Goal: Information Seeking & Learning: Find contact information

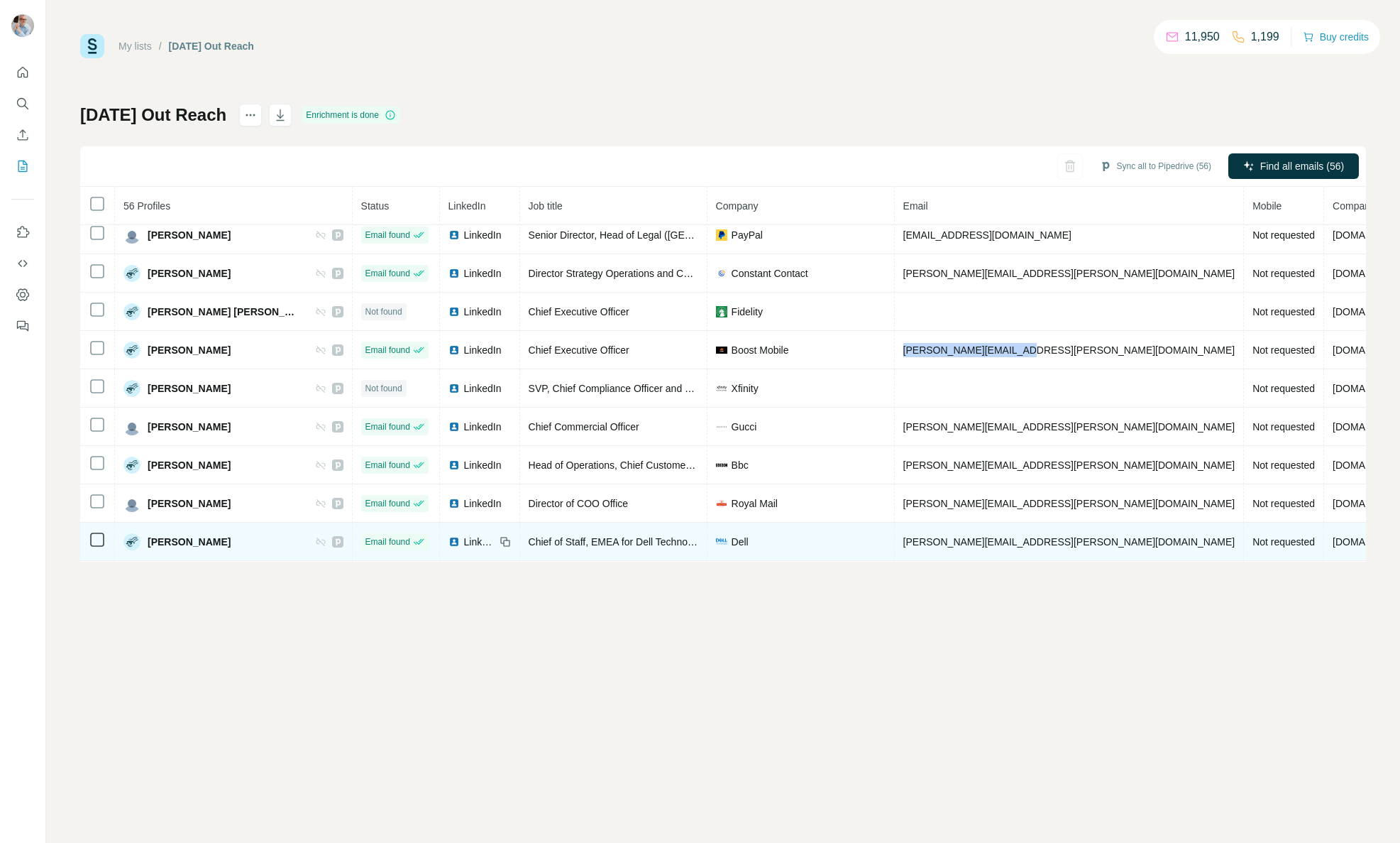
scroll to position [472, 0]
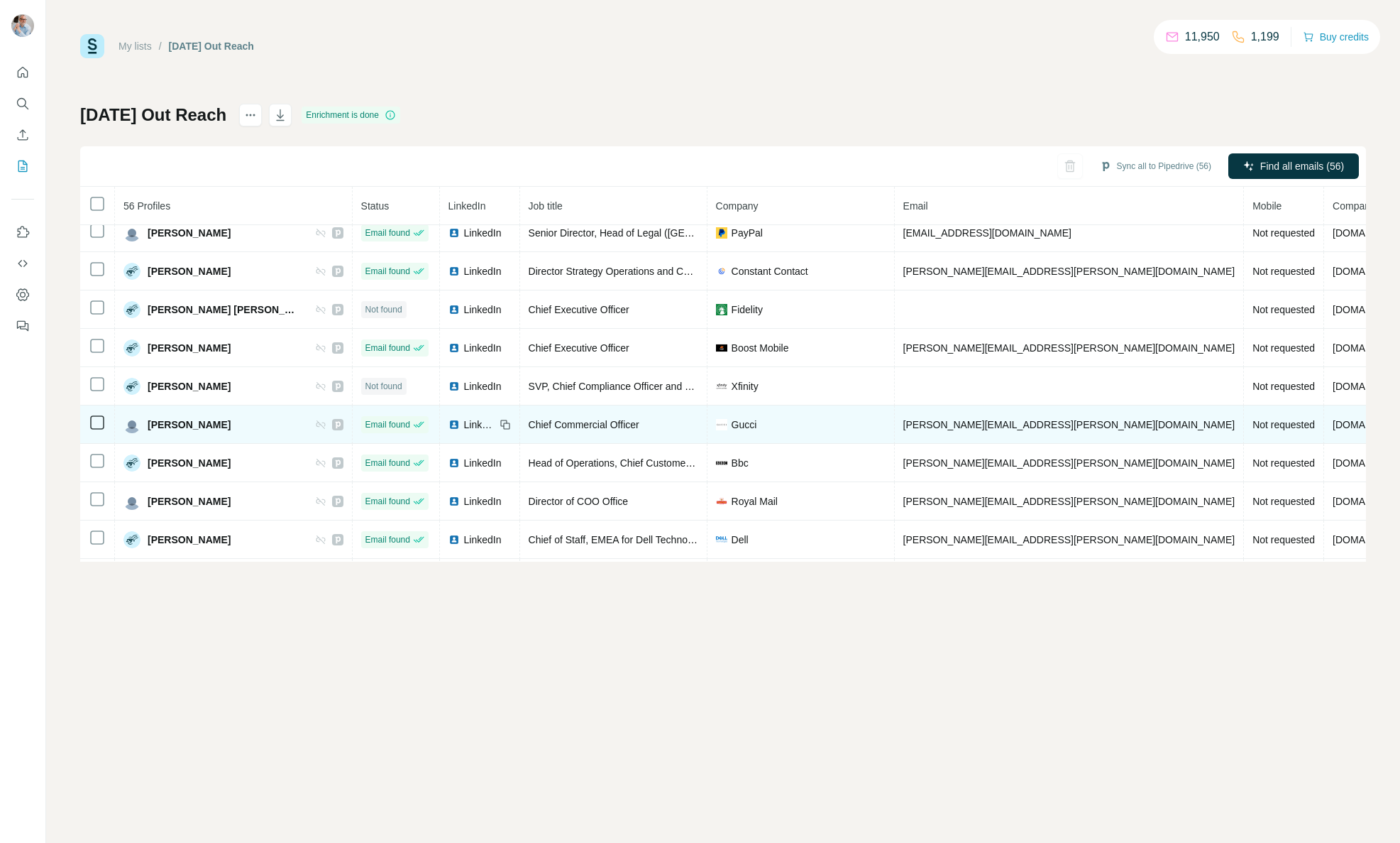
click at [464, 419] on span "LinkedIn" at bounding box center [480, 424] width 31 height 14
drag, startPoint x: 997, startPoint y: 426, endPoint x: 864, endPoint y: 425, distance: 133.0
click at [895, 425] on td "cayetano.fabry@gucci.com" at bounding box center [1070, 424] width 350 height 38
copy span "cayetano.fabry@gucci.com"
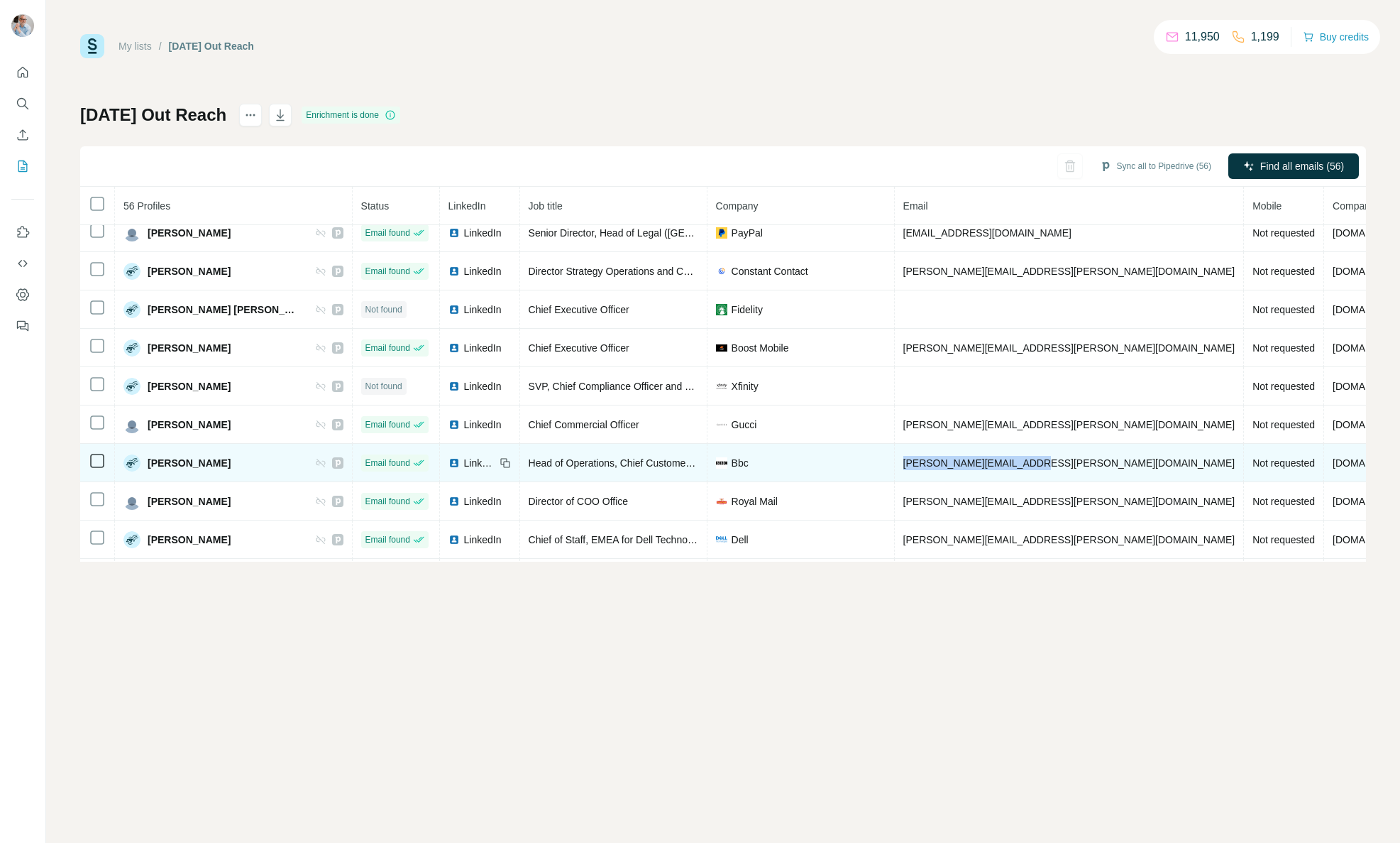
drag, startPoint x: 1013, startPoint y: 461, endPoint x: 866, endPoint y: 466, distance: 147.1
click at [895, 466] on td "chantal.brooks@bbc.co.uk" at bounding box center [1070, 463] width 350 height 38
copy span "chantal.brooks@bbc.co.uk"
click at [464, 464] on span "LinkedIn" at bounding box center [480, 462] width 31 height 14
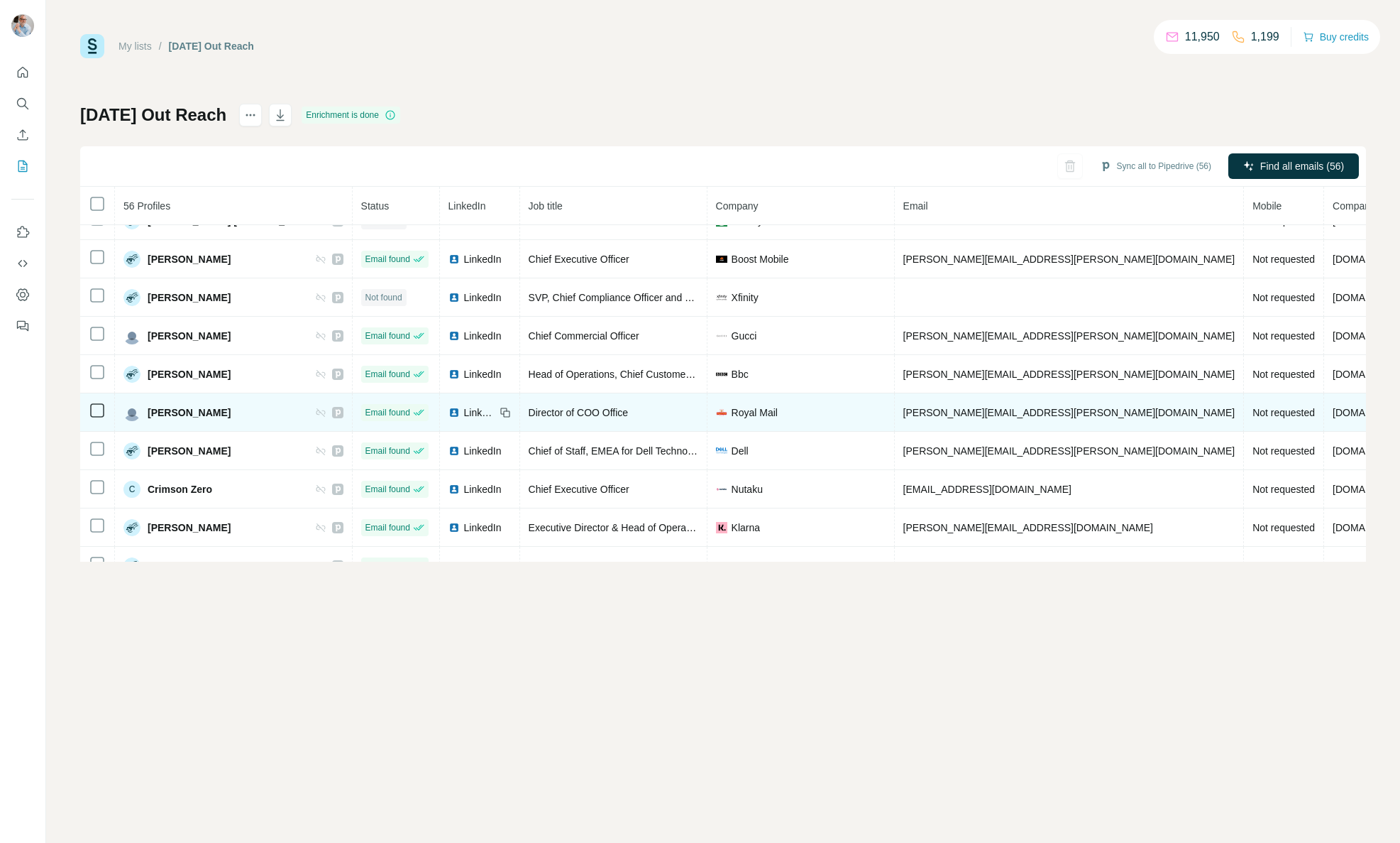
scroll to position [610, 0]
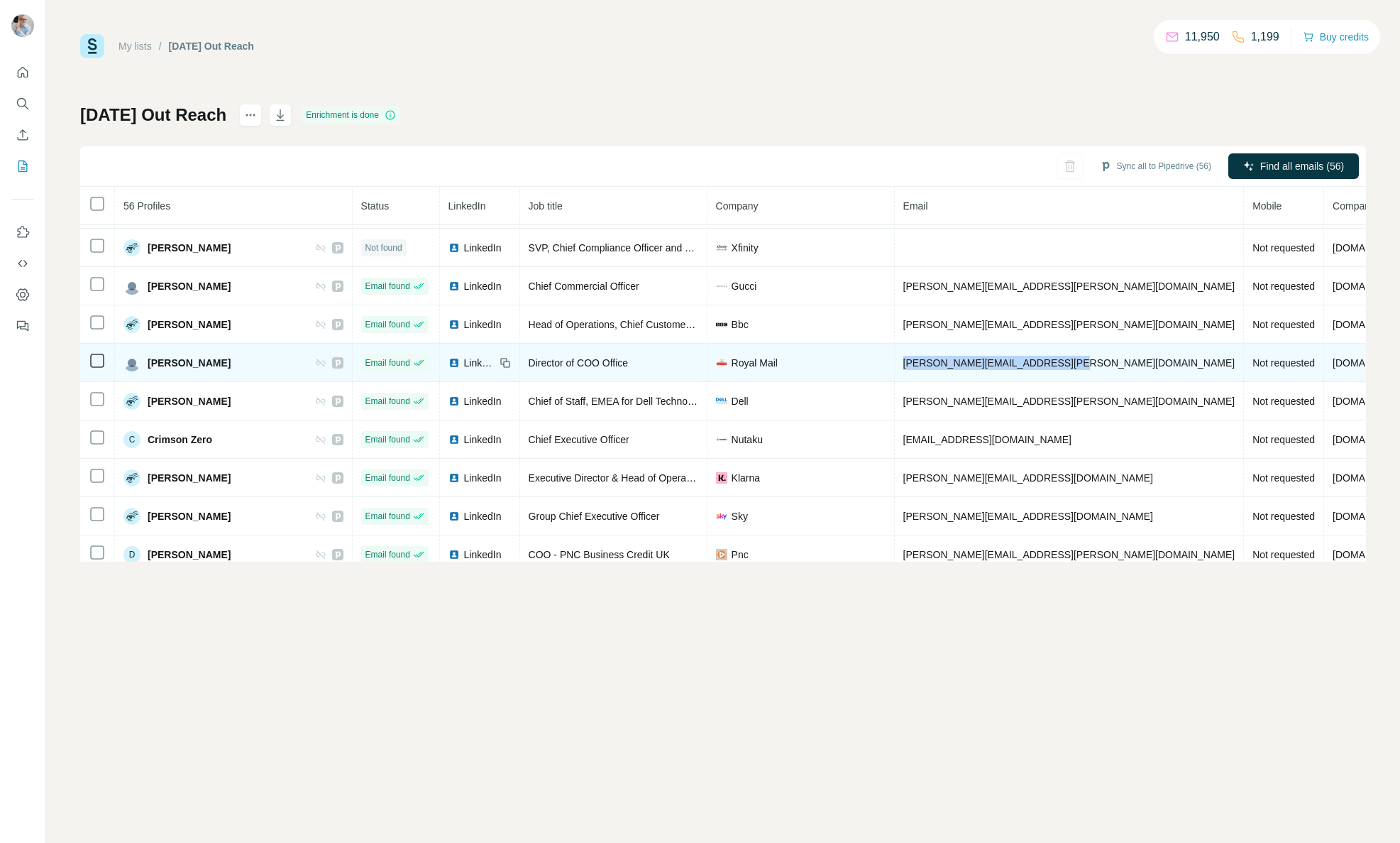
drag, startPoint x: 1043, startPoint y: 364, endPoint x: 898, endPoint y: 363, distance: 145.0
click at [895, 363] on td "charles.e.pilgrim@royalmail.com" at bounding box center [1070, 362] width 350 height 38
copy span "charles.e.pilgrim@royalmail.com"
click at [464, 363] on span "LinkedIn" at bounding box center [480, 362] width 31 height 14
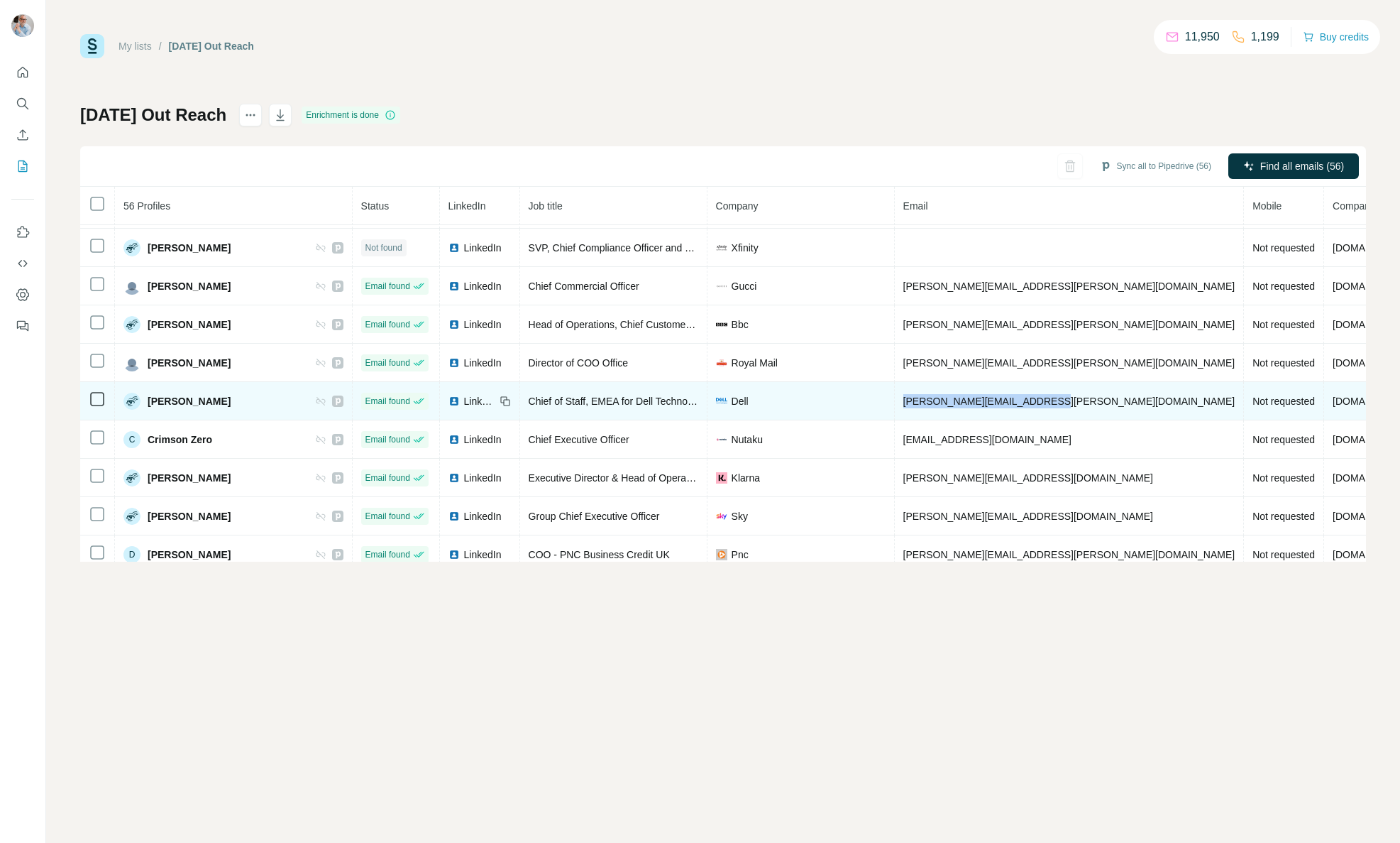
drag, startPoint x: 1021, startPoint y: 401, endPoint x: 870, endPoint y: 404, distance: 151.0
click at [895, 404] on td "charlotte.campbell@dell.com" at bounding box center [1070, 401] width 350 height 38
copy span "charlotte.campbell@dell.com"
click at [464, 400] on span "LinkedIn" at bounding box center [480, 401] width 31 height 14
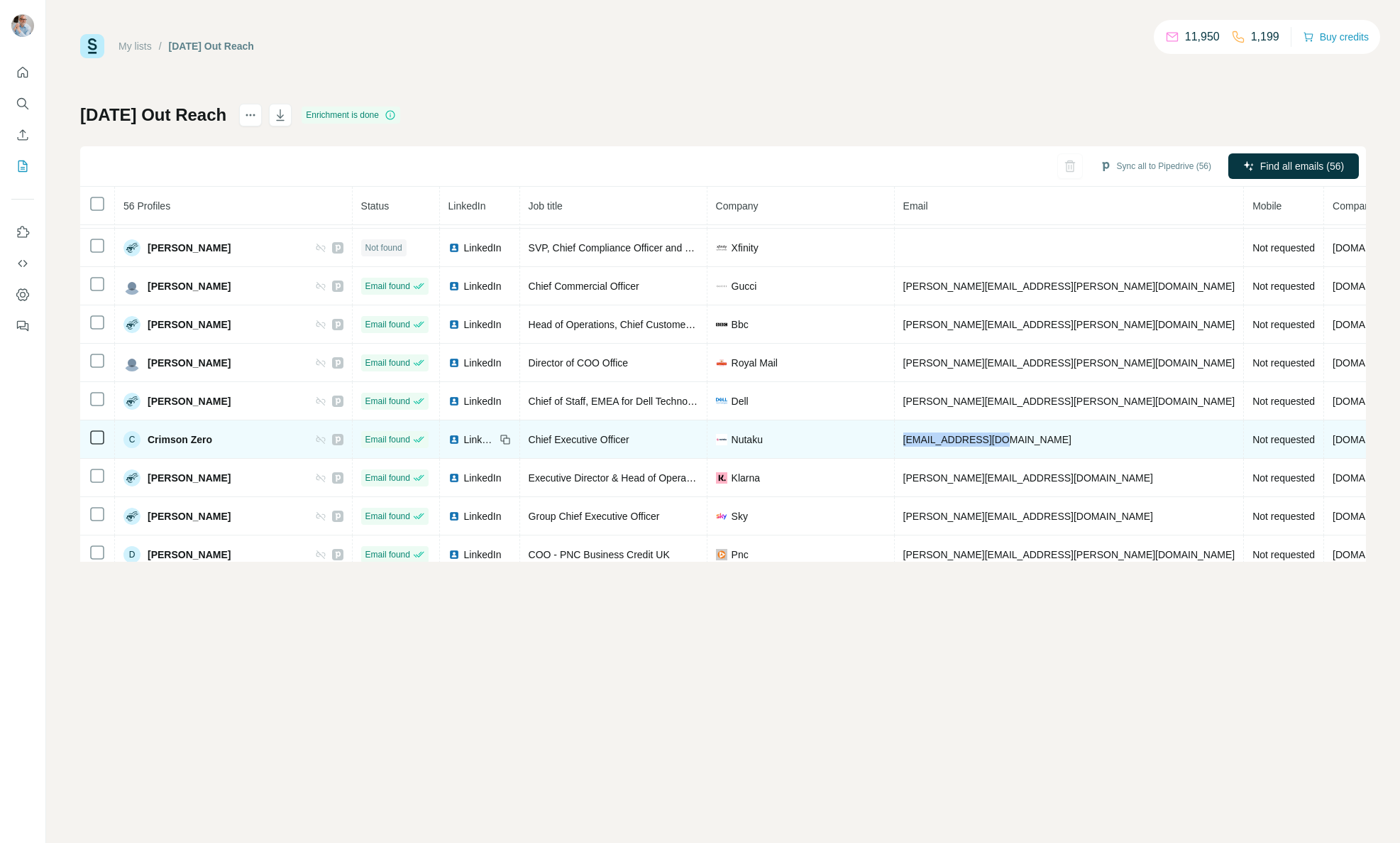
drag, startPoint x: 994, startPoint y: 437, endPoint x: 870, endPoint y: 439, distance: 124.0
click at [895, 439] on td "crimson@nutaku.net" at bounding box center [1070, 439] width 350 height 38
copy span "crimson@nutaku.net"
click at [464, 437] on span "LinkedIn" at bounding box center [480, 439] width 31 height 14
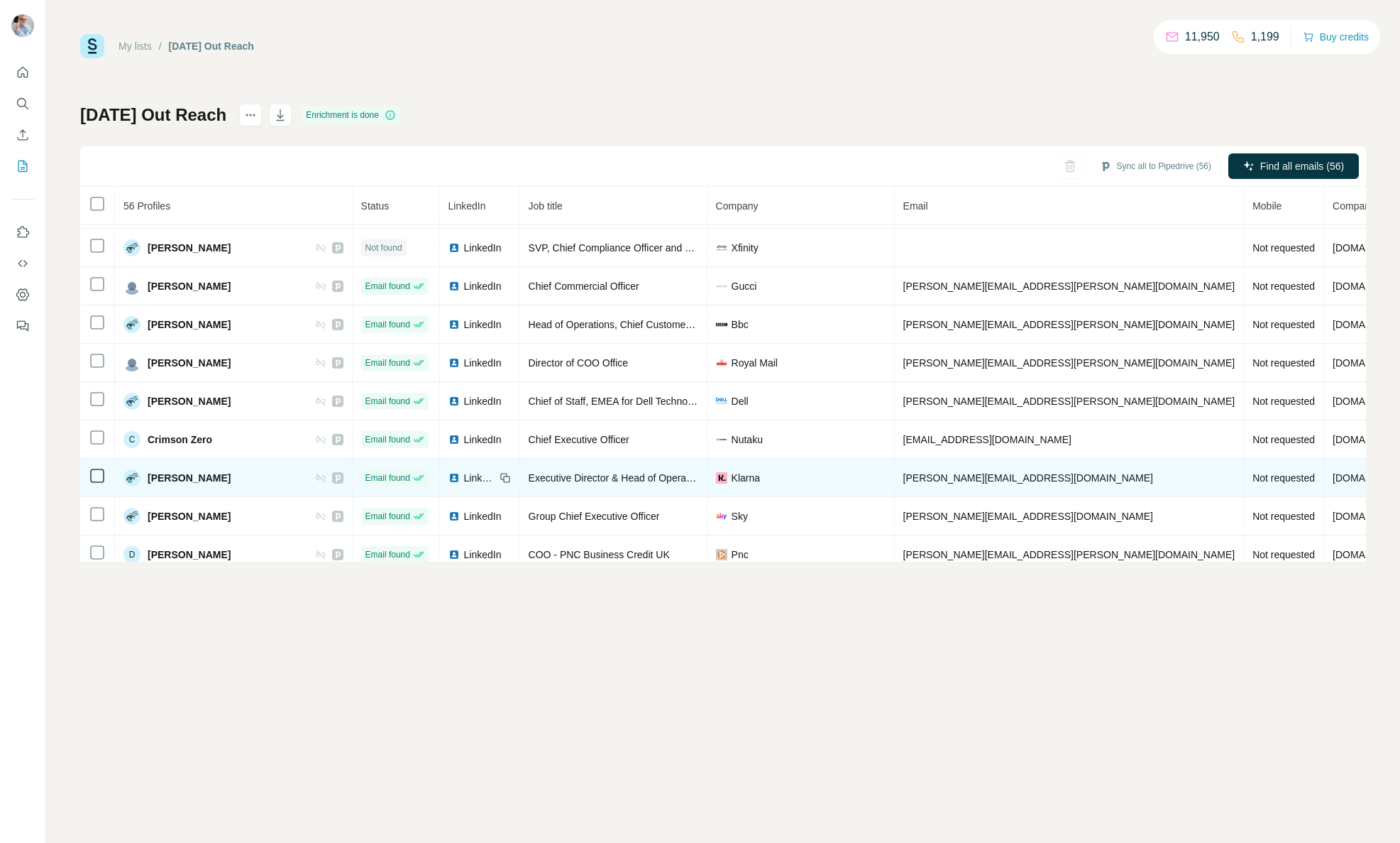
click at [449, 476] on div "LinkedIn" at bounding box center [472, 478] width 47 height 14
drag, startPoint x: 1019, startPoint y: 477, endPoint x: 876, endPoint y: 480, distance: 143.0
click at [895, 481] on td "dan.messenger@klarna.com" at bounding box center [1070, 478] width 350 height 38
copy span "dan.messenger@klarna.com"
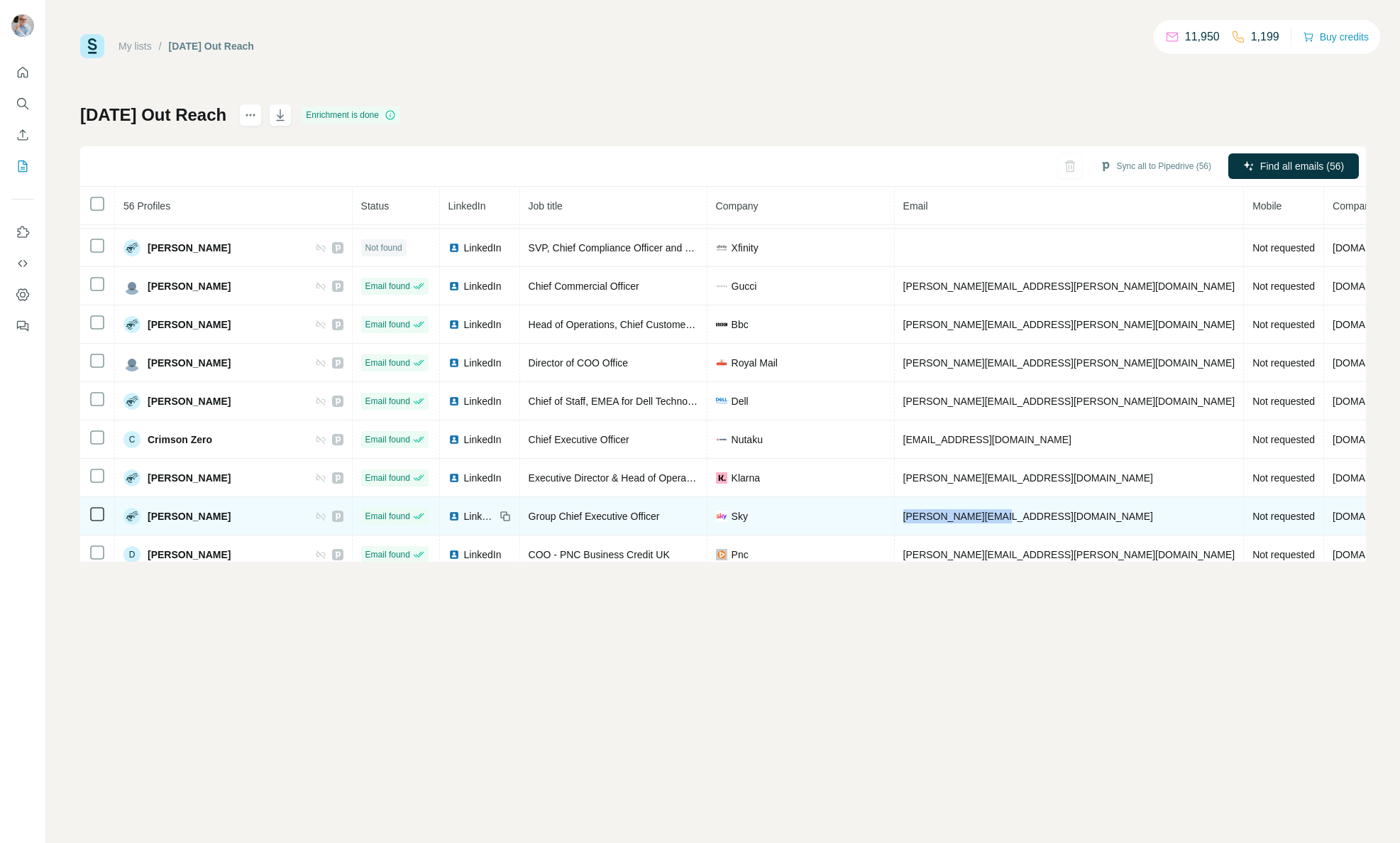
drag, startPoint x: 888, startPoint y: 513, endPoint x: 868, endPoint y: 513, distance: 20.0
click at [895, 513] on td "dana.strong@sky.uk" at bounding box center [1070, 516] width 350 height 38
copy span "dana.strong@sky.uk"
click at [464, 518] on span "LinkedIn" at bounding box center [480, 516] width 31 height 14
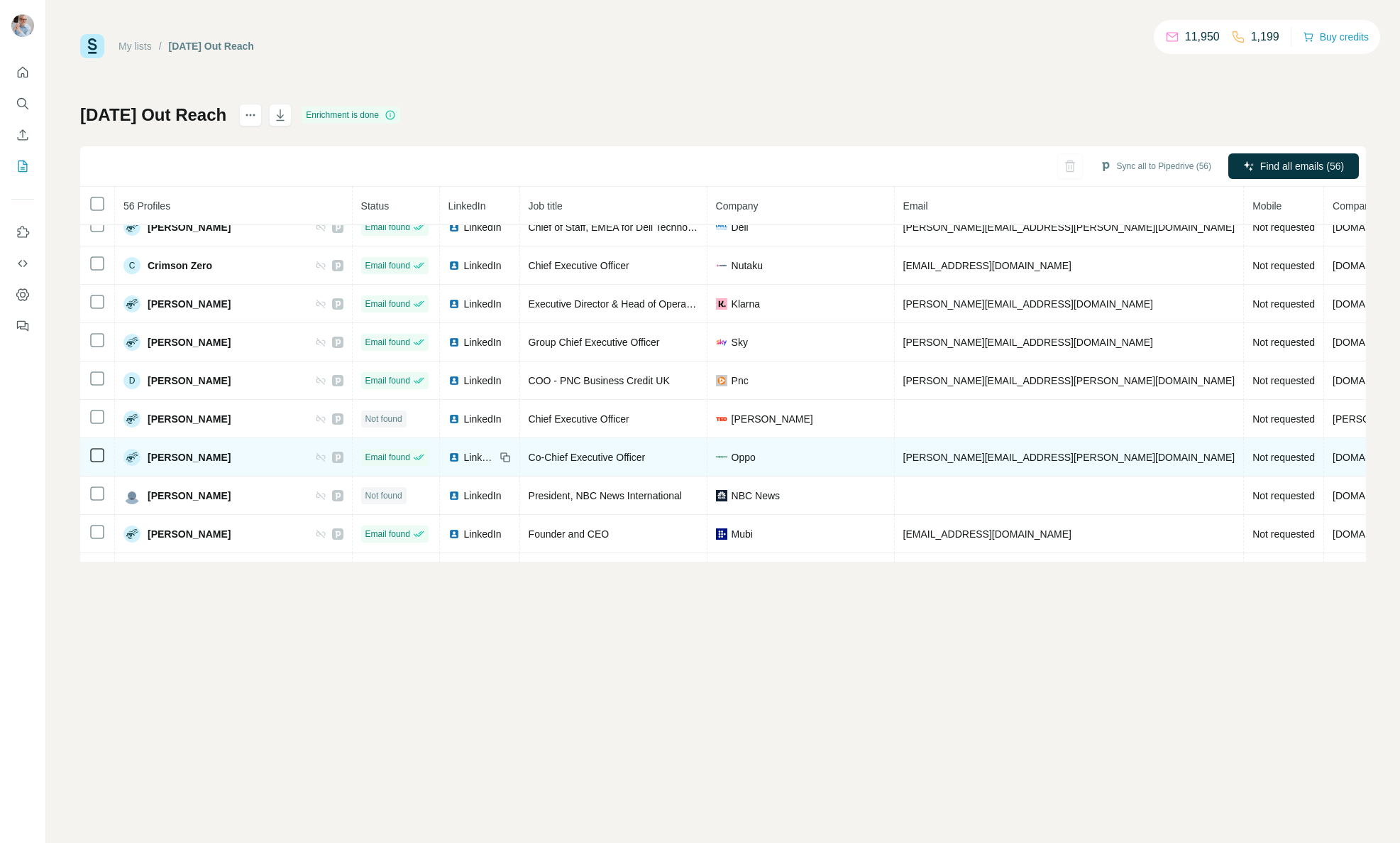
scroll to position [789, 0]
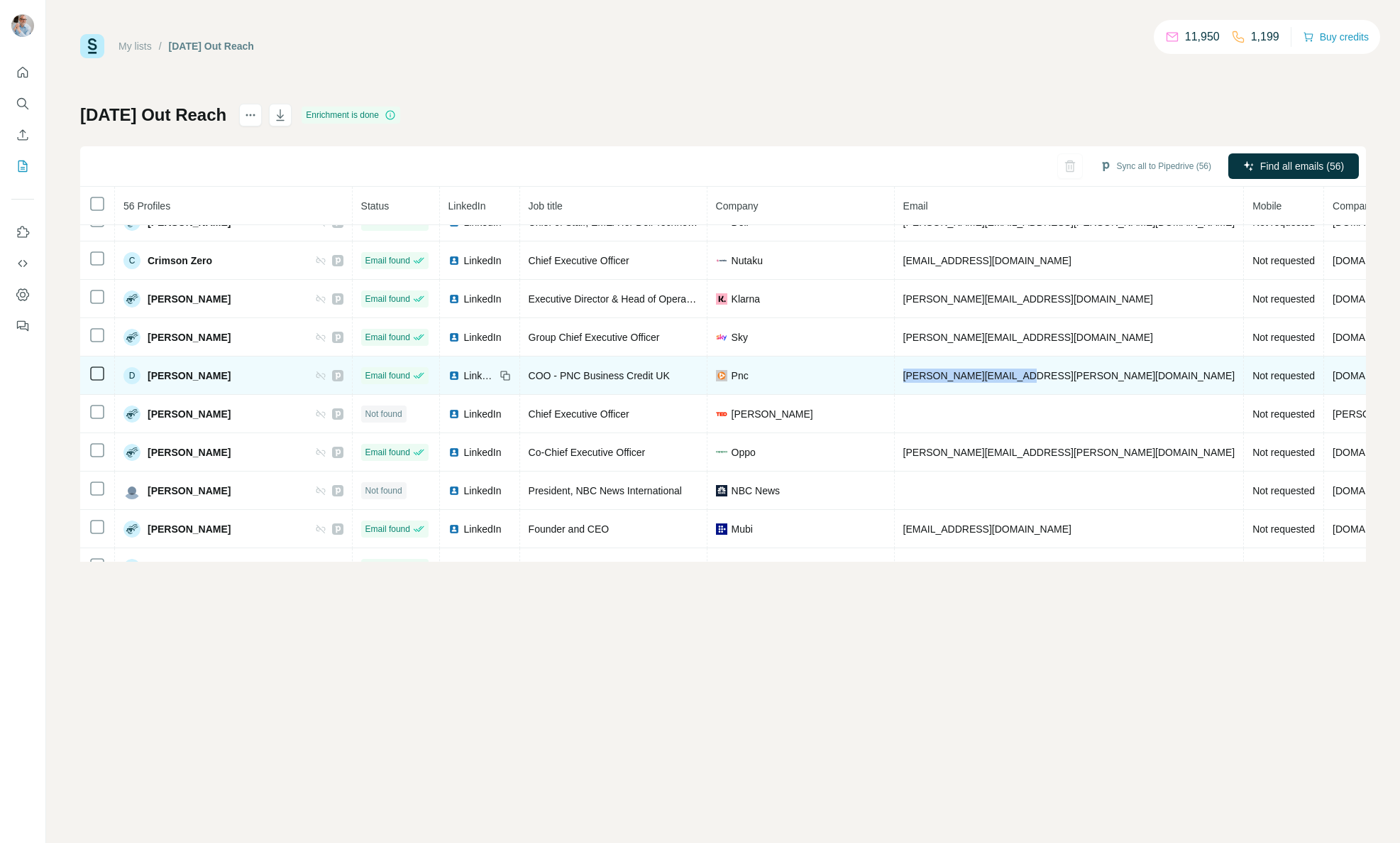
drag, startPoint x: 1018, startPoint y: 374, endPoint x: 871, endPoint y: 379, distance: 147.1
click at [895, 379] on td "danny.harrison@pnc.com" at bounding box center [1070, 375] width 350 height 38
copy span "danny.harrison@pnc.com"
click at [464, 374] on span "LinkedIn" at bounding box center [480, 375] width 31 height 14
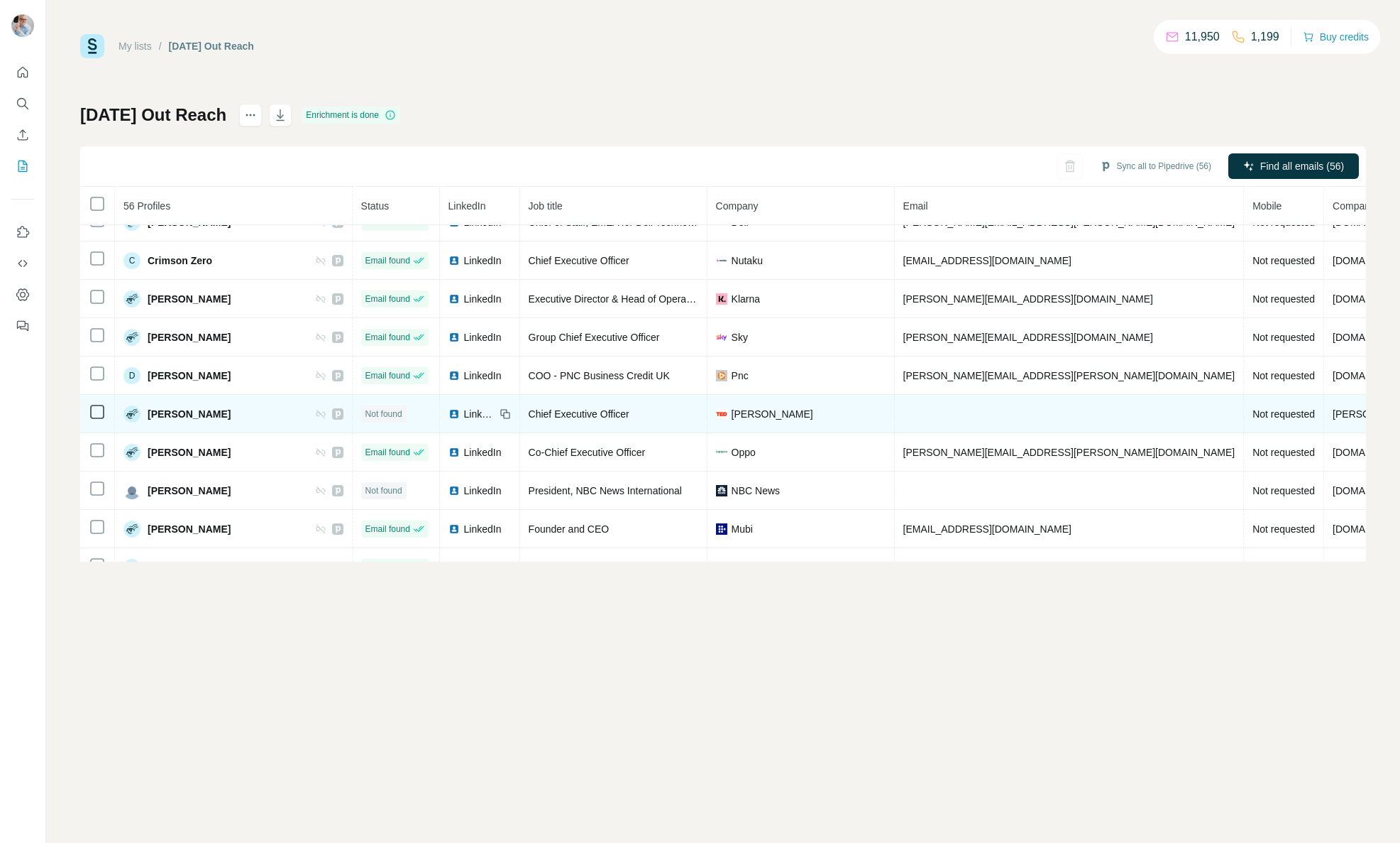
scroll to position [814, 0]
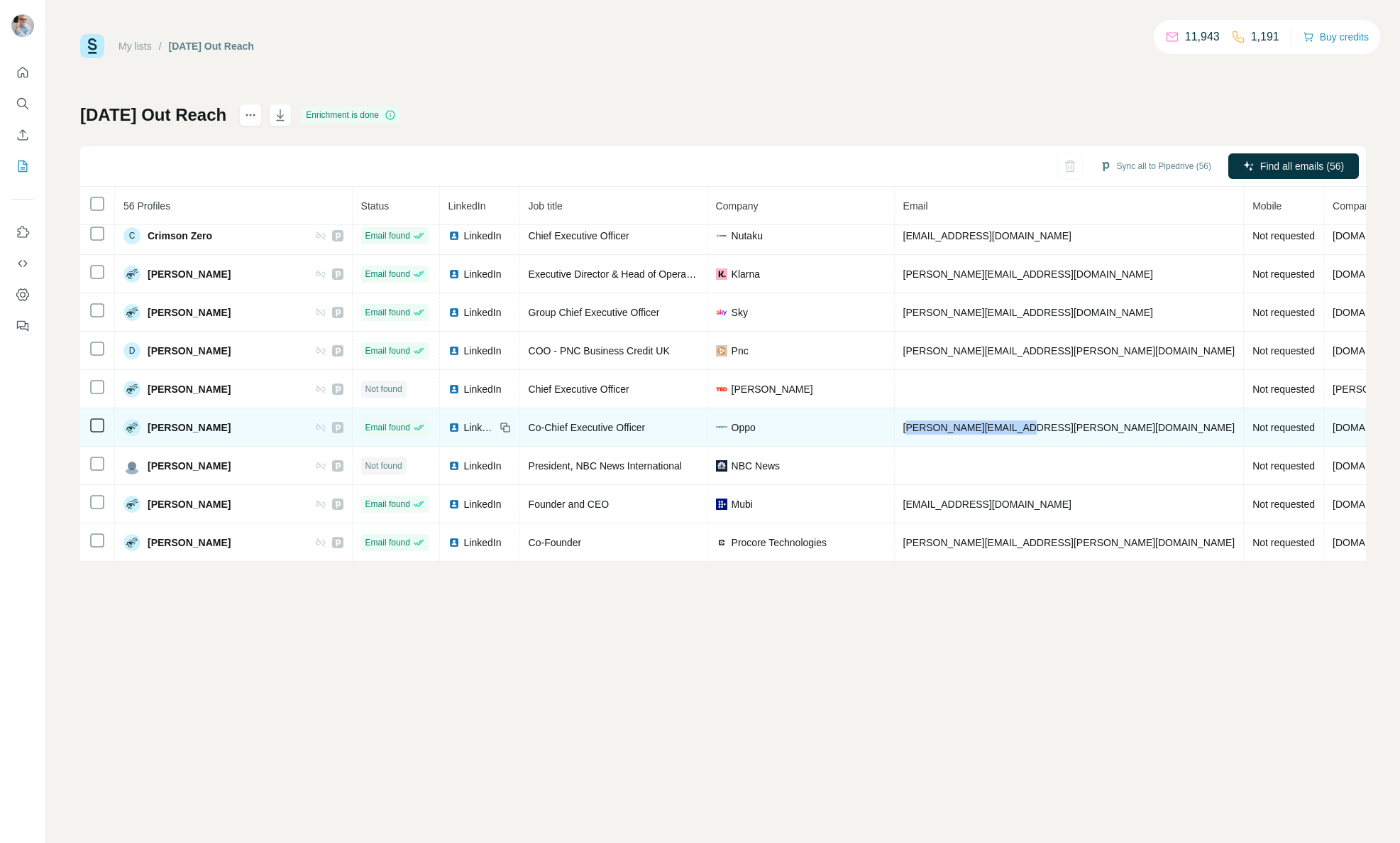
drag, startPoint x: 924, startPoint y: 426, endPoint x: 871, endPoint y: 428, distance: 53.0
click at [895, 428] on td "davis.william@oppo.com" at bounding box center [1070, 427] width 350 height 38
drag, startPoint x: 1008, startPoint y: 428, endPoint x: 875, endPoint y: 428, distance: 133.0
click at [895, 432] on td "davis.william@oppo.com" at bounding box center [1070, 427] width 350 height 38
copy span "davis.william@oppo.com"
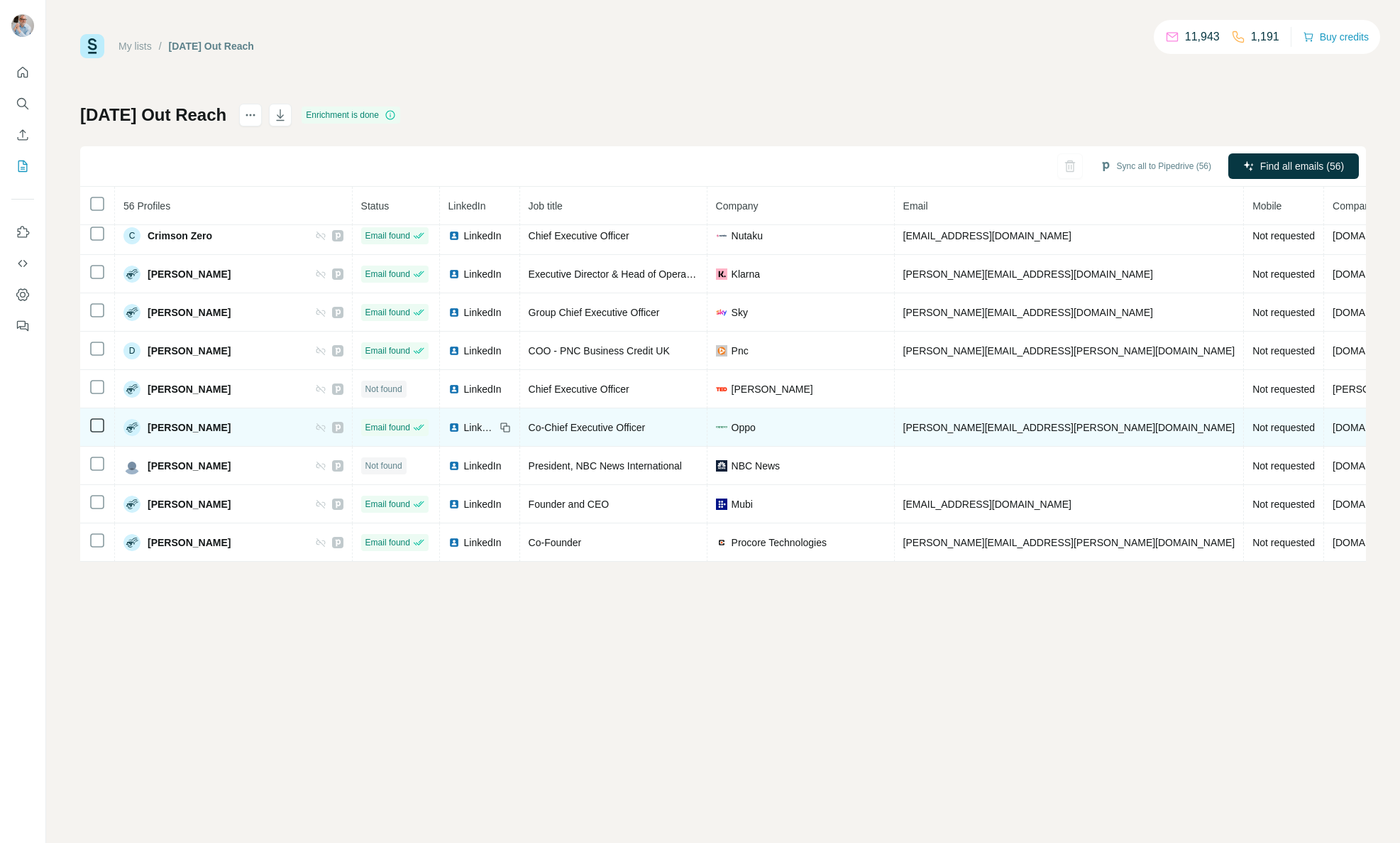
click at [464, 427] on span "LinkedIn" at bounding box center [480, 427] width 31 height 14
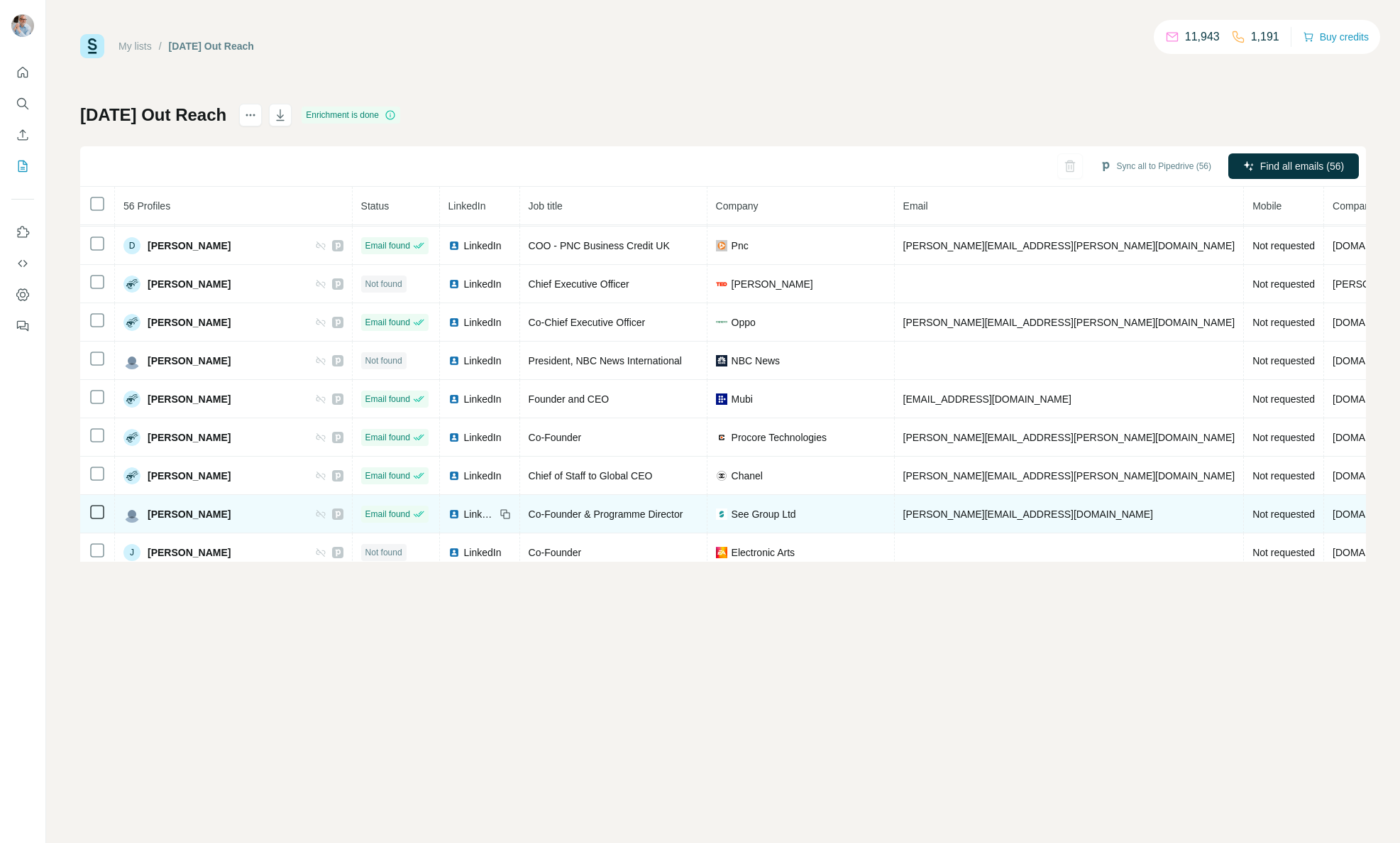
scroll to position [923, 0]
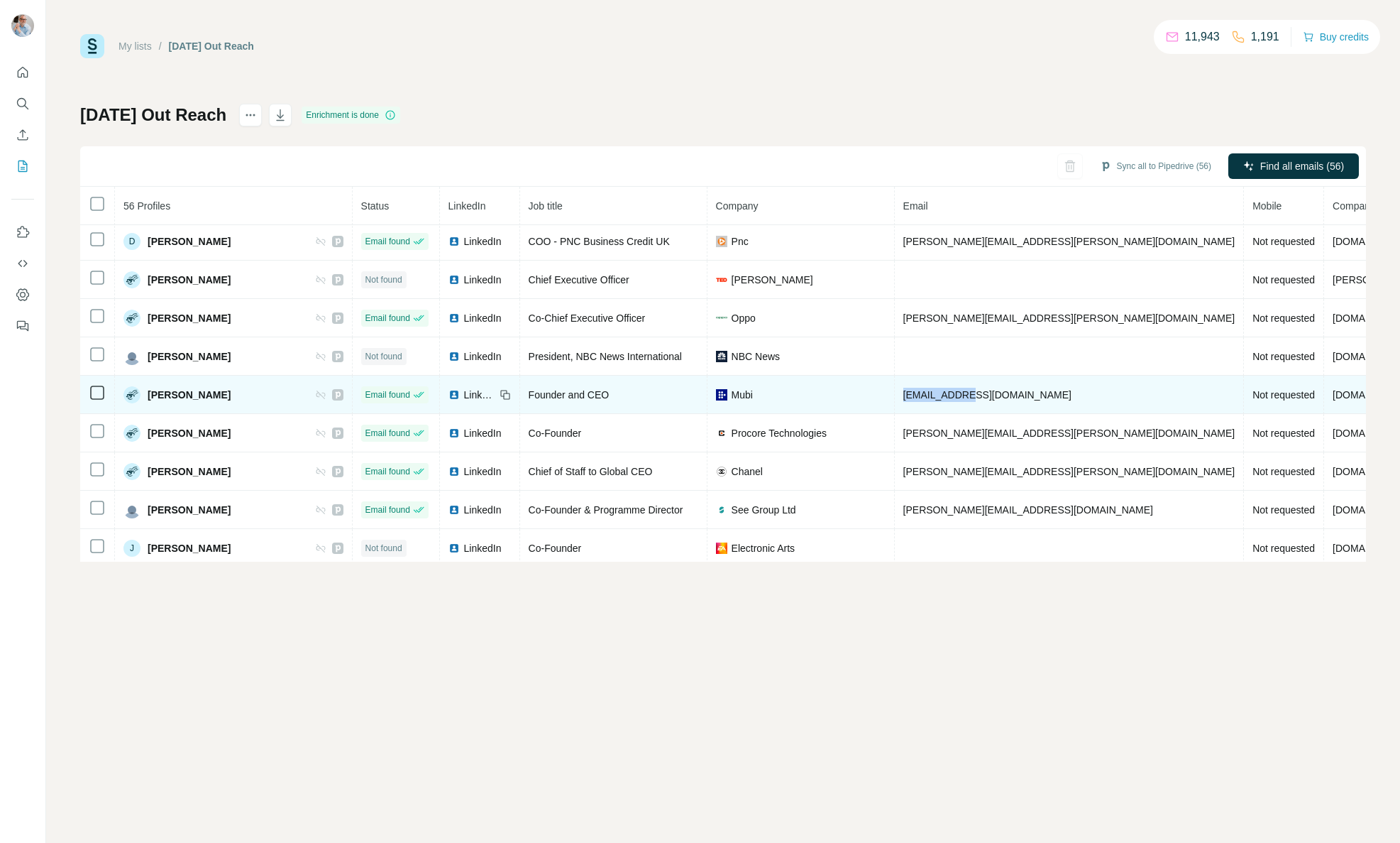
drag, startPoint x: 964, startPoint y: 391, endPoint x: 867, endPoint y: 393, distance: 97.0
click at [895, 394] on td "efe@mubi.com" at bounding box center [1070, 394] width 350 height 38
copy span "efe@mubi.com"
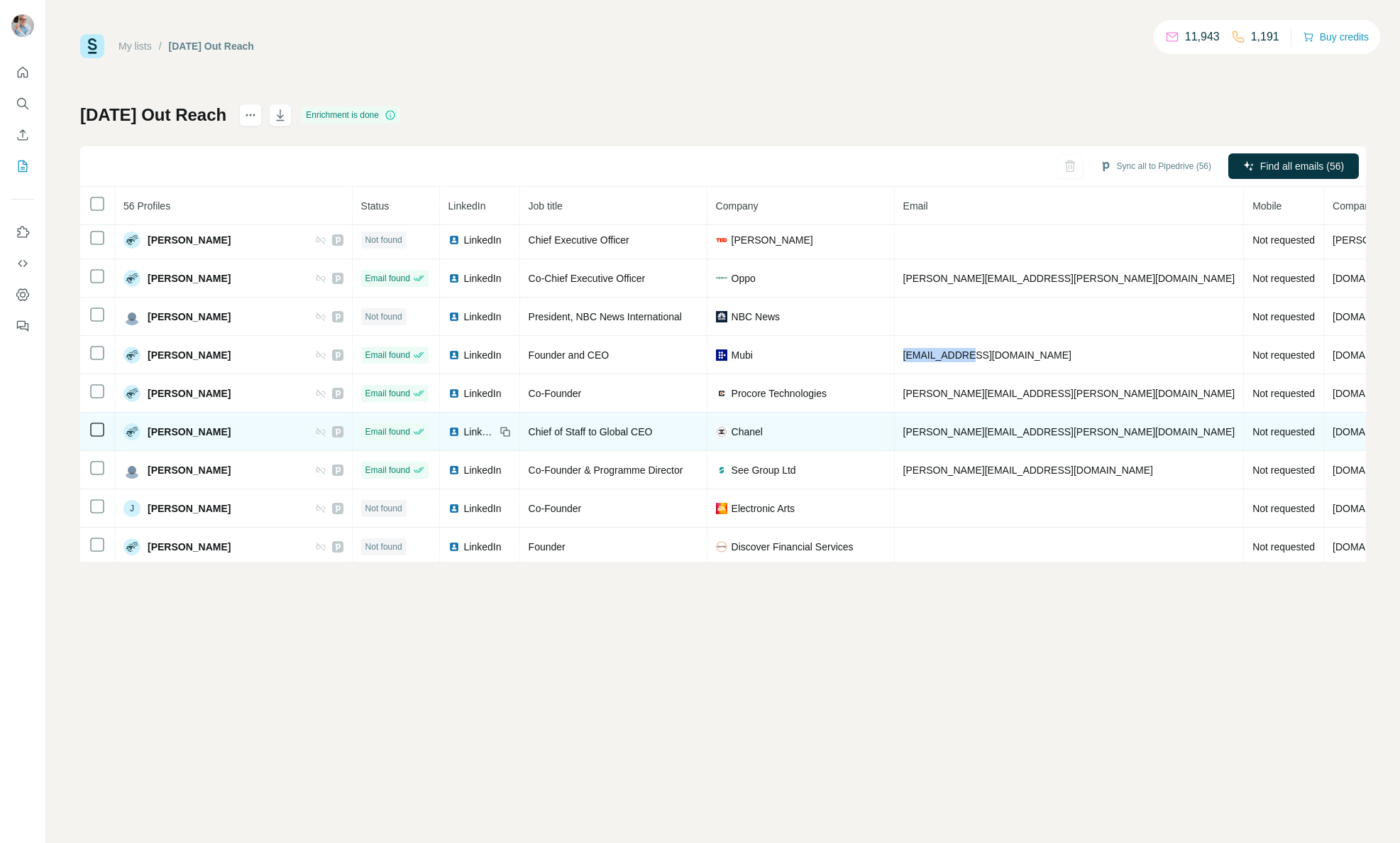
scroll to position [964, 0]
drag, startPoint x: 995, startPoint y: 424, endPoint x: 918, endPoint y: 433, distance: 77.5
click at [895, 429] on td "[PERSON_NAME][EMAIL_ADDRESS][PERSON_NAME][DOMAIN_NAME]" at bounding box center [1070, 430] width 350 height 38
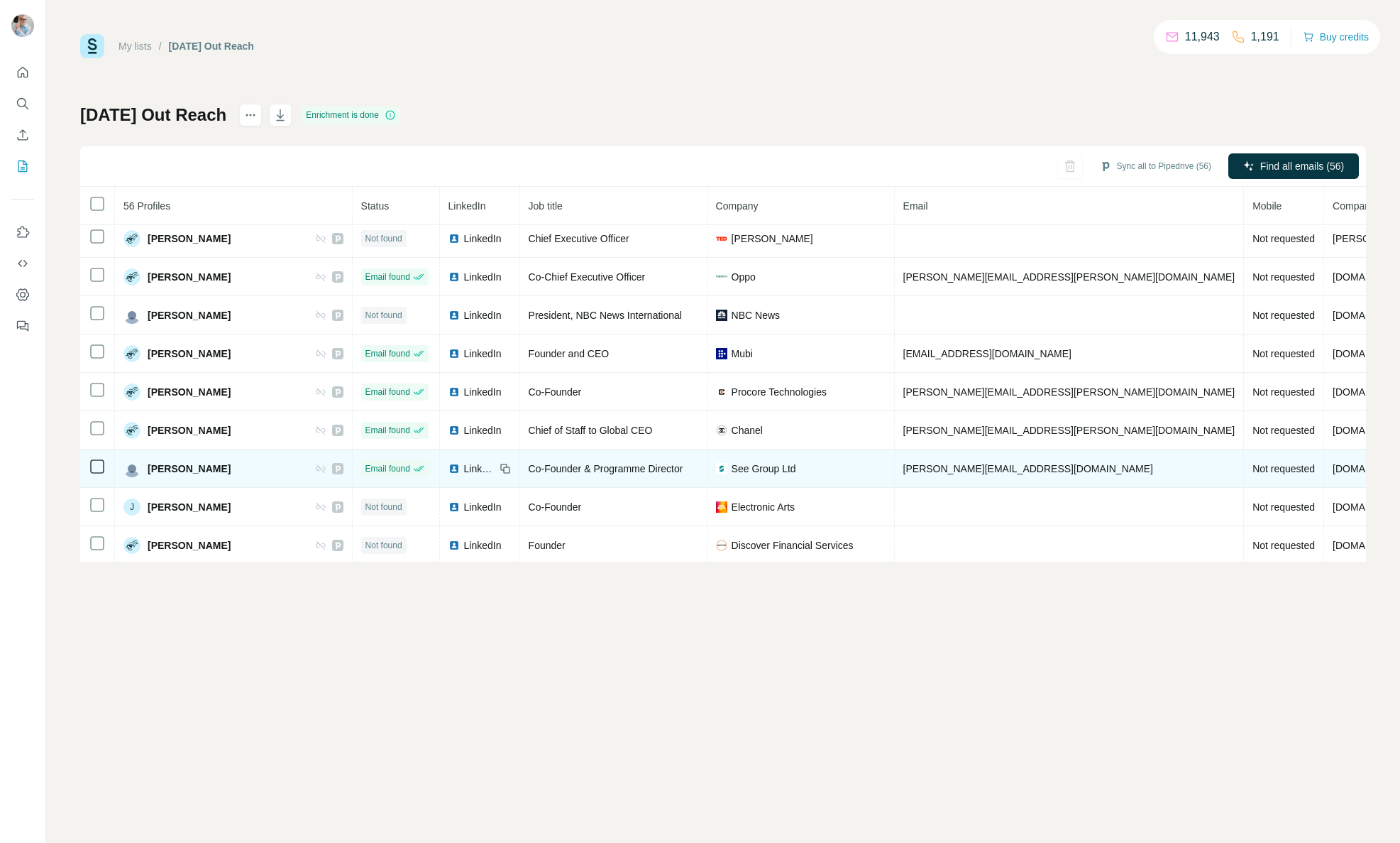
click at [1023, 473] on td "jamie@honeymoonermusic.com" at bounding box center [1070, 469] width 350 height 38
drag, startPoint x: 1021, startPoint y: 468, endPoint x: 868, endPoint y: 467, distance: 153.0
click at [895, 468] on td "jamie@honeymoonermusic.com" at bounding box center [1070, 469] width 350 height 38
click at [449, 467] on div "LinkedIn" at bounding box center [472, 468] width 47 height 14
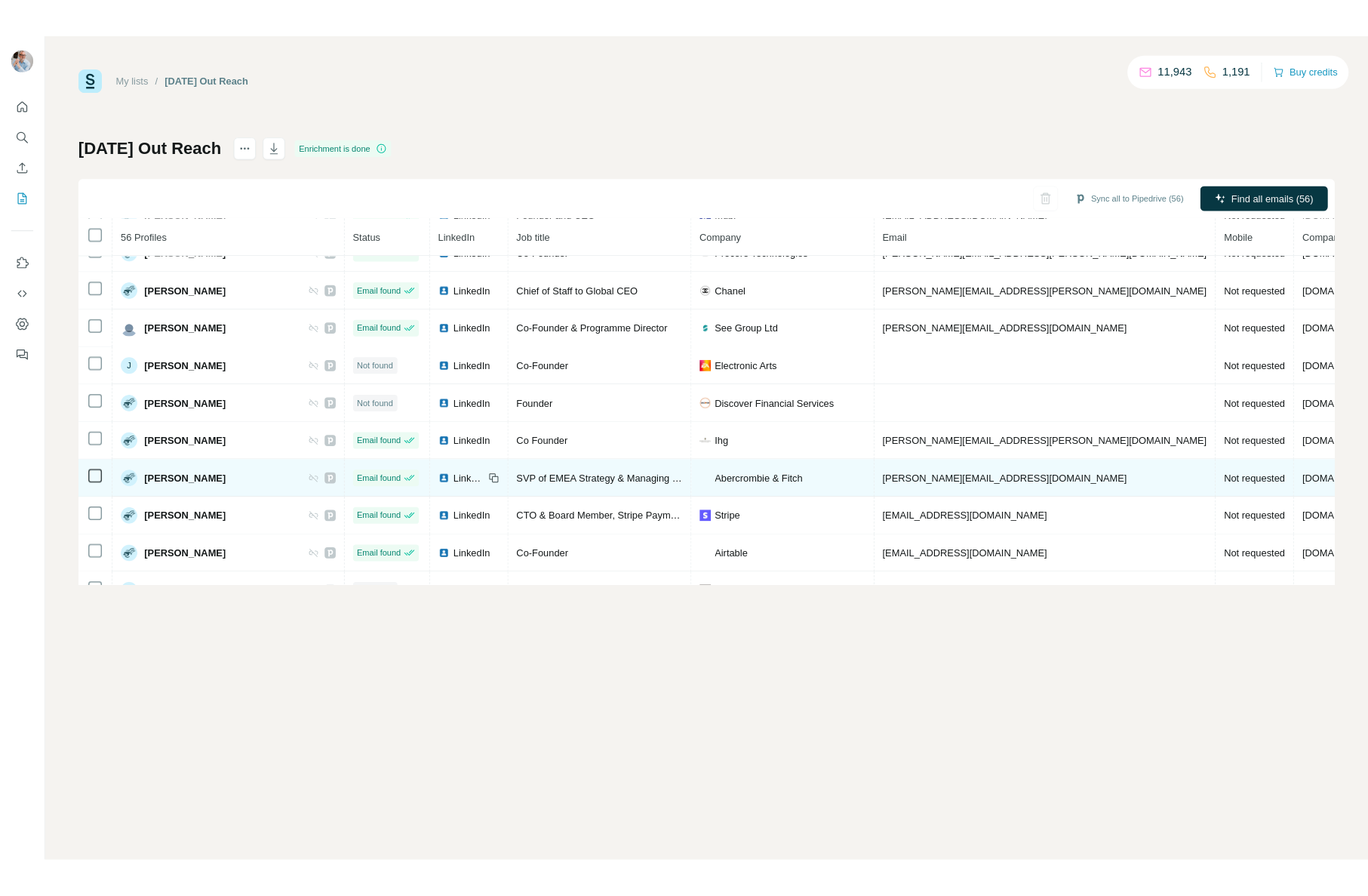
scroll to position [1207, 0]
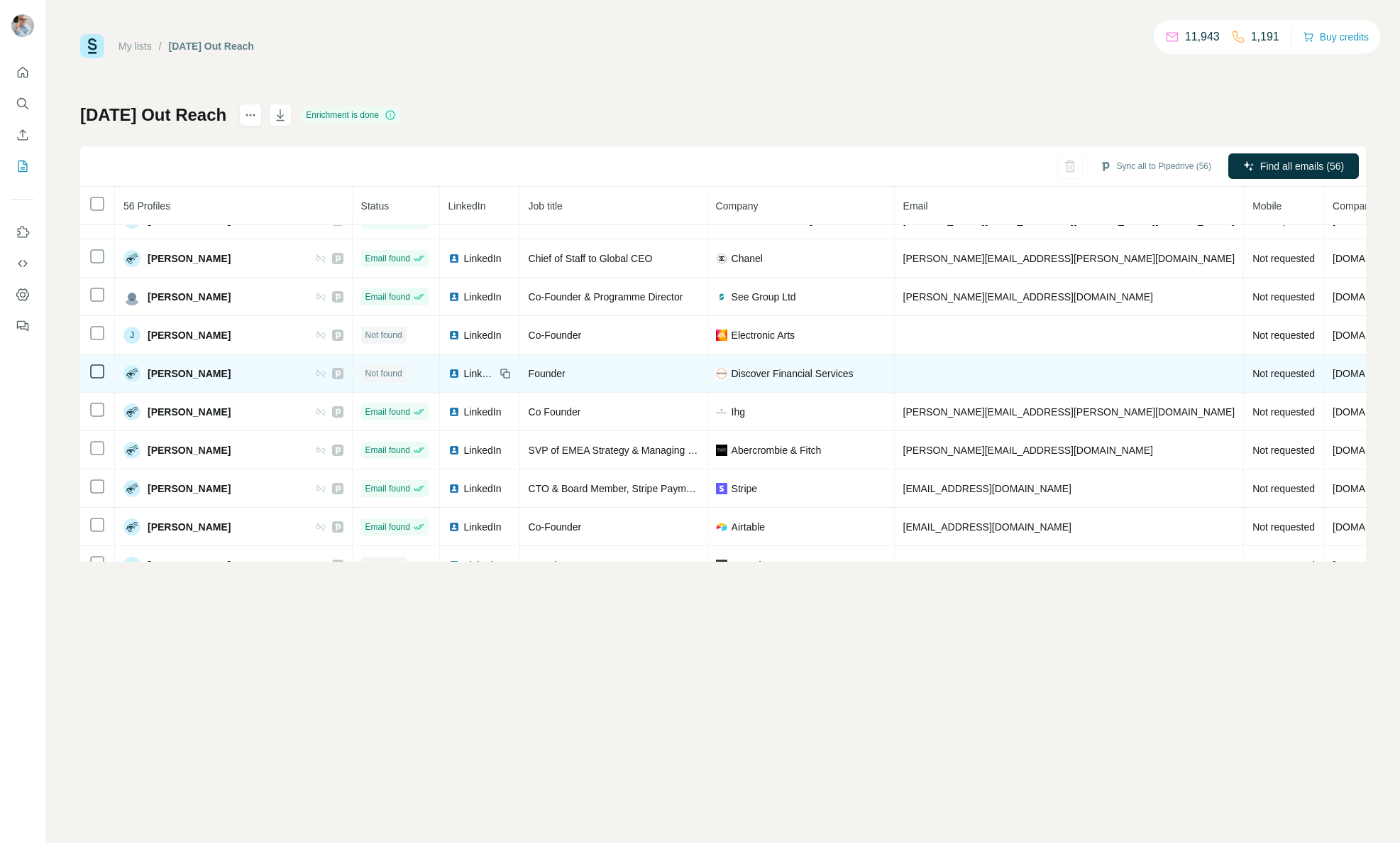
click at [449, 371] on img at bounding box center [454, 374] width 11 height 11
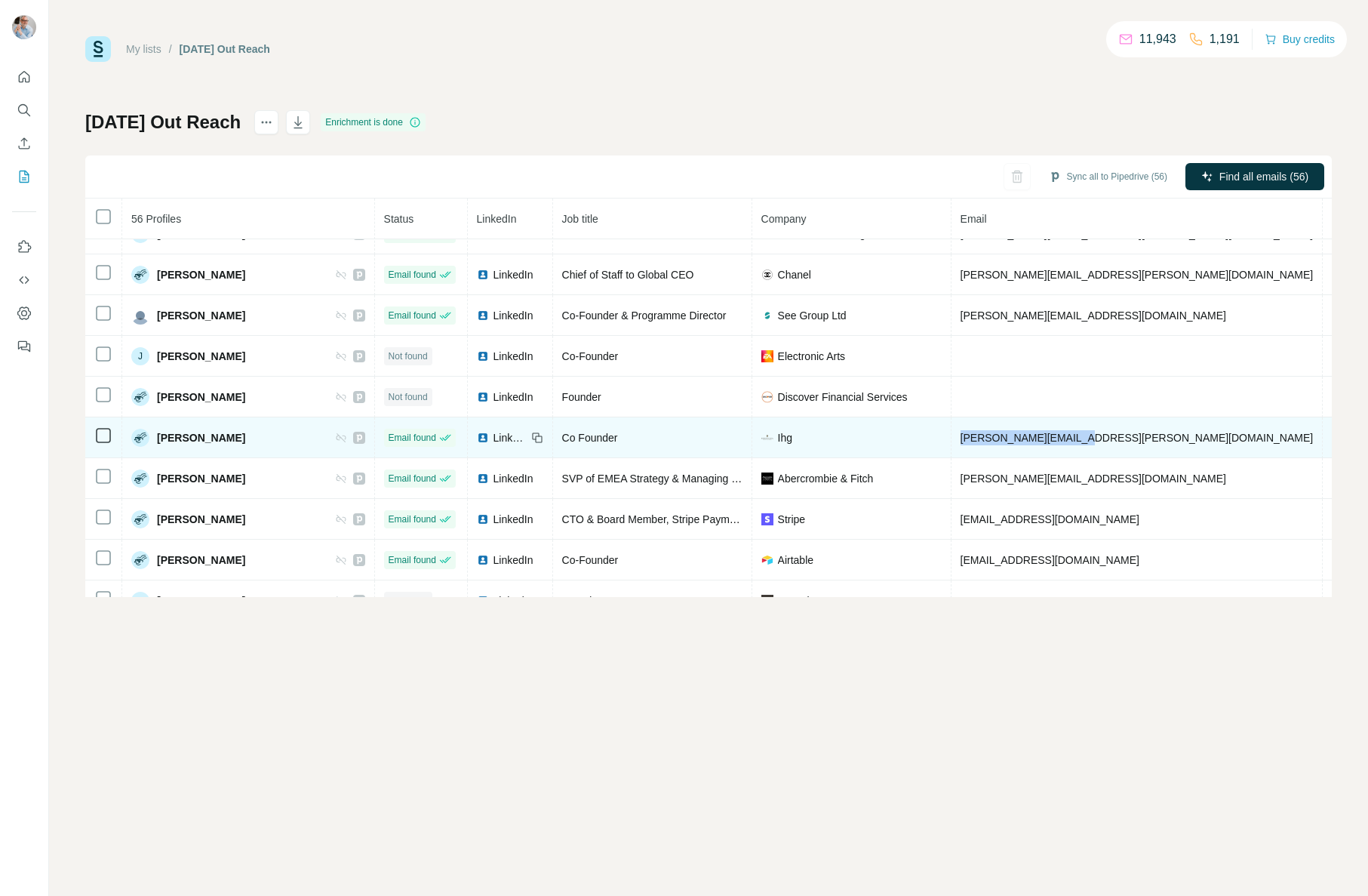
drag, startPoint x: 1046, startPoint y: 438, endPoint x: 933, endPoint y: 436, distance: 113.0
click at [952, 437] on td "john.bartlett@ihg.com" at bounding box center [1138, 437] width 372 height 41
click at [477, 438] on div "LinkedIn" at bounding box center [501, 437] width 50 height 15
drag, startPoint x: 1044, startPoint y: 441, endPoint x: 924, endPoint y: 442, distance: 120.0
click at [952, 442] on td "john.bartlett@ihg.com" at bounding box center [1138, 437] width 372 height 41
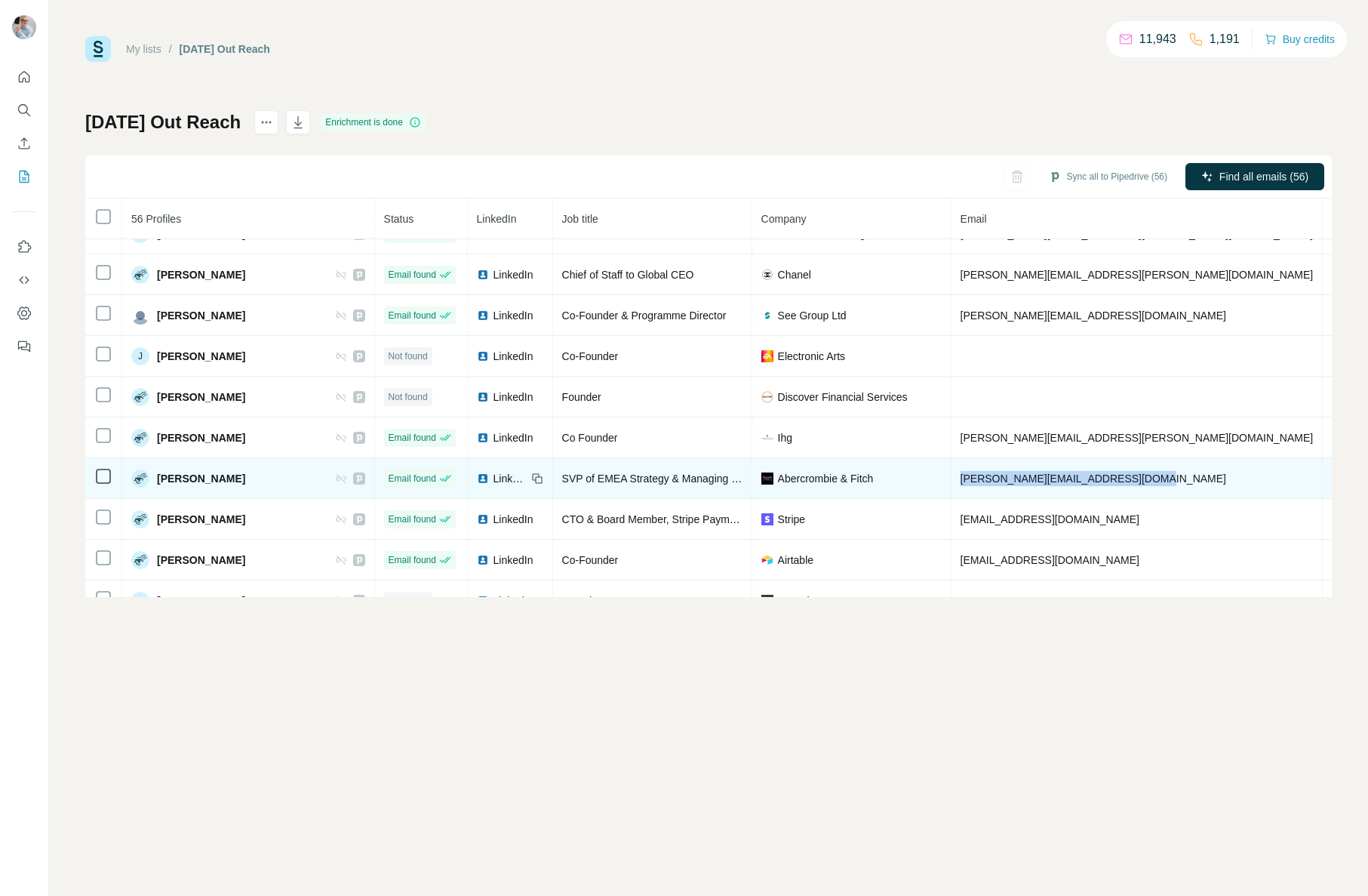
drag, startPoint x: 1088, startPoint y: 481, endPoint x: 923, endPoint y: 479, distance: 165.0
click at [952, 479] on td "jonathan_steinitz@abercrombie.com" at bounding box center [1138, 478] width 372 height 41
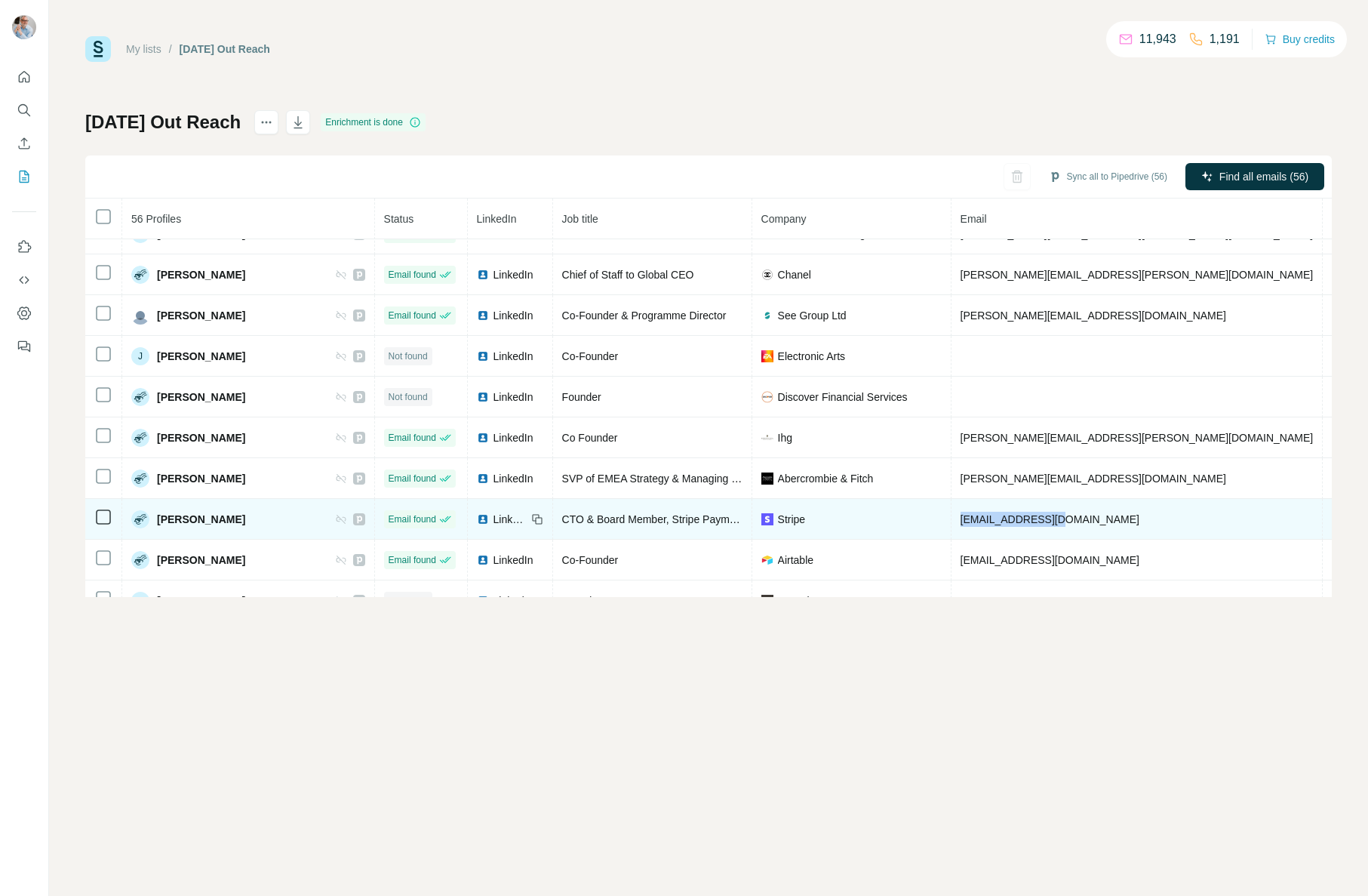
drag, startPoint x: 1046, startPoint y: 518, endPoint x: 934, endPoint y: 517, distance: 112.0
click at [952, 518] on td "jurgen@stripe.com" at bounding box center [1138, 519] width 372 height 41
click at [494, 518] on span "LinkedIn" at bounding box center [510, 519] width 33 height 15
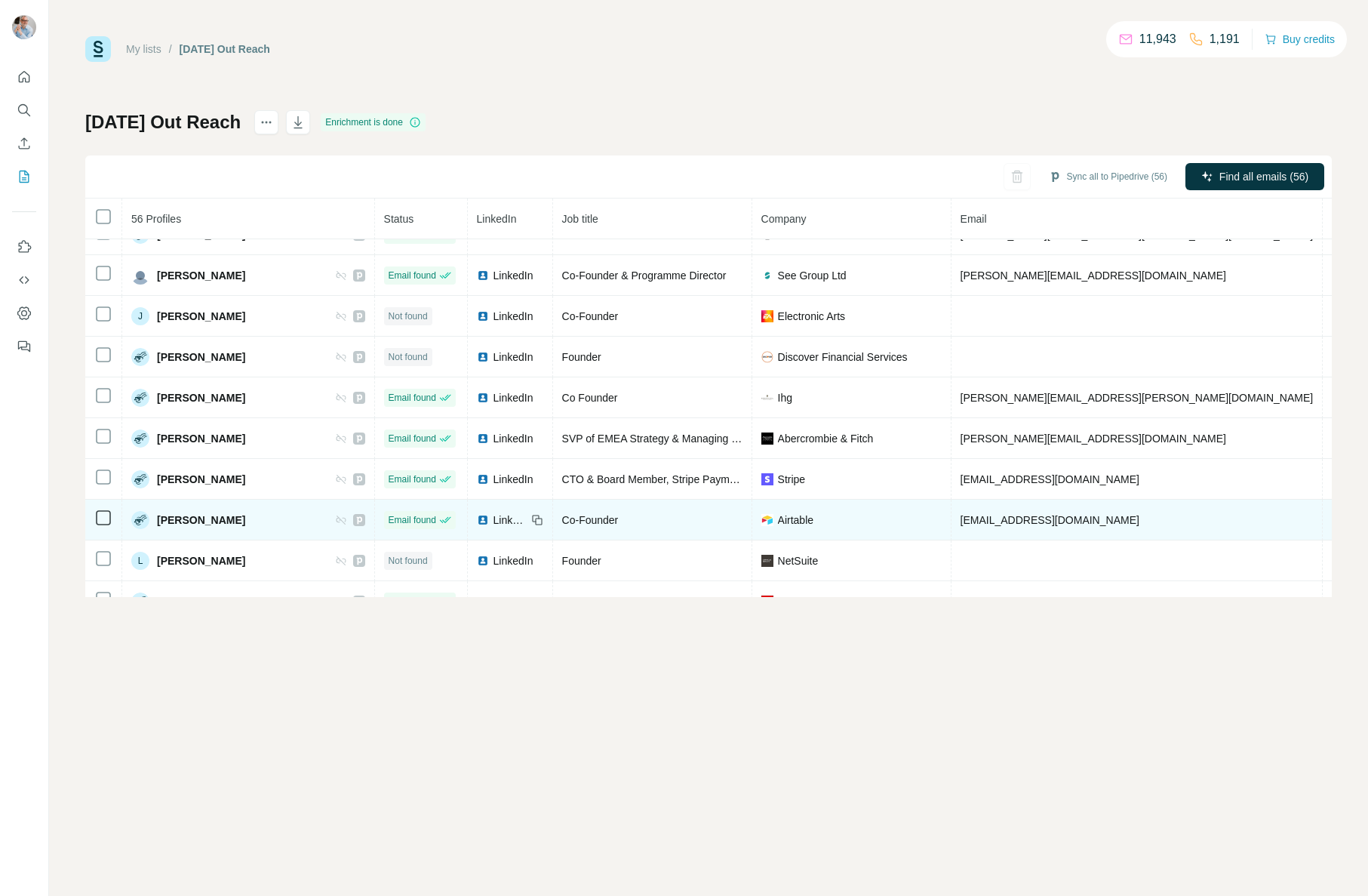
scroll to position [1250, 0]
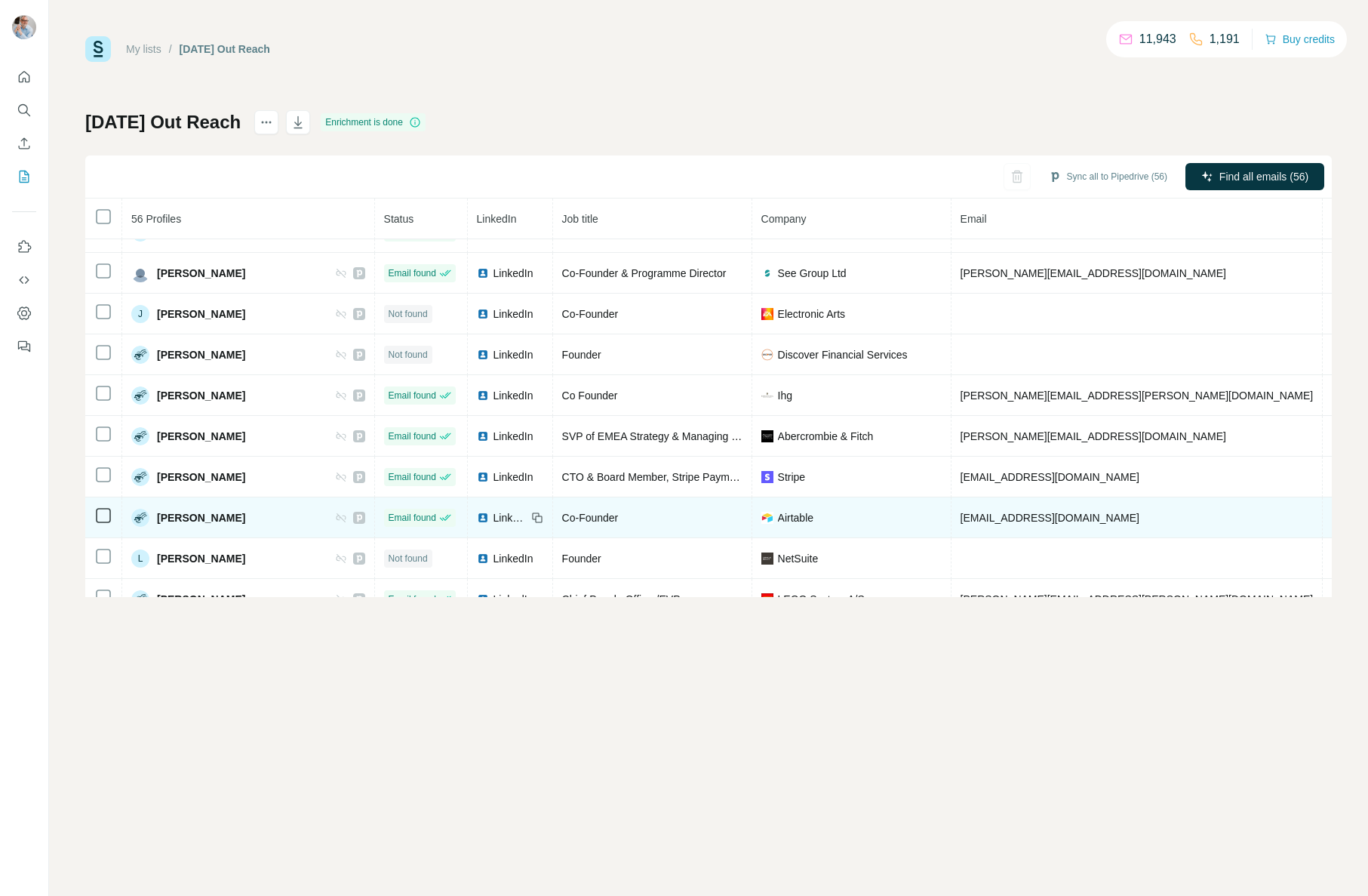
drag, startPoint x: 1115, startPoint y: 519, endPoint x: 924, endPoint y: 521, distance: 191.0
click at [952, 521] on td "karolina.lewandowska@airtable.com" at bounding box center [1138, 517] width 372 height 41
click at [494, 518] on span "LinkedIn" at bounding box center [510, 517] width 33 height 15
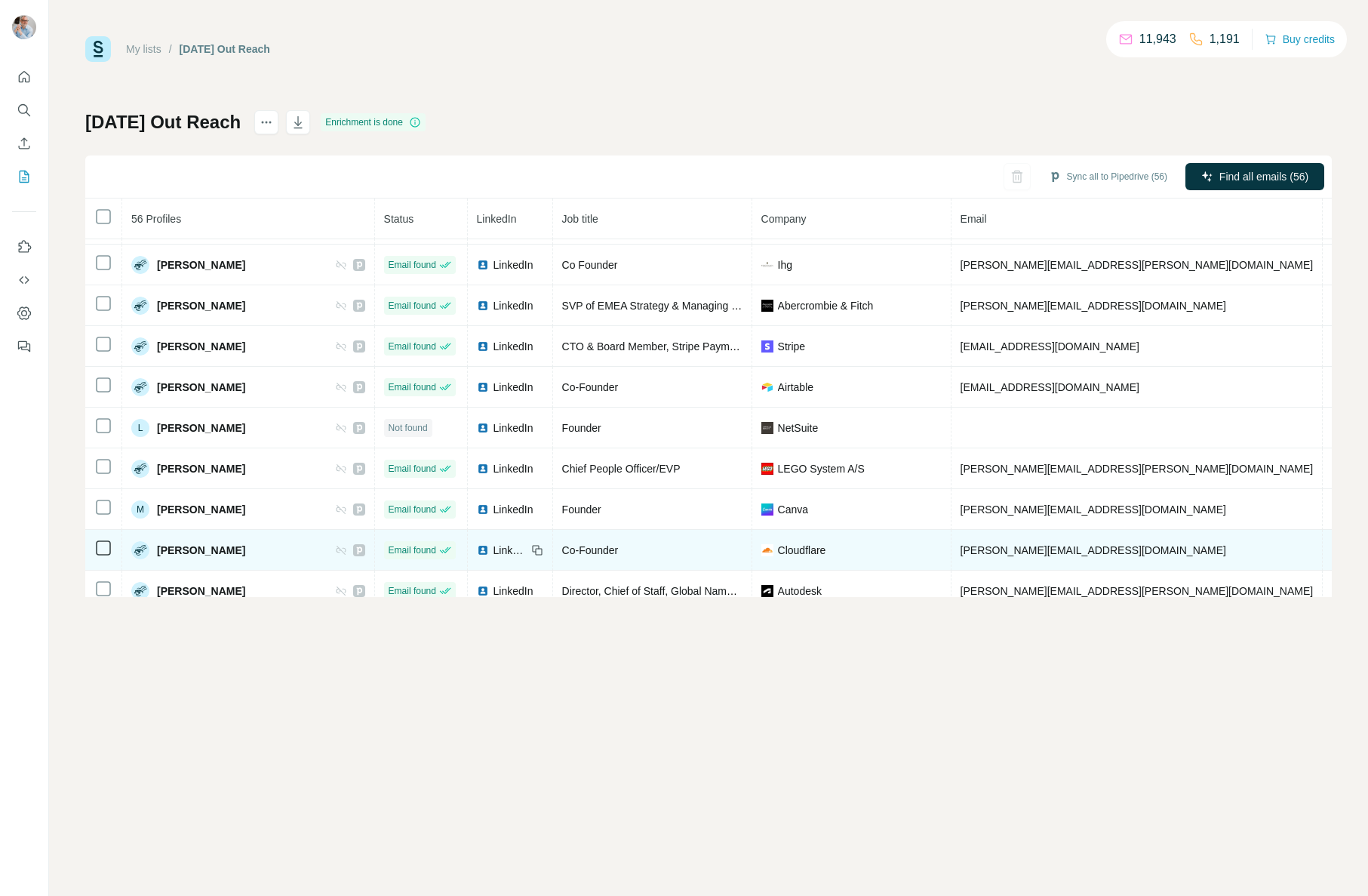
scroll to position [1389, 0]
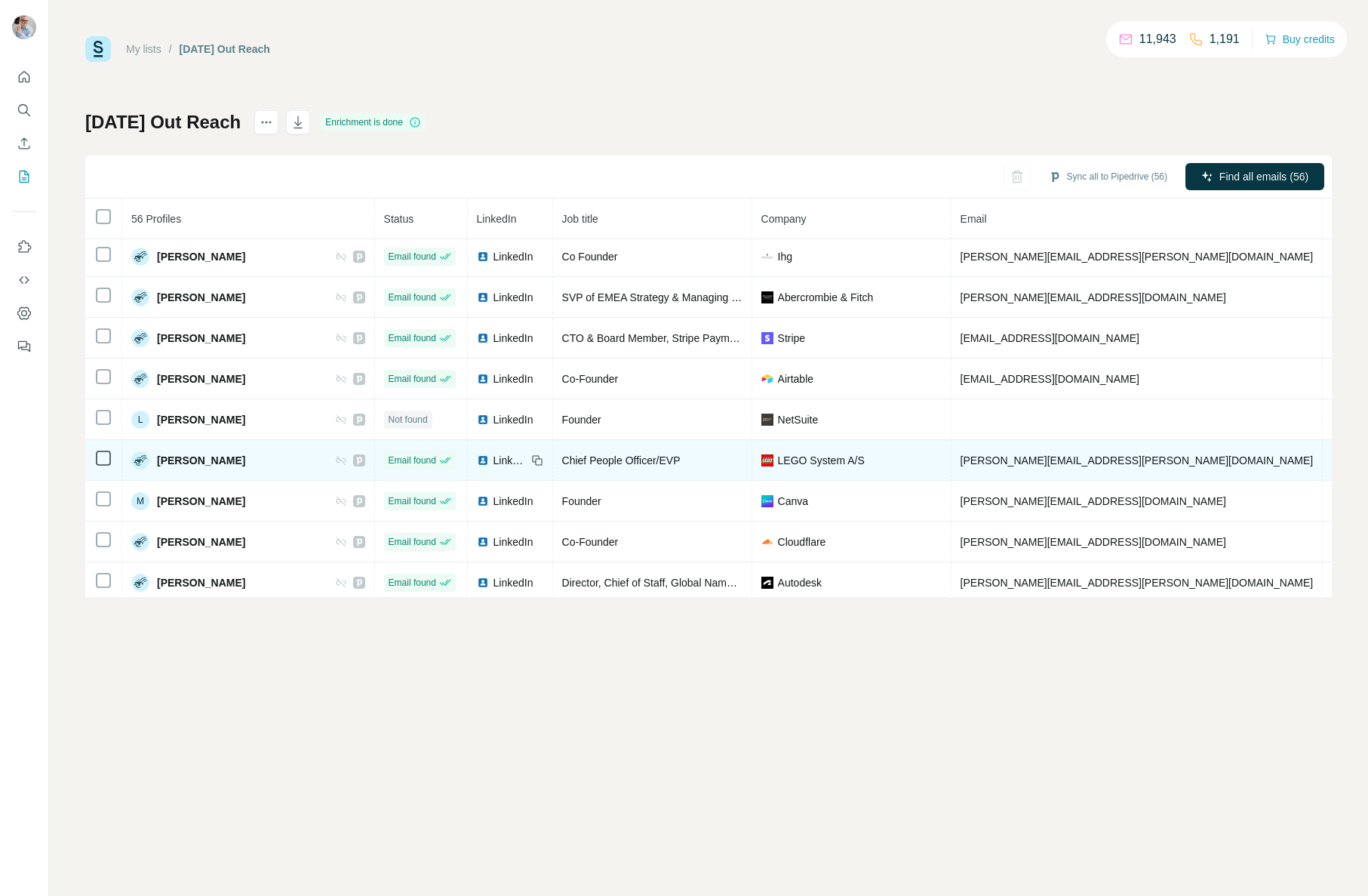
click at [494, 457] on span "LinkedIn" at bounding box center [510, 460] width 33 height 15
drag, startPoint x: 1062, startPoint y: 464, endPoint x: 939, endPoint y: 461, distance: 123.0
click at [952, 461] on td "loren.shuster@lego.com" at bounding box center [1138, 460] width 372 height 41
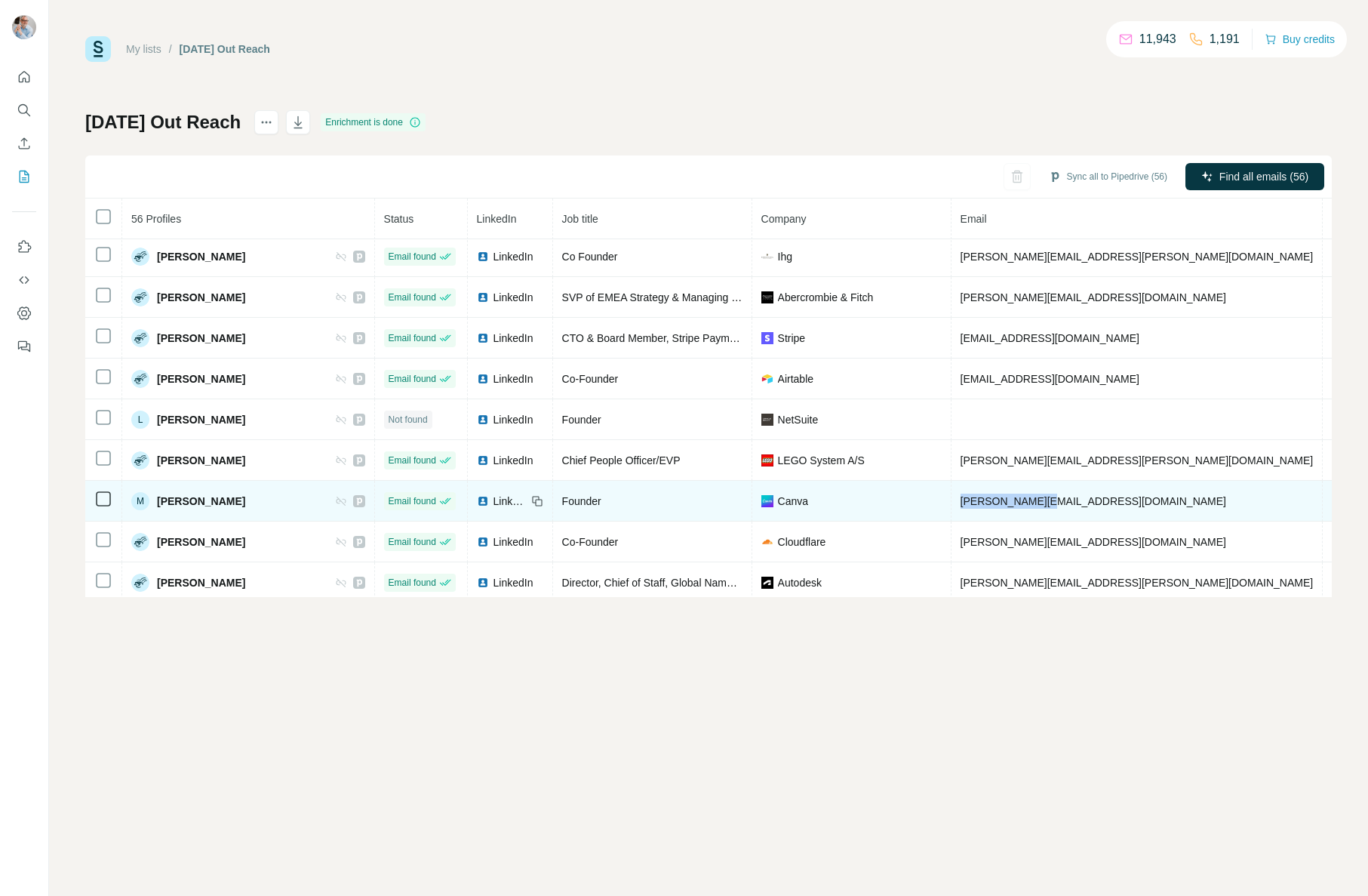
drag, startPoint x: 1035, startPoint y: 501, endPoint x: 920, endPoint y: 498, distance: 115.0
click at [952, 498] on td "mason@canva.com" at bounding box center [1138, 501] width 372 height 41
click at [494, 499] on span "LinkedIn" at bounding box center [510, 501] width 33 height 15
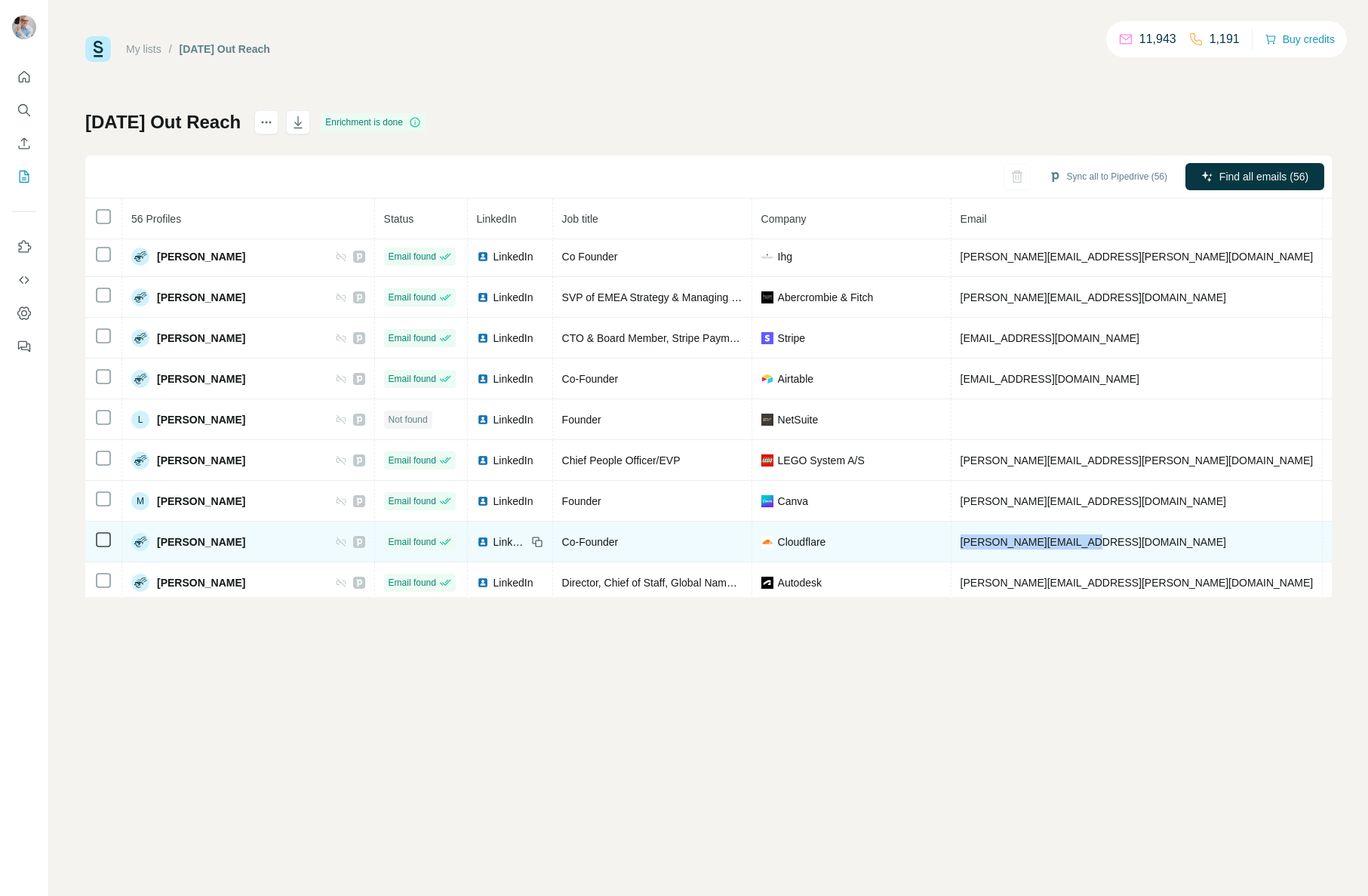
drag, startPoint x: 1068, startPoint y: 541, endPoint x: 937, endPoint y: 541, distance: 131.0
click at [952, 542] on td "matthew@cloudflare.com" at bounding box center [1138, 541] width 372 height 41
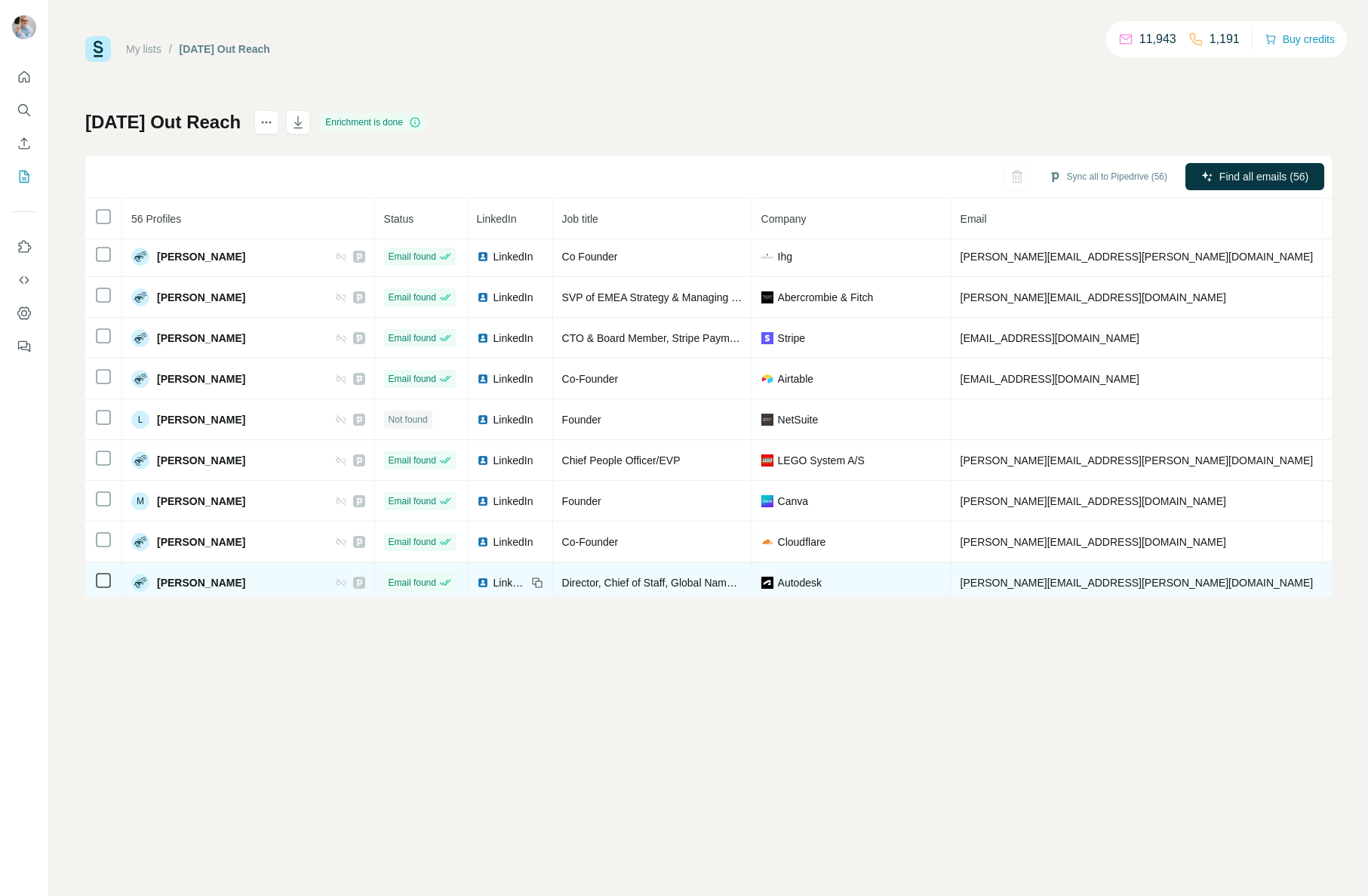
click at [1107, 581] on td "natalia.czerwik@autodesk.com" at bounding box center [1138, 582] width 372 height 41
drag, startPoint x: 1101, startPoint y: 581, endPoint x: 926, endPoint y: 581, distance: 175.0
click at [952, 581] on td "natalia.czerwik@autodesk.com" at bounding box center [1138, 582] width 372 height 41
click at [494, 581] on span "LinkedIn" at bounding box center [510, 582] width 33 height 15
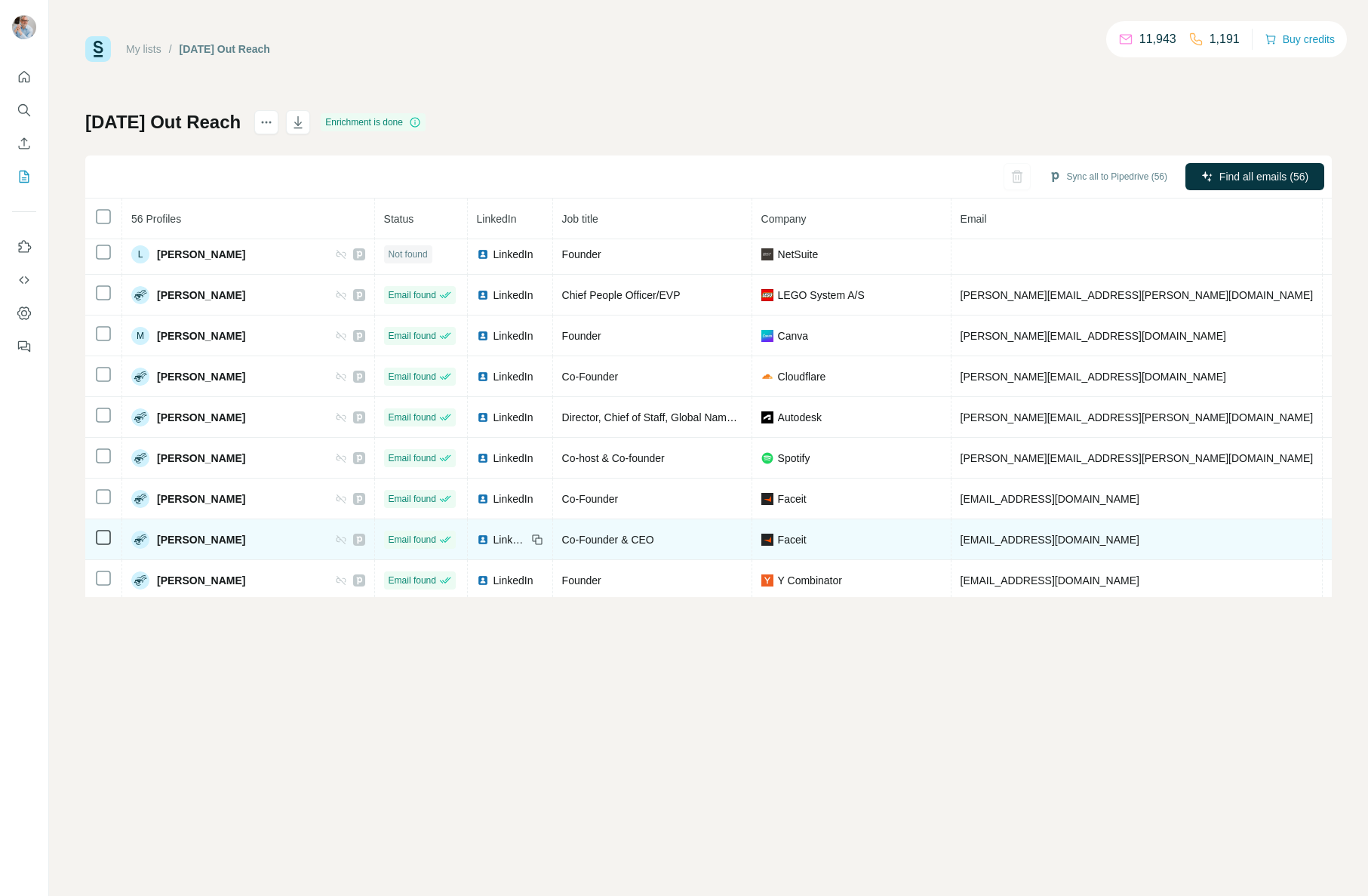
scroll to position [1590, 0]
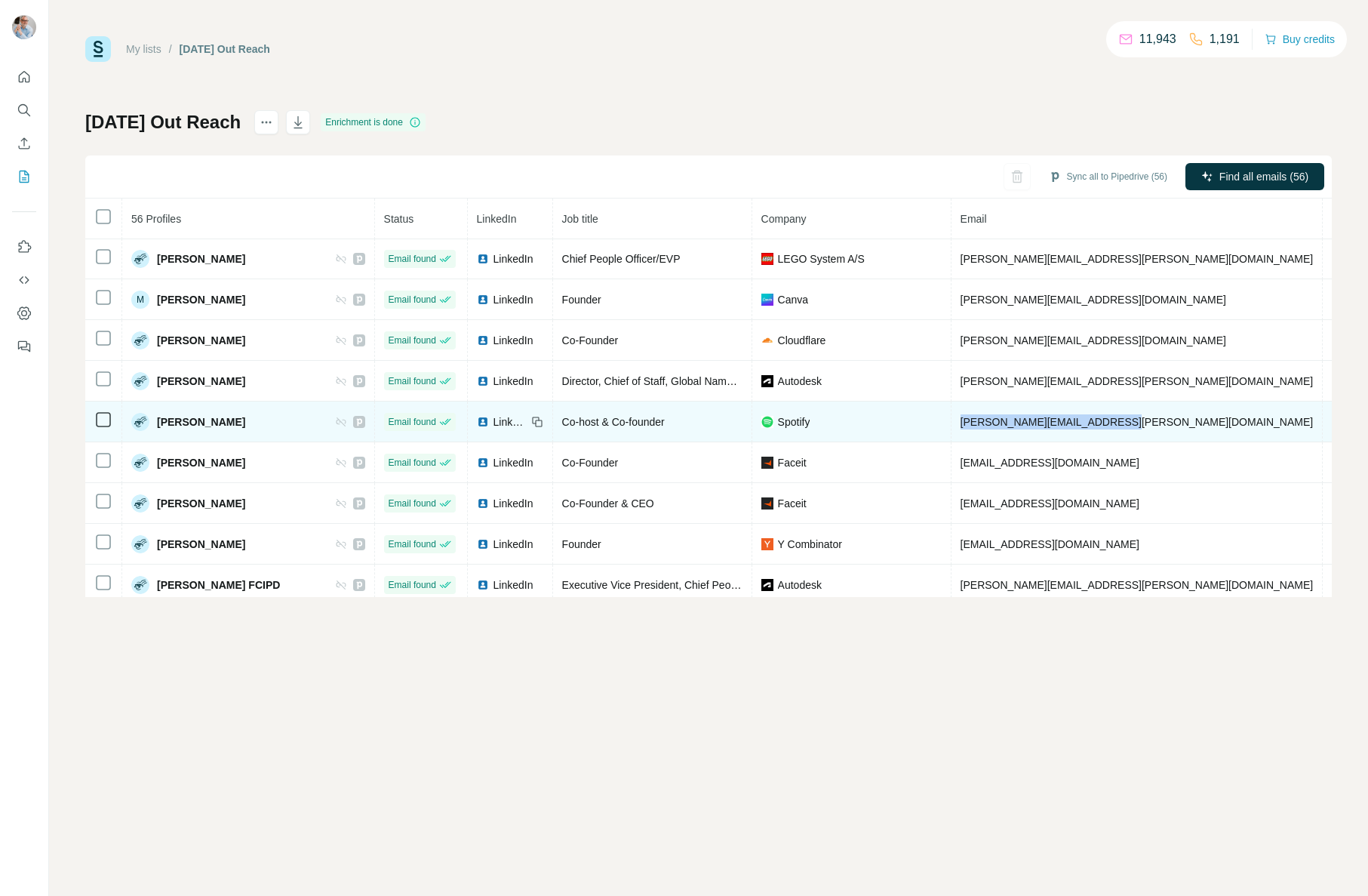
drag, startPoint x: 1090, startPoint y: 420, endPoint x: 849, endPoint y: 422, distance: 241.0
click at [952, 421] on td "neil.hopkins@musicdirect.com" at bounding box center [1138, 421] width 372 height 41
click at [477, 418] on div "LinkedIn" at bounding box center [501, 421] width 50 height 15
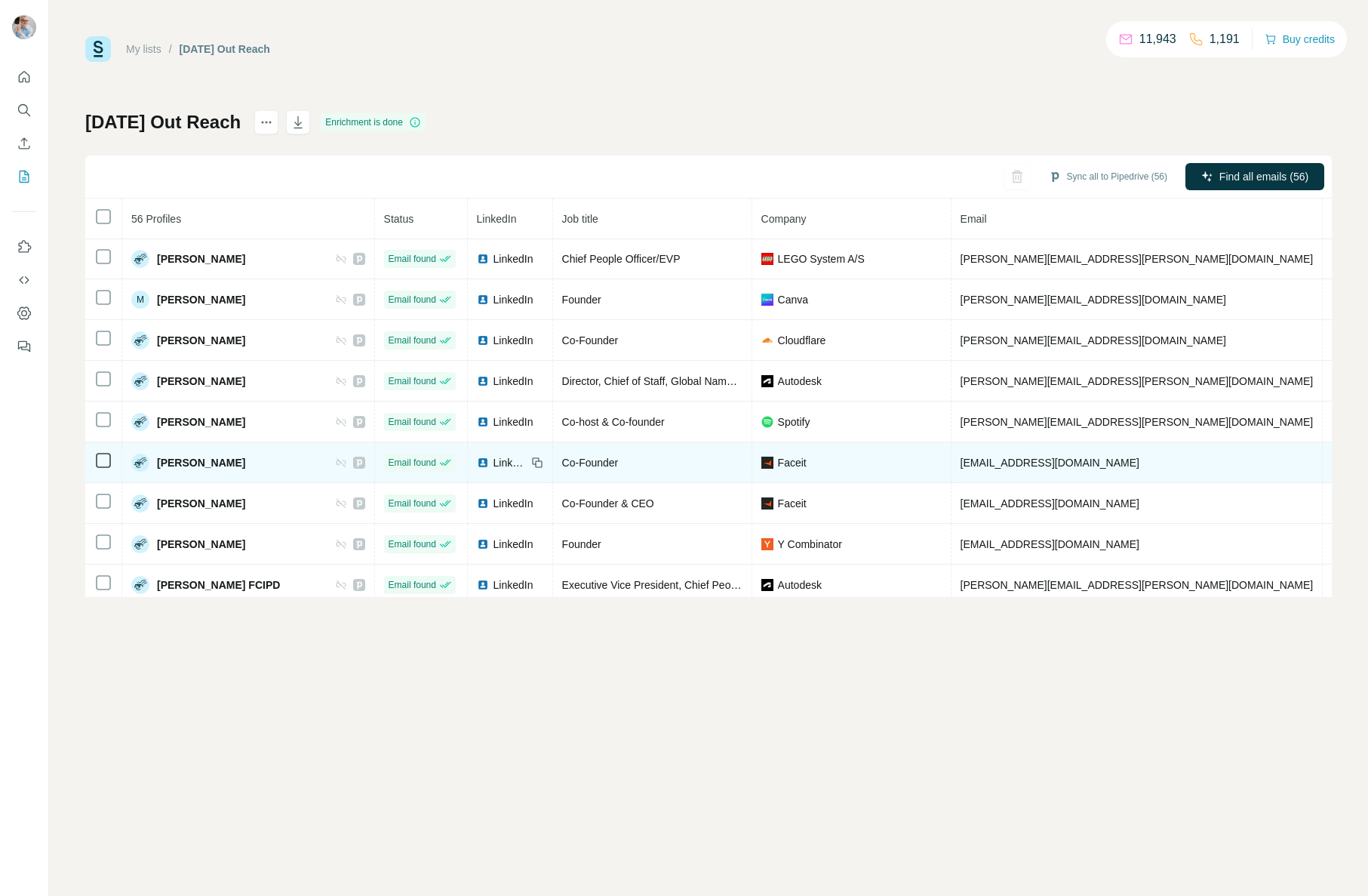
click at [494, 463] on span "LinkedIn" at bounding box center [510, 462] width 33 height 15
drag, startPoint x: 1045, startPoint y: 455, endPoint x: 942, endPoint y: 461, distance: 103.2
click at [906, 461] on tr "Niccolo Maisto Email found LinkedIn Co-Founder Faceit n.maisto@faceit.com Not r…" at bounding box center [935, 462] width 1700 height 41
click at [1051, 467] on td "n.maisto@faceit.com" at bounding box center [1138, 462] width 372 height 41
drag, startPoint x: 969, startPoint y: 463, endPoint x: 929, endPoint y: 463, distance: 40.0
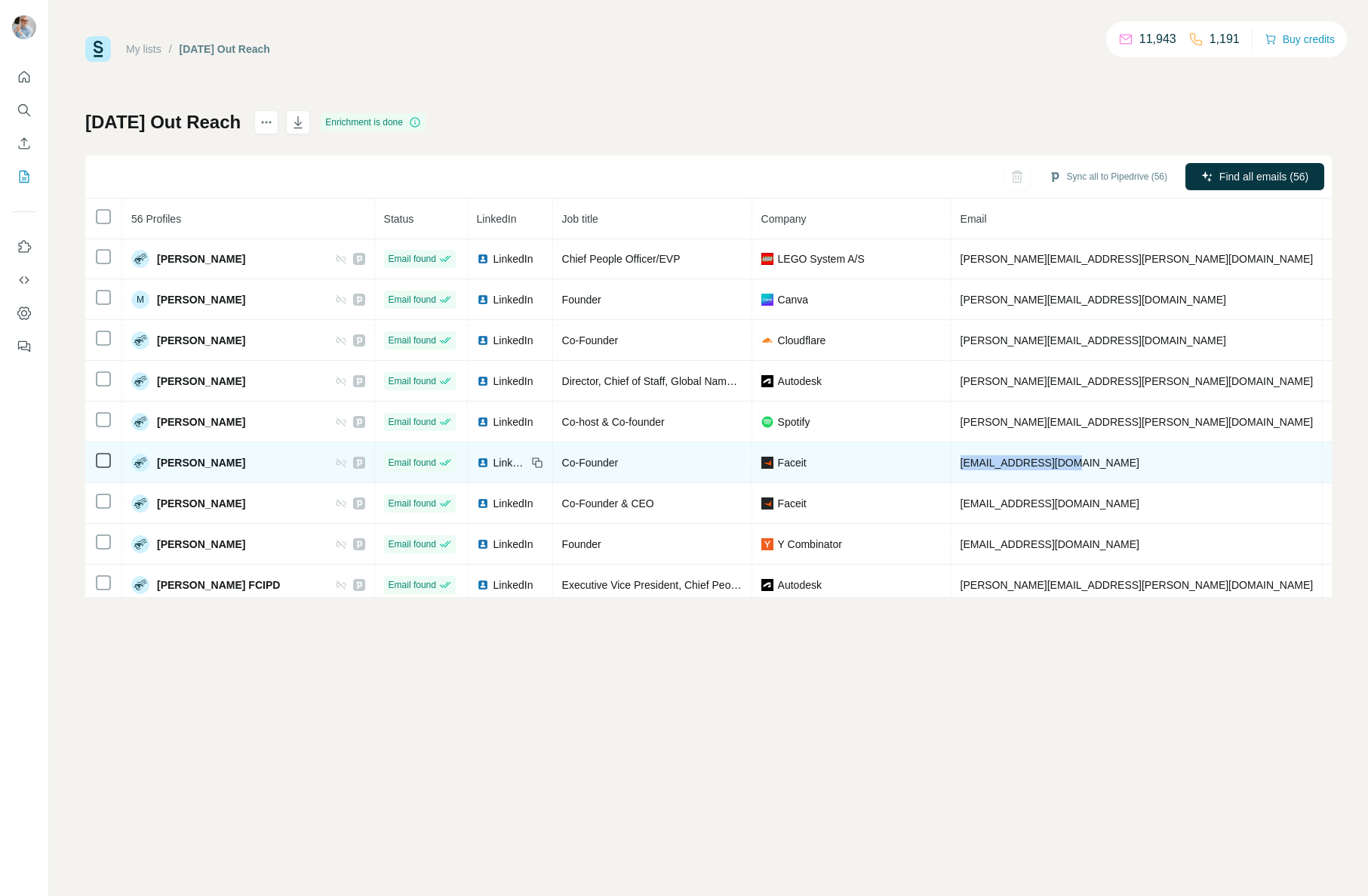
click at [952, 462] on td "n.maisto@faceit.com" at bounding box center [1138, 462] width 372 height 41
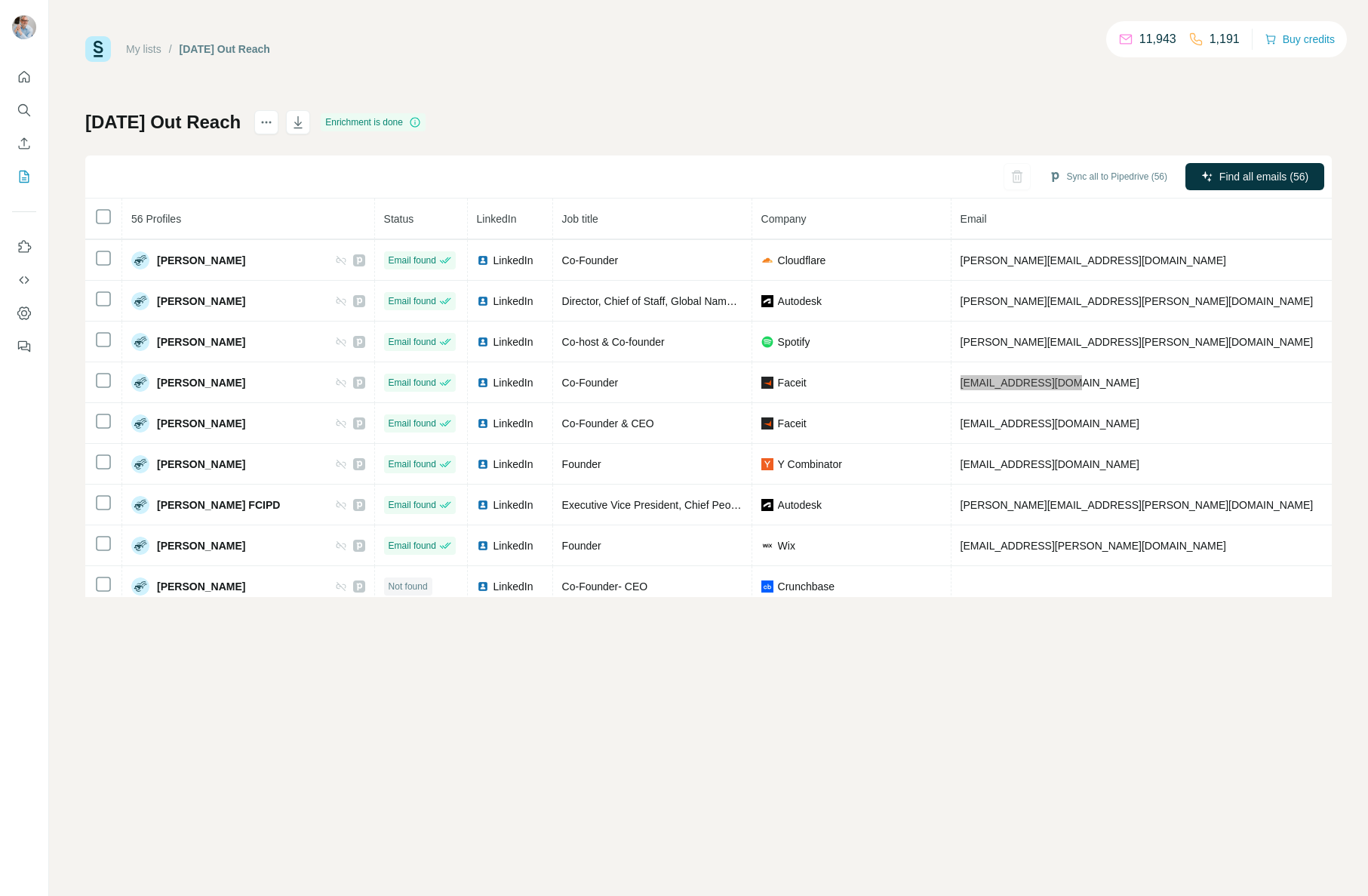
scroll to position [1680, 0]
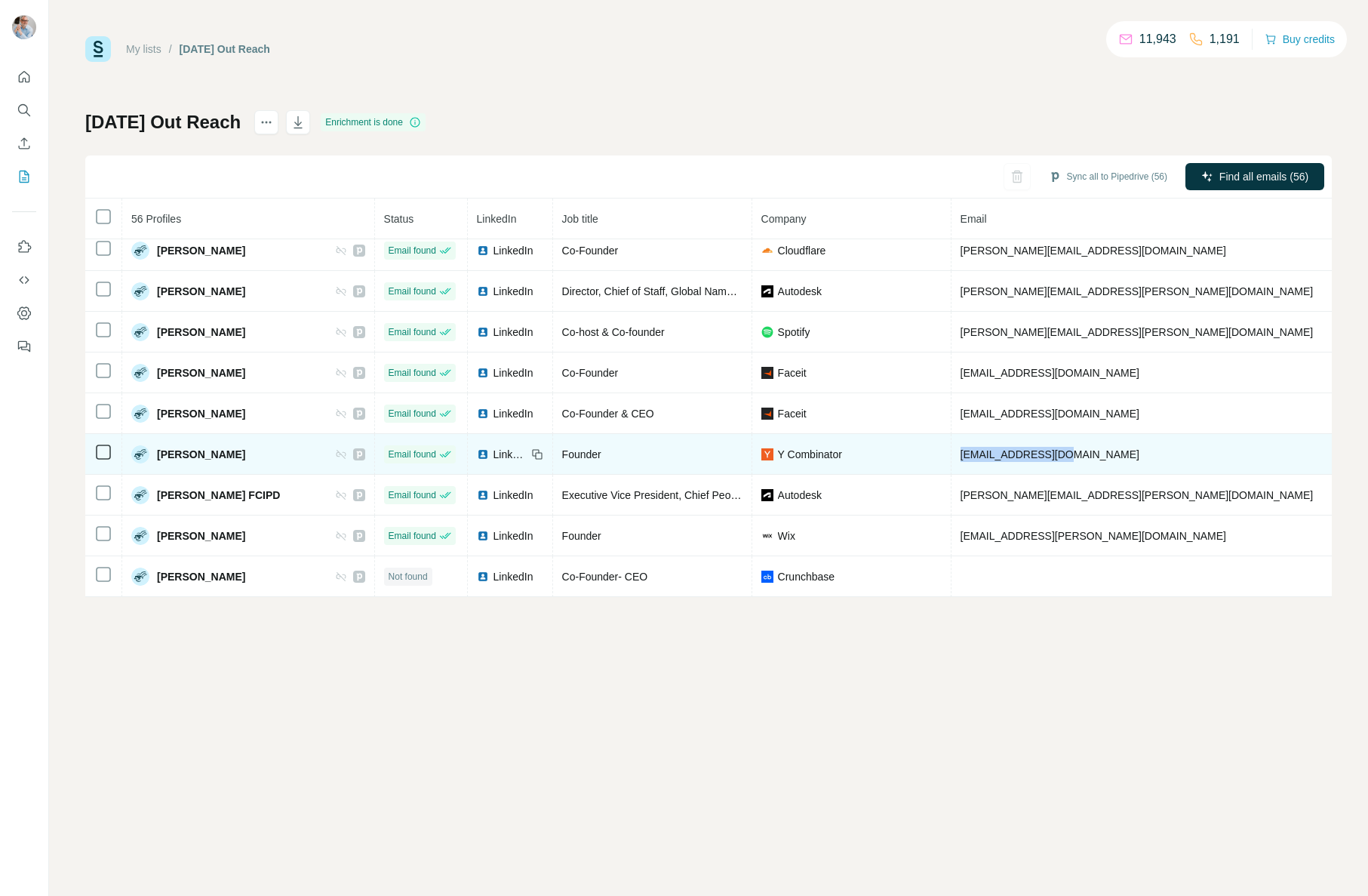
drag, startPoint x: 1019, startPoint y: 455, endPoint x: 909, endPoint y: 453, distance: 110.0
click at [908, 453] on tr "Paul Graham Email found LinkedIn Founder Y Combinator pg@ycombinator.com Not re…" at bounding box center [977, 454] width 1784 height 41
click at [494, 455] on span "LinkedIn" at bounding box center [510, 454] width 33 height 15
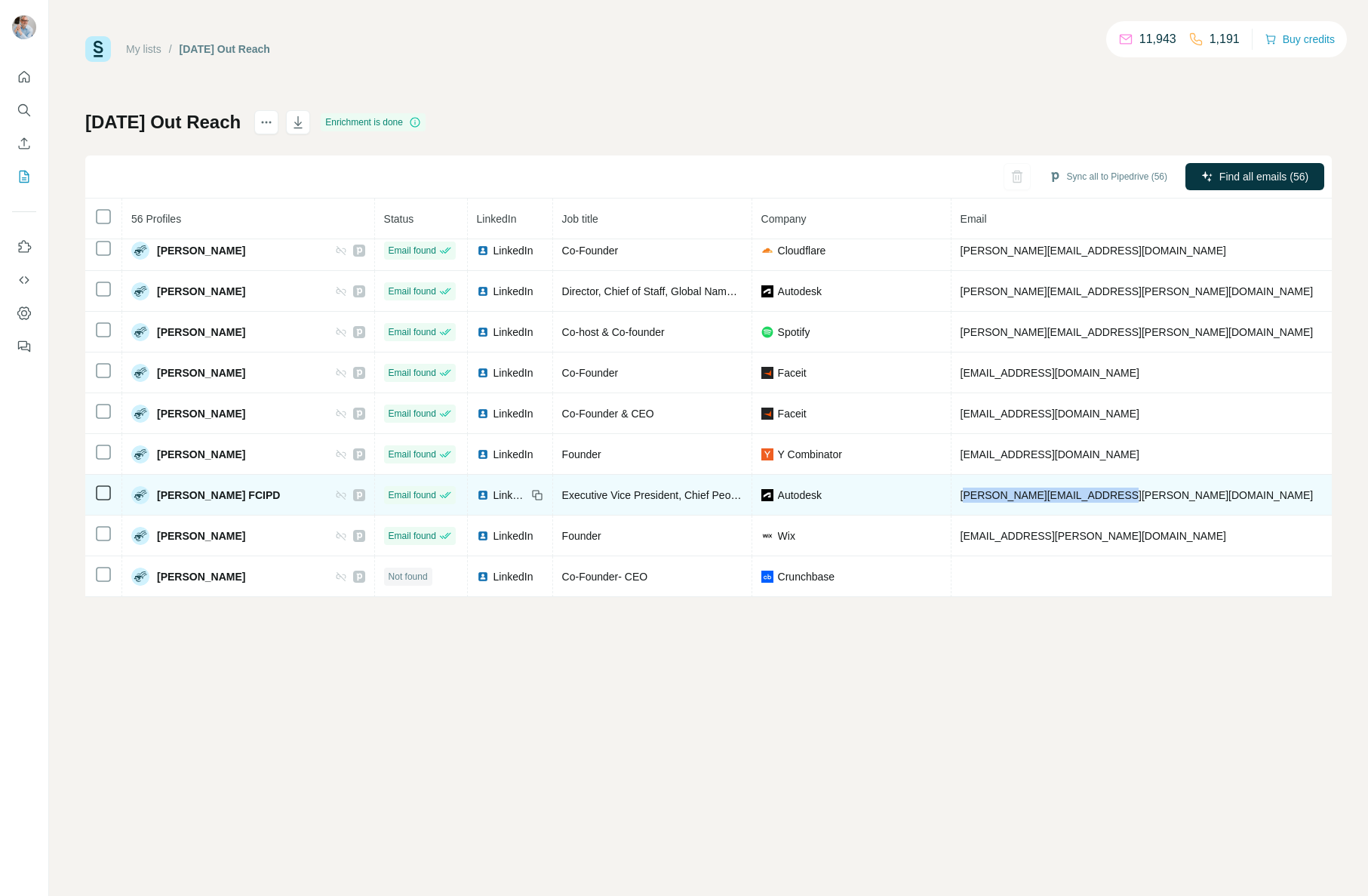
drag, startPoint x: 1086, startPoint y: 494, endPoint x: 926, endPoint y: 494, distance: 160.0
click at [952, 494] on td "rebecca.pearce@autodesk.com" at bounding box center [1179, 494] width 456 height 41
click at [1093, 497] on td "rebecca.pearce@autodesk.com" at bounding box center [1179, 494] width 456 height 41
drag, startPoint x: 1076, startPoint y: 498, endPoint x: 928, endPoint y: 496, distance: 148.0
click at [952, 496] on td "rebecca.pearce@autodesk.com" at bounding box center [1179, 494] width 456 height 41
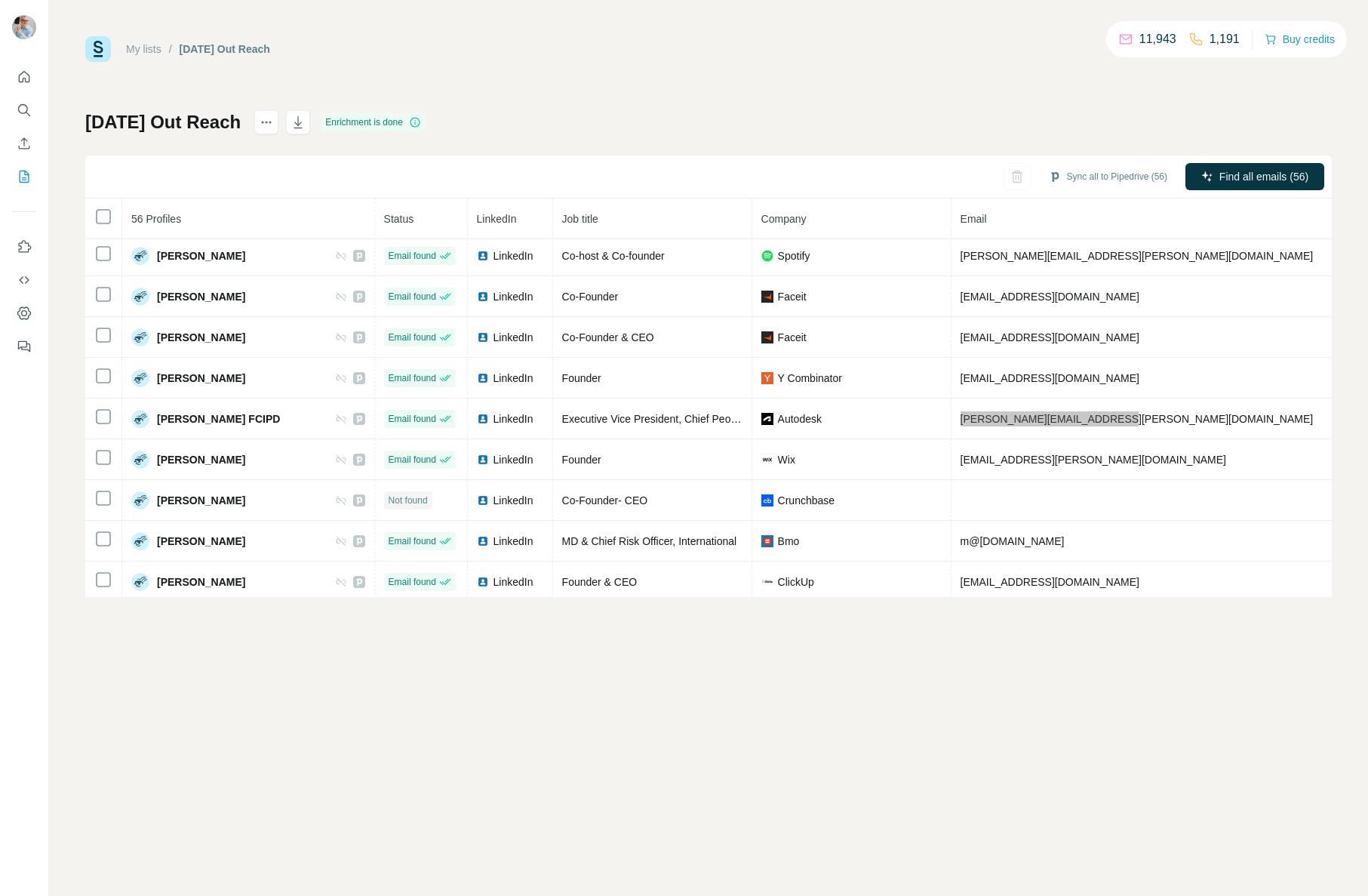
scroll to position [1759, 0]
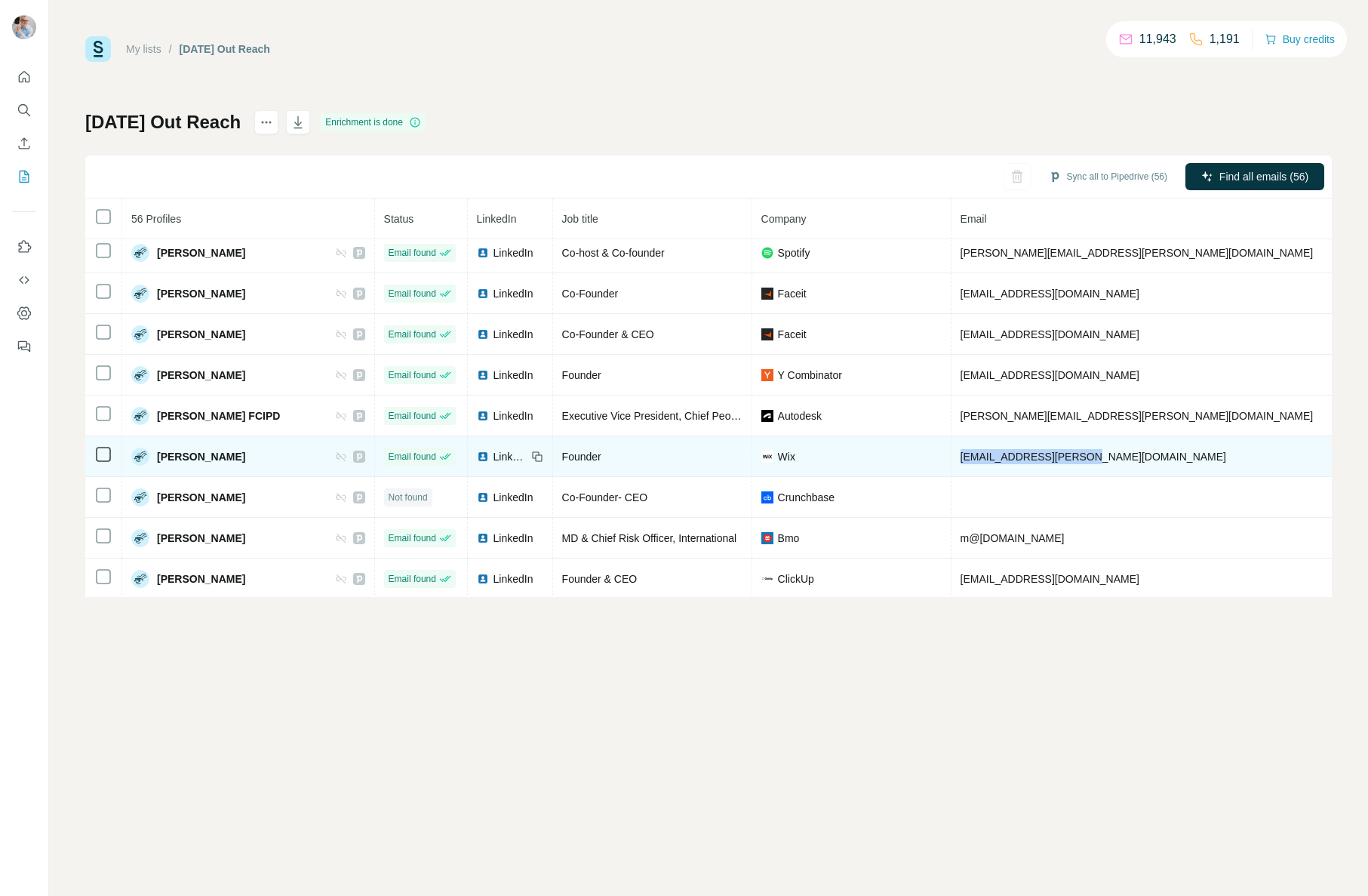
drag, startPoint x: 1003, startPoint y: 457, endPoint x: 931, endPoint y: 456, distance: 72.0
click at [952, 456] on td "oldale.richard@wix.com" at bounding box center [1179, 456] width 456 height 41
click at [494, 457] on span "LinkedIn" at bounding box center [510, 456] width 33 height 15
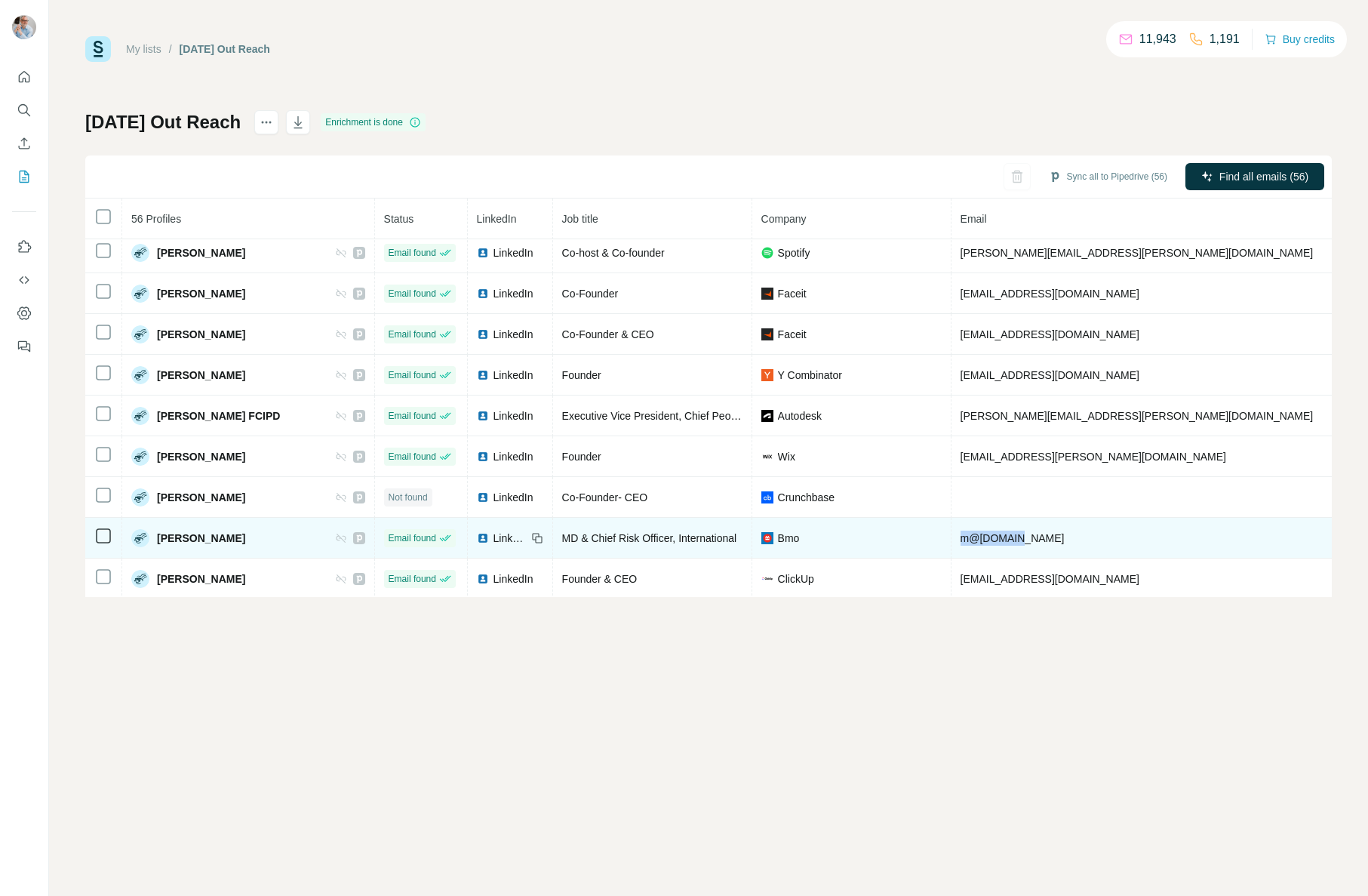
drag, startPoint x: 1021, startPoint y: 539, endPoint x: 924, endPoint y: 540, distance: 97.0
click at [952, 541] on td "m@bmo.com" at bounding box center [1179, 538] width 456 height 41
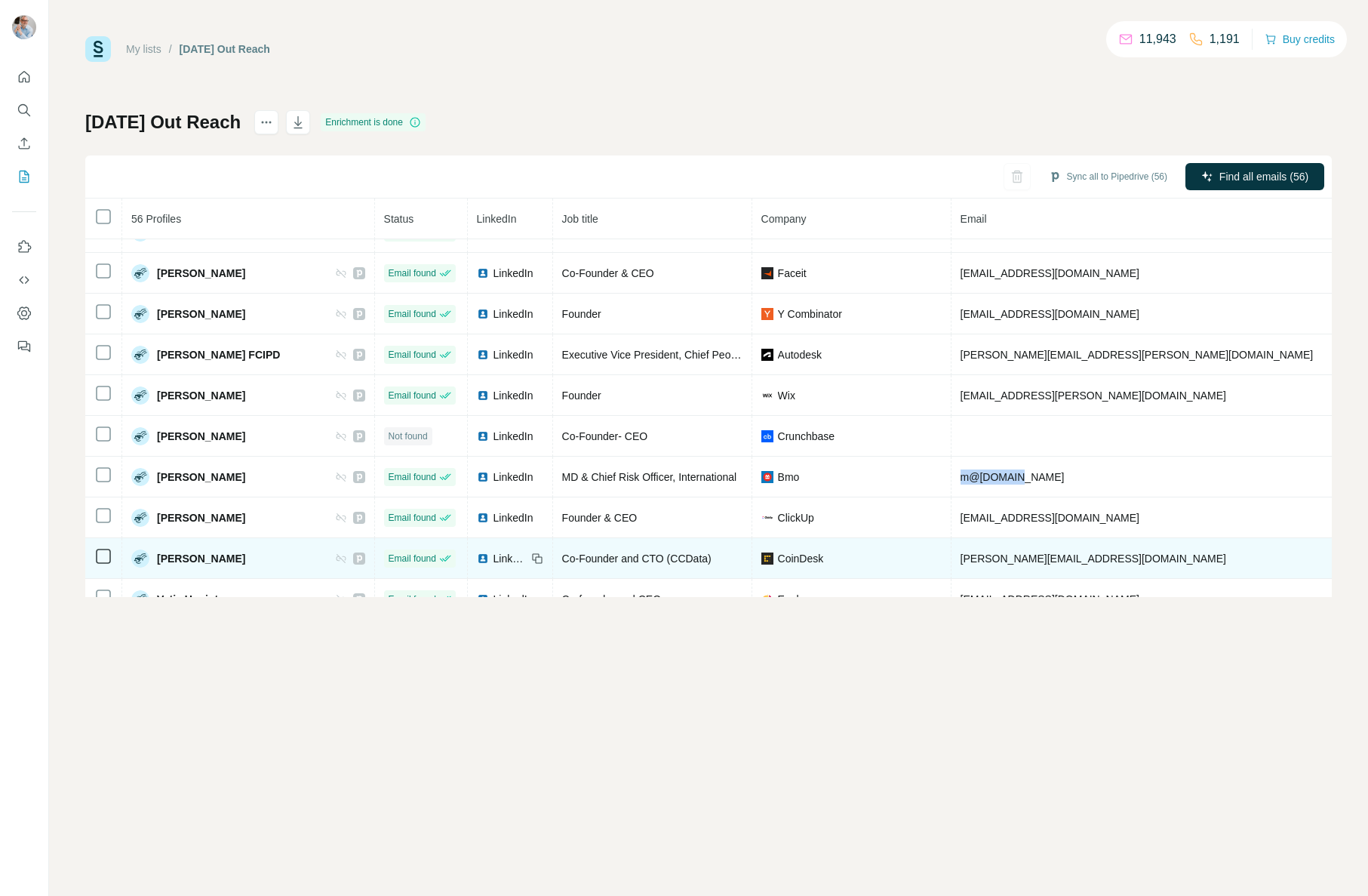
scroll to position [1838, 0]
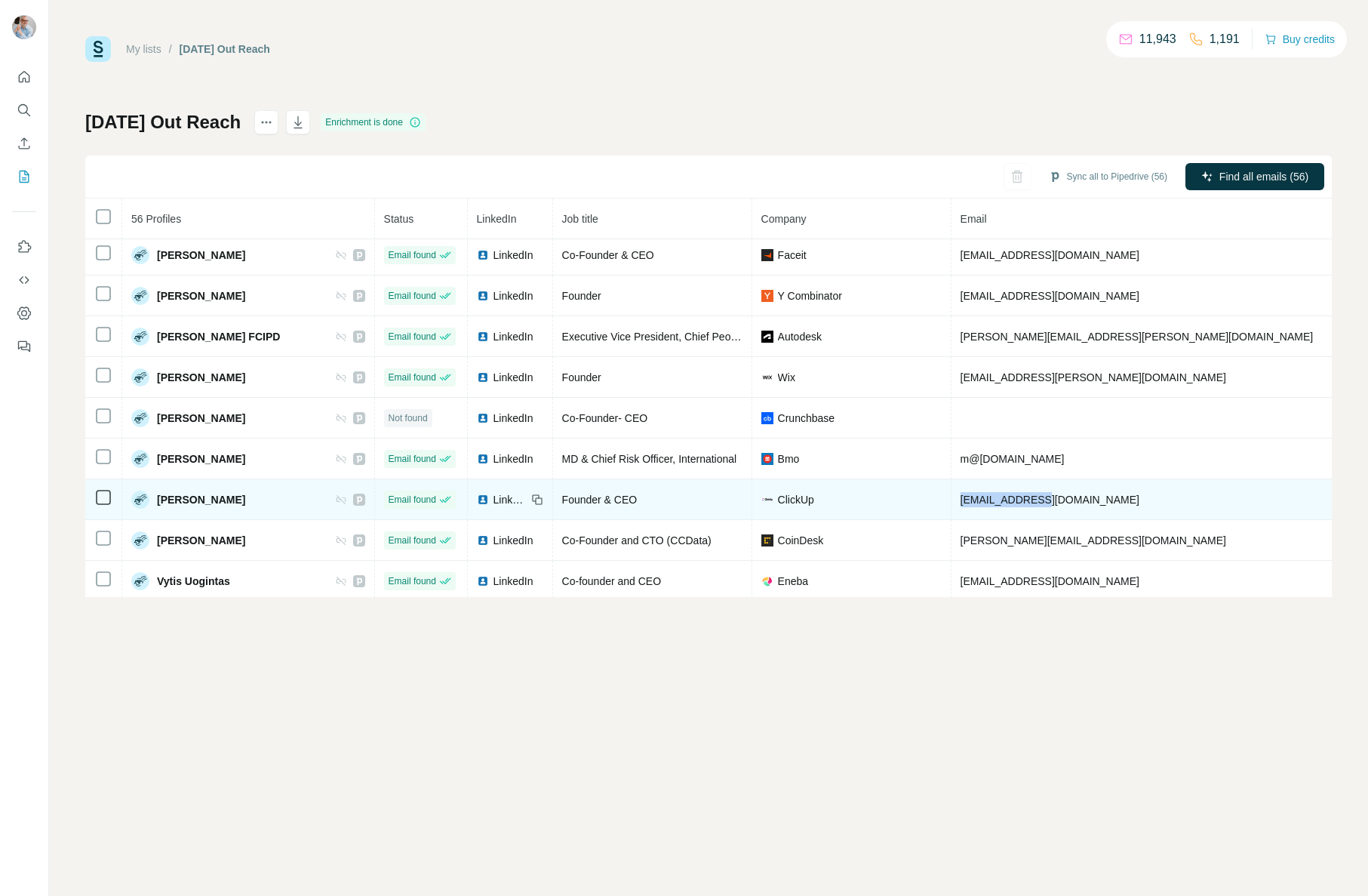
drag, startPoint x: 1013, startPoint y: 500, endPoint x: 938, endPoint y: 498, distance: 75.0
click at [952, 497] on td "tr@clickup.com" at bounding box center [1179, 499] width 456 height 41
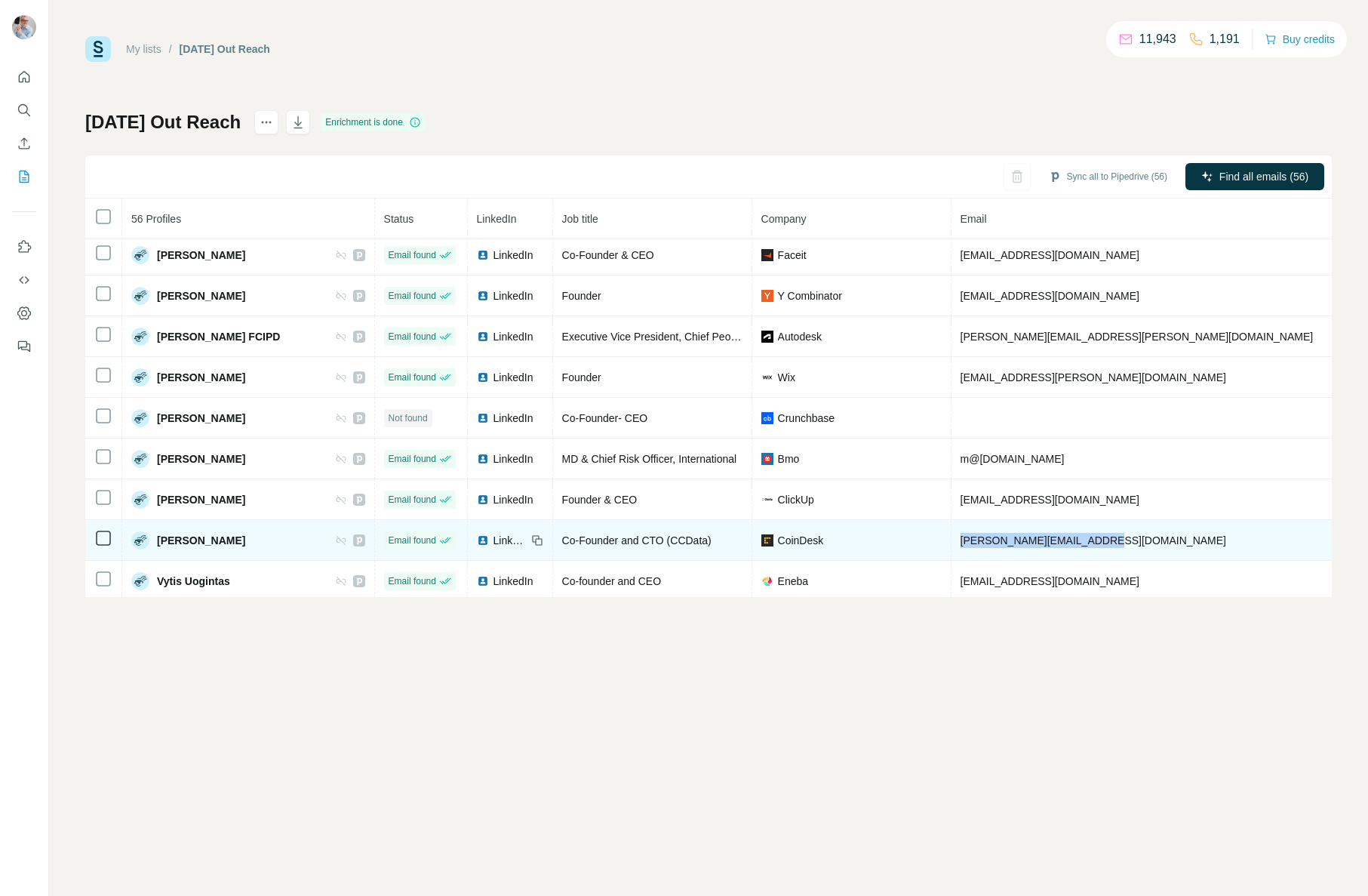
drag, startPoint x: 1060, startPoint y: 541, endPoint x: 919, endPoint y: 534, distance: 141.2
click at [952, 534] on td "vlad.cealicu@coindesk.com" at bounding box center [1179, 540] width 456 height 41
click at [1066, 539] on td "vlad.cealicu@coindesk.com" at bounding box center [1179, 540] width 456 height 41
drag, startPoint x: 1060, startPoint y: 539, endPoint x: 933, endPoint y: 540, distance: 127.0
click at [952, 540] on td "vlad.cealicu@coindesk.com" at bounding box center [1179, 540] width 456 height 41
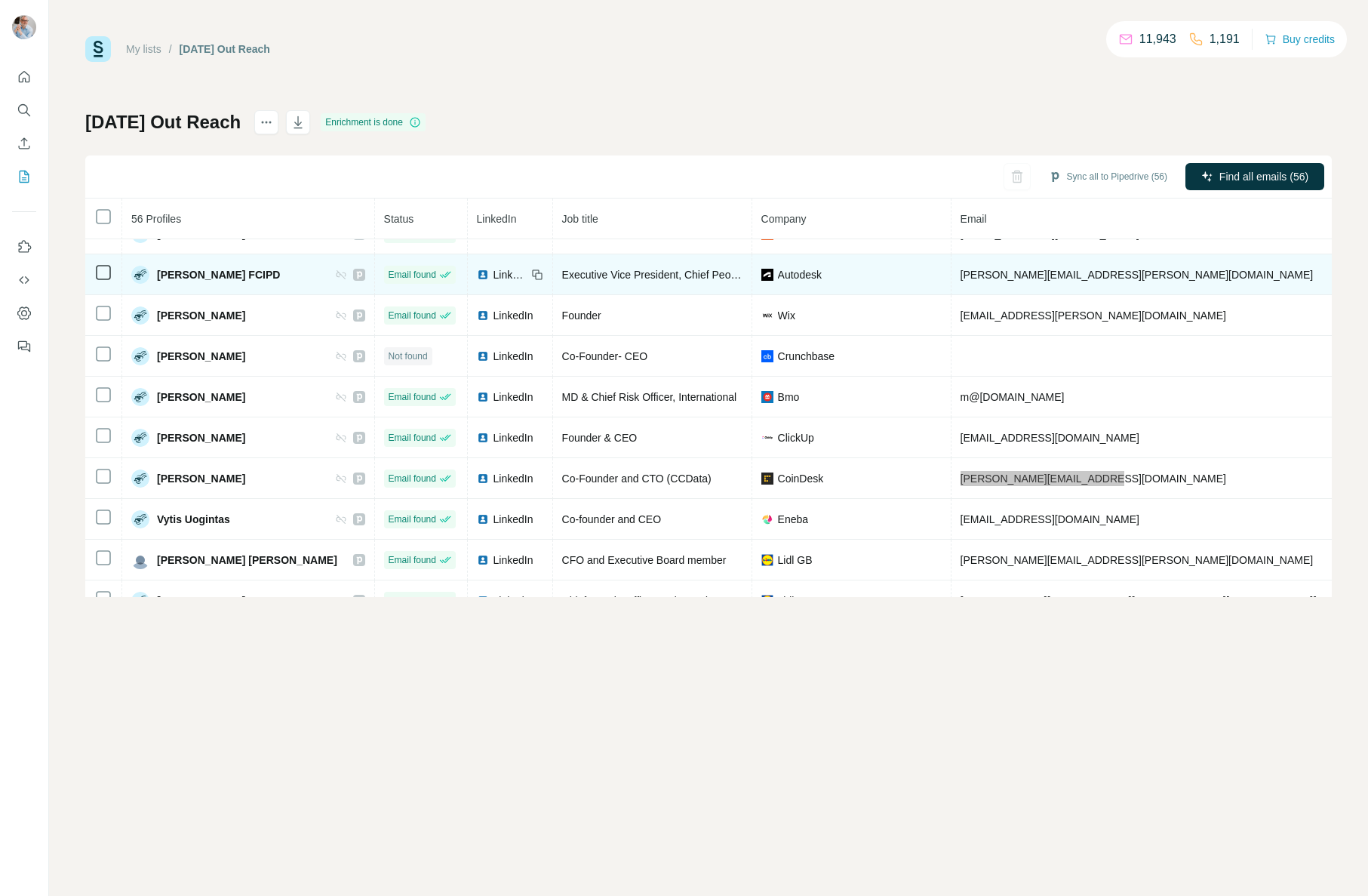
scroll to position [1924, 0]
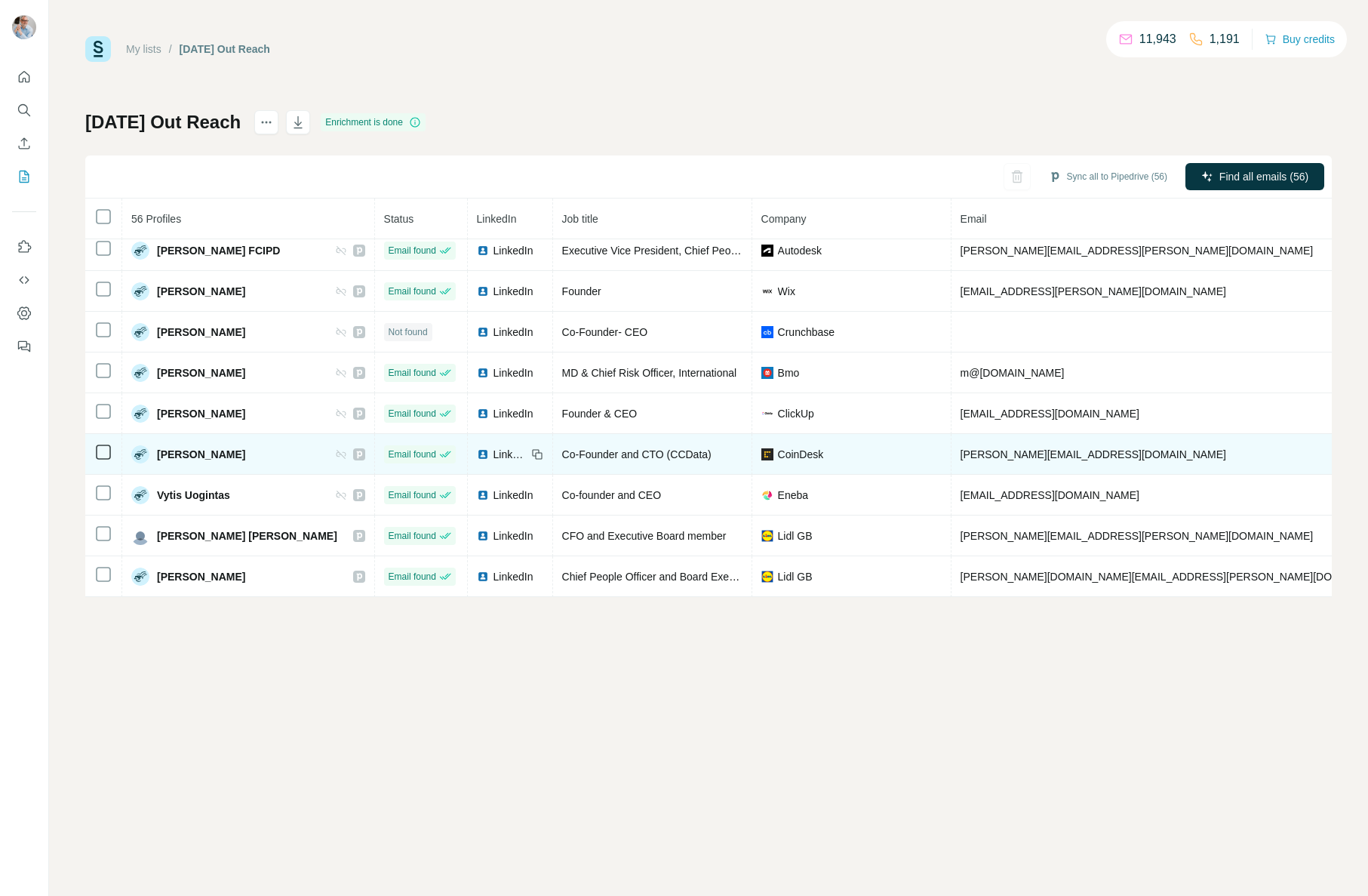
click at [494, 450] on span "LinkedIn" at bounding box center [510, 454] width 33 height 15
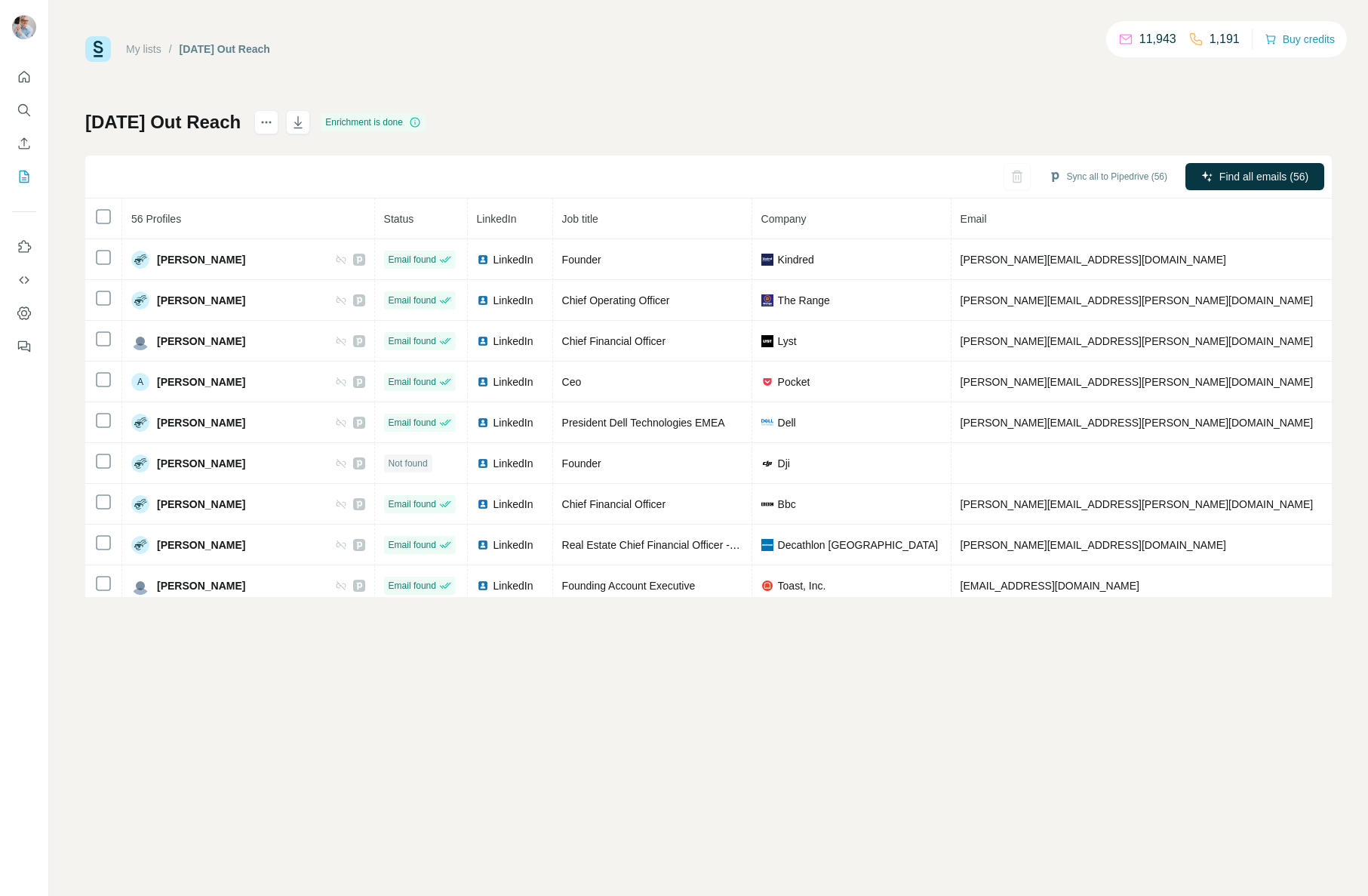
scroll to position [1924, 0]
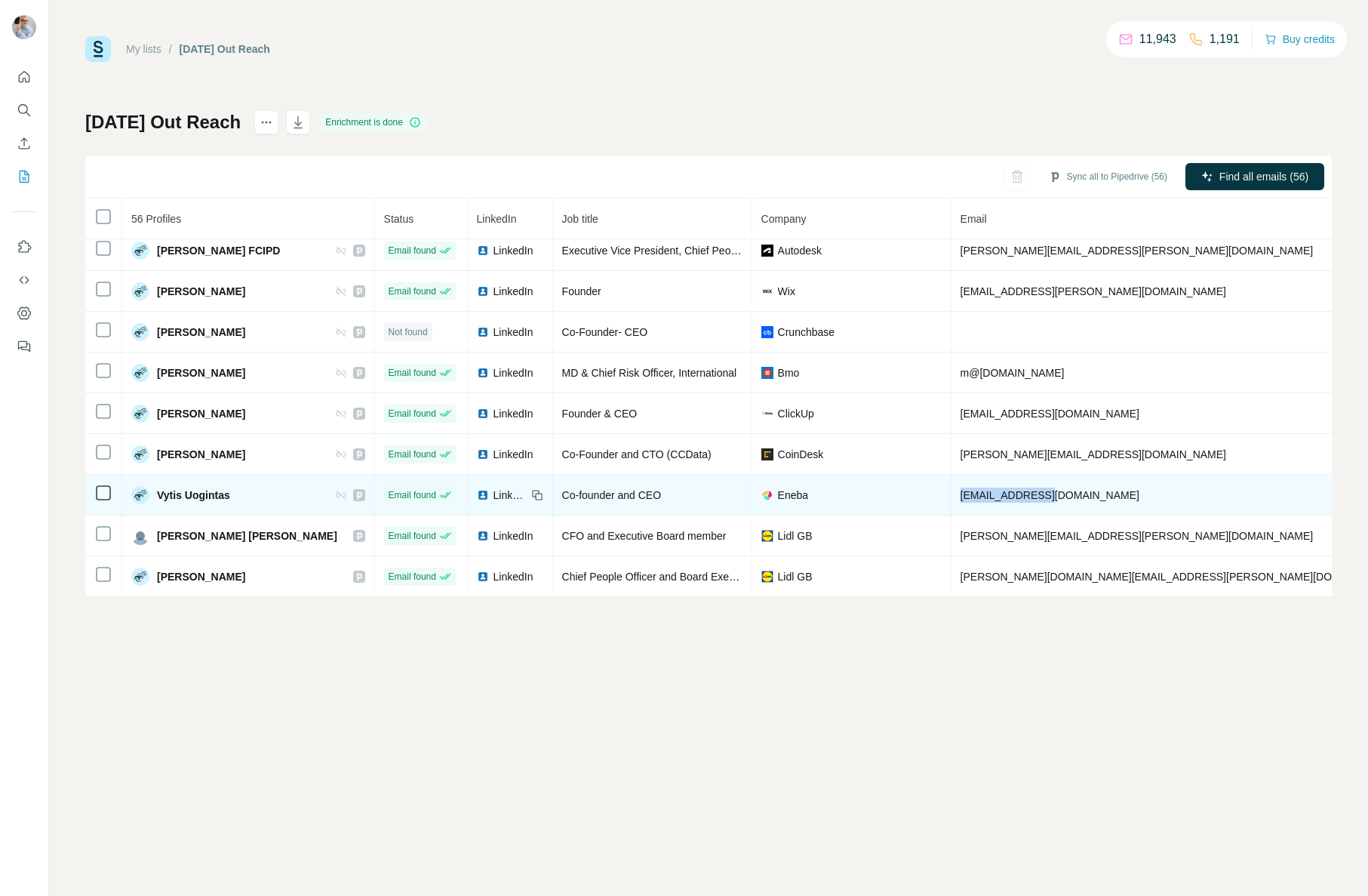
drag, startPoint x: 1033, startPoint y: 490, endPoint x: 925, endPoint y: 496, distance: 108.2
click at [952, 496] on td "vytis@eneba.com" at bounding box center [1179, 494] width 456 height 41
copy span "vytis@eneba.com"
click at [494, 494] on span "LinkedIn" at bounding box center [510, 494] width 33 height 15
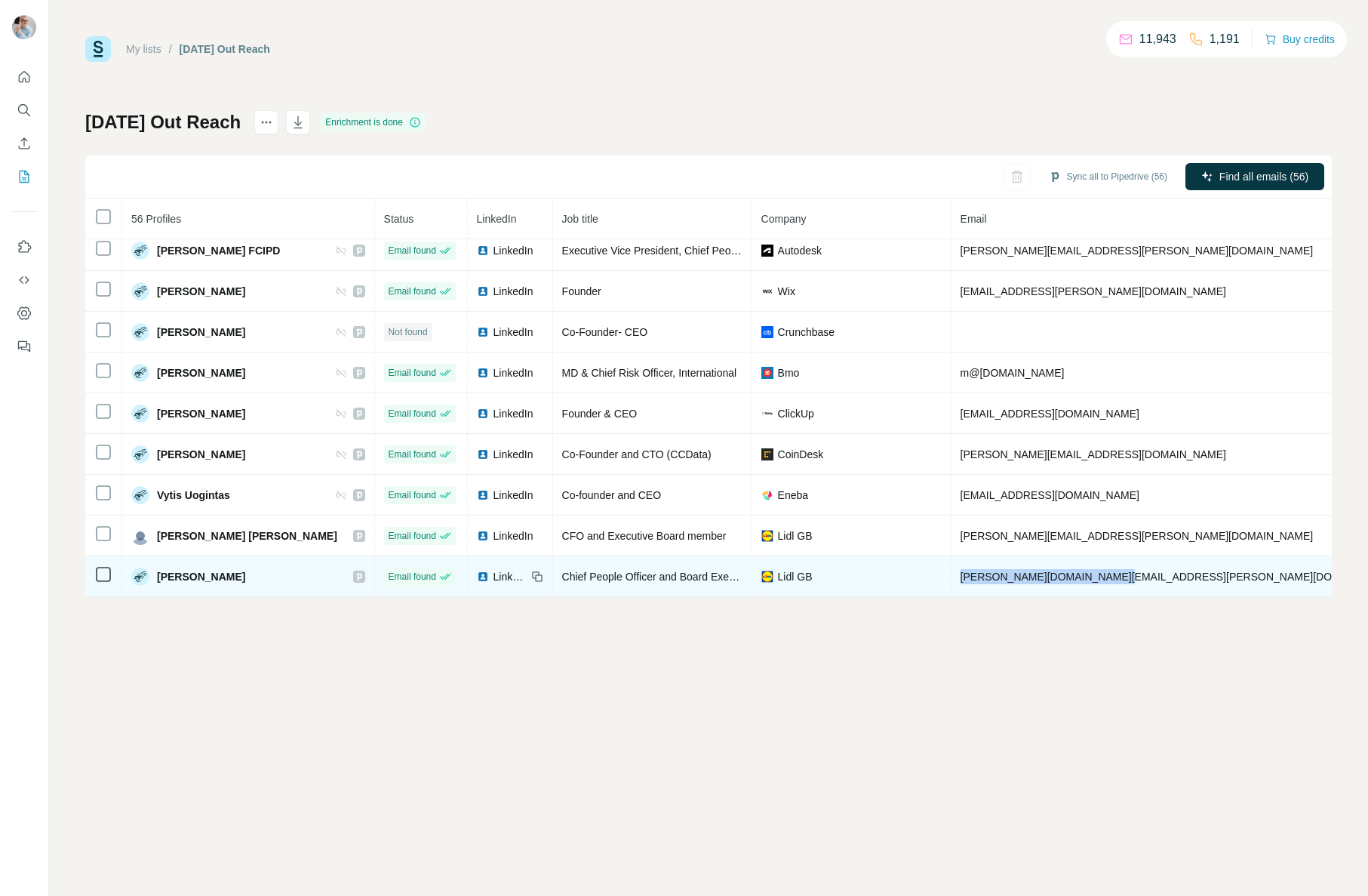
drag, startPoint x: 1042, startPoint y: 579, endPoint x: 928, endPoint y: 578, distance: 114.0
click at [952, 578] on td "stephanie.rogers@lidl.co.uk" at bounding box center [1179, 576] width 456 height 41
copy span "stephanie.rogers@lidl.co.uk"
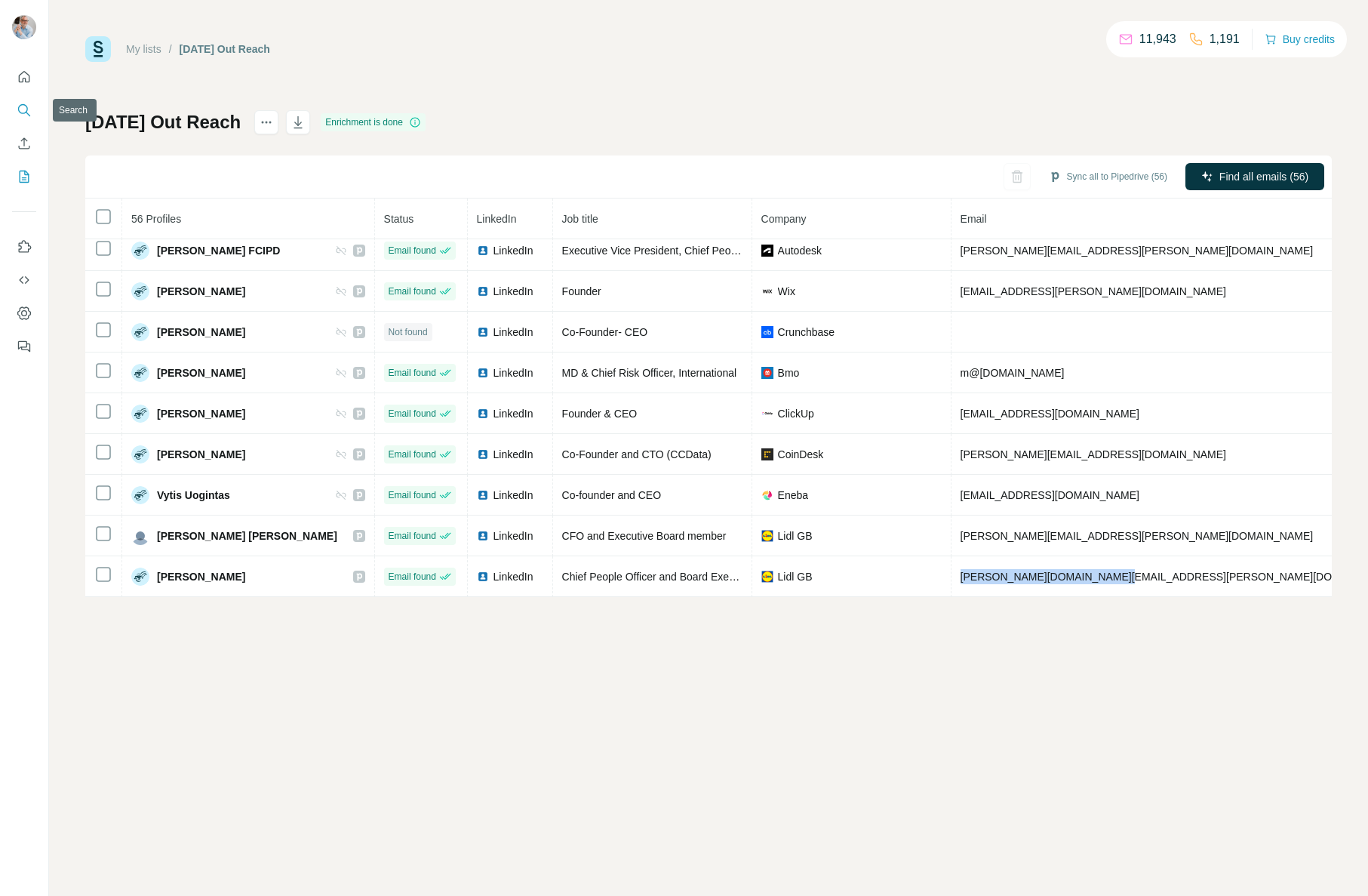
click at [21, 112] on icon "Search" at bounding box center [23, 110] width 15 height 15
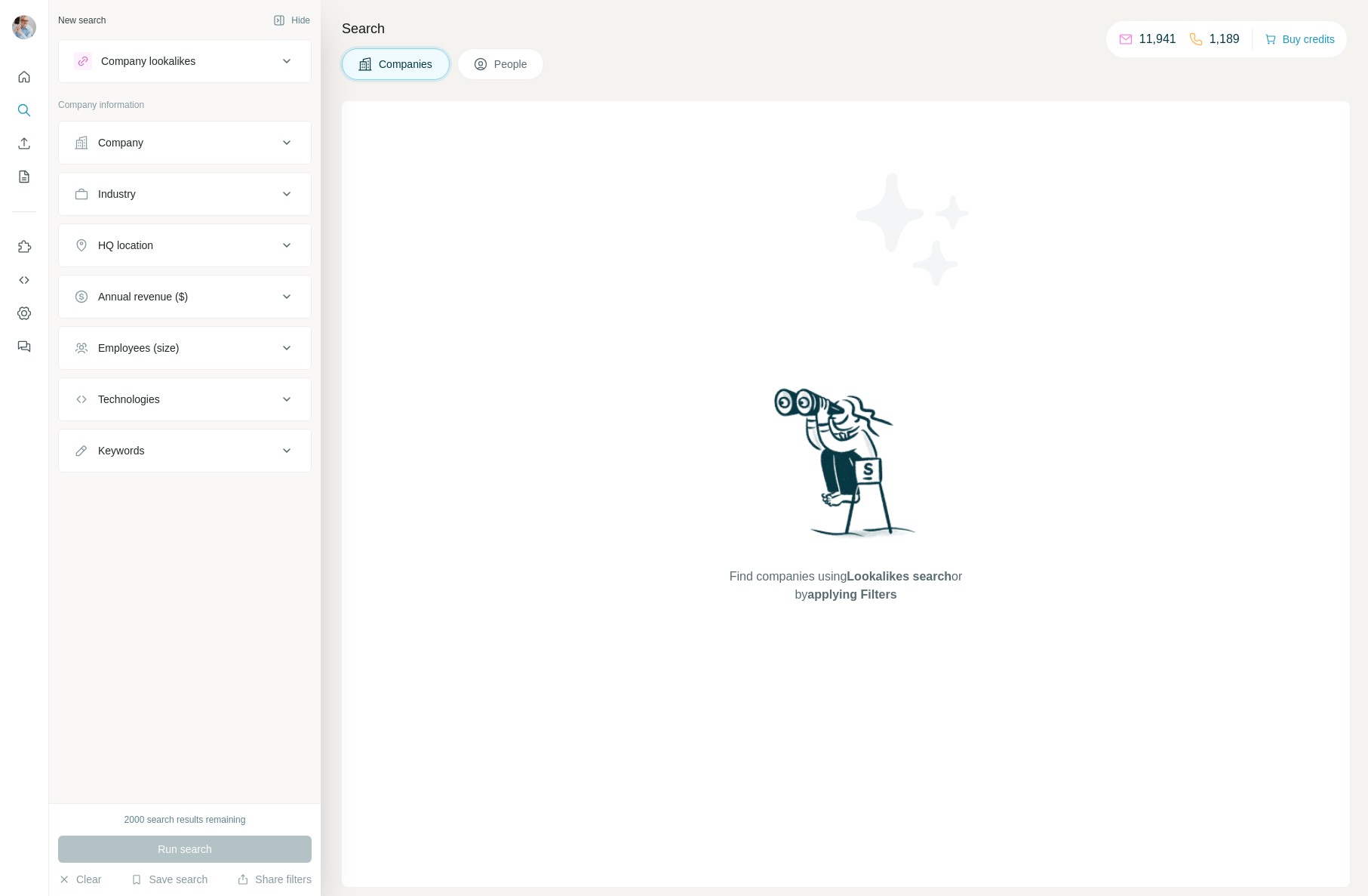
click at [488, 66] on icon at bounding box center [480, 63] width 15 height 15
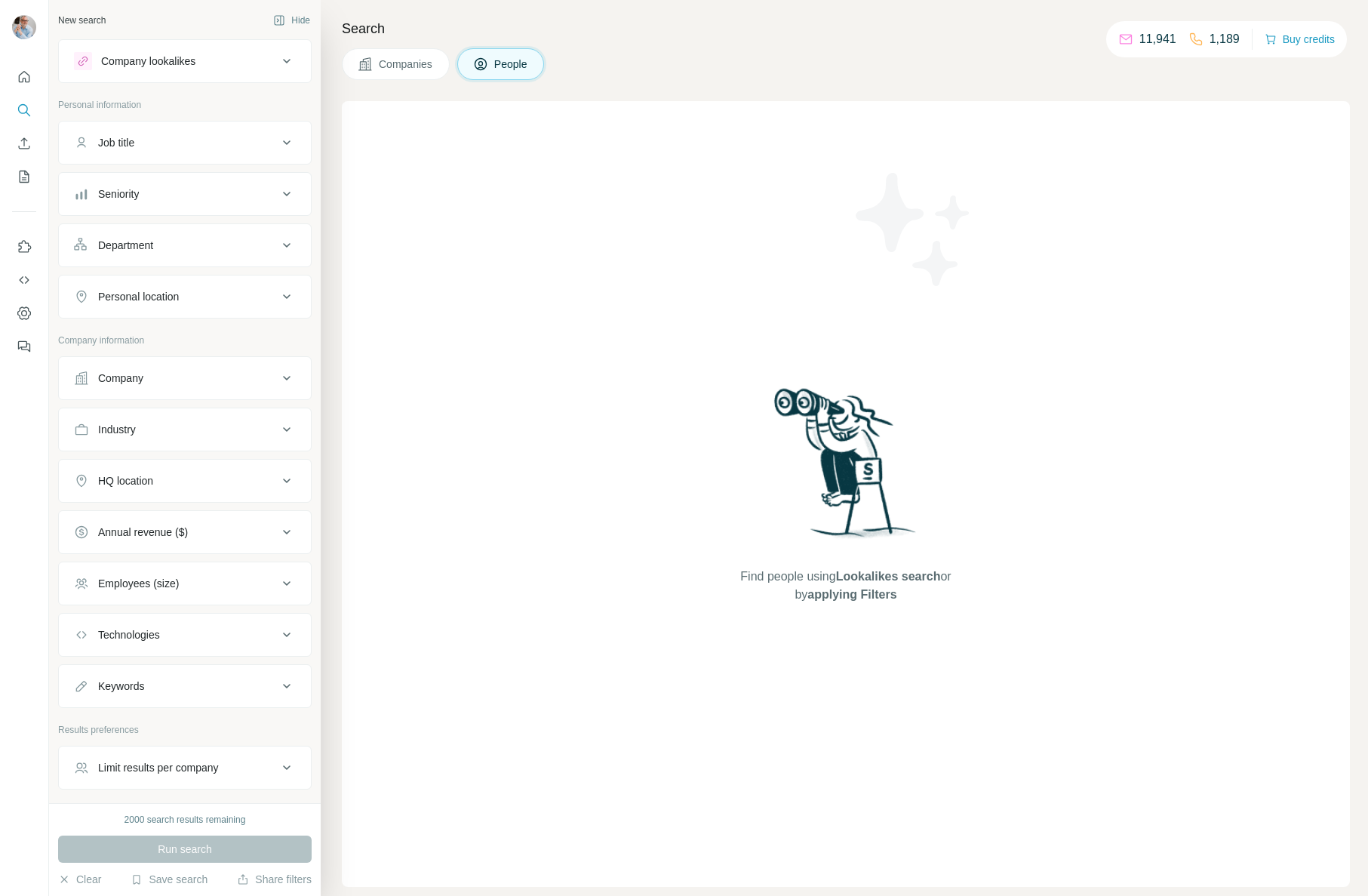
click at [115, 140] on div "Job title" at bounding box center [116, 142] width 37 height 15
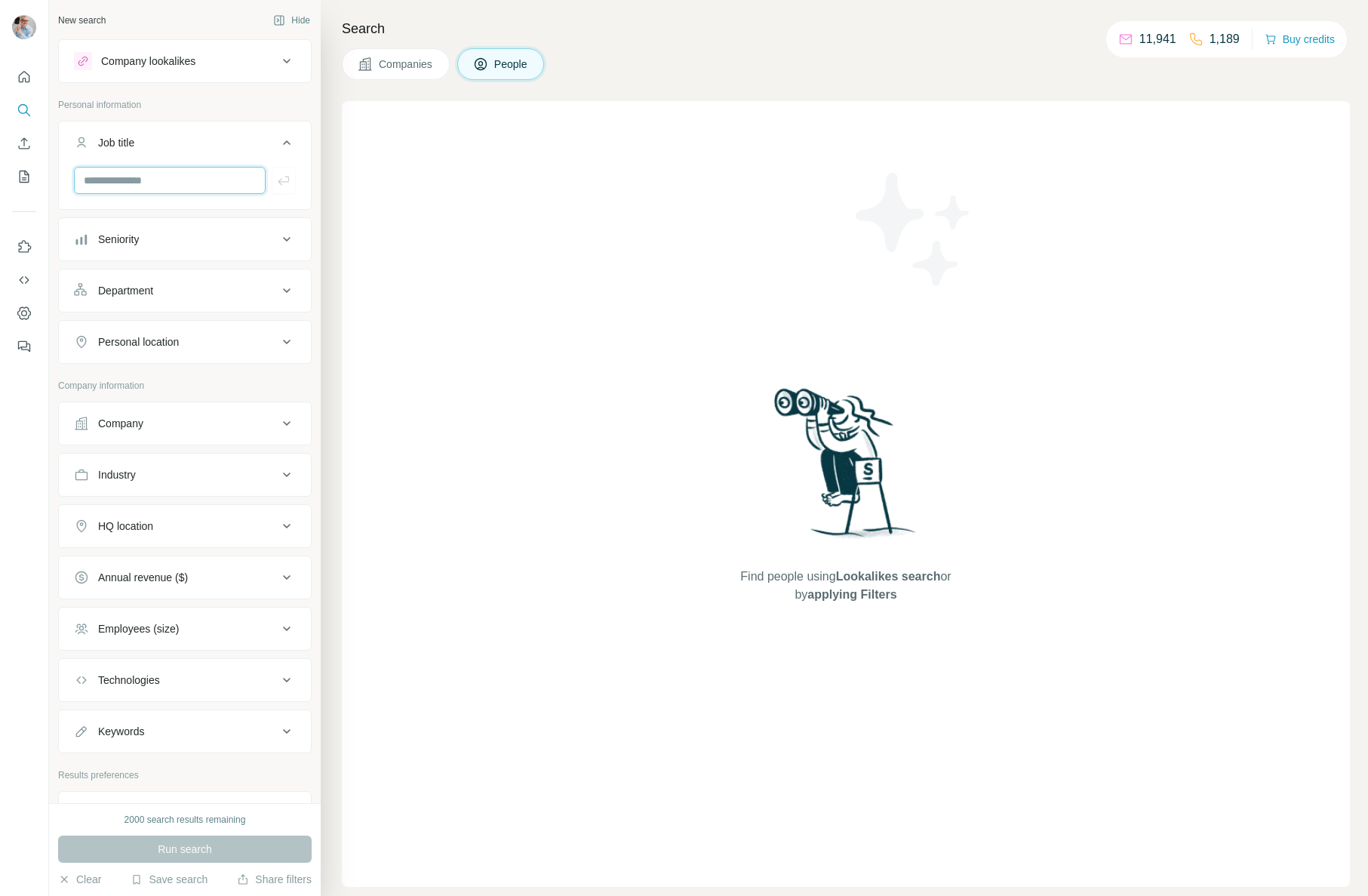
click at [129, 182] on input "text" at bounding box center [169, 180] width 192 height 27
type input "***"
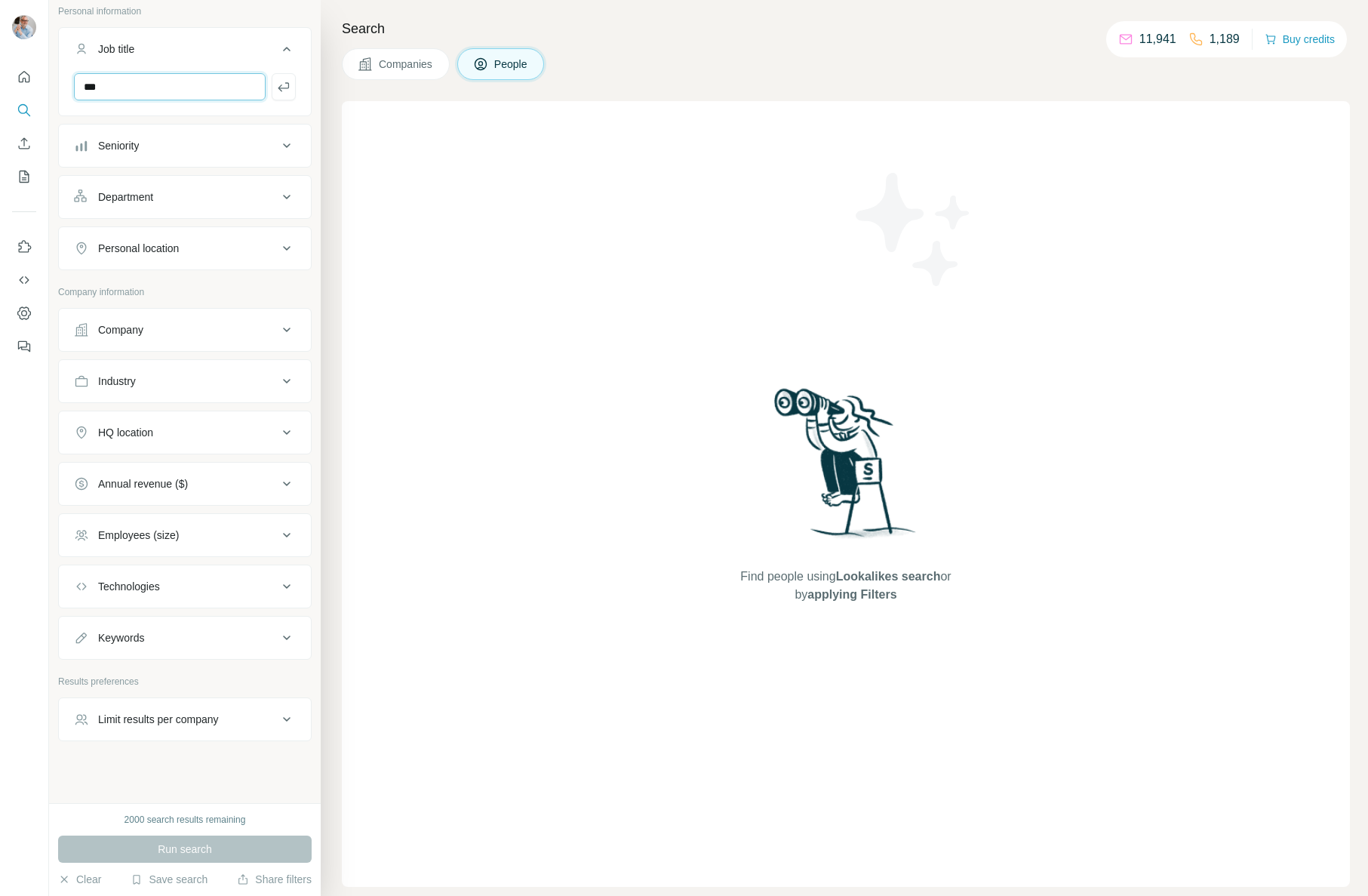
scroll to position [101, 0]
click at [129, 236] on div "Personal location" at bounding box center [138, 240] width 81 height 15
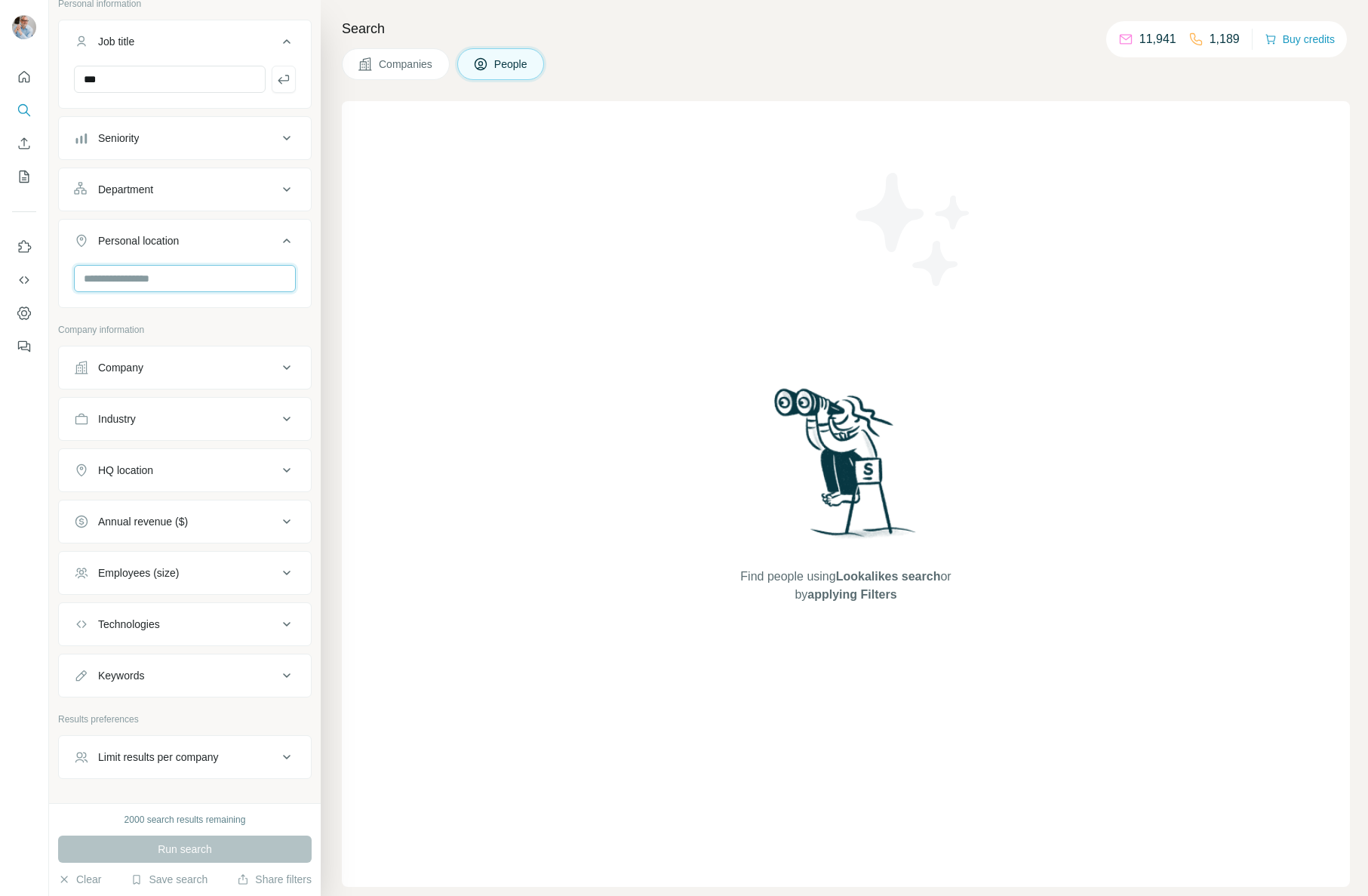
click at [131, 273] on input "text" at bounding box center [184, 278] width 222 height 27
type input "****"
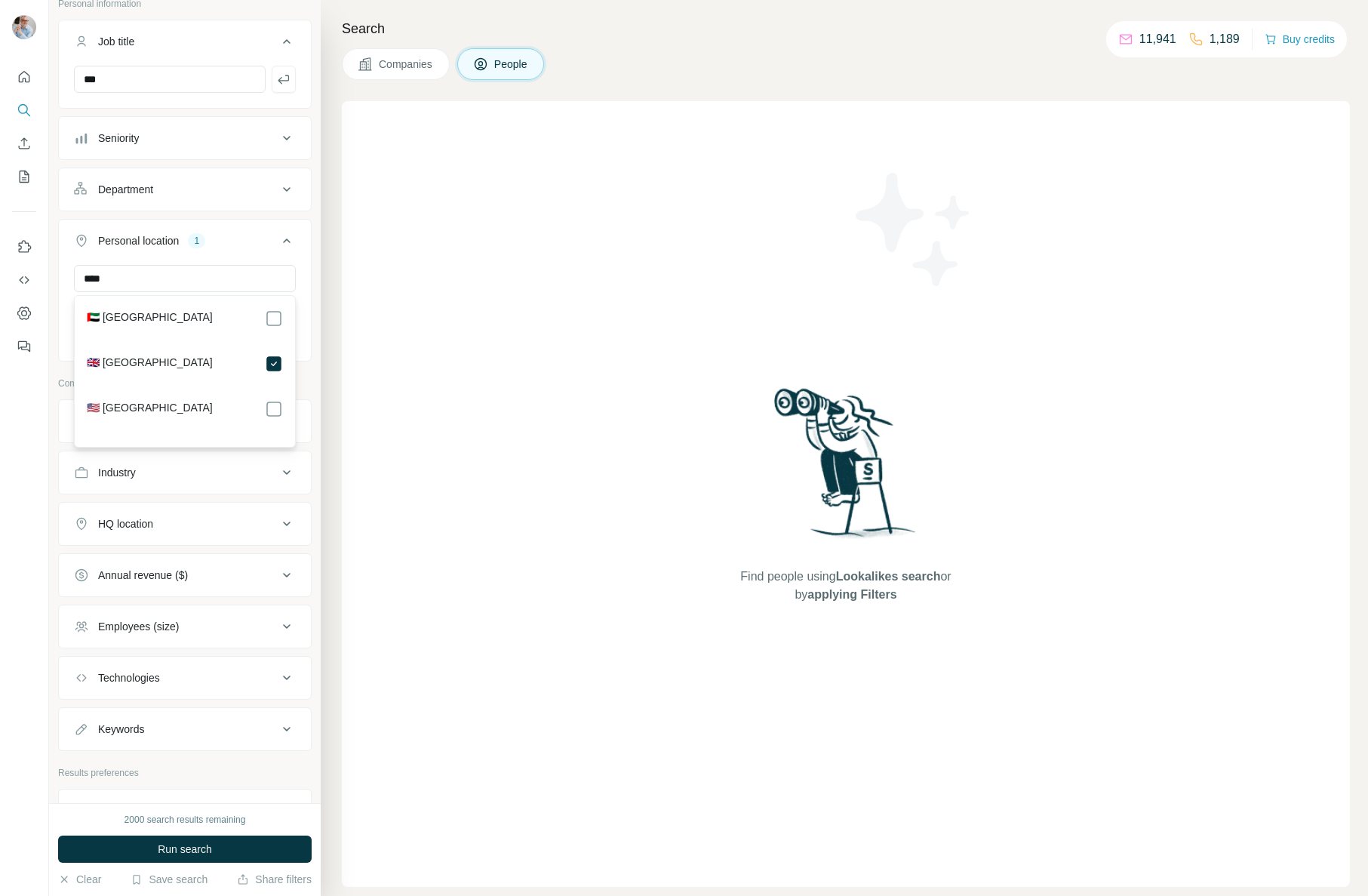
click at [179, 628] on div "Employees (size)" at bounding box center [138, 626] width 81 height 15
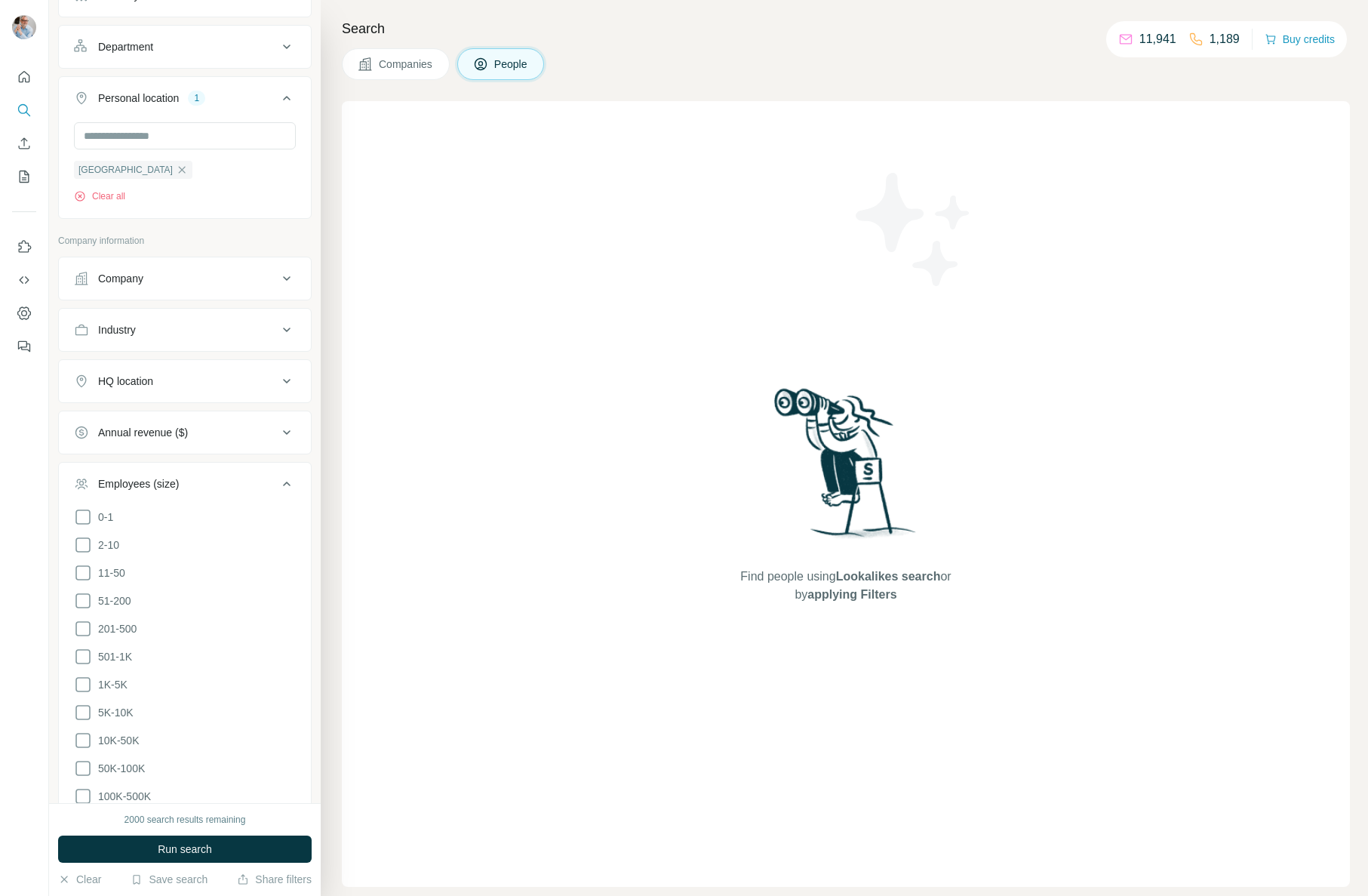
scroll to position [248, 0]
drag, startPoint x: 80, startPoint y: 595, endPoint x: 82, endPoint y: 608, distance: 13.2
click at [80, 595] on icon at bounding box center [83, 596] width 18 height 18
click at [82, 621] on icon at bounding box center [83, 625] width 18 height 18
drag, startPoint x: 81, startPoint y: 650, endPoint x: 83, endPoint y: 635, distance: 15.1
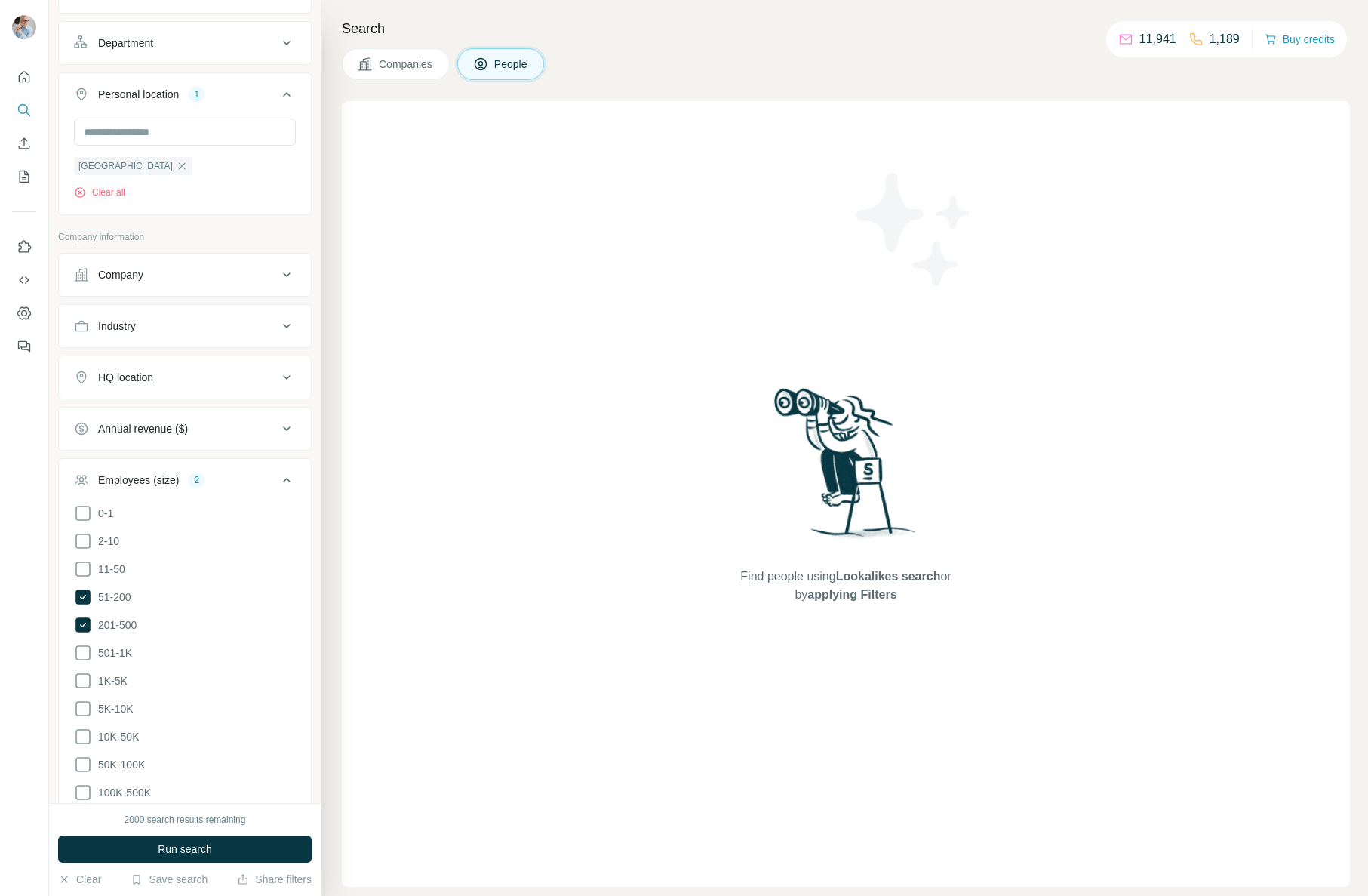
click at [82, 650] on icon at bounding box center [83, 653] width 18 height 18
click at [85, 599] on icon at bounding box center [83, 596] width 15 height 15
drag, startPoint x: 83, startPoint y: 627, endPoint x: 80, endPoint y: 644, distance: 17.3
click at [83, 627] on icon at bounding box center [83, 624] width 15 height 15
click at [79, 648] on icon at bounding box center [83, 652] width 15 height 15
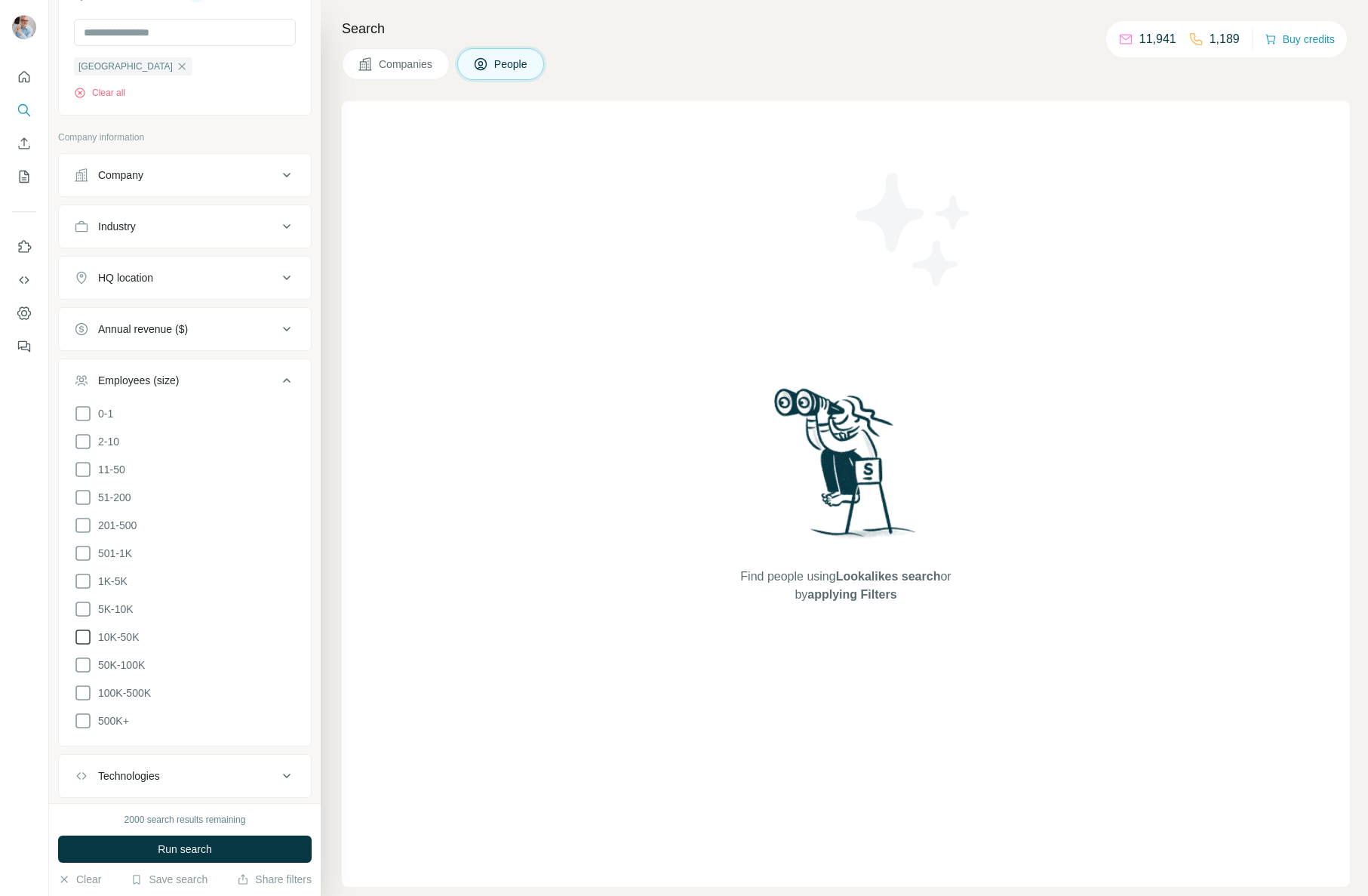
scroll to position [352, 0]
click at [84, 629] on icon at bounding box center [83, 632] width 18 height 18
click at [84, 604] on icon at bounding box center [83, 604] width 18 height 18
click at [84, 658] on icon at bounding box center [83, 660] width 18 height 18
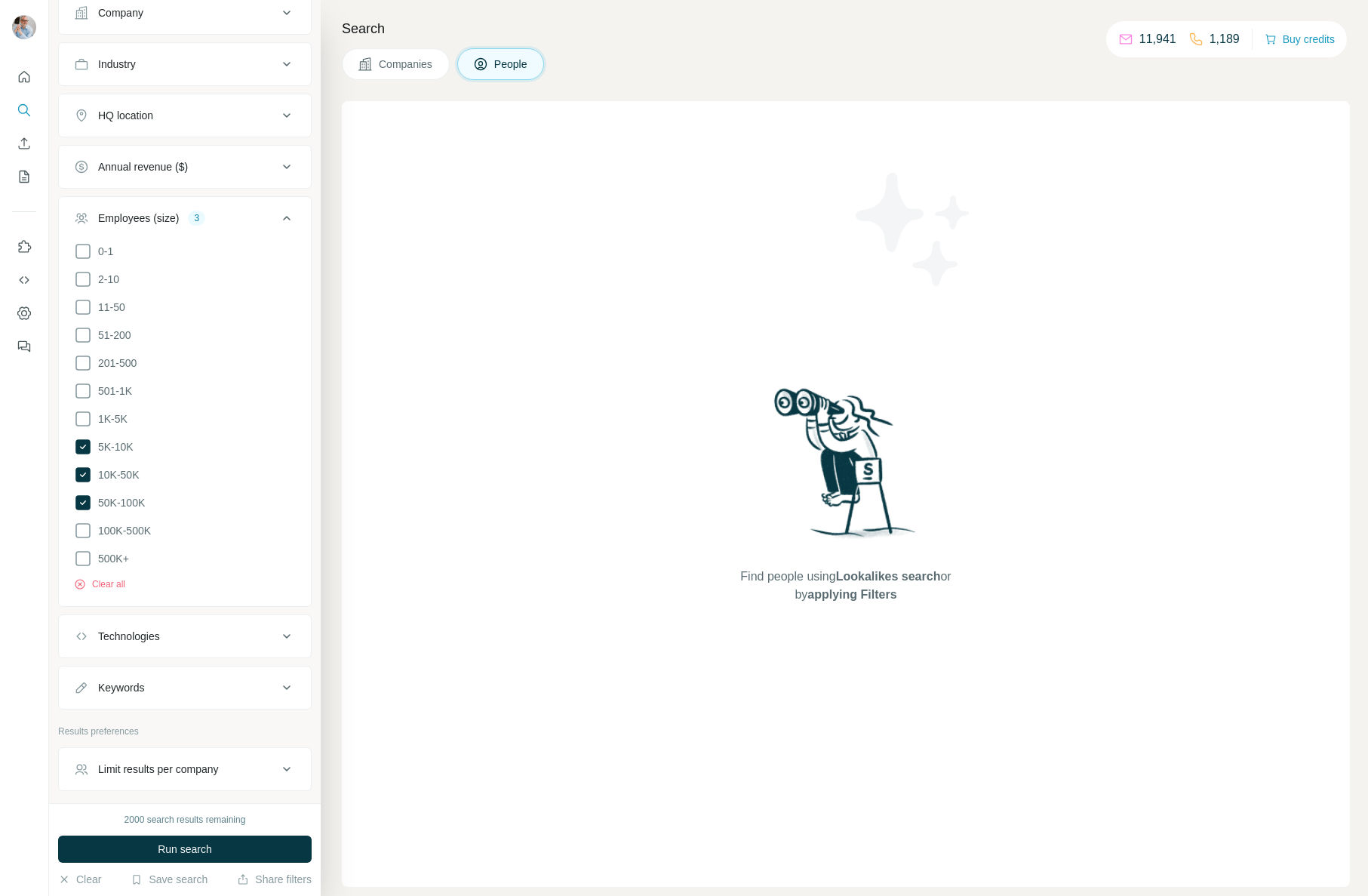
scroll to position [513, 0]
drag, startPoint x: 165, startPoint y: 848, endPoint x: 219, endPoint y: 526, distance: 326.5
click at [231, 528] on div "New search Hide Company lookalikes Personal information Job title *** Seniority…" at bounding box center [184, 448] width 272 height 896
click at [83, 520] on icon at bounding box center [83, 528] width 18 height 18
drag, startPoint x: 161, startPoint y: 847, endPoint x: 165, endPoint y: 822, distance: 25.3
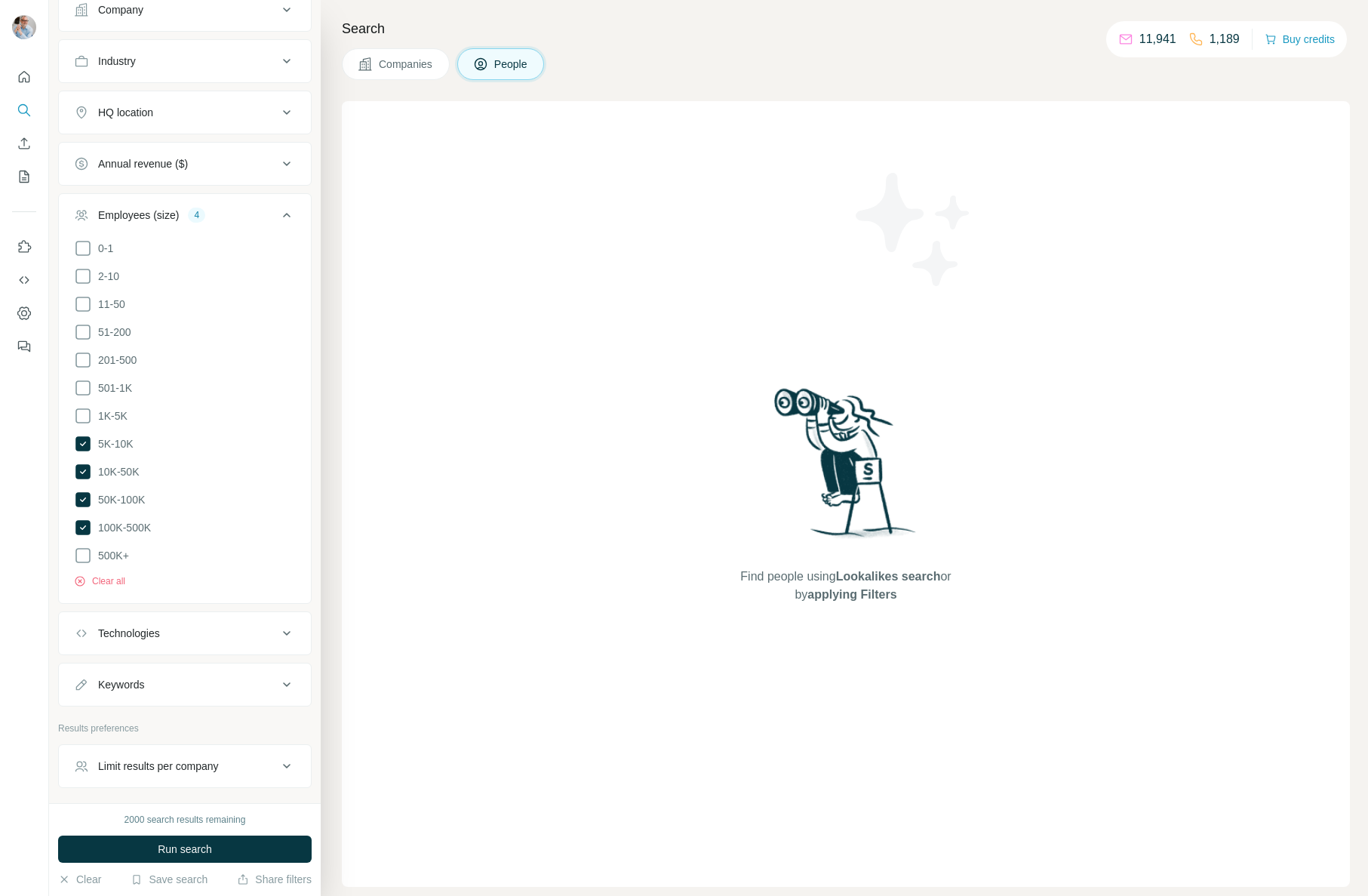
click at [161, 846] on span "Run search" at bounding box center [184, 848] width 55 height 15
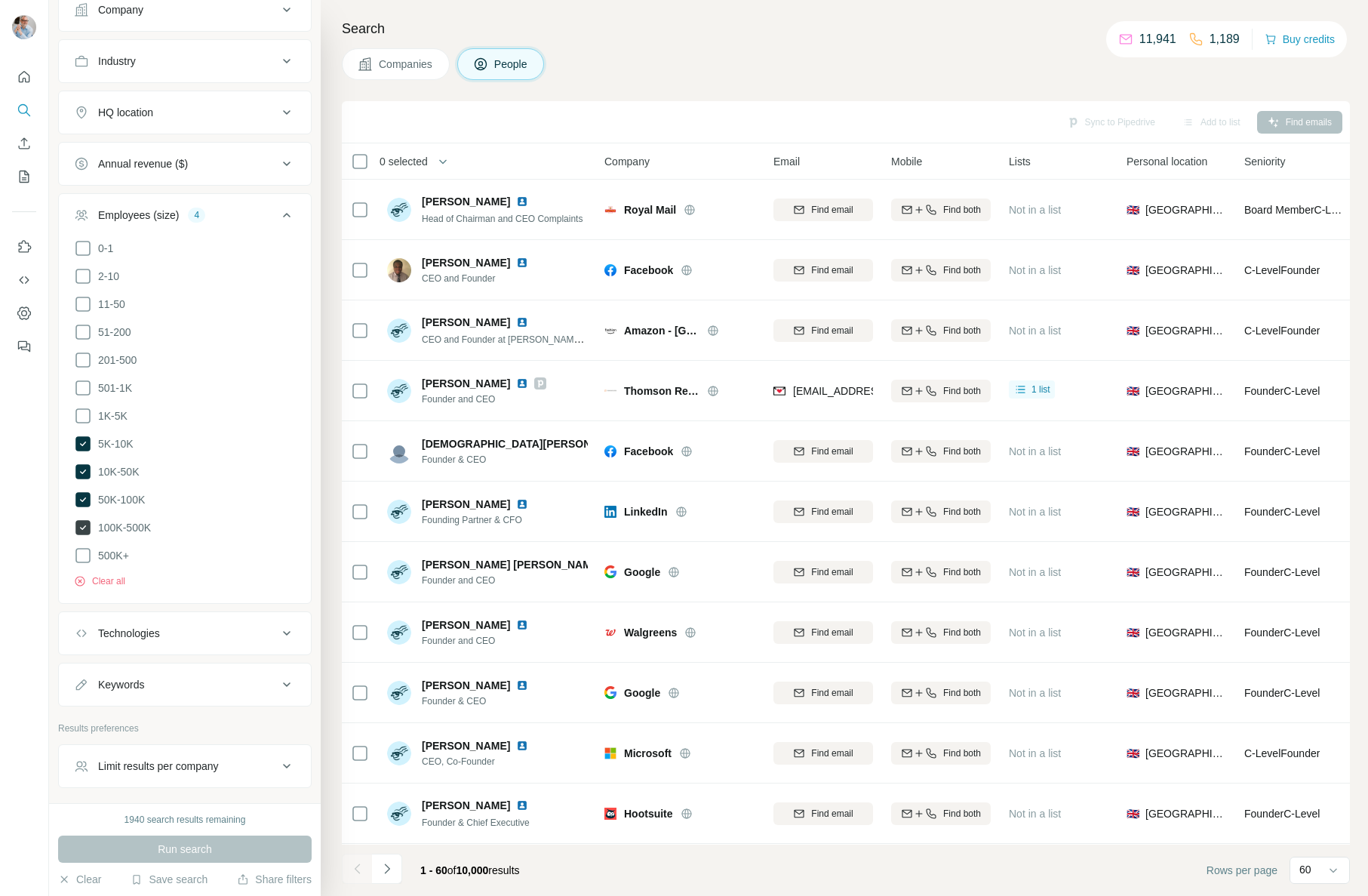
click at [83, 525] on icon at bounding box center [83, 527] width 6 height 4
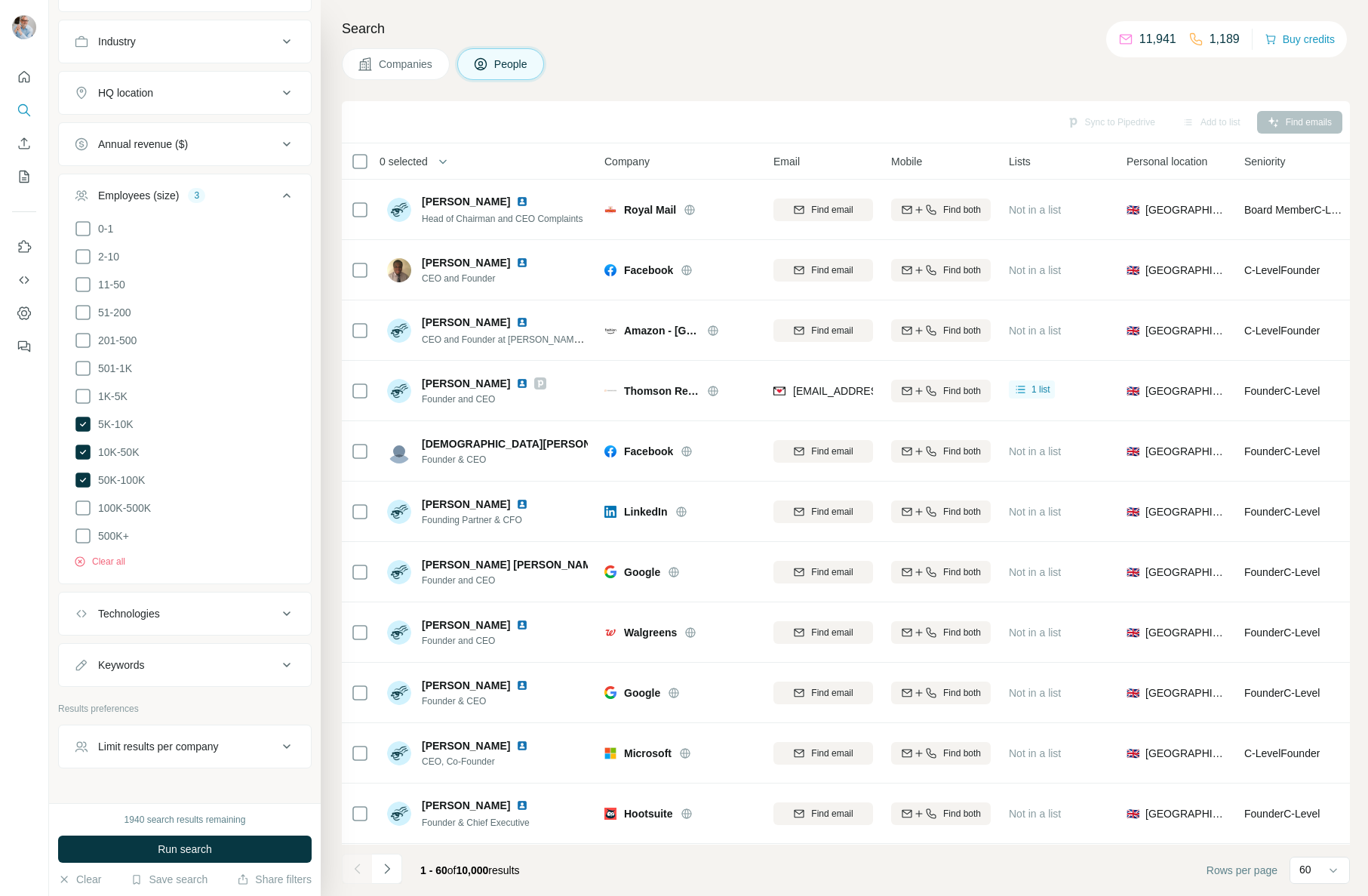
scroll to position [540, 0]
click at [178, 136] on div "Annual revenue ($)" at bounding box center [143, 136] width 90 height 15
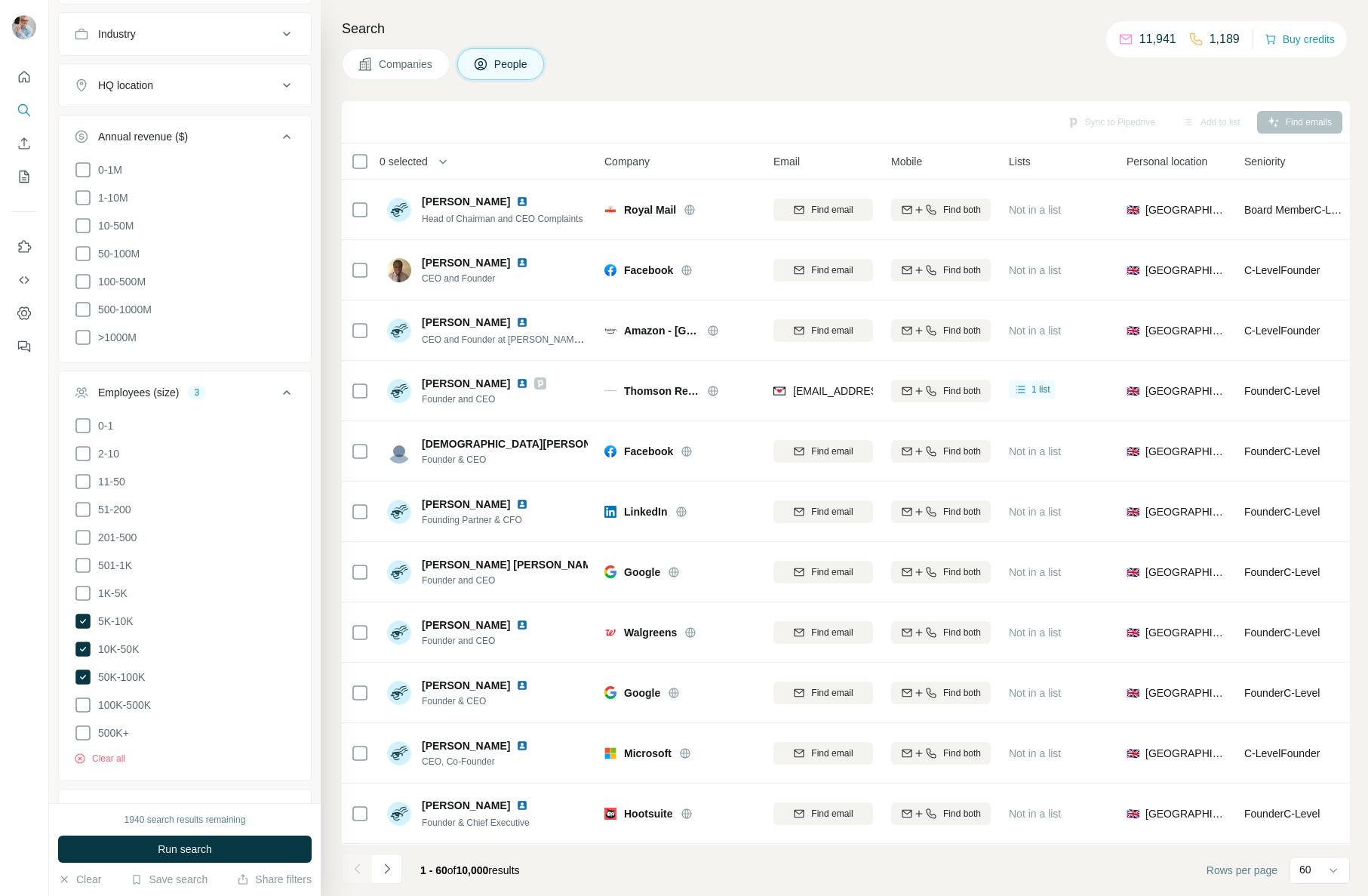
drag, startPoint x: 83, startPoint y: 278, endPoint x: 84, endPoint y: 267, distance: 11.0
click at [83, 278] on icon at bounding box center [83, 281] width 18 height 18
click at [83, 248] on icon at bounding box center [83, 253] width 18 height 18
click at [83, 224] on icon at bounding box center [83, 225] width 18 height 18
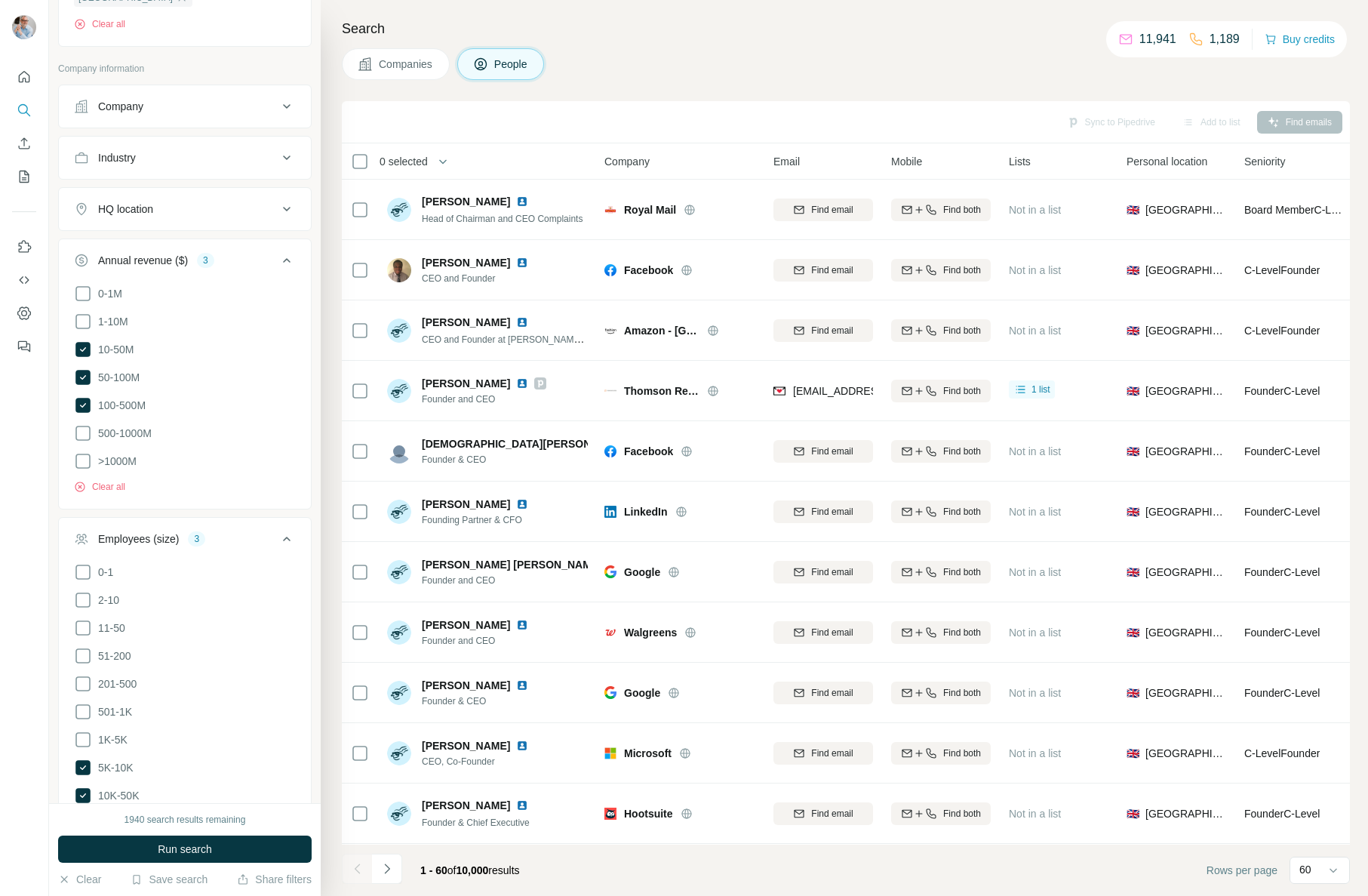
scroll to position [418, 0]
click at [181, 850] on span "Run search" at bounding box center [184, 848] width 55 height 15
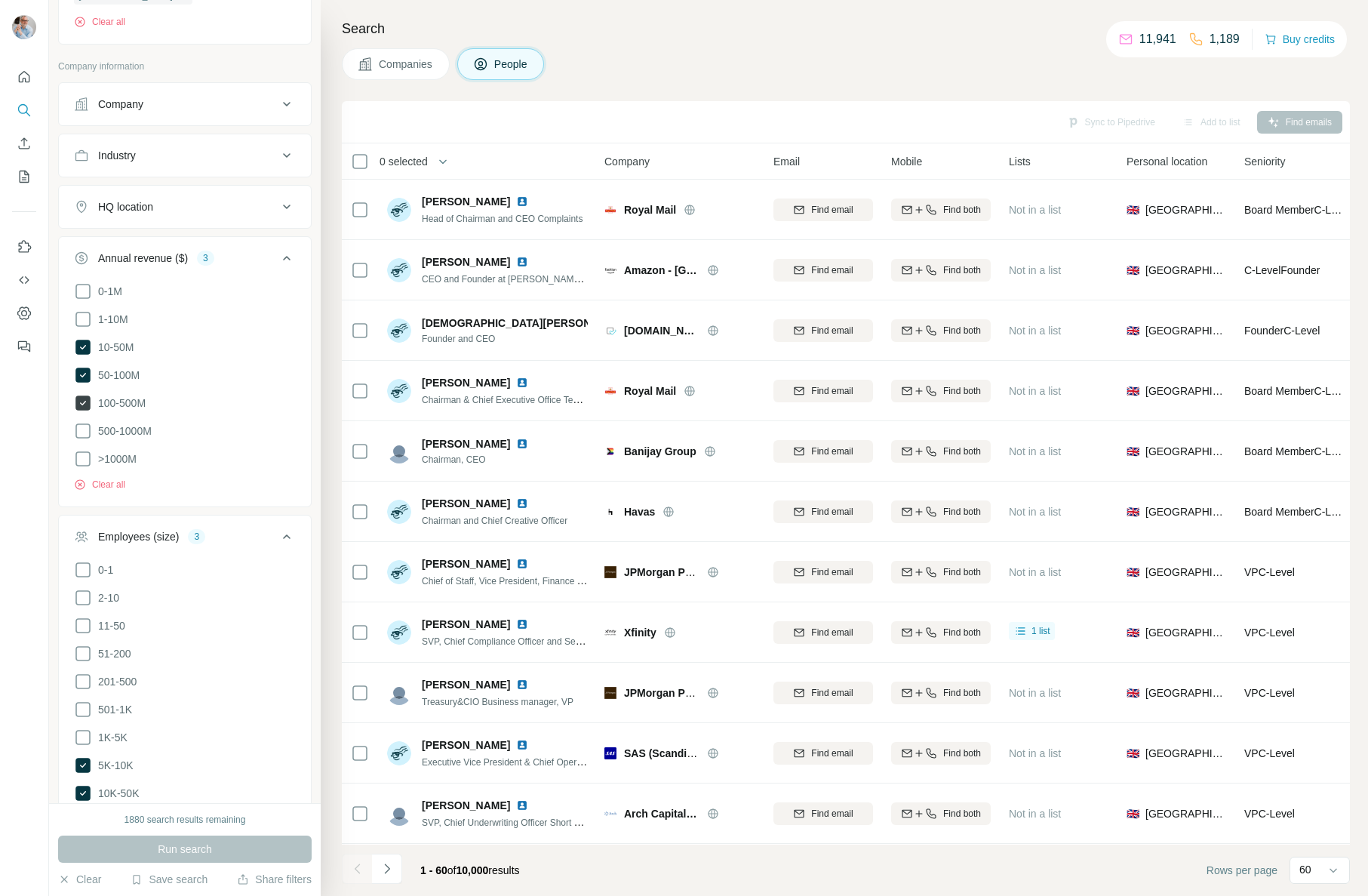
click at [87, 405] on icon at bounding box center [83, 402] width 15 height 15
click at [180, 851] on span "Run search" at bounding box center [184, 848] width 55 height 15
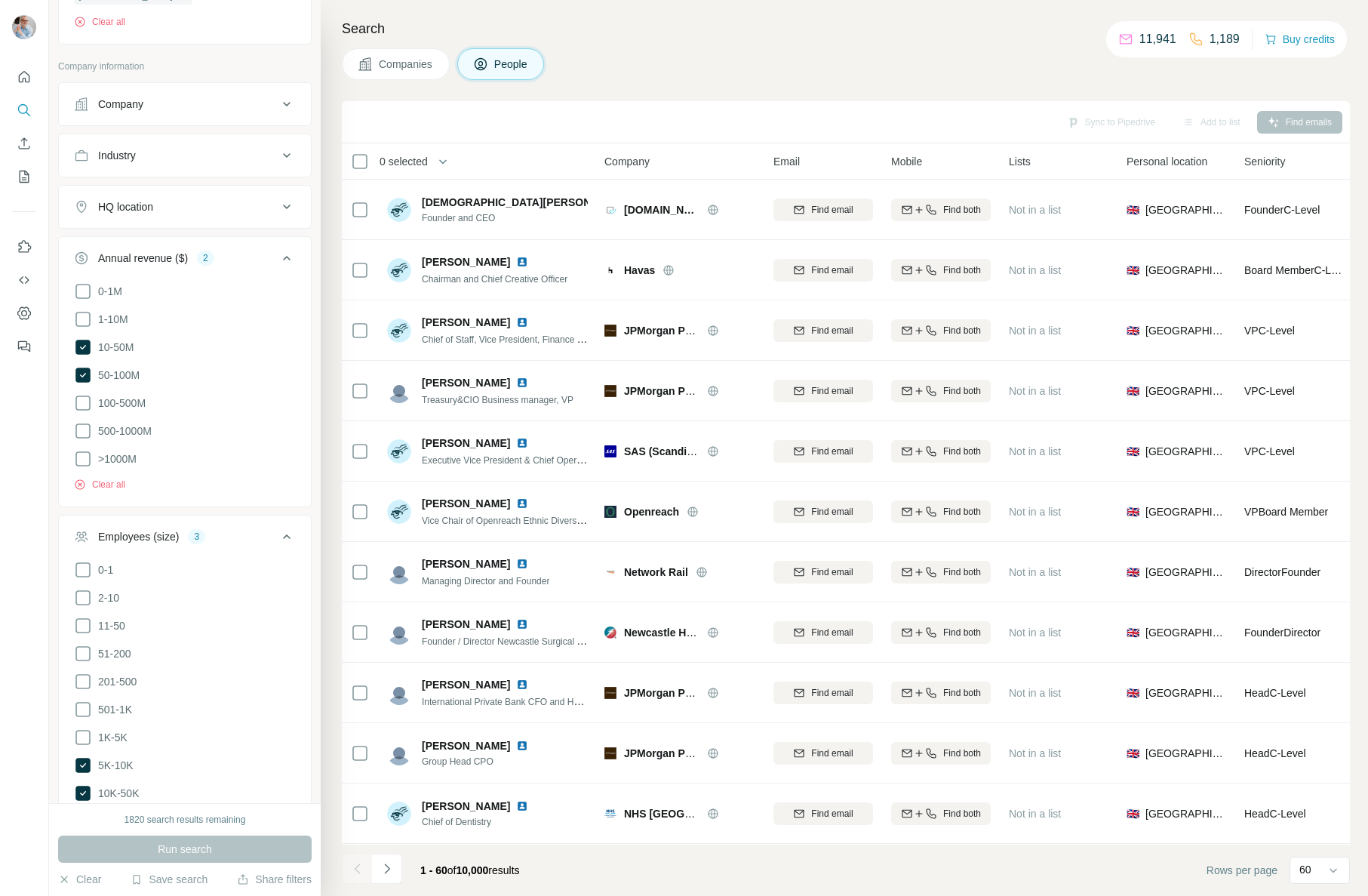
drag, startPoint x: 722, startPoint y: 67, endPoint x: 658, endPoint y: 64, distance: 64.1
click at [607, 66] on div "Companies People" at bounding box center [846, 64] width 1008 height 31
click at [1309, 873] on p "60" at bounding box center [1305, 869] width 12 height 15
click at [1309, 873] on input at bounding box center [1322, 870] width 45 height 17
click at [390, 869] on icon "Navigate to next page" at bounding box center [387, 868] width 15 height 15
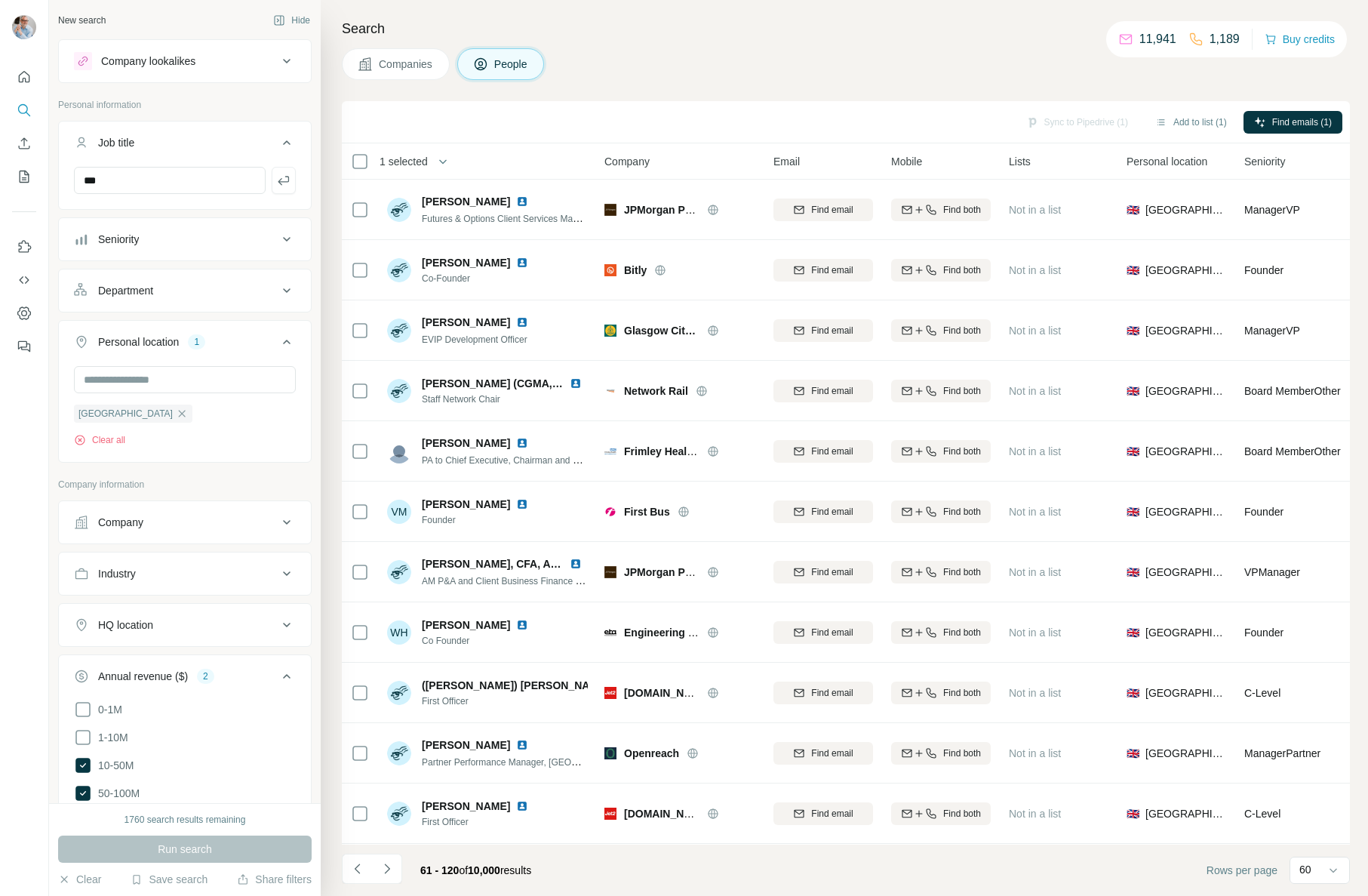
click at [179, 236] on div "Seniority" at bounding box center [176, 239] width 203 height 15
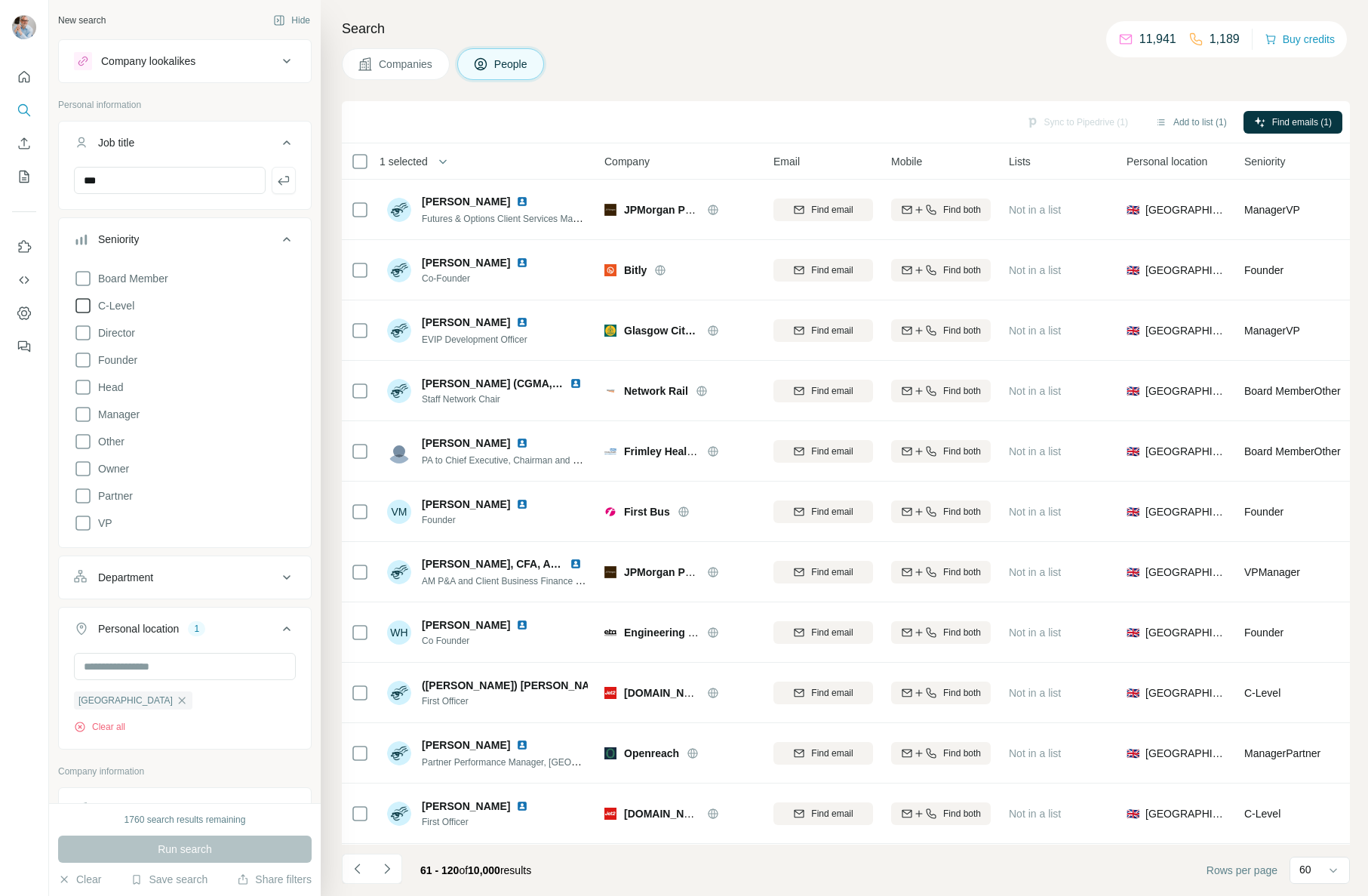
click at [93, 302] on span "C-Level" at bounding box center [113, 305] width 43 height 15
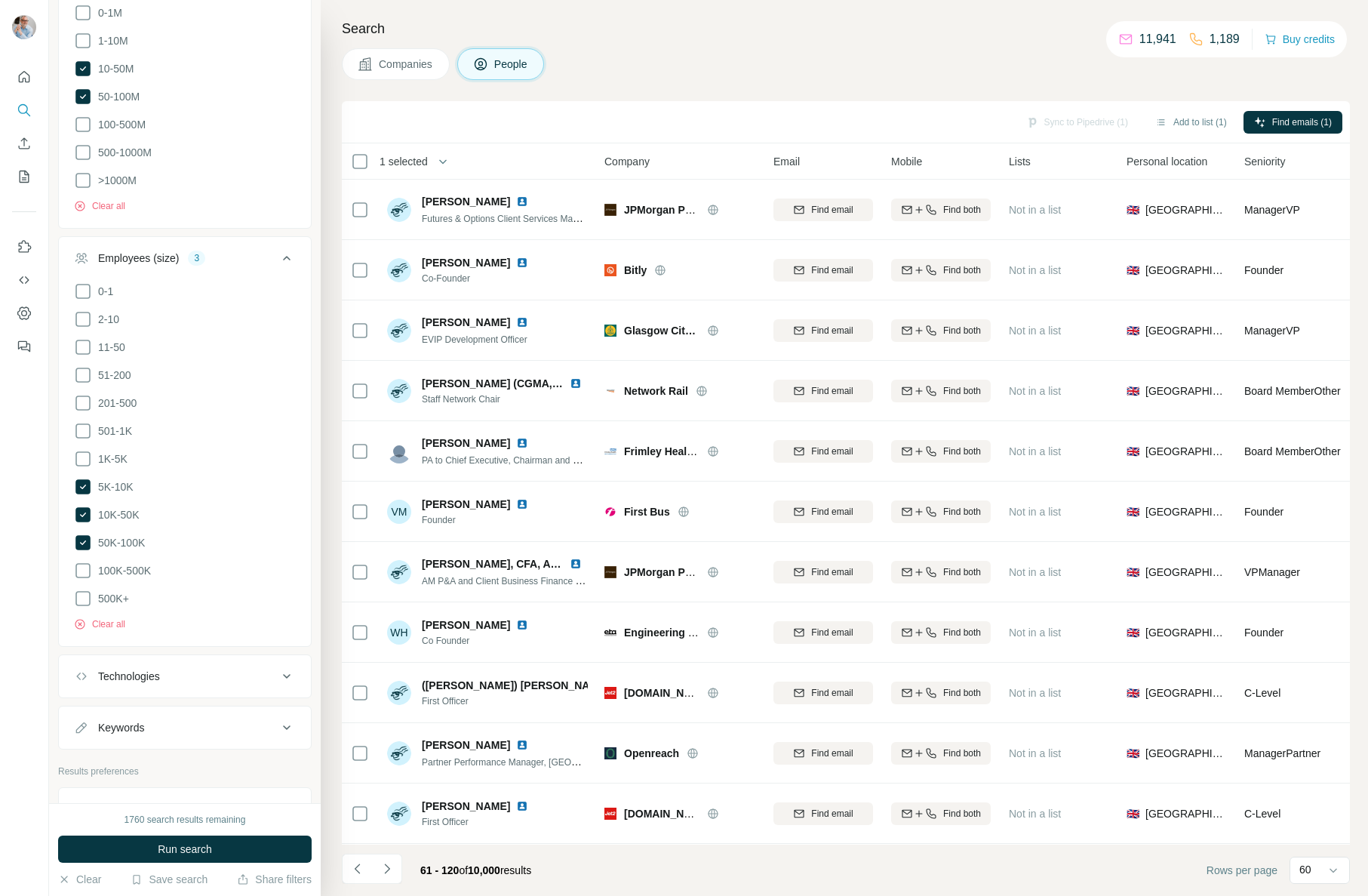
scroll to position [1006, 0]
click at [135, 729] on button "Keywords" at bounding box center [185, 728] width 252 height 37
click at [133, 753] on input "text" at bounding box center [169, 766] width 192 height 27
type input "*"
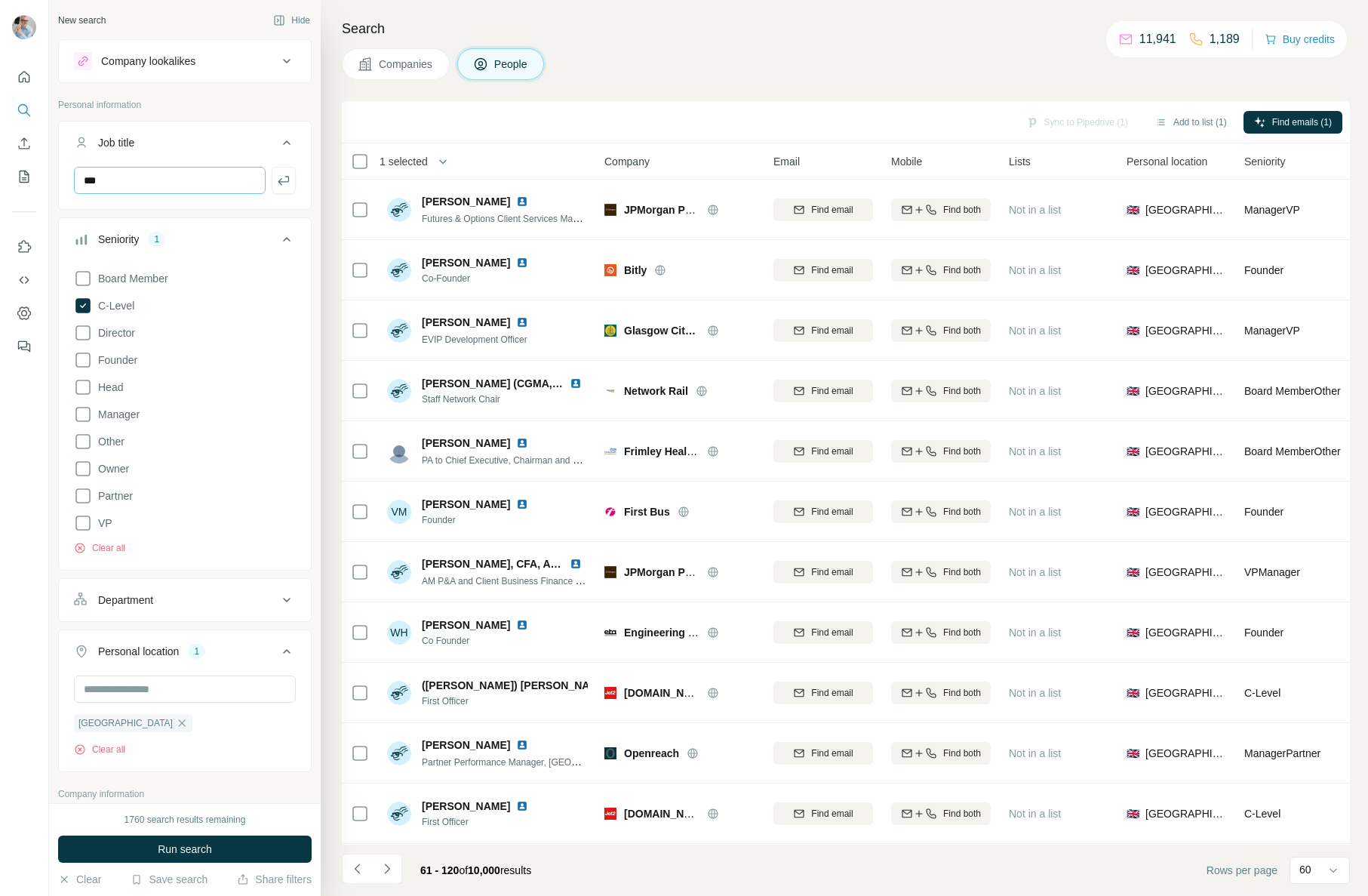
type input "**"
drag, startPoint x: 112, startPoint y: 183, endPoint x: 65, endPoint y: 176, distance: 47.5
click at [65, 176] on div "***" at bounding box center [185, 183] width 252 height 39
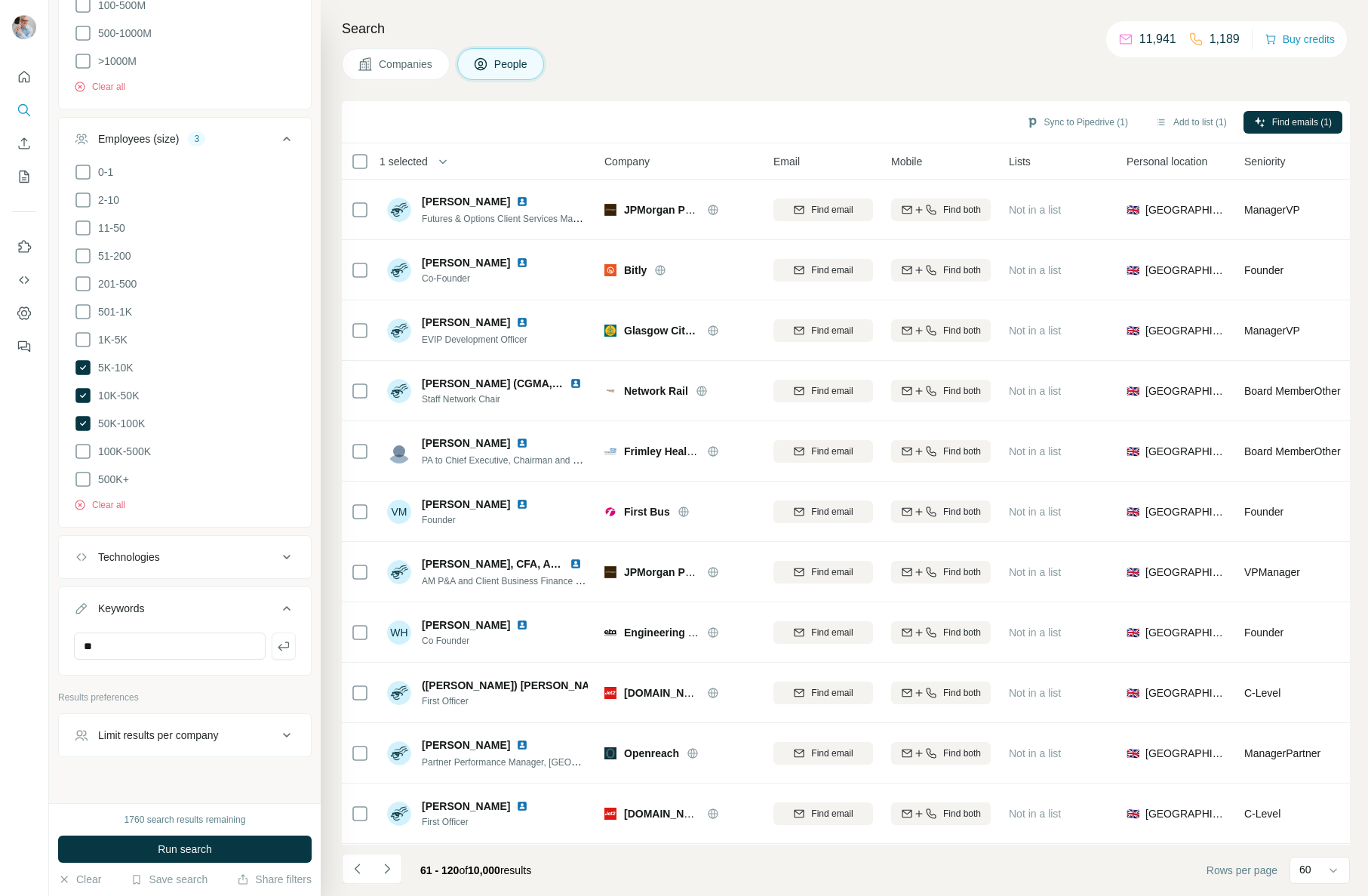
scroll to position [1125, 0]
type input "**********"
click at [125, 635] on input "**" at bounding box center [169, 645] width 192 height 27
type input "*"
click at [165, 852] on span "Run search" at bounding box center [184, 848] width 55 height 15
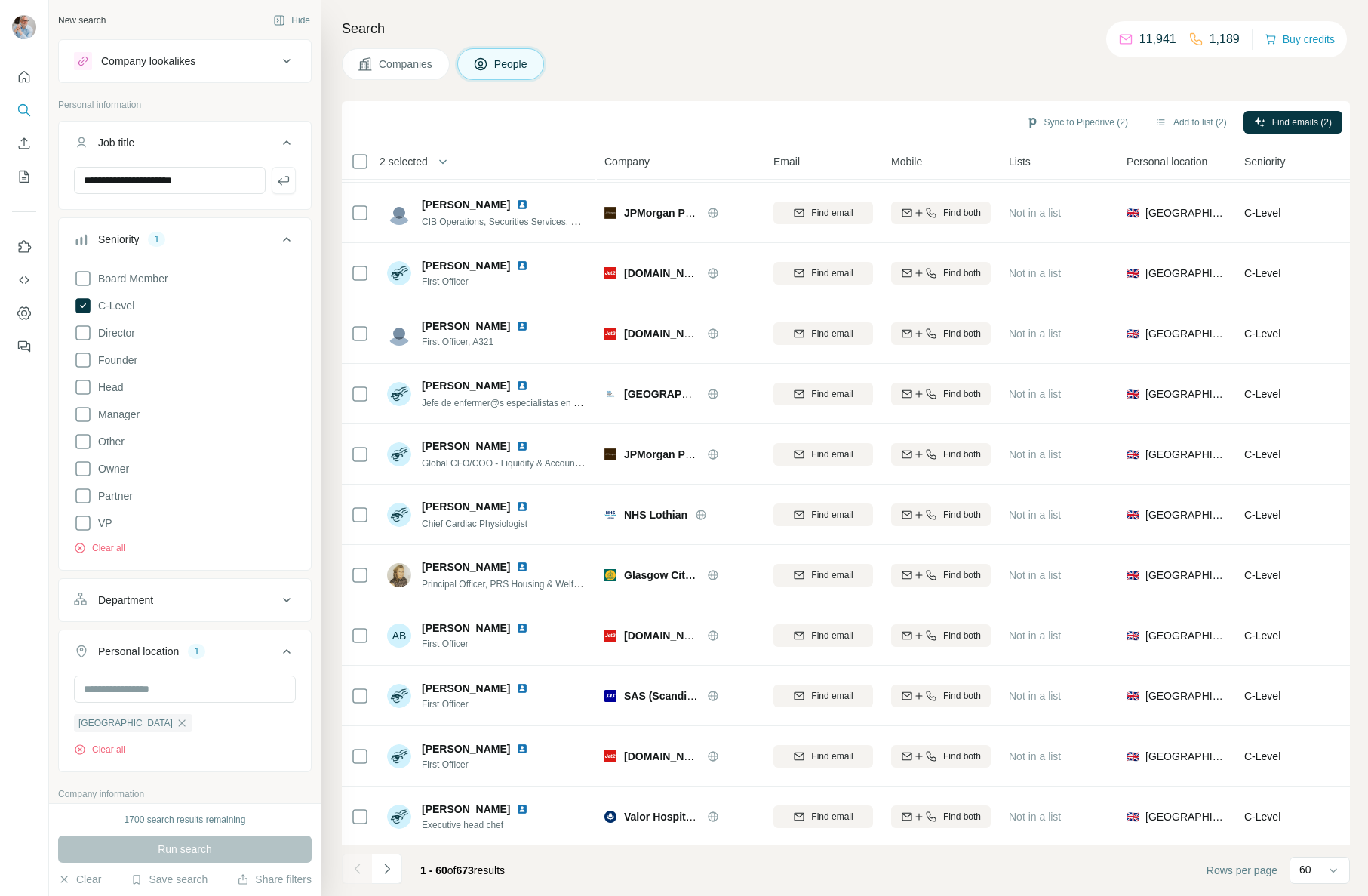
scroll to position [2957, 0]
click at [395, 866] on button "Navigate to next page" at bounding box center [387, 868] width 30 height 30
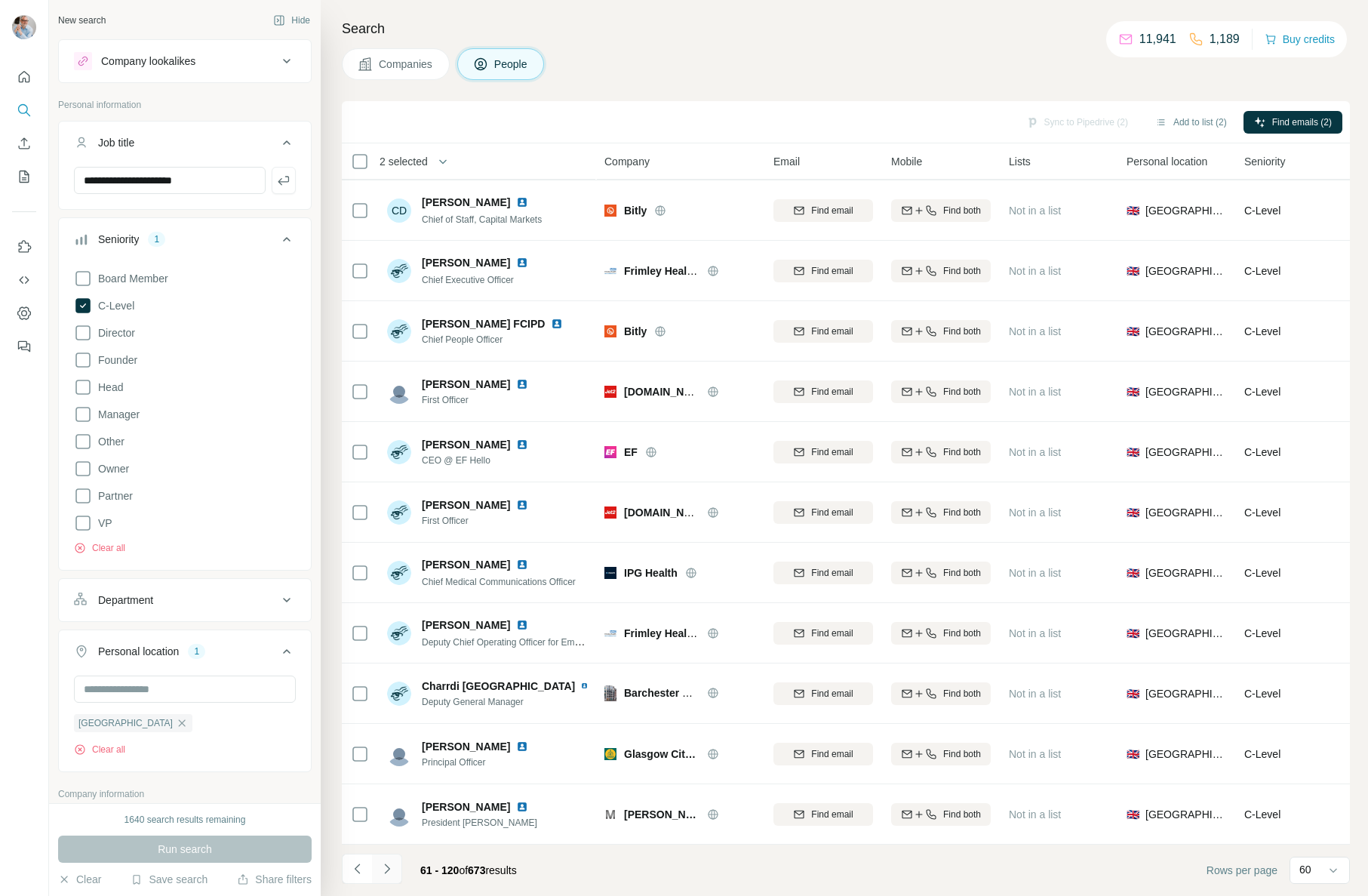
click at [393, 873] on icon "Navigate to next page" at bounding box center [387, 868] width 15 height 15
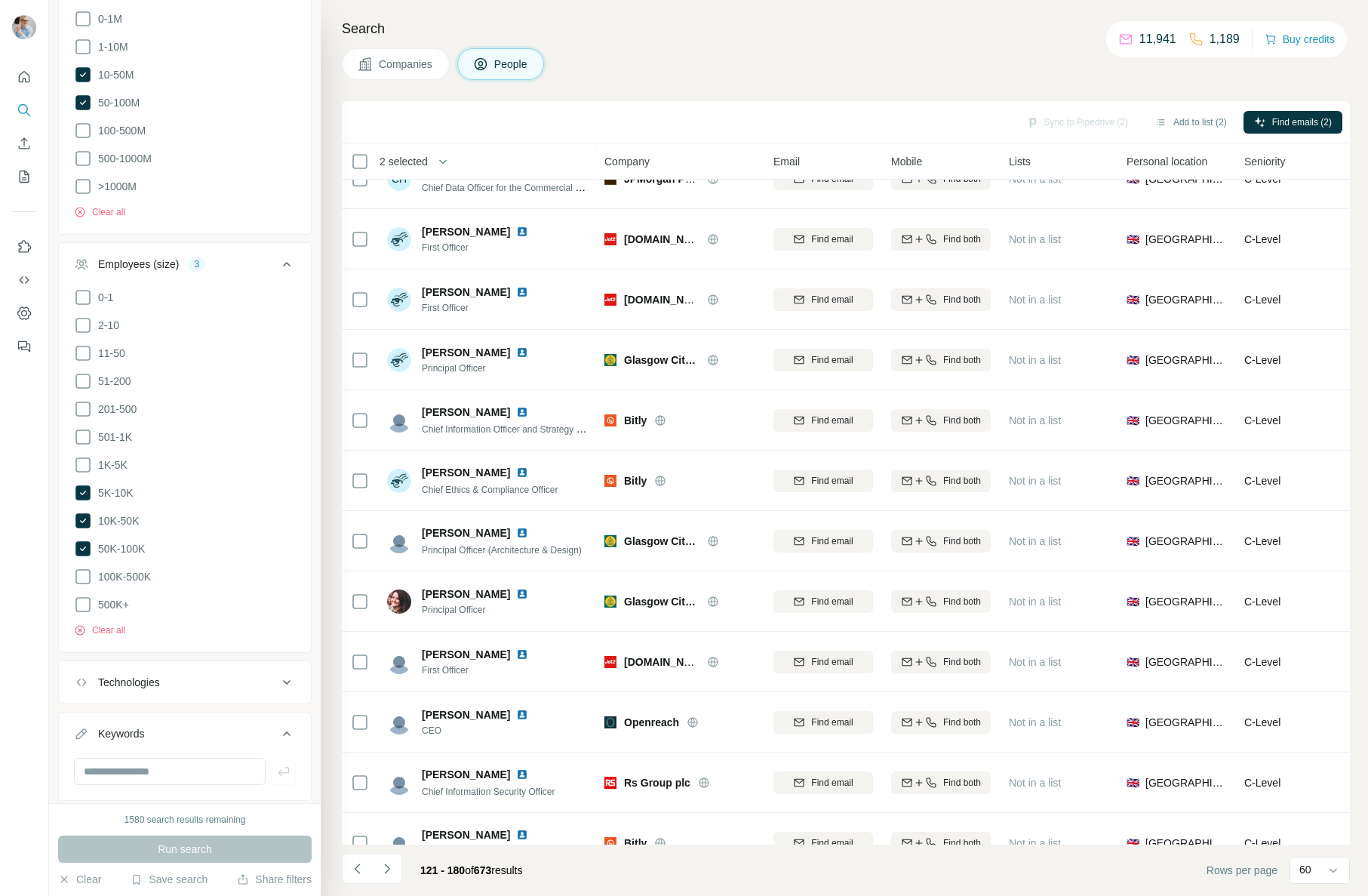
scroll to position [1142, 0]
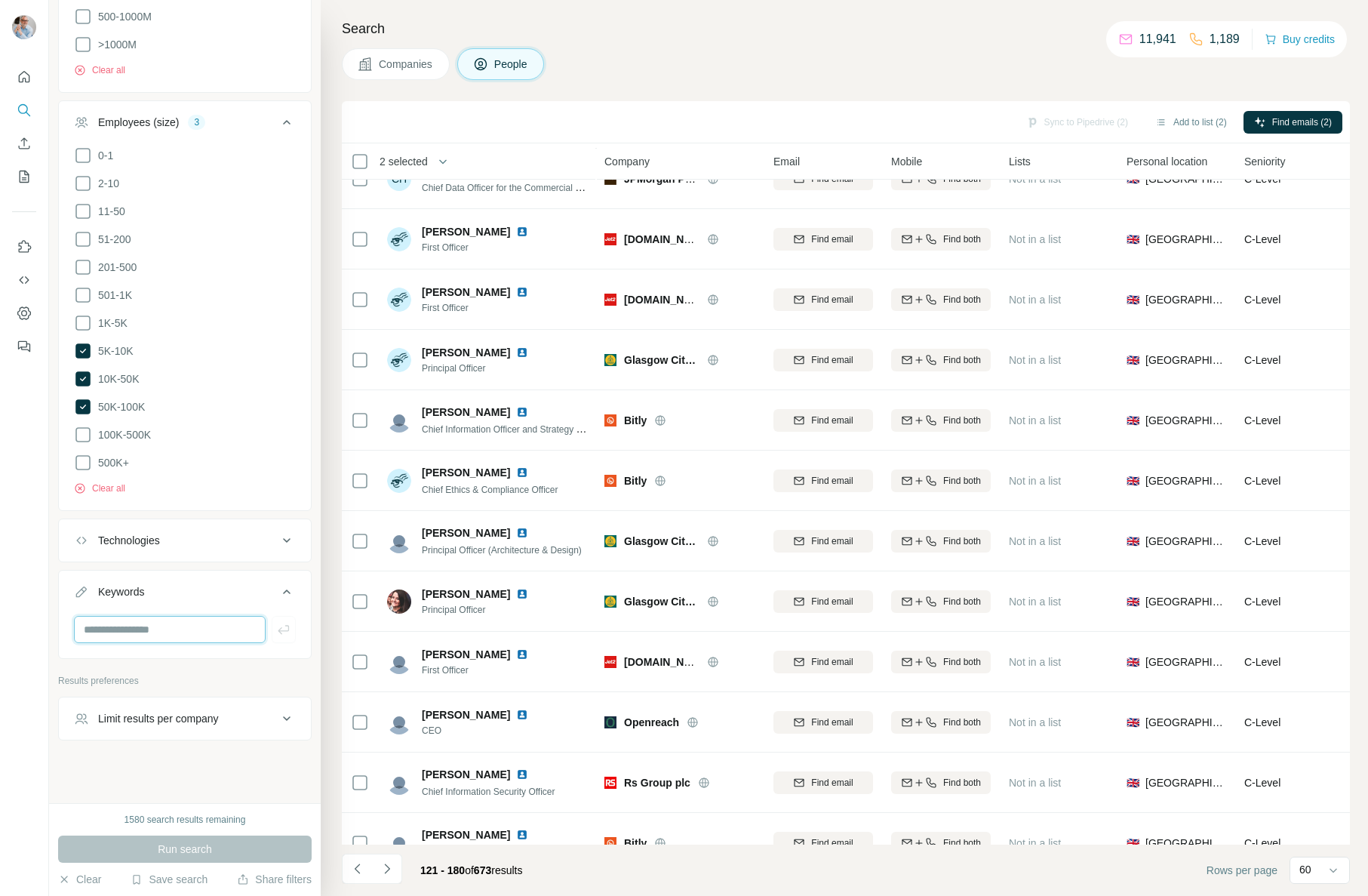
click at [136, 622] on input "text" at bounding box center [169, 629] width 192 height 27
type input "*"
click at [147, 760] on div "**********" at bounding box center [184, 402] width 272 height 803
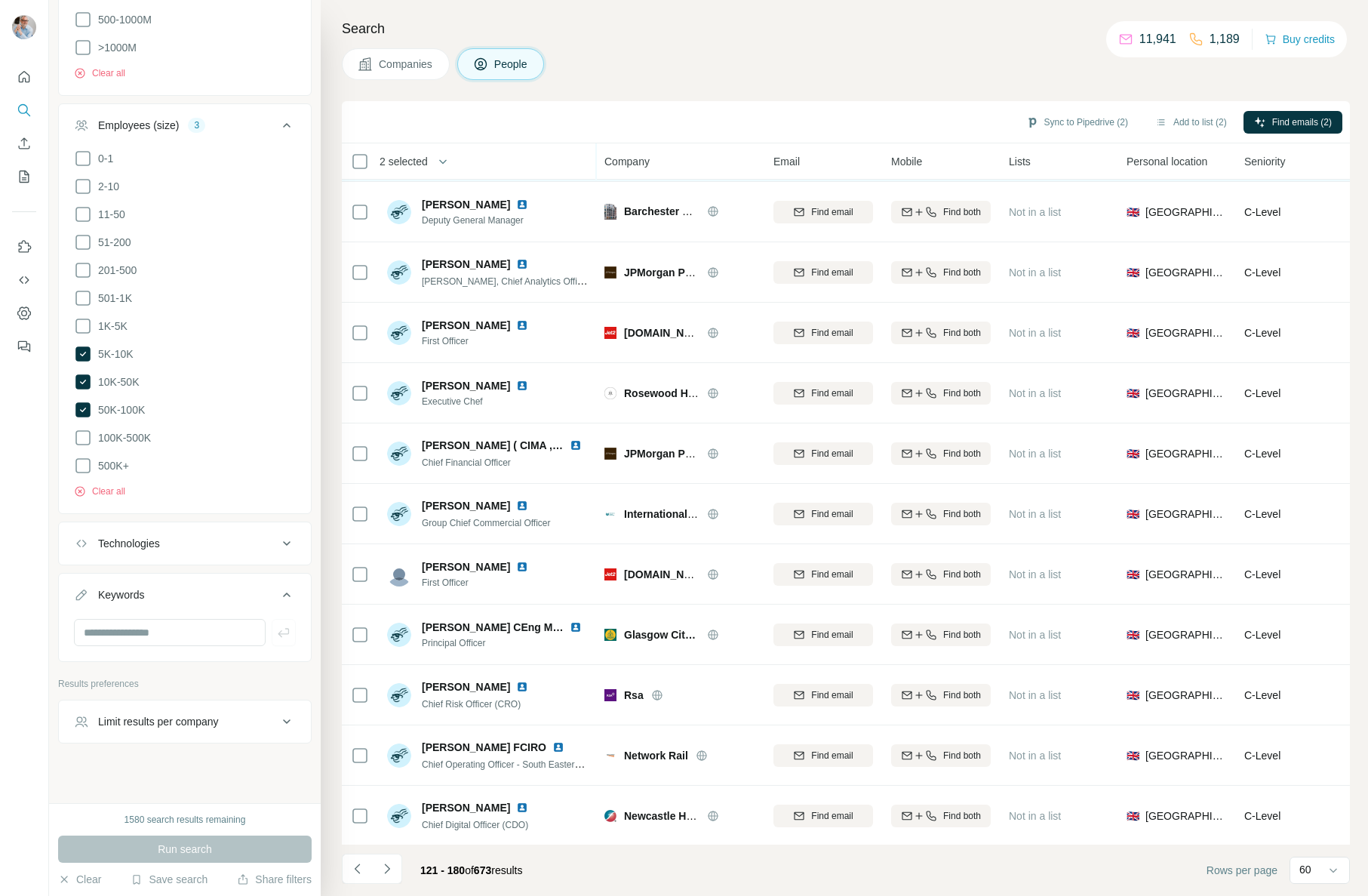
scroll to position [2957, 0]
click at [388, 870] on icon "Navigate to next page" at bounding box center [387, 868] width 15 height 15
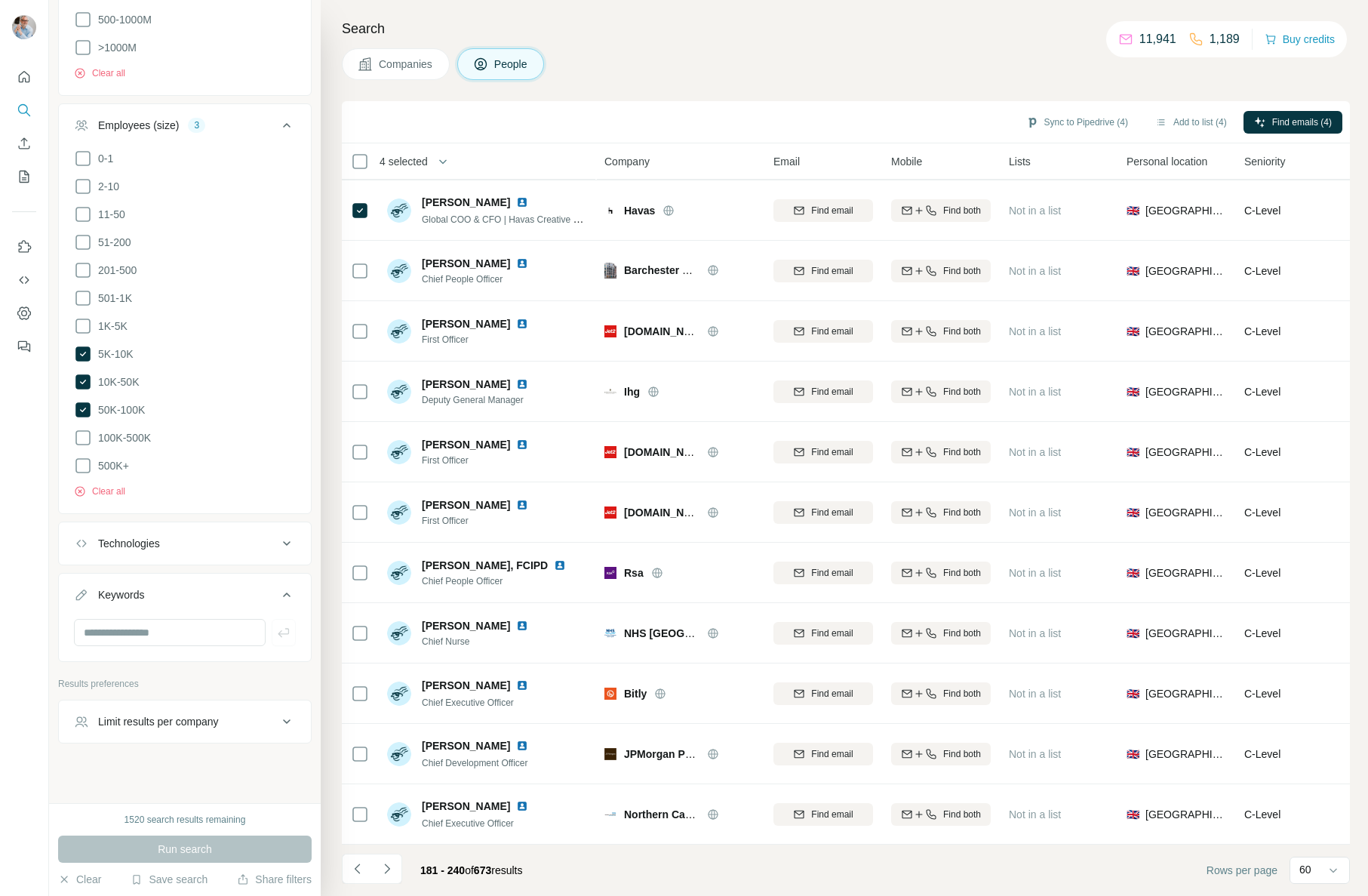
click at [389, 872] on icon "Navigate to next page" at bounding box center [387, 868] width 15 height 15
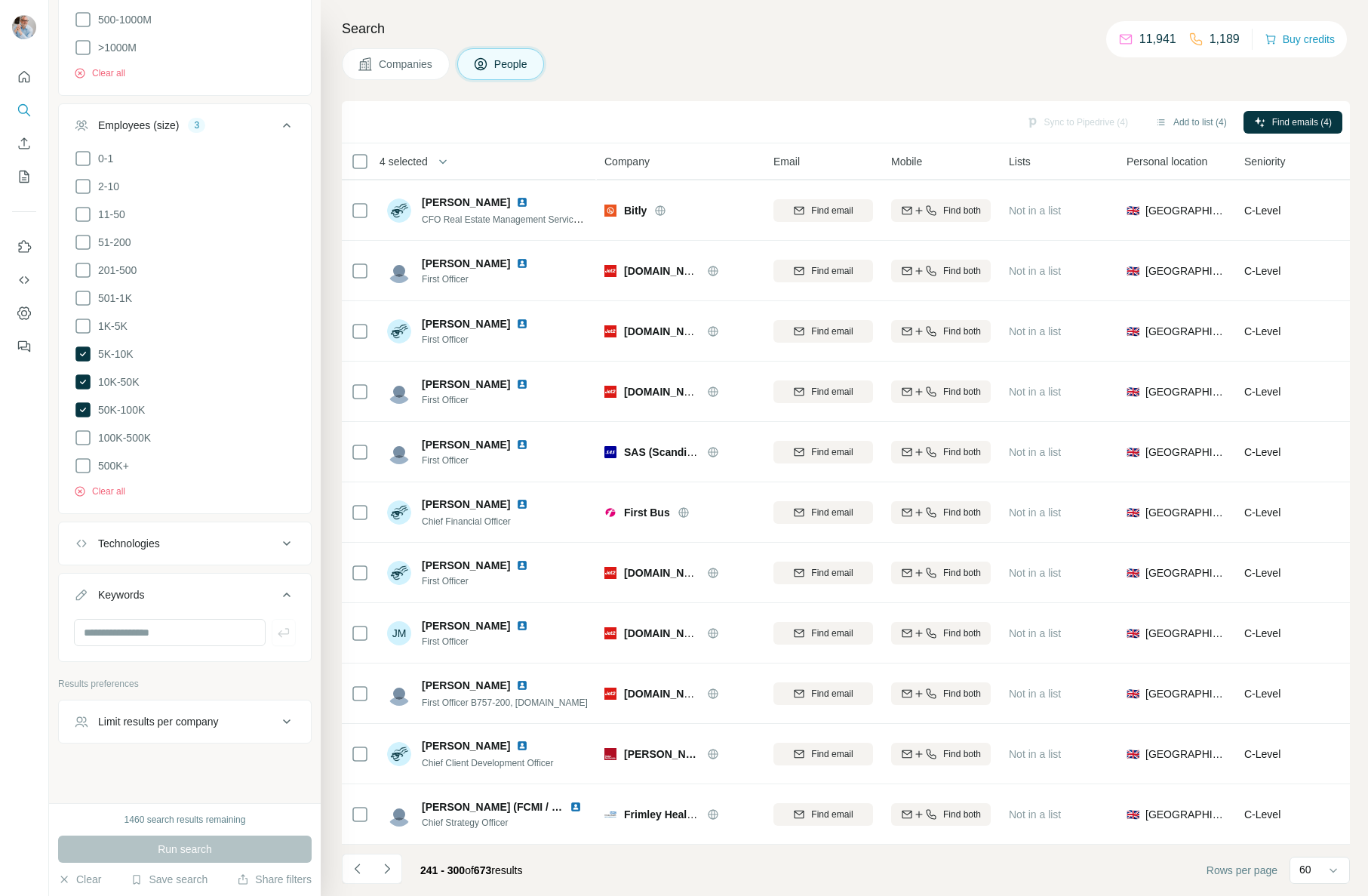
click at [391, 873] on icon "Navigate to next page" at bounding box center [387, 868] width 15 height 15
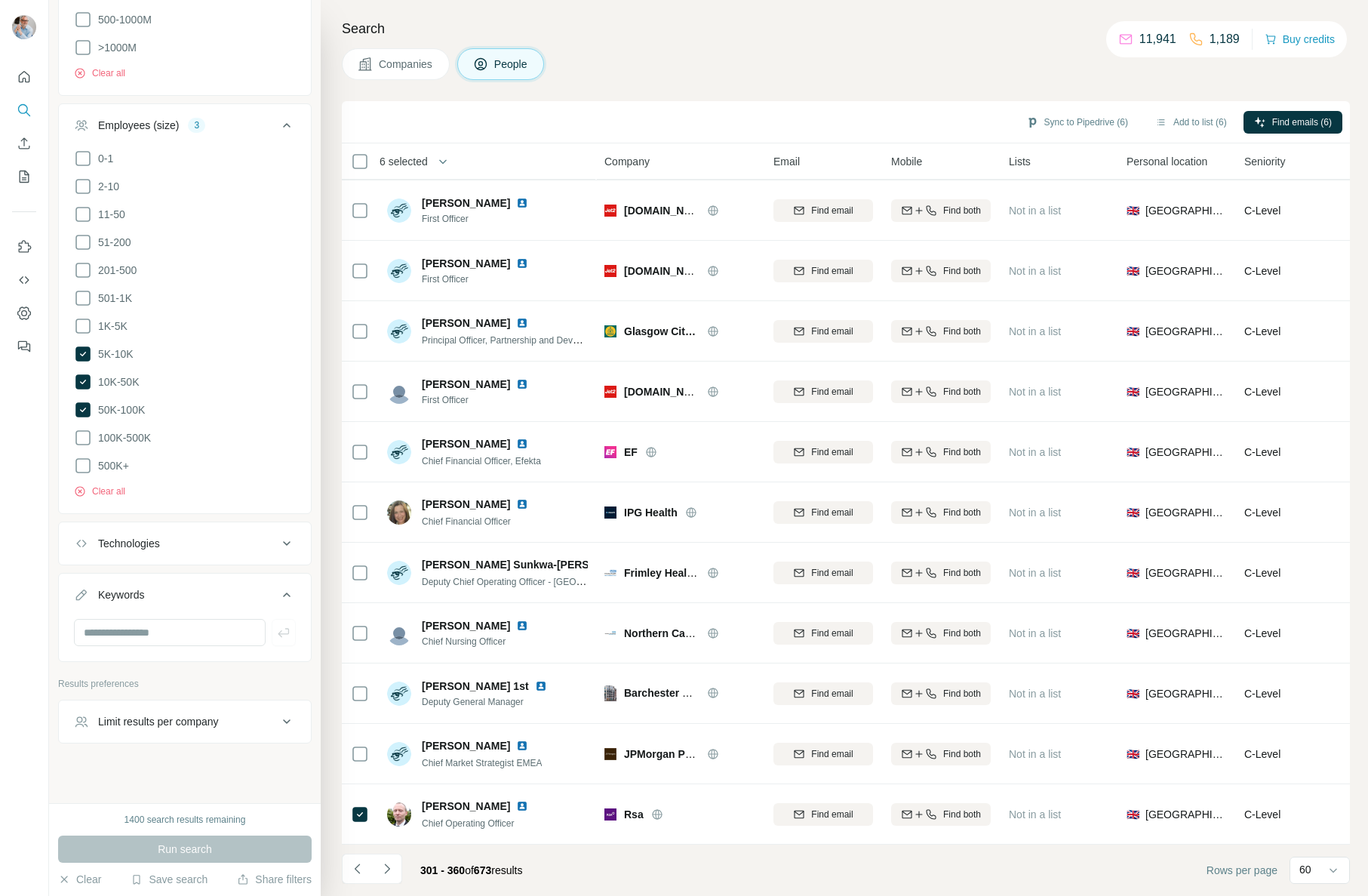
click at [388, 869] on icon "Navigate to next page" at bounding box center [387, 867] width 5 height 10
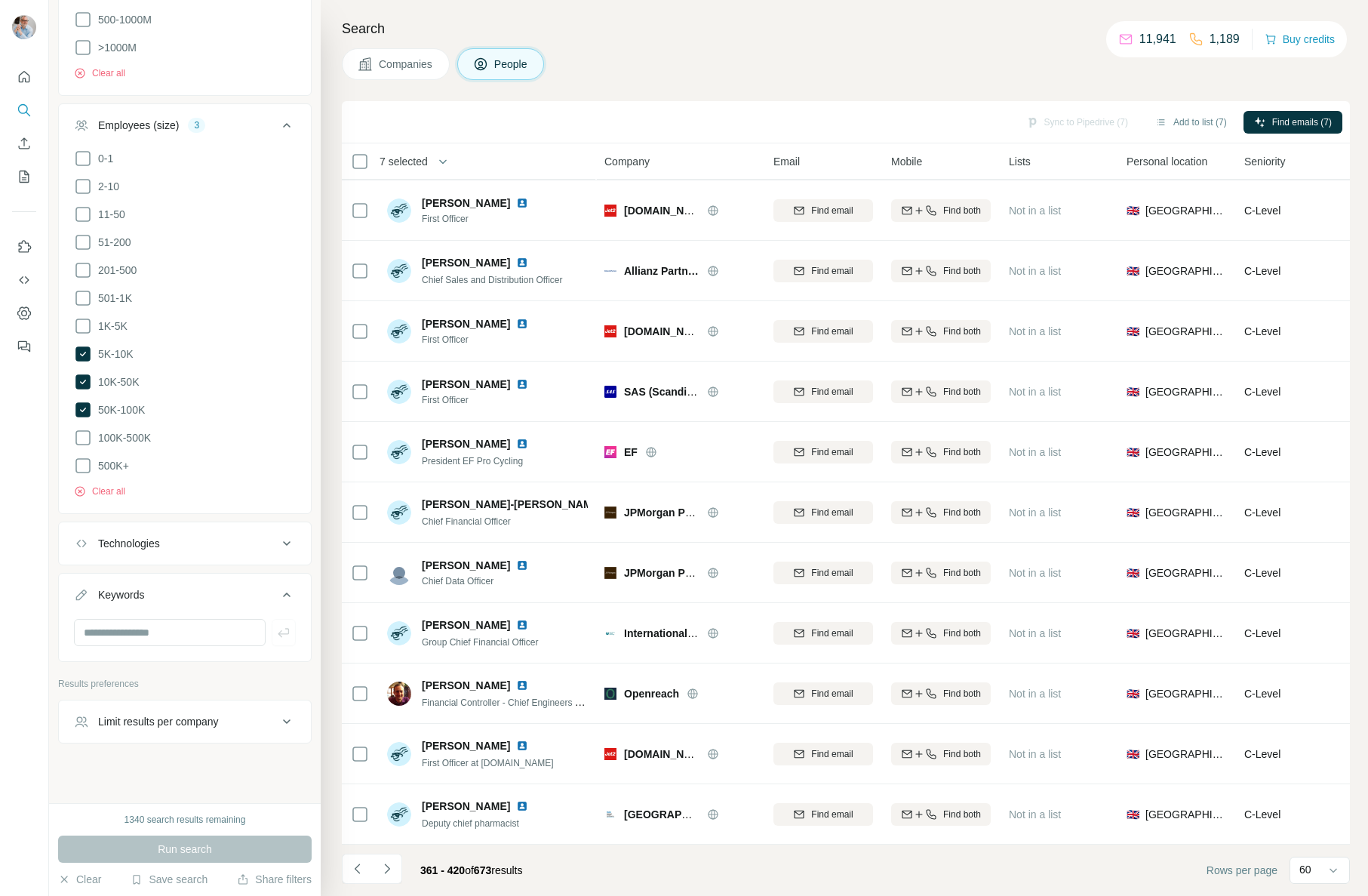
drag, startPoint x: 388, startPoint y: 868, endPoint x: 405, endPoint y: 852, distance: 23.3
click at [388, 868] on icon "Navigate to next page" at bounding box center [387, 868] width 15 height 15
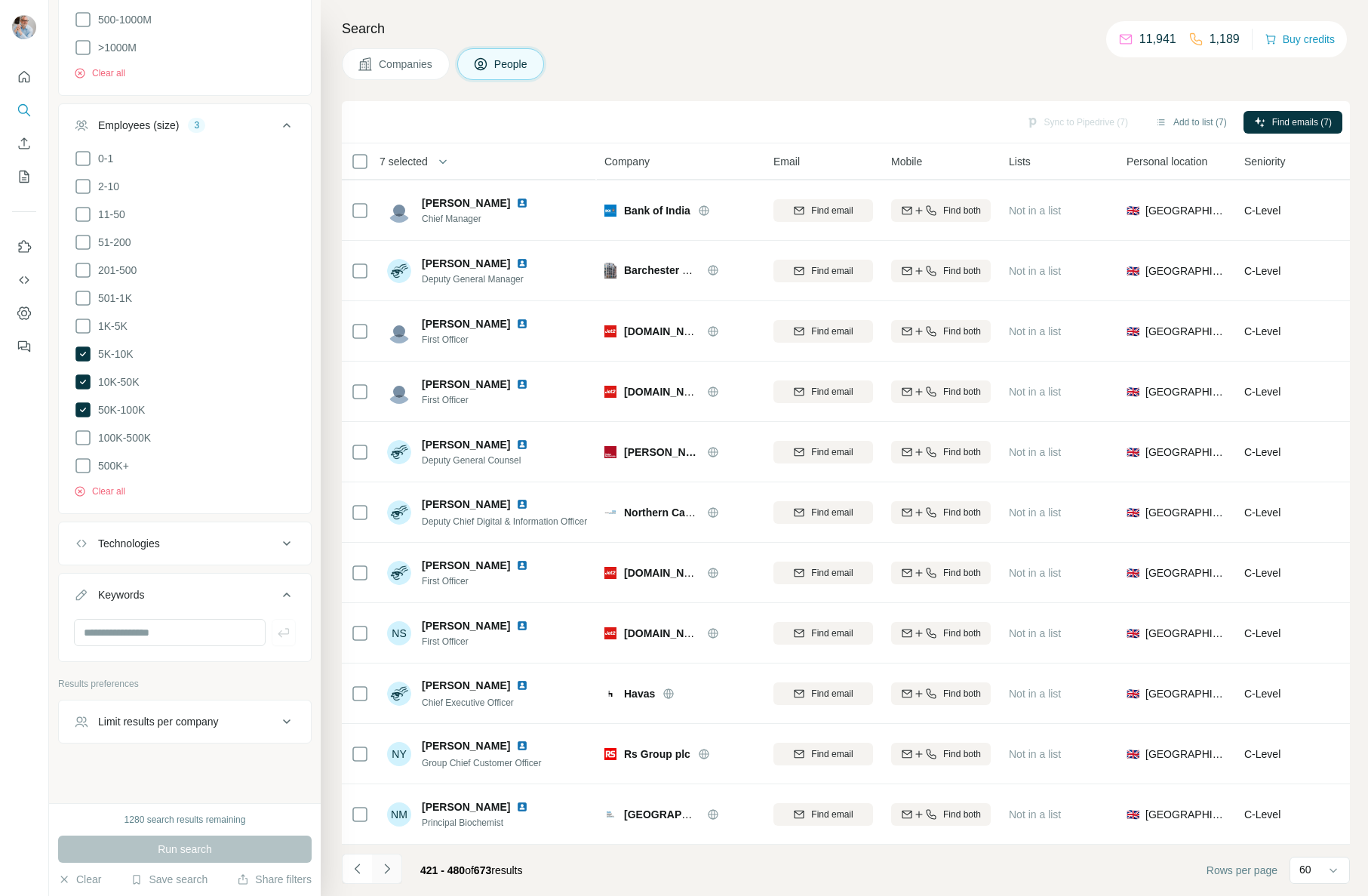
click at [387, 870] on icon "Navigate to next page" at bounding box center [387, 867] width 5 height 10
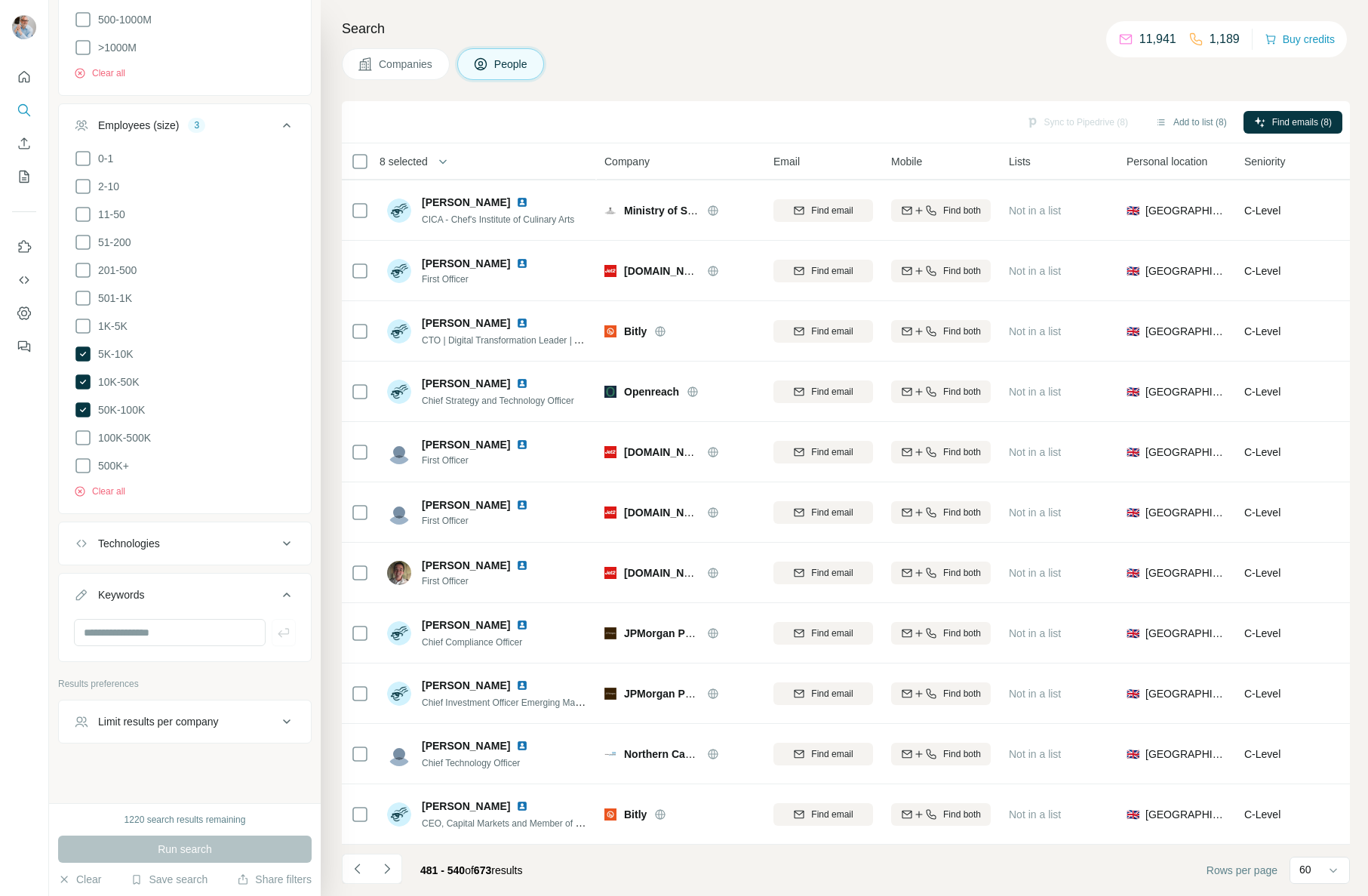
click at [388, 869] on icon "Navigate to next page" at bounding box center [387, 868] width 15 height 15
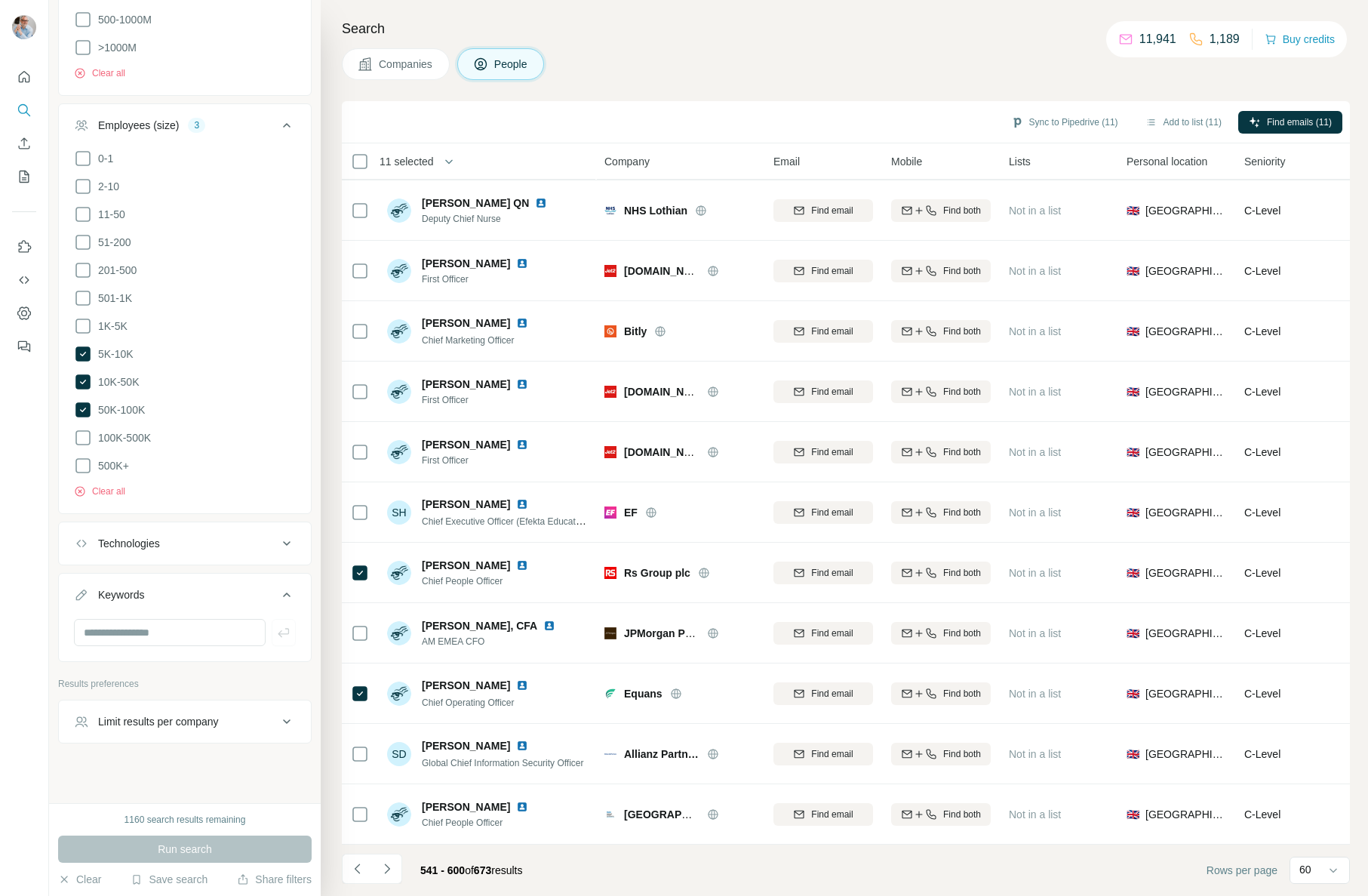
click at [391, 867] on icon "Navigate to next page" at bounding box center [387, 868] width 15 height 15
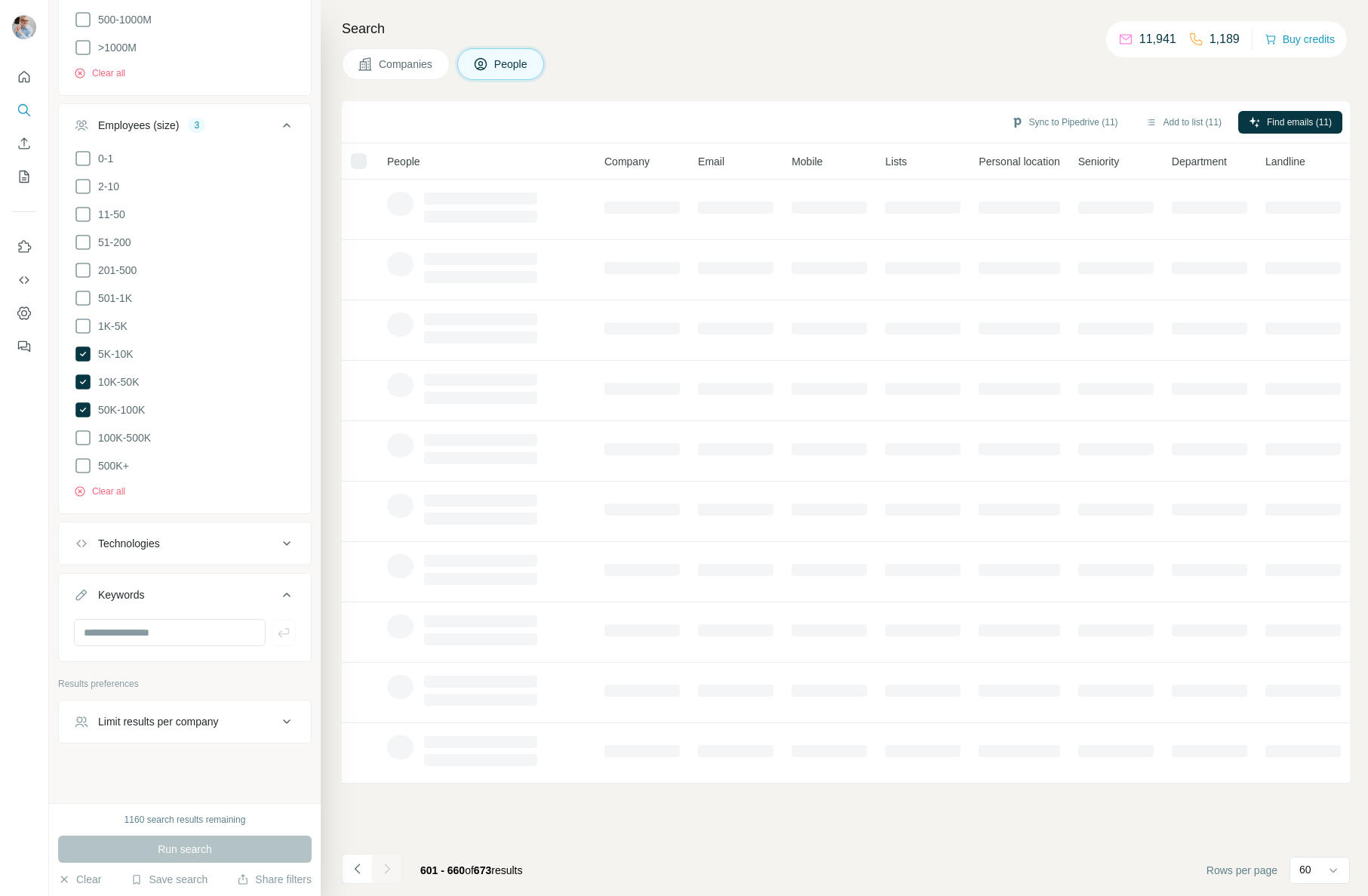
scroll to position [0, 0]
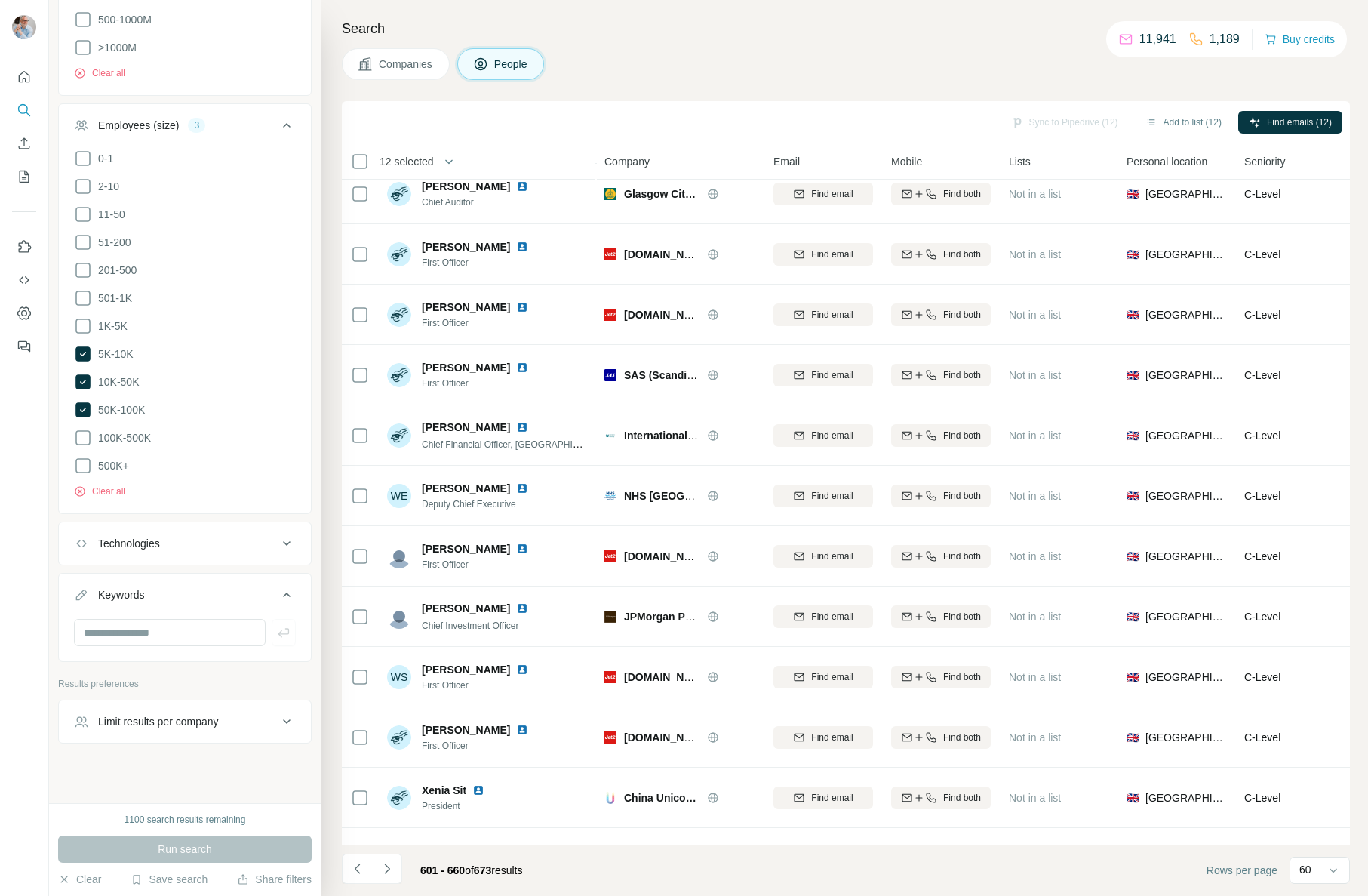
scroll to position [2957, 0]
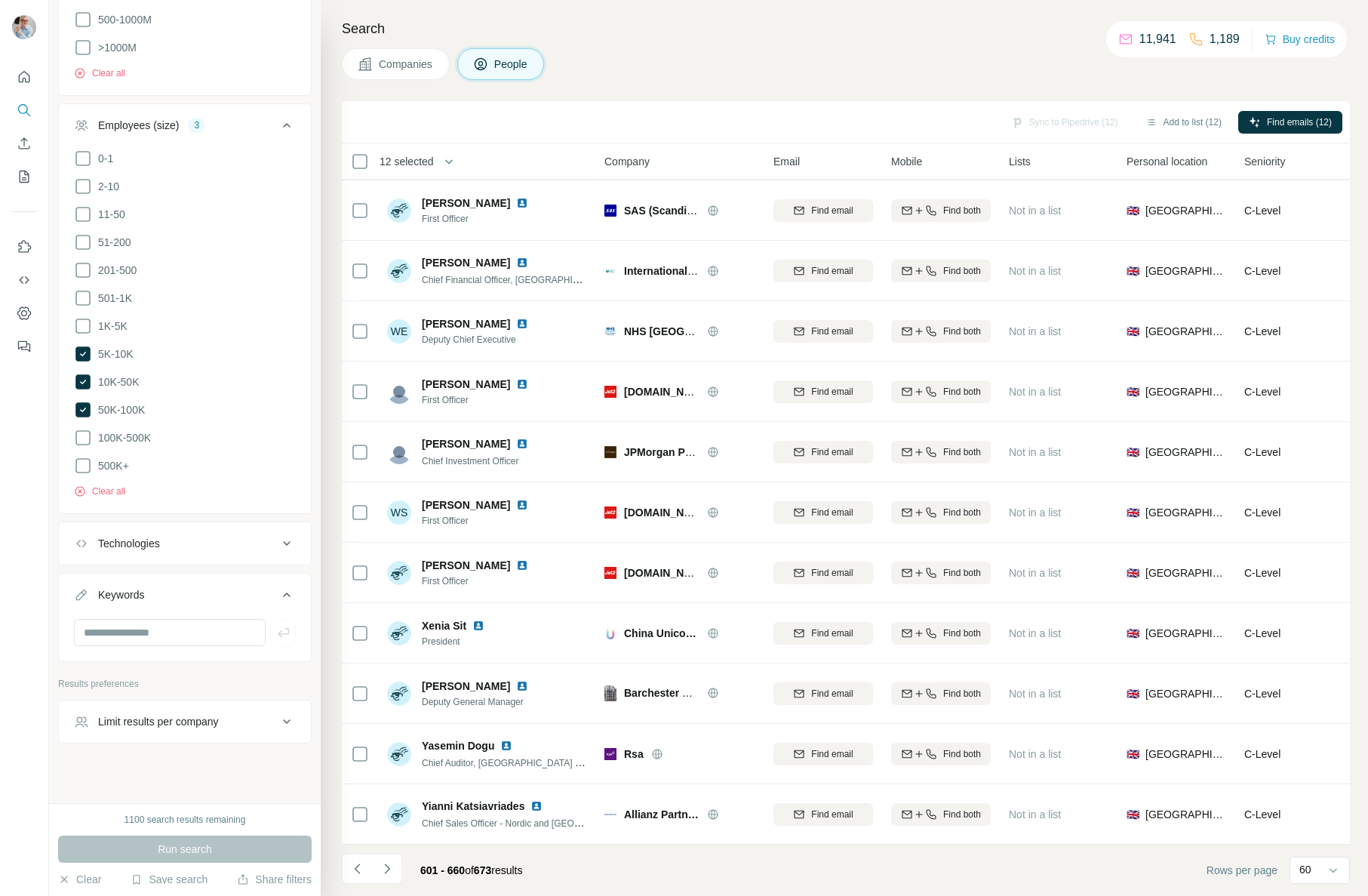
click at [391, 872] on icon "Navigate to next page" at bounding box center [387, 868] width 15 height 15
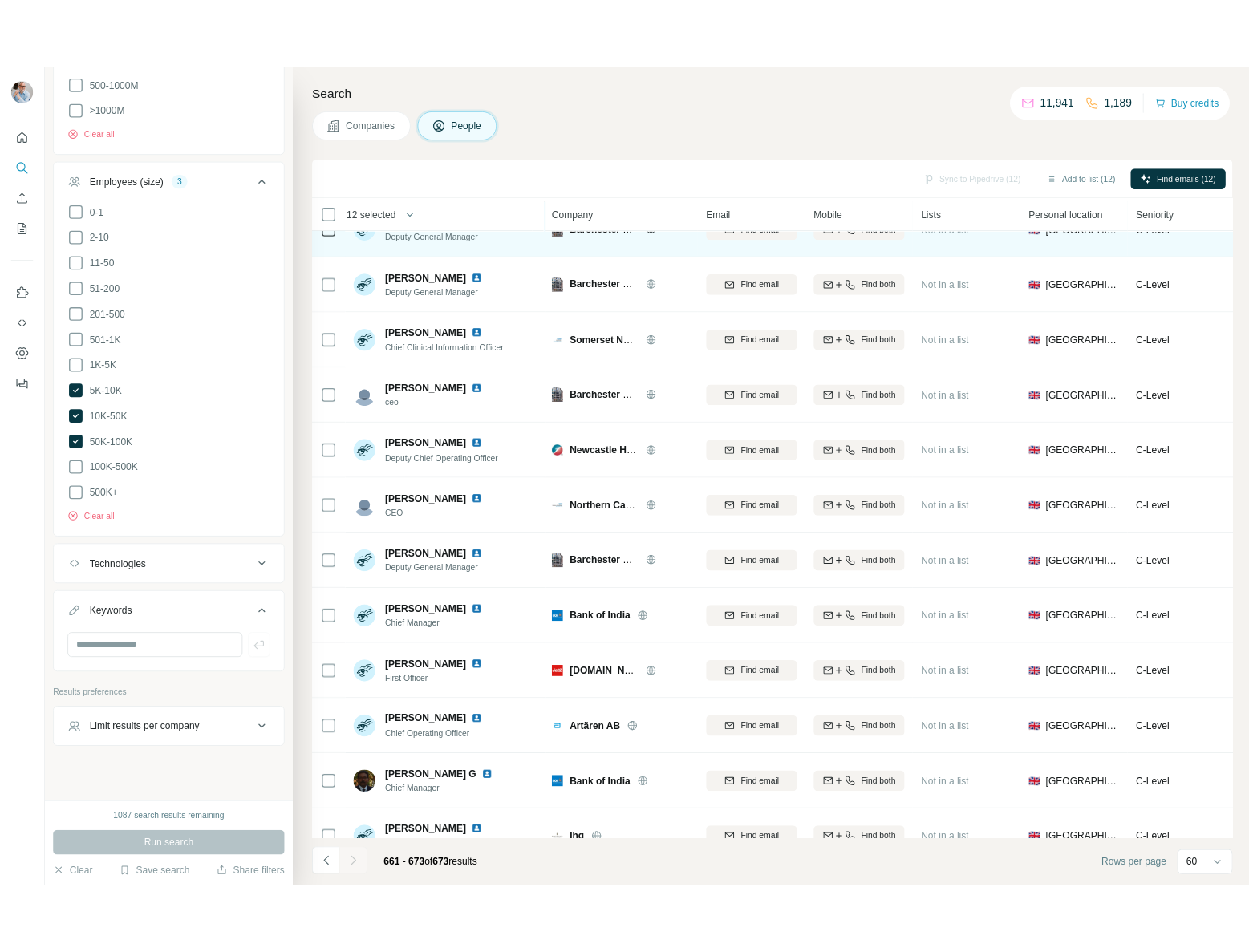
scroll to position [127, 0]
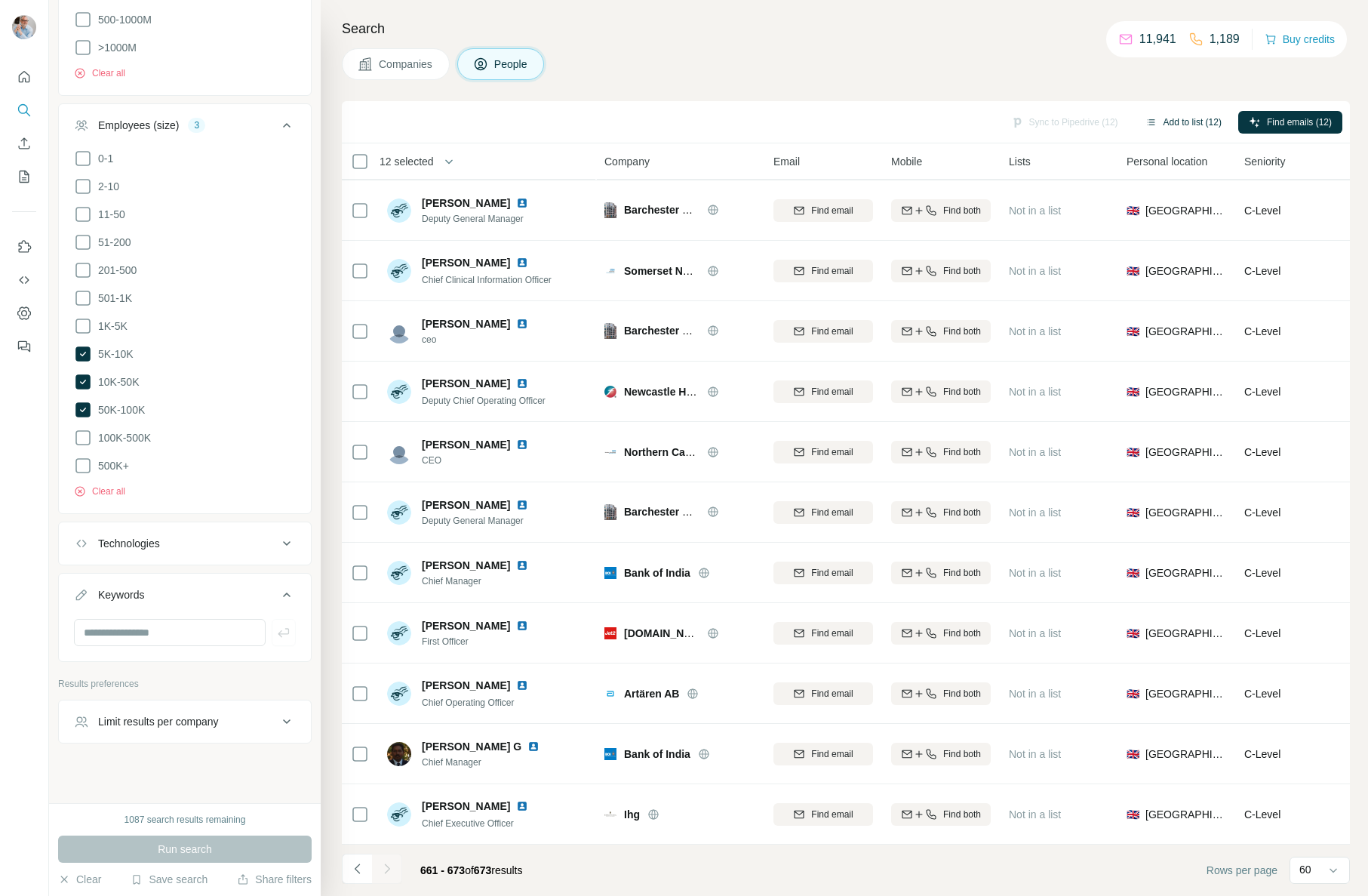
click at [1175, 119] on button "Add to list (12)" at bounding box center [1184, 123] width 97 height 23
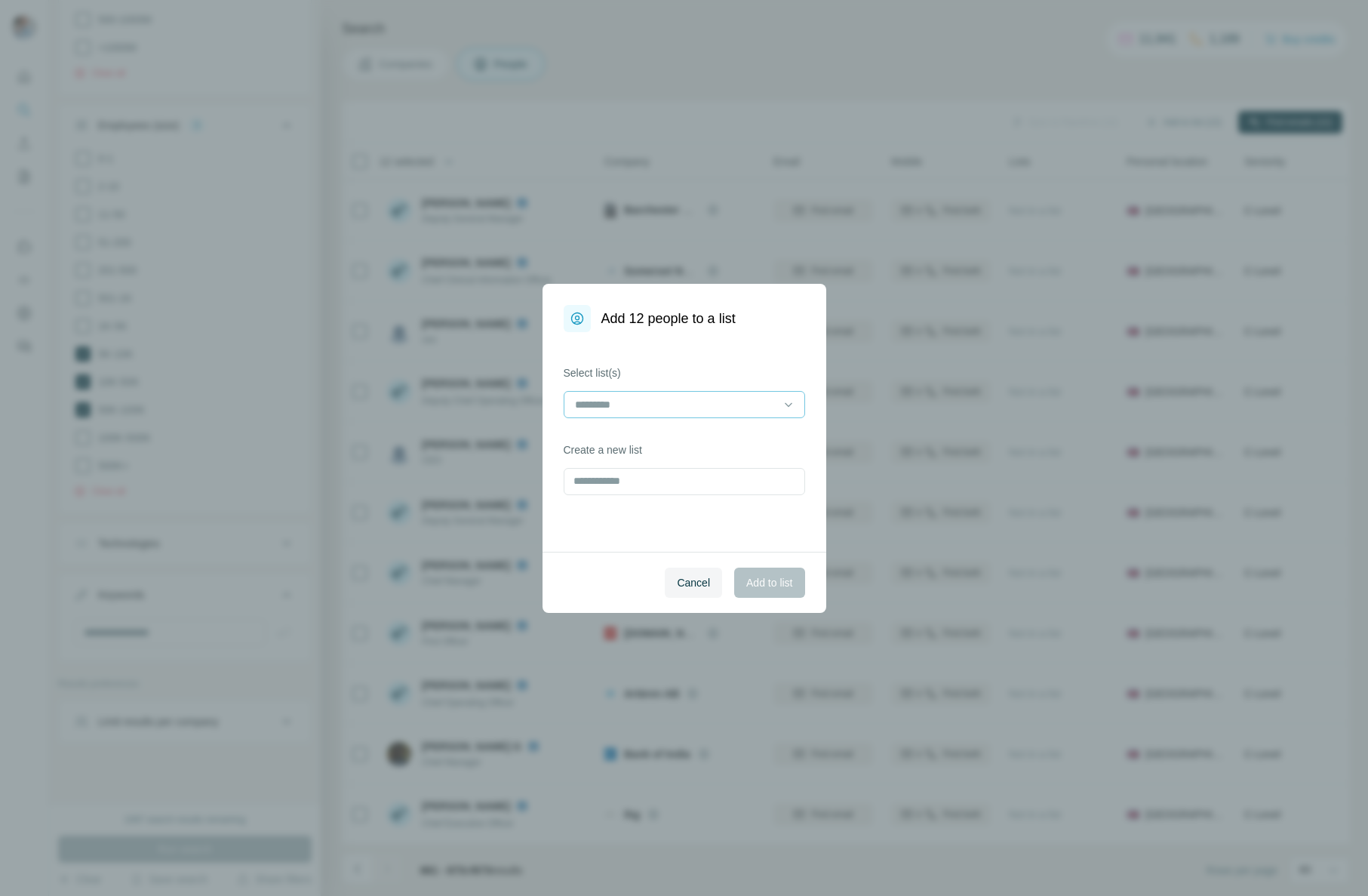
click at [593, 404] on input at bounding box center [675, 404] width 203 height 17
click at [602, 434] on p "[DATE] Out Reach" at bounding box center [620, 438] width 87 height 15
click at [754, 583] on span "Add to list" at bounding box center [769, 582] width 46 height 15
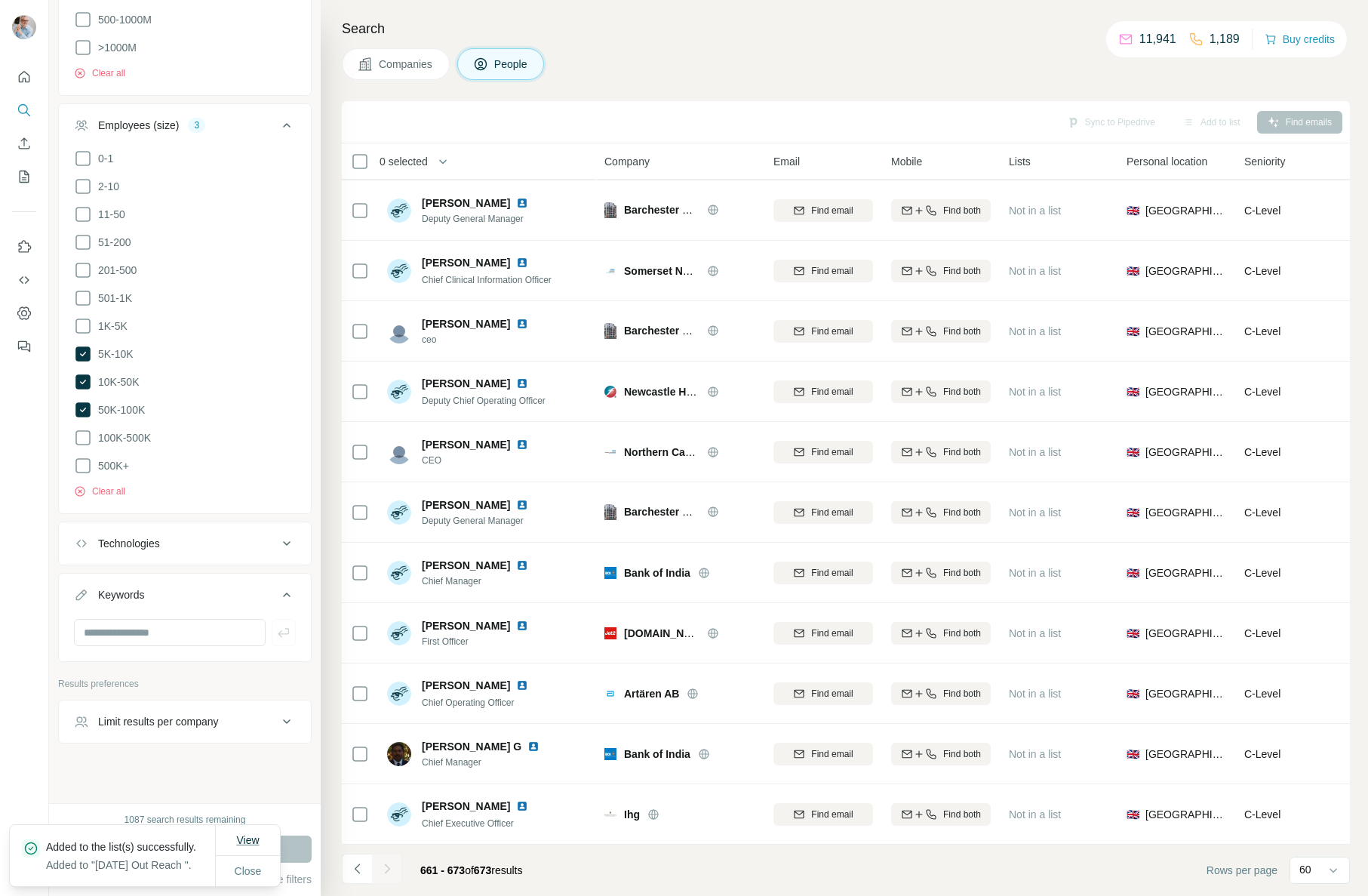
click at [253, 833] on span "View" at bounding box center [248, 840] width 23 height 12
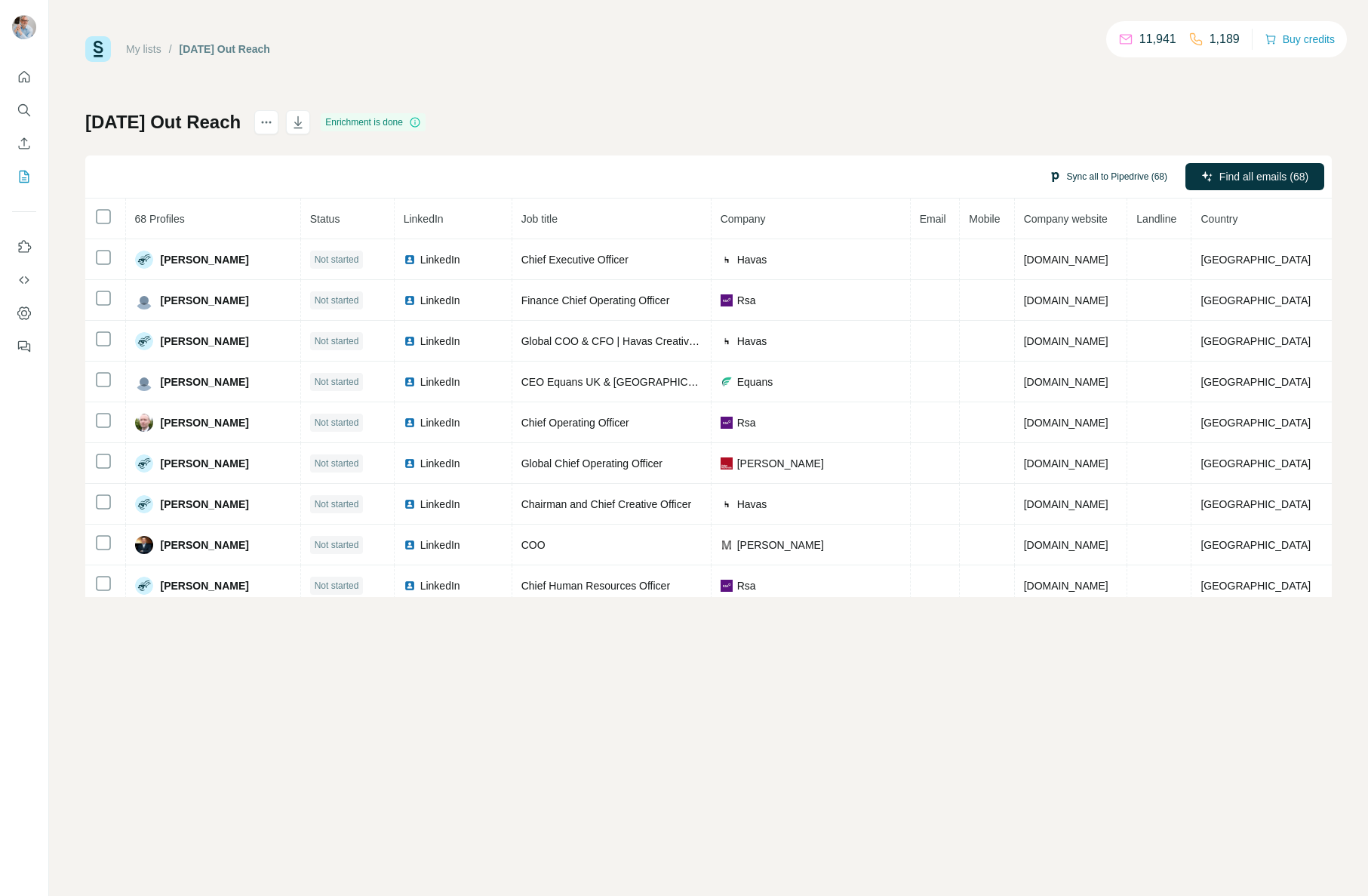
click at [1119, 175] on button "Sync all to Pipedrive (68)" at bounding box center [1108, 176] width 140 height 23
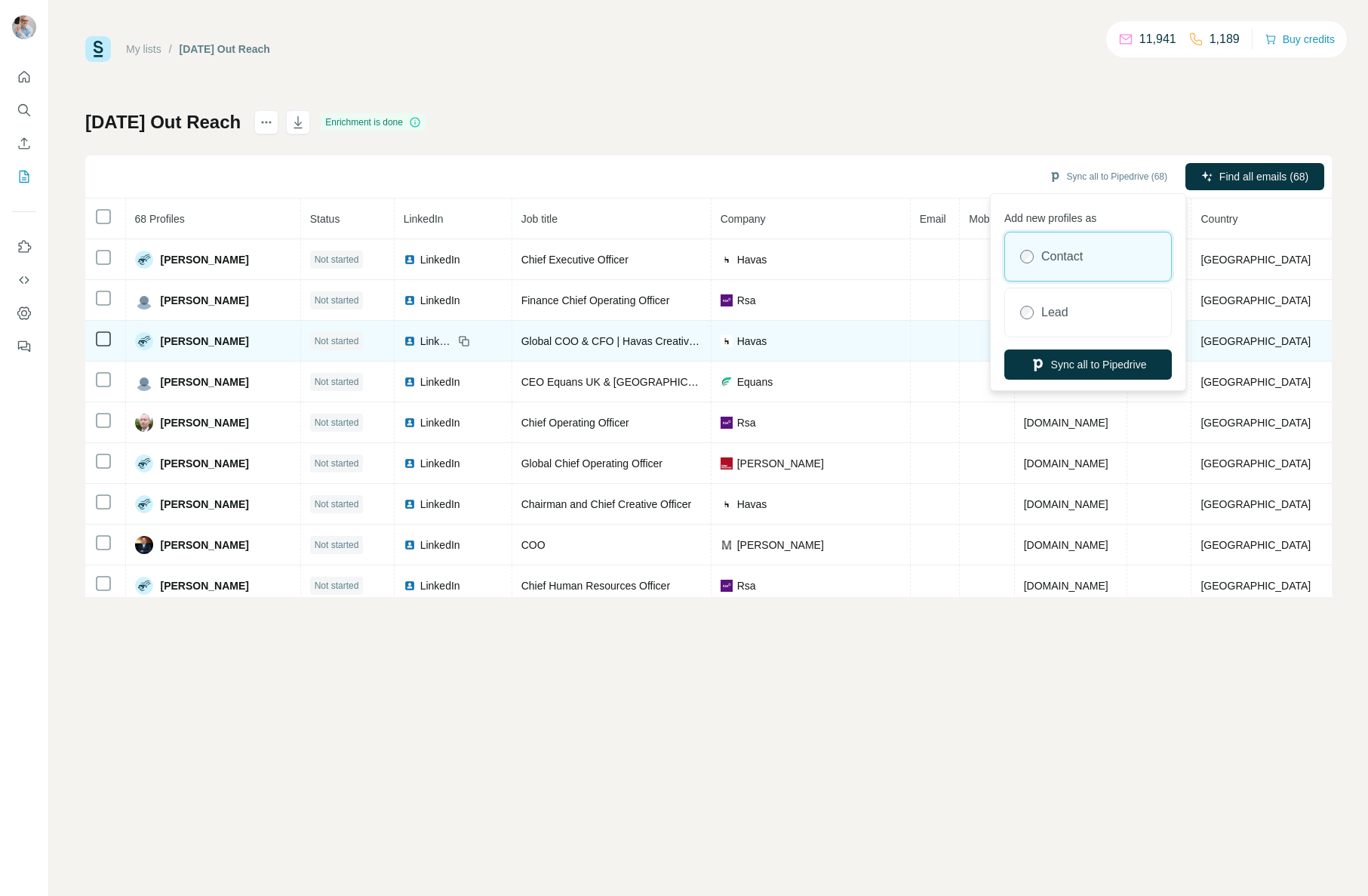
click at [1053, 359] on button "Sync all to Pipedrive" at bounding box center [1088, 364] width 168 height 30
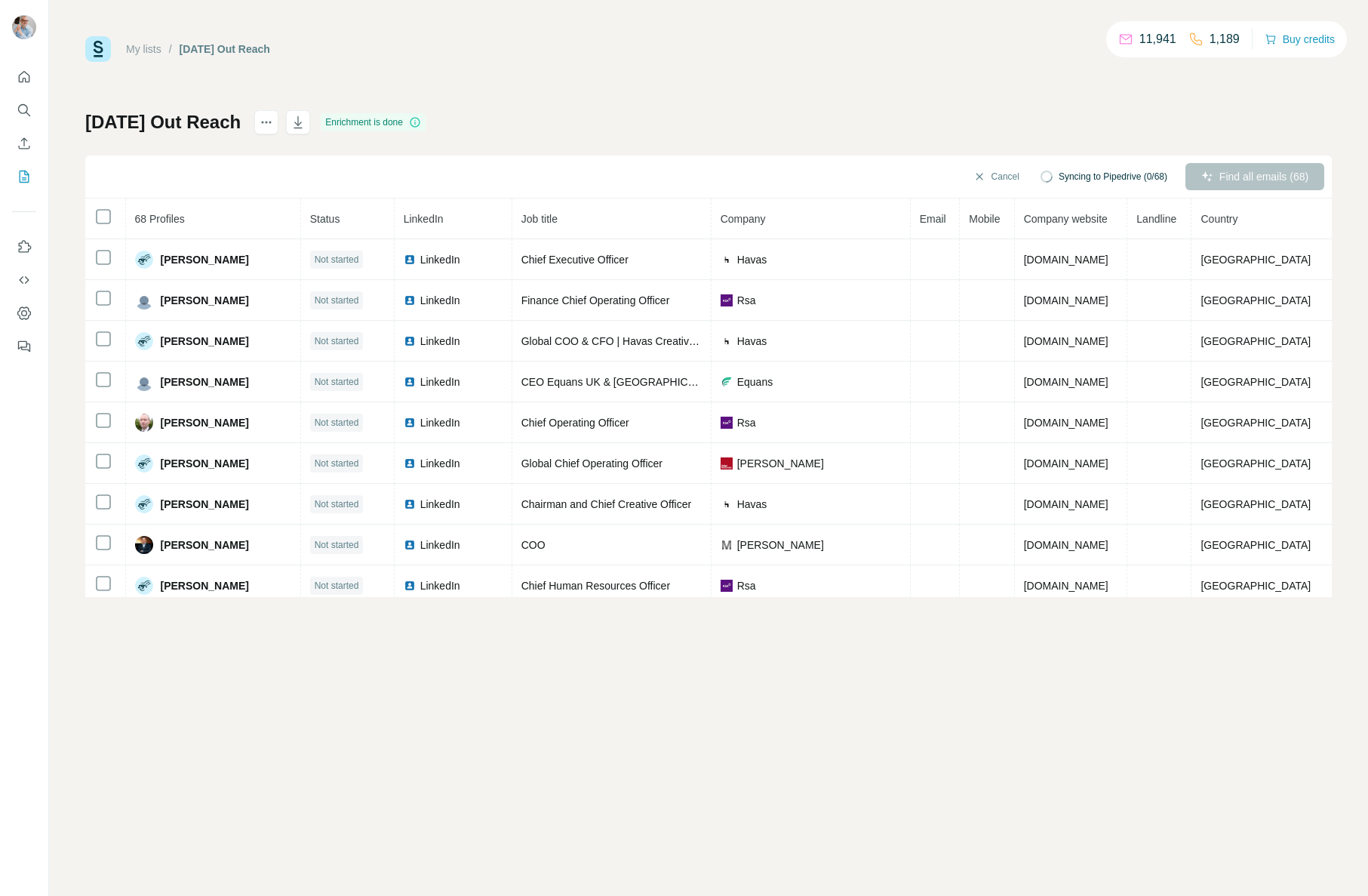
click at [1229, 178] on div "Find all emails (68)" at bounding box center [1255, 176] width 139 height 27
click at [1225, 170] on div "Find all emails (68)" at bounding box center [1255, 176] width 139 height 27
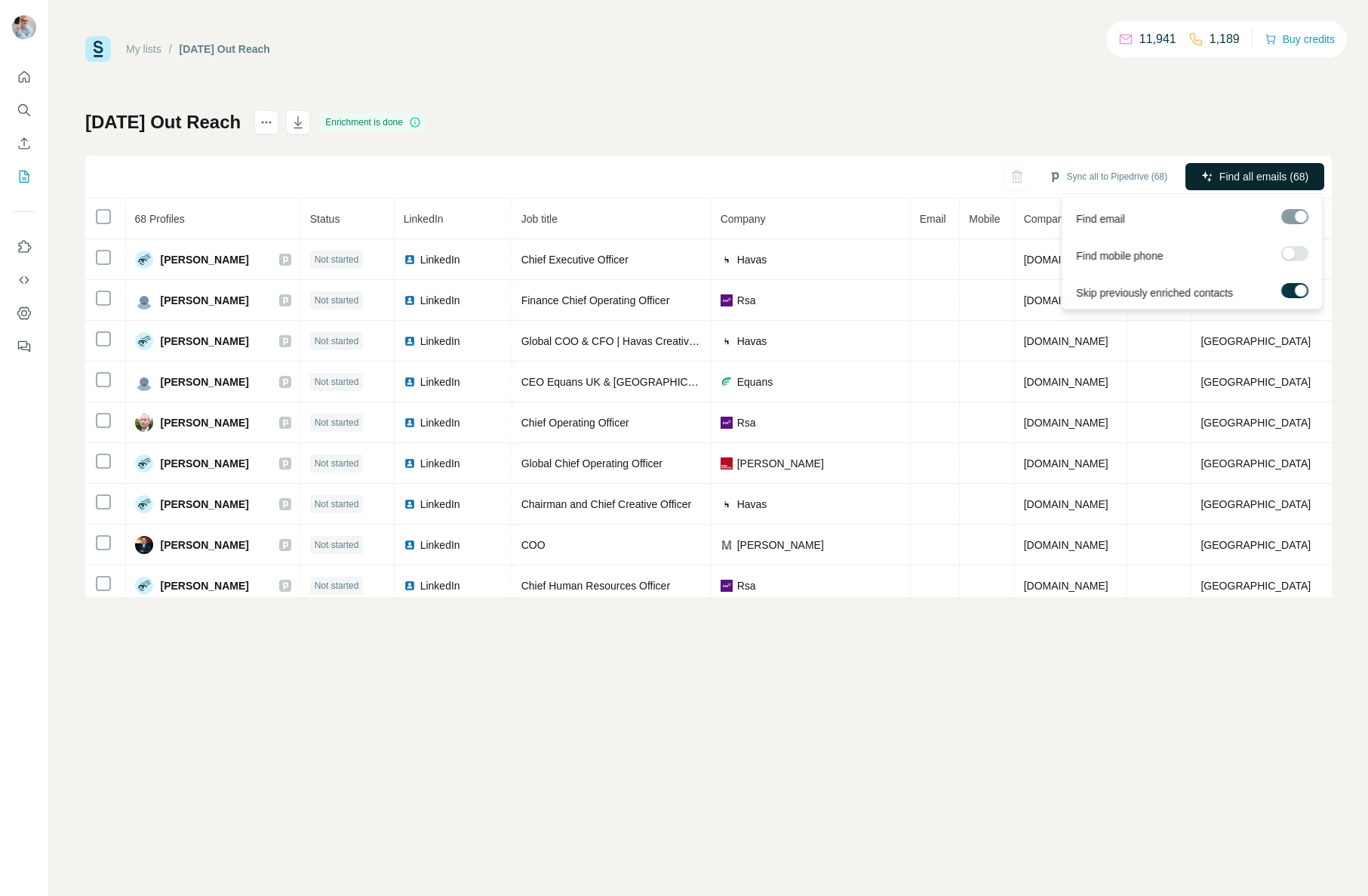
click at [1245, 176] on span "Find all emails (68)" at bounding box center [1264, 176] width 89 height 15
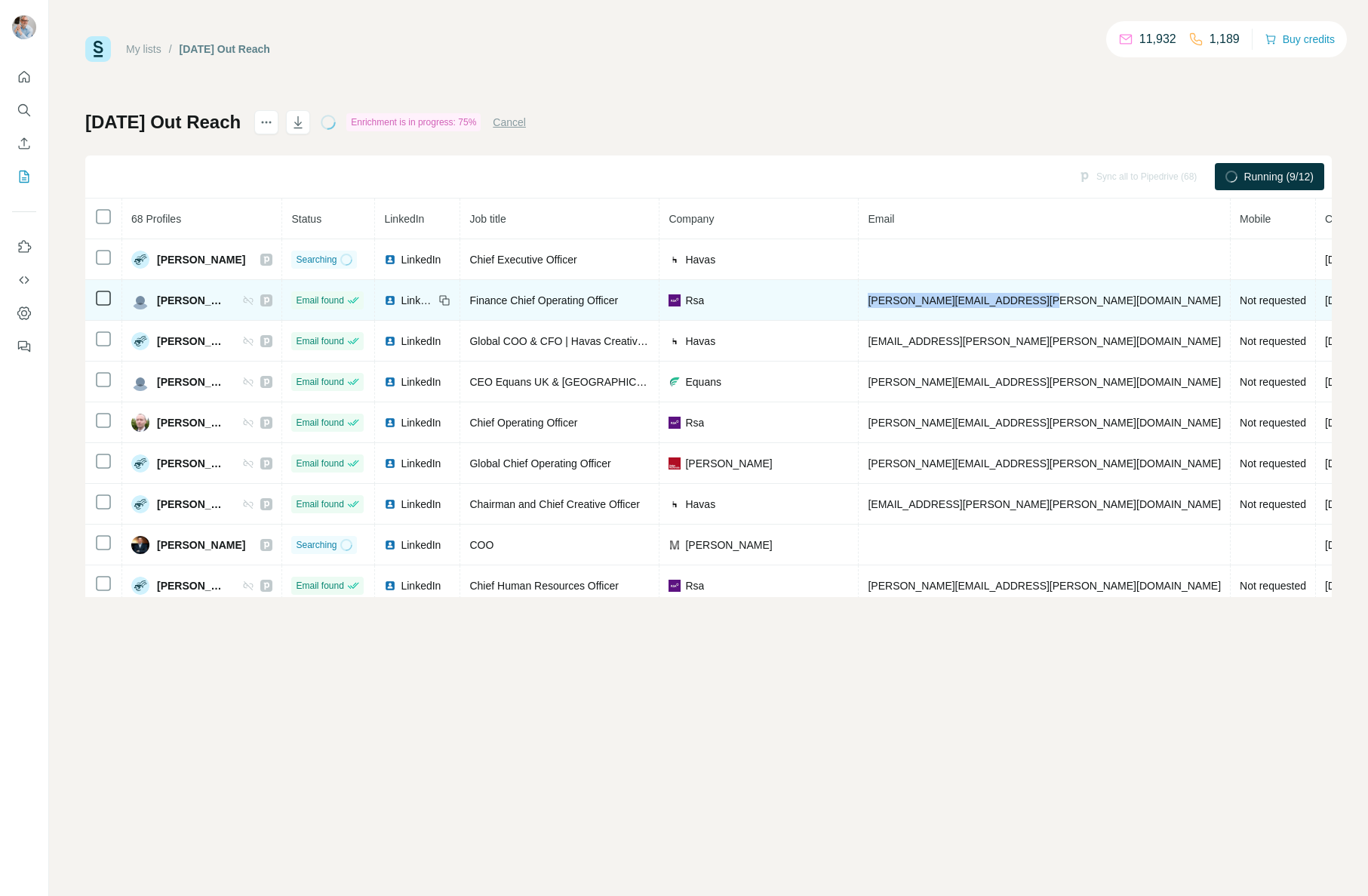
drag, startPoint x: 1024, startPoint y: 301, endPoint x: 877, endPoint y: 301, distance: 147.0
click at [875, 301] on tr "Elaine Sweeney Email found LinkedIn Finance Chief Operating Officer Rsa elaine.…" at bounding box center [846, 300] width 1521 height 41
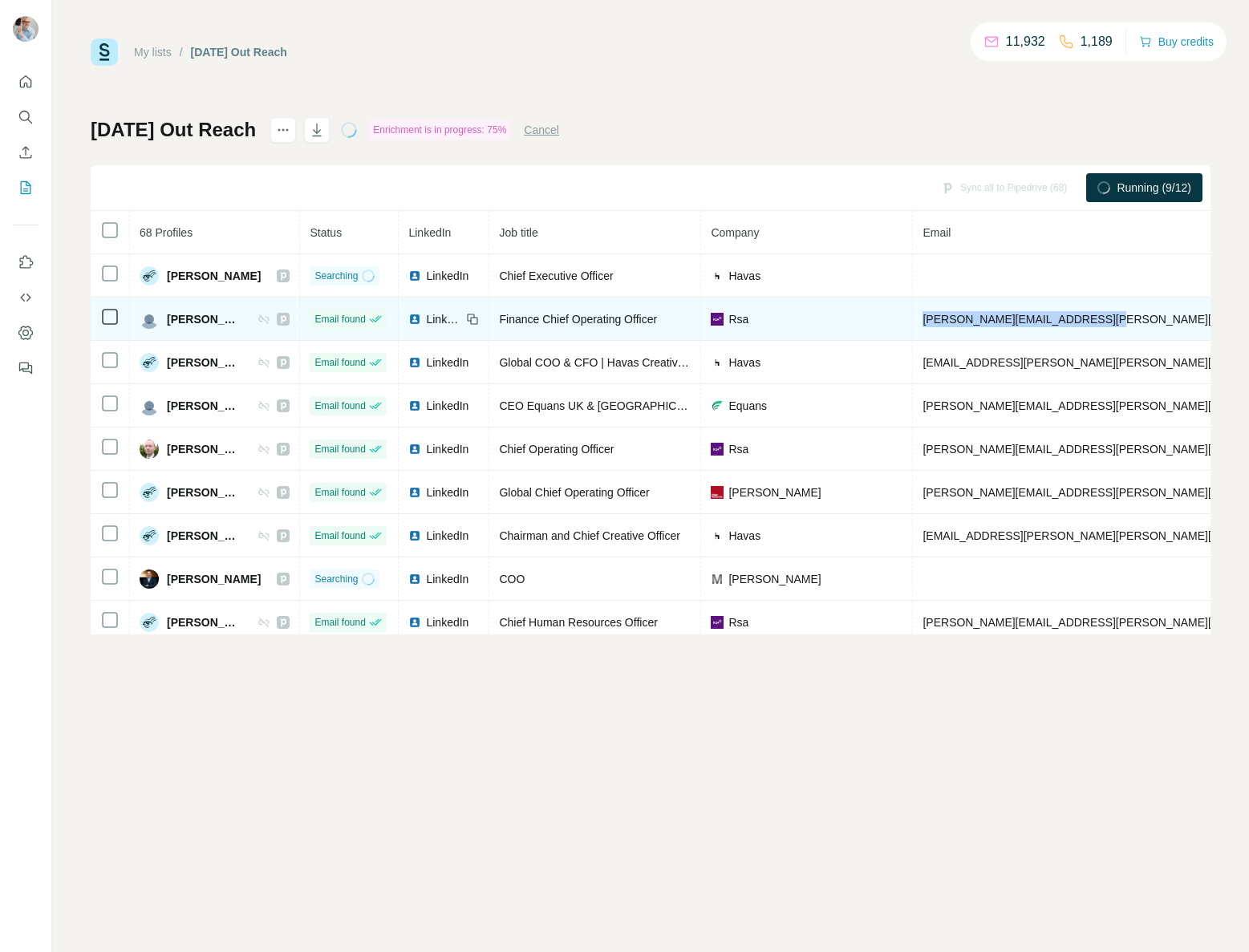
copy tr "[PERSON_NAME][EMAIL_ADDRESS][PERSON_NAME][DOMAIN_NAME]"
click at [461, 319] on span "LinkedIn" at bounding box center [443, 319] width 35 height 16
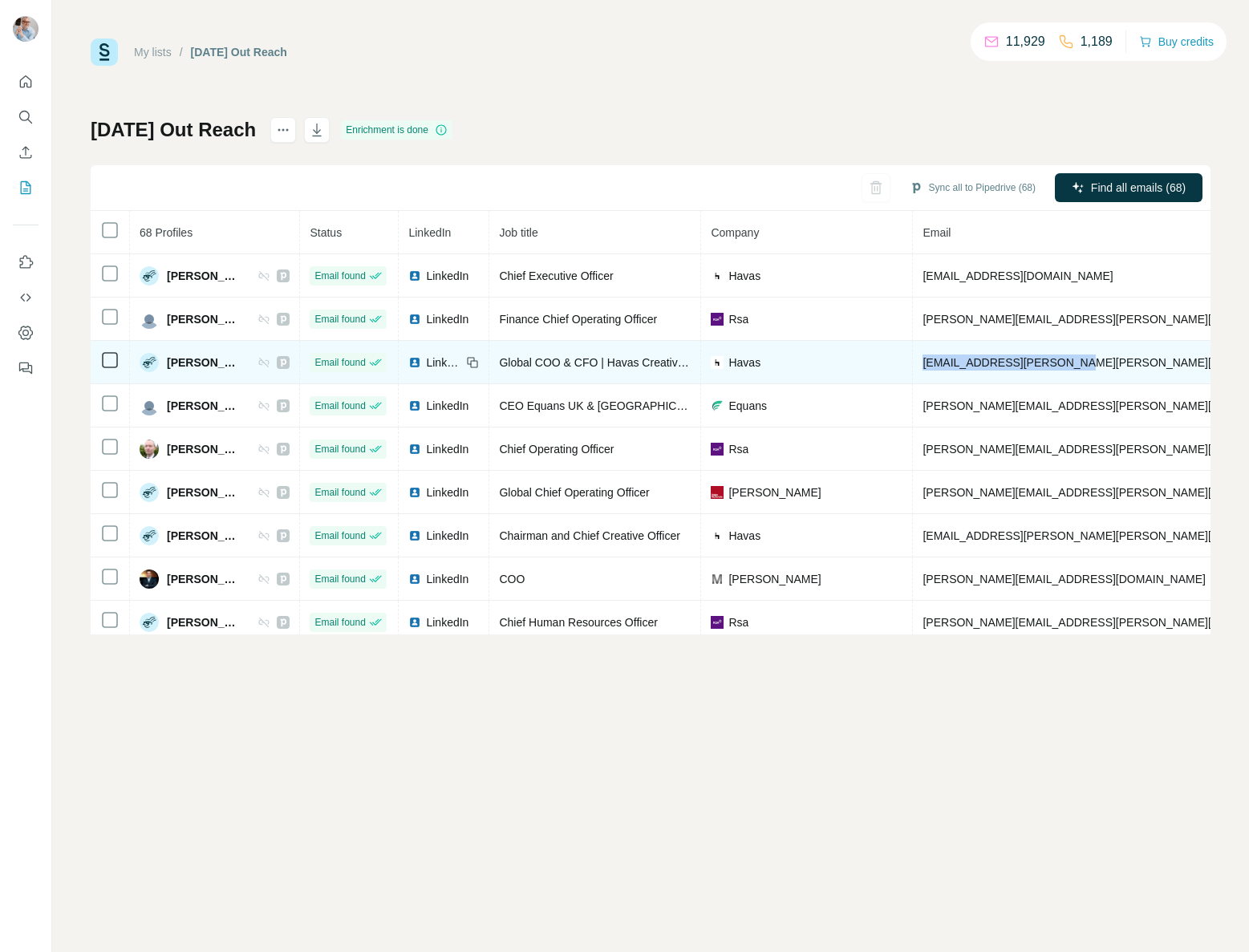
drag, startPoint x: 1102, startPoint y: 360, endPoint x: 959, endPoint y: 362, distance: 143.0
click at [952, 362] on td "[EMAIL_ADDRESS][PERSON_NAME][PERSON_NAME][DOMAIN_NAME]" at bounding box center [1110, 362] width 395 height 43
click at [959, 362] on span "[EMAIL_ADDRESS][PERSON_NAME][PERSON_NAME][DOMAIN_NAME]" at bounding box center [1110, 363] width 375 height 13
drag, startPoint x: 1126, startPoint y: 359, endPoint x: 940, endPoint y: 362, distance: 186.0
click at [940, 362] on td "[EMAIL_ADDRESS][PERSON_NAME][PERSON_NAME][DOMAIN_NAME]" at bounding box center [1110, 362] width 395 height 43
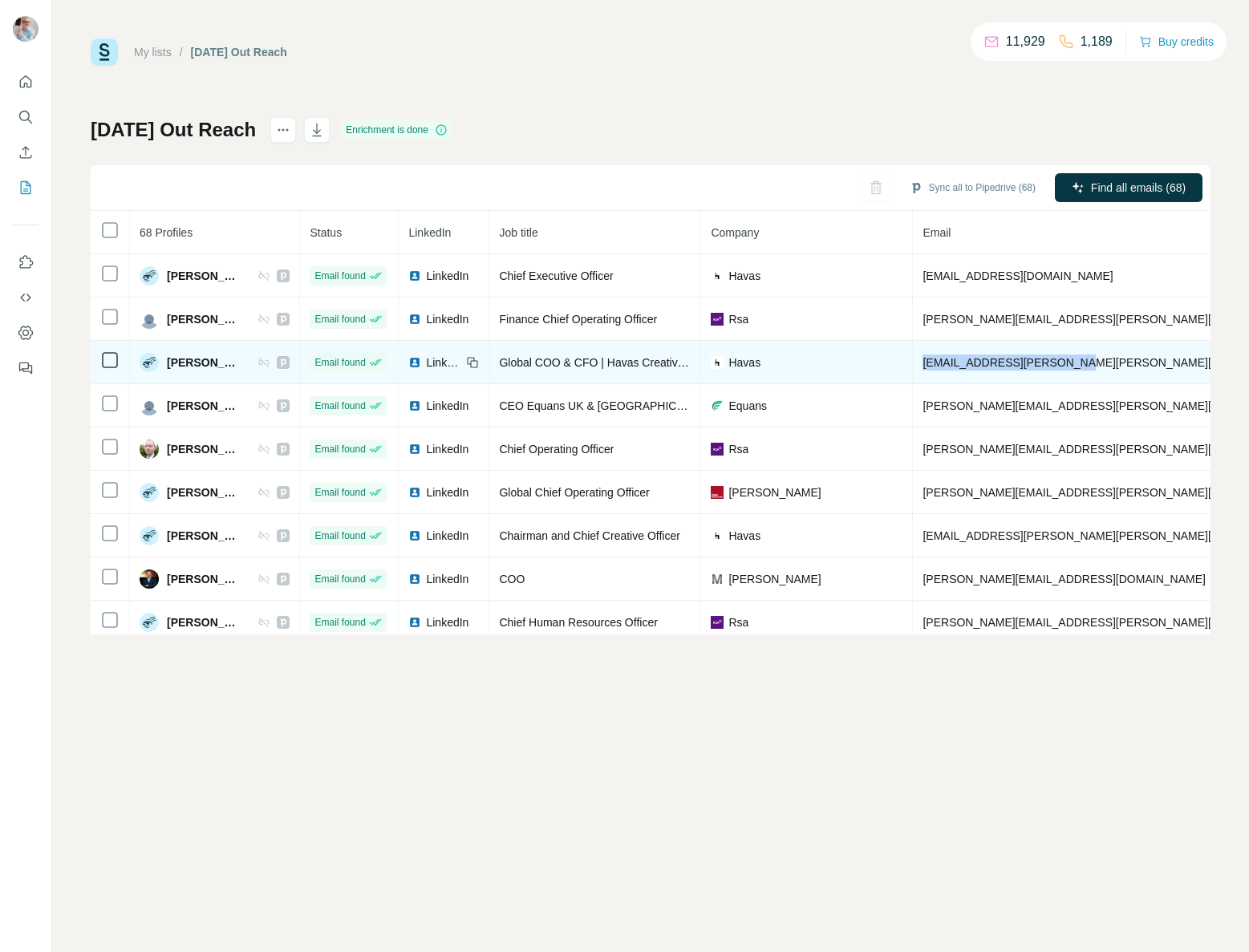
copy span "[EMAIL_ADDRESS][PERSON_NAME][PERSON_NAME][DOMAIN_NAME]"
click at [461, 362] on span "LinkedIn" at bounding box center [443, 362] width 35 height 16
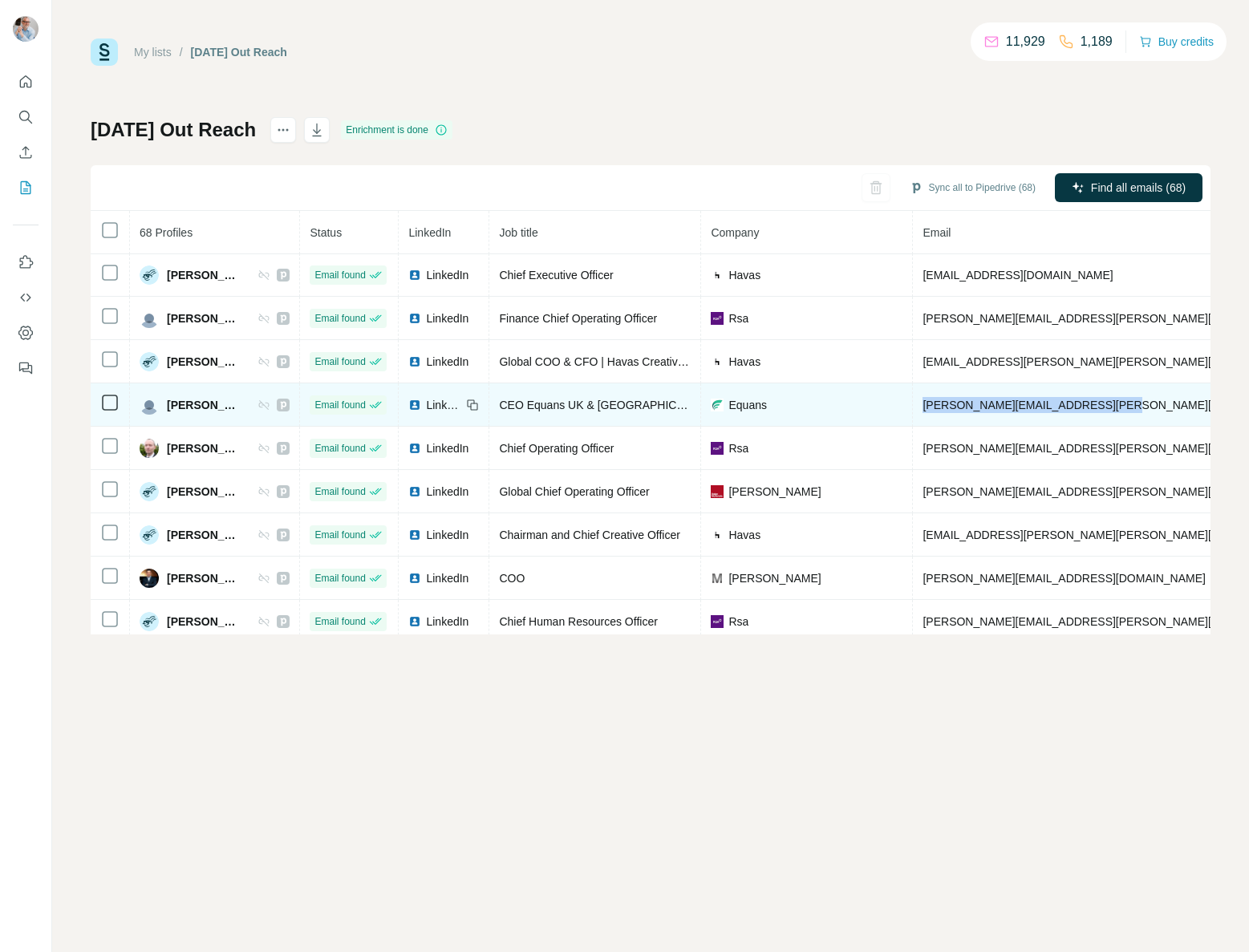
drag, startPoint x: 1157, startPoint y: 406, endPoint x: 943, endPoint y: 405, distance: 214.0
click at [941, 405] on td "[PERSON_NAME][EMAIL_ADDRESS][PERSON_NAME][DOMAIN_NAME]" at bounding box center [1110, 404] width 395 height 43
copy span "[PERSON_NAME][EMAIL_ADDRESS][PERSON_NAME][DOMAIN_NAME]"
click at [453, 405] on span "LinkedIn" at bounding box center [443, 405] width 35 height 16
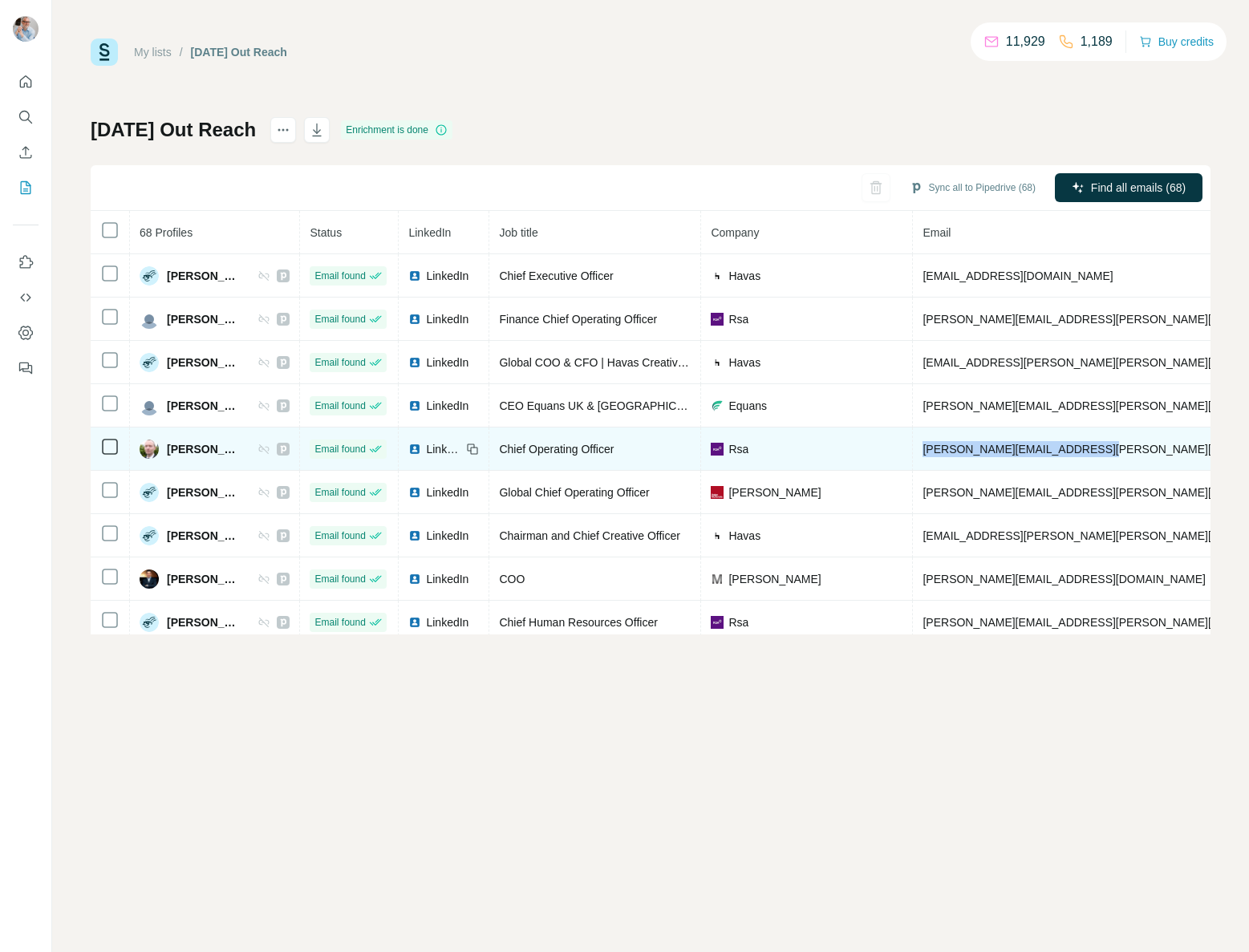
drag, startPoint x: 1120, startPoint y: 448, endPoint x: 984, endPoint y: 448, distance: 136.0
click at [949, 448] on td "[PERSON_NAME][EMAIL_ADDRESS][PERSON_NAME][DOMAIN_NAME]" at bounding box center [1110, 449] width 395 height 43
copy span "[PERSON_NAME][EMAIL_ADDRESS][PERSON_NAME][DOMAIN_NAME]"
click at [453, 447] on span "LinkedIn" at bounding box center [443, 449] width 35 height 16
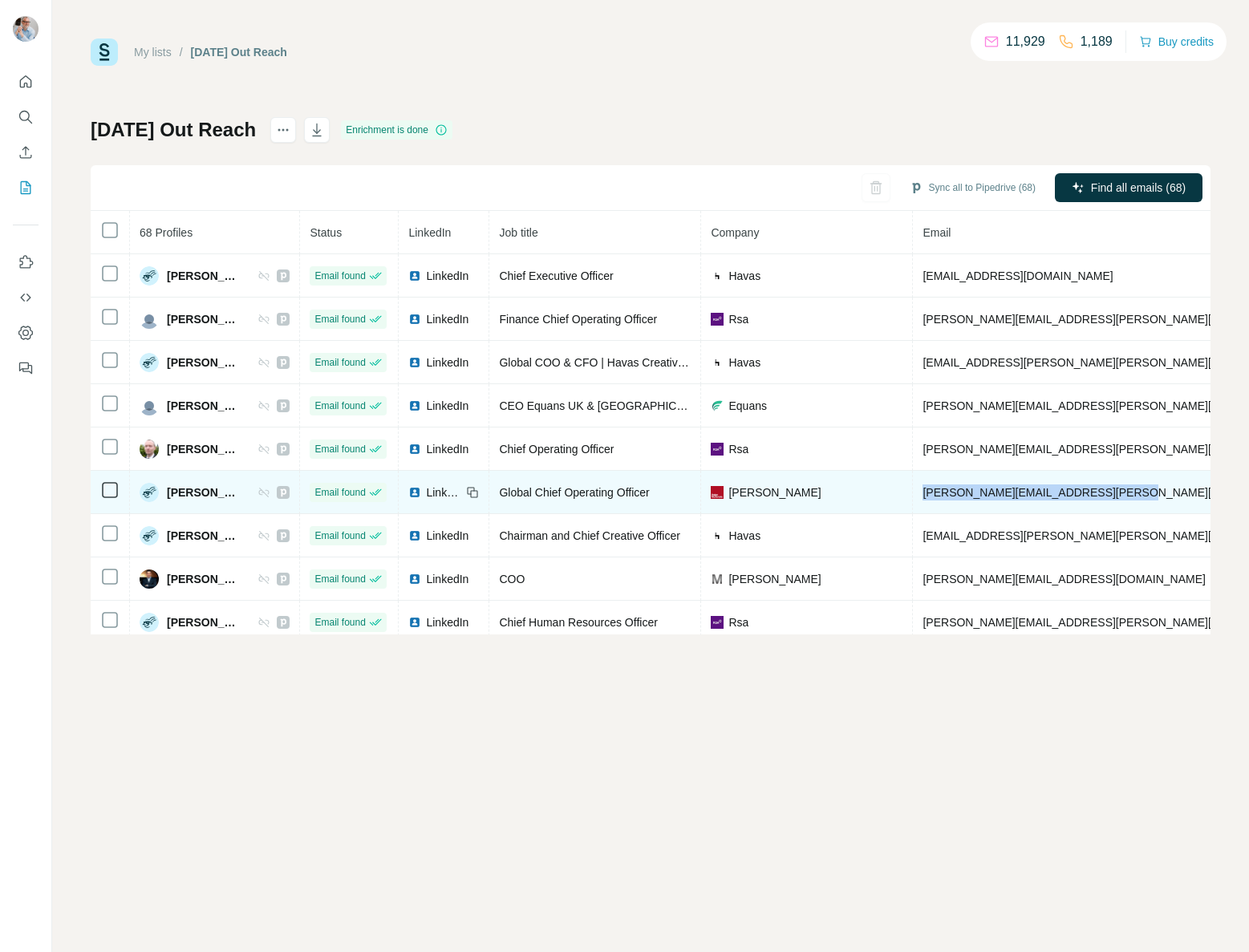
drag, startPoint x: 1035, startPoint y: 488, endPoint x: 952, endPoint y: 489, distance: 83.0
click at [948, 489] on td "kate.stonestreet@bakermckenzie.com" at bounding box center [1110, 492] width 395 height 43
copy span "kate.stonestreet@bakermckenzie.com"
click at [458, 495] on span "LinkedIn" at bounding box center [443, 491] width 35 height 16
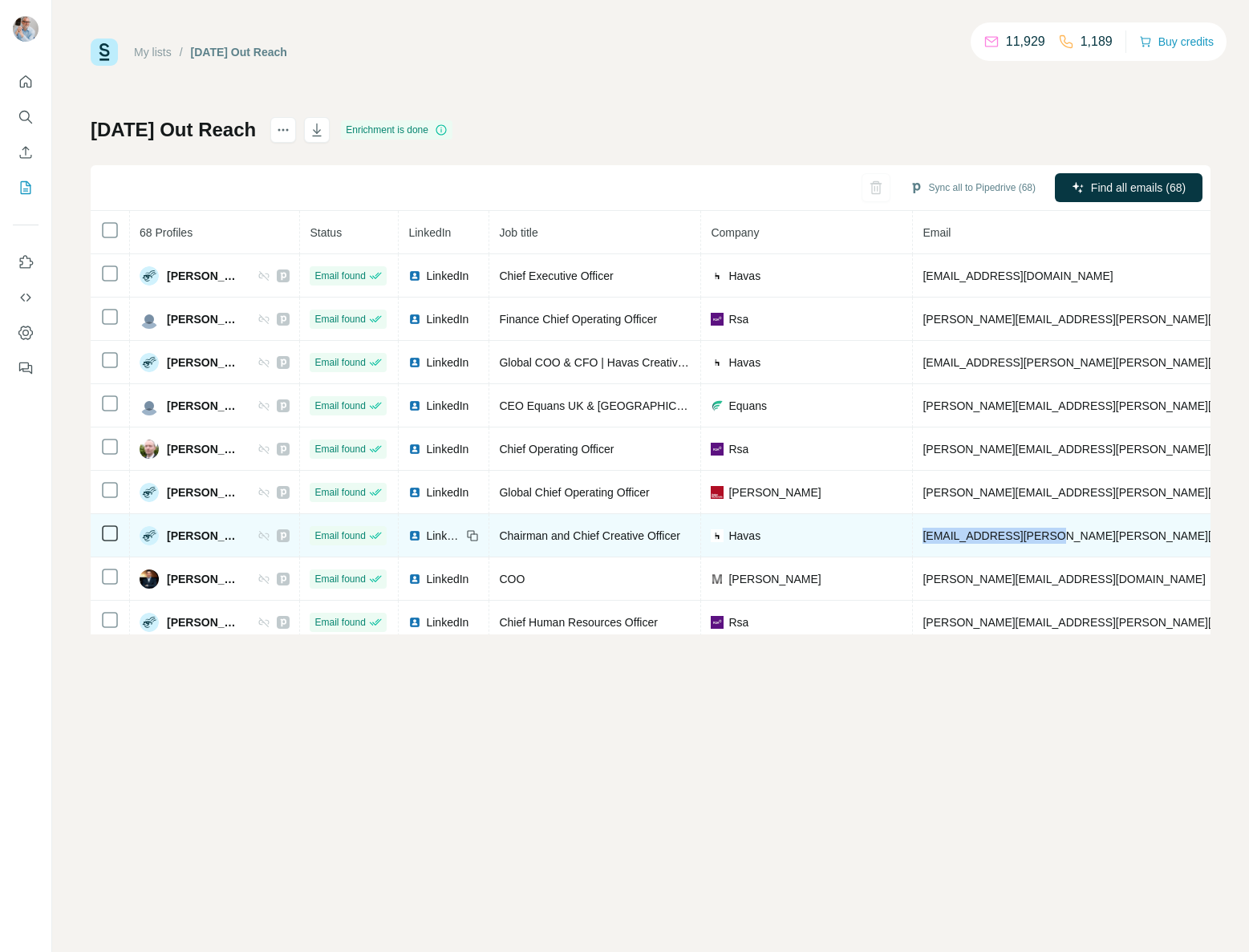
drag, startPoint x: 1108, startPoint y: 533, endPoint x: 950, endPoint y: 537, distance: 158.1
click at [950, 537] on td "mark.whelan@havas.com" at bounding box center [1110, 536] width 395 height 43
copy span "mark.whelan@havas.com"
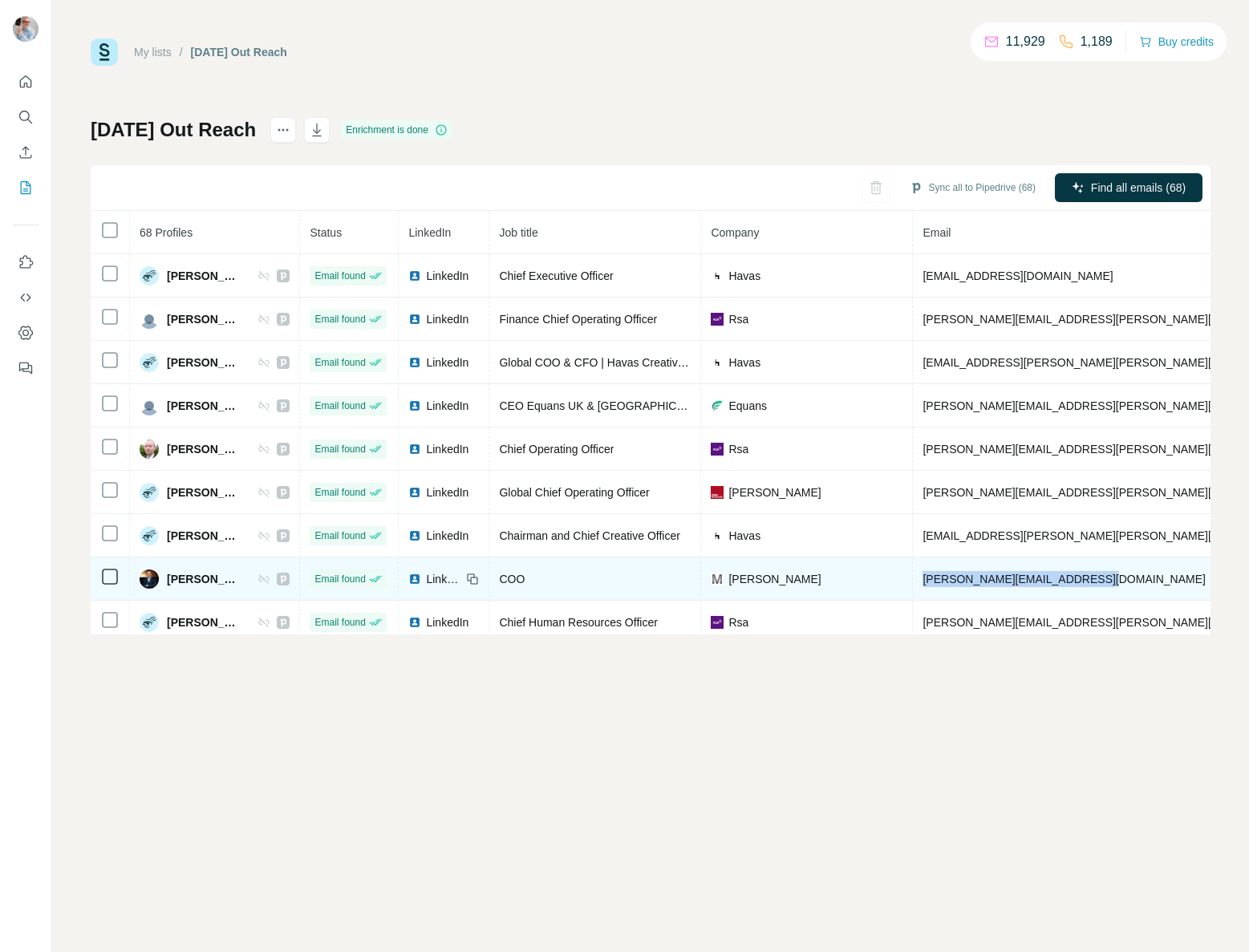
drag, startPoint x: 1135, startPoint y: 582, endPoint x: 952, endPoint y: 579, distance: 183.0
click at [945, 579] on td "nigel.simpson@michaelkors.com" at bounding box center [1110, 578] width 395 height 43
copy span "nigel.simpson@michaelkors.com"
click at [461, 580] on span "LinkedIn" at bounding box center [443, 578] width 35 height 16
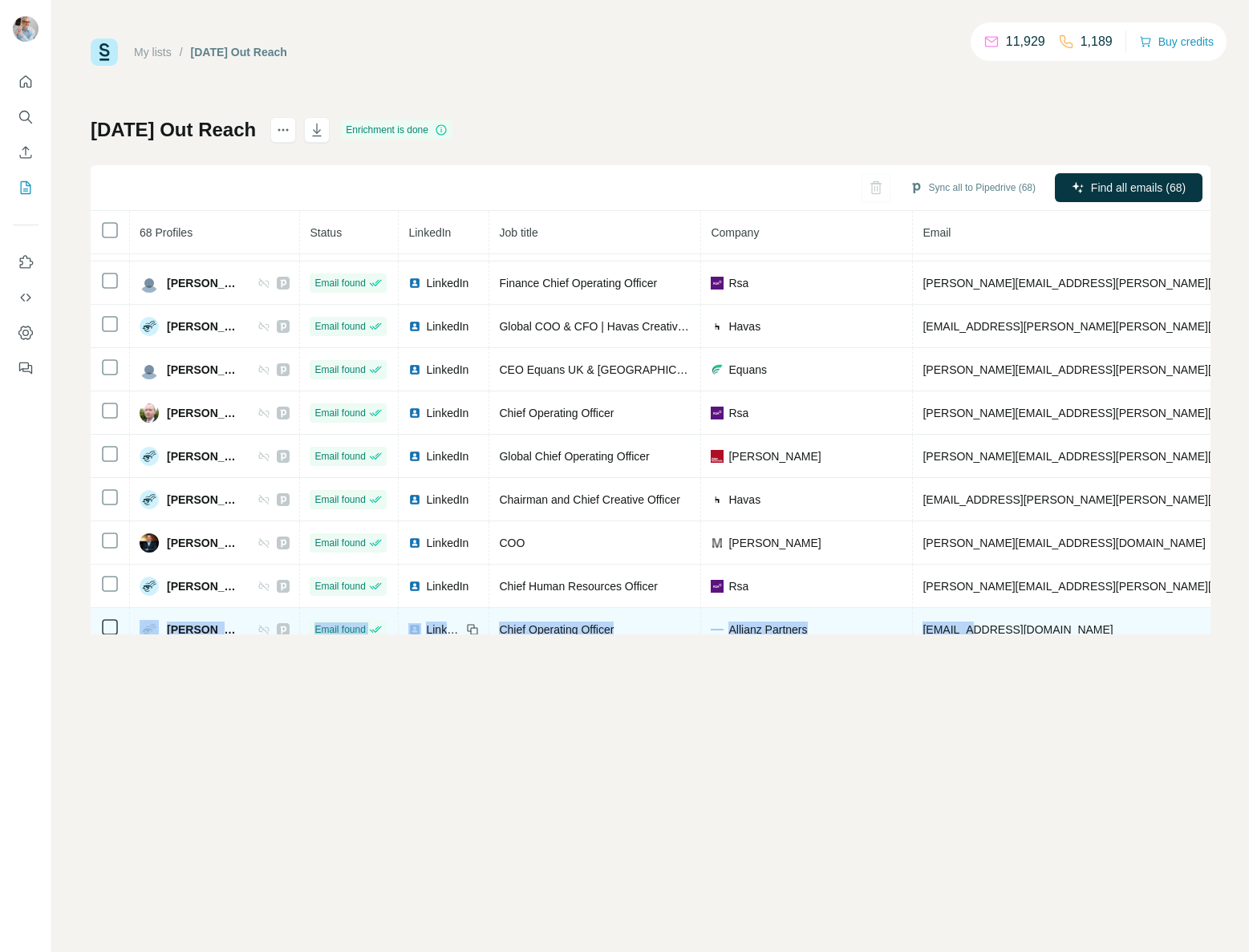
scroll to position [41, 0]
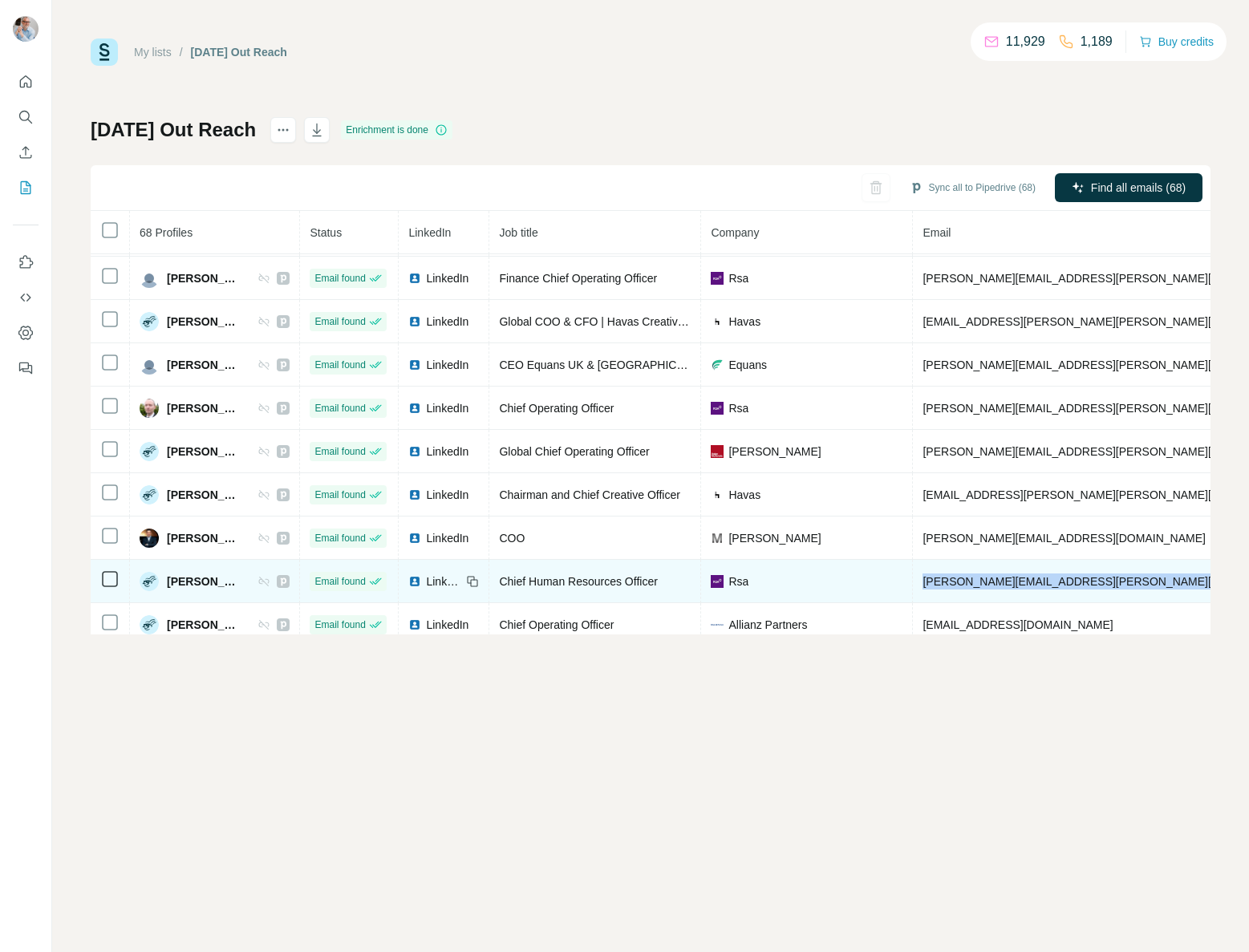
drag, startPoint x: 1168, startPoint y: 621, endPoint x: 952, endPoint y: 583, distance: 219.3
click at [952, 583] on tr "Sarah Mantle-Gray Email found LinkedIn Chief Human Resources Officer Rsa sarah.…" at bounding box center [899, 581] width 1617 height 43
copy span "sarah.mantle-gray@uk.rsagroup.com"
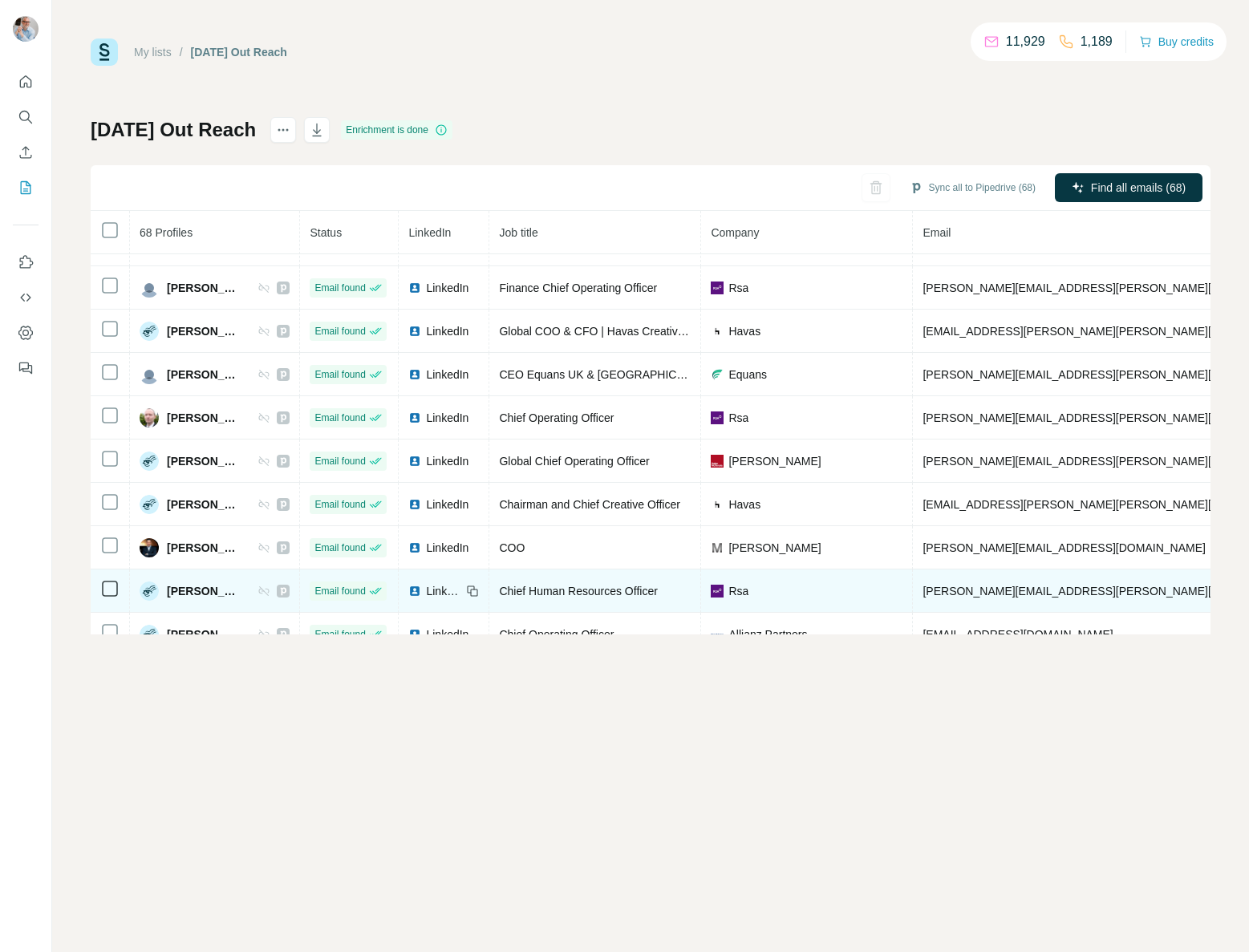
click at [455, 582] on td "LinkedIn" at bounding box center [444, 590] width 91 height 43
click at [454, 598] on td "LinkedIn" at bounding box center [444, 590] width 91 height 43
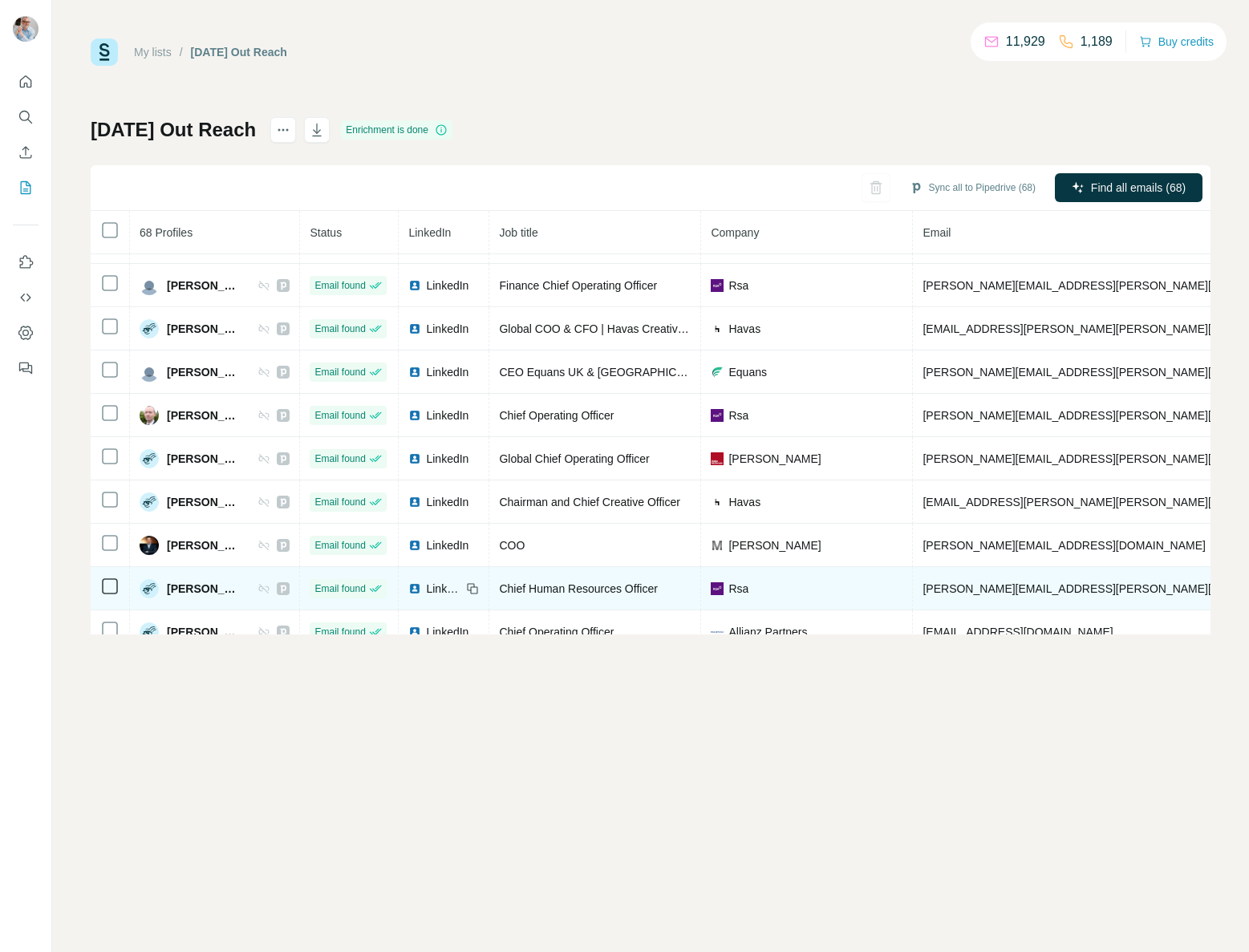
click at [455, 593] on span "LinkedIn" at bounding box center [443, 588] width 35 height 16
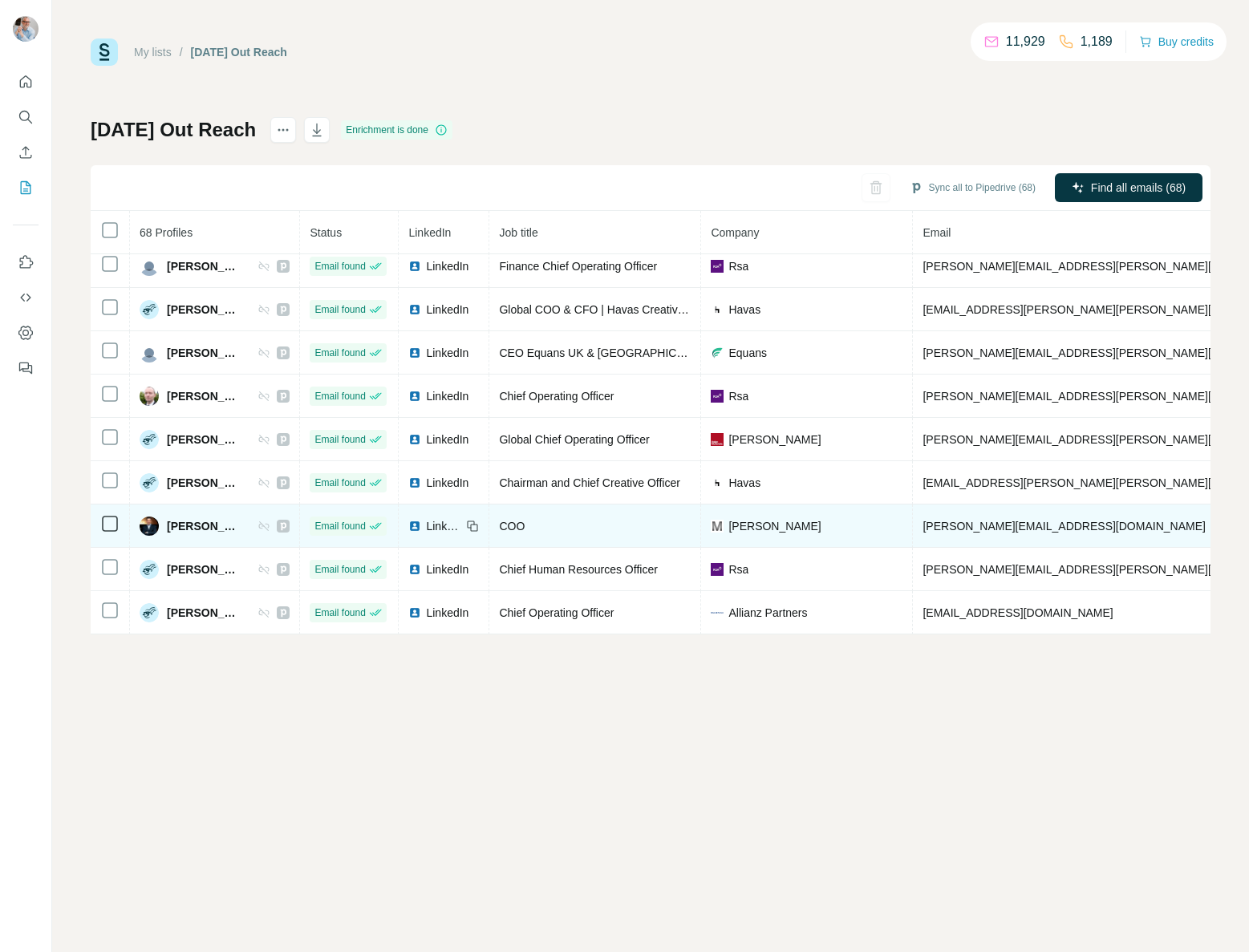
scroll to position [129, 0]
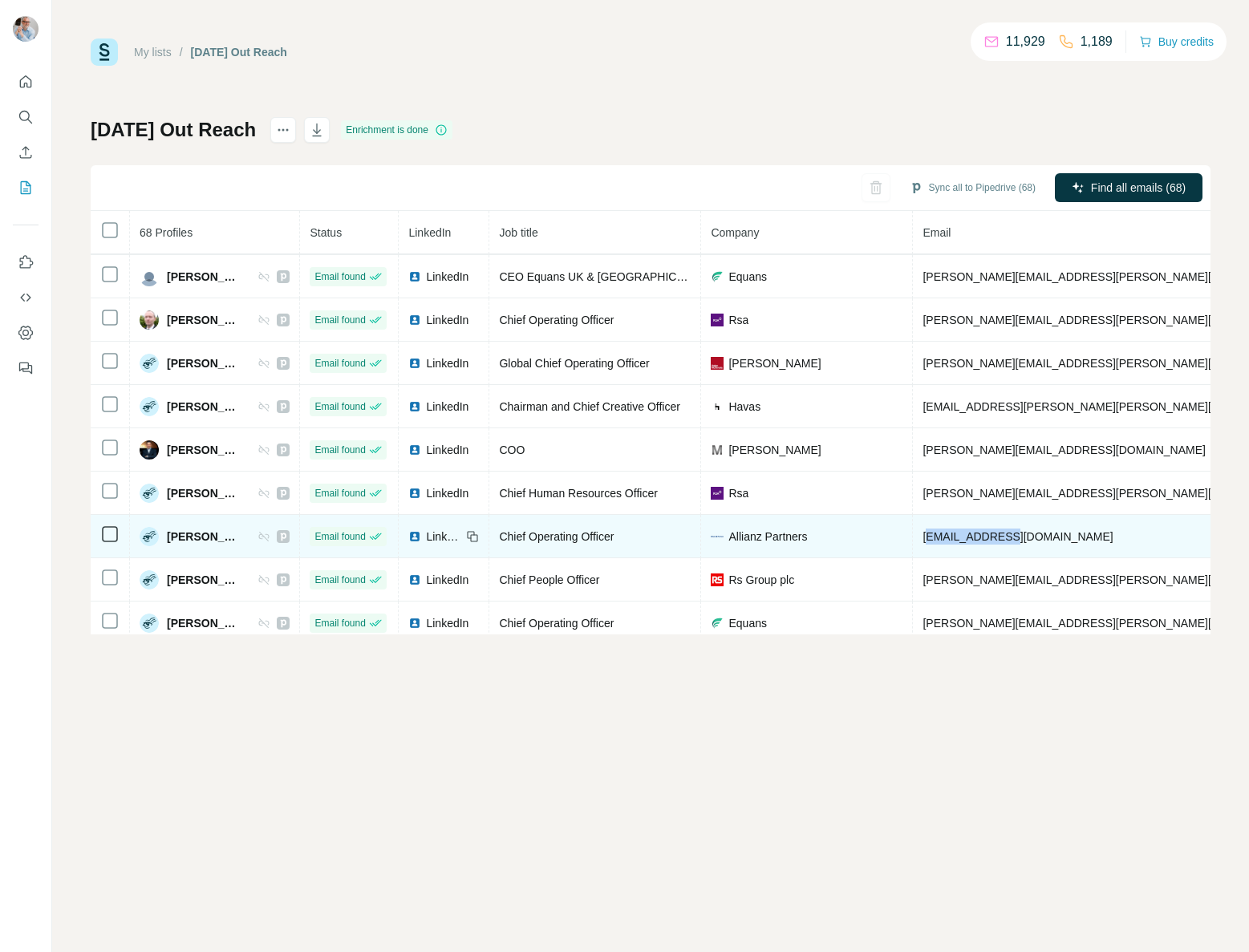
drag, startPoint x: 1065, startPoint y: 536, endPoint x: 952, endPoint y: 536, distance: 113.0
click at [952, 536] on td "sd@allianz.com" at bounding box center [1110, 536] width 395 height 43
drag, startPoint x: 1044, startPoint y: 536, endPoint x: 944, endPoint y: 536, distance: 100.0
click at [942, 536] on td "sd@allianz.com" at bounding box center [1110, 536] width 395 height 43
copy span "sd@allianz.com"
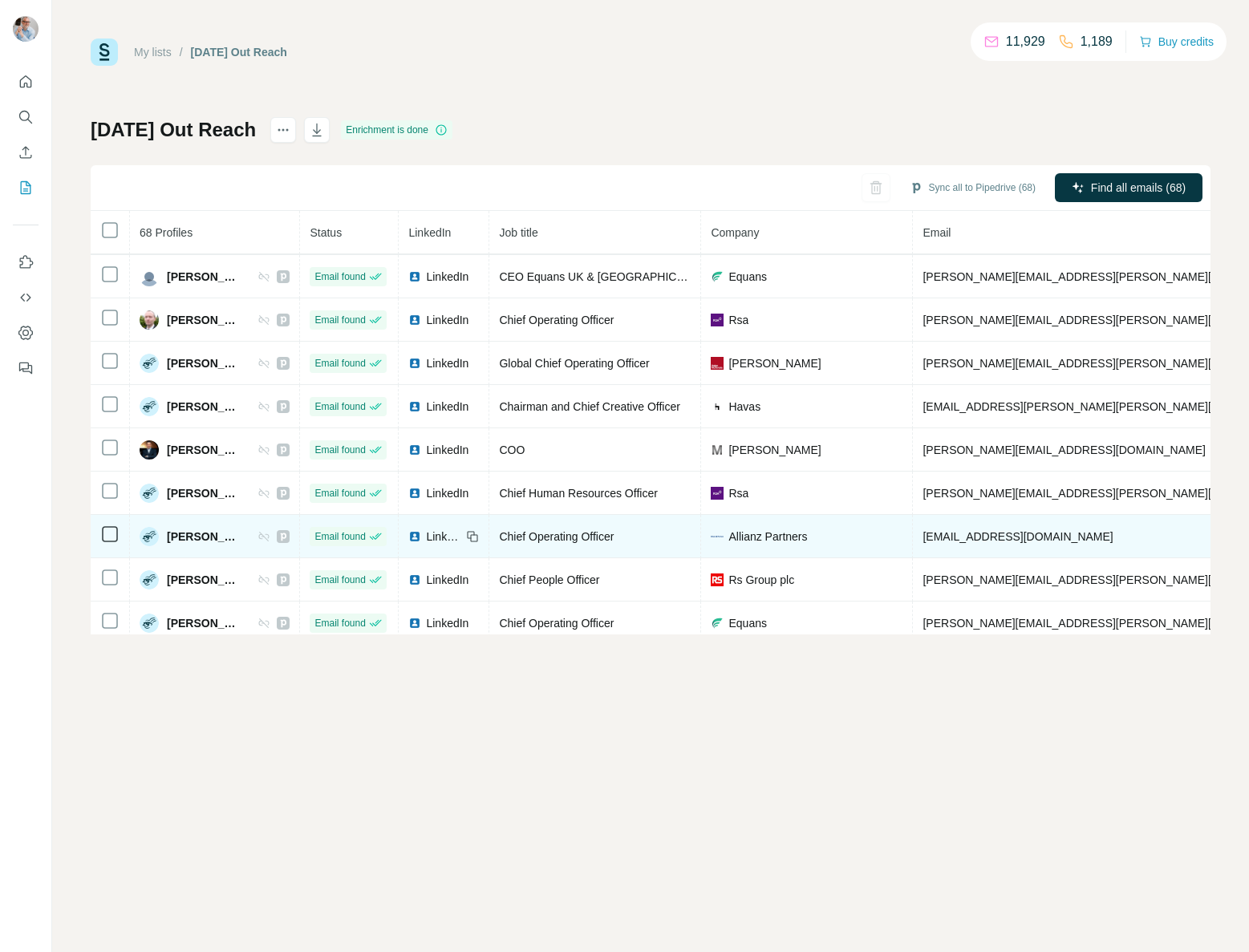
click at [454, 537] on span "LinkedIn" at bounding box center [443, 536] width 35 height 16
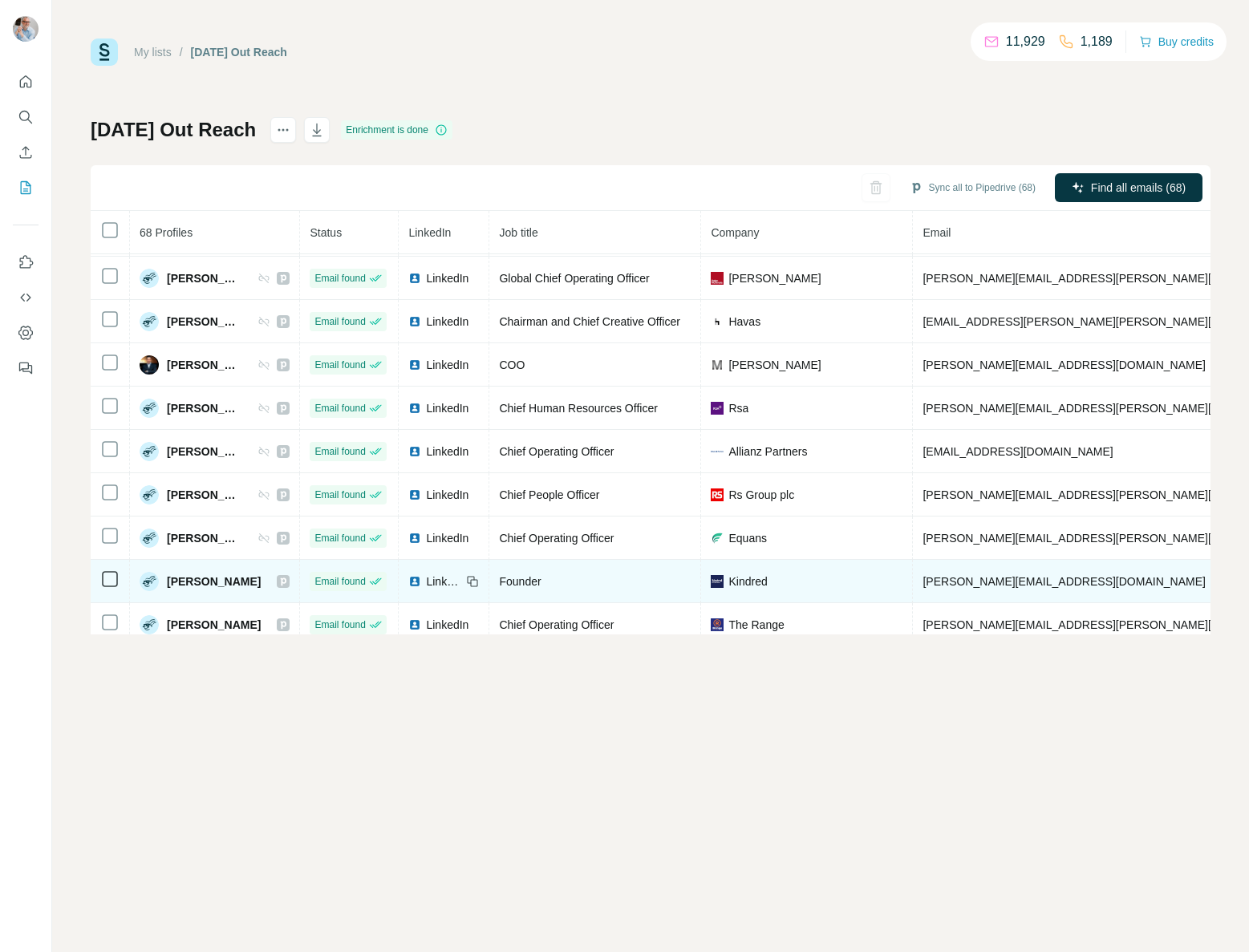
scroll to position [215, 0]
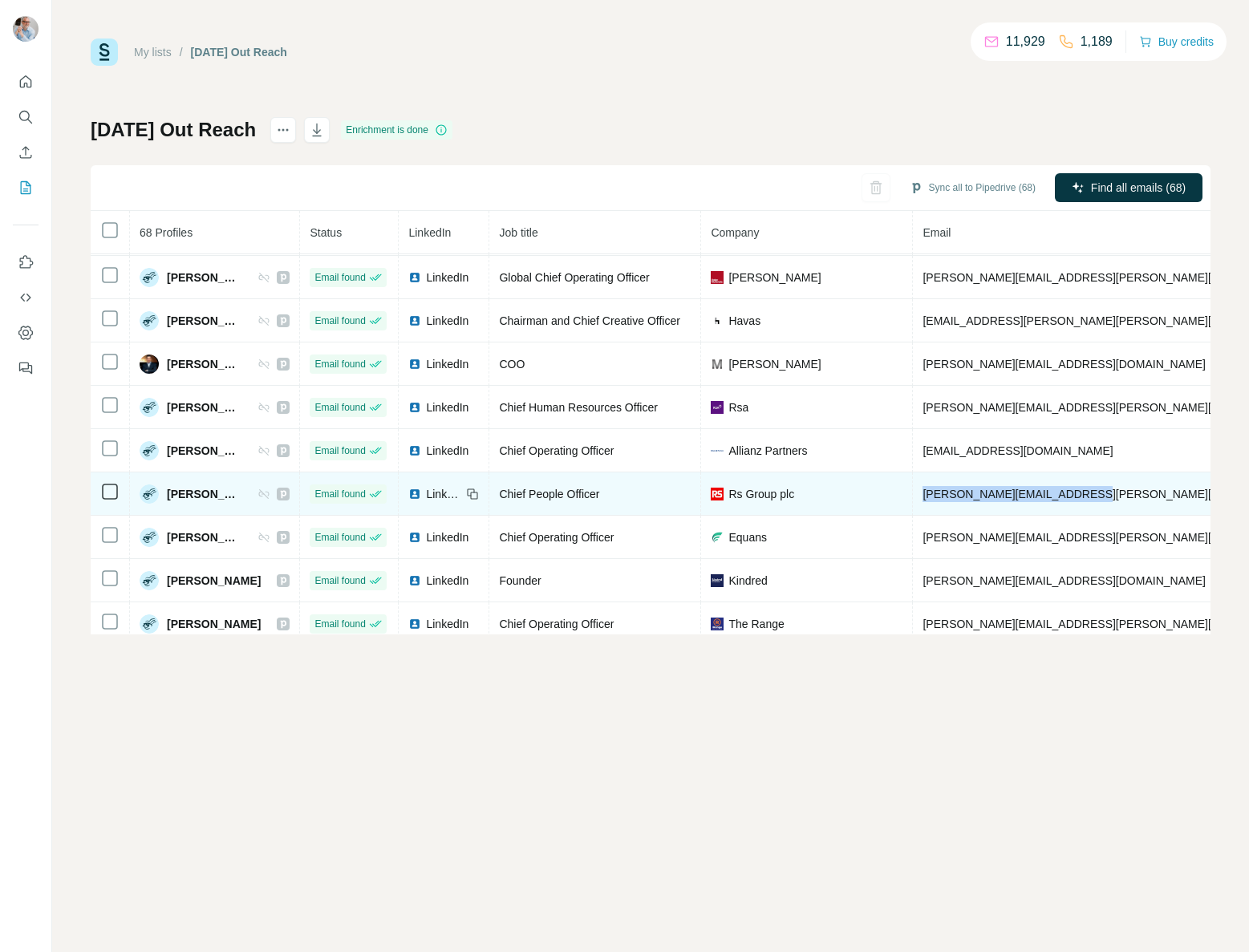
drag, startPoint x: 1121, startPoint y: 493, endPoint x: 957, endPoint y: 490, distance: 164.0
click at [951, 490] on td "steve.izquierdo@rsgroup.com" at bounding box center [1110, 493] width 395 height 43
copy span "steve.izquierdo@rsgroup.com"
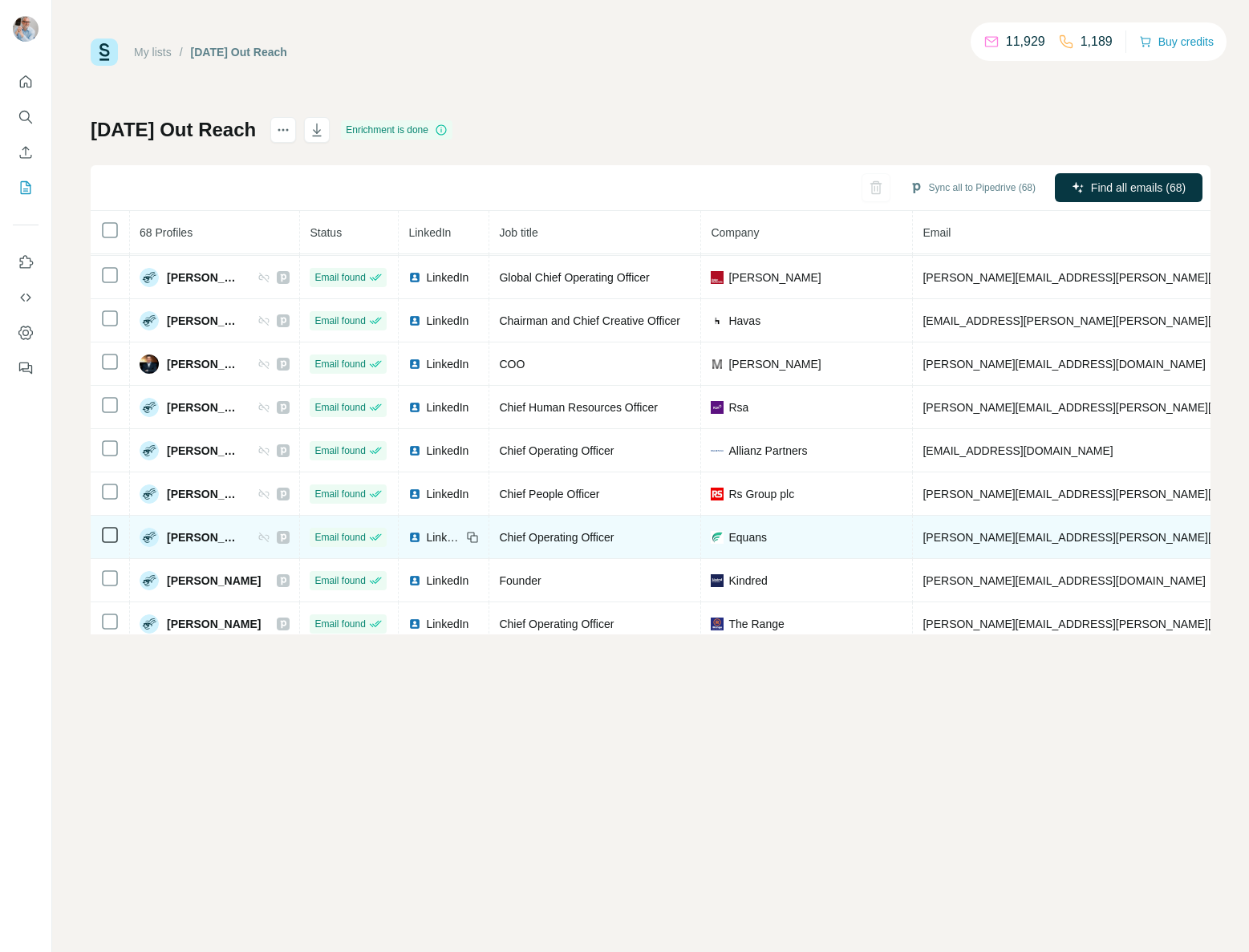
click at [1091, 536] on td "stephen.hall@equans.com" at bounding box center [1110, 536] width 395 height 43
drag, startPoint x: 1090, startPoint y: 536, endPoint x: 952, endPoint y: 536, distance: 138.0
click at [947, 536] on td "stephen.hall@equans.com" at bounding box center [1110, 536] width 395 height 43
click at [461, 539] on span "LinkedIn" at bounding box center [443, 536] width 35 height 16
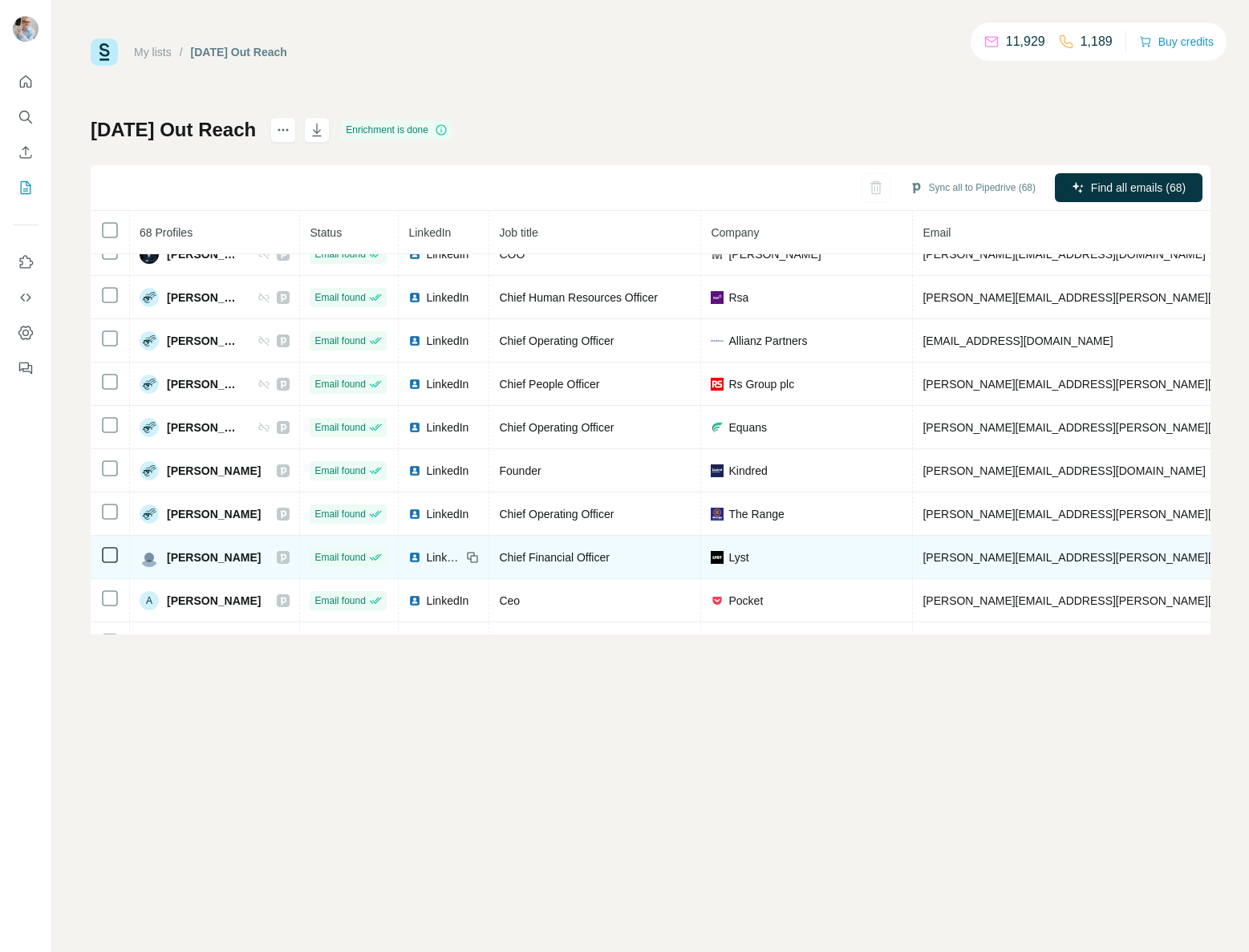
scroll to position [326, 0]
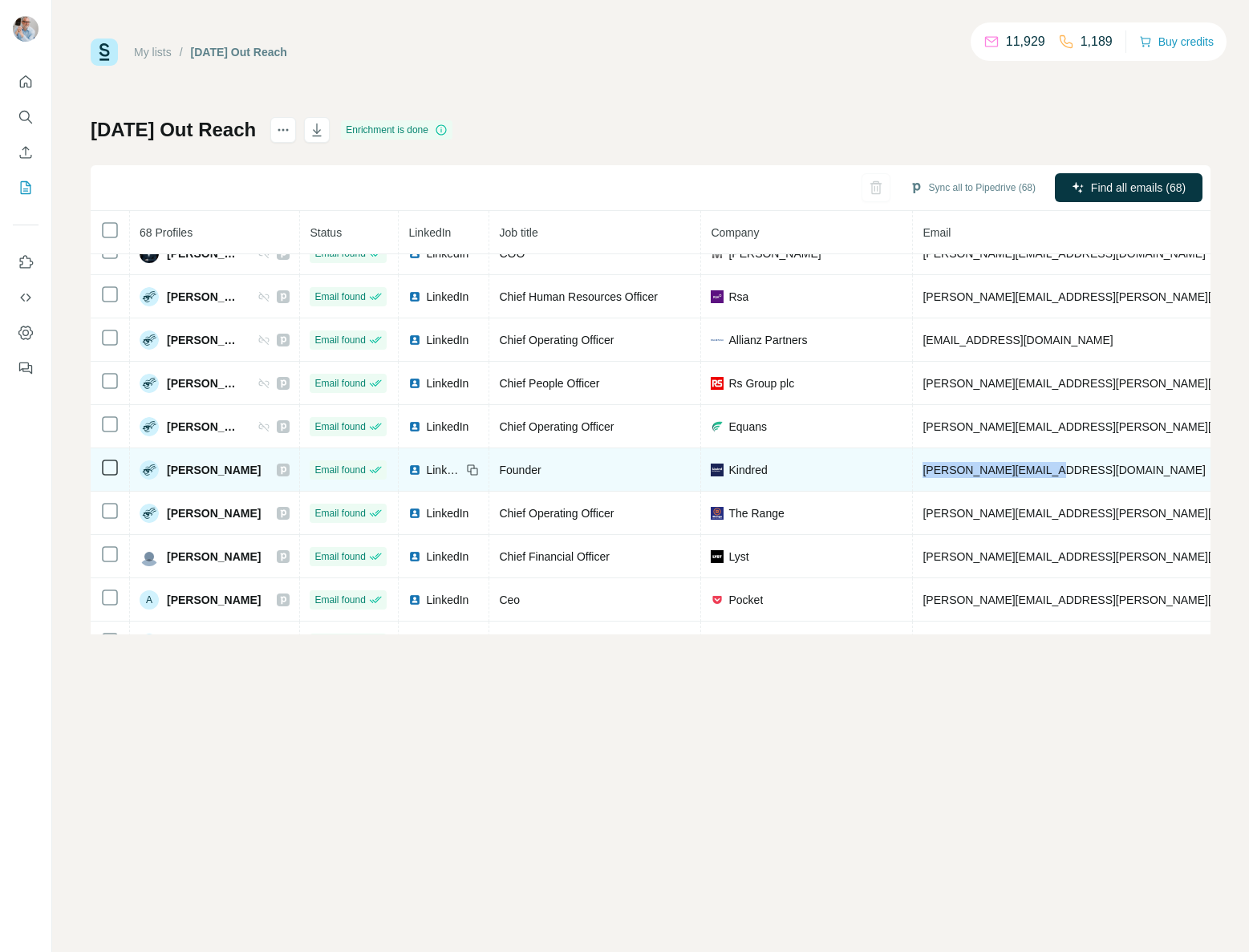
drag, startPoint x: 1109, startPoint y: 471, endPoint x: 949, endPoint y: 472, distance: 160.0
click at [949, 472] on td "aaron@kindredteam.com" at bounding box center [1110, 469] width 395 height 43
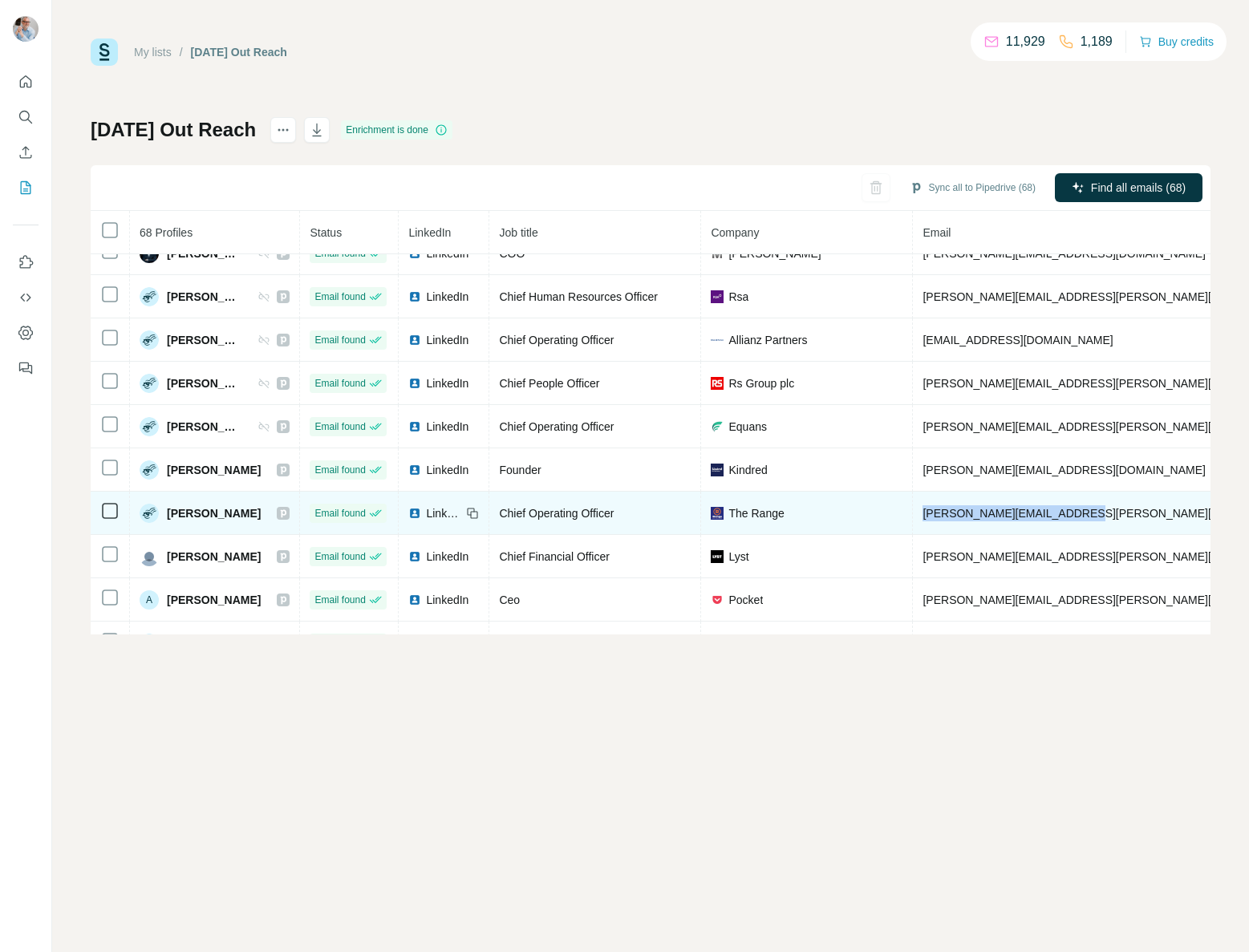
drag, startPoint x: 1101, startPoint y: 514, endPoint x: 956, endPoint y: 516, distance: 145.0
click at [947, 518] on td "adam.holmes@therange.co.uk" at bounding box center [1110, 512] width 395 height 43
click at [461, 512] on span "LinkedIn" at bounding box center [443, 512] width 35 height 16
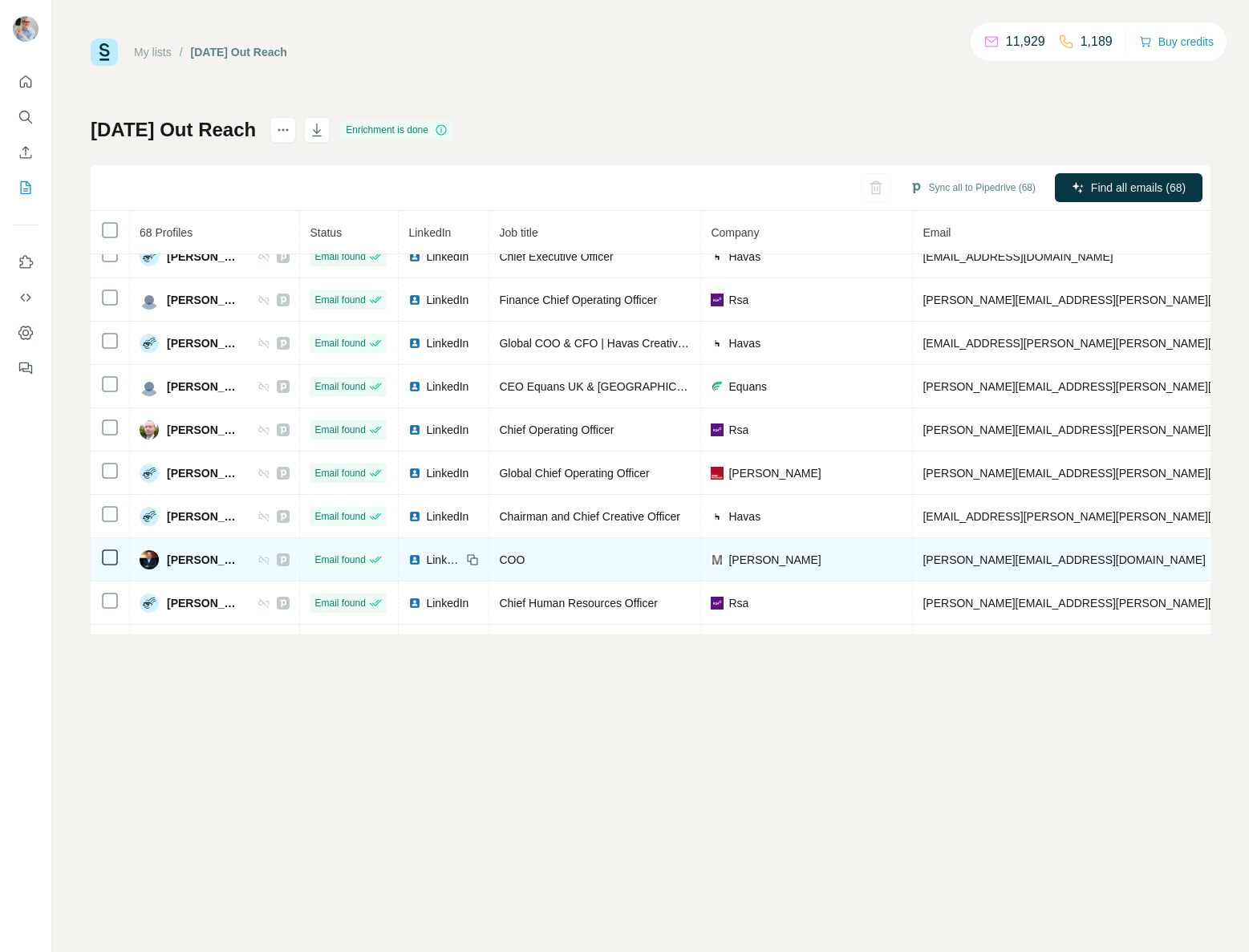
scroll to position [0, 0]
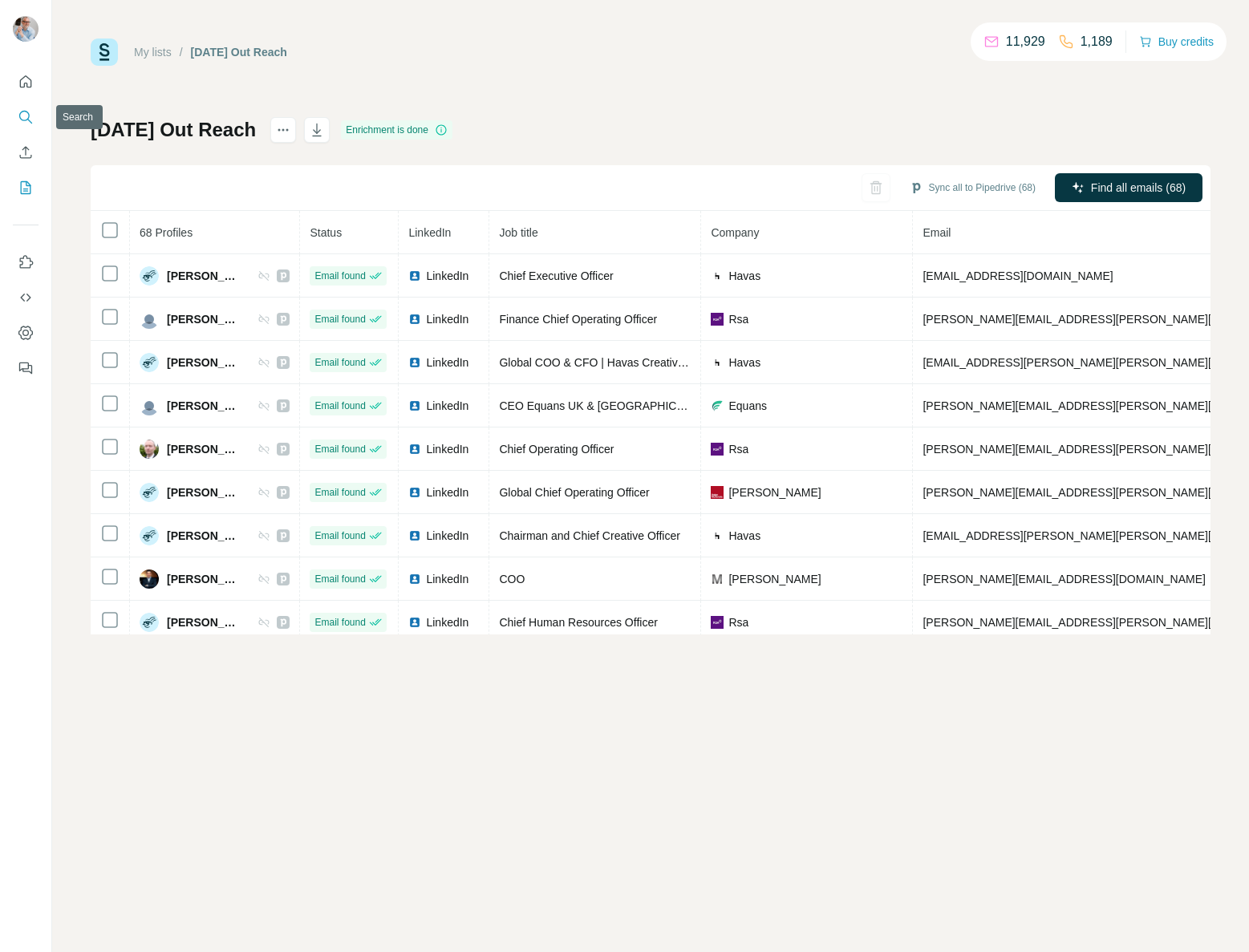
click at [23, 115] on icon "Search" at bounding box center [25, 116] width 16 height 16
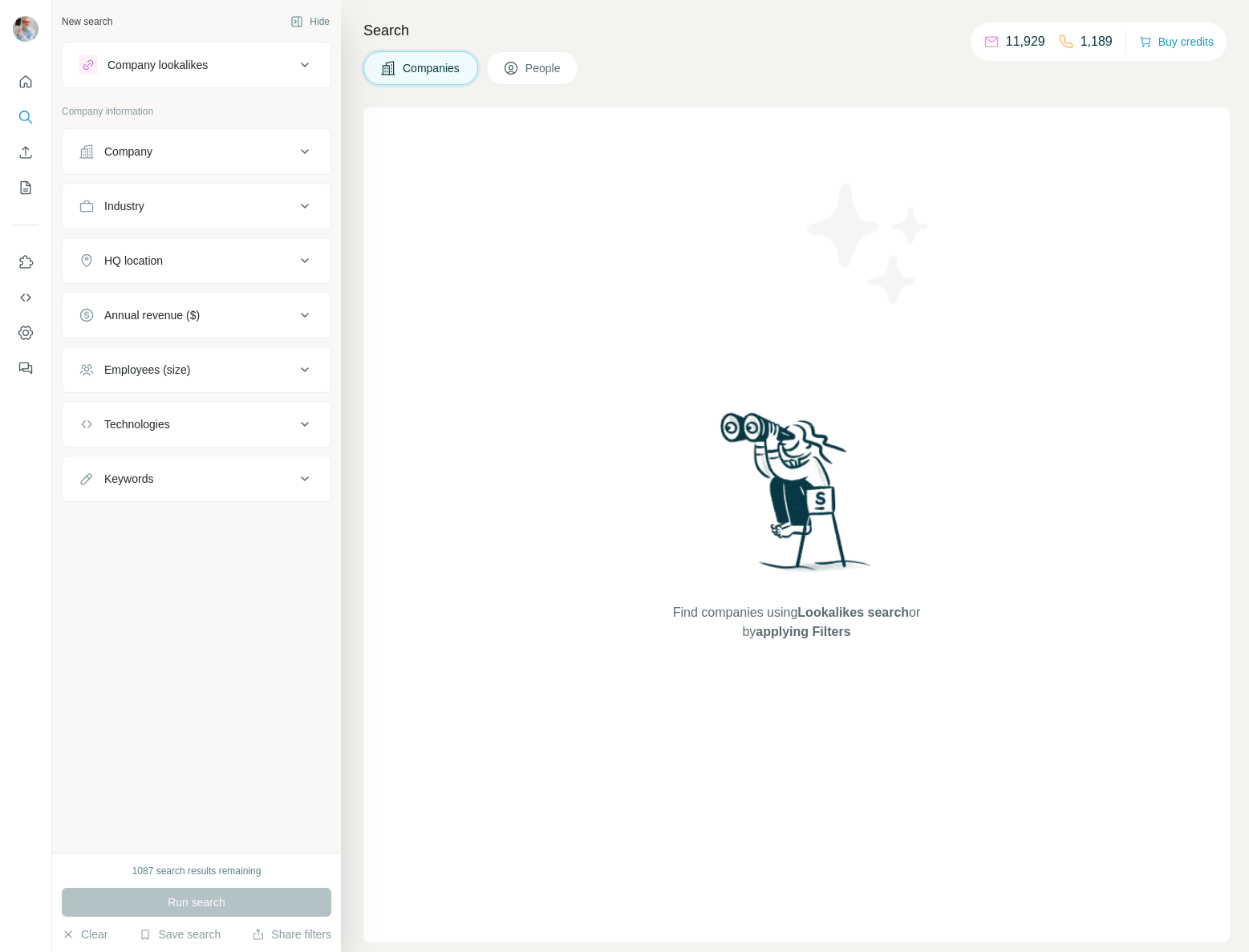
click at [162, 61] on div "Company lookalikes" at bounding box center [157, 65] width 101 height 16
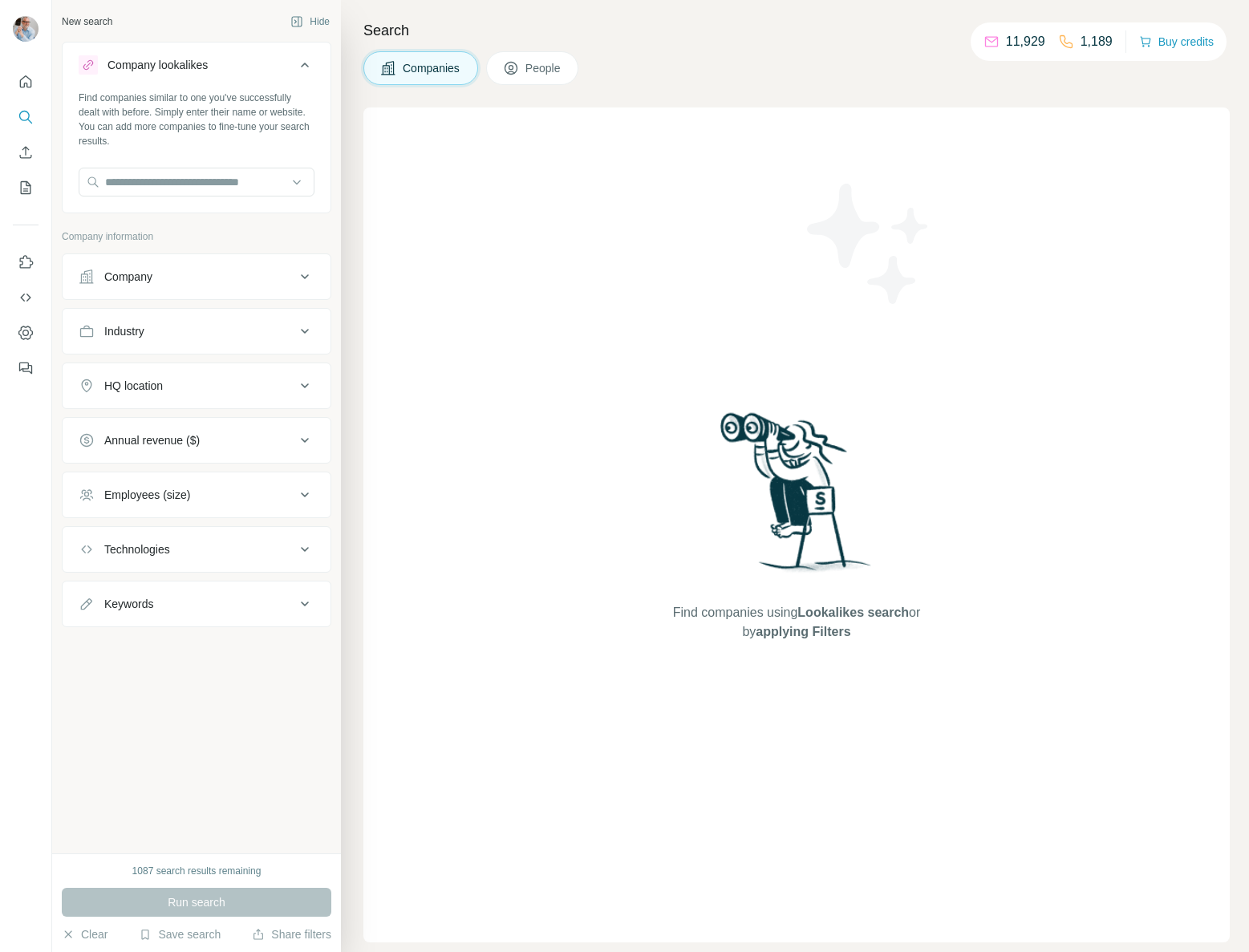
click at [174, 266] on button "Company" at bounding box center [197, 277] width 268 height 39
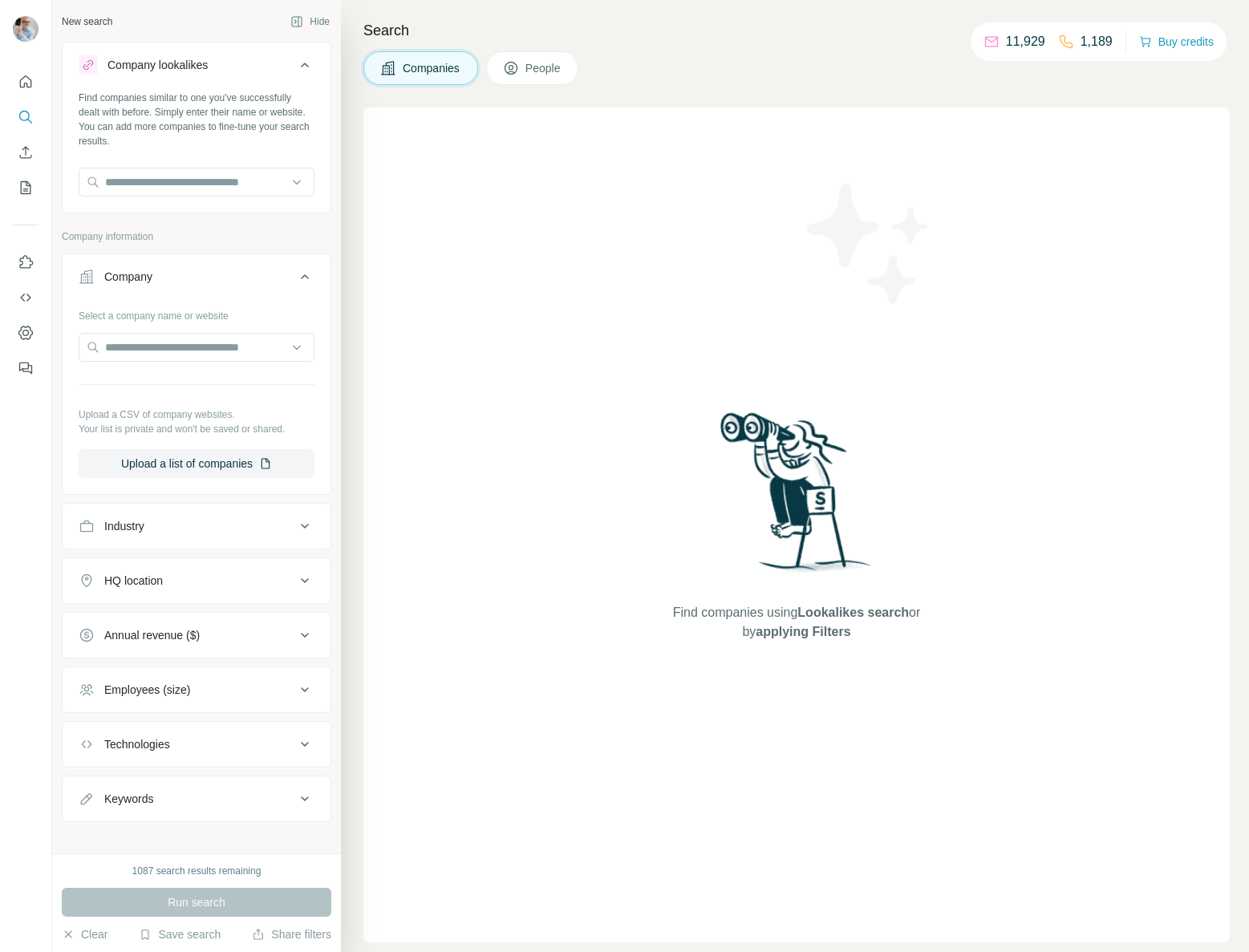
click at [416, 70] on span "Companies" at bounding box center [431, 67] width 58 height 16
click at [423, 66] on span "Companies" at bounding box center [431, 67] width 58 height 16
click at [673, 62] on div "Companies People" at bounding box center [796, 68] width 867 height 33
drag, startPoint x: 561, startPoint y: 66, endPoint x: 537, endPoint y: 68, distance: 24.1
click at [559, 66] on span "People" at bounding box center [544, 67] width 37 height 16
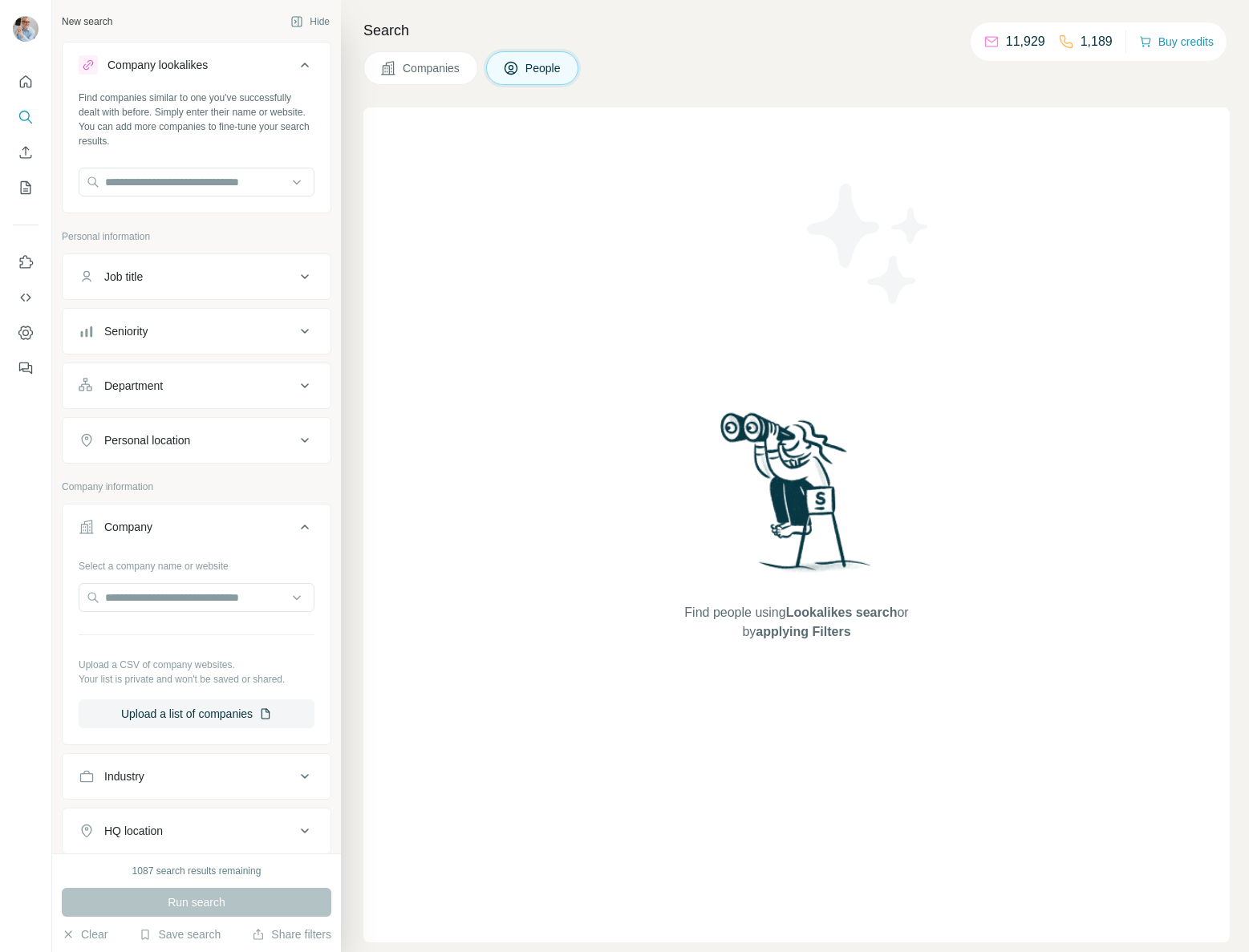
click at [418, 64] on span "Companies" at bounding box center [431, 67] width 58 height 16
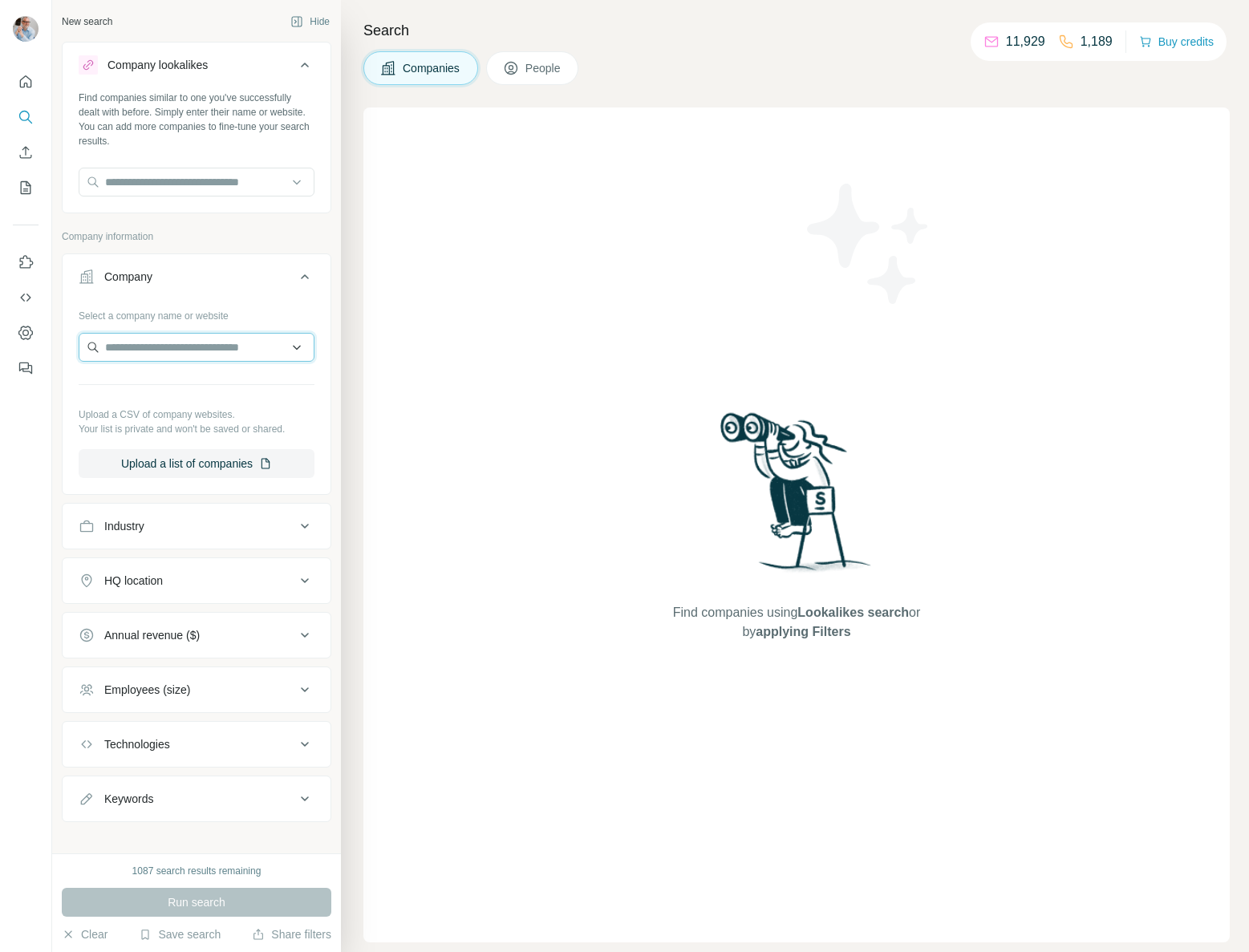
click at [208, 344] on input "text" at bounding box center [196, 346] width 236 height 29
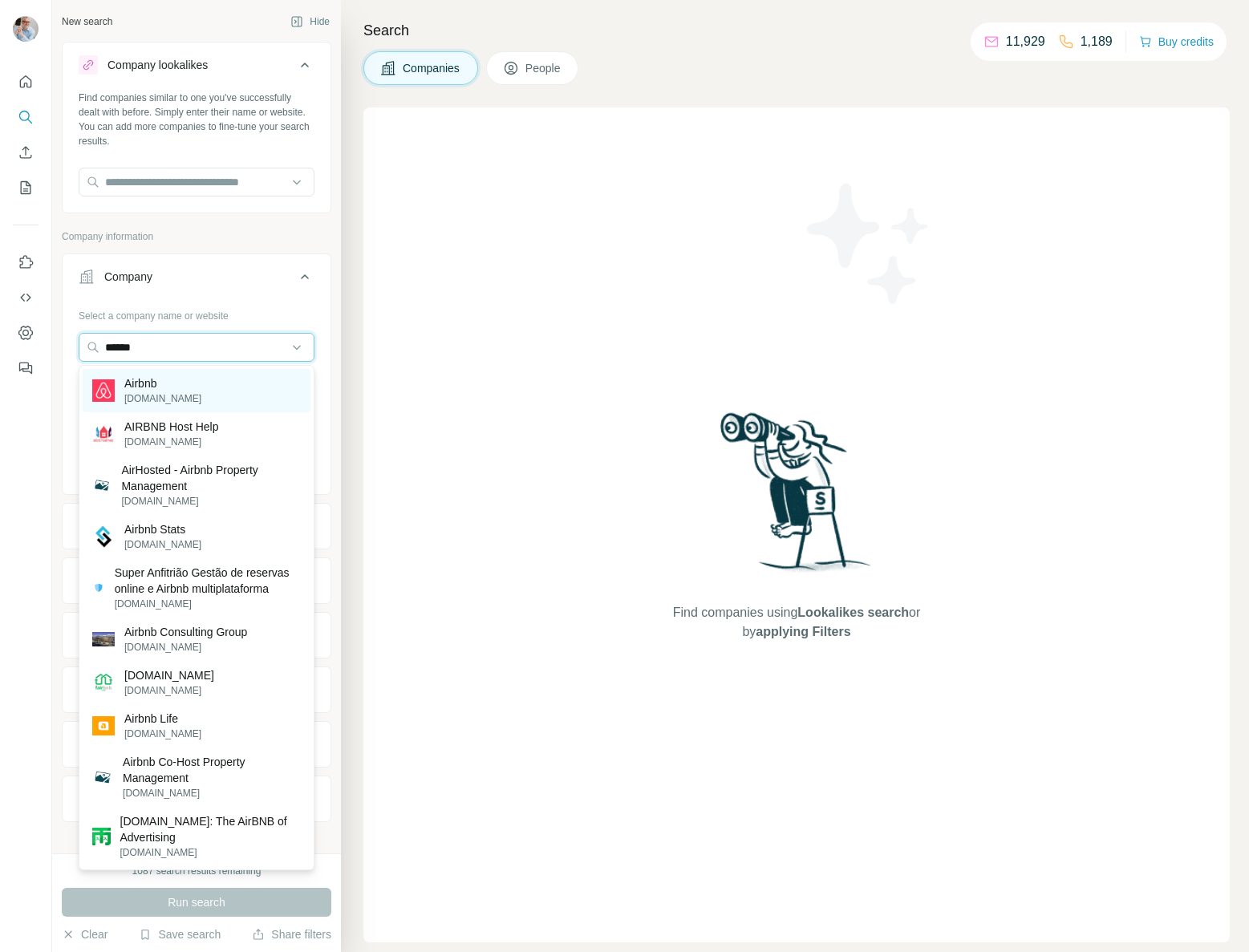
type input "******"
click at [137, 392] on p "airbnb.com" at bounding box center [163, 399] width 77 height 15
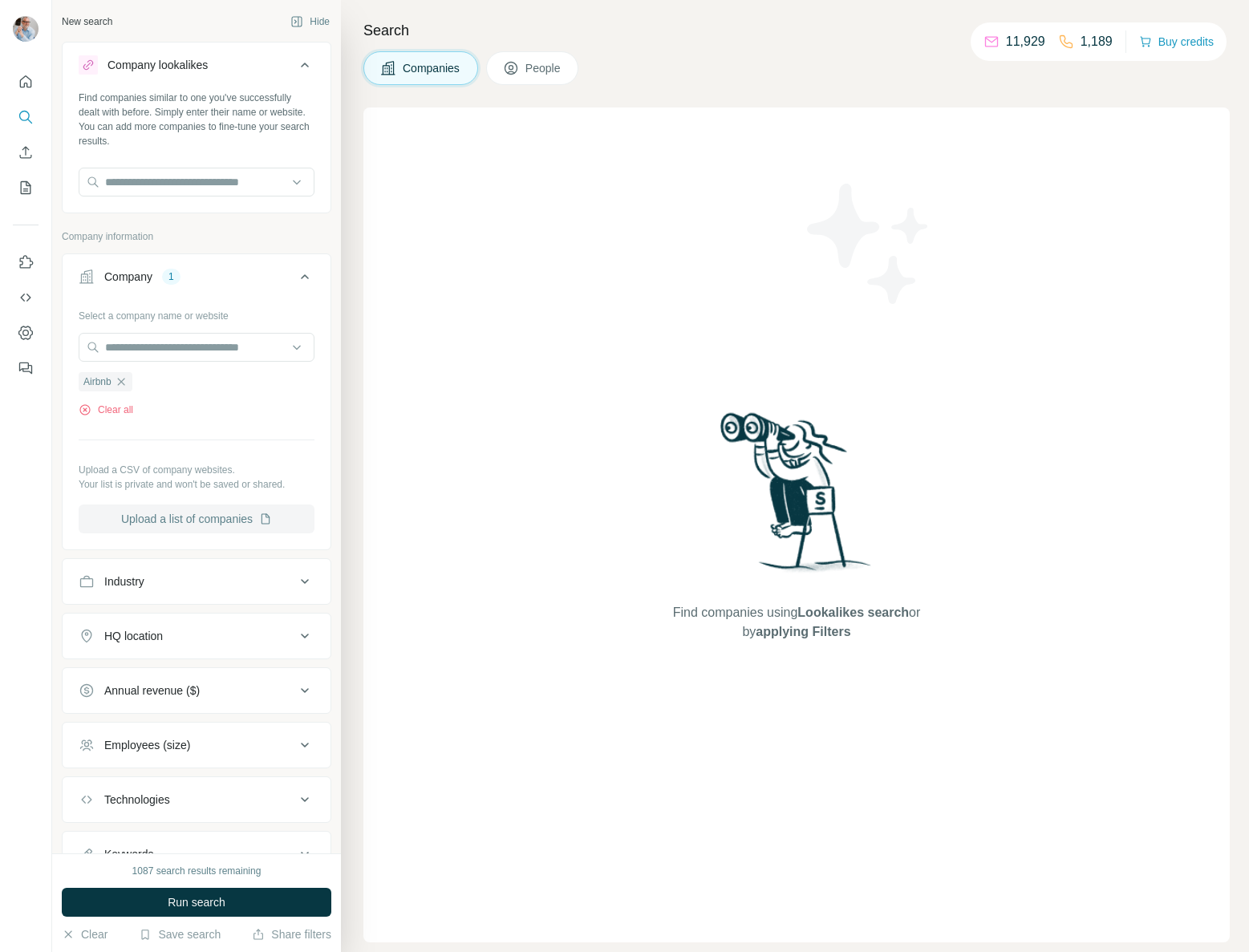
click at [172, 514] on button "Upload a list of companies" at bounding box center [196, 518] width 236 height 29
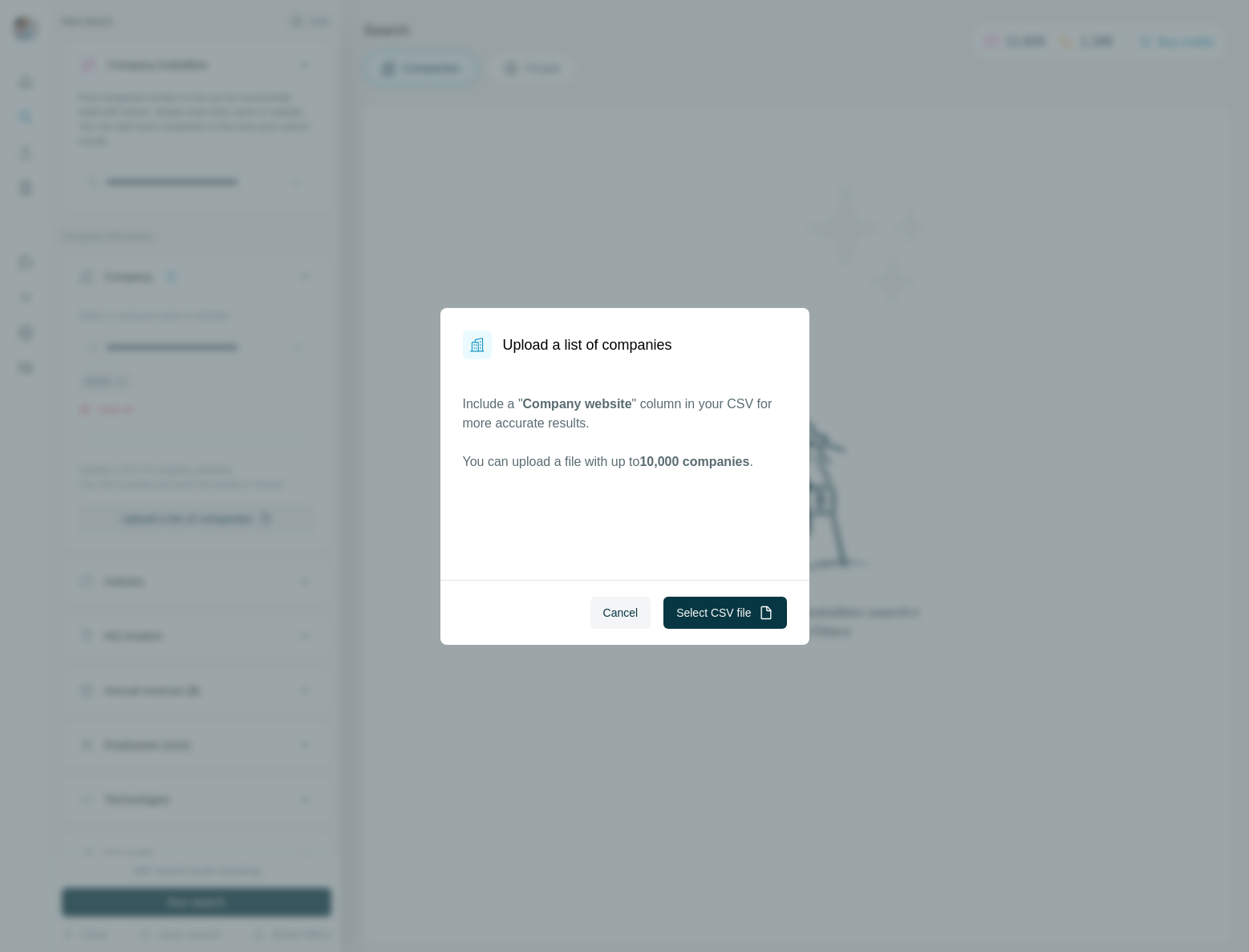
drag, startPoint x: 624, startPoint y: 609, endPoint x: 617, endPoint y: 597, distance: 13.9
click at [624, 609] on span "Cancel" at bounding box center [621, 612] width 35 height 16
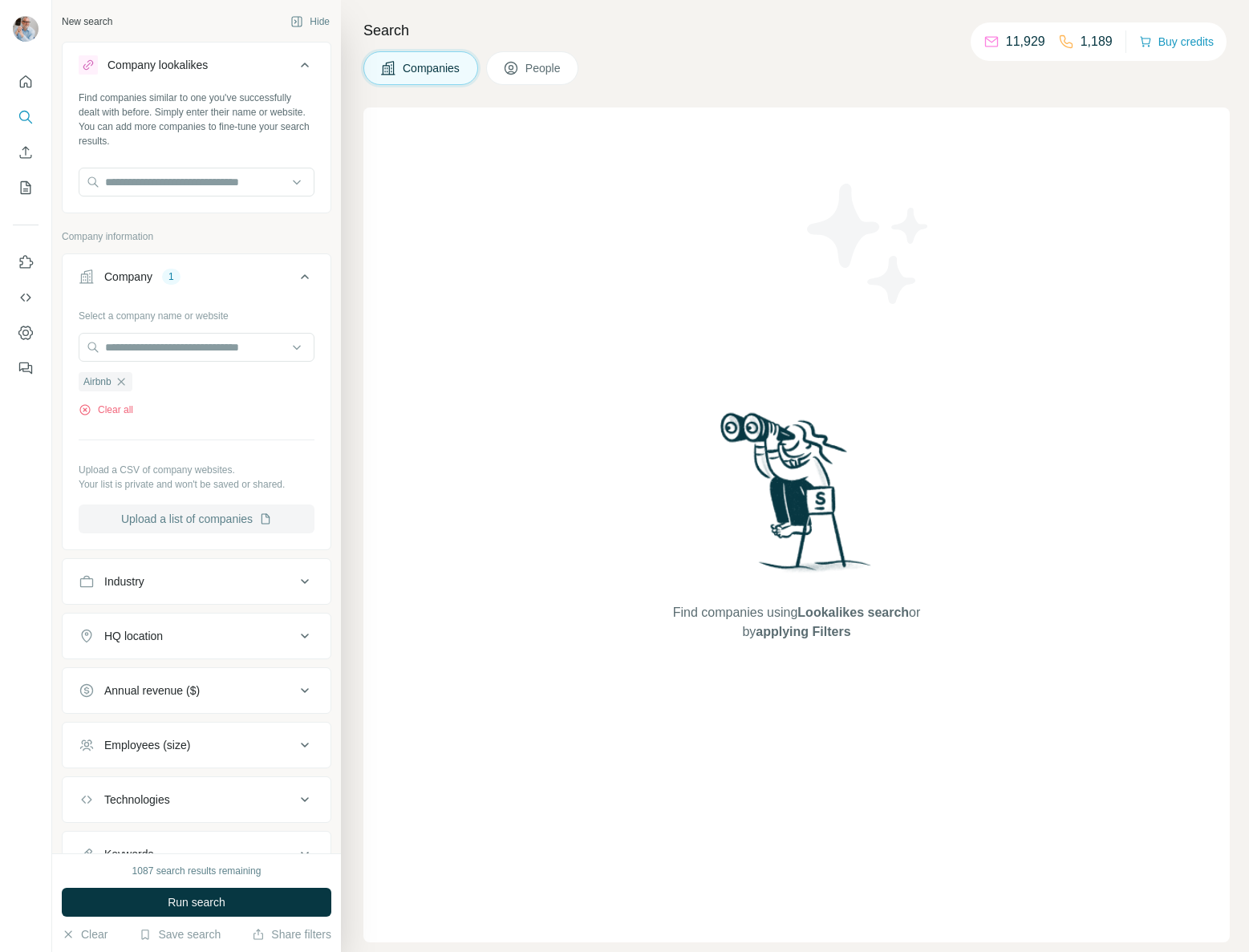
click at [198, 521] on button "Upload a list of companies" at bounding box center [196, 518] width 236 height 29
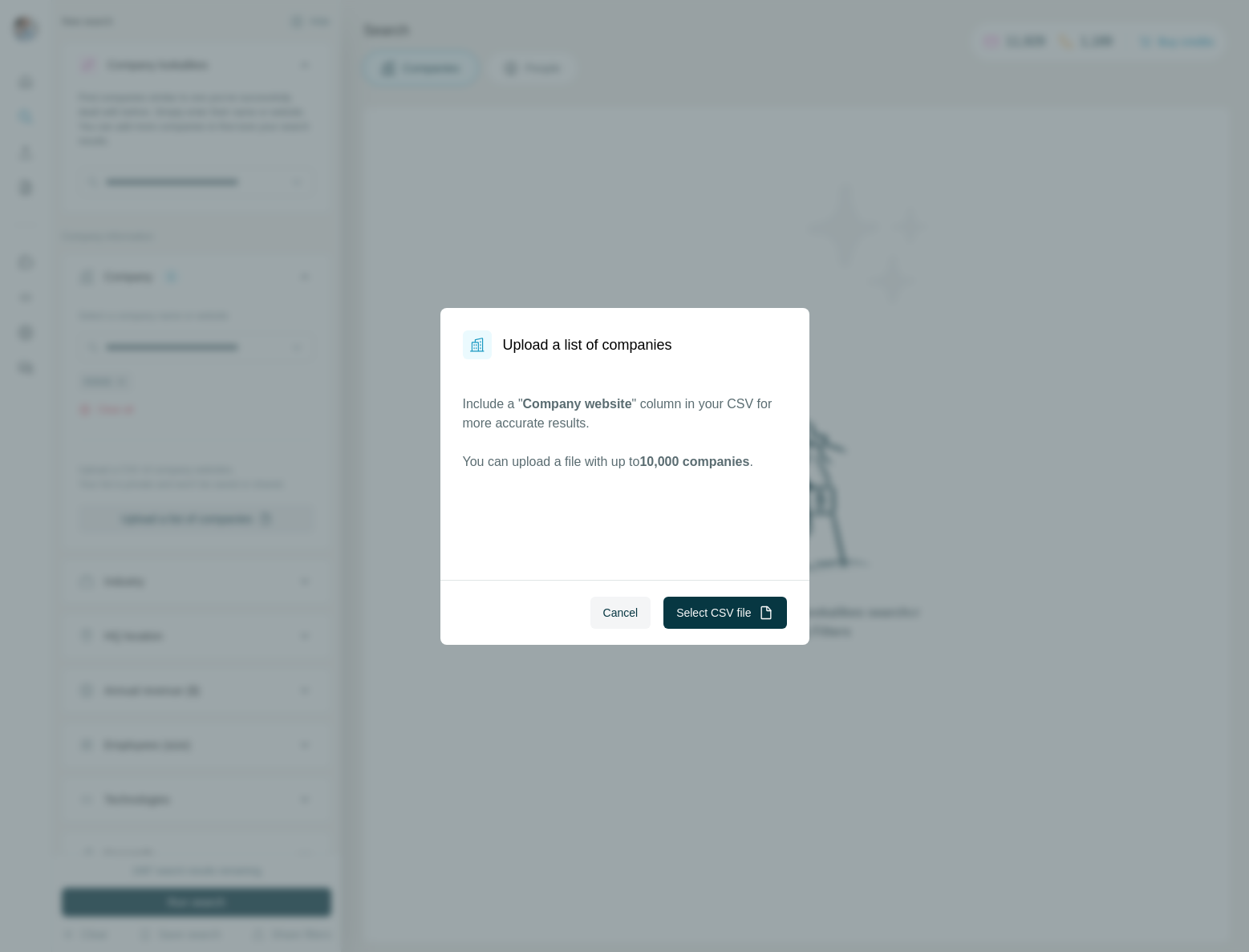
click at [609, 610] on span "Cancel" at bounding box center [621, 612] width 35 height 16
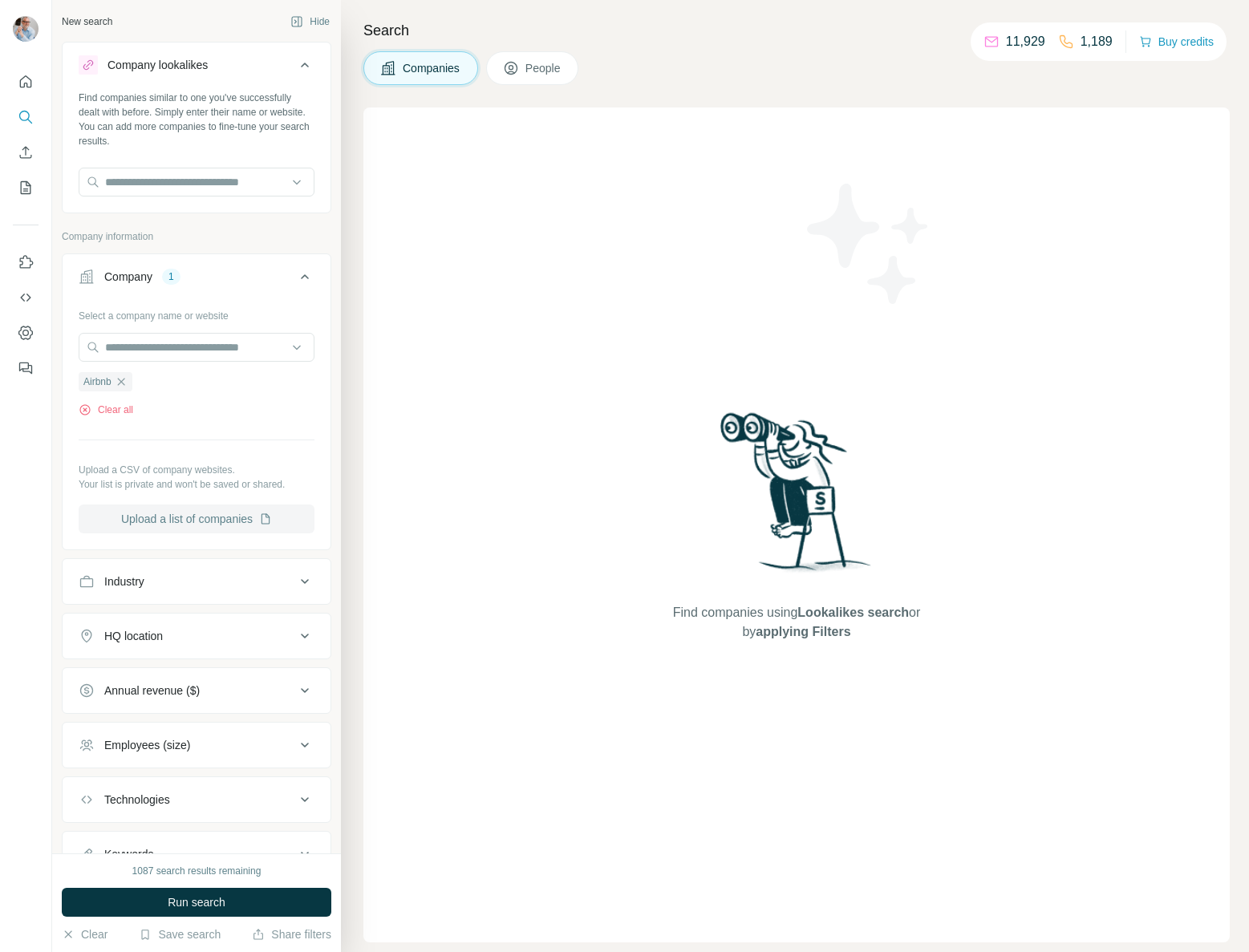
click at [200, 517] on button "Upload a list of companies" at bounding box center [196, 518] width 236 height 29
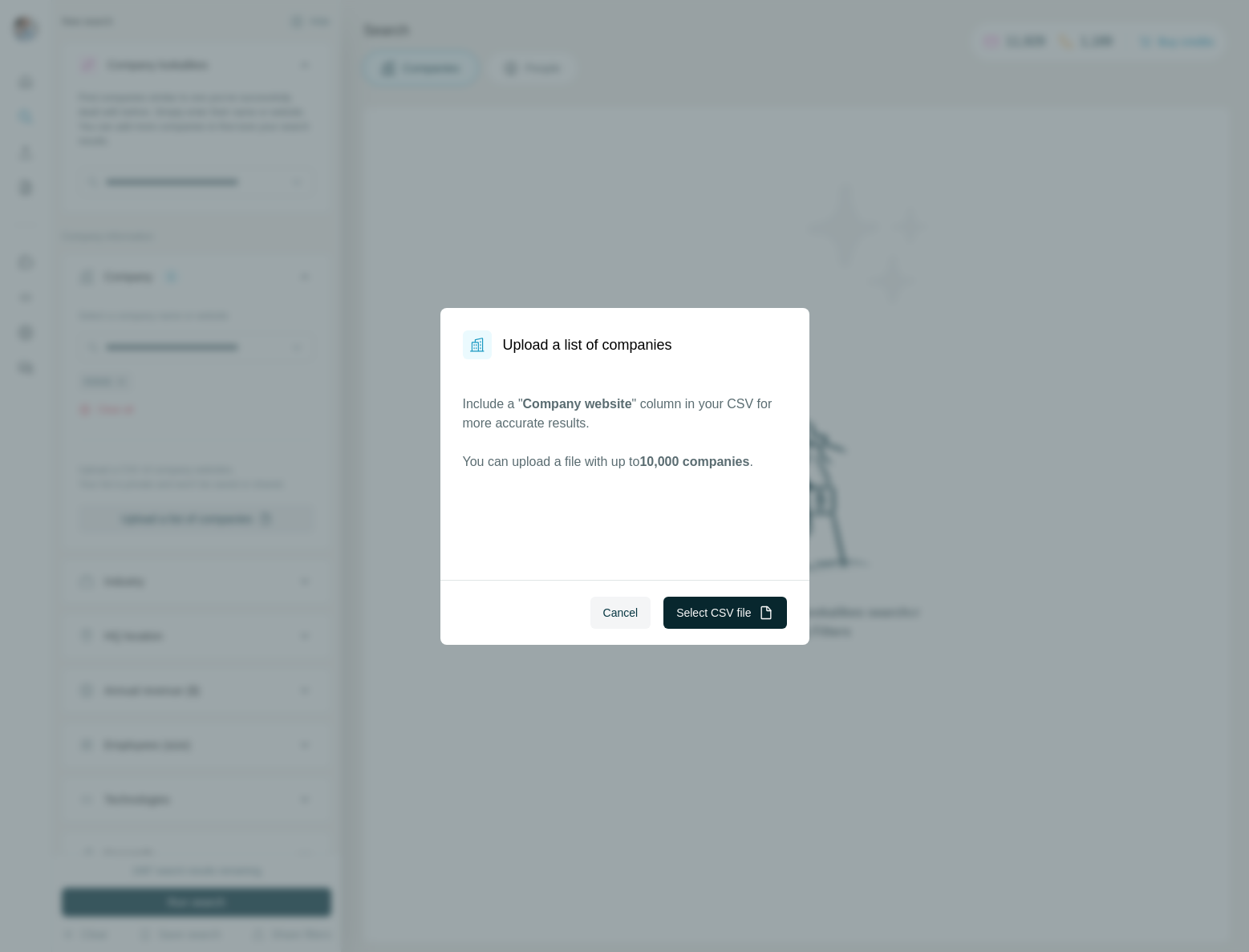
click at [673, 608] on button "Select CSV file" at bounding box center [724, 612] width 123 height 32
click at [612, 607] on span "Cancel" at bounding box center [621, 612] width 35 height 16
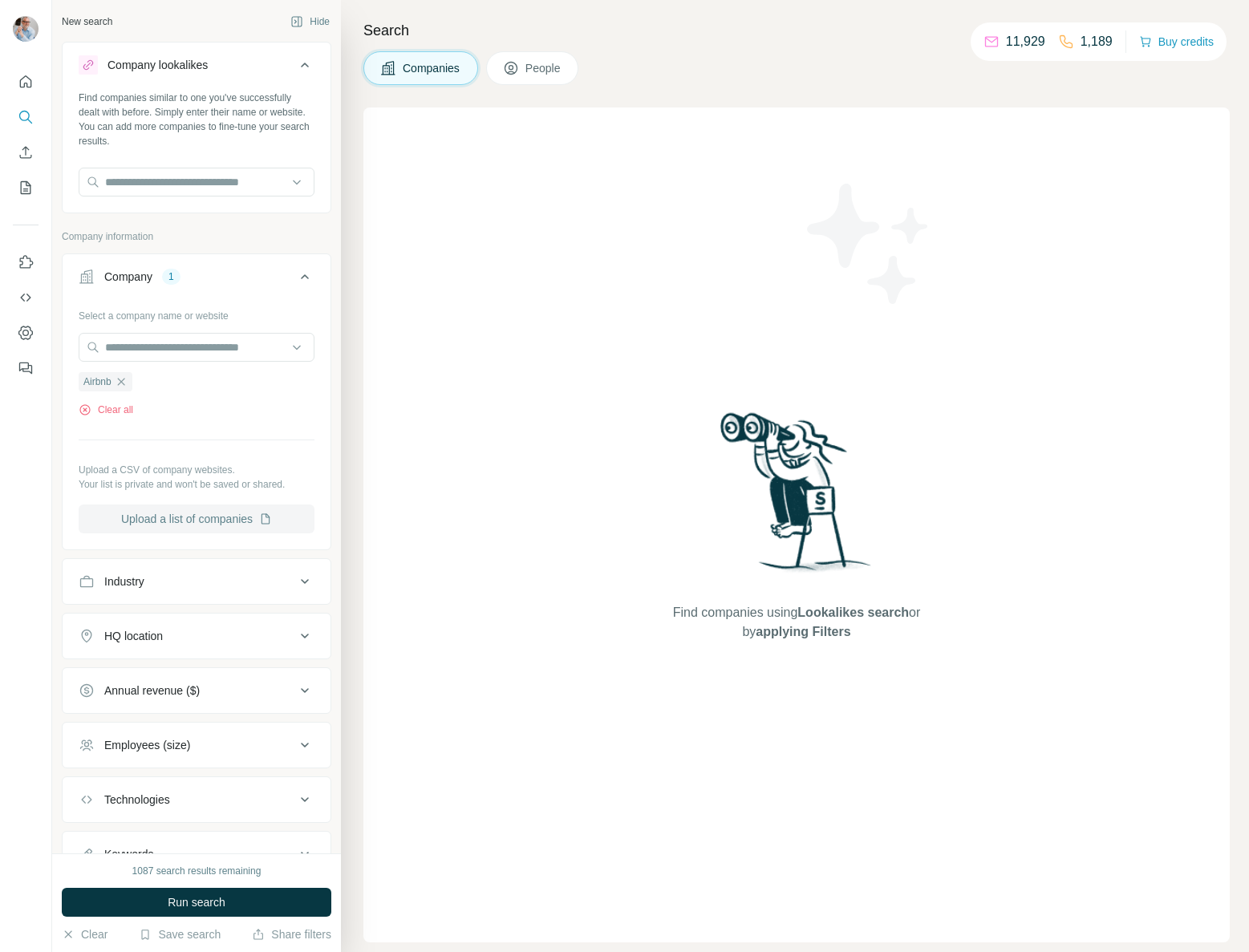
click at [171, 514] on button "Upload a list of companies" at bounding box center [196, 518] width 236 height 29
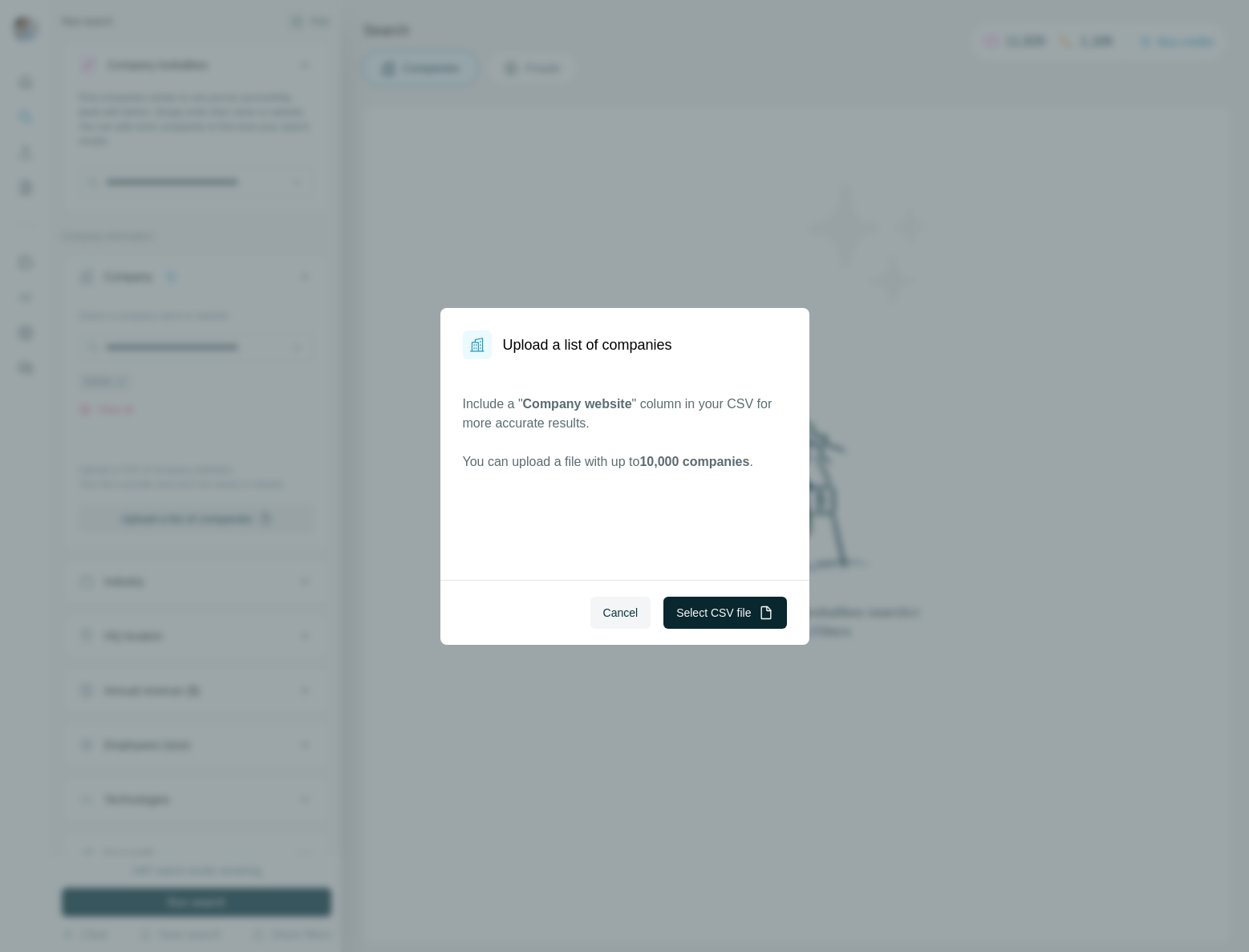
click at [706, 615] on button "Select CSV file" at bounding box center [724, 612] width 123 height 32
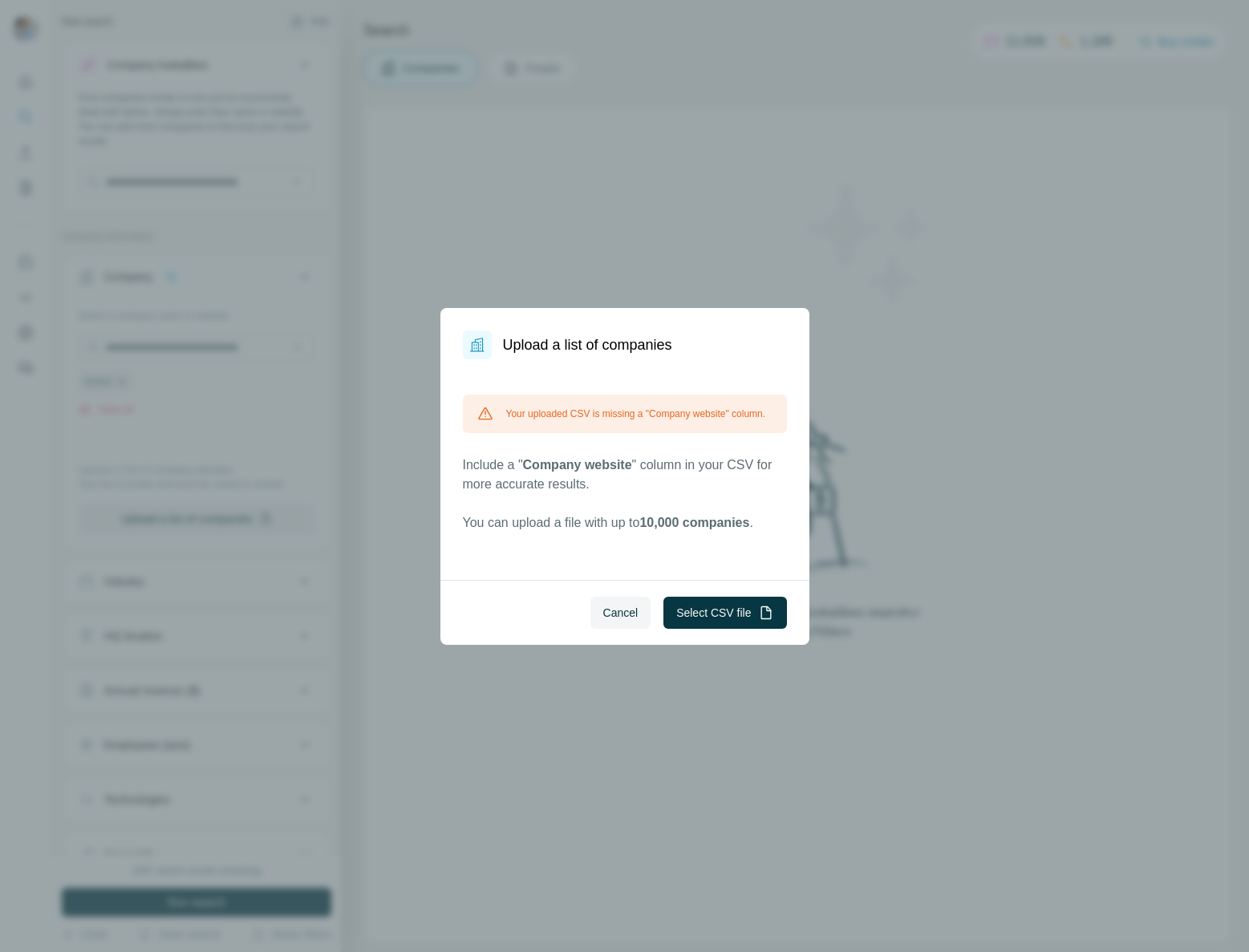
click at [629, 618] on span "Cancel" at bounding box center [621, 612] width 35 height 16
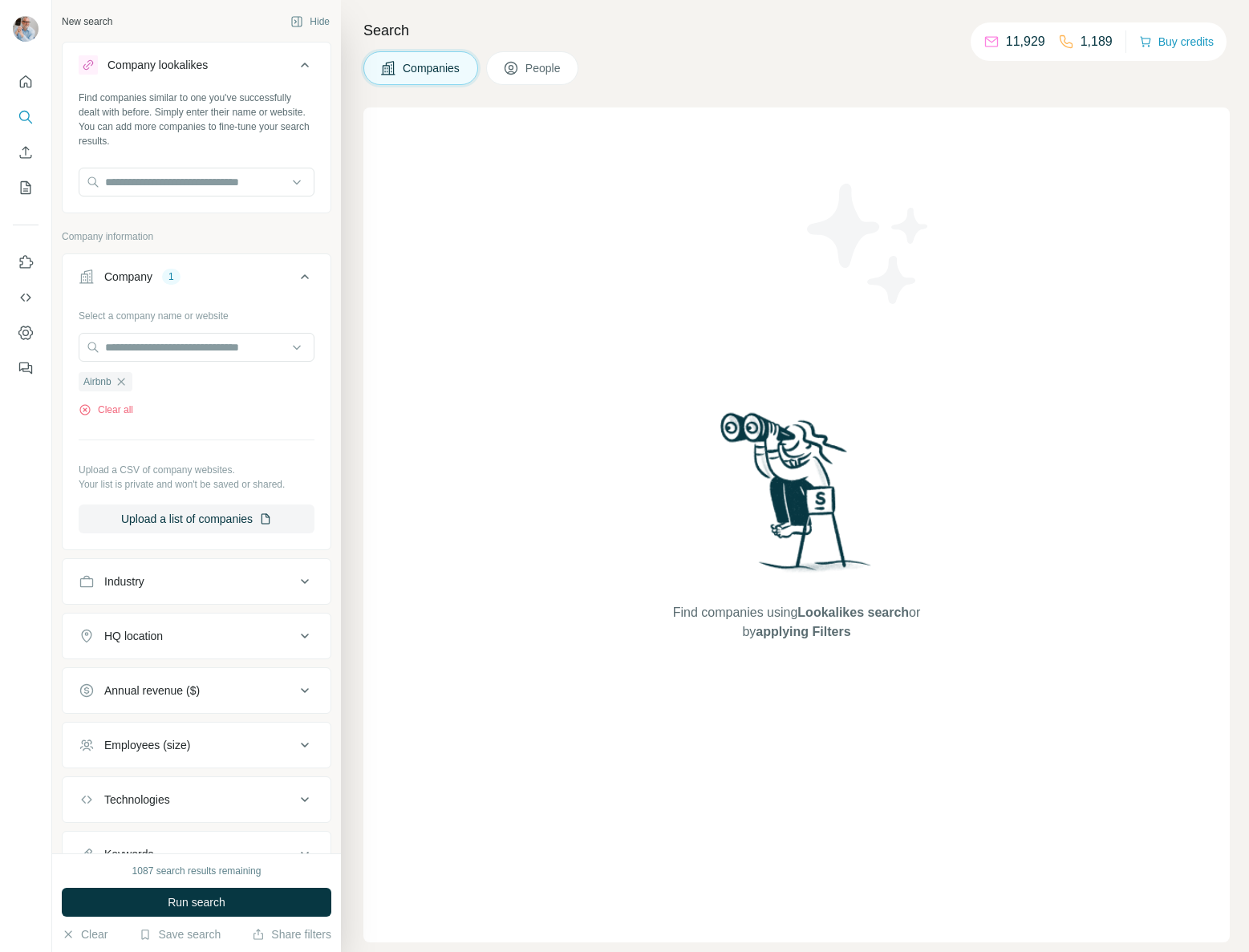
click at [121, 380] on icon "button" at bounding box center [121, 381] width 13 height 13
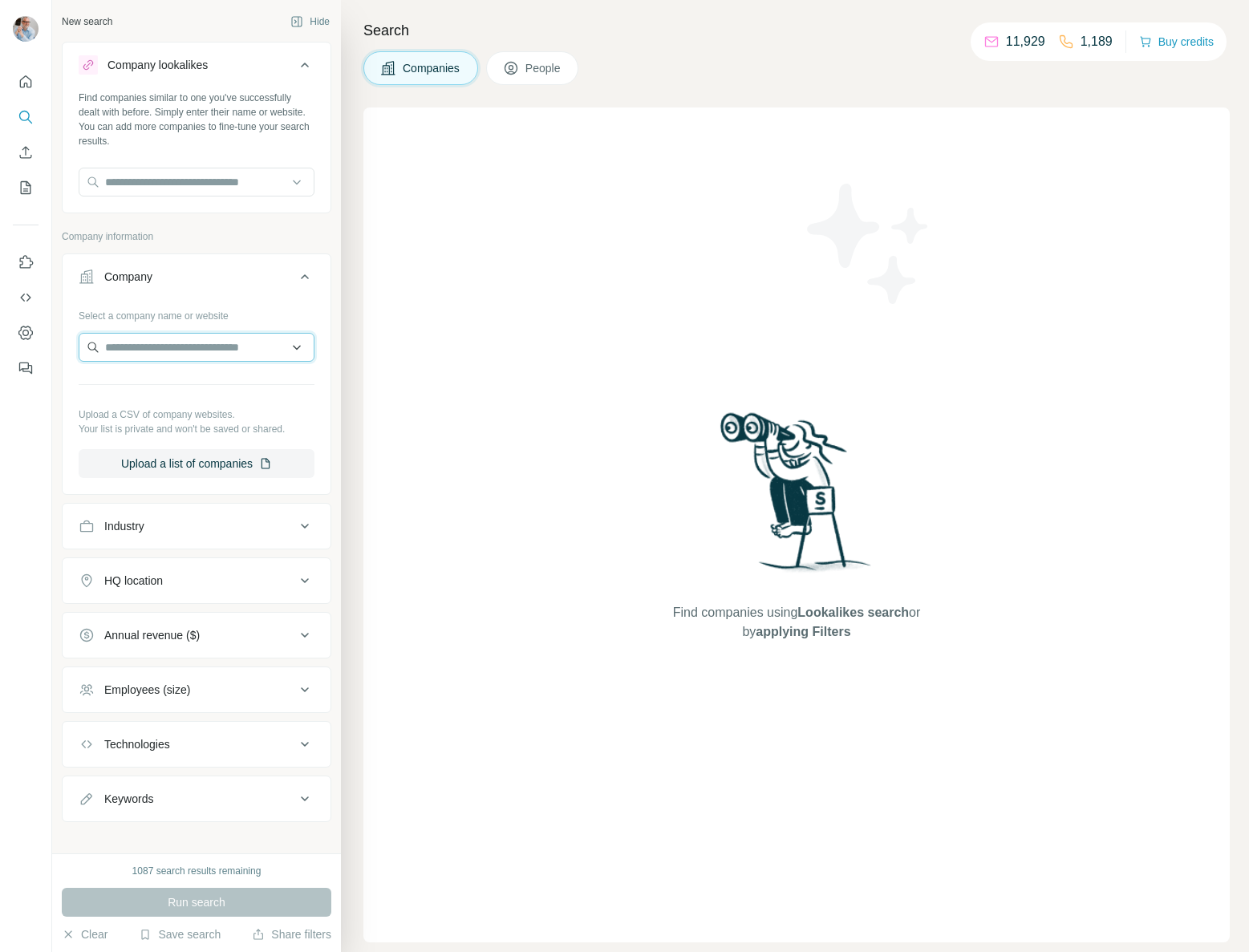
click at [122, 344] on input "text" at bounding box center [196, 346] width 236 height 29
type input "*"
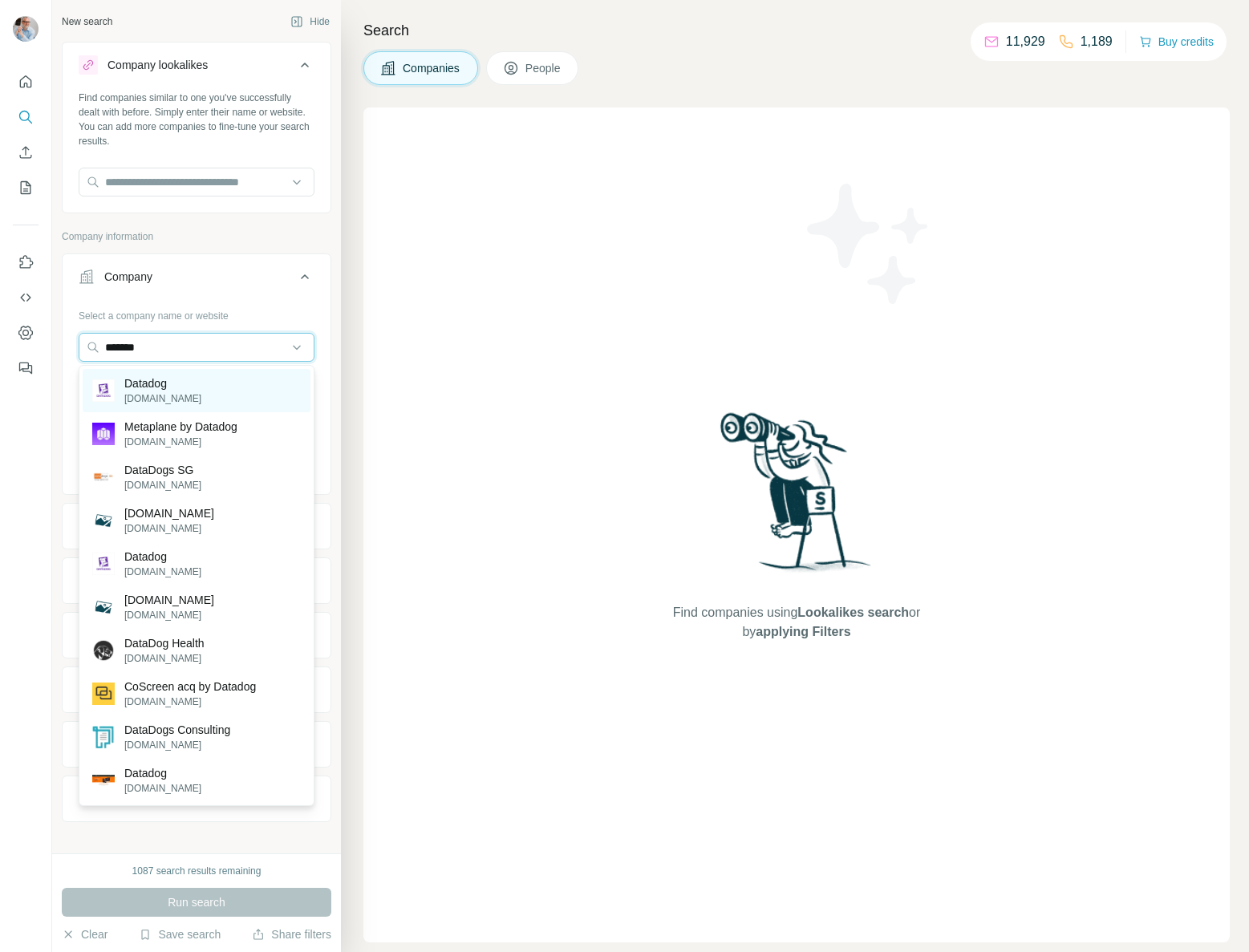
type input "*******"
click at [180, 390] on p "Datadog" at bounding box center [163, 382] width 77 height 16
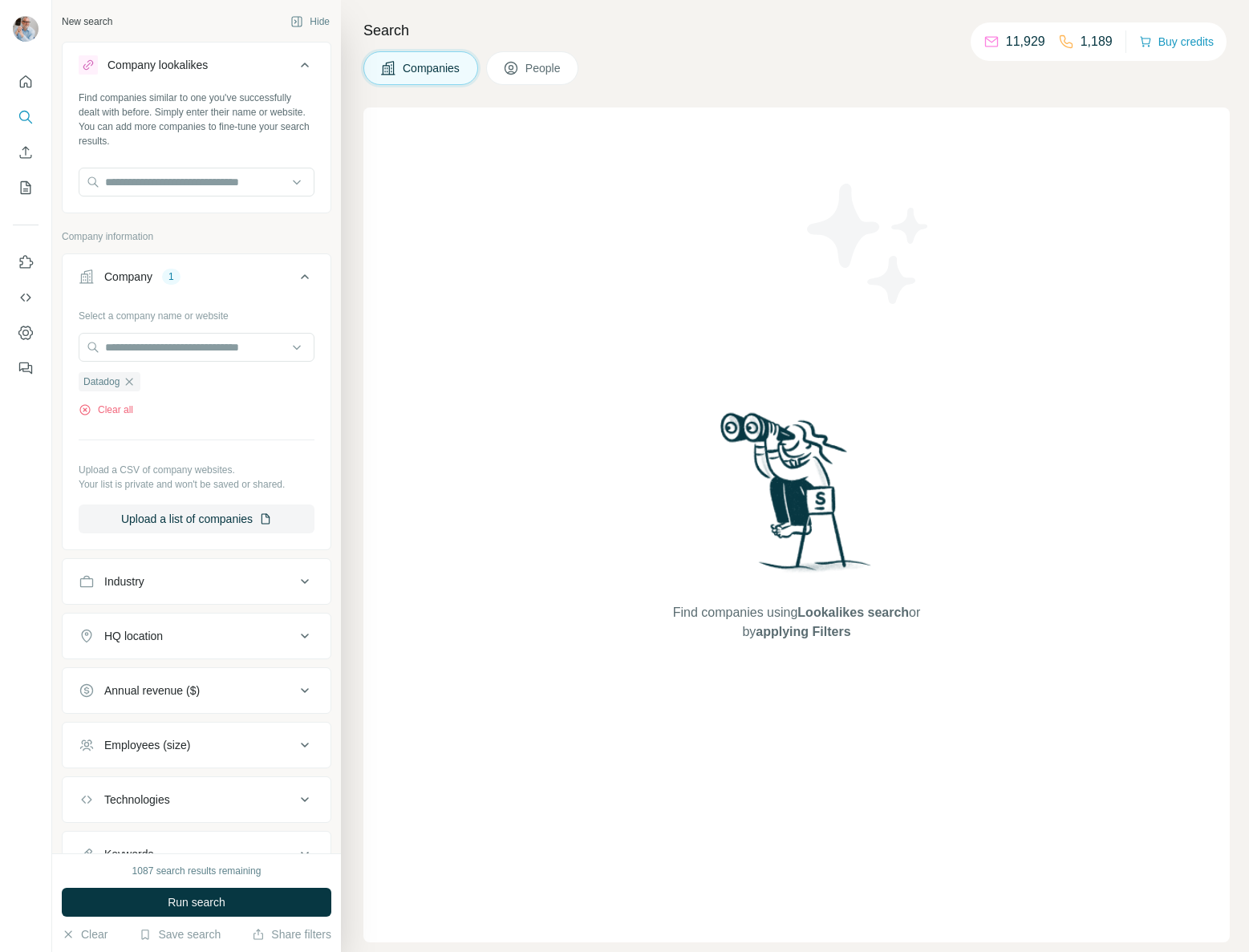
click at [153, 634] on div "HQ location" at bounding box center [133, 635] width 58 height 16
click at [145, 679] on input "text" at bounding box center [196, 675] width 236 height 29
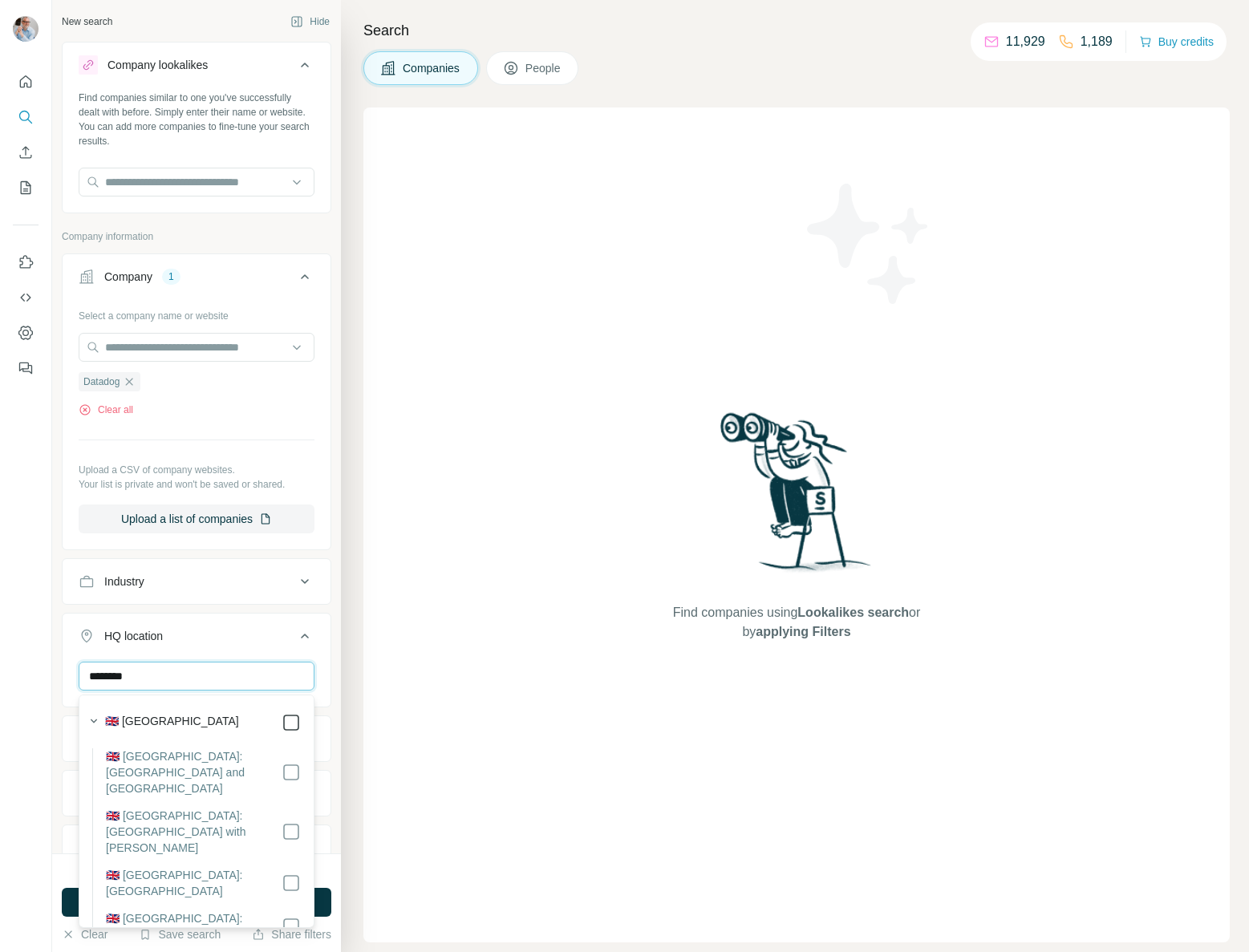
type input "********"
click at [261, 601] on div "Industry" at bounding box center [197, 581] width 270 height 46
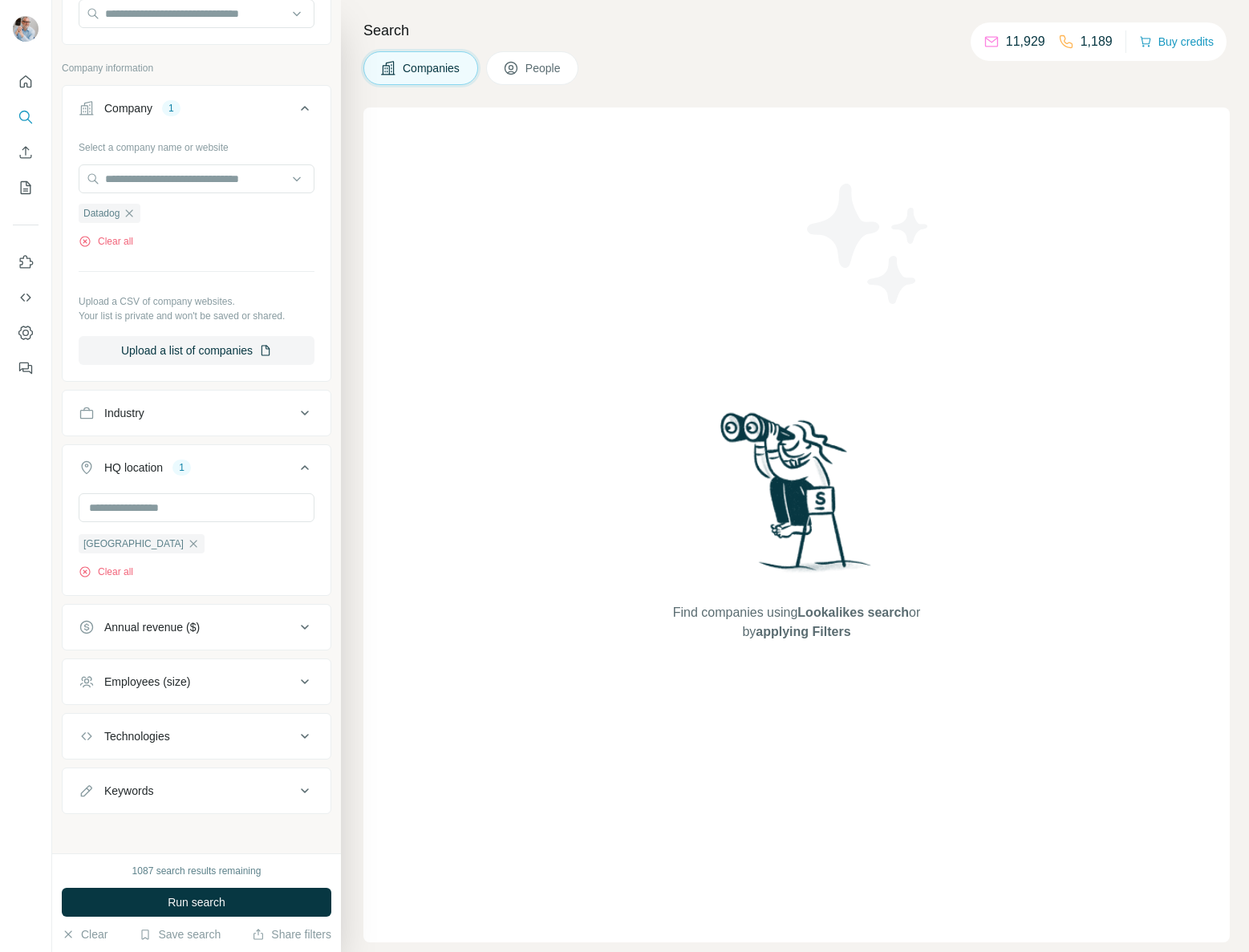
scroll to position [175, 0]
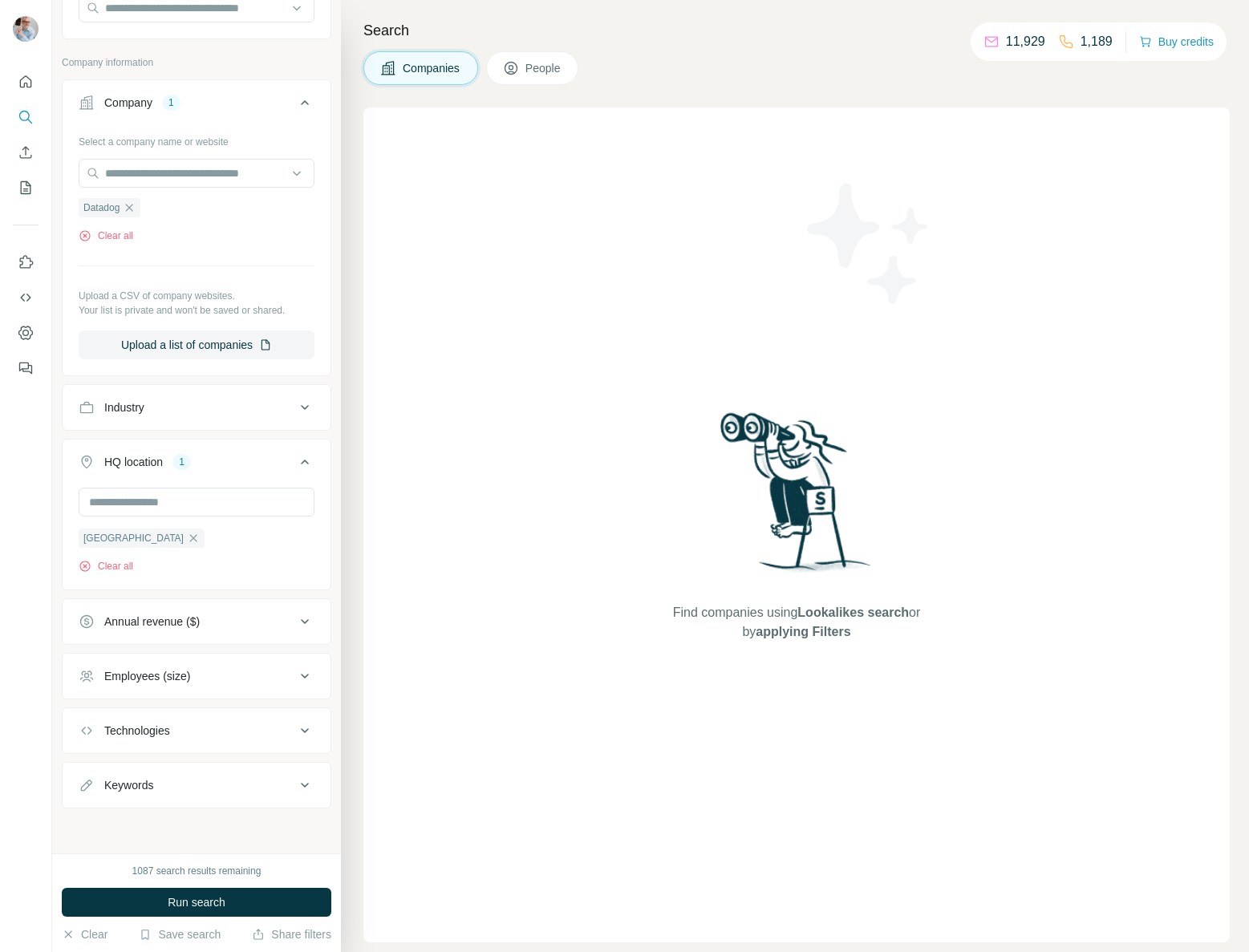
click at [135, 788] on div "Keywords" at bounding box center [128, 784] width 49 height 16
drag, startPoint x: 130, startPoint y: 827, endPoint x: 166, endPoint y: 819, distance: 36.9
click at [130, 827] on input "text" at bounding box center [180, 824] width 204 height 29
type input "*"
type input "***"
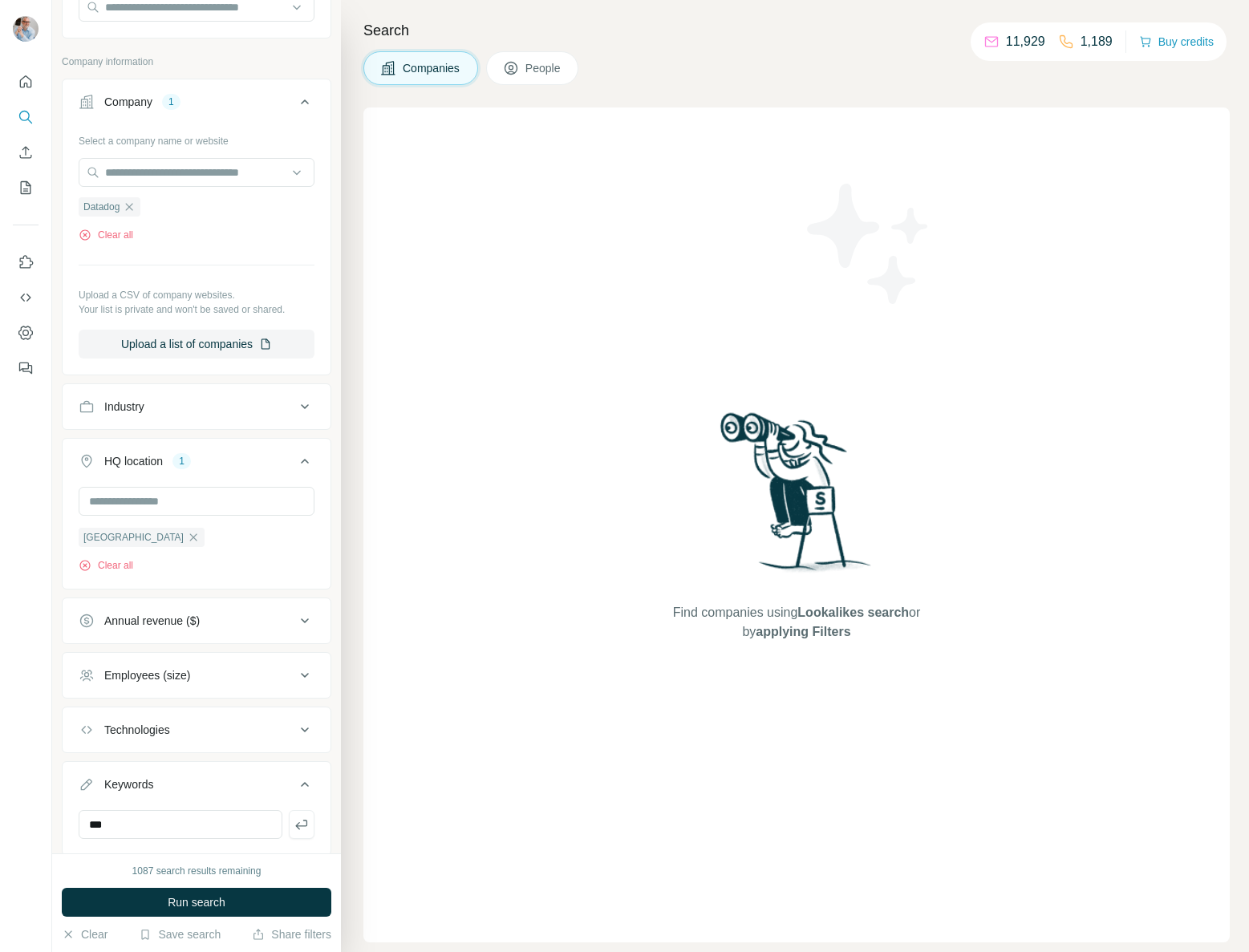
click at [262, 536] on div "United Kingdom Clear all" at bounding box center [196, 529] width 236 height 86
click at [157, 904] on button "Run search" at bounding box center [197, 901] width 270 height 29
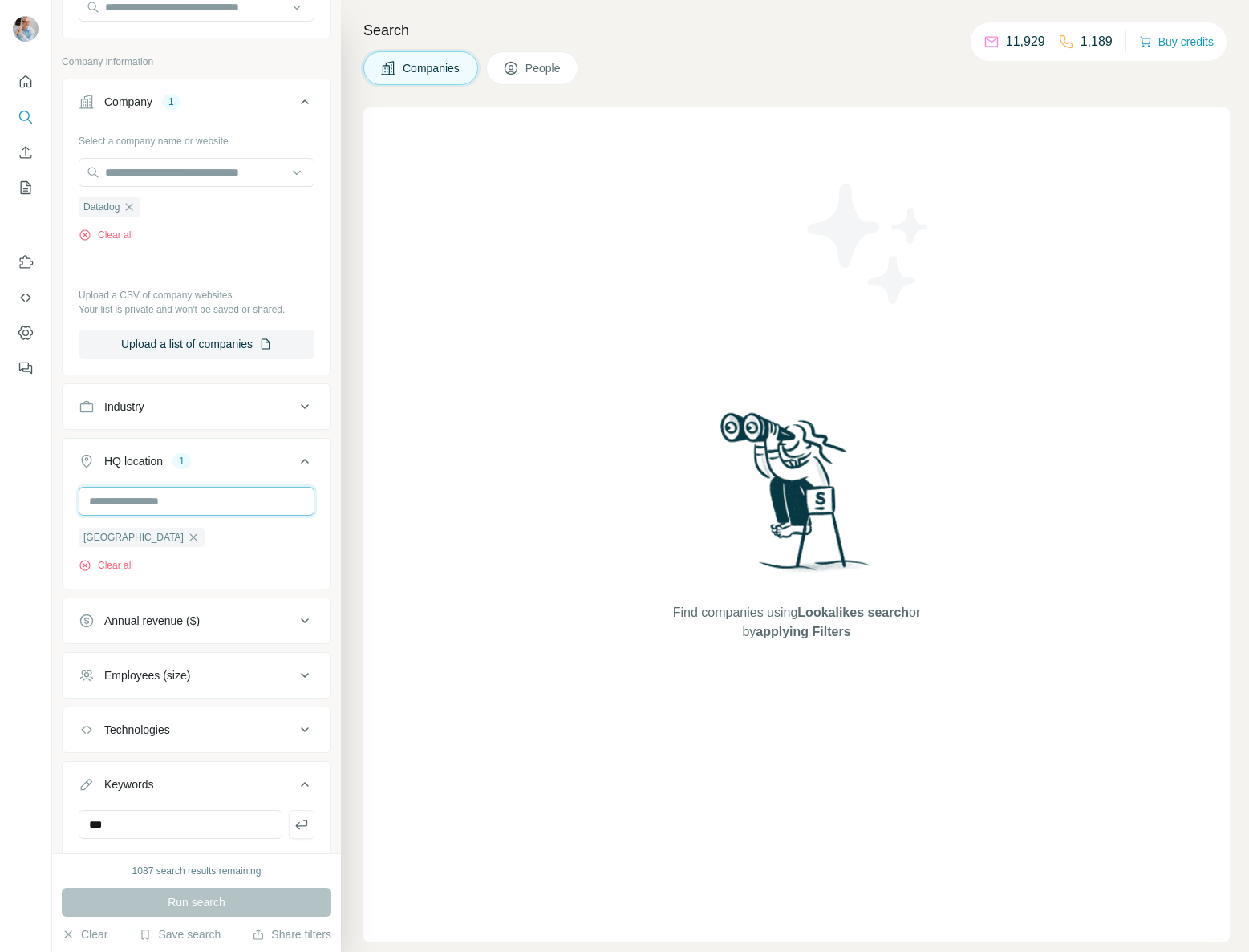
click at [171, 502] on input "text" at bounding box center [196, 500] width 236 height 29
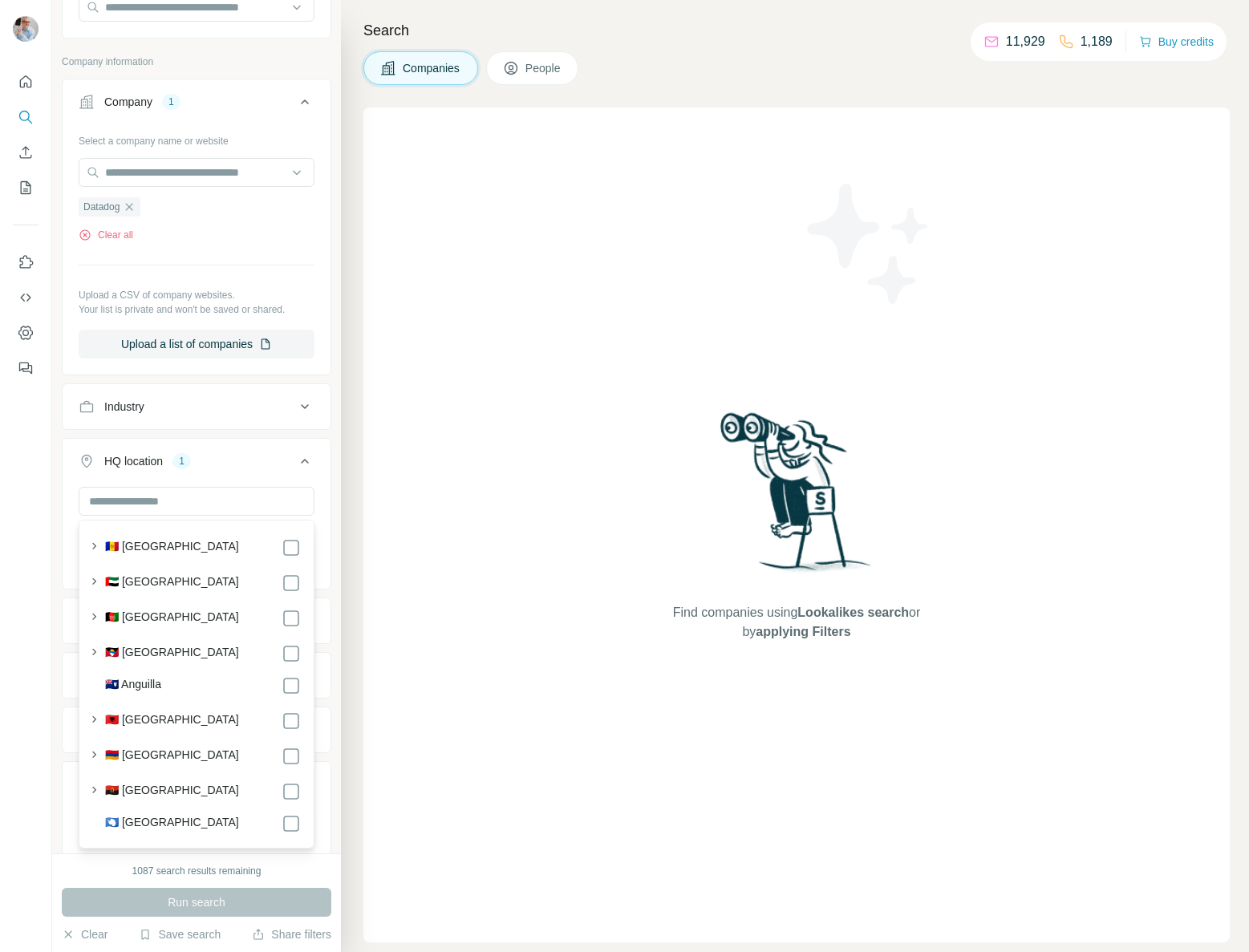
click at [259, 463] on div "HQ location 1" at bounding box center [187, 461] width 216 height 16
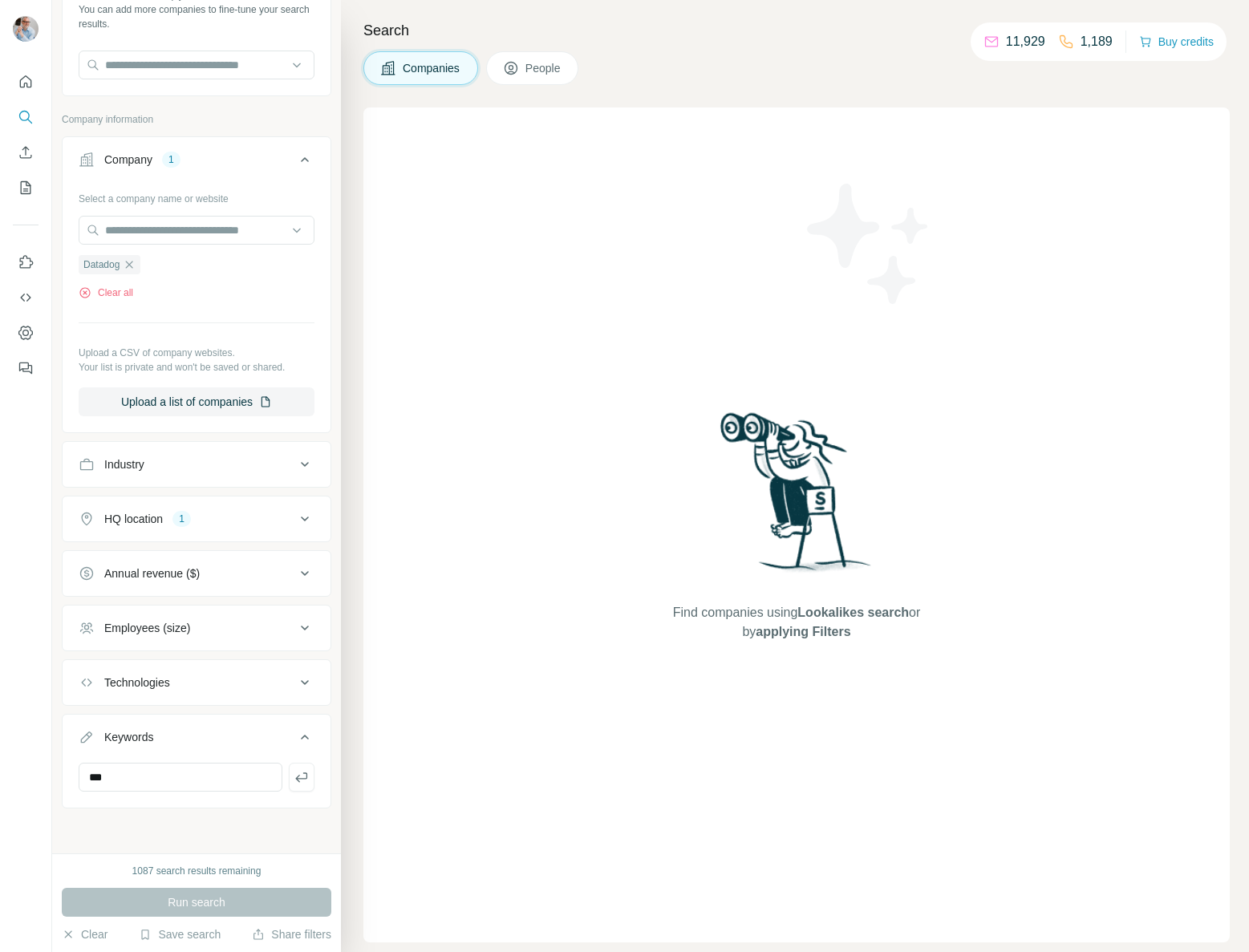
scroll to position [117, 0]
click at [308, 518] on icon at bounding box center [305, 518] width 19 height 19
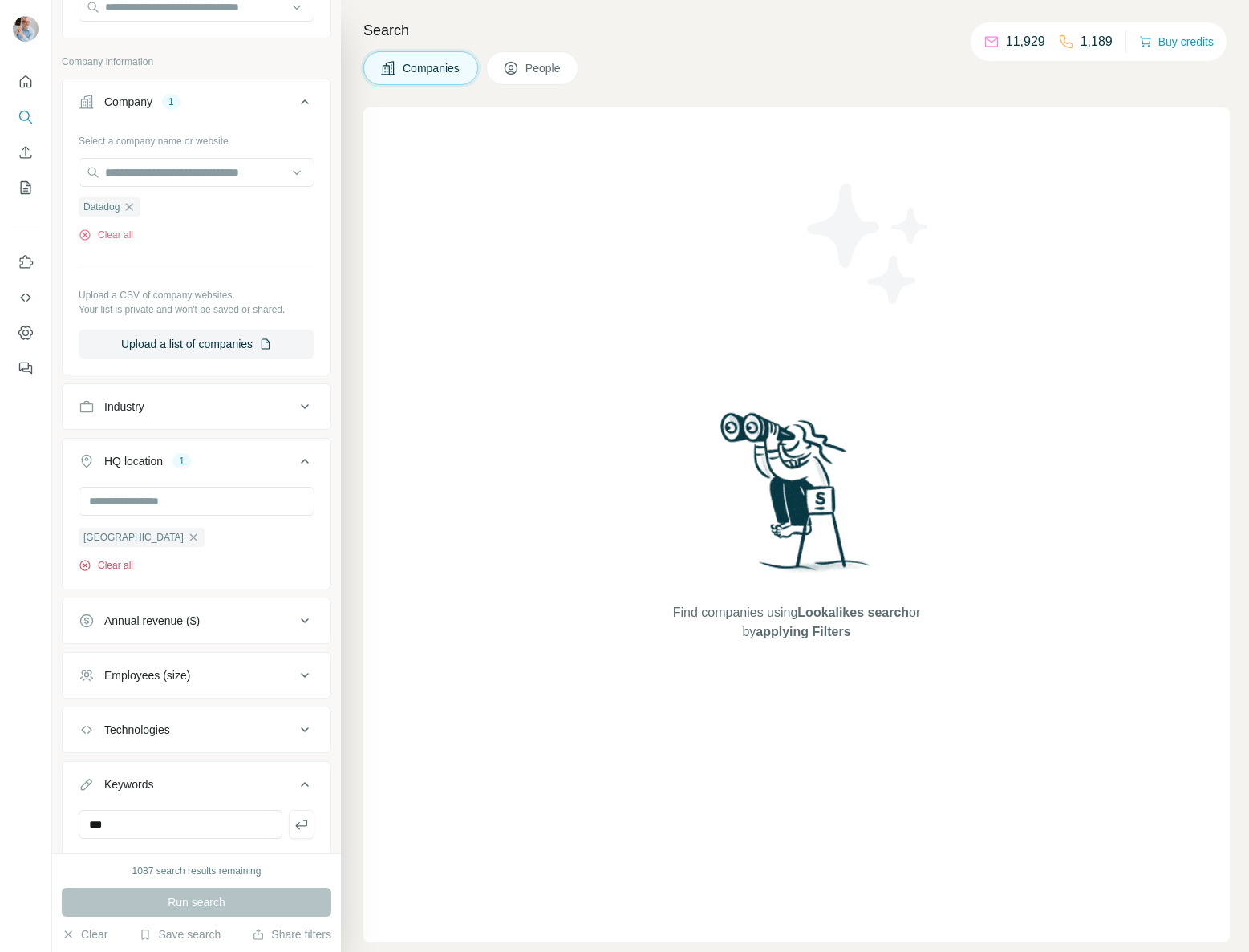
click at [81, 566] on icon "button" at bounding box center [85, 565] width 13 height 13
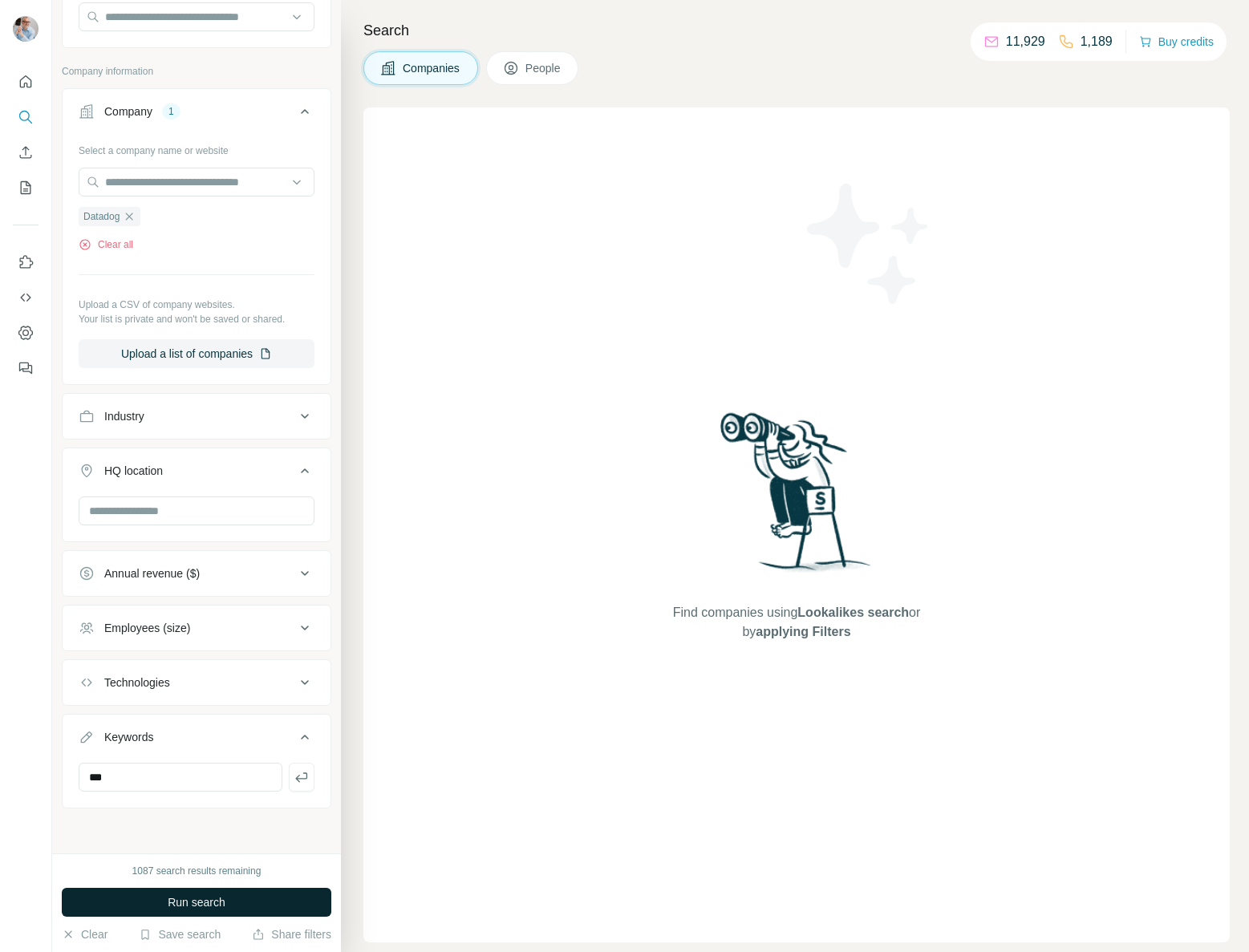
click at [164, 903] on button "Run search" at bounding box center [197, 901] width 270 height 29
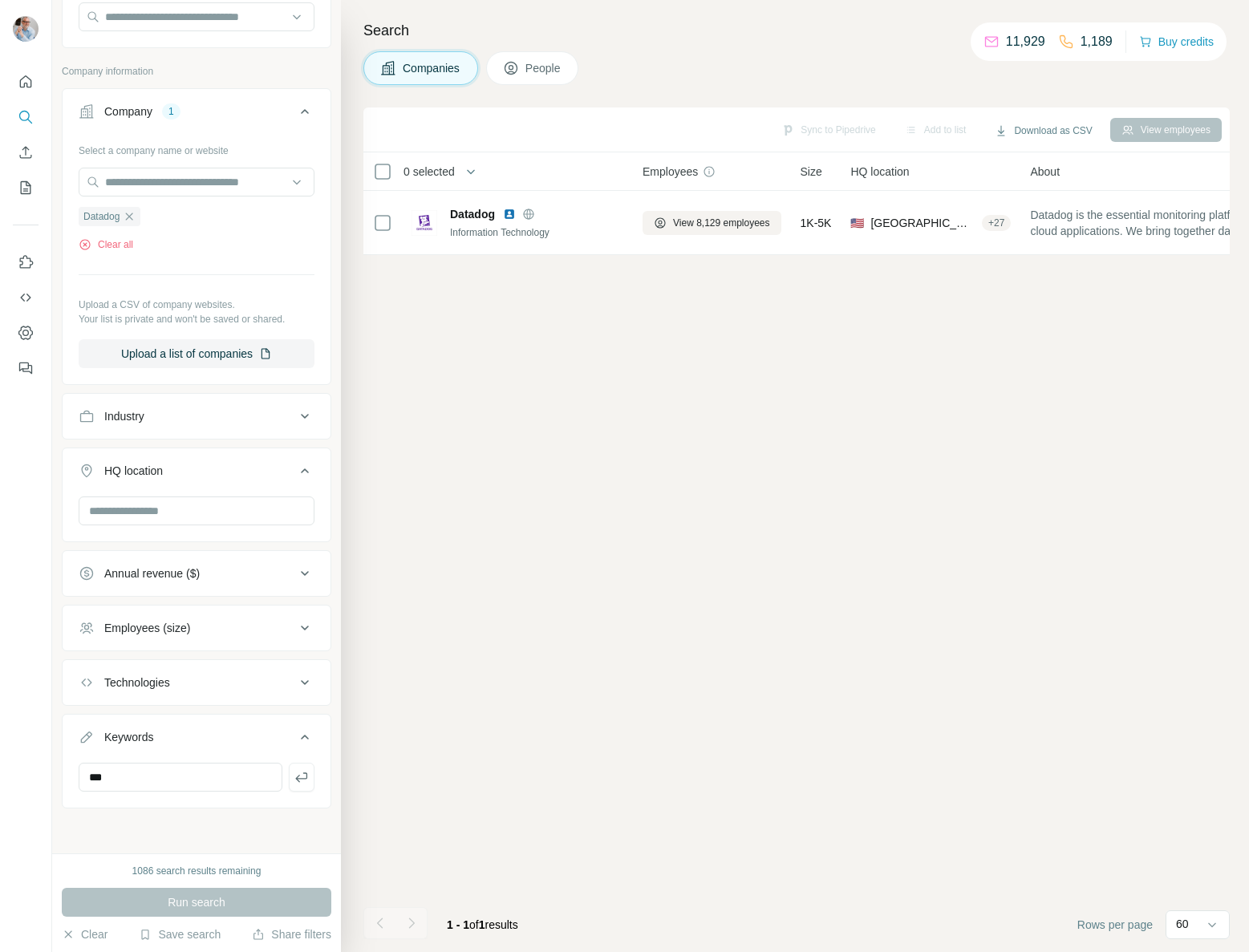
click at [527, 64] on button "People" at bounding box center [532, 68] width 93 height 33
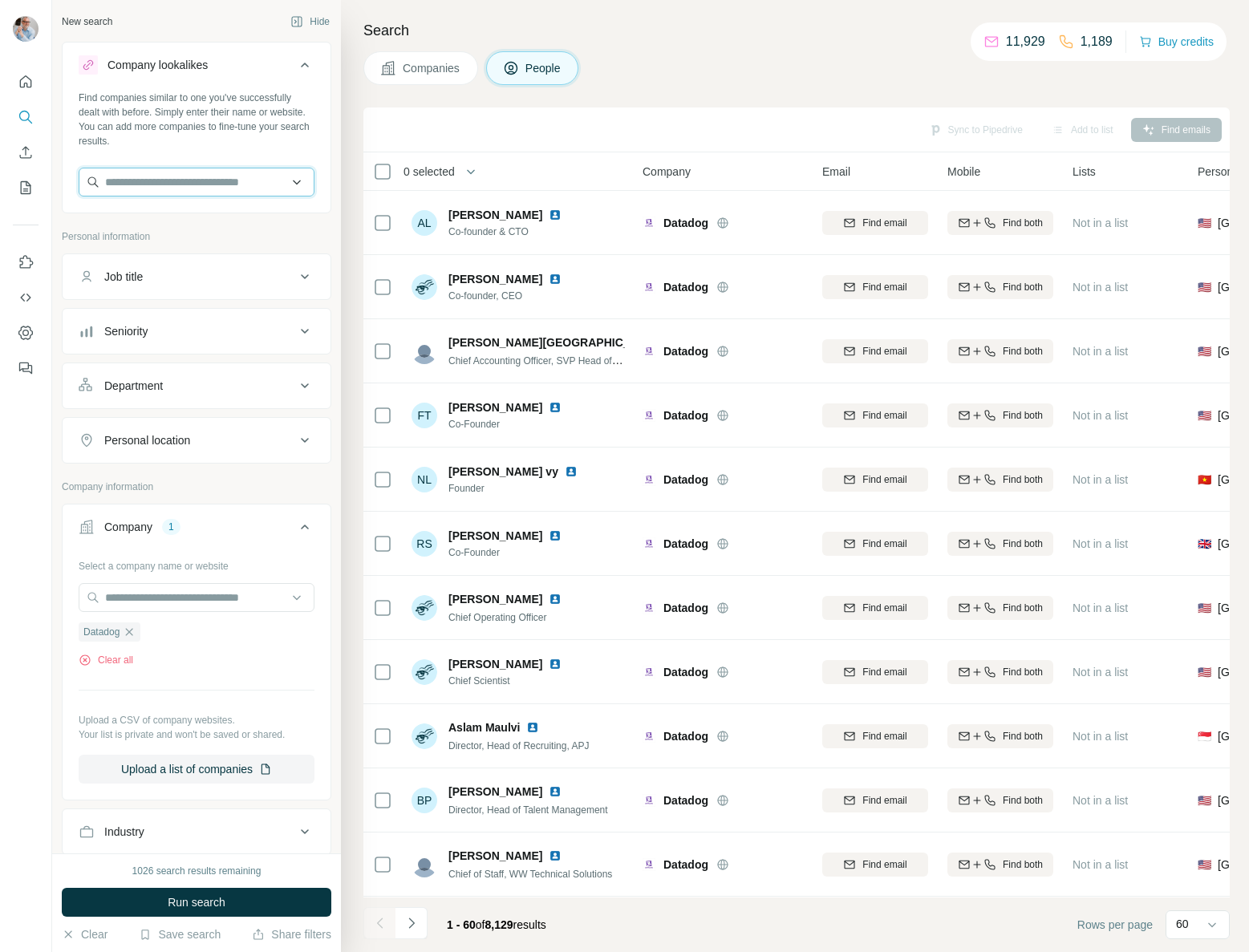
drag, startPoint x: 184, startPoint y: 187, endPoint x: 212, endPoint y: 184, distance: 28.2
click at [184, 186] on input "text" at bounding box center [196, 181] width 236 height 29
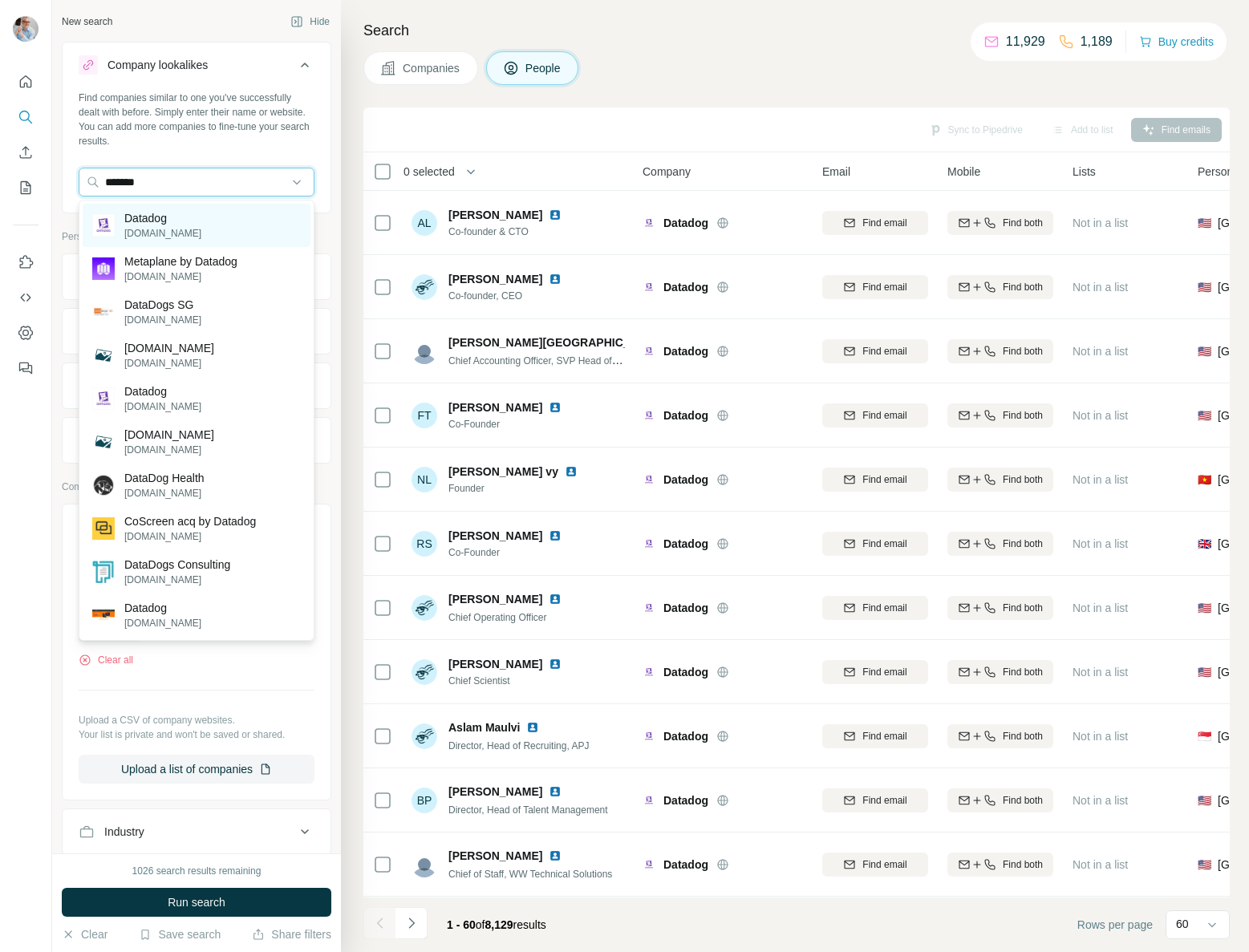
type input "*******"
click at [203, 223] on div "Datadog datadoghq.com" at bounding box center [196, 225] width 228 height 43
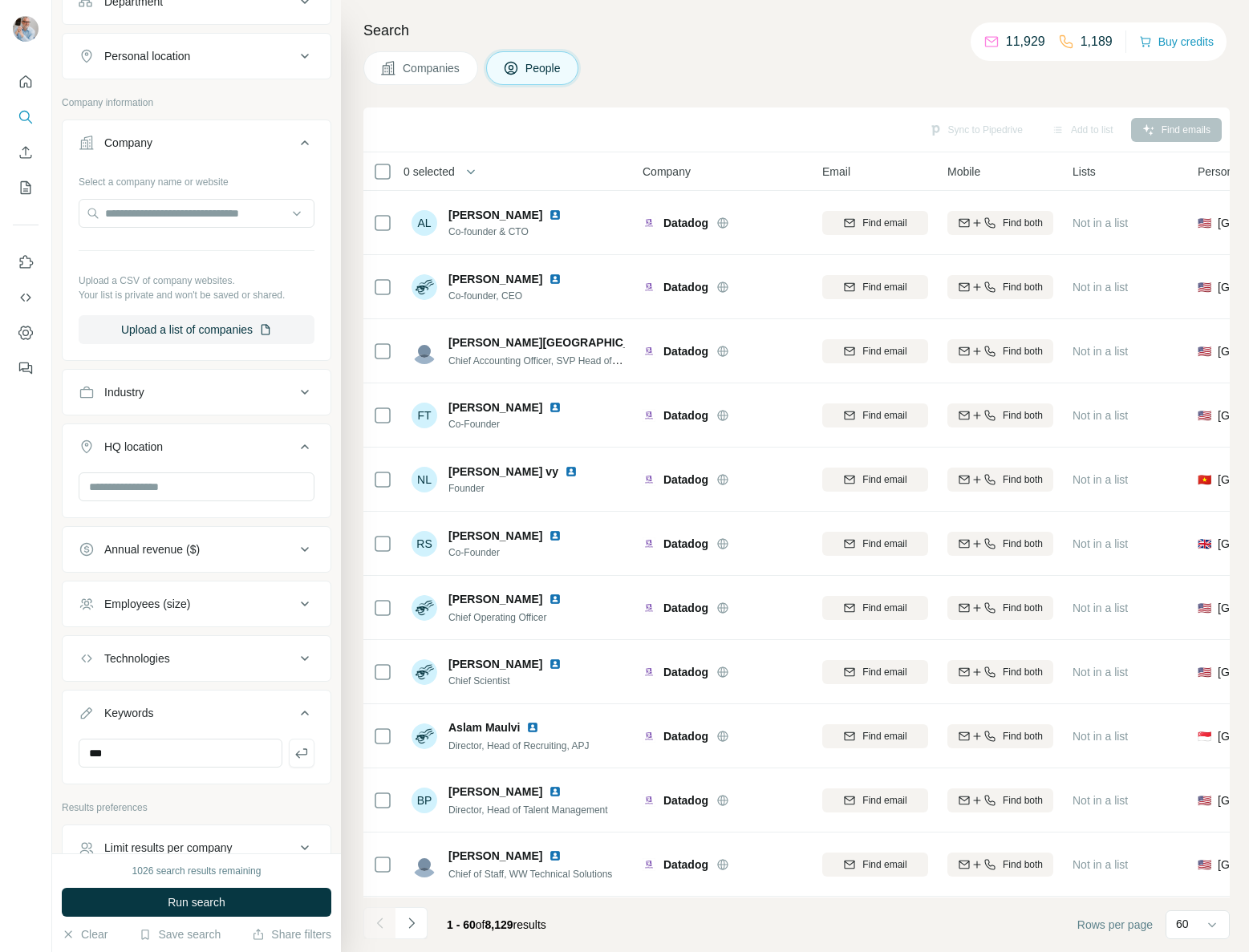
scroll to position [538, 0]
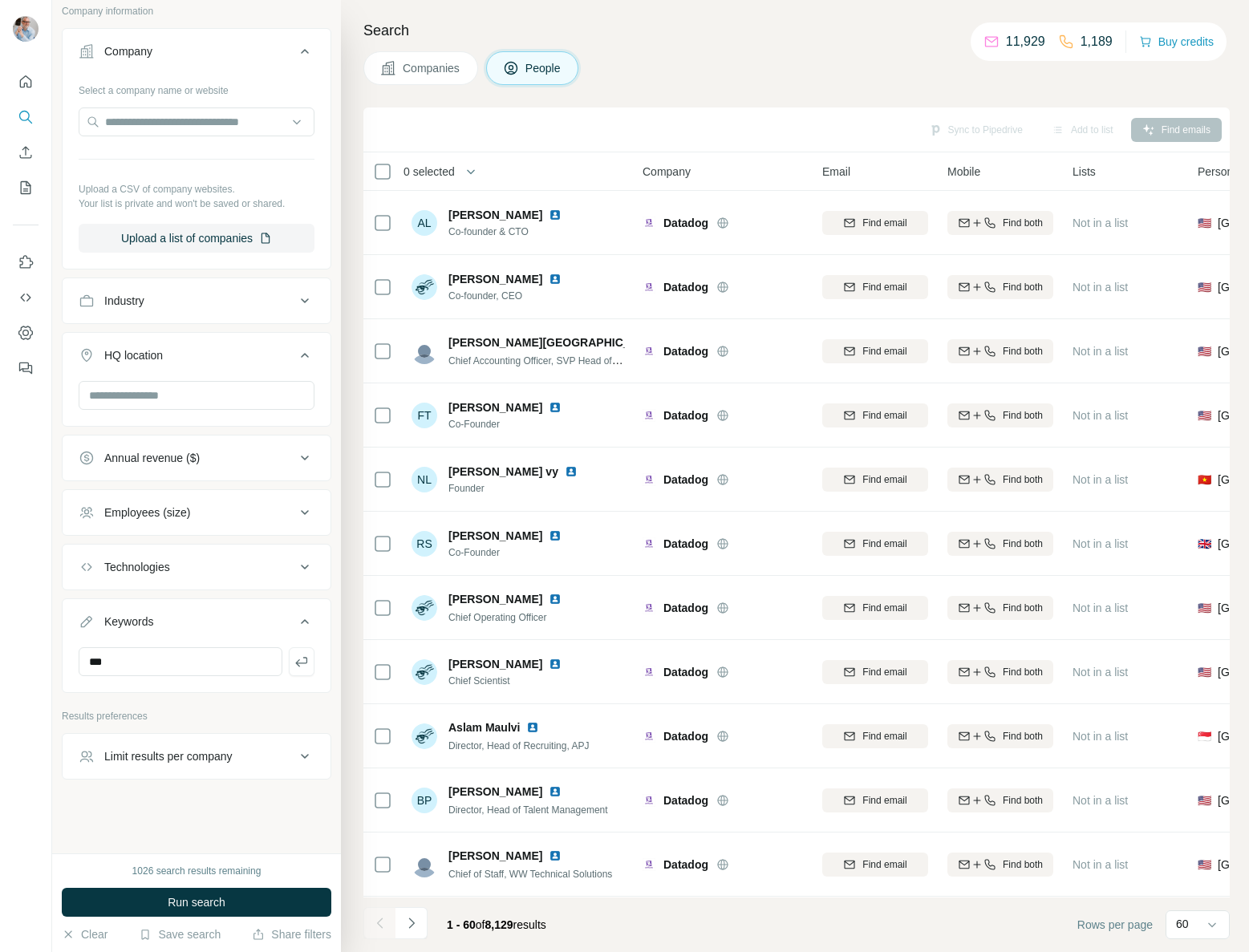
drag, startPoint x: 165, startPoint y: 904, endPoint x: 176, endPoint y: 882, distance: 24.6
click at [165, 904] on button "Run search" at bounding box center [197, 901] width 270 height 29
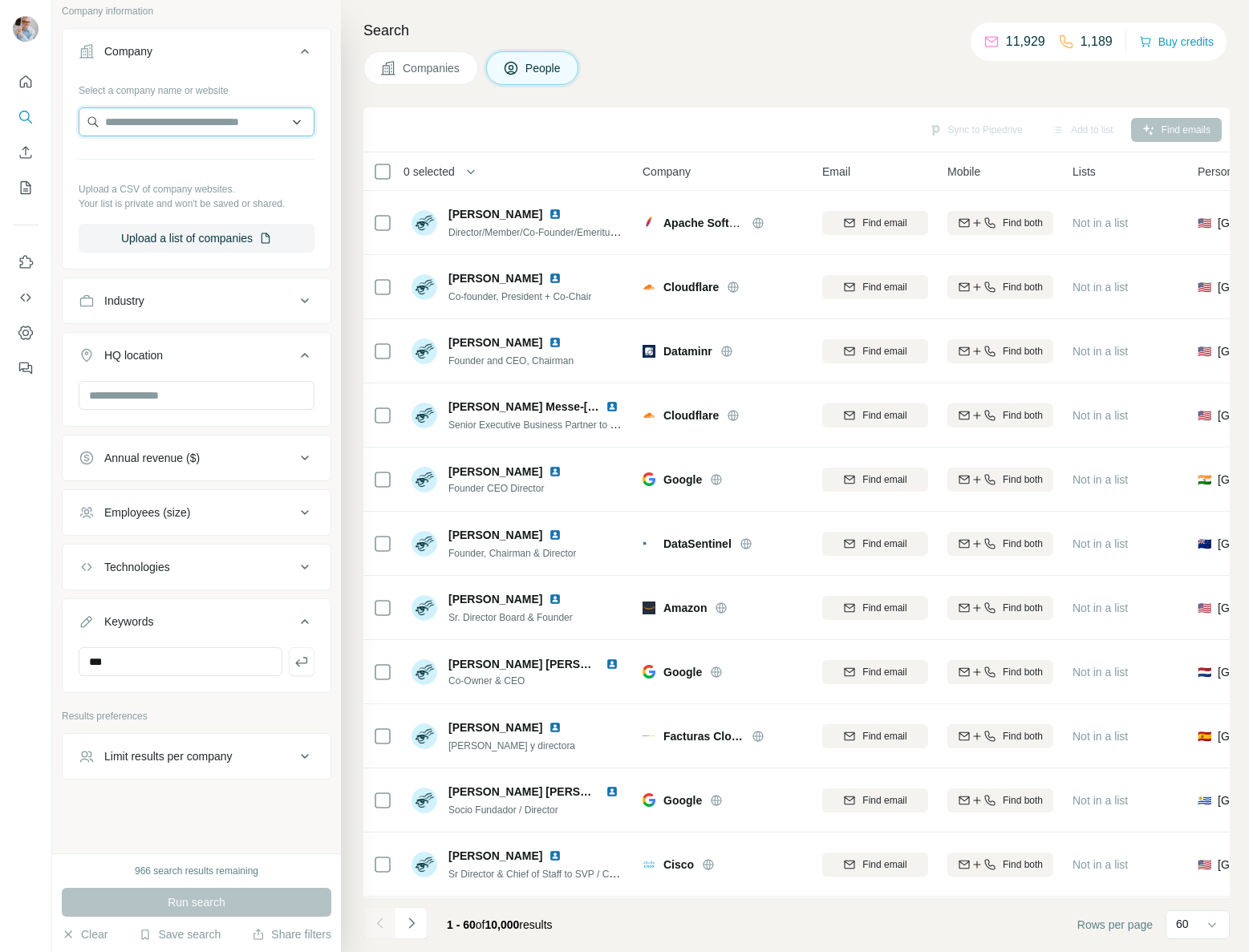
click at [176, 125] on input "text" at bounding box center [196, 121] width 236 height 29
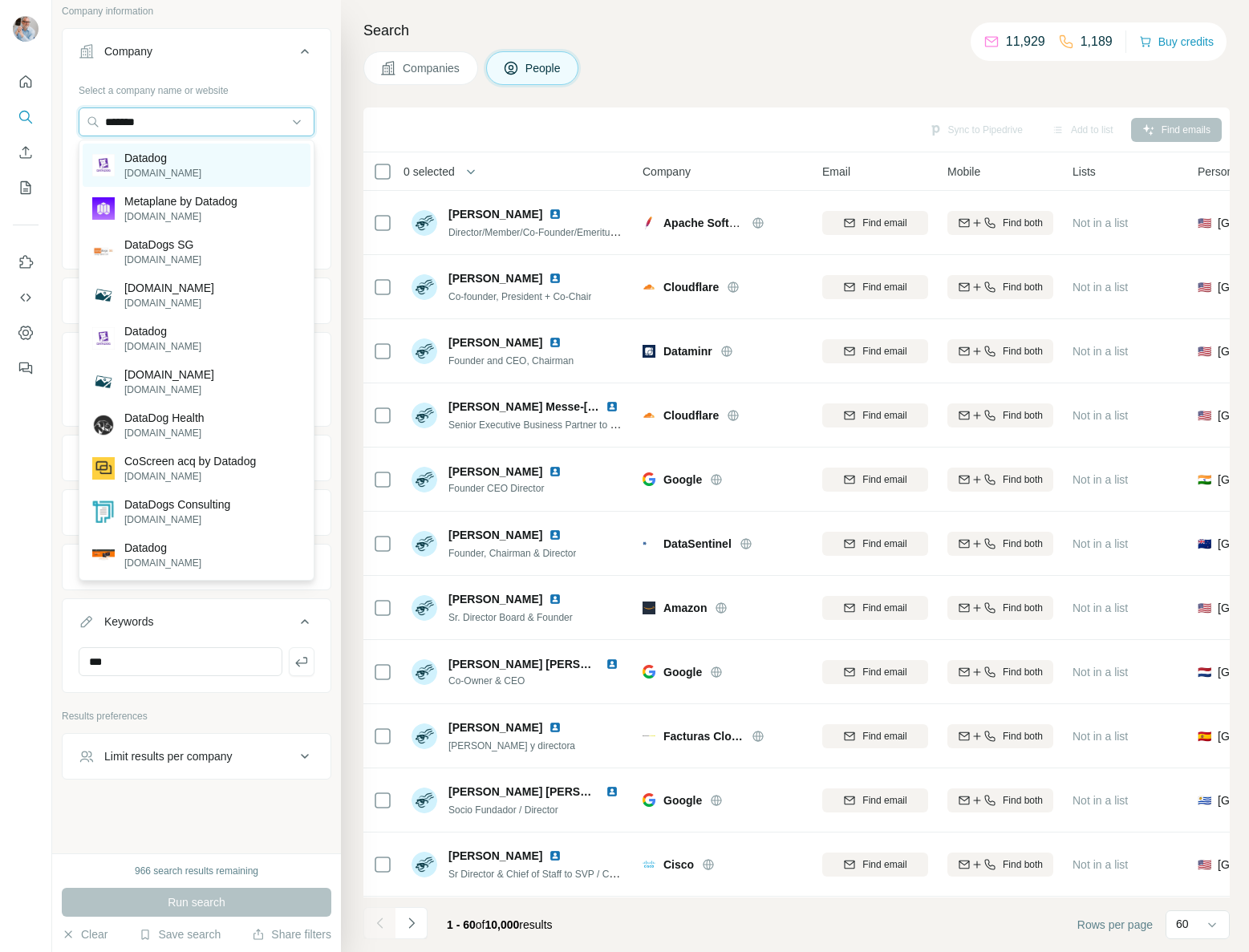
type input "*******"
click at [157, 165] on p "Datadog" at bounding box center [163, 157] width 77 height 16
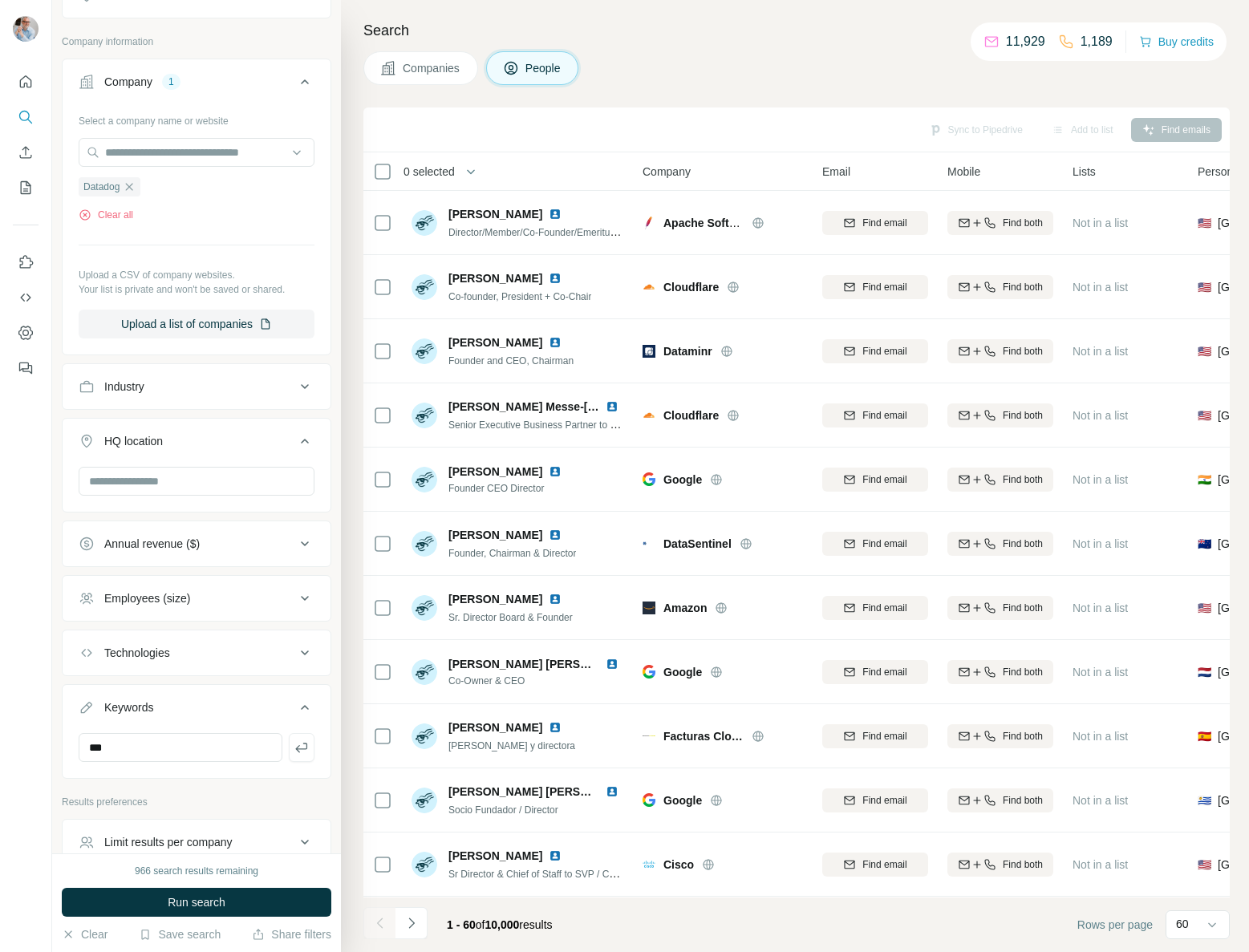
scroll to position [569, 0]
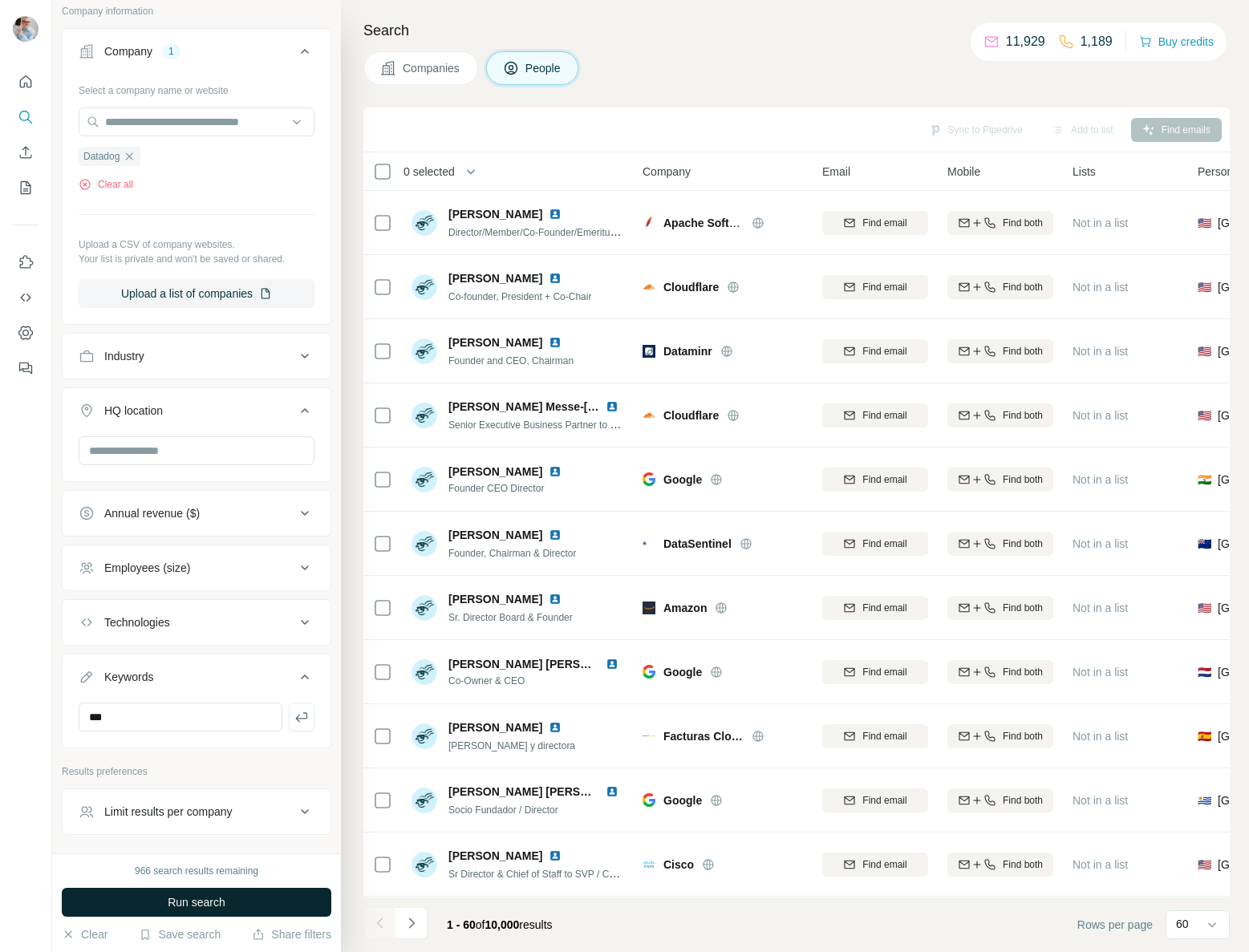
click at [143, 904] on button "Run search" at bounding box center [197, 901] width 270 height 29
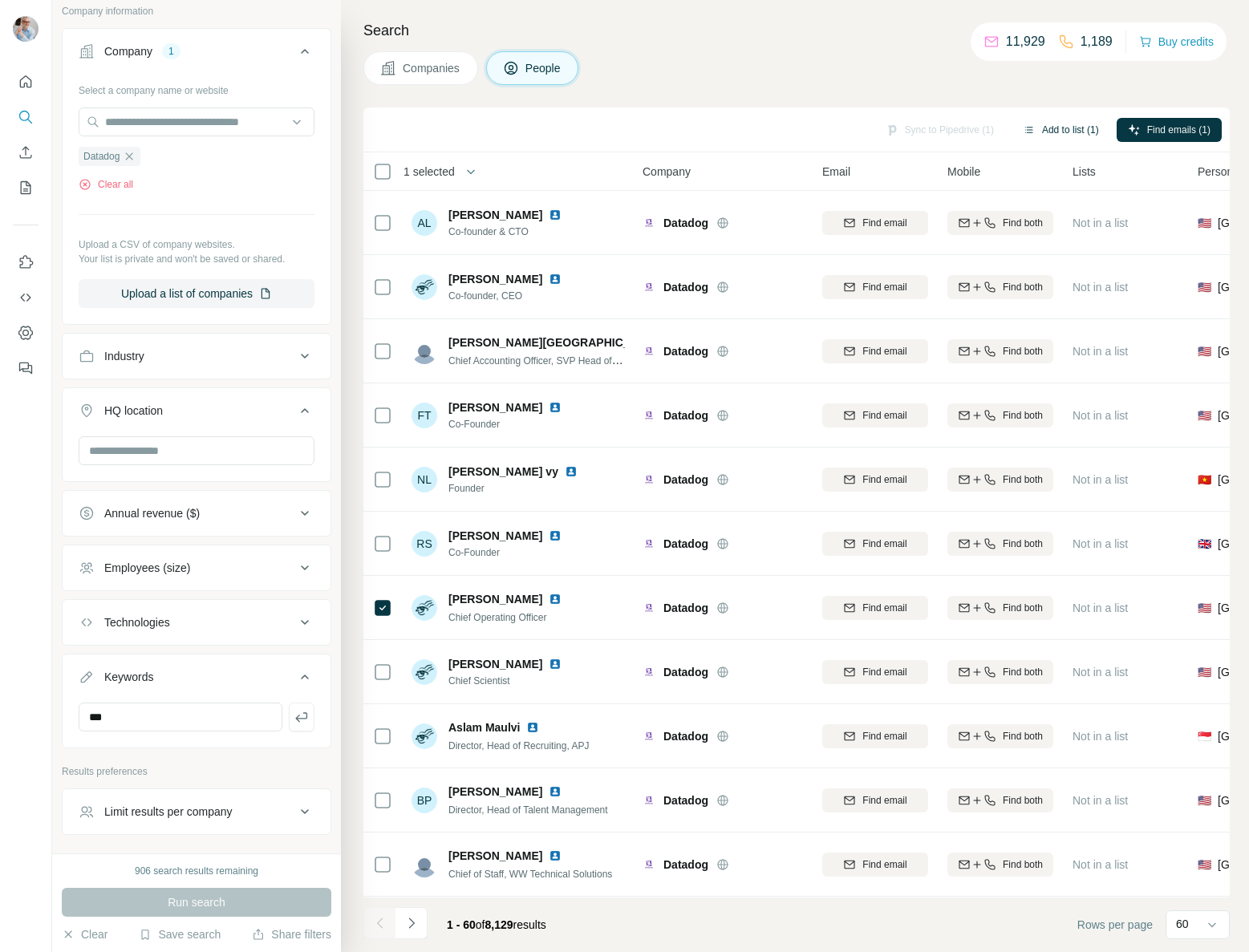
click at [1054, 128] on button "Add to list (1)" at bounding box center [1061, 130] width 99 height 24
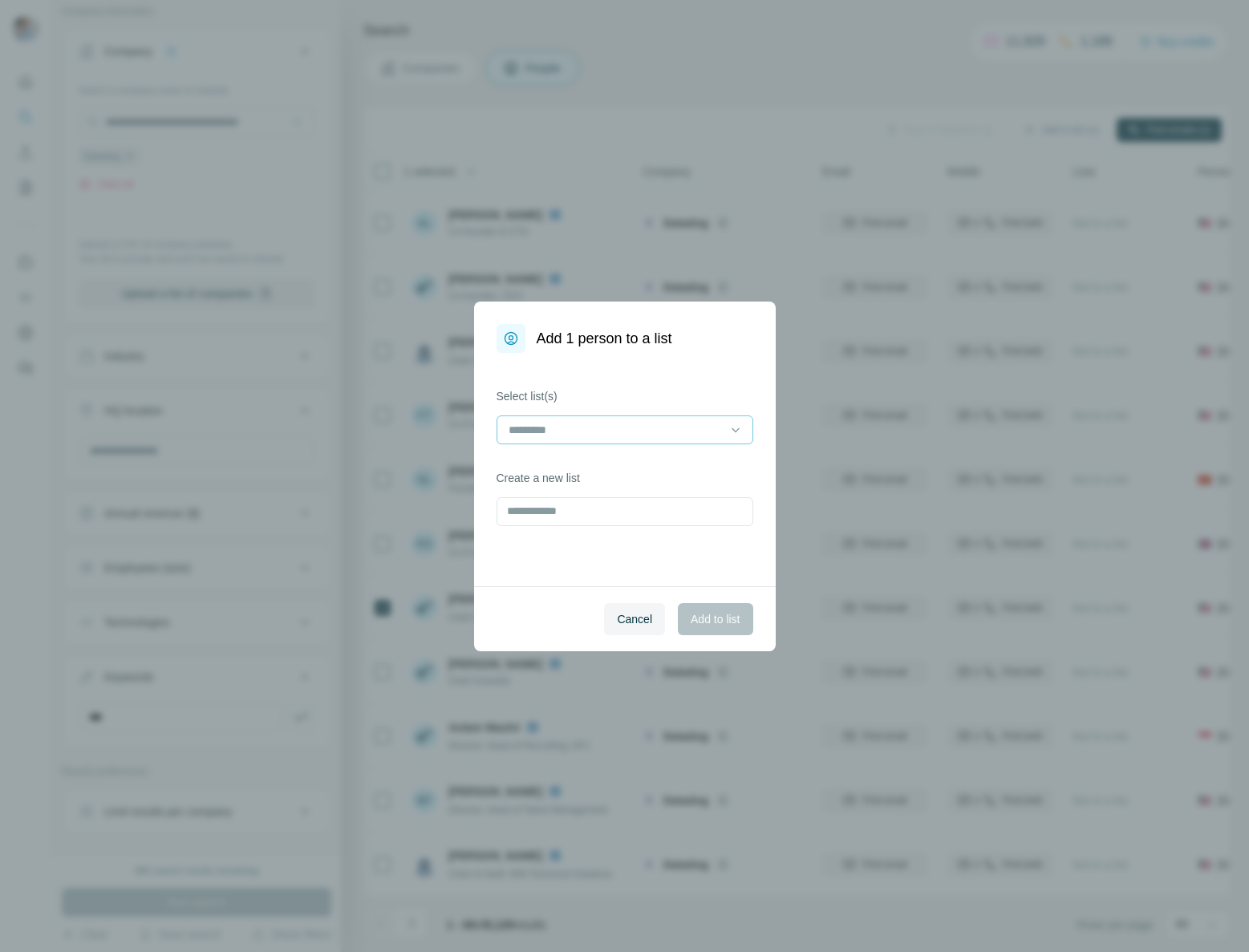
click at [609, 430] on input at bounding box center [615, 429] width 216 height 18
drag, startPoint x: 576, startPoint y: 469, endPoint x: 591, endPoint y: 494, distance: 29.2
click at [576, 469] on p "[DATE] Out Reach" at bounding box center [556, 465] width 92 height 16
click at [705, 621] on span "Add to list" at bounding box center [715, 619] width 49 height 16
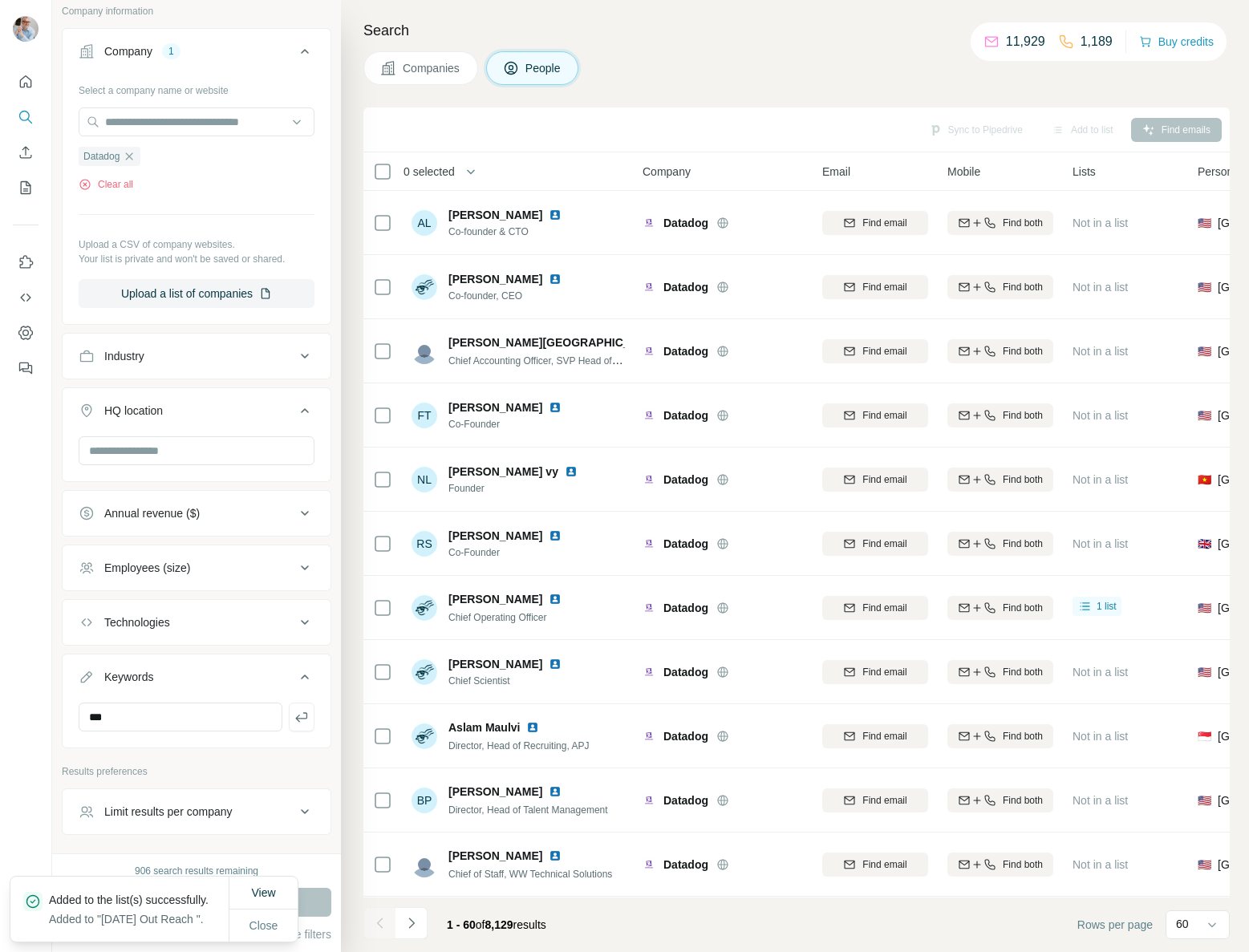
click at [130, 158] on icon "button" at bounding box center [129, 156] width 13 height 13
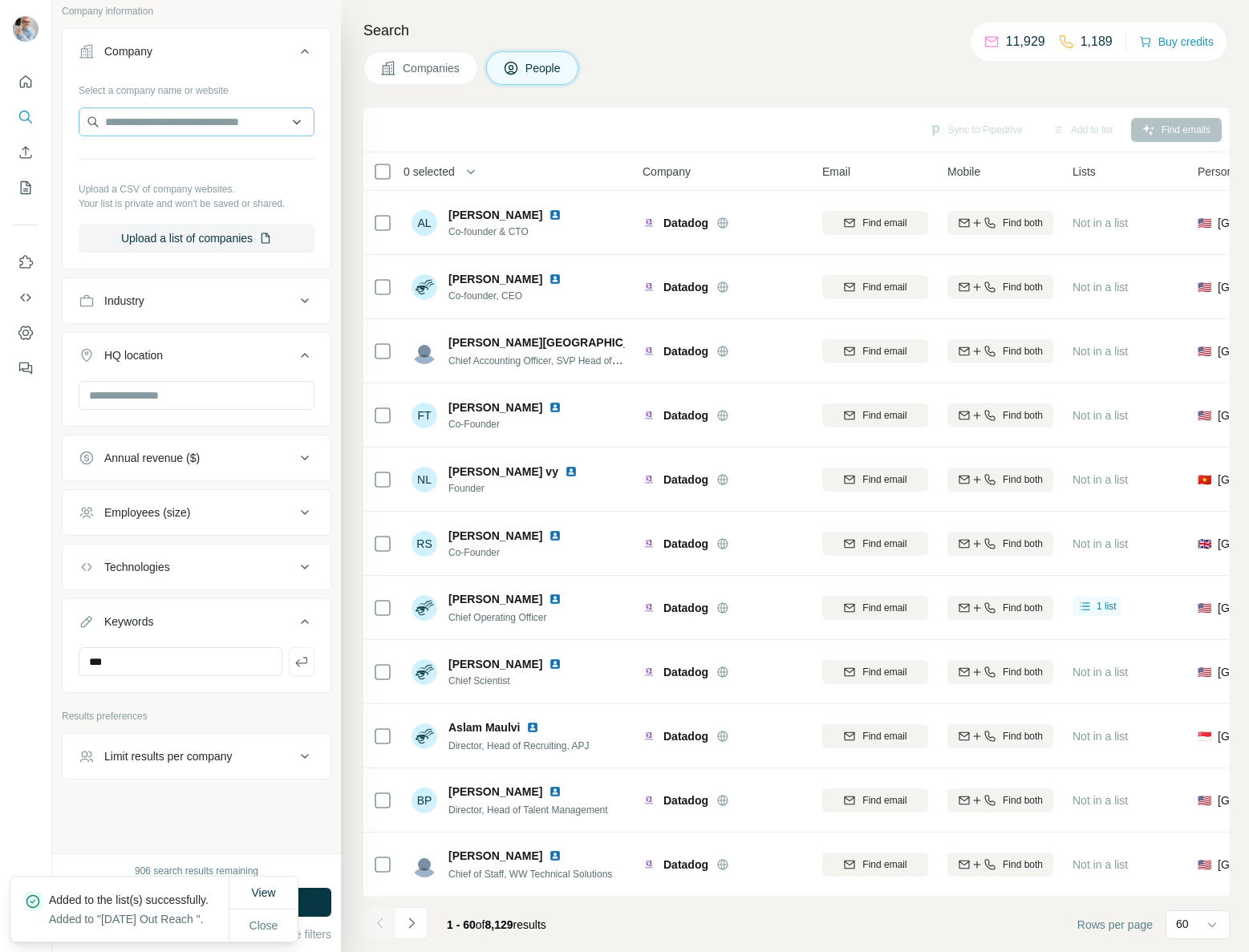
scroll to position [538, 0]
click at [128, 119] on input "text" at bounding box center [196, 121] width 236 height 29
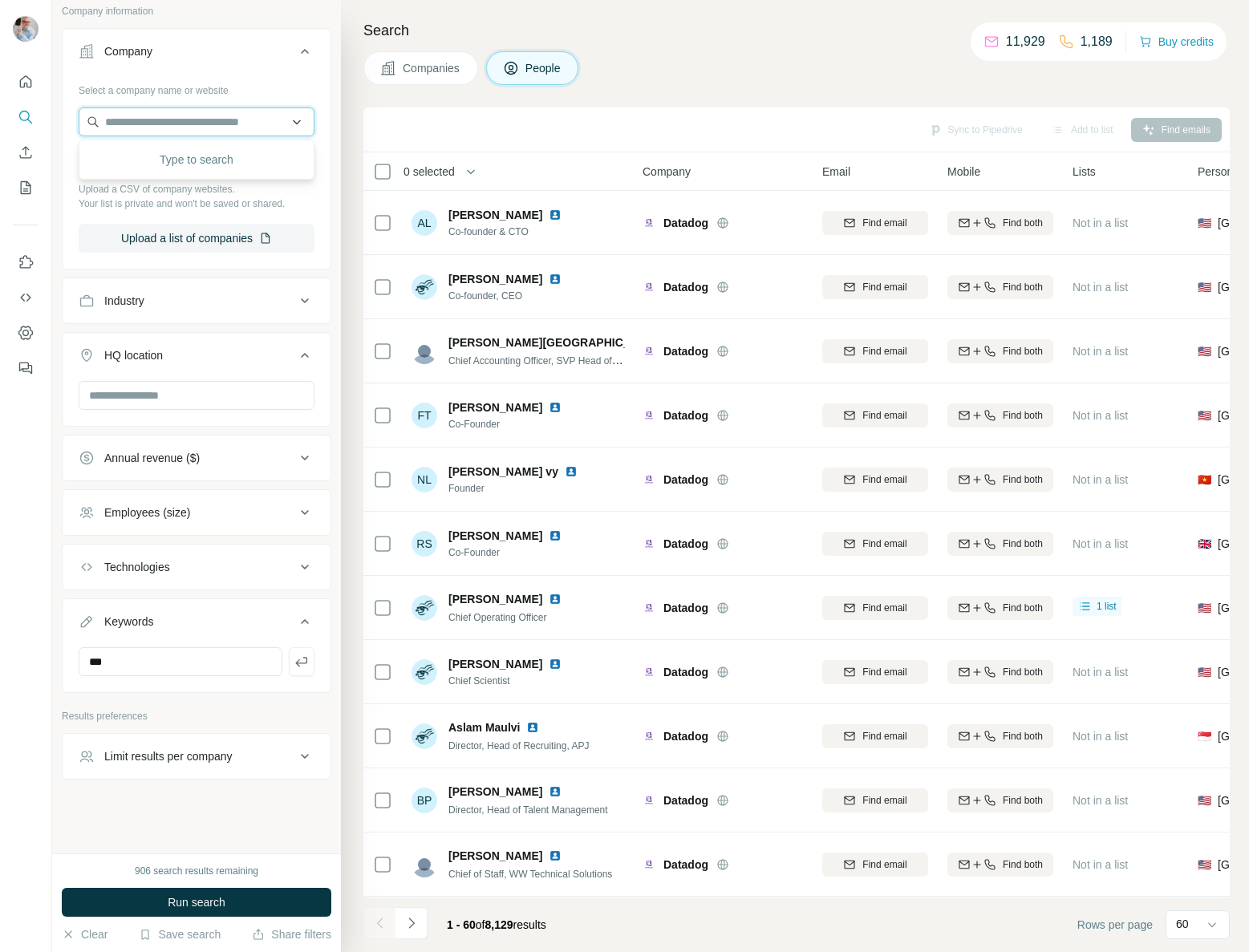
paste input "**********"
type input "**********"
click at [235, 49] on div "Company" at bounding box center [187, 51] width 216 height 16
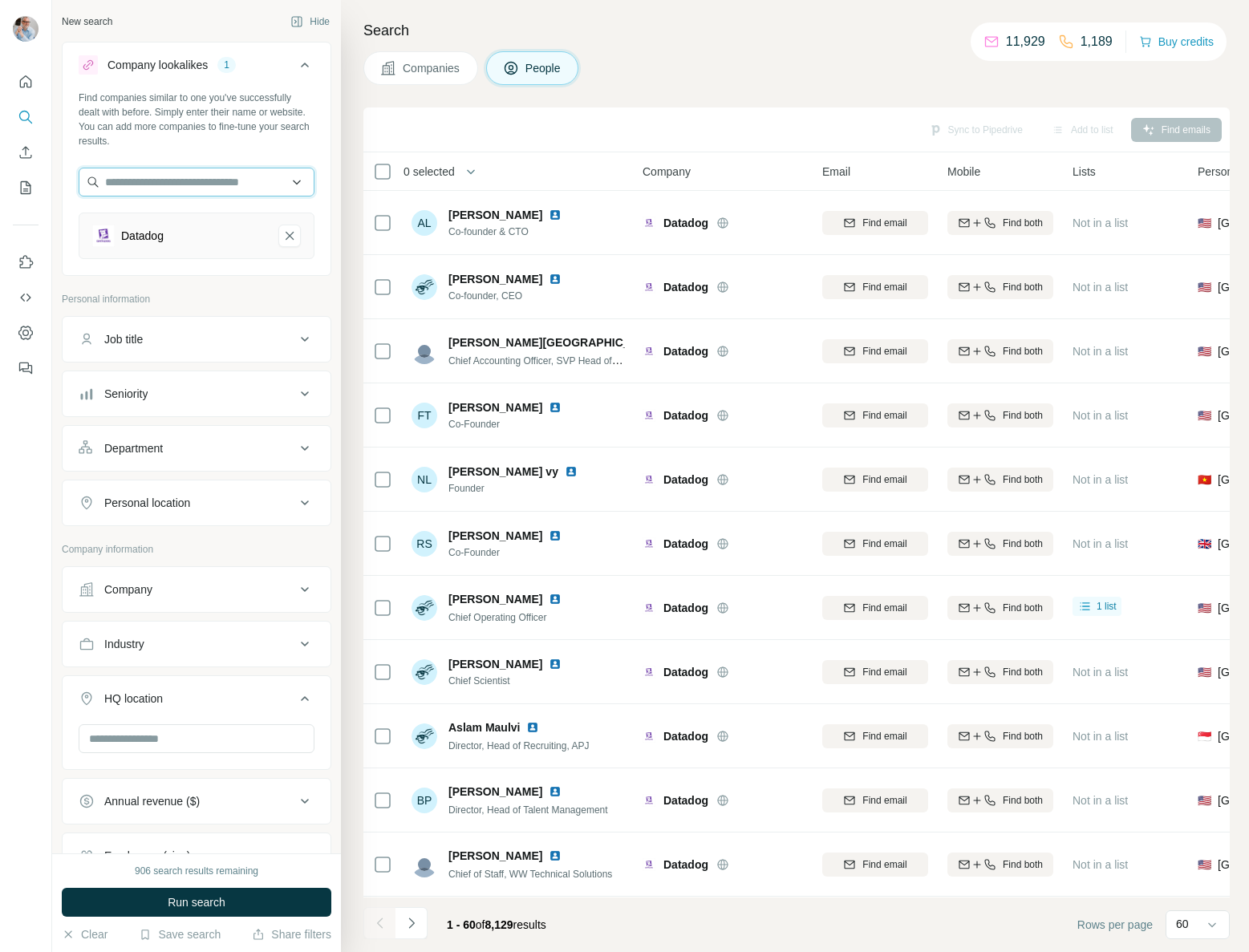
click at [168, 180] on input "text" at bounding box center [196, 181] width 236 height 29
drag, startPoint x: 232, startPoint y: 130, endPoint x: 235, endPoint y: 144, distance: 14.3
click at [232, 130] on div "Find companies similar to one you've successfully dealt with before. Simply ent…" at bounding box center [196, 119] width 236 height 58
drag, startPoint x: 289, startPoint y: 235, endPoint x: 216, endPoint y: 198, distance: 81.8
click at [289, 235] on icon "Datadog-remove-button" at bounding box center [290, 235] width 15 height 16
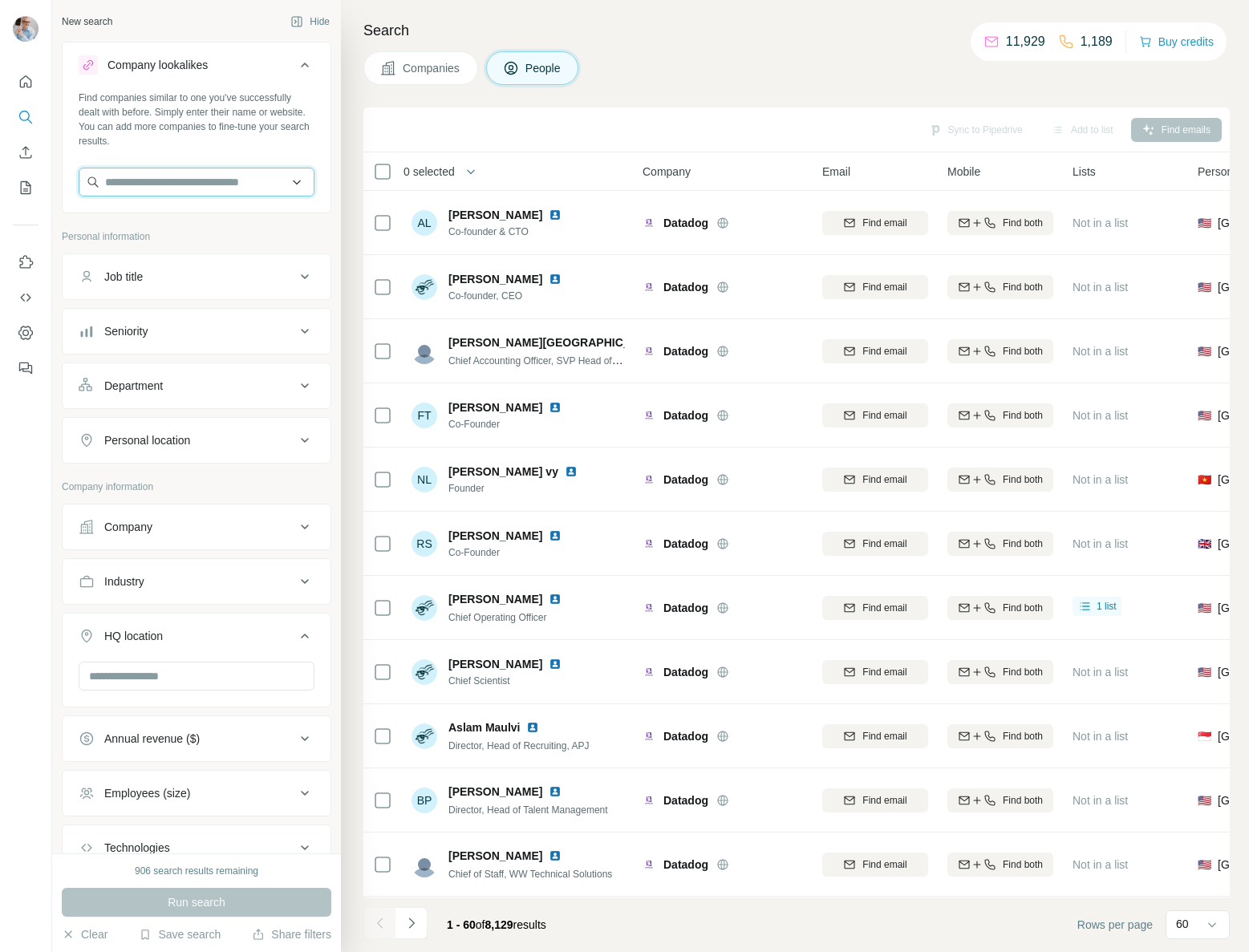
click at [153, 177] on input "text" at bounding box center [196, 181] width 236 height 29
paste input "**********"
drag, startPoint x: 220, startPoint y: 186, endPoint x: -3, endPoint y: 174, distance: 223.3
click at [0, 174] on html "**********" at bounding box center [624, 476] width 1249 height 952
type input "**********"
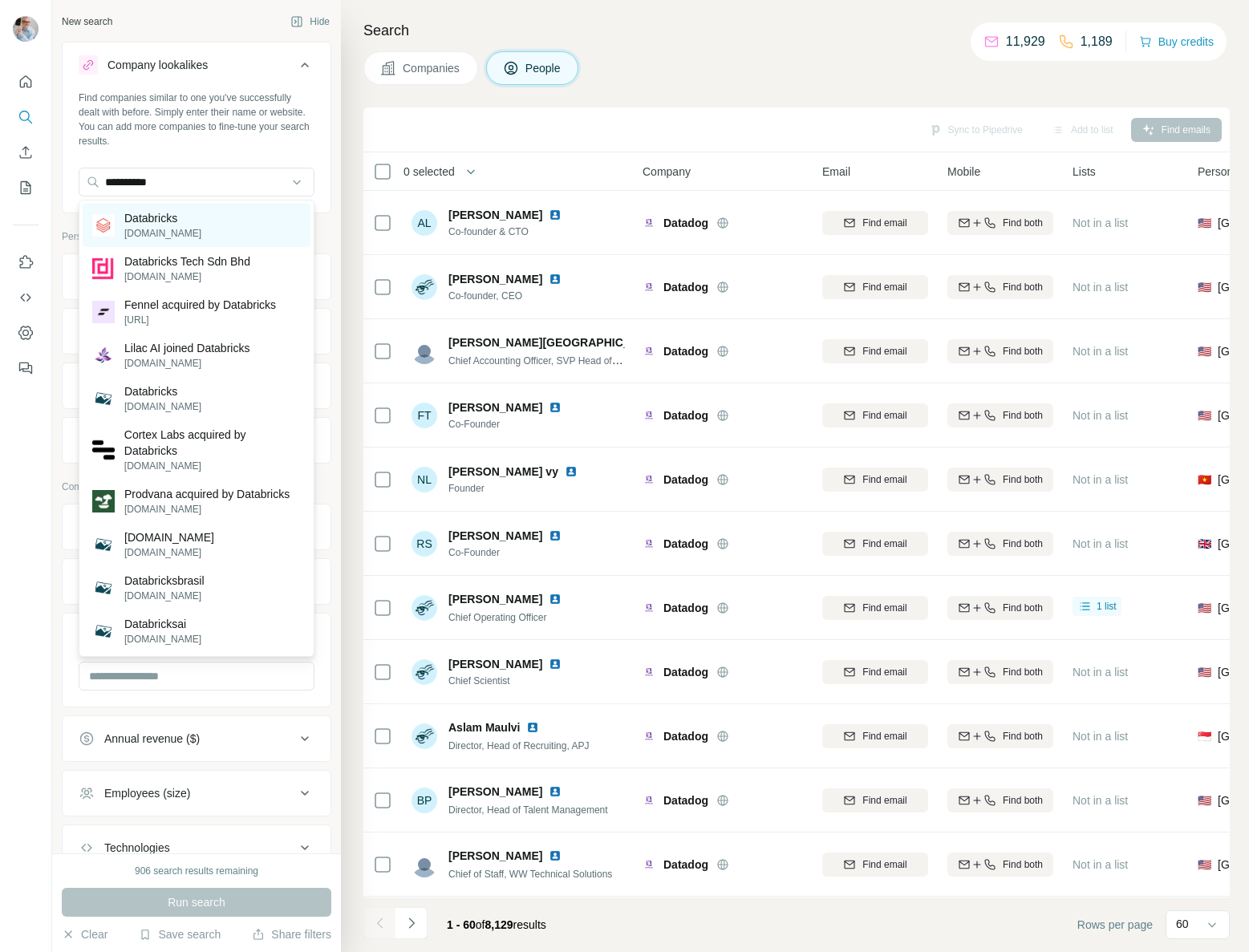
click at [164, 219] on p "Databricks" at bounding box center [163, 217] width 77 height 16
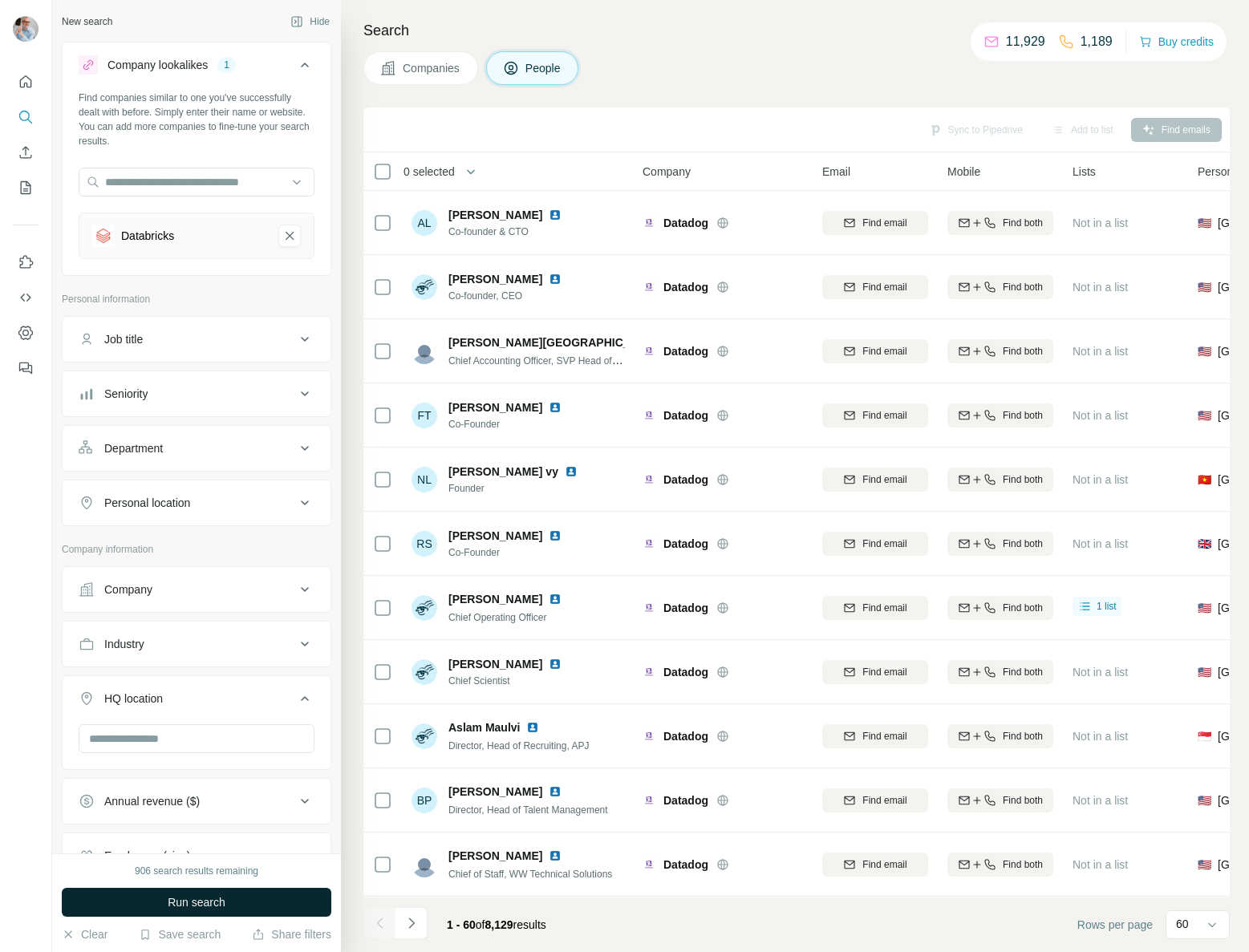
click at [162, 907] on button "Run search" at bounding box center [197, 901] width 270 height 29
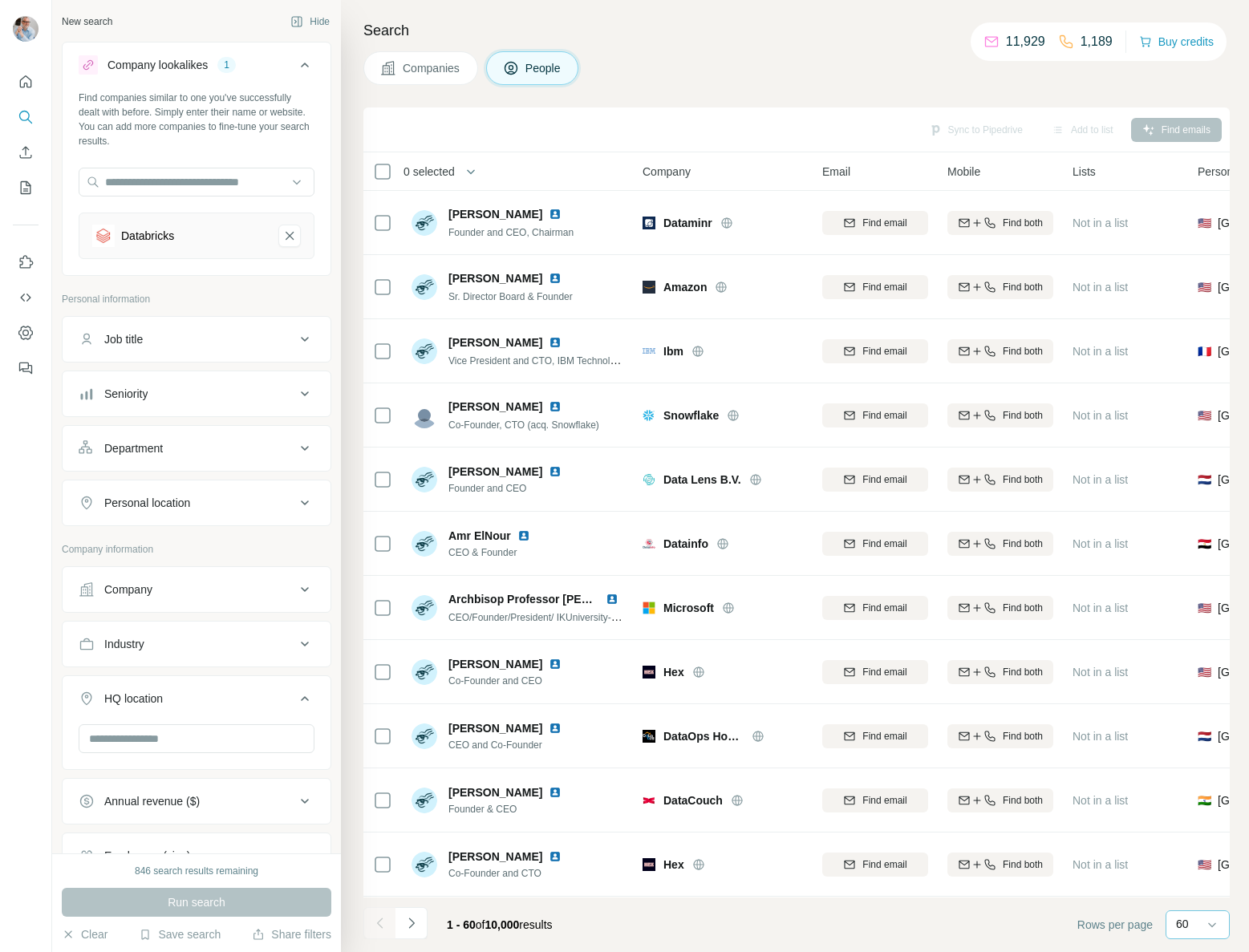
click at [1200, 921] on div "60" at bounding box center [1195, 923] width 40 height 16
click at [1185, 889] on p "10" at bounding box center [1185, 887] width 13 height 16
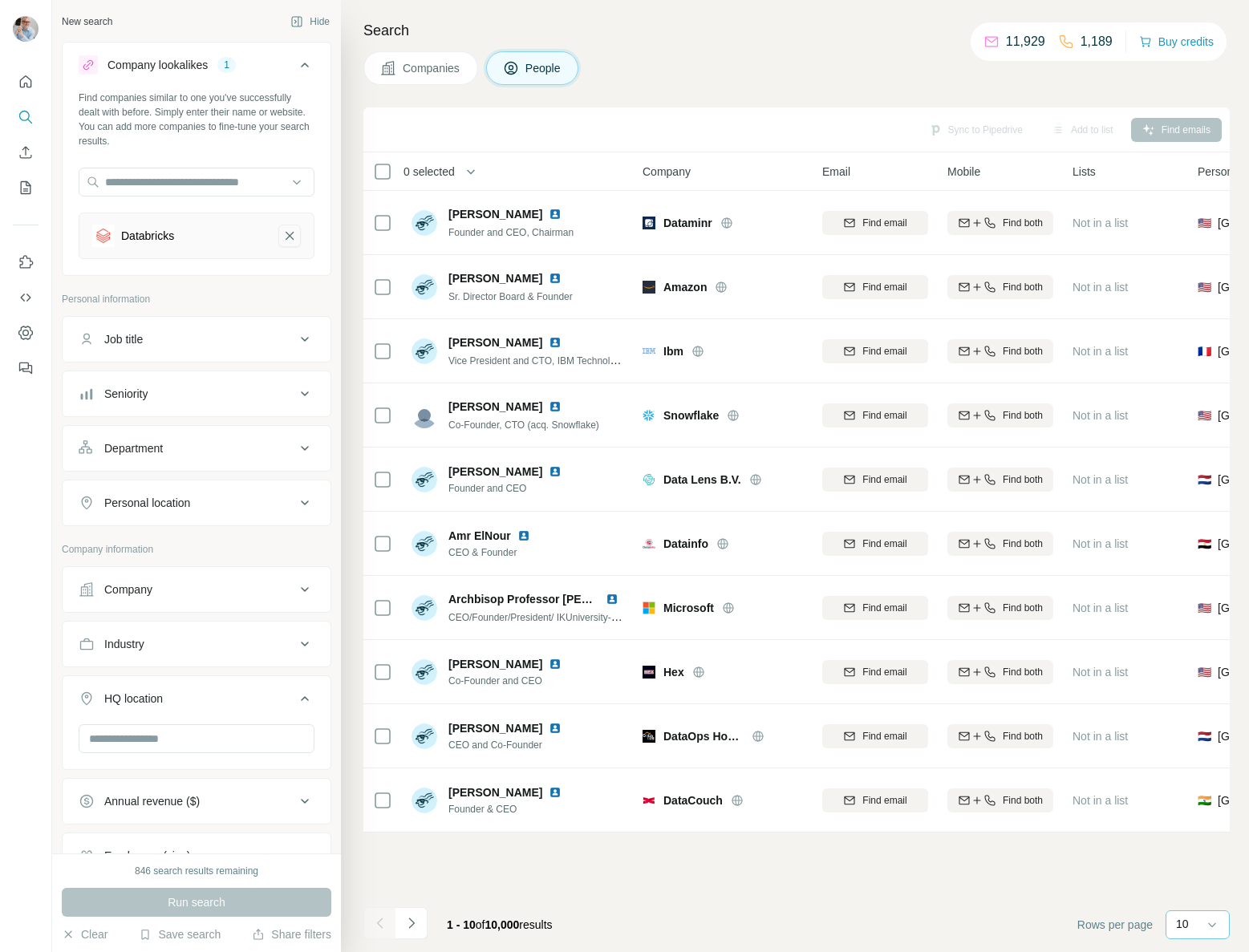
click at [295, 235] on icon "Databricks-remove-button" at bounding box center [290, 235] width 15 height 16
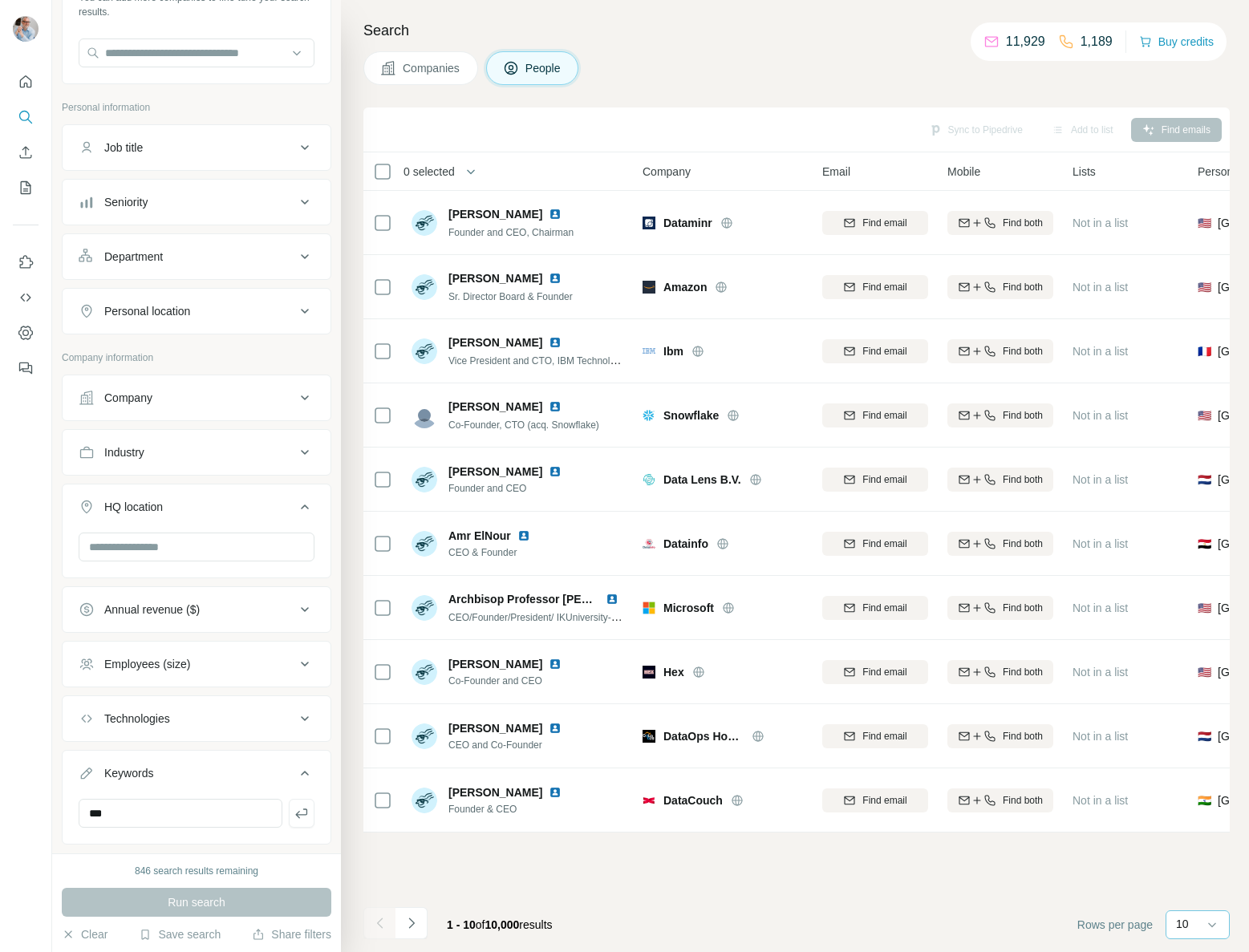
scroll to position [133, 0]
drag, startPoint x: 437, startPoint y: 63, endPoint x: 489, endPoint y: 64, distance: 52.0
click at [437, 63] on span "Companies" at bounding box center [431, 67] width 58 height 16
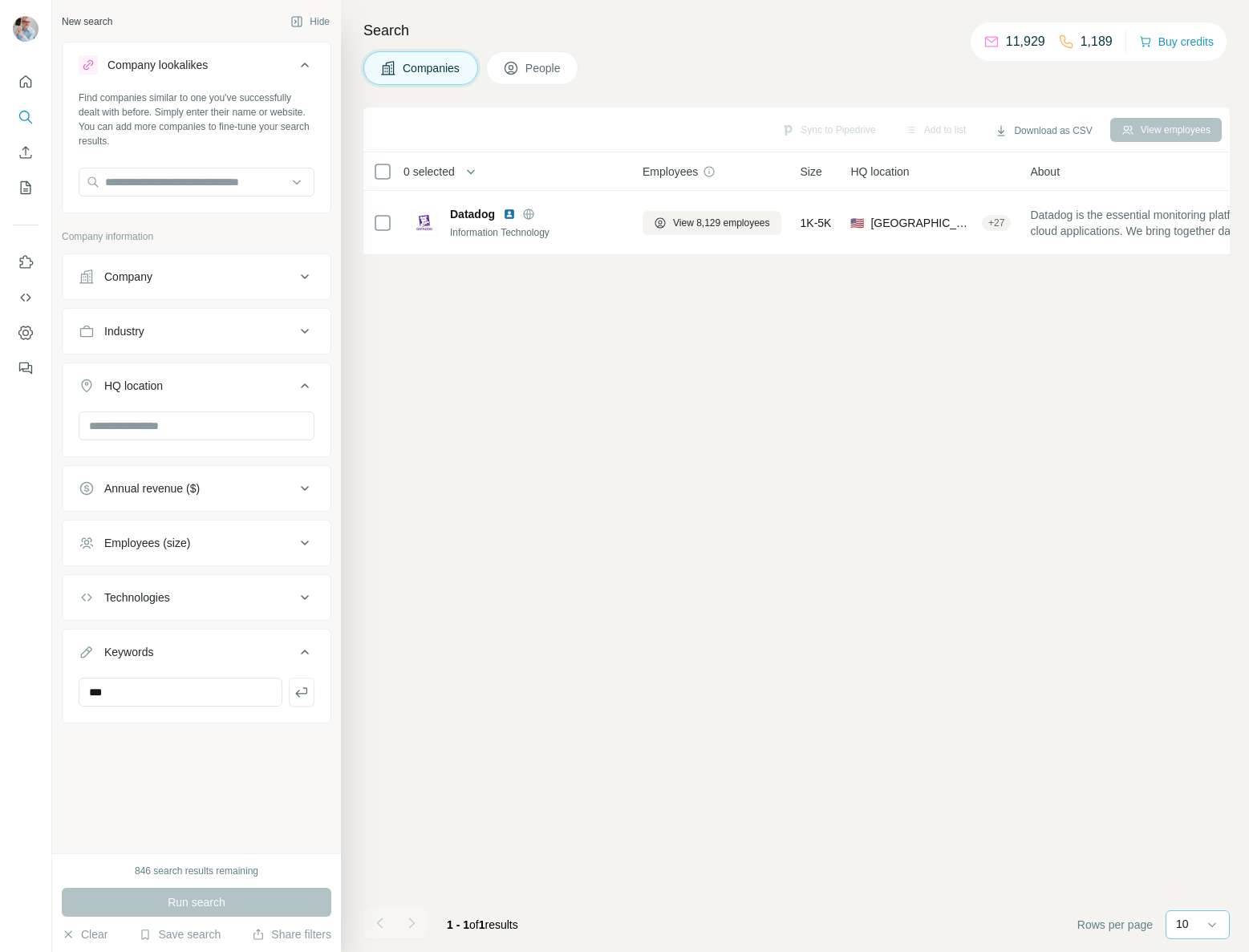
scroll to position [0, 0]
click at [533, 63] on span "People" at bounding box center [544, 67] width 37 height 16
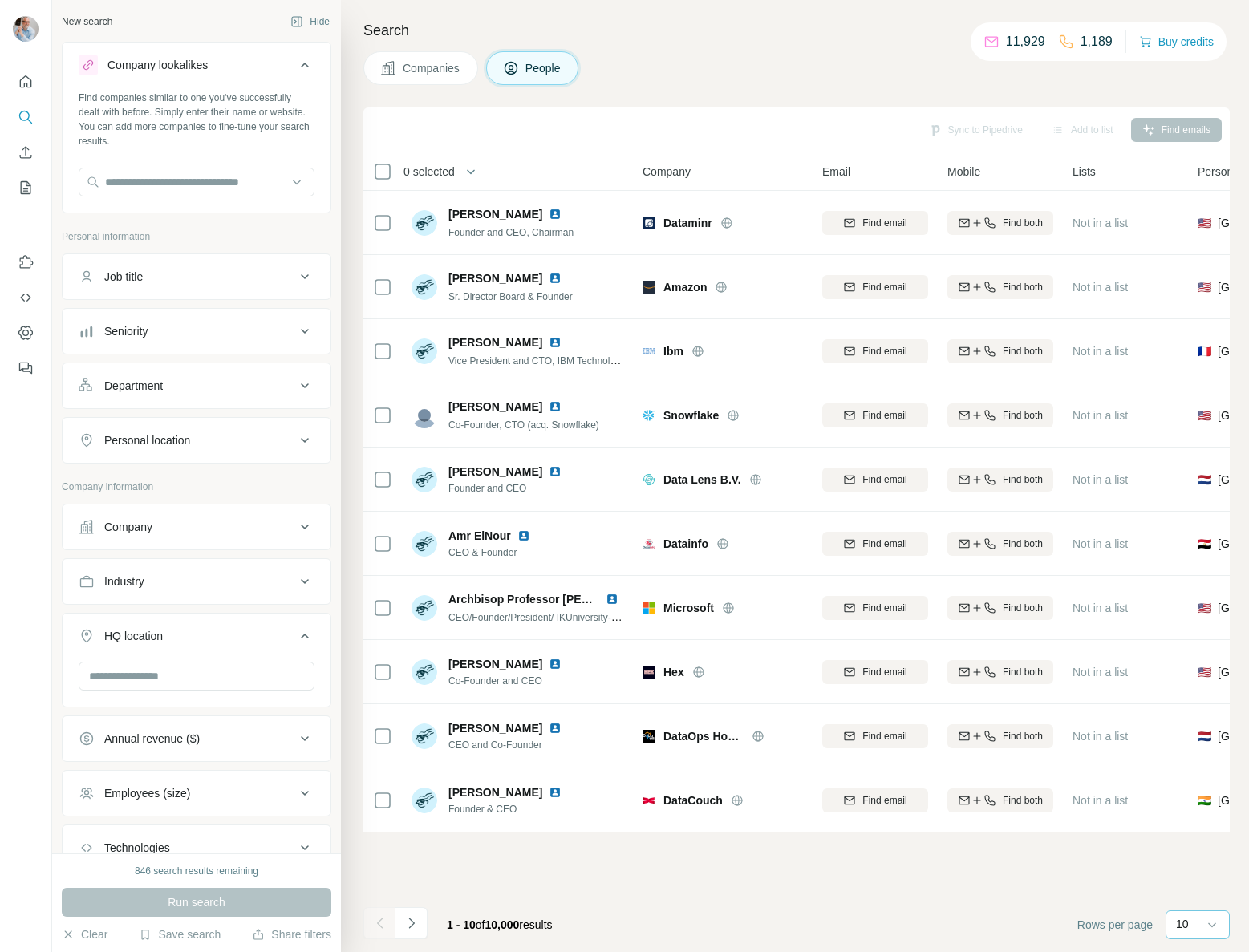
click at [285, 275] on div "Job title" at bounding box center [187, 276] width 216 height 16
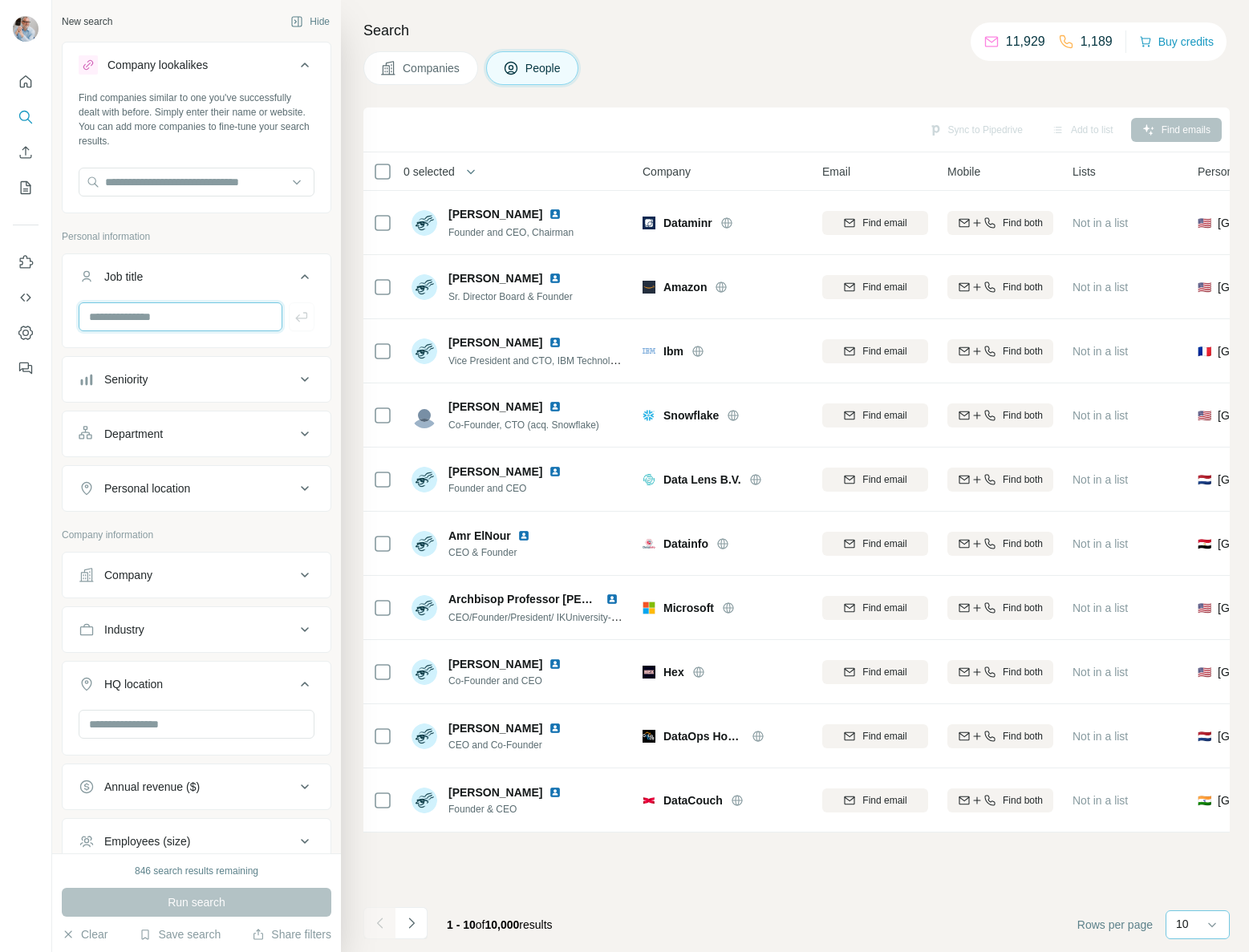
click at [167, 321] on input "text" at bounding box center [180, 316] width 204 height 29
type input "***"
click at [228, 385] on div "Seniority" at bounding box center [187, 379] width 216 height 16
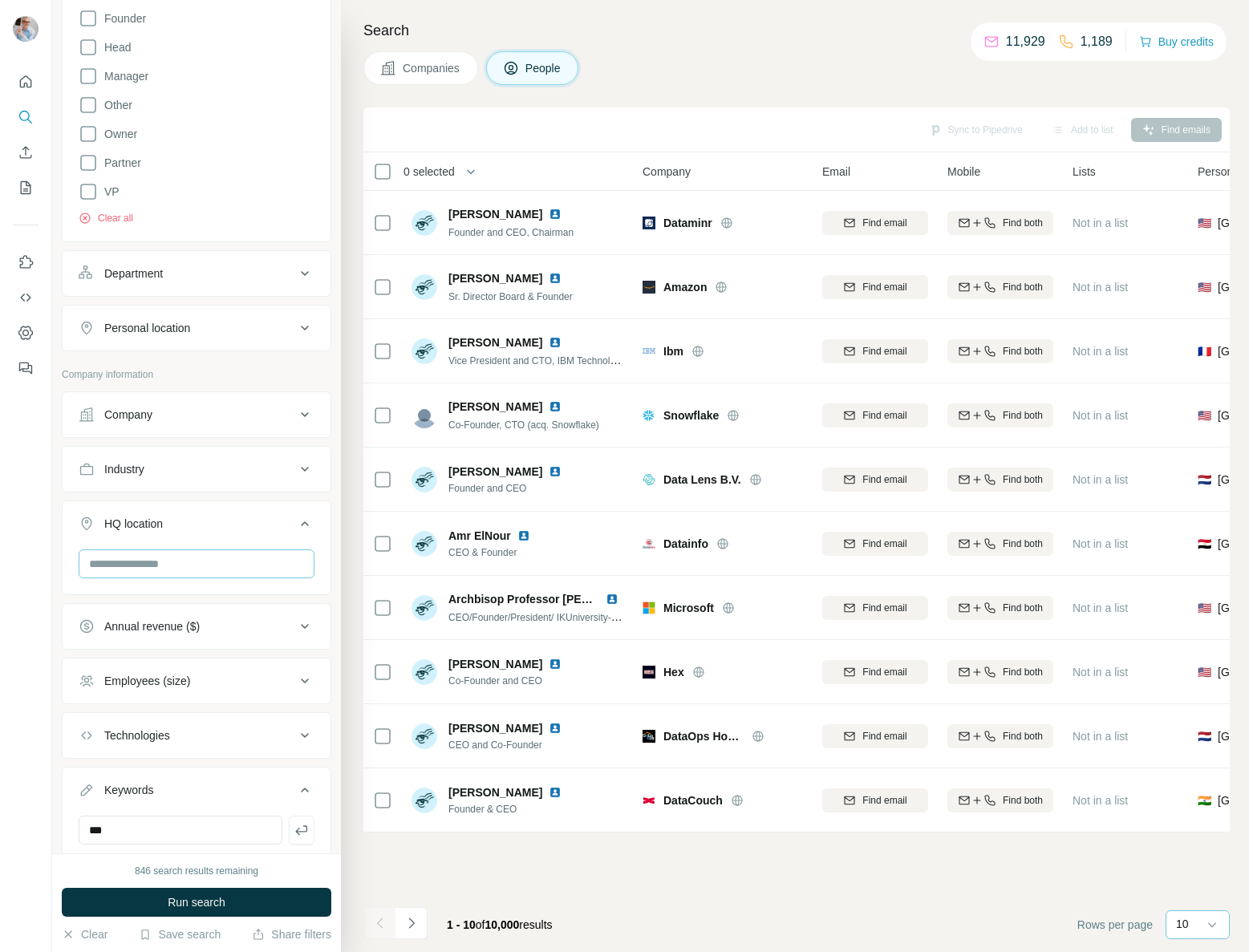
scroll to position [491, 0]
click at [173, 531] on button "HQ location" at bounding box center [197, 524] width 268 height 45
click at [269, 530] on button "HQ location" at bounding box center [197, 522] width 268 height 39
click at [186, 563] on input "text" at bounding box center [196, 560] width 236 height 29
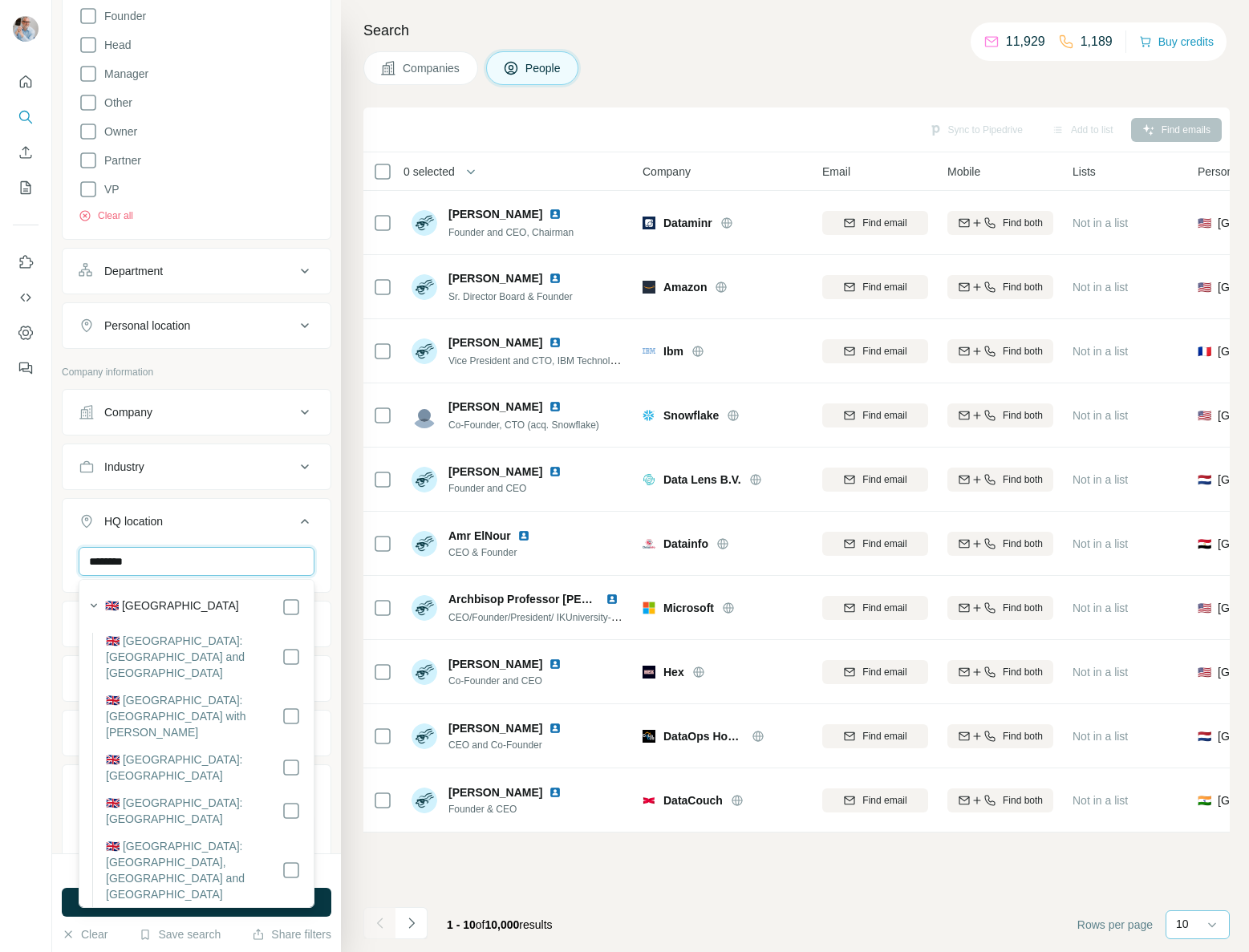
type input "********"
click at [229, 599] on div "🇬🇧 [GEOGRAPHIC_DATA]" at bounding box center [203, 607] width 196 height 19
click at [235, 488] on div "Industry" at bounding box center [197, 466] width 270 height 46
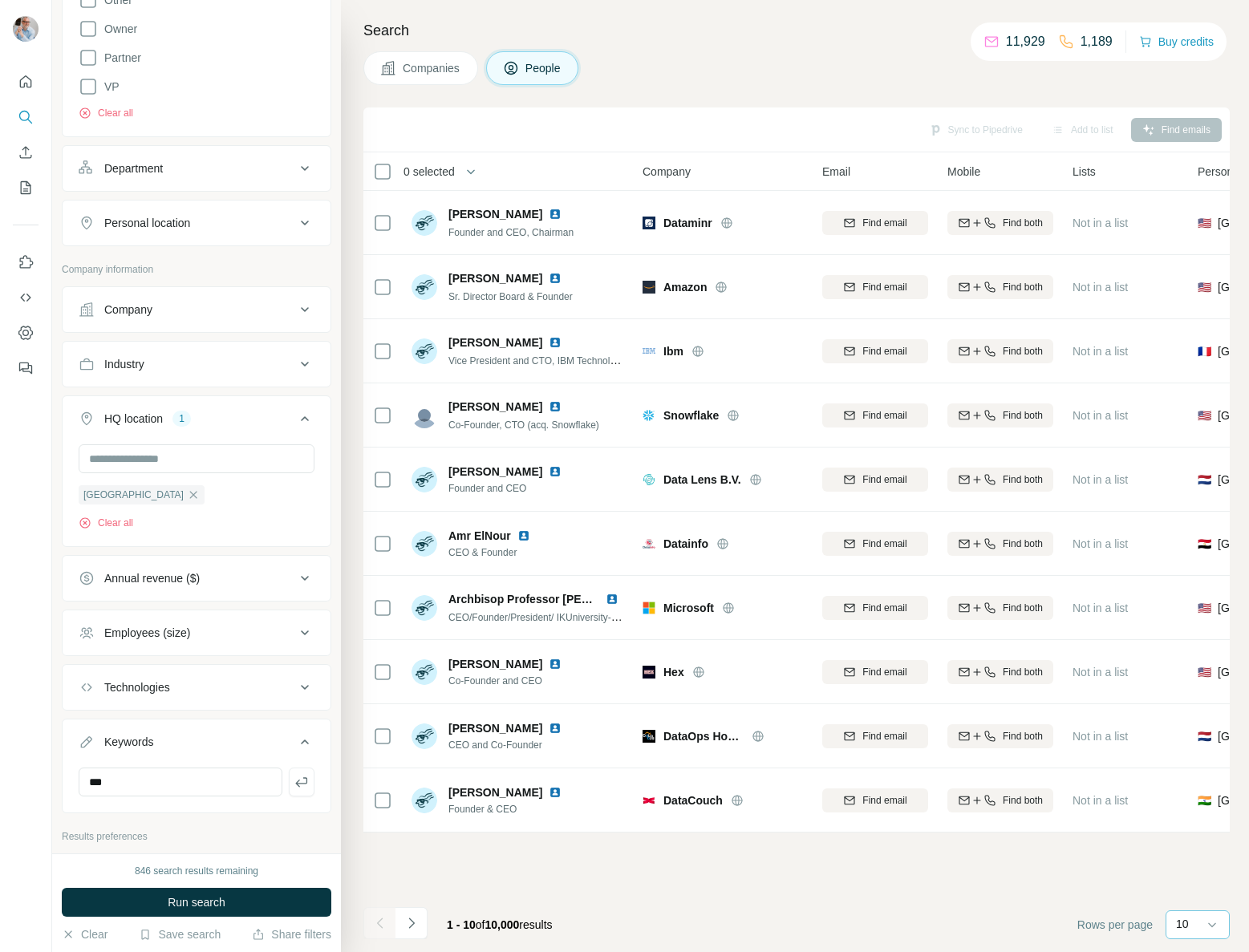
scroll to position [603, 0]
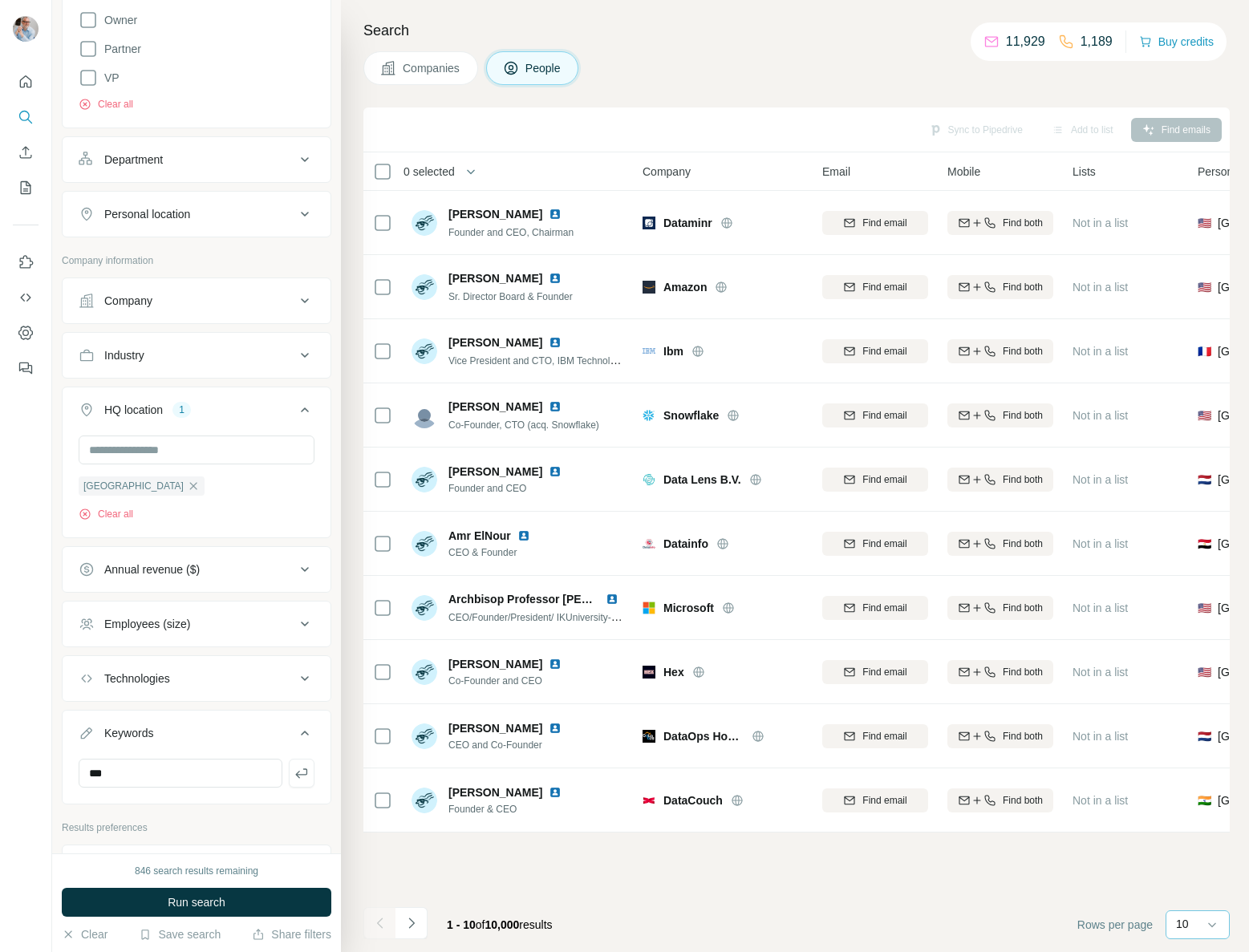
click at [137, 628] on div "Employees (size)" at bounding box center [147, 623] width 86 height 16
click at [93, 779] on icon at bounding box center [88, 777] width 19 height 19
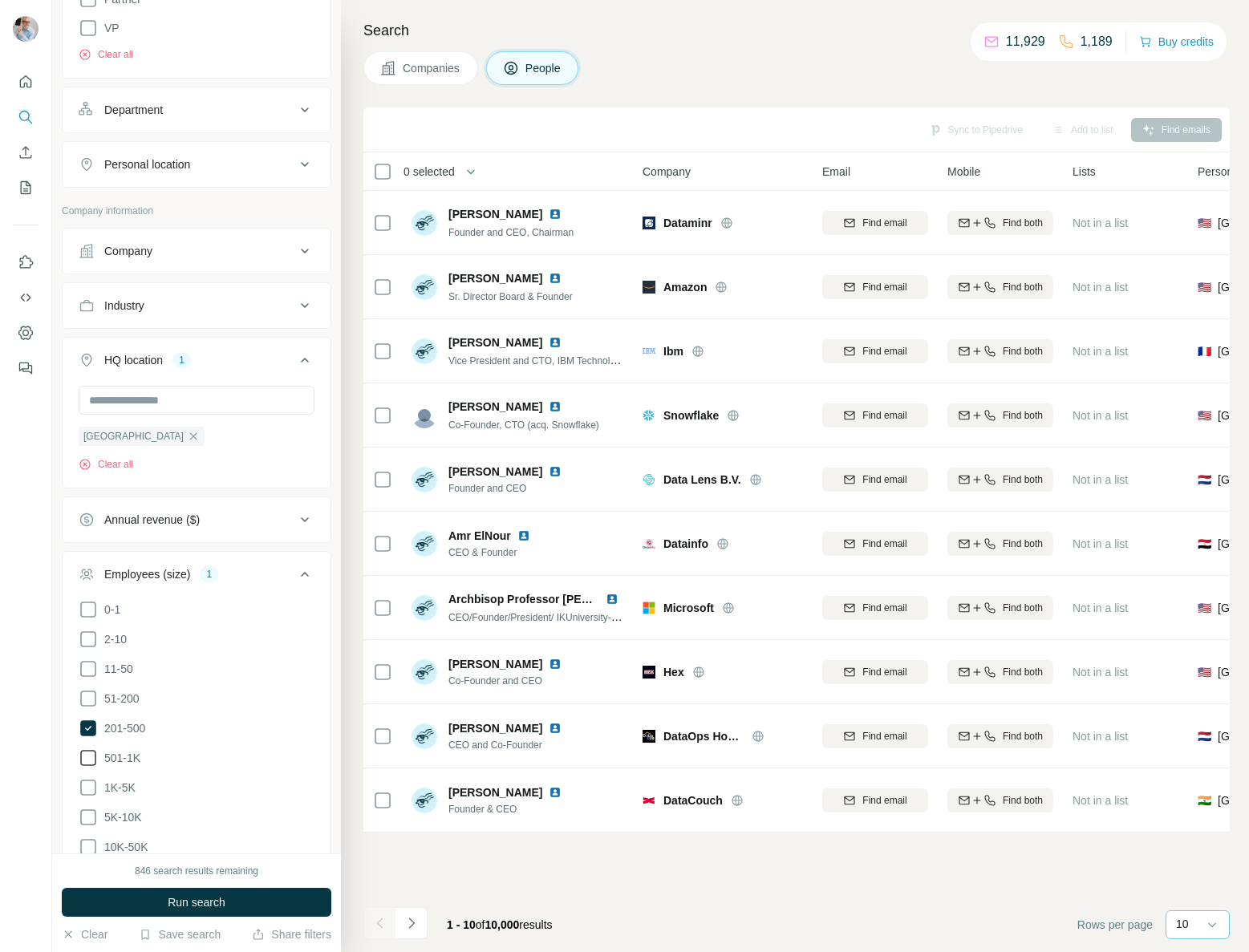
scroll to position [654, 0]
click at [90, 759] on icon at bounding box center [88, 756] width 19 height 19
click at [88, 727] on icon at bounding box center [88, 727] width 16 height 16
click at [88, 749] on icon at bounding box center [88, 756] width 16 height 16
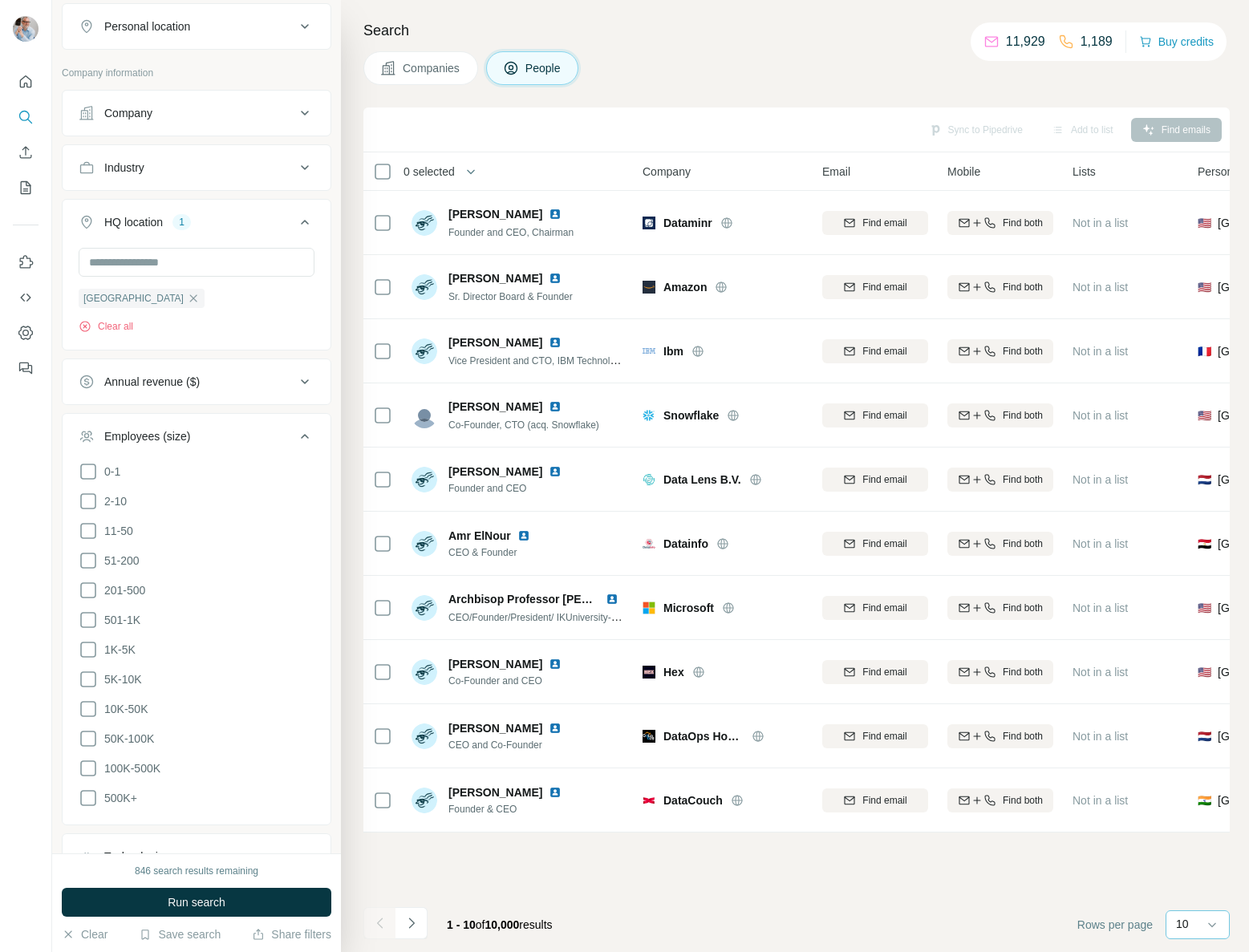
scroll to position [803, 0]
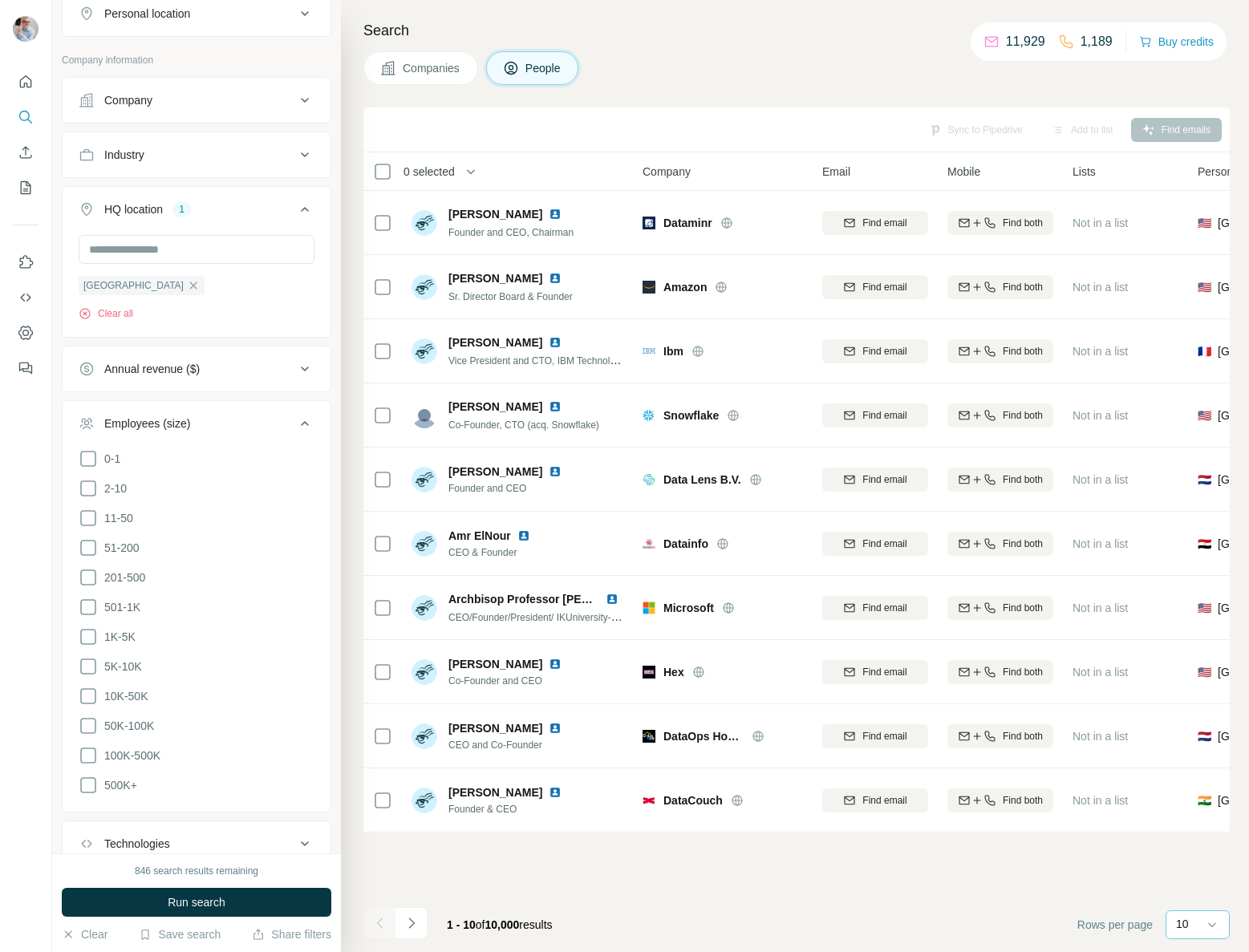
drag, startPoint x: 89, startPoint y: 692, endPoint x: 89, endPoint y: 673, distance: 19.0
click at [89, 692] on icon at bounding box center [88, 695] width 19 height 19
click at [89, 667] on icon at bounding box center [88, 666] width 19 height 19
click at [162, 903] on button "Run search" at bounding box center [197, 901] width 270 height 29
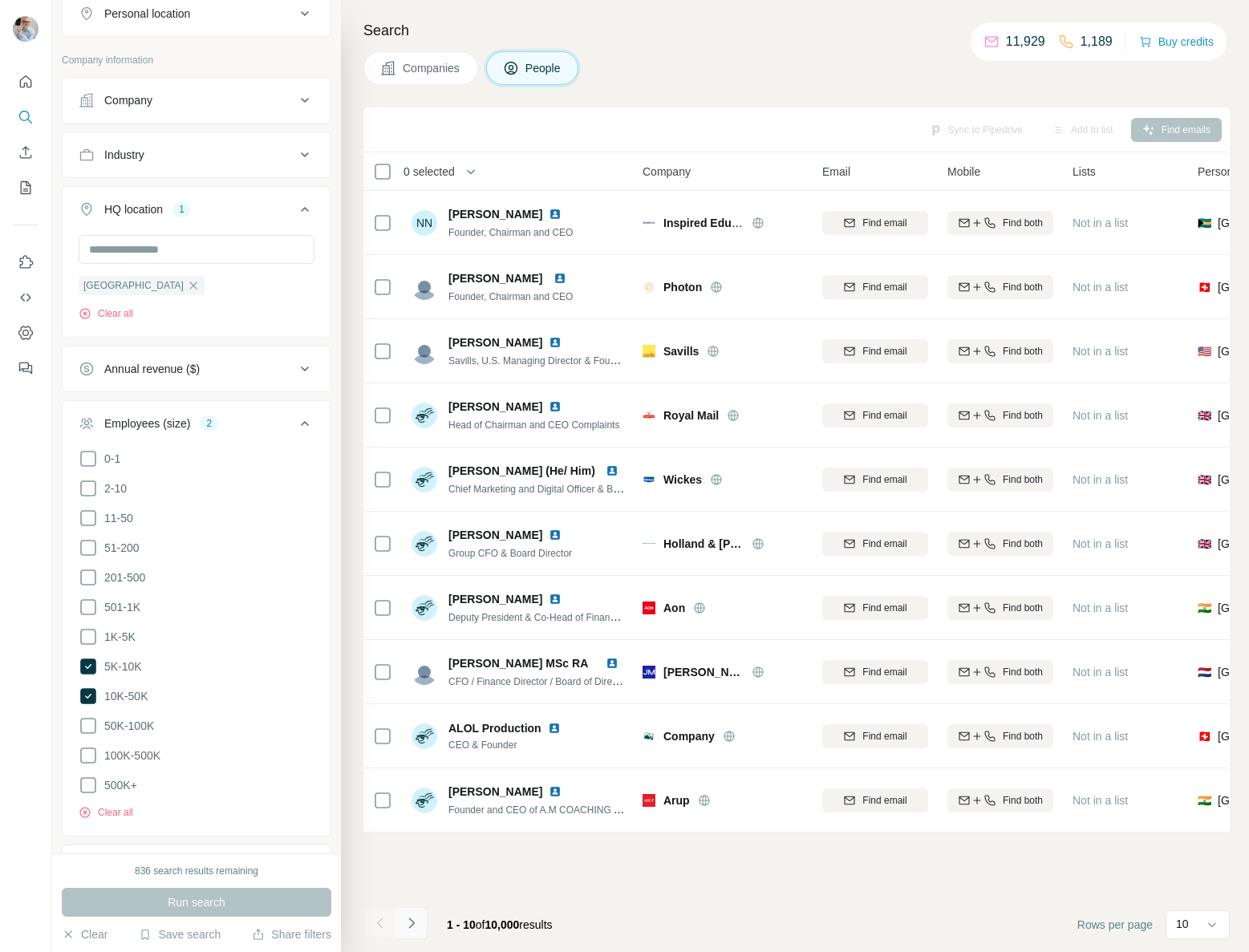
click at [408, 924] on icon "Navigate to next page" at bounding box center [411, 922] width 16 height 16
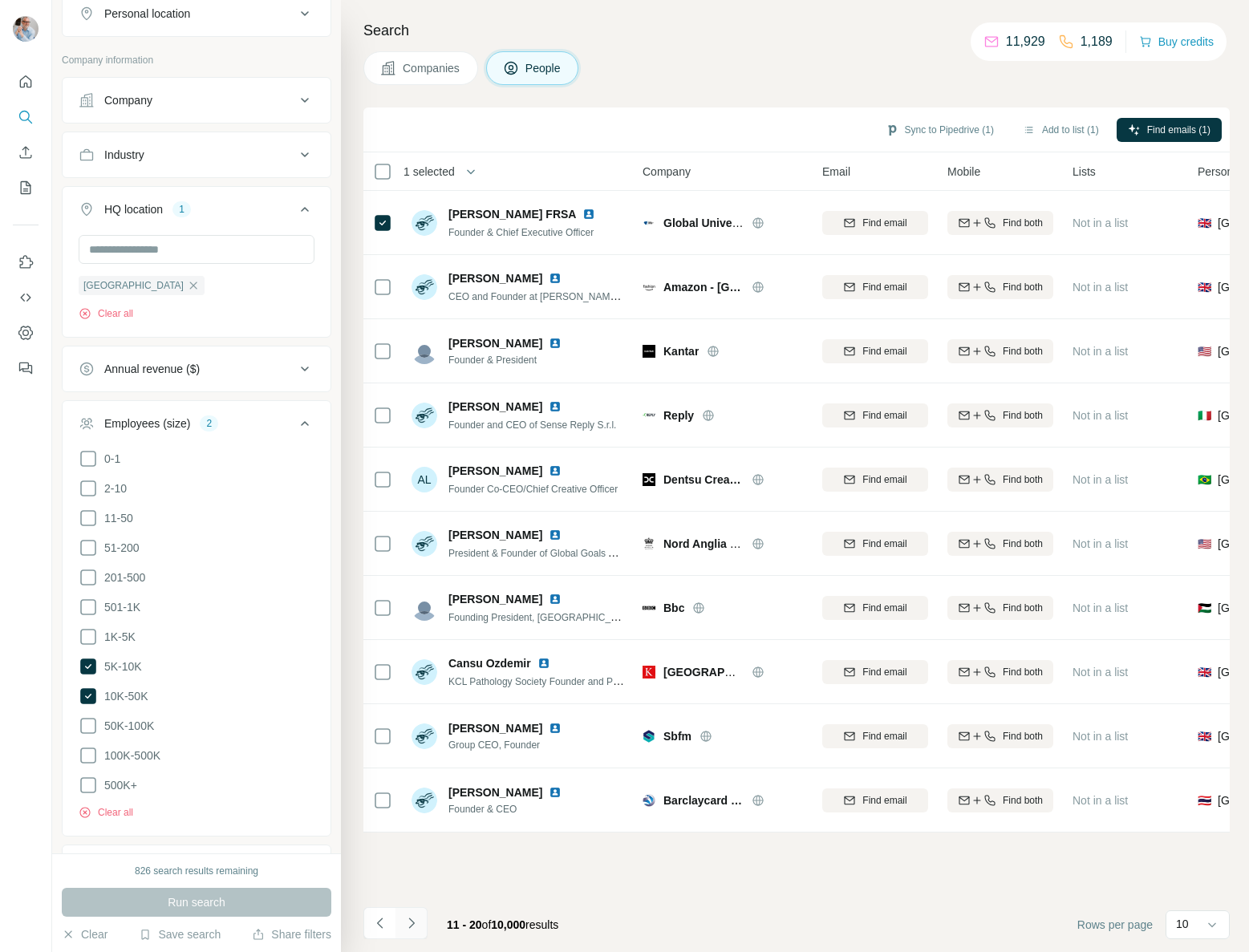
click at [416, 916] on icon "Navigate to next page" at bounding box center [411, 922] width 16 height 16
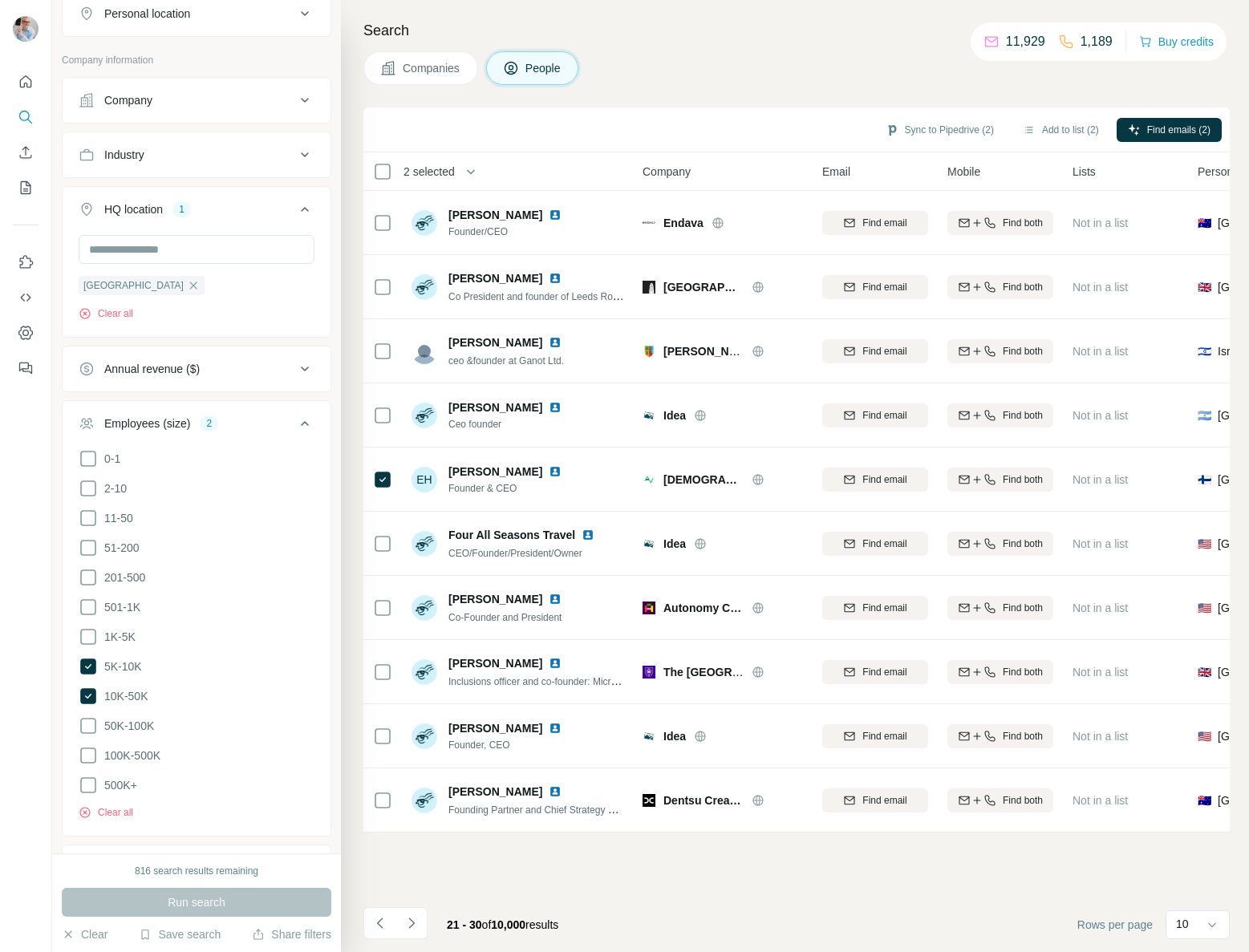
click at [419, 927] on button "Navigate to next page" at bounding box center [411, 922] width 32 height 32
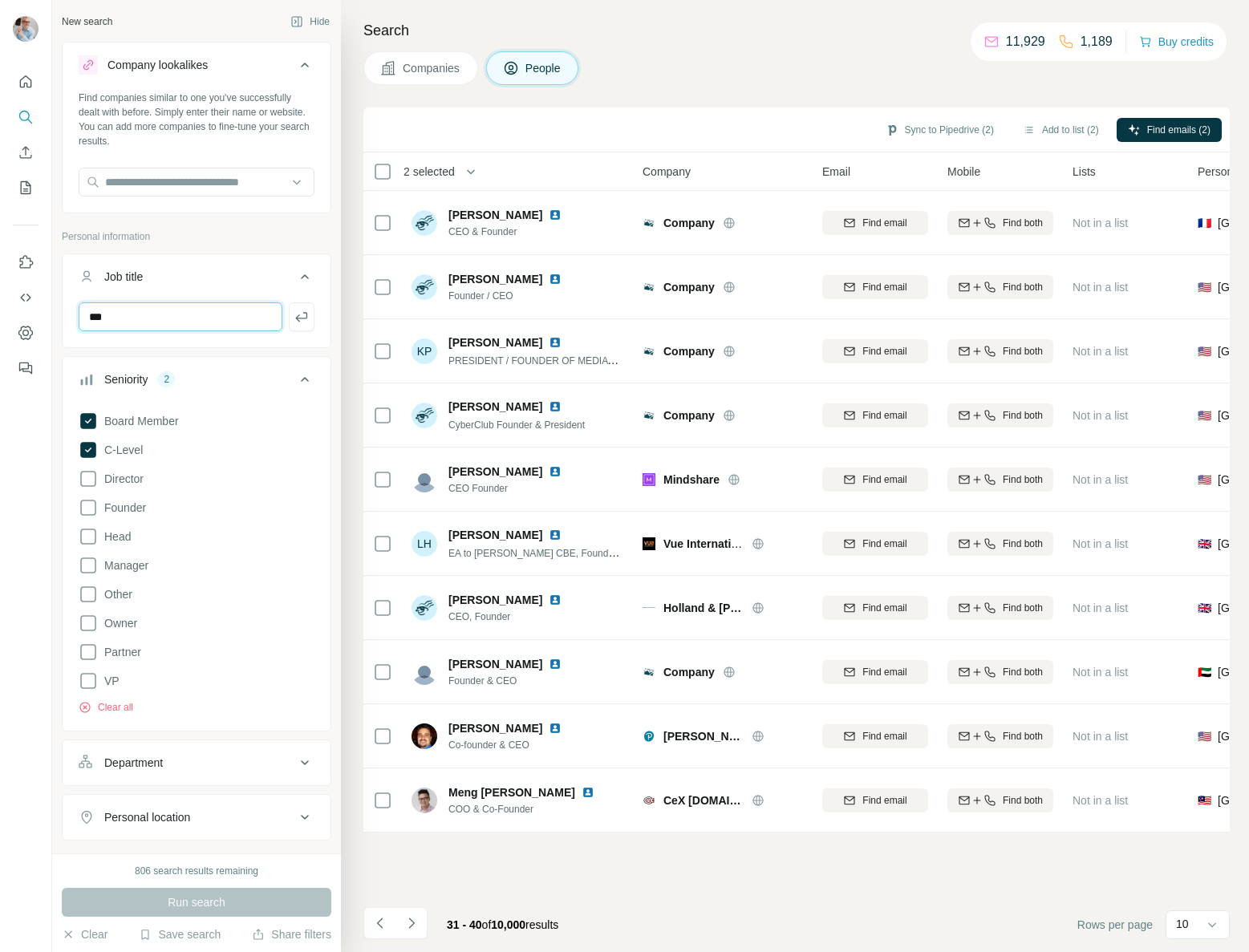
click at [241, 319] on input "***" at bounding box center [180, 316] width 204 height 29
click at [410, 919] on icon "Navigate to next page" at bounding box center [411, 922] width 6 height 10
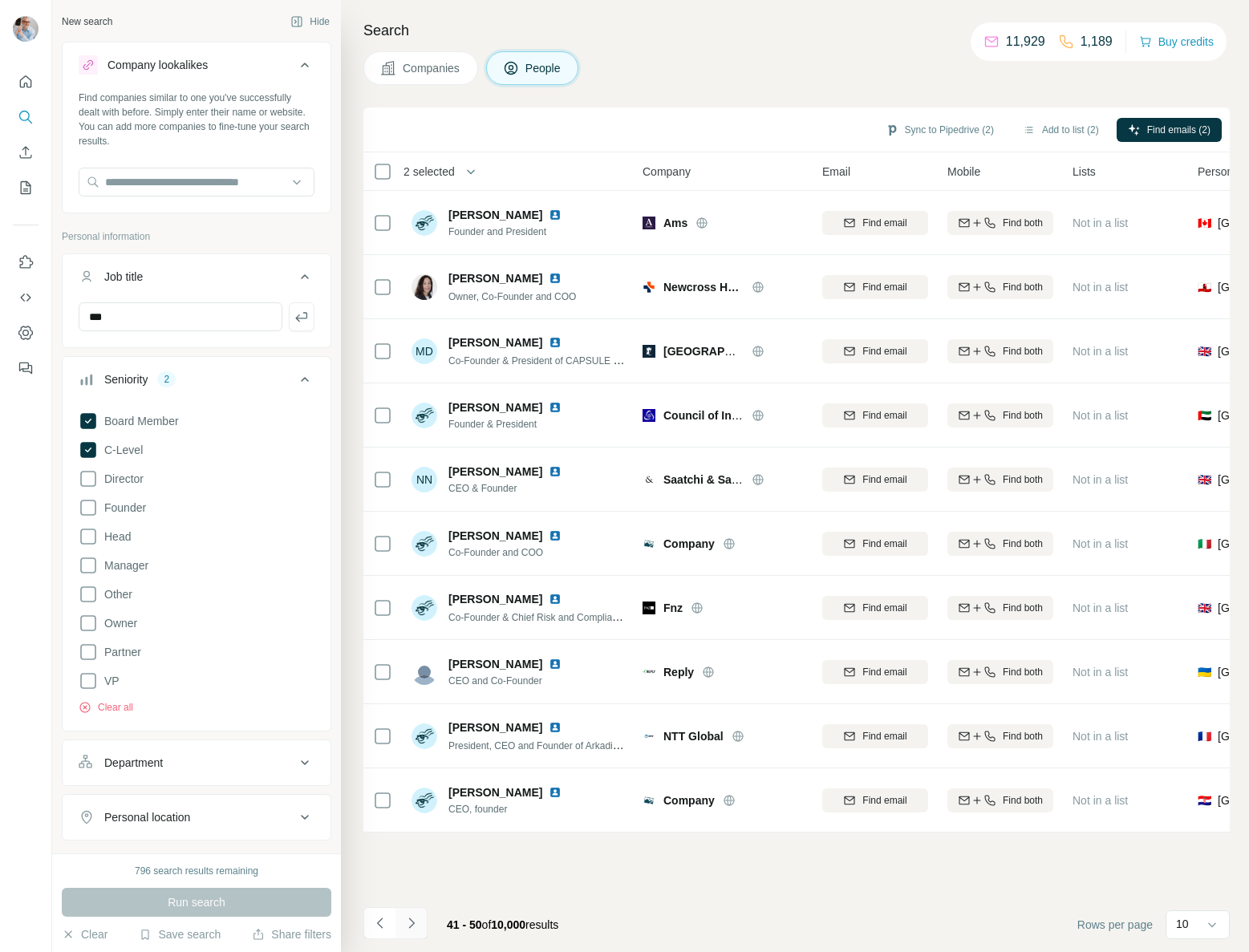
click at [411, 920] on icon "Navigate to next page" at bounding box center [411, 922] width 6 height 10
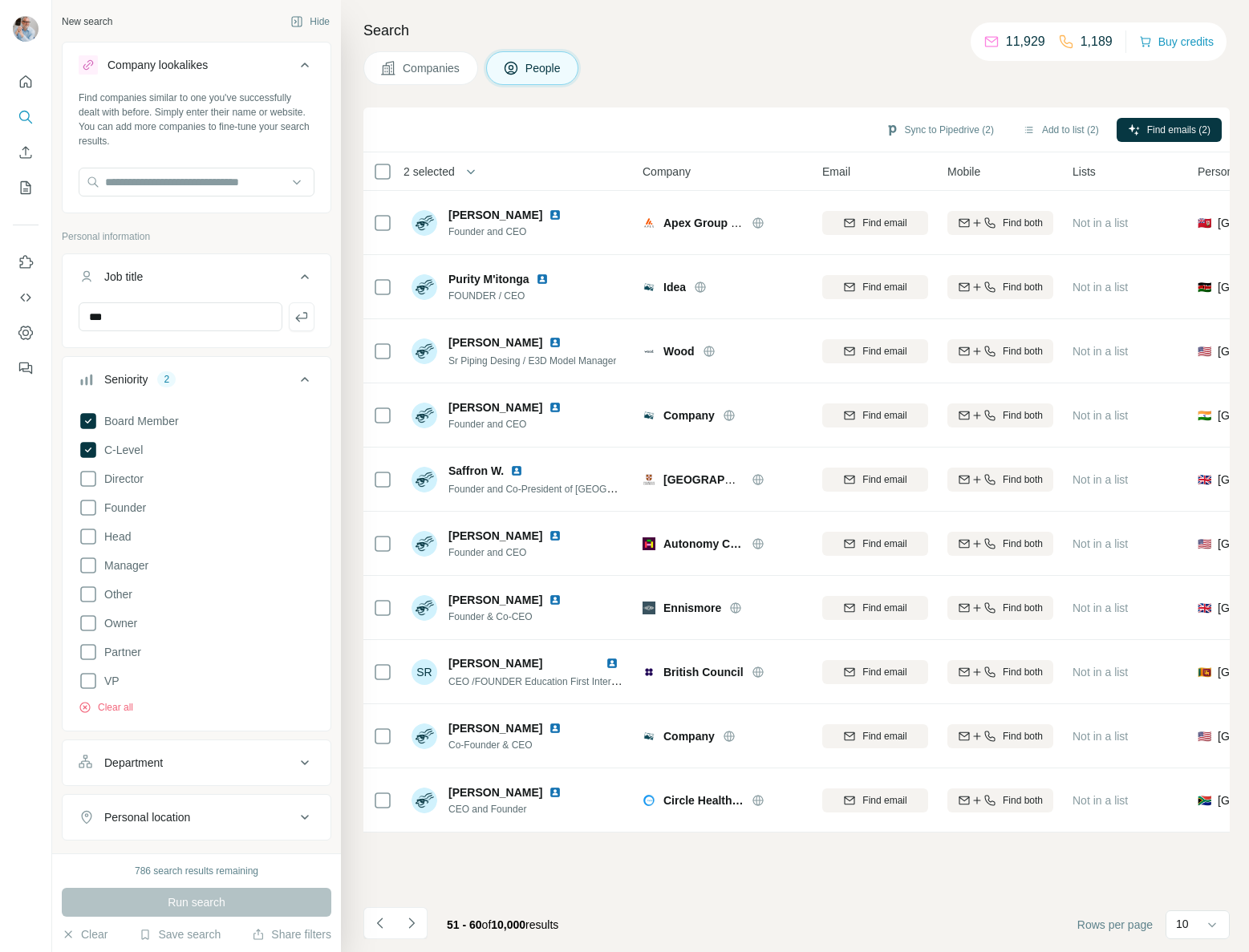
click at [411, 921] on icon "Navigate to next page" at bounding box center [411, 922] width 16 height 16
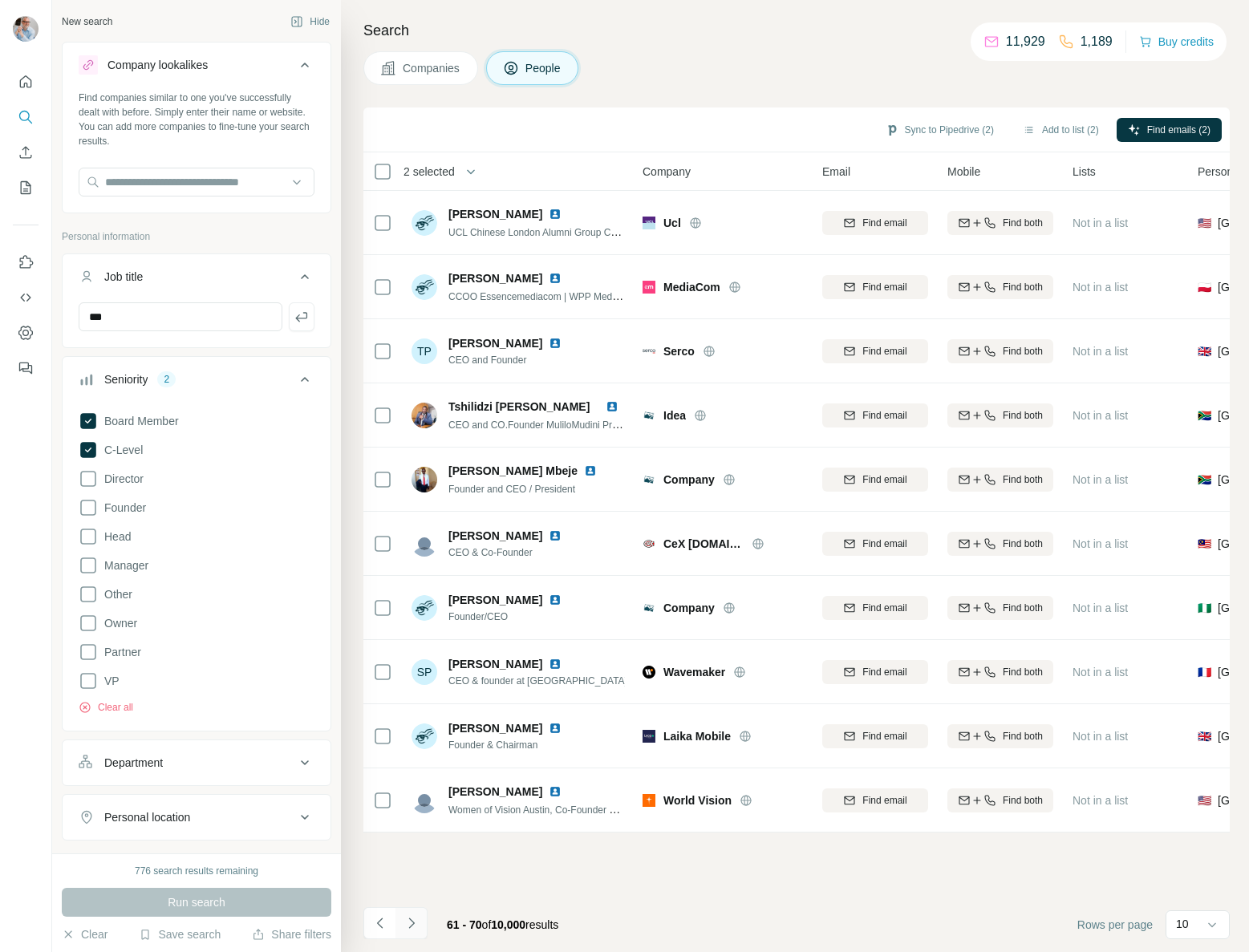
click at [411, 922] on icon "Navigate to next page" at bounding box center [411, 922] width 6 height 10
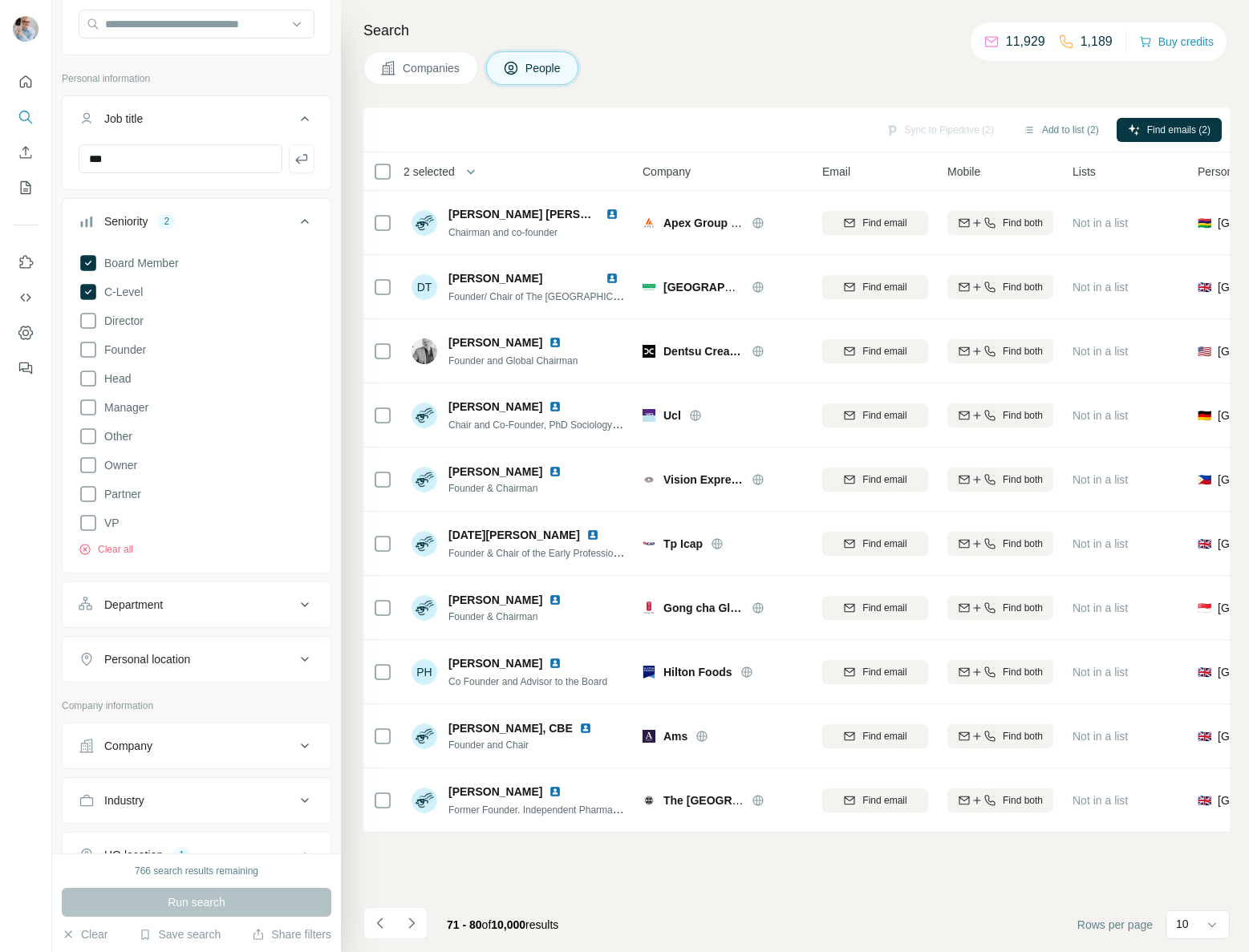
scroll to position [207, 0]
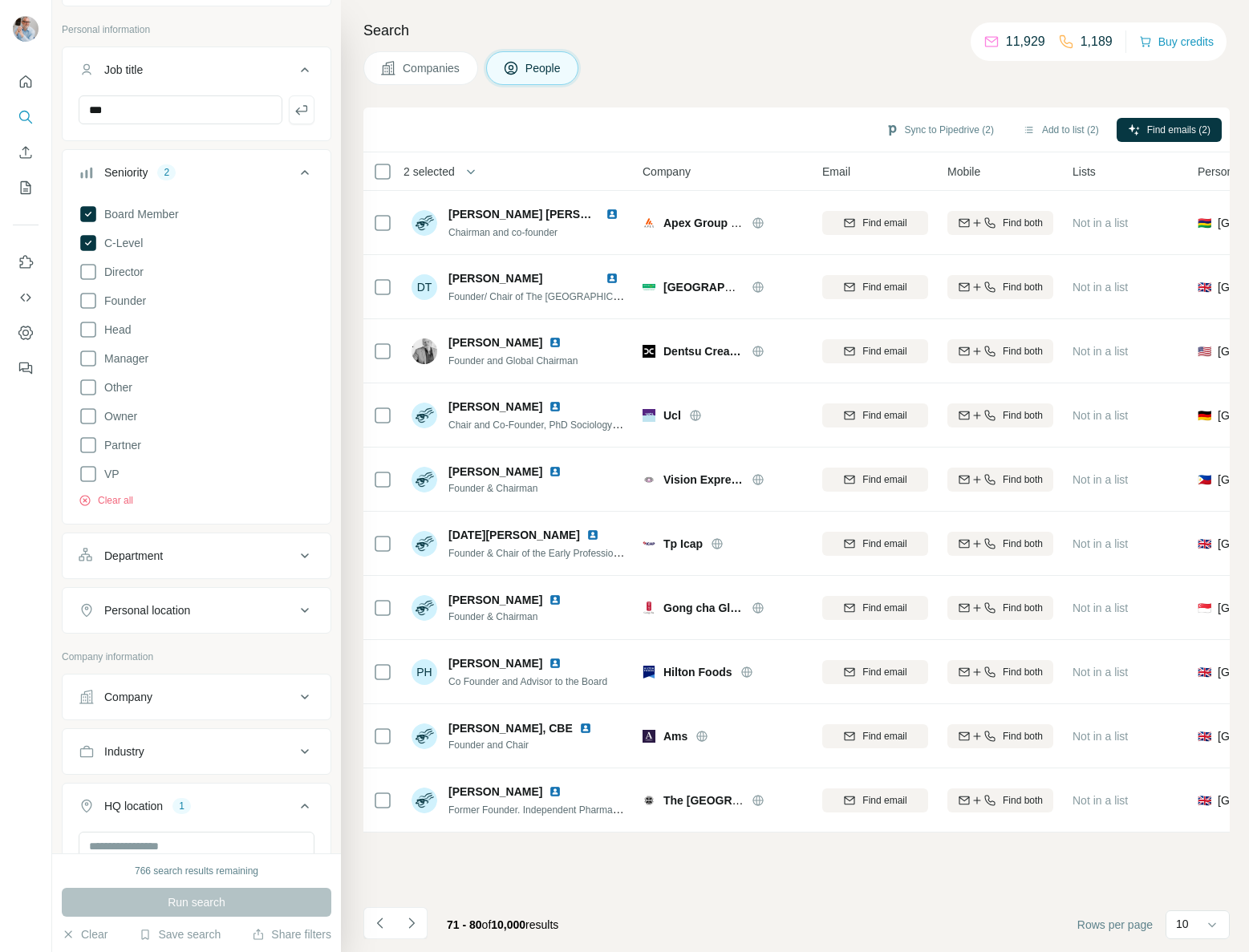
click at [162, 552] on div "Department" at bounding box center [133, 555] width 58 height 16
click at [158, 590] on input at bounding box center [188, 596] width 198 height 18
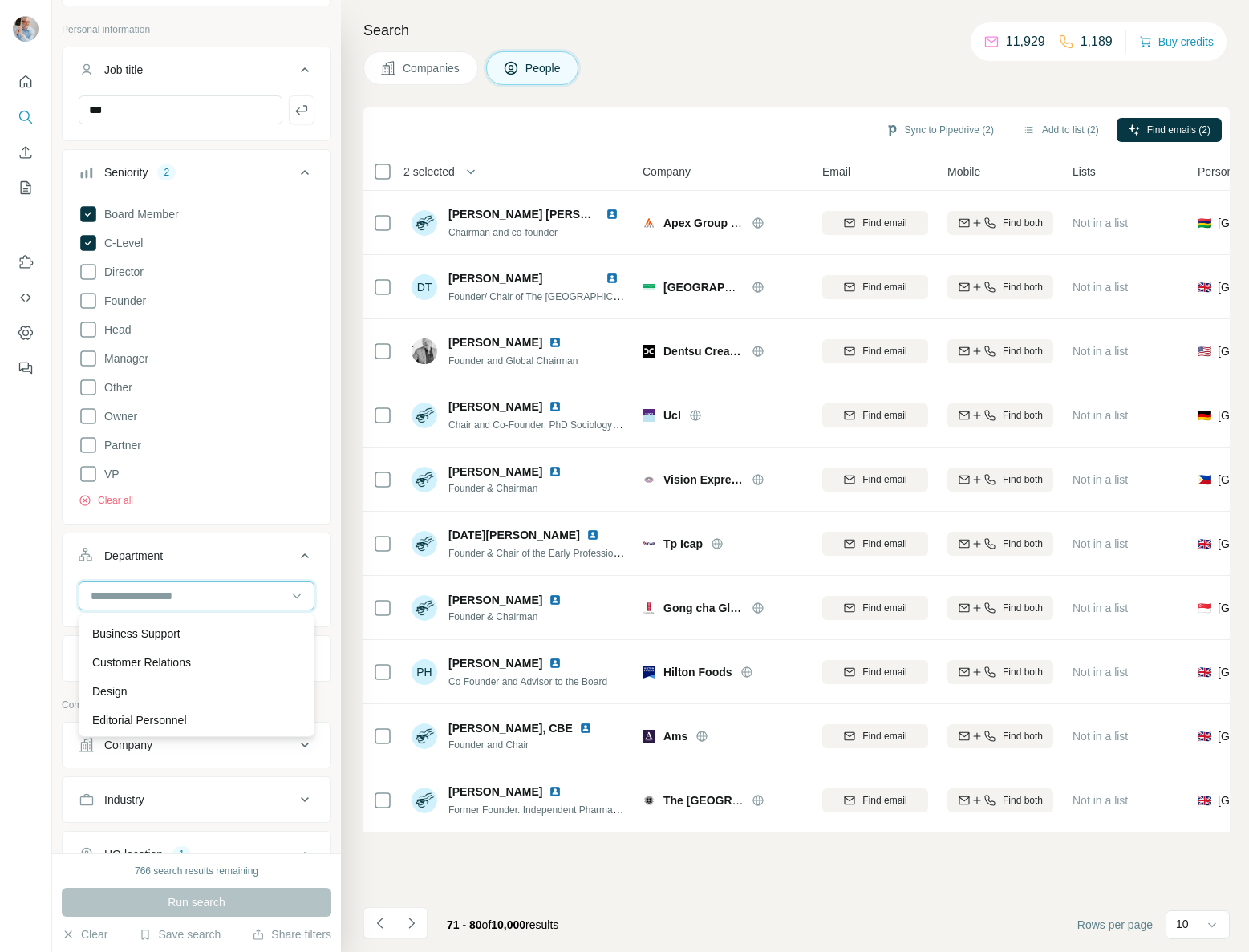
scroll to position [0, 0]
click at [124, 660] on div "Board" at bounding box center [197, 660] width 209 height 16
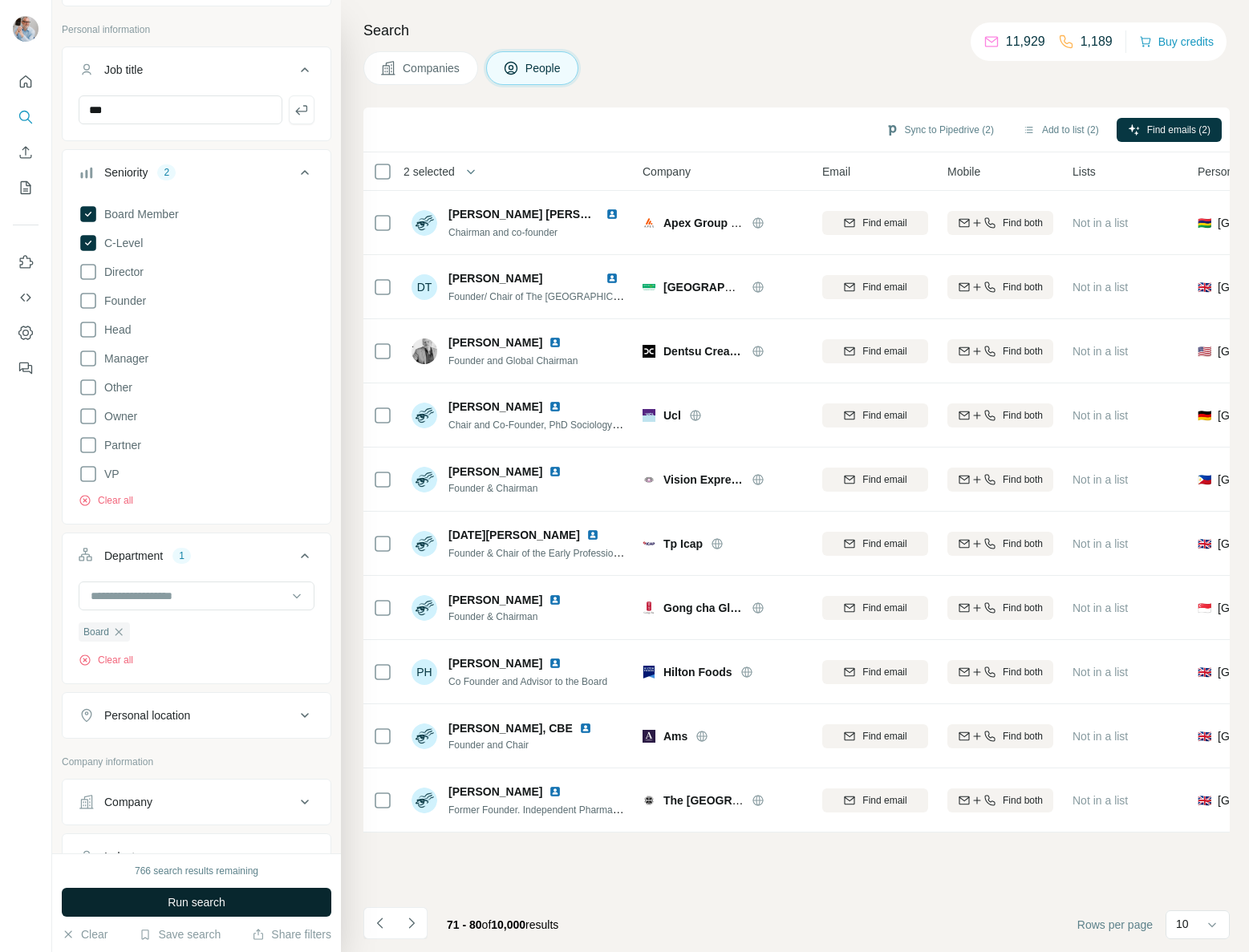
click at [176, 900] on span "Run search" at bounding box center [196, 901] width 58 height 16
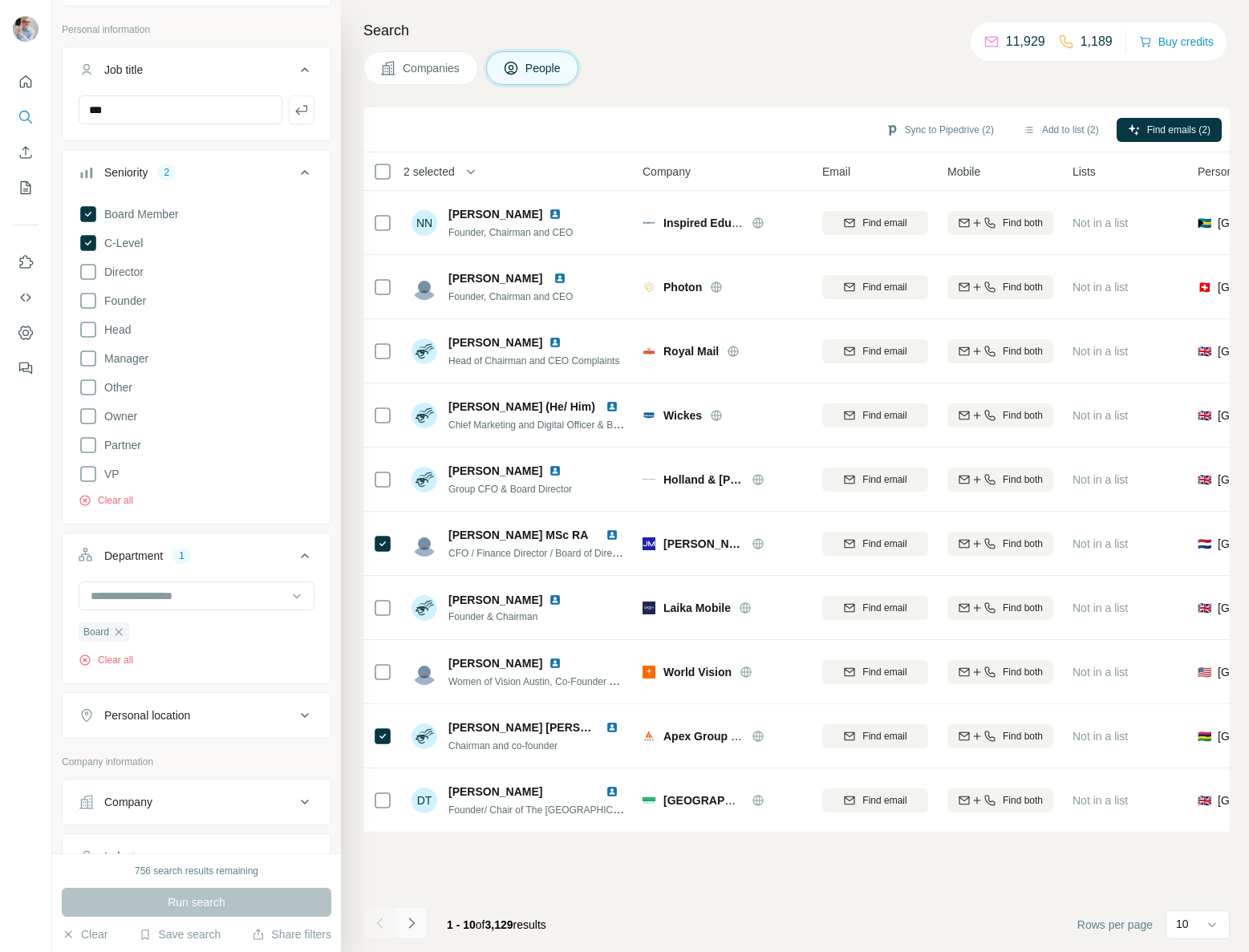
click at [404, 923] on icon "Navigate to next page" at bounding box center [411, 922] width 16 height 16
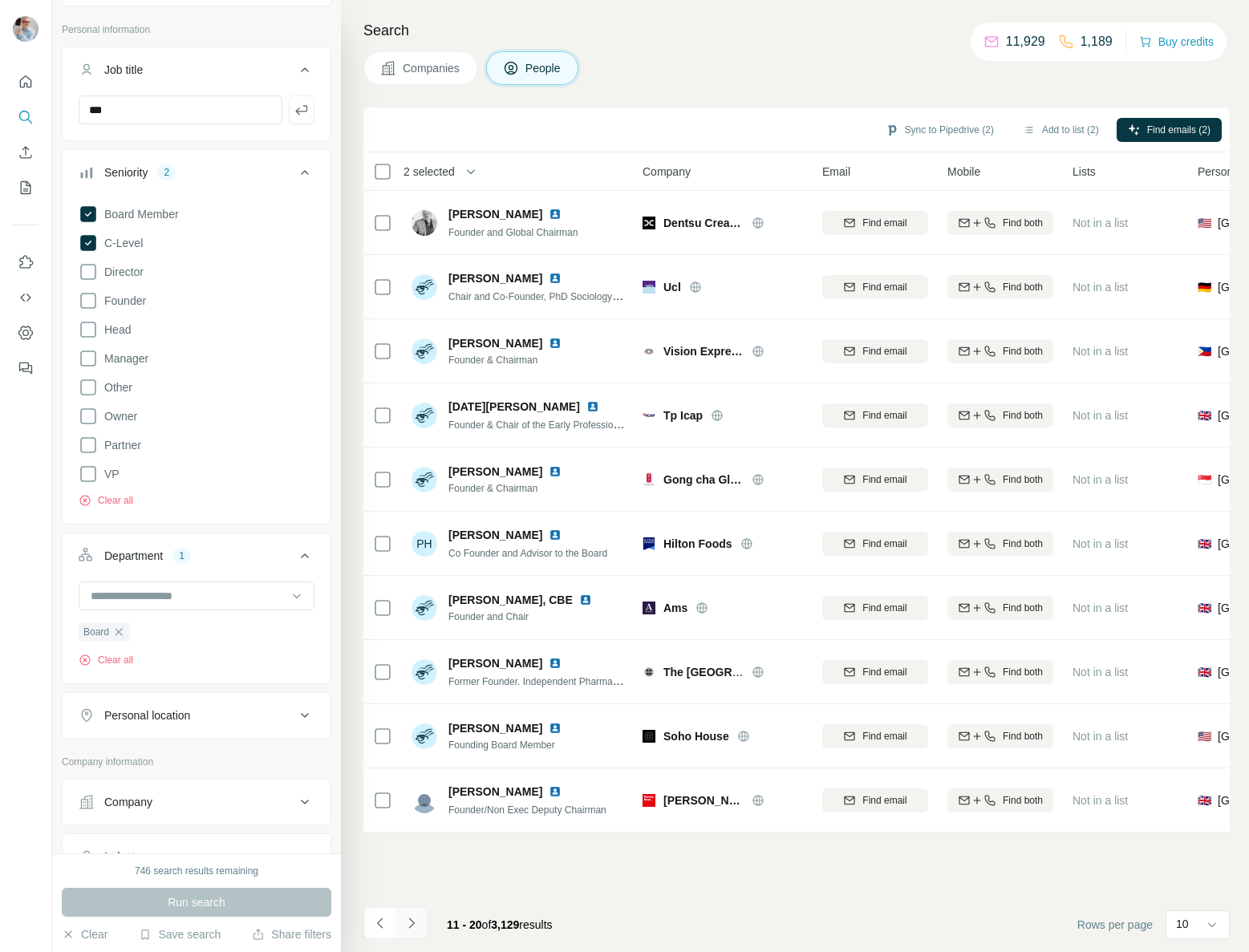
click at [417, 920] on icon "Navigate to next page" at bounding box center [411, 922] width 16 height 16
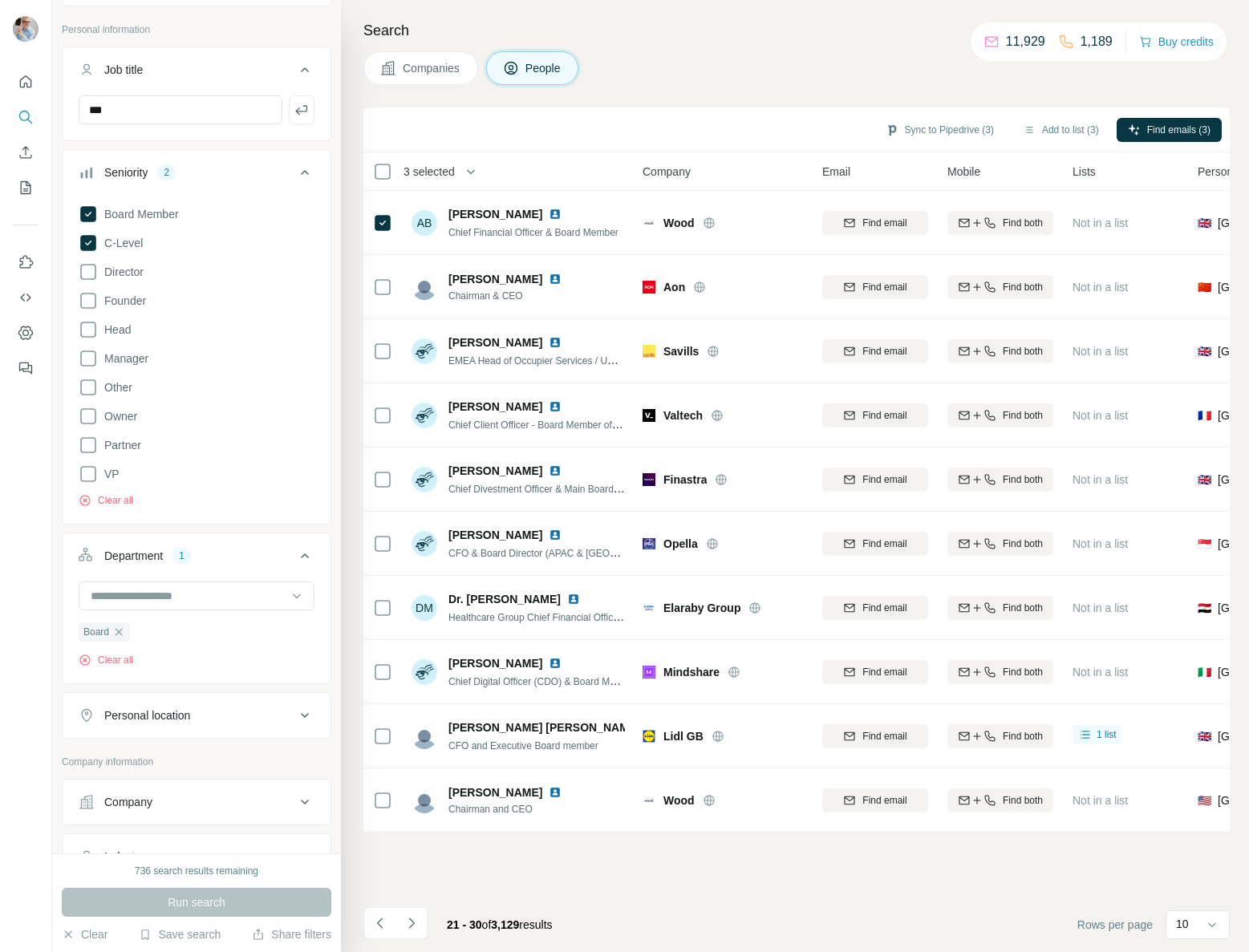
click at [417, 924] on icon "Navigate to next page" at bounding box center [411, 922] width 16 height 16
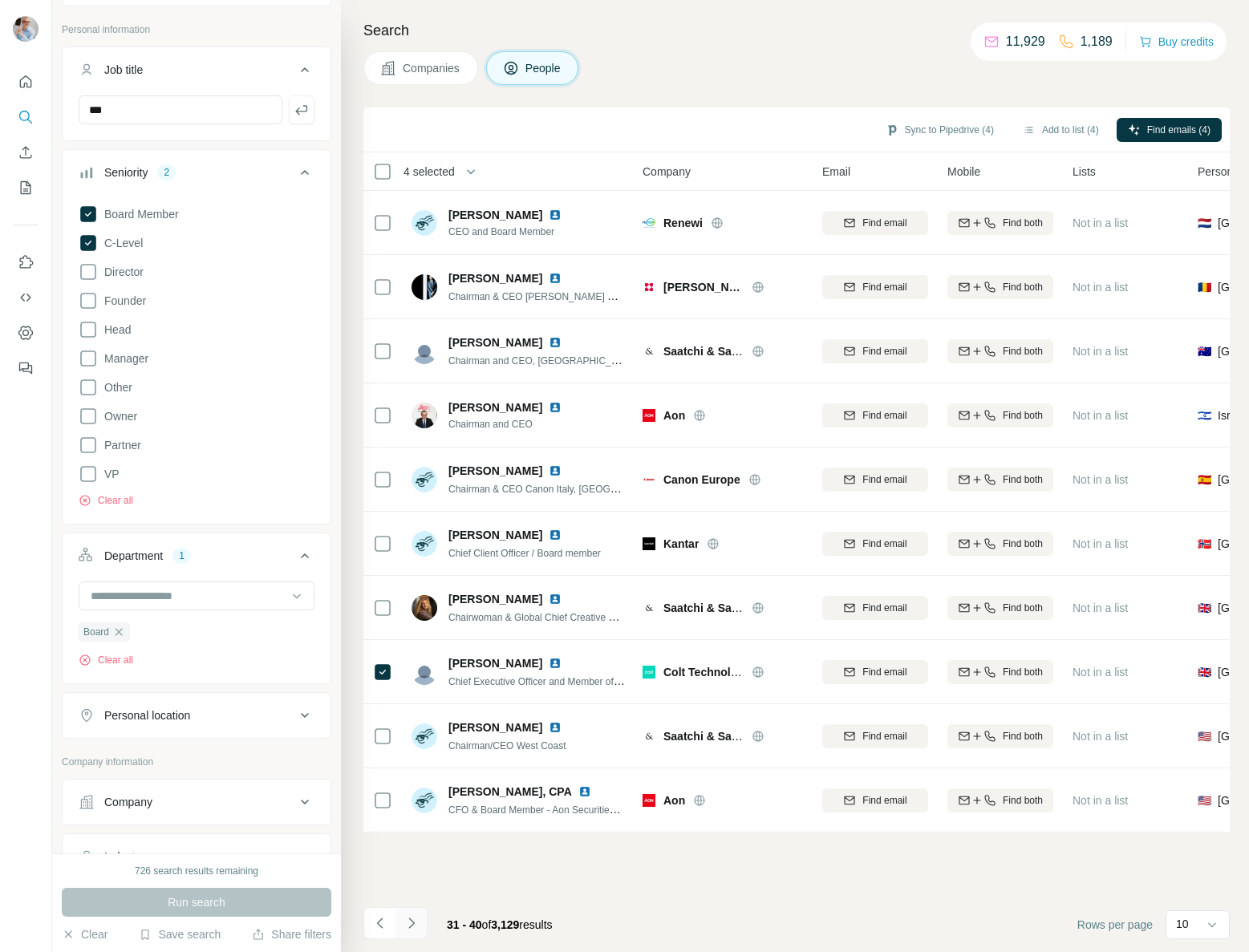
click at [411, 923] on icon "Navigate to next page" at bounding box center [411, 922] width 16 height 16
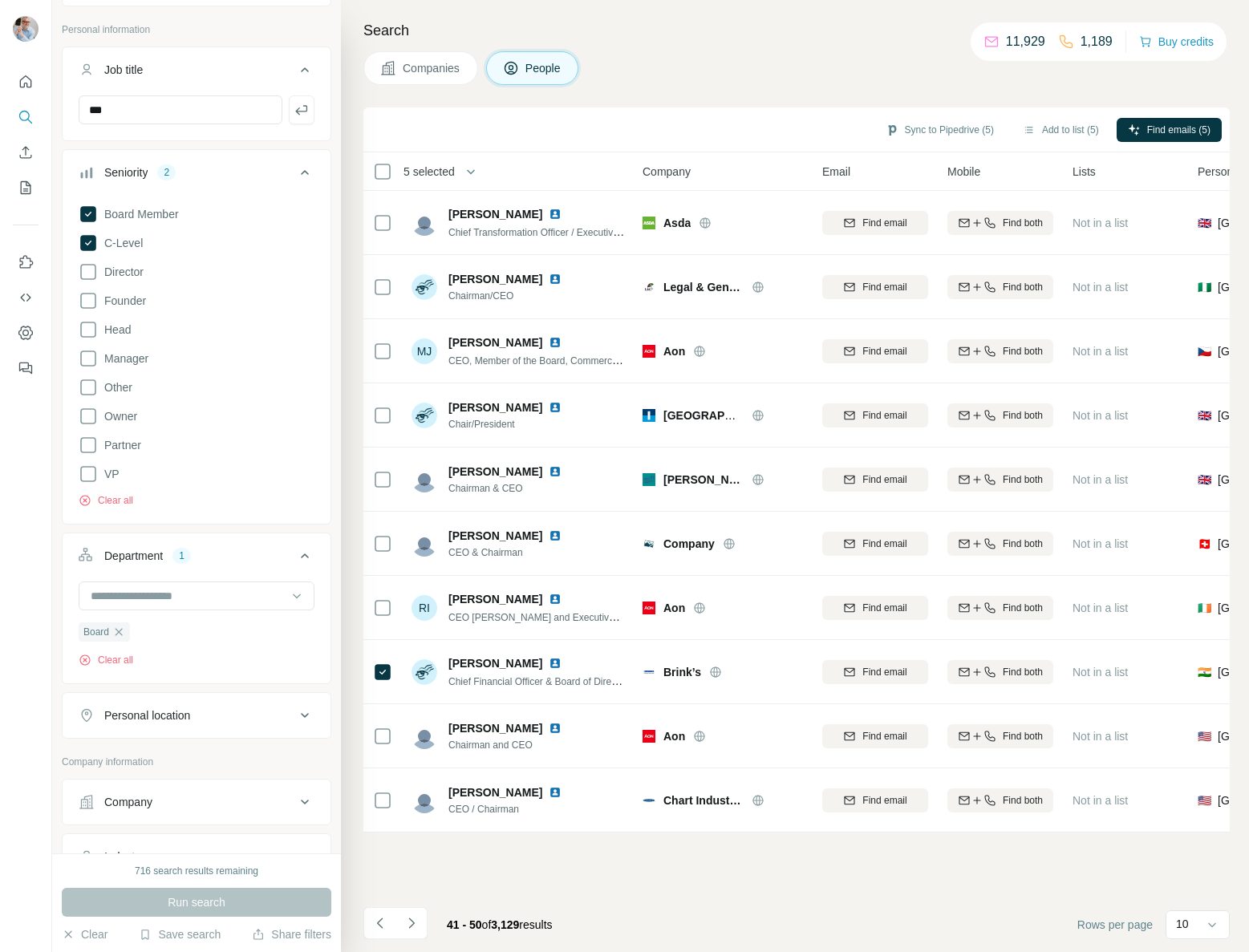
click at [411, 928] on icon "Navigate to next page" at bounding box center [411, 922] width 16 height 16
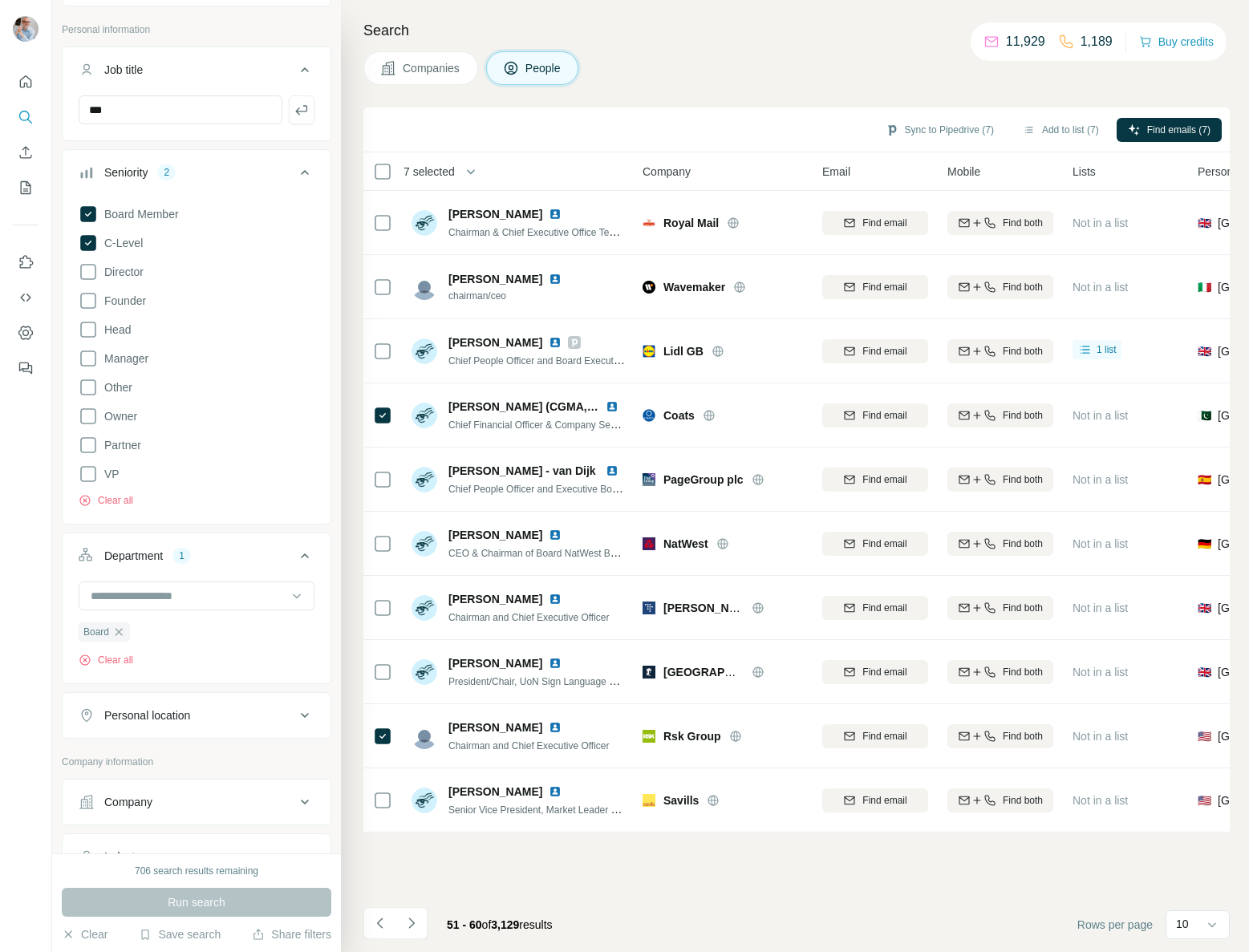
click at [415, 922] on icon "Navigate to next page" at bounding box center [411, 922] width 16 height 16
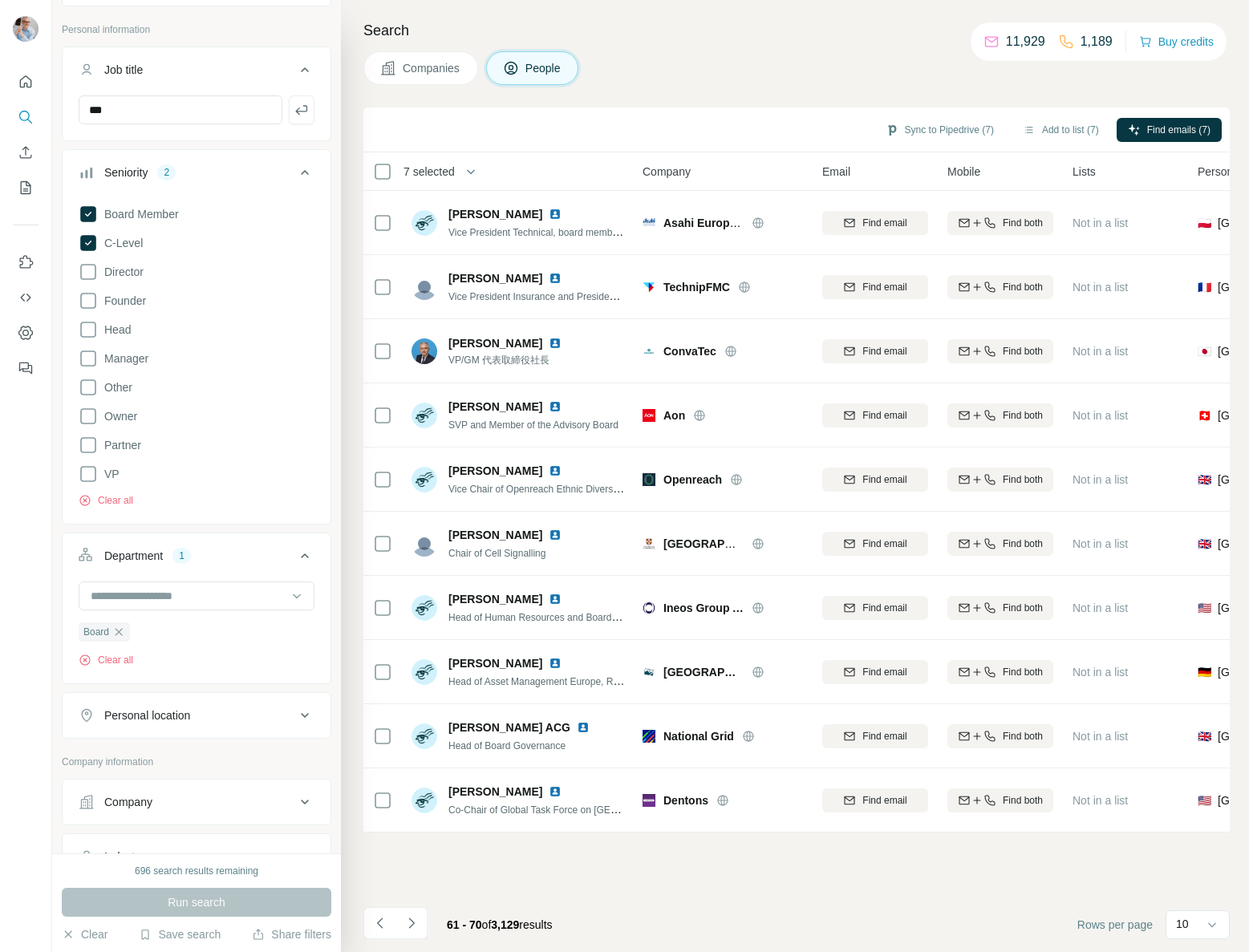
click at [418, 929] on icon "Navigate to next page" at bounding box center [411, 922] width 16 height 16
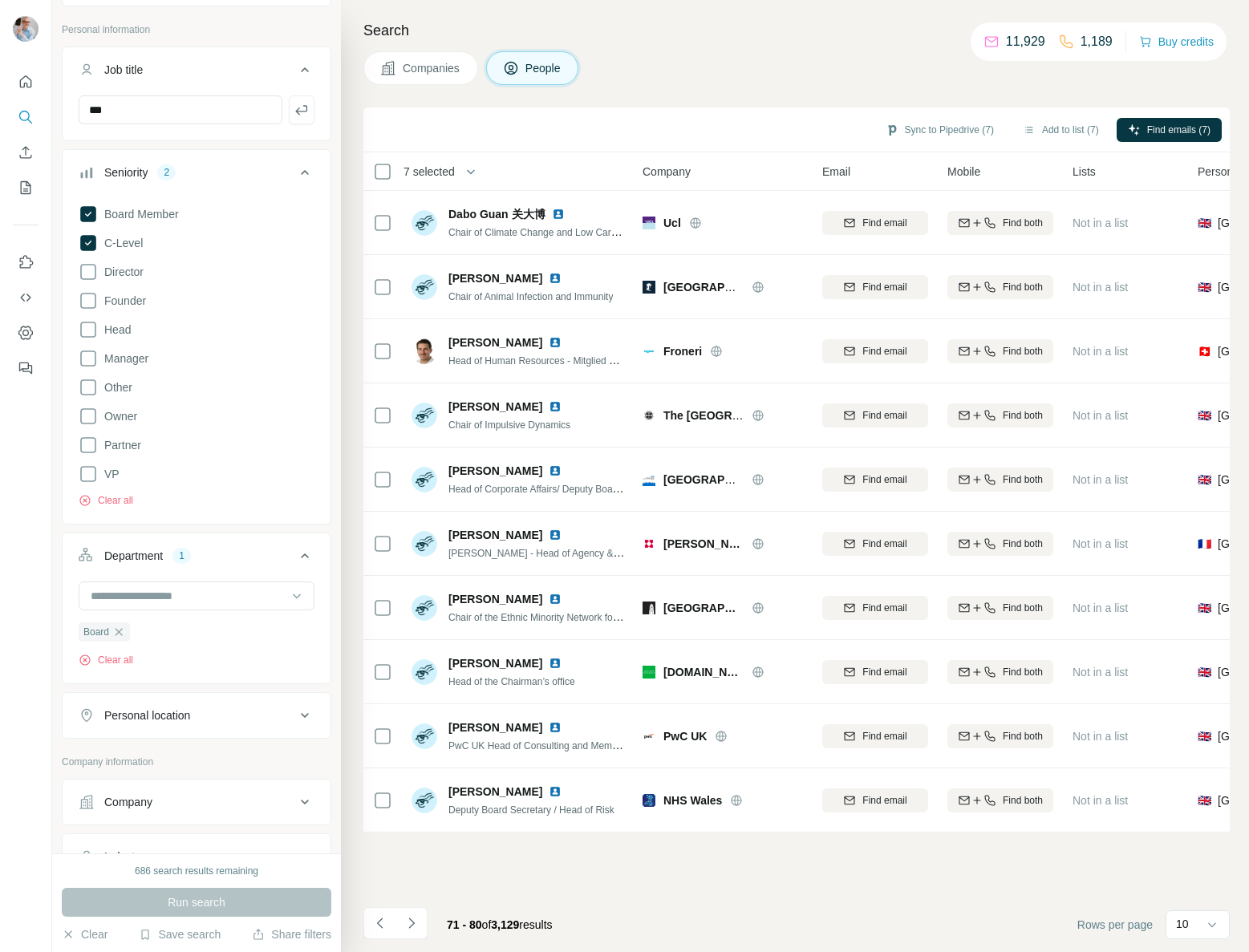
click at [404, 923] on icon "Navigate to next page" at bounding box center [411, 922] width 16 height 16
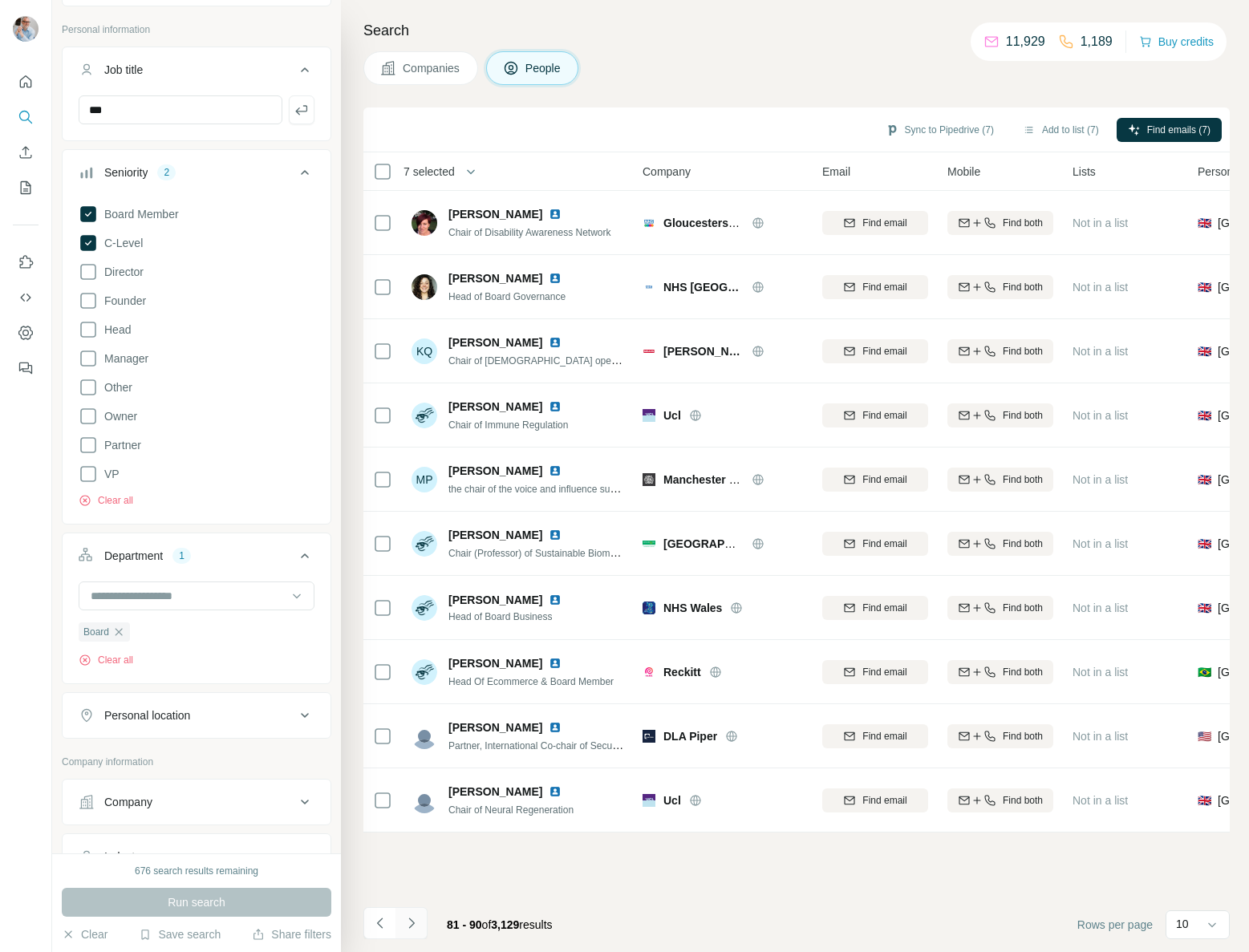
click at [411, 922] on icon "Navigate to next page" at bounding box center [411, 922] width 16 height 16
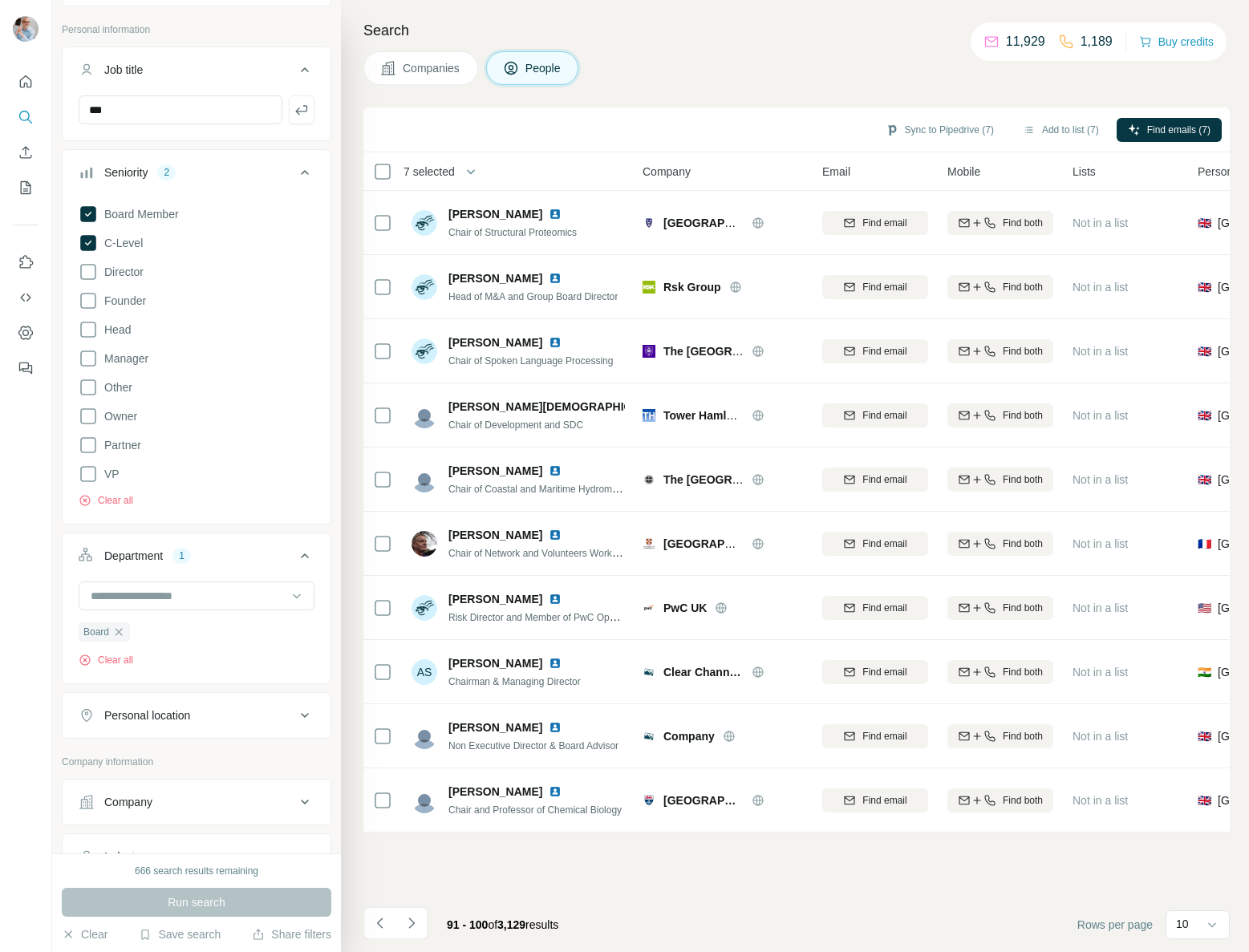
click at [410, 924] on icon "Navigate to next page" at bounding box center [411, 922] width 16 height 16
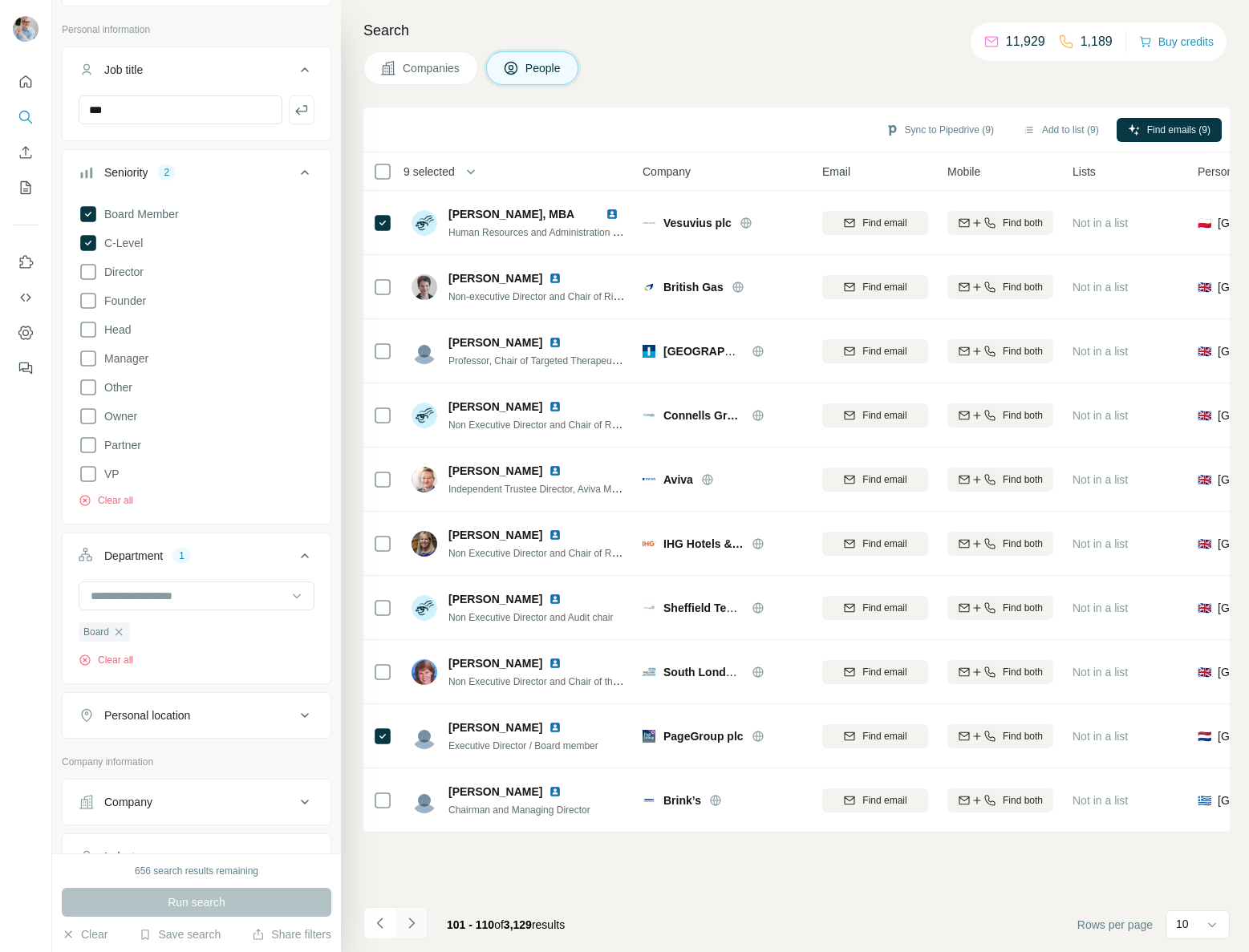
click at [410, 921] on icon "Navigate to next page" at bounding box center [411, 922] width 16 height 16
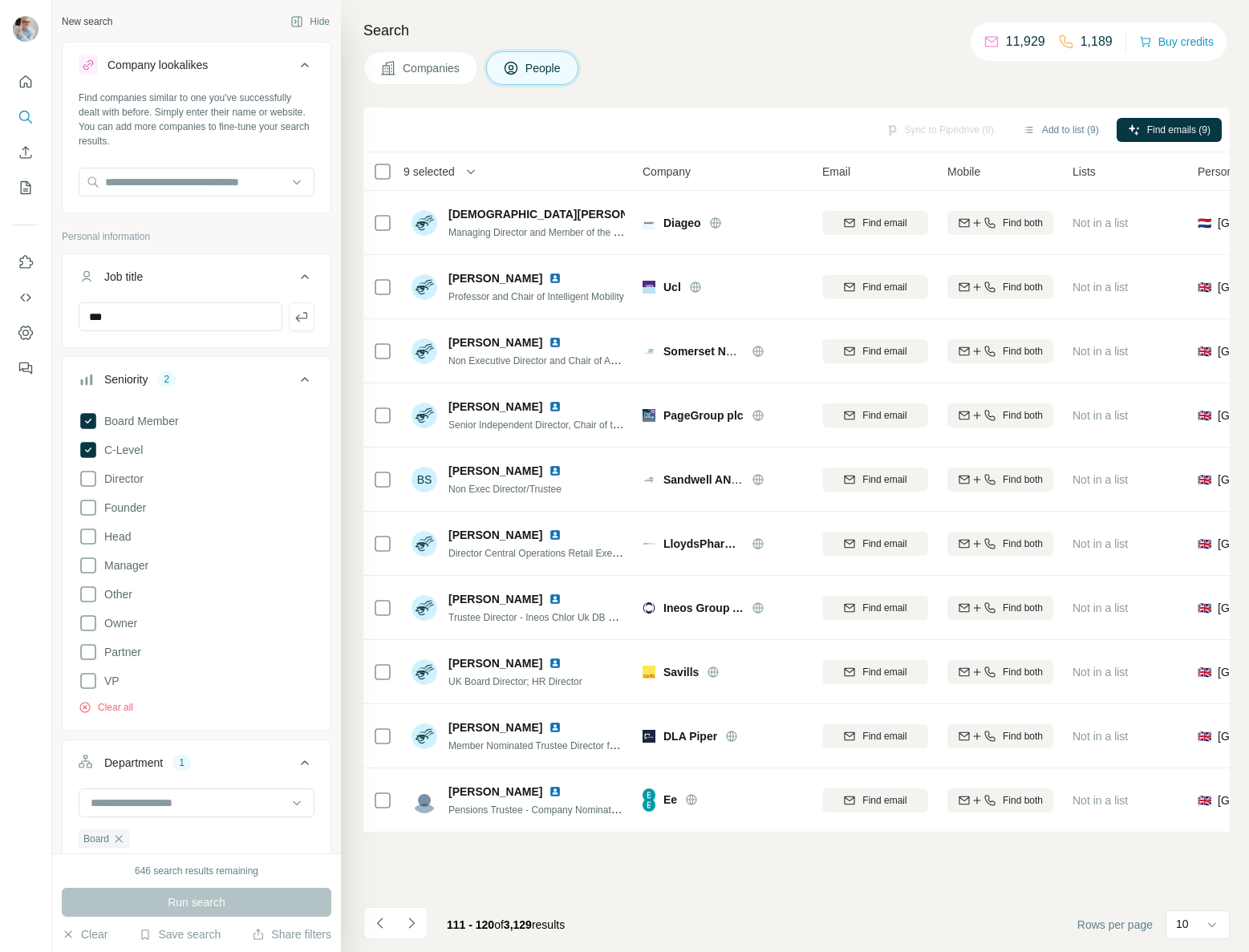
scroll to position [207, 0]
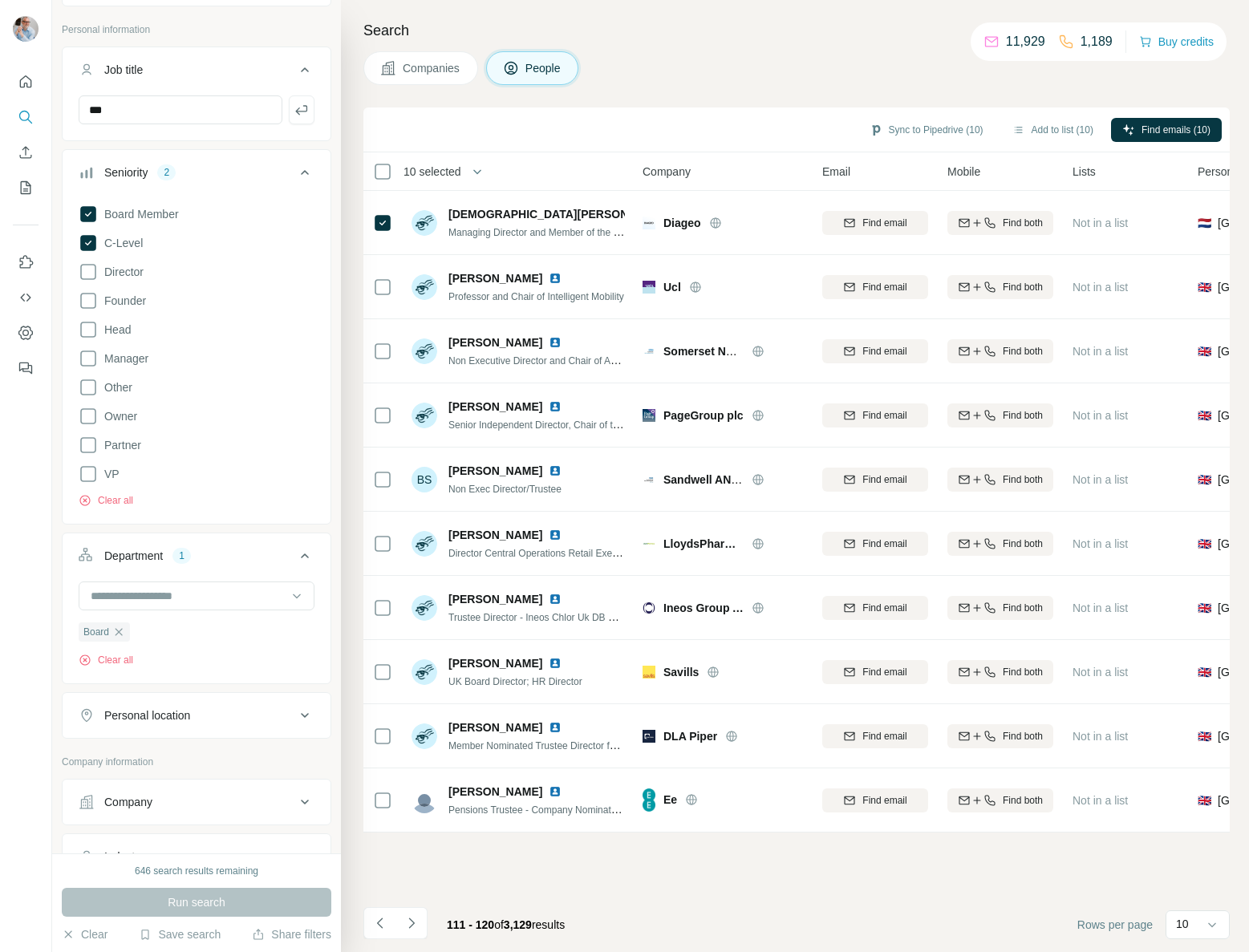
click at [416, 923] on icon "Navigate to next page" at bounding box center [411, 922] width 16 height 16
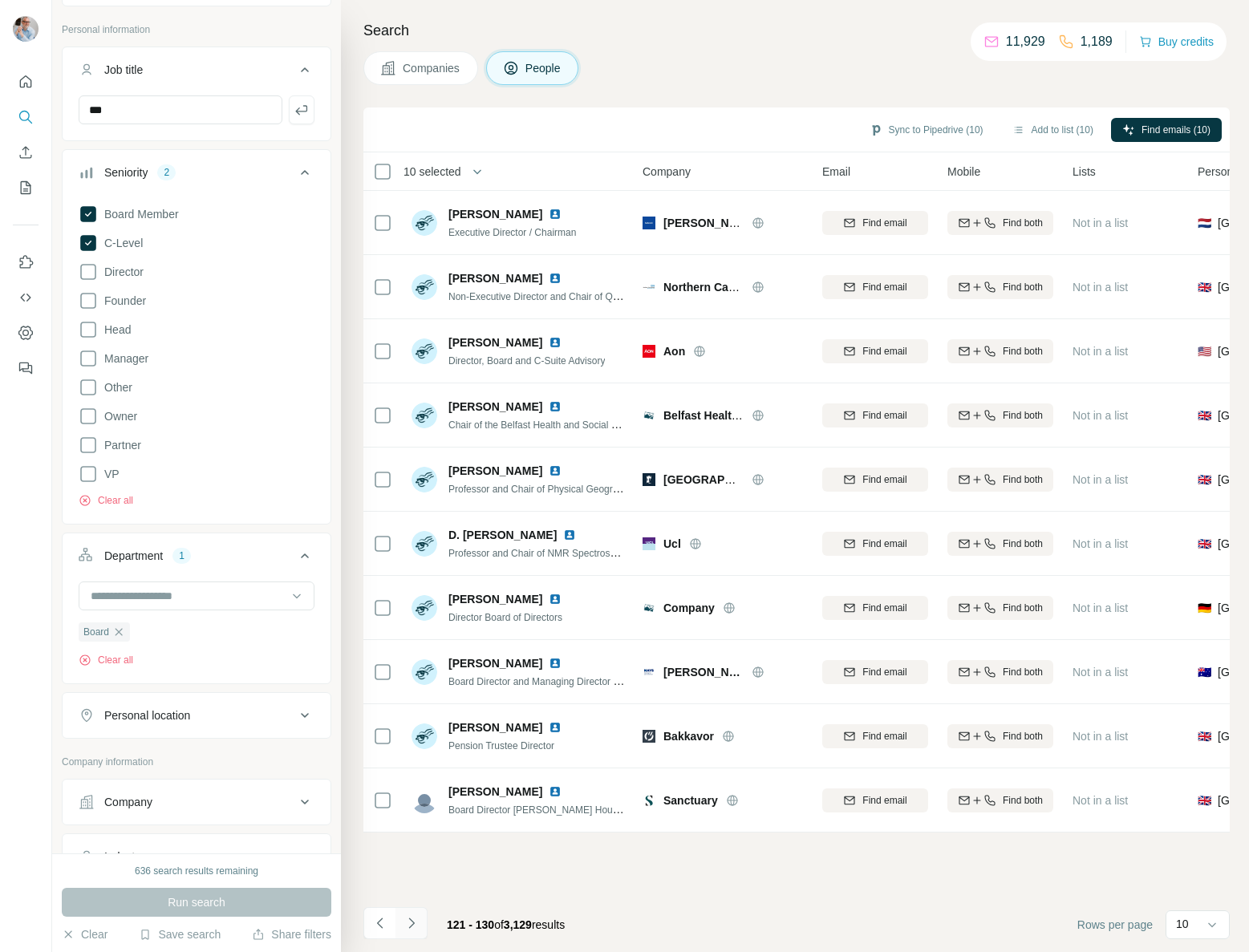
click at [412, 921] on icon "Navigate to next page" at bounding box center [411, 922] width 16 height 16
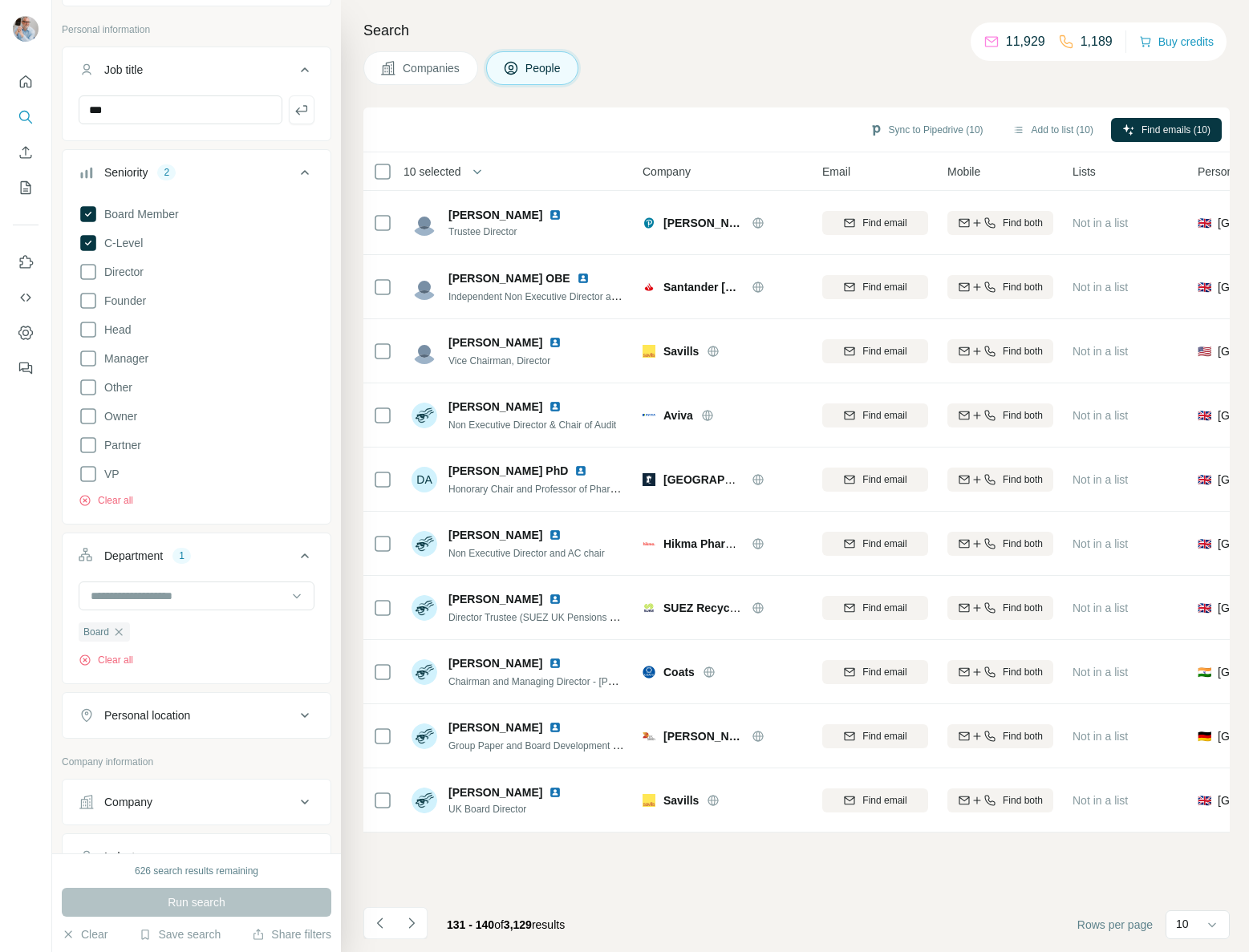
click at [413, 917] on icon "Navigate to next page" at bounding box center [411, 922] width 16 height 16
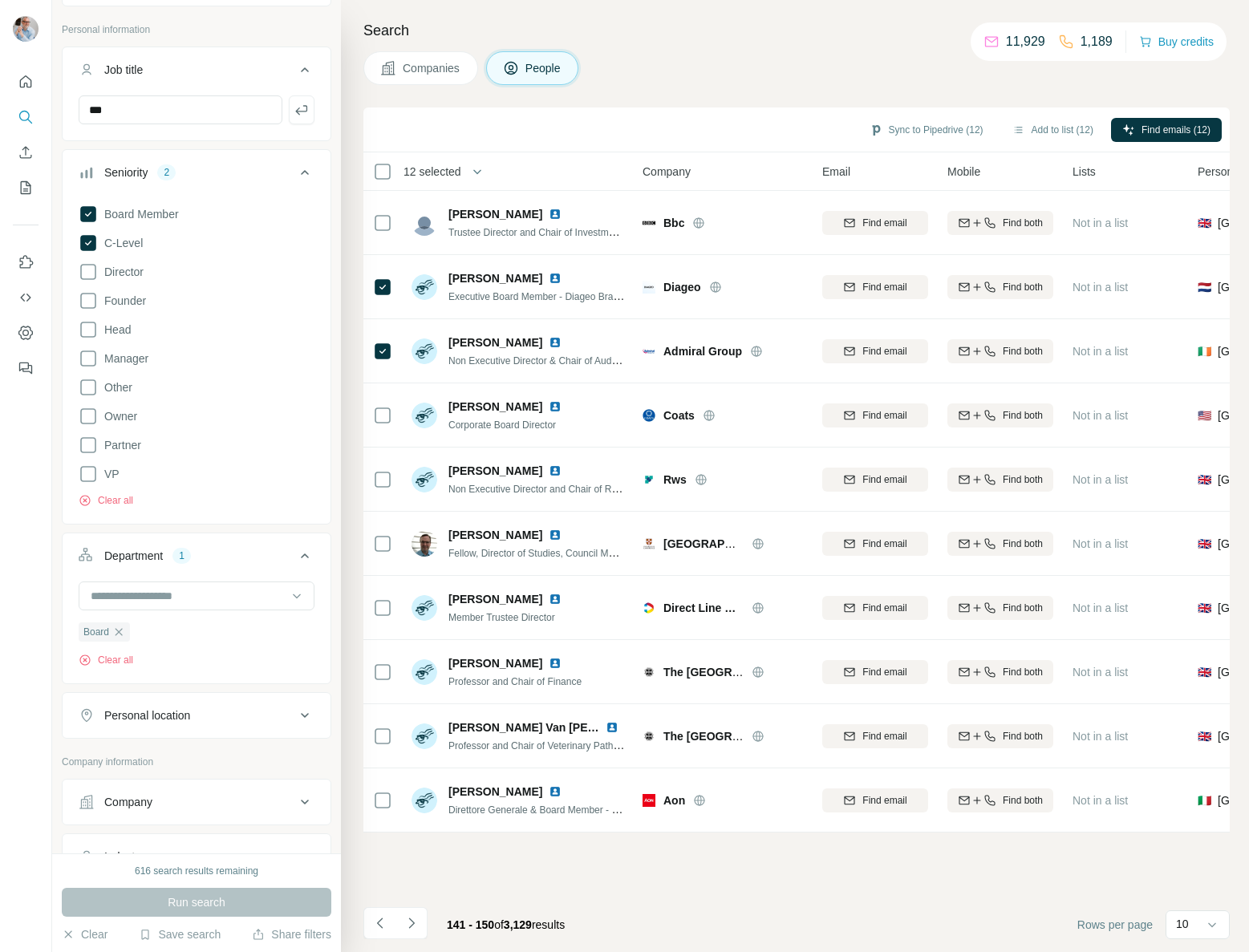
click at [415, 925] on icon "Navigate to next page" at bounding box center [411, 922] width 16 height 16
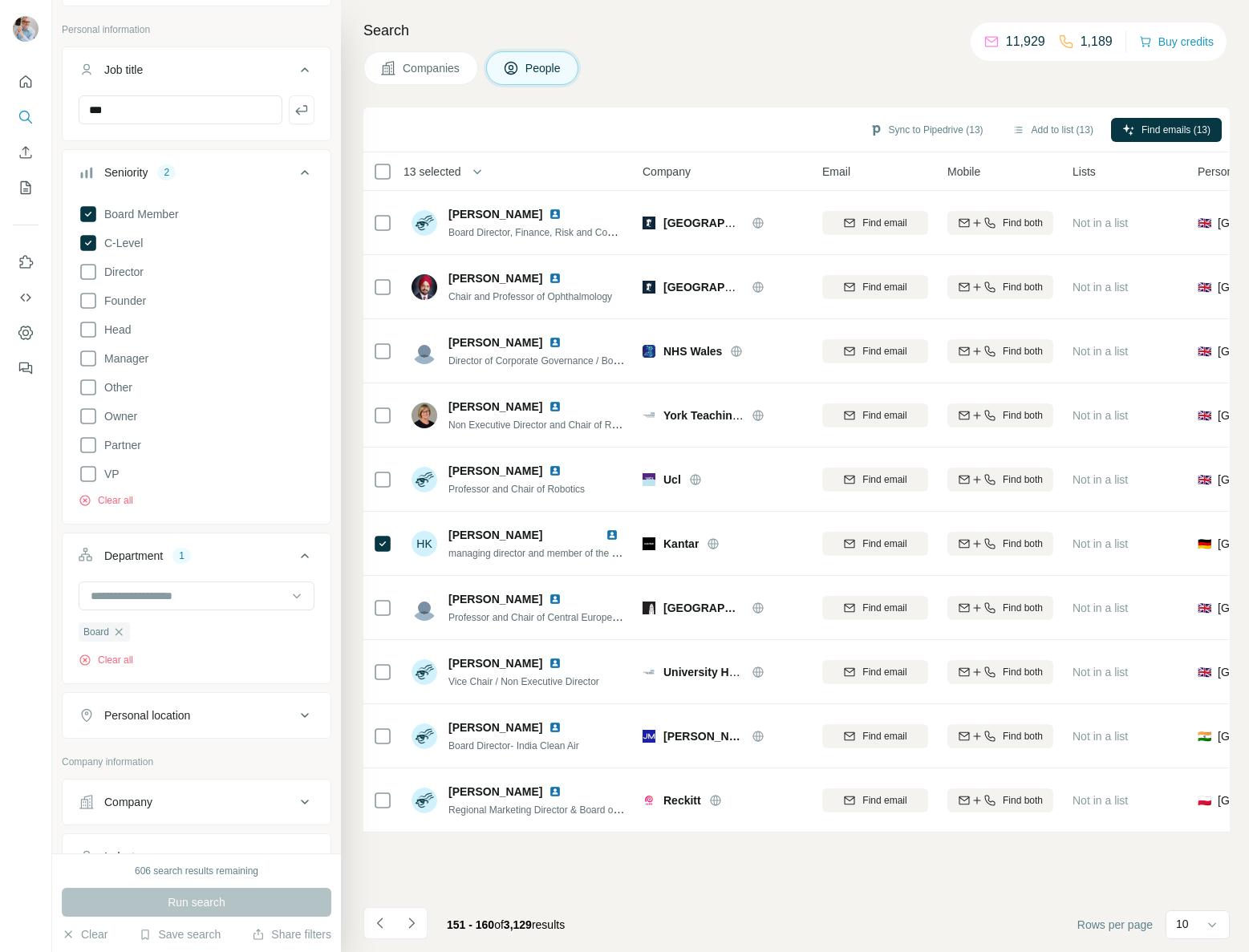
click at [407, 921] on icon "Navigate to next page" at bounding box center [411, 922] width 16 height 16
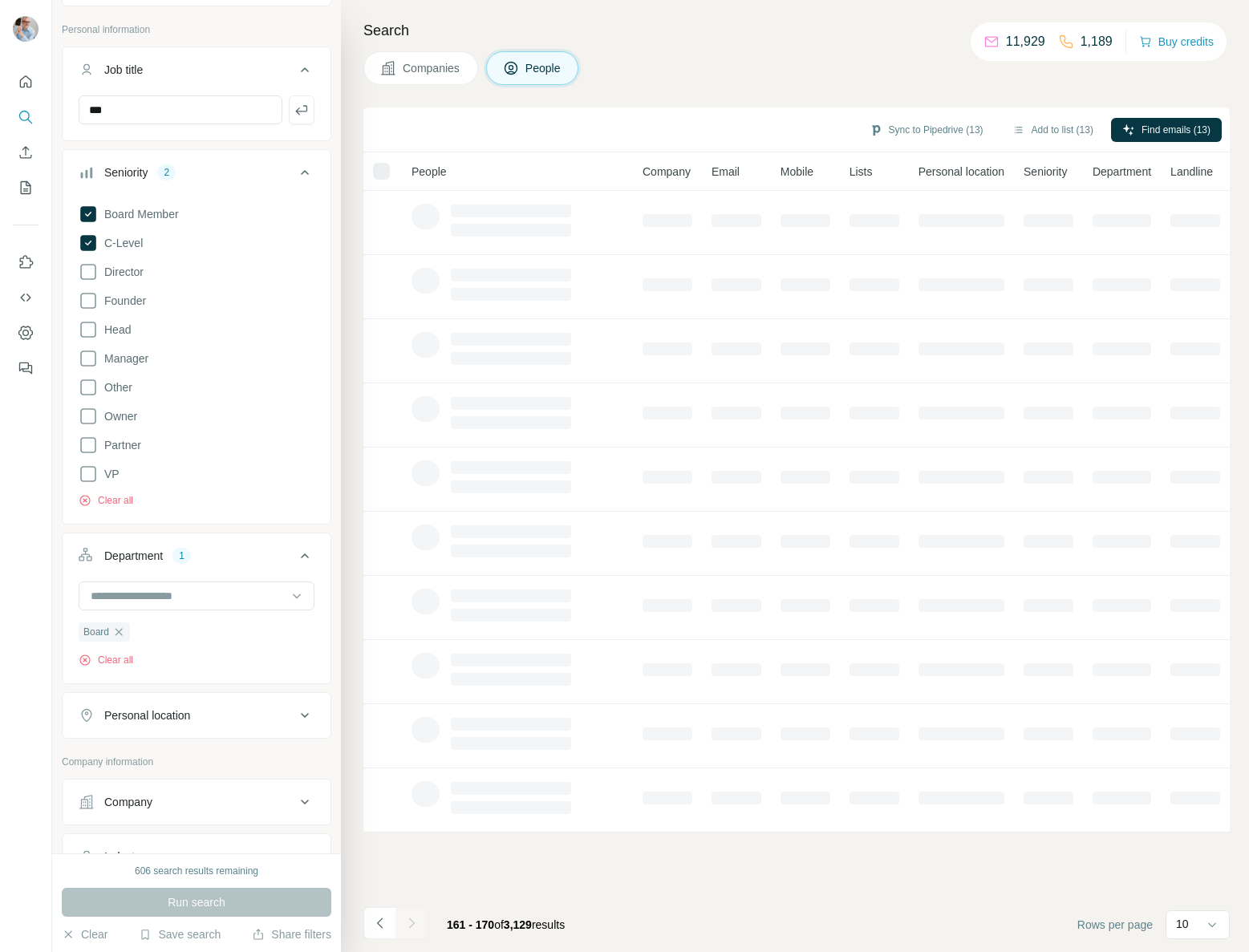
click at [666, 870] on div "Sync to Pipedrive (13) Add to list (13) Find emails (13) People Company Email M…" at bounding box center [796, 529] width 867 height 844
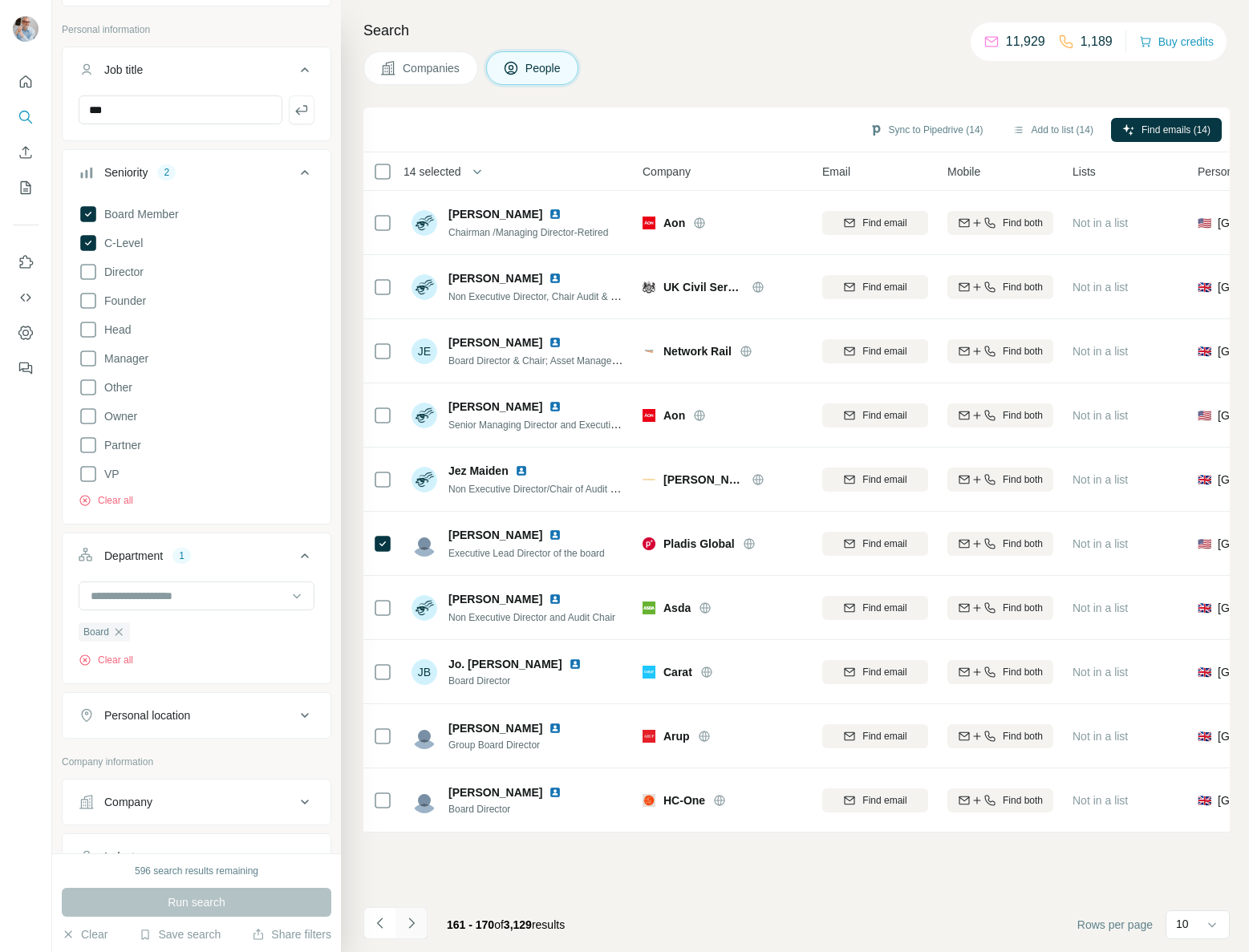
click at [411, 926] on icon "Navigate to next page" at bounding box center [411, 922] width 16 height 16
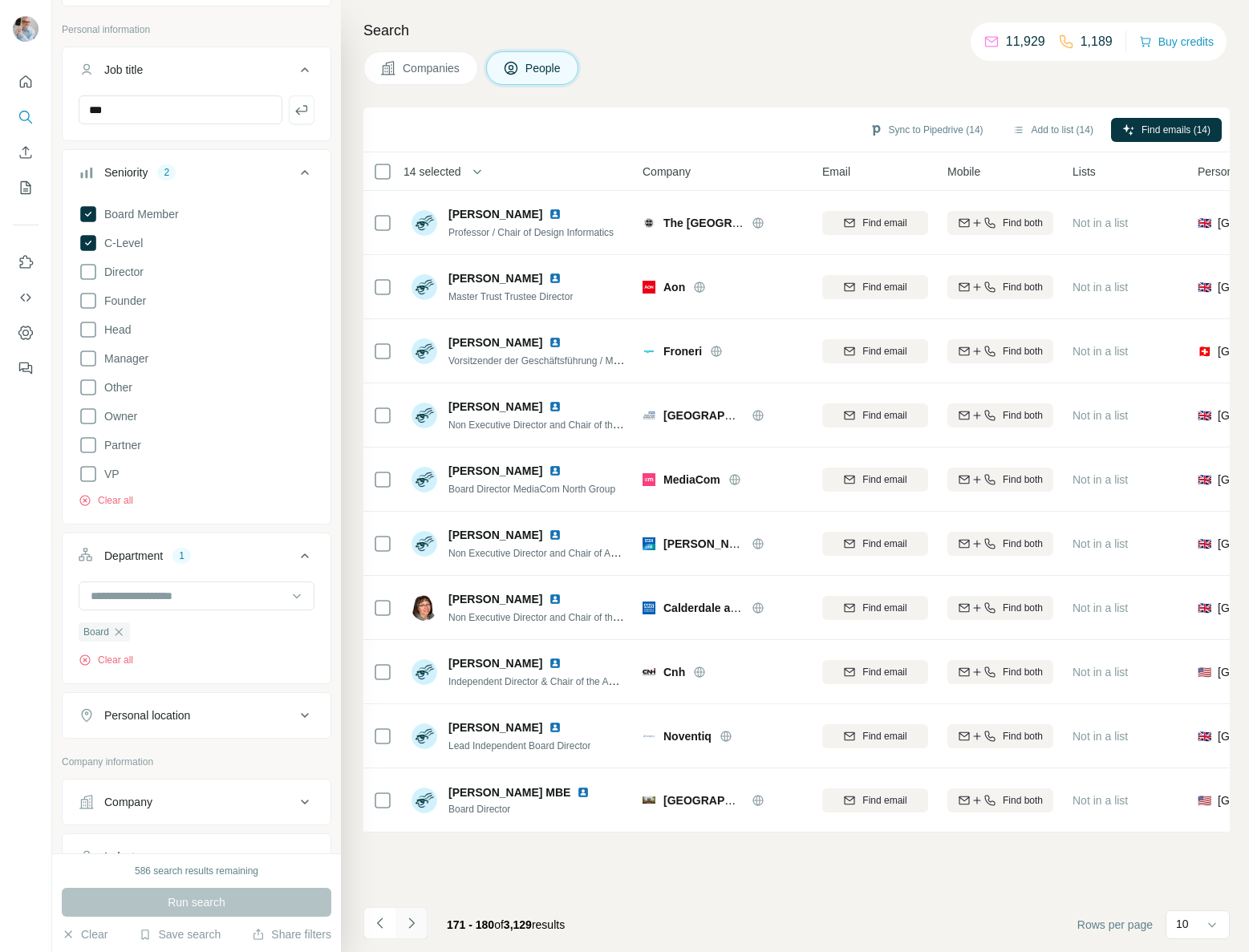
click at [414, 921] on icon "Navigate to next page" at bounding box center [411, 922] width 16 height 16
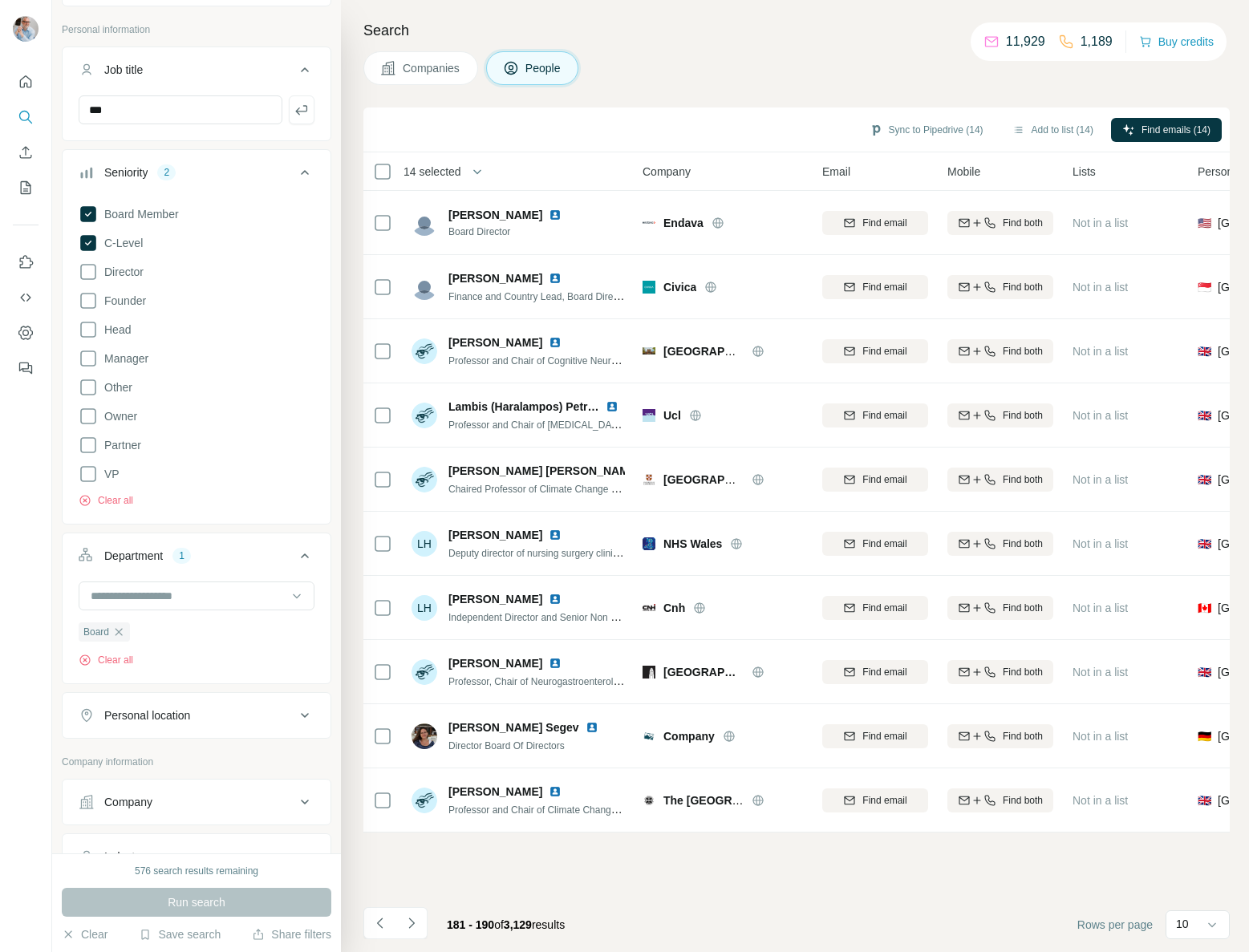
click at [411, 924] on icon "Navigate to next page" at bounding box center [411, 922] width 6 height 10
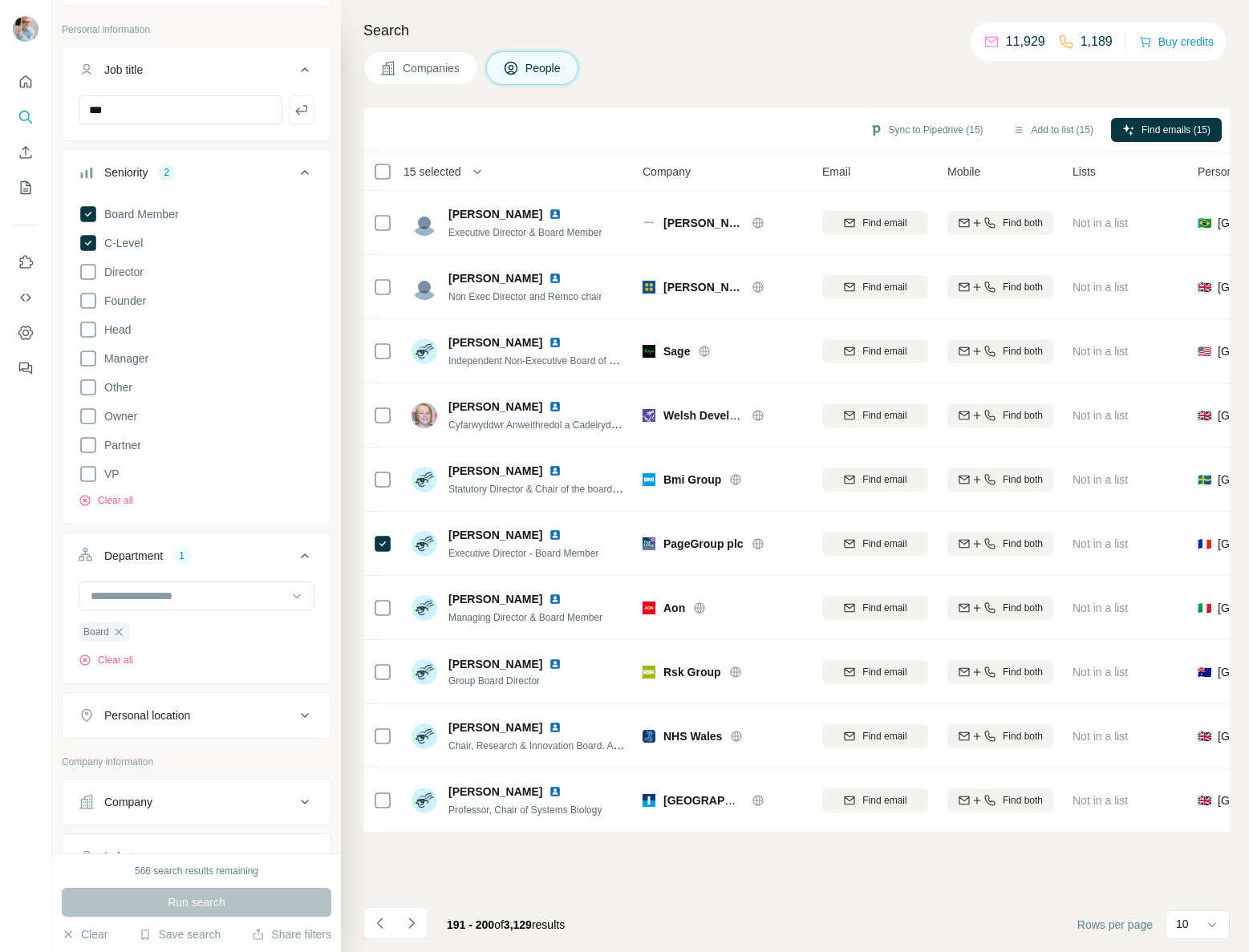
click at [410, 923] on icon "Navigate to next page" at bounding box center [411, 922] width 16 height 16
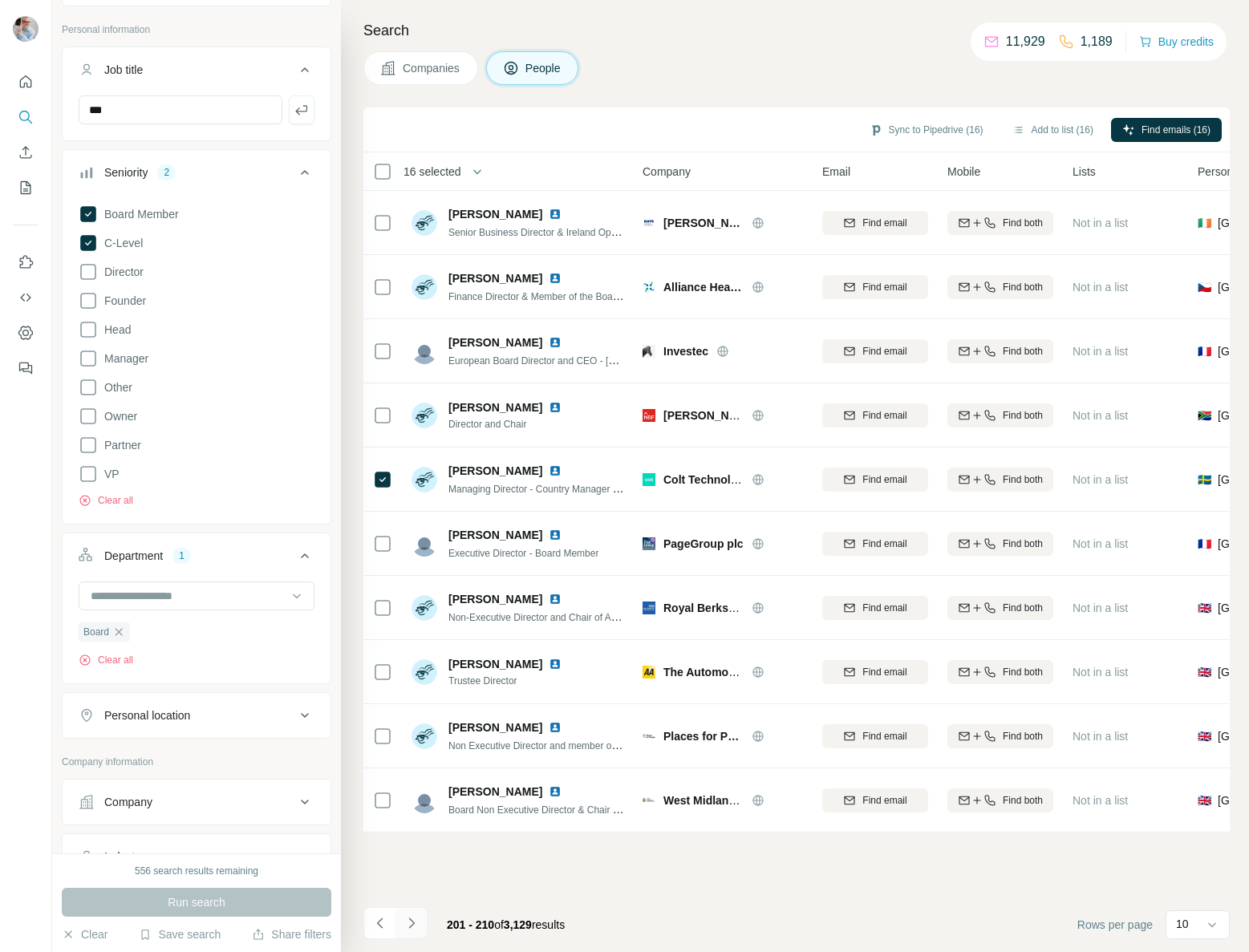
click at [416, 922] on icon "Navigate to next page" at bounding box center [411, 922] width 16 height 16
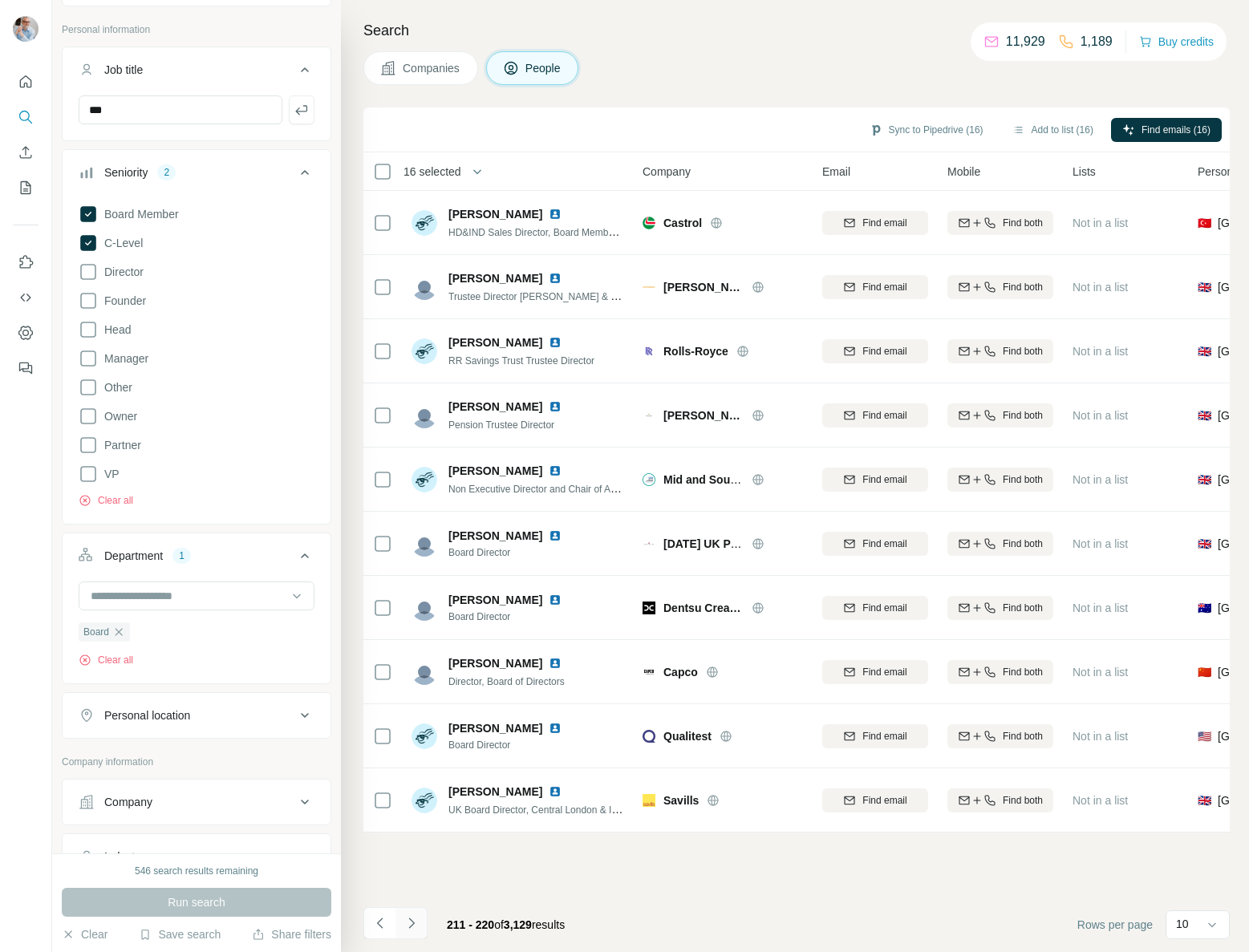
click at [418, 924] on icon "Navigate to next page" at bounding box center [411, 922] width 16 height 16
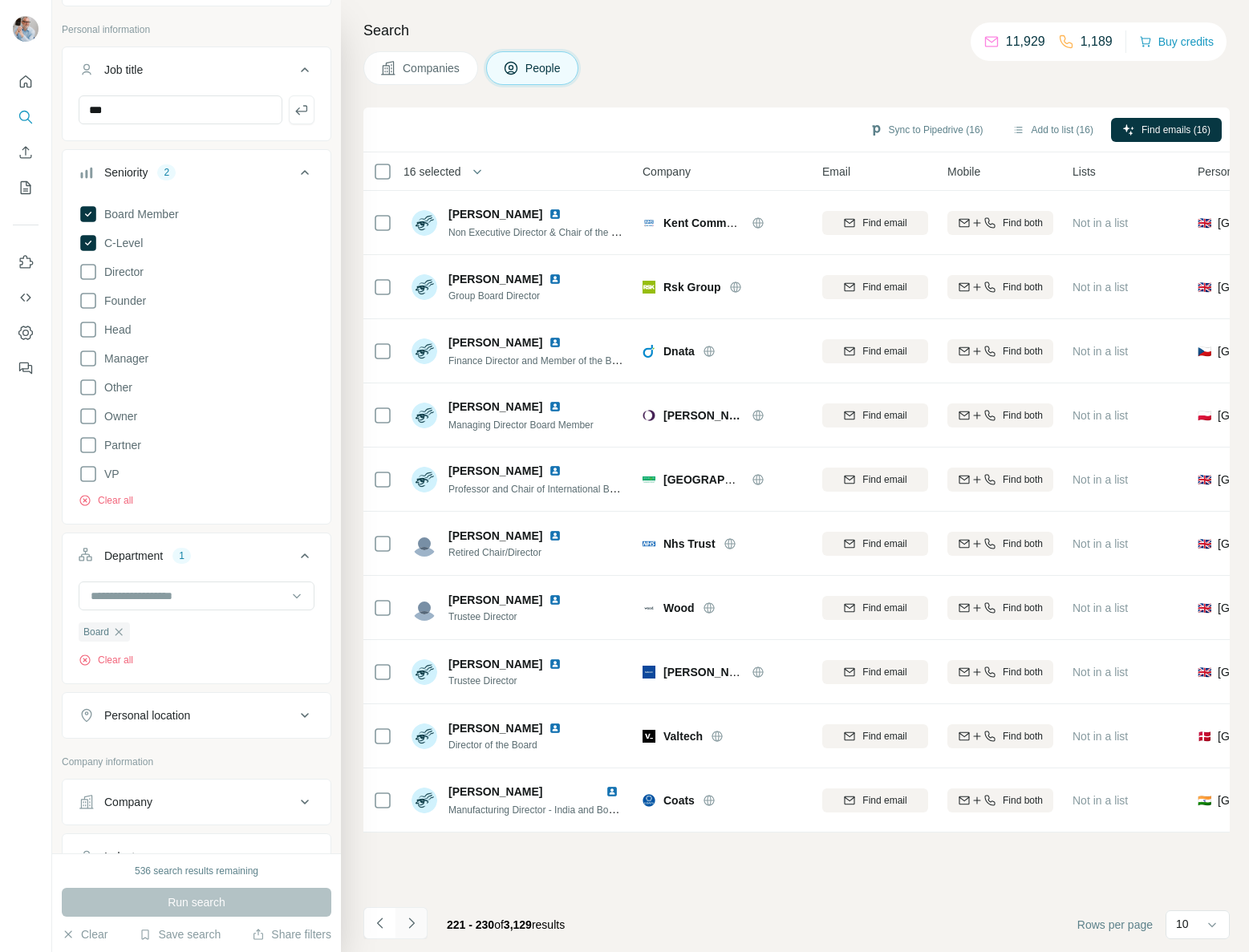
click at [415, 926] on icon "Navigate to next page" at bounding box center [411, 922] width 16 height 16
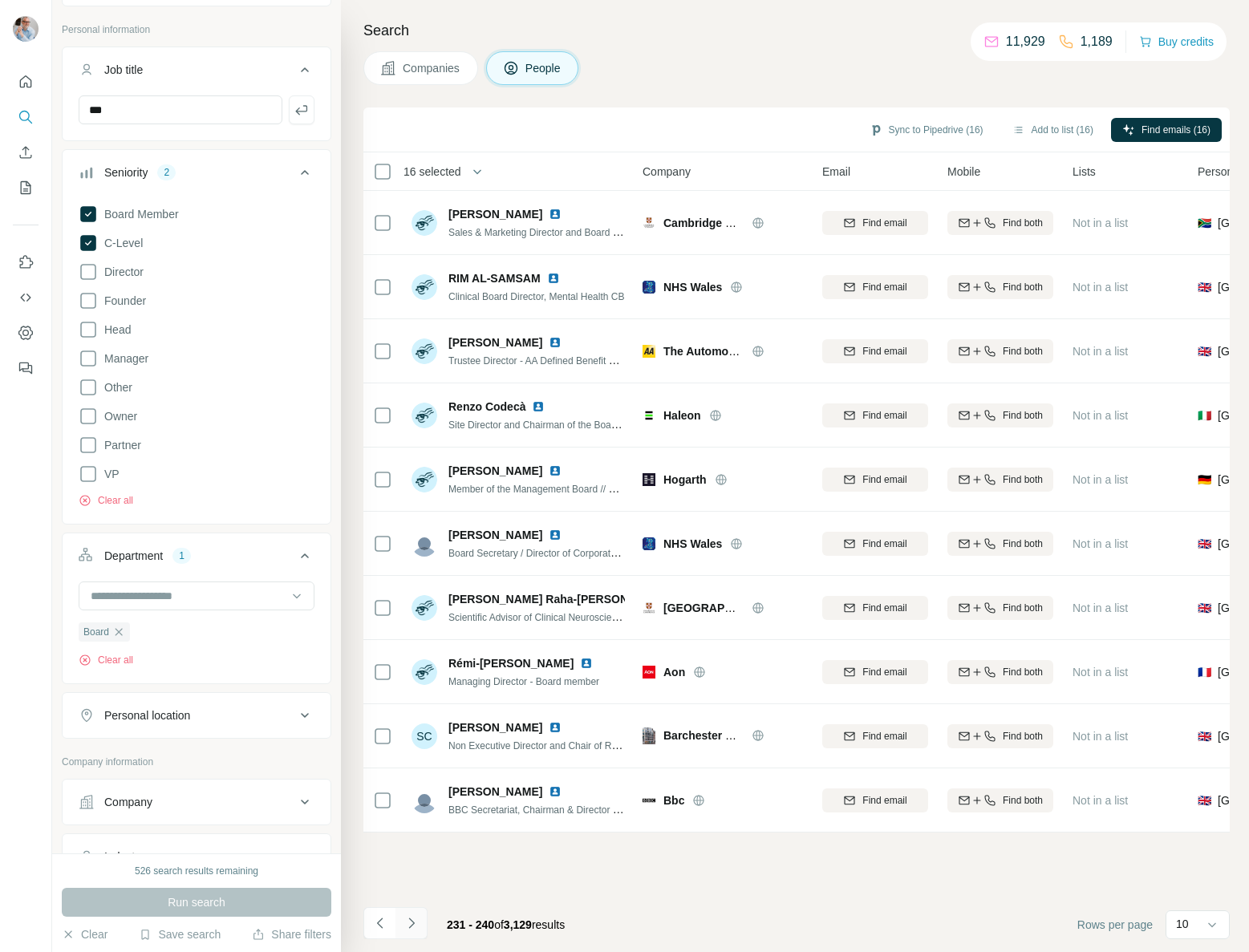
click at [418, 922] on icon "Navigate to next page" at bounding box center [411, 922] width 16 height 16
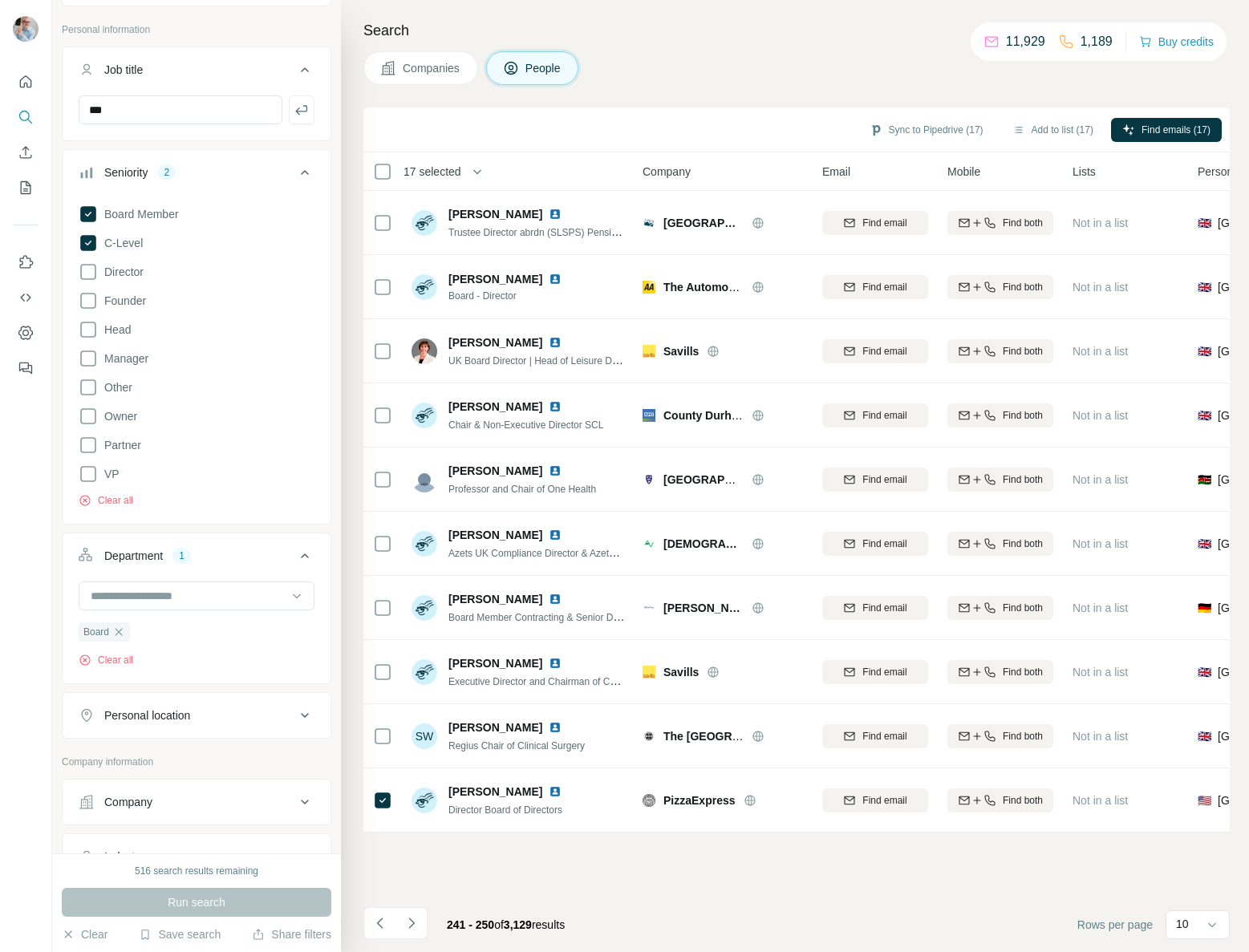
click at [409, 923] on icon "Navigate to next page" at bounding box center [411, 922] width 16 height 16
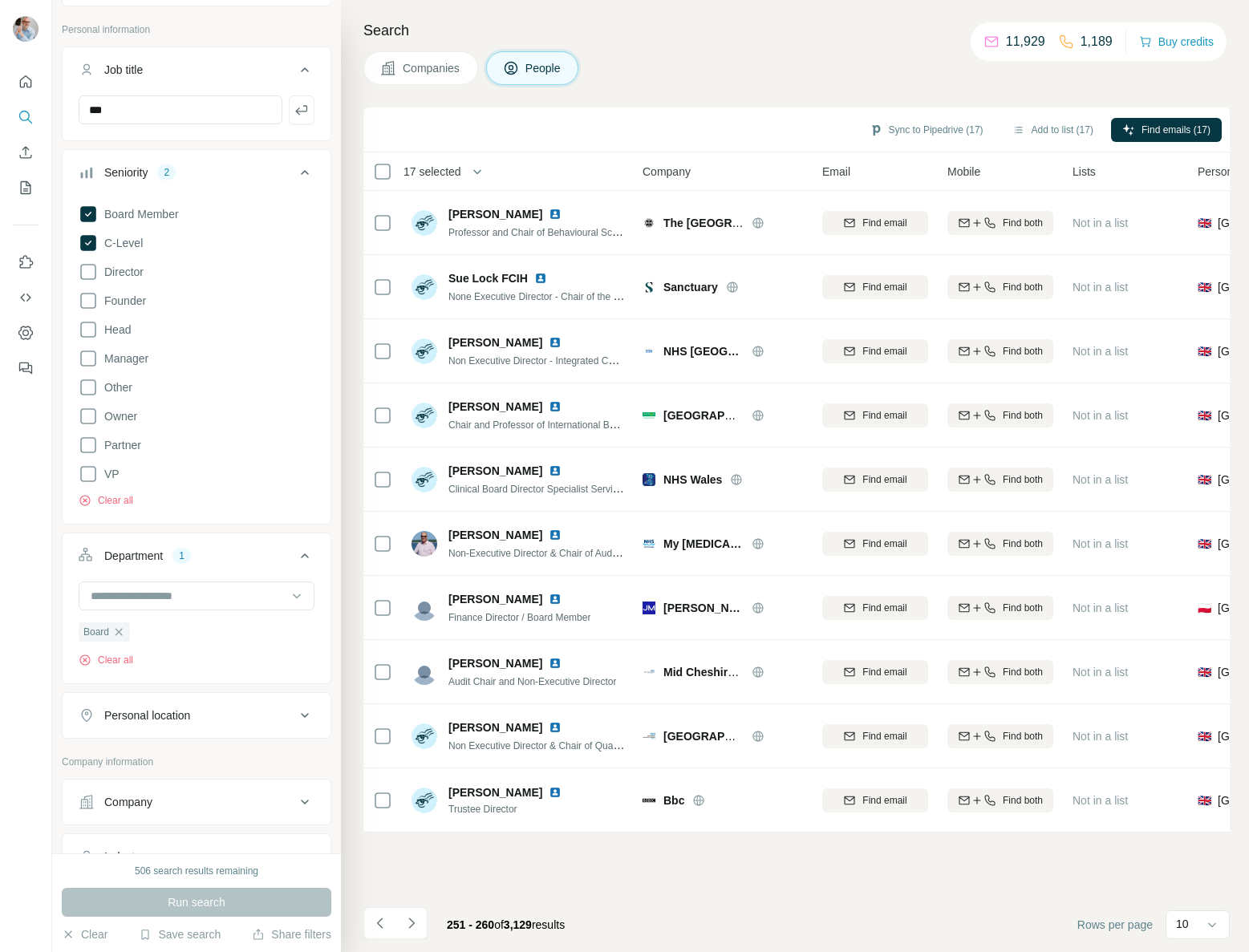
click at [412, 926] on icon "Navigate to next page" at bounding box center [411, 922] width 16 height 16
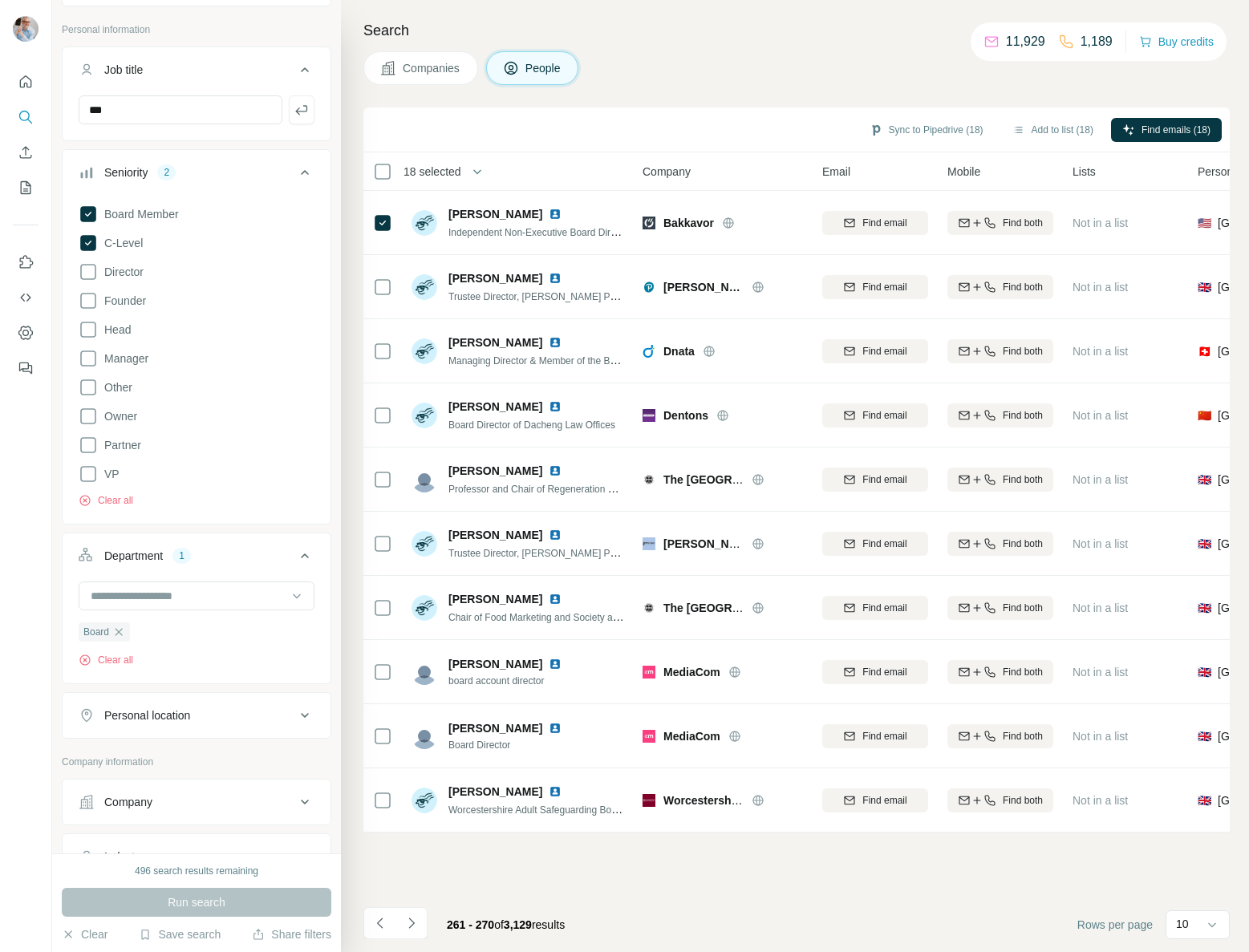
drag, startPoint x: 410, startPoint y: 922, endPoint x: 407, endPoint y: 863, distance: 59.1
click at [410, 922] on icon "Navigate to next page" at bounding box center [411, 922] width 16 height 16
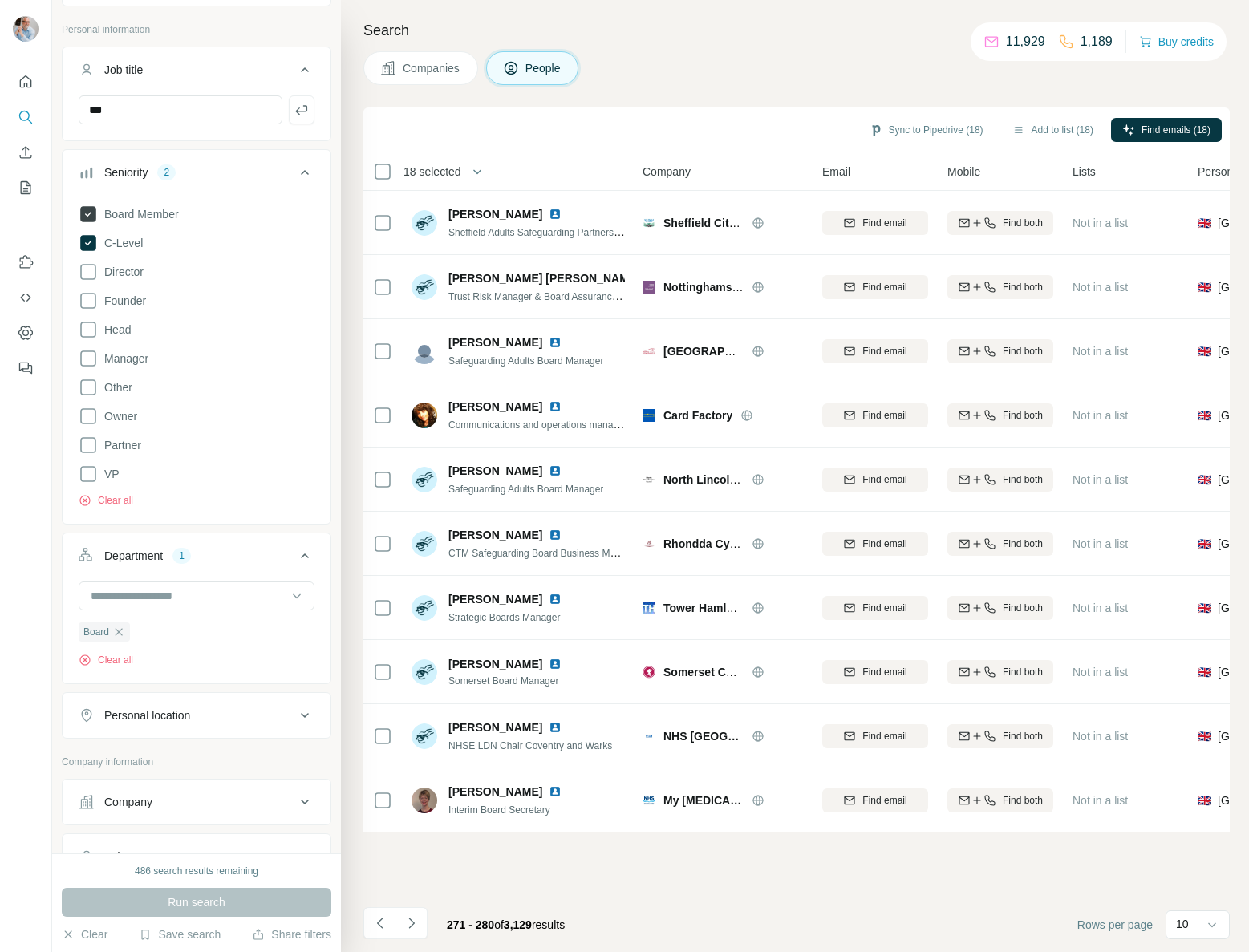
click at [93, 214] on icon at bounding box center [88, 213] width 16 height 16
click at [199, 904] on span "Run search" at bounding box center [196, 901] width 58 height 16
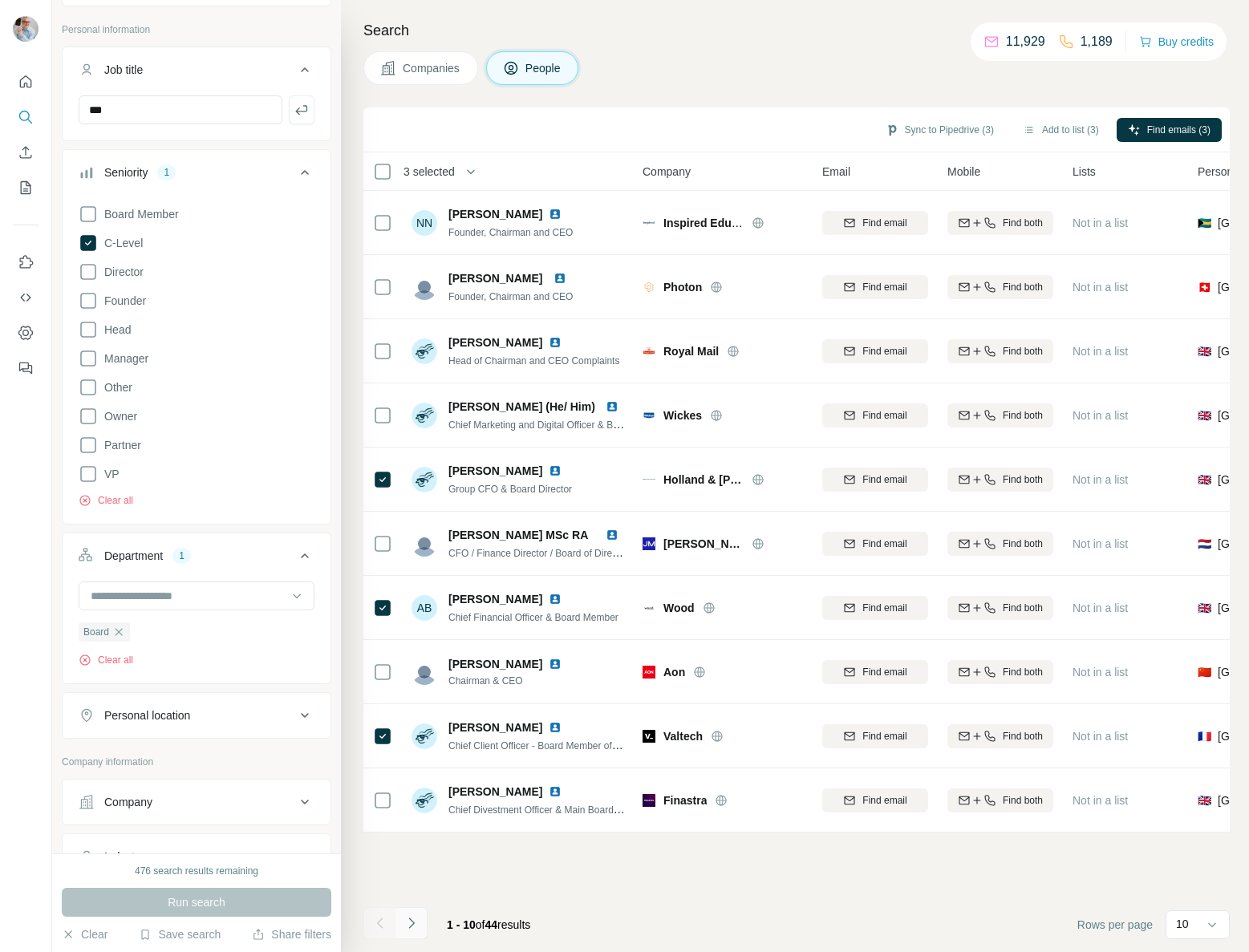
click at [418, 926] on icon "Navigate to next page" at bounding box center [411, 922] width 16 height 16
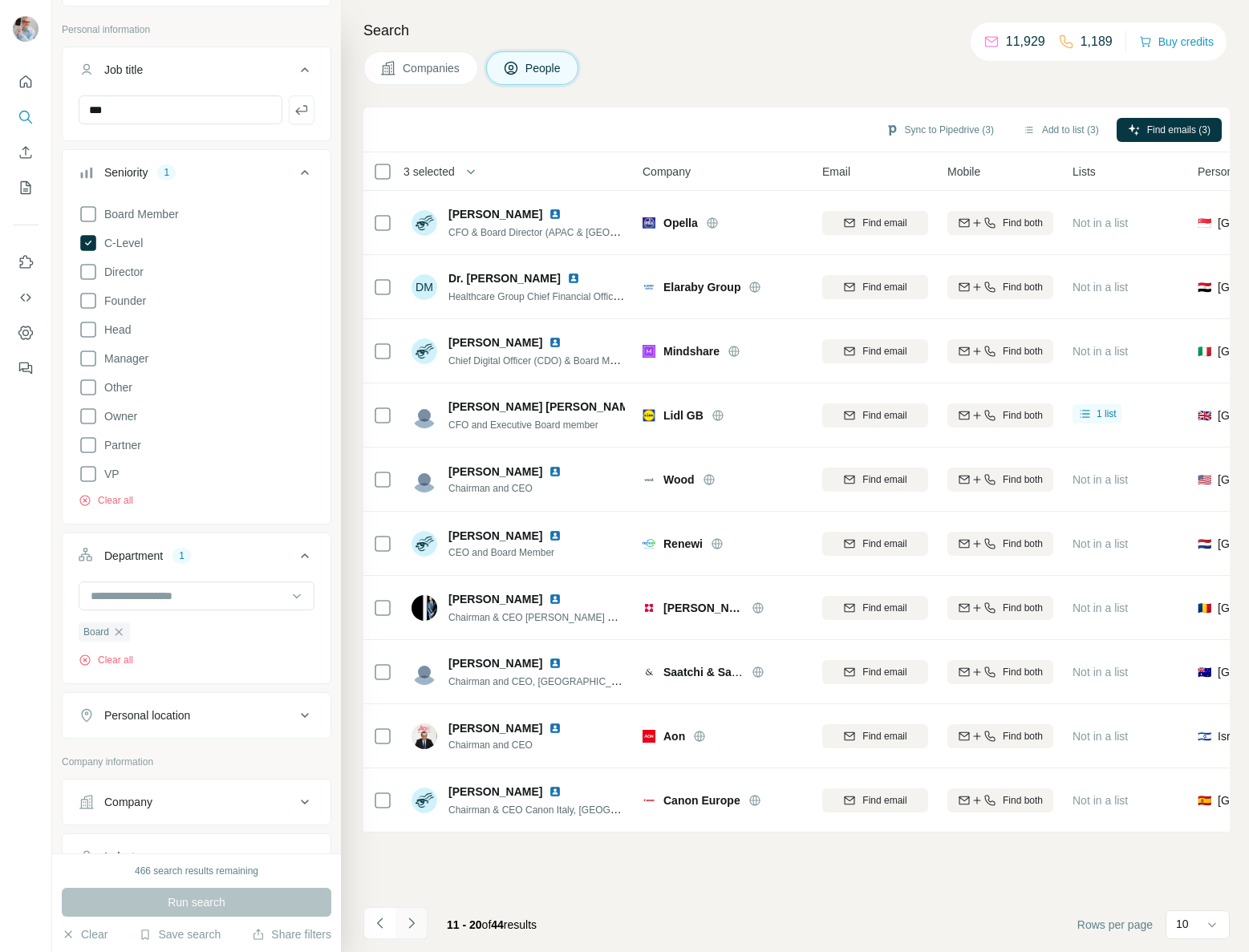
click at [413, 918] on icon "Navigate to next page" at bounding box center [411, 922] width 16 height 16
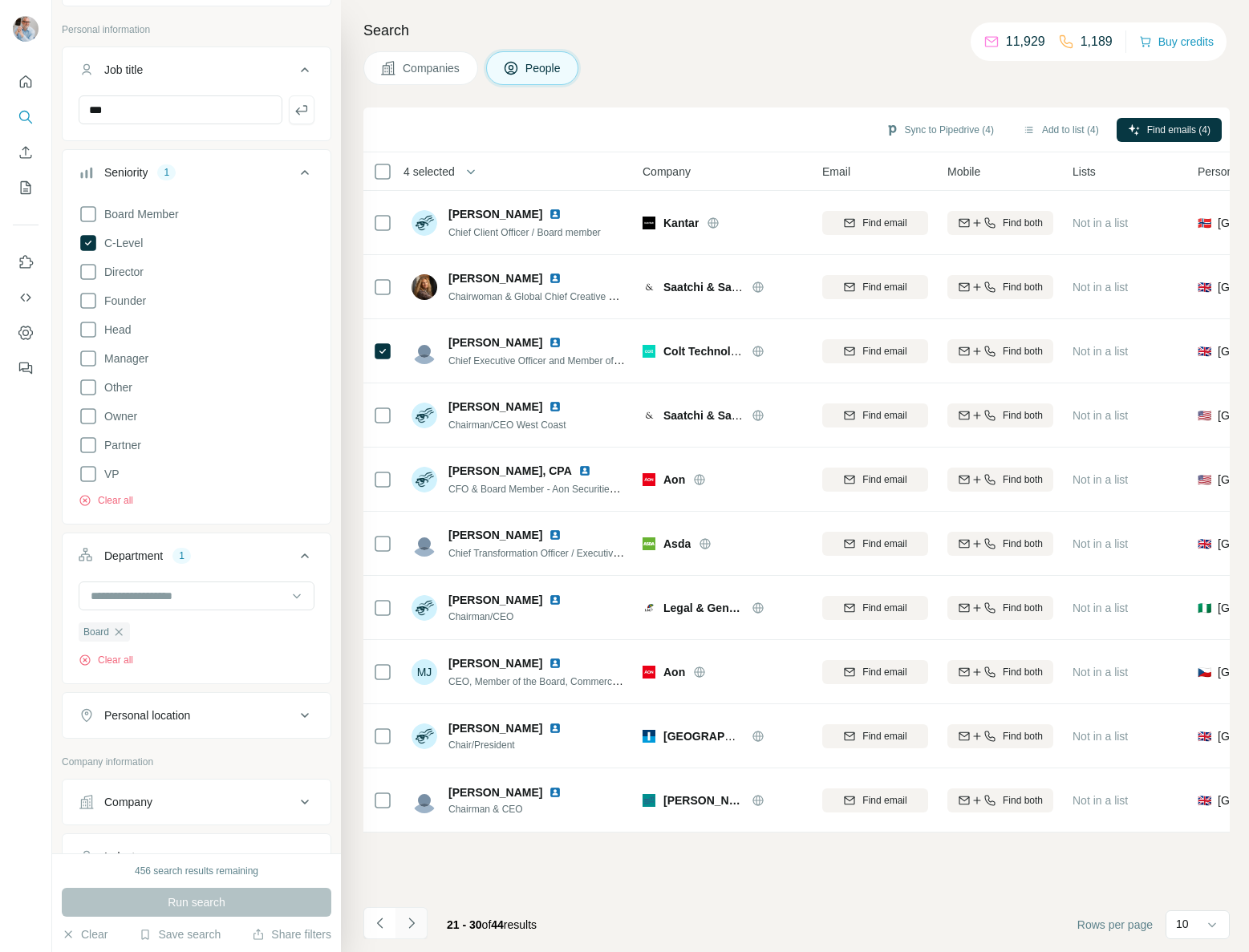
click at [412, 926] on icon "Navigate to next page" at bounding box center [411, 922] width 16 height 16
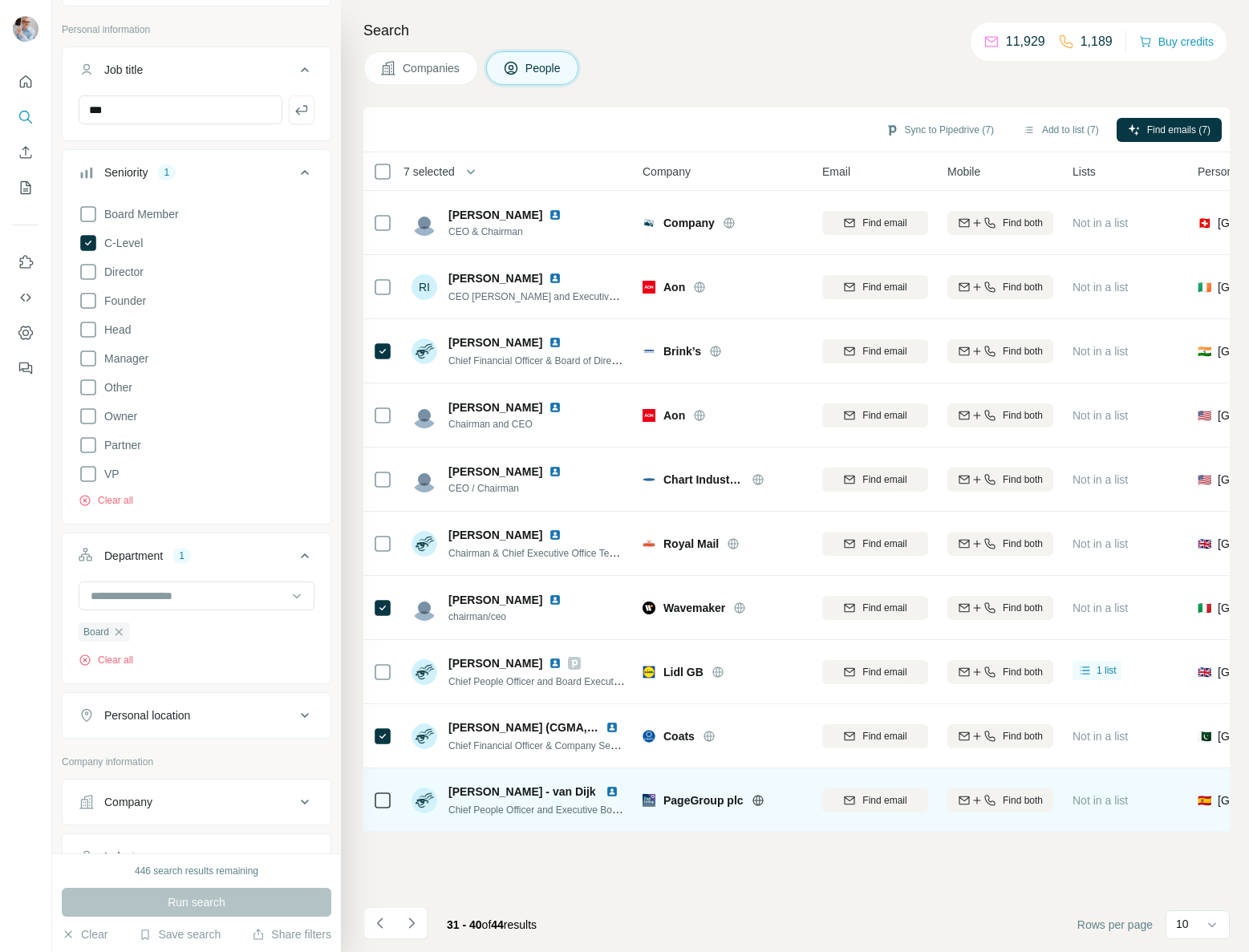
click at [391, 795] on icon at bounding box center [382, 800] width 19 height 19
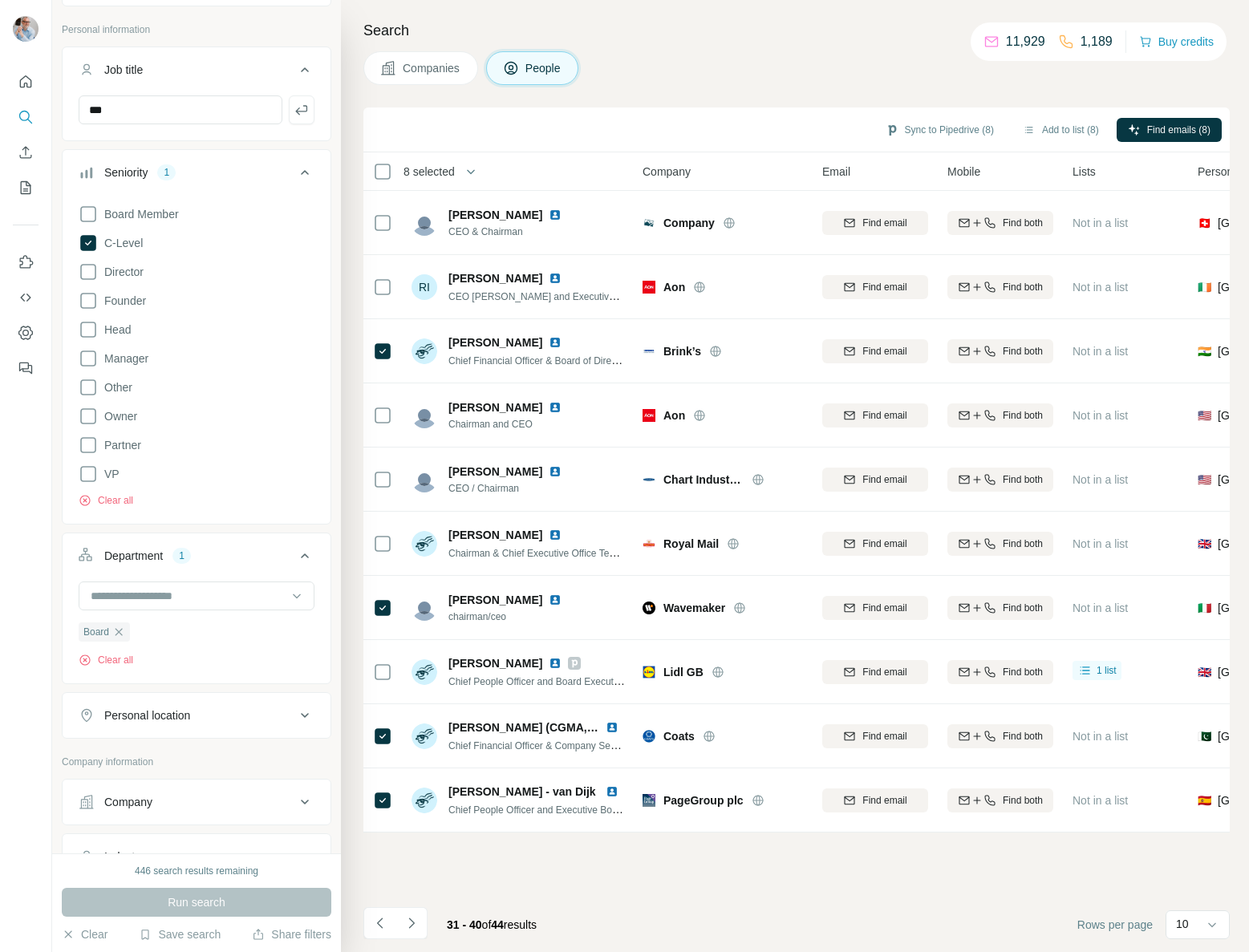
click at [412, 926] on icon "Navigate to next page" at bounding box center [411, 922] width 16 height 16
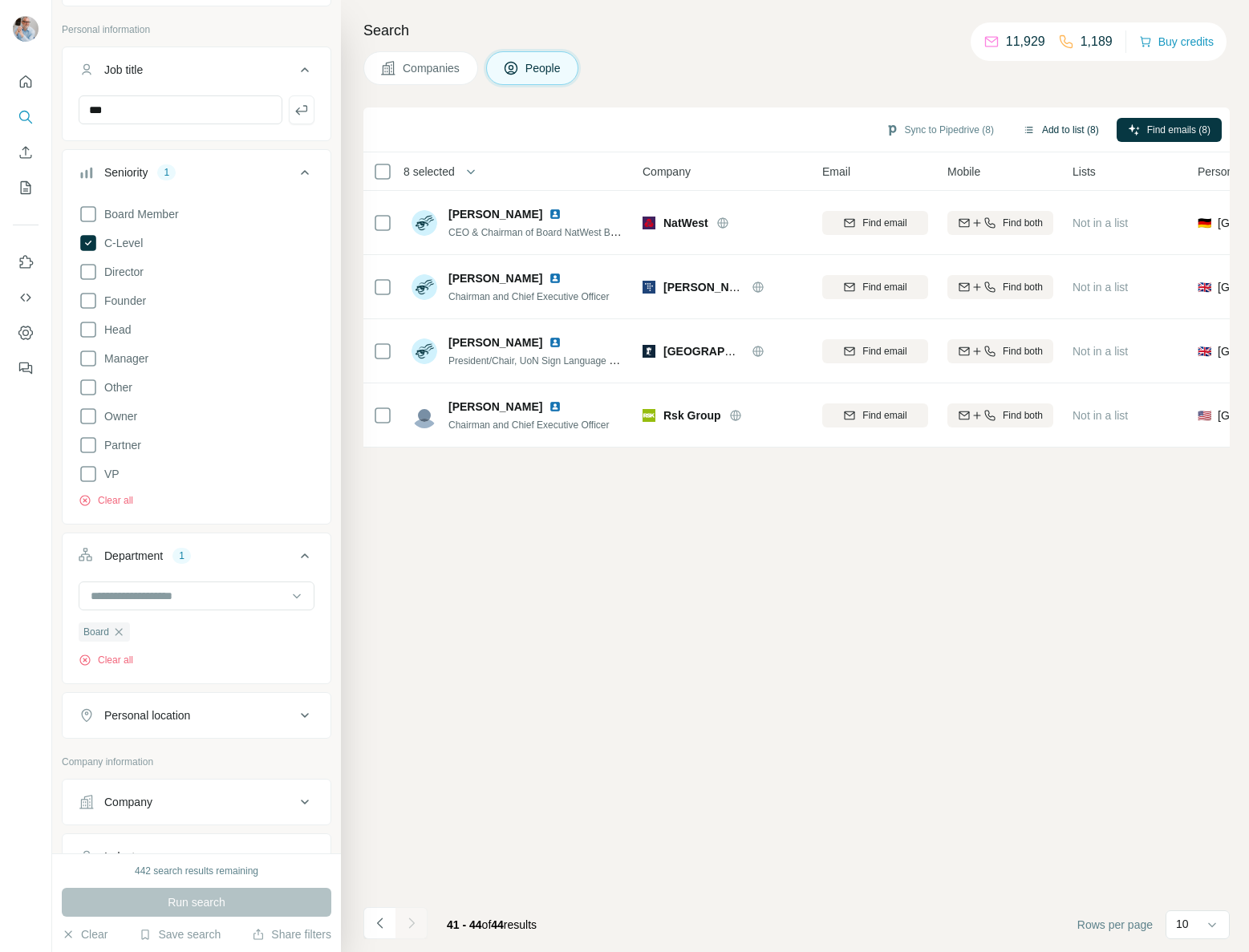
click at [1045, 127] on button "Add to list (8)" at bounding box center [1061, 130] width 99 height 24
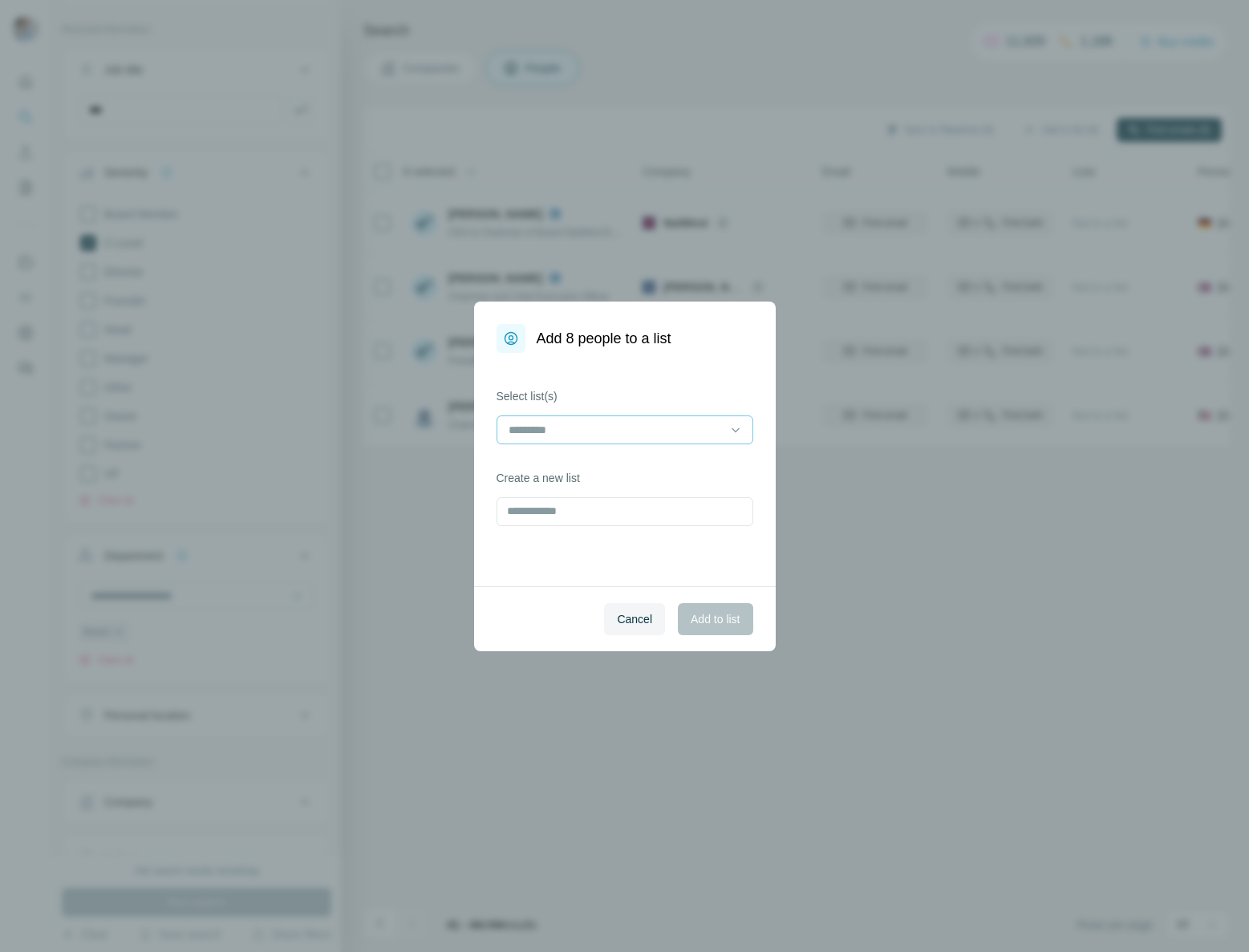
click at [529, 429] on input at bounding box center [615, 429] width 216 height 18
click at [550, 459] on p "[DATE] Out Reach" at bounding box center [556, 465] width 92 height 16
click at [684, 611] on button "Add to list" at bounding box center [715, 619] width 75 height 32
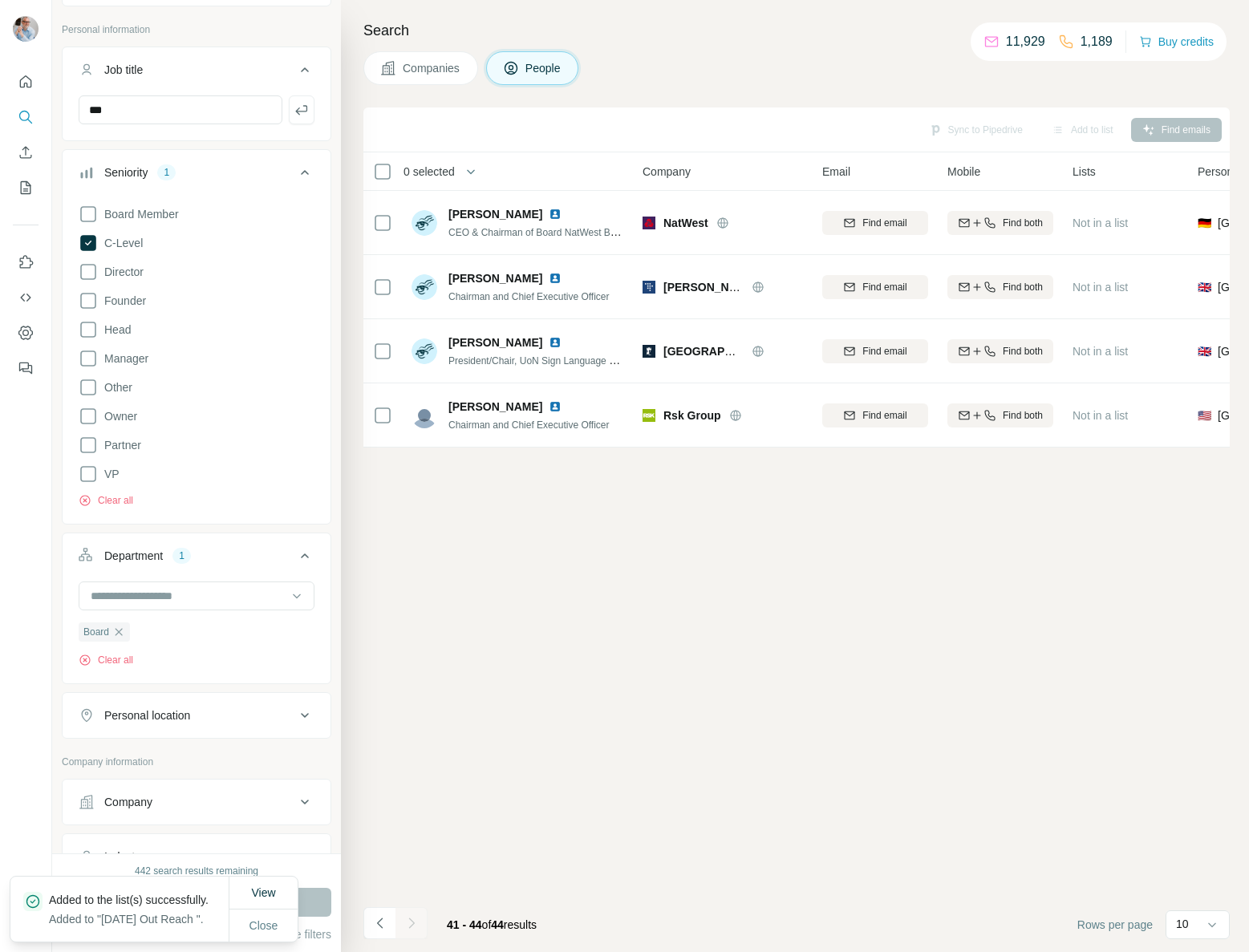
click at [121, 634] on icon "button" at bounding box center [119, 632] width 13 height 13
click at [508, 760] on div "Sync to Pipedrive Add to list Find emails 0 selected People Company Email Mobil…" at bounding box center [796, 529] width 867 height 844
drag, startPoint x: 264, startPoint y: 918, endPoint x: 283, endPoint y: 912, distance: 19.9
click at [264, 918] on span "Close" at bounding box center [263, 924] width 29 height 16
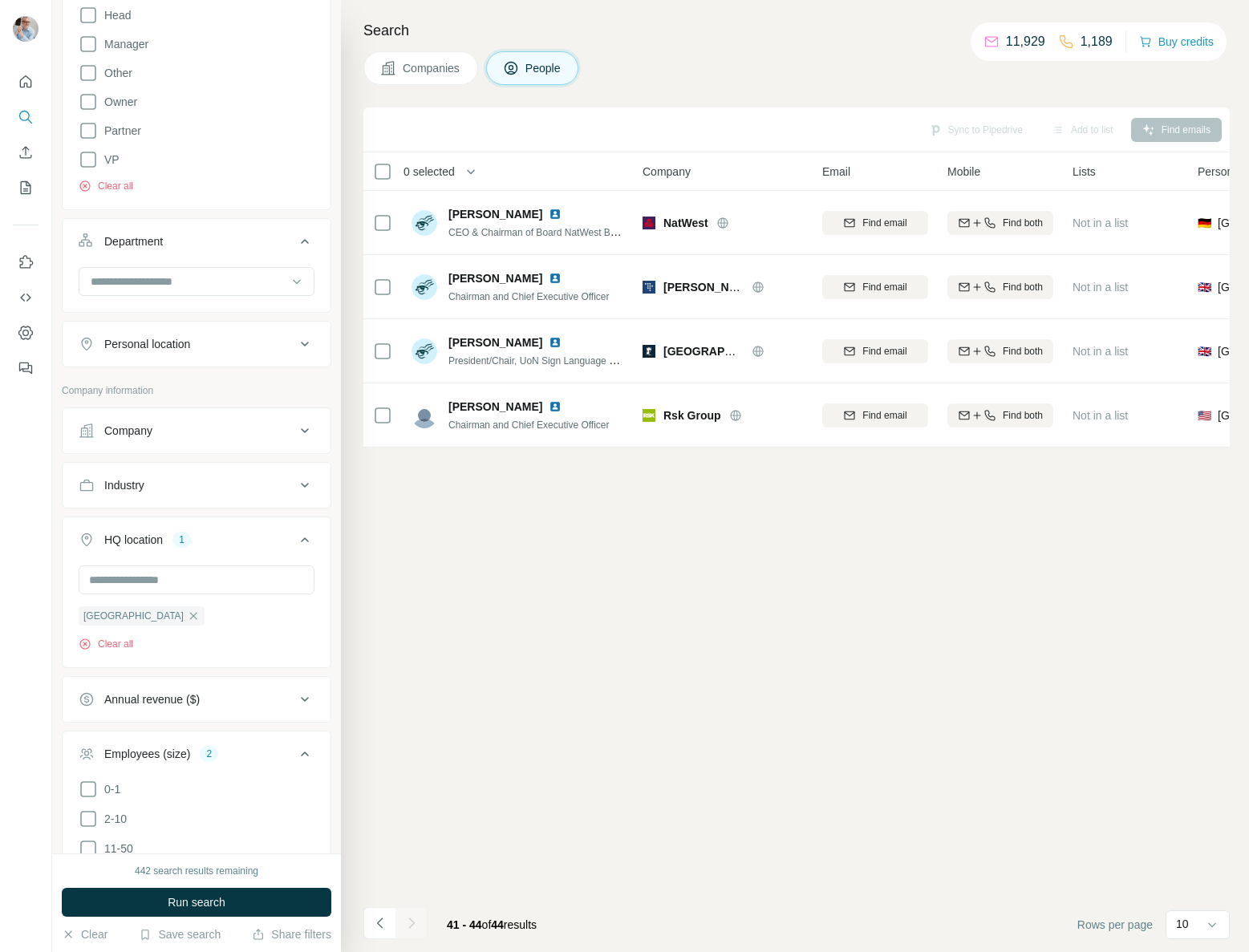
scroll to position [526, 0]
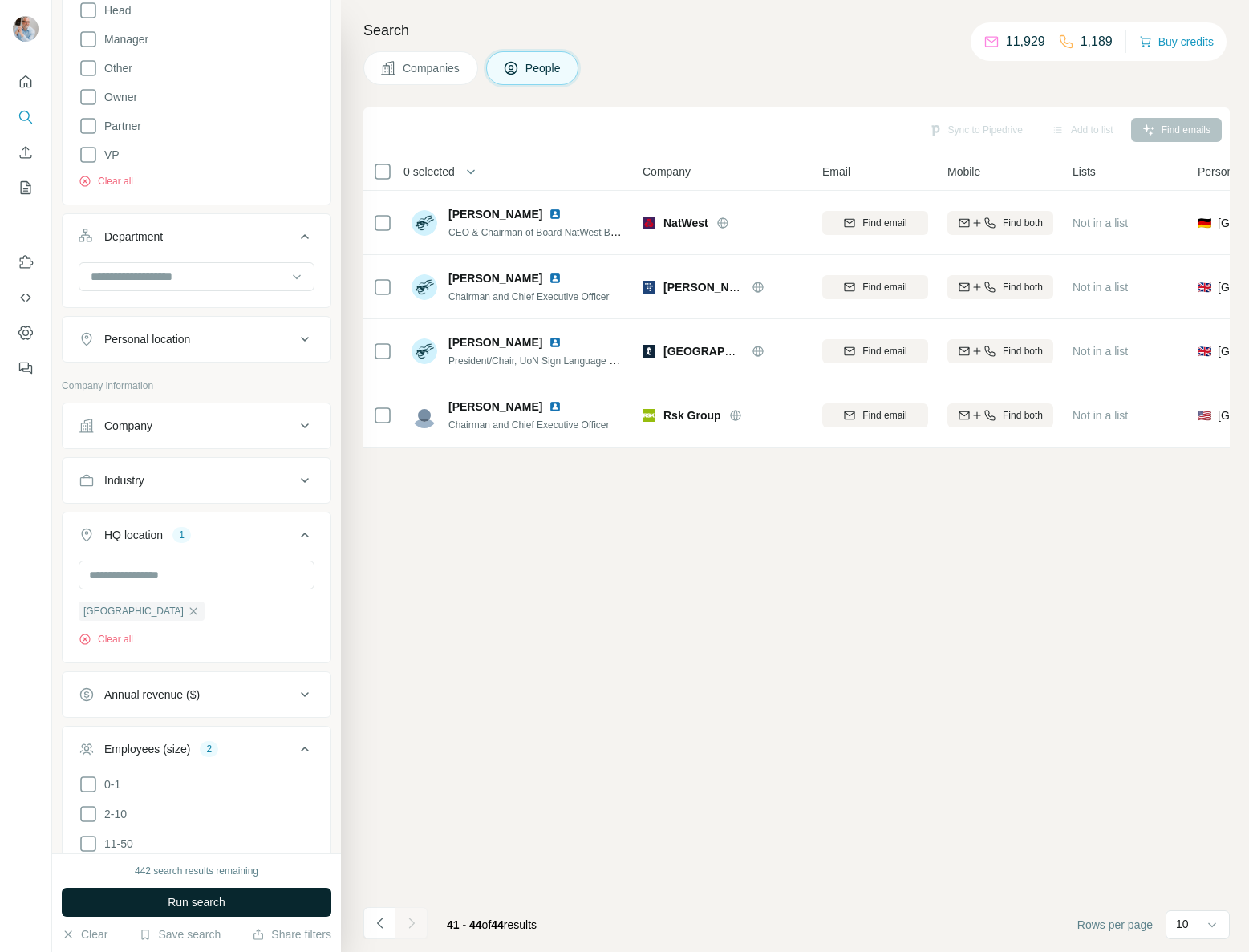
click at [174, 900] on span "Run search" at bounding box center [196, 901] width 58 height 16
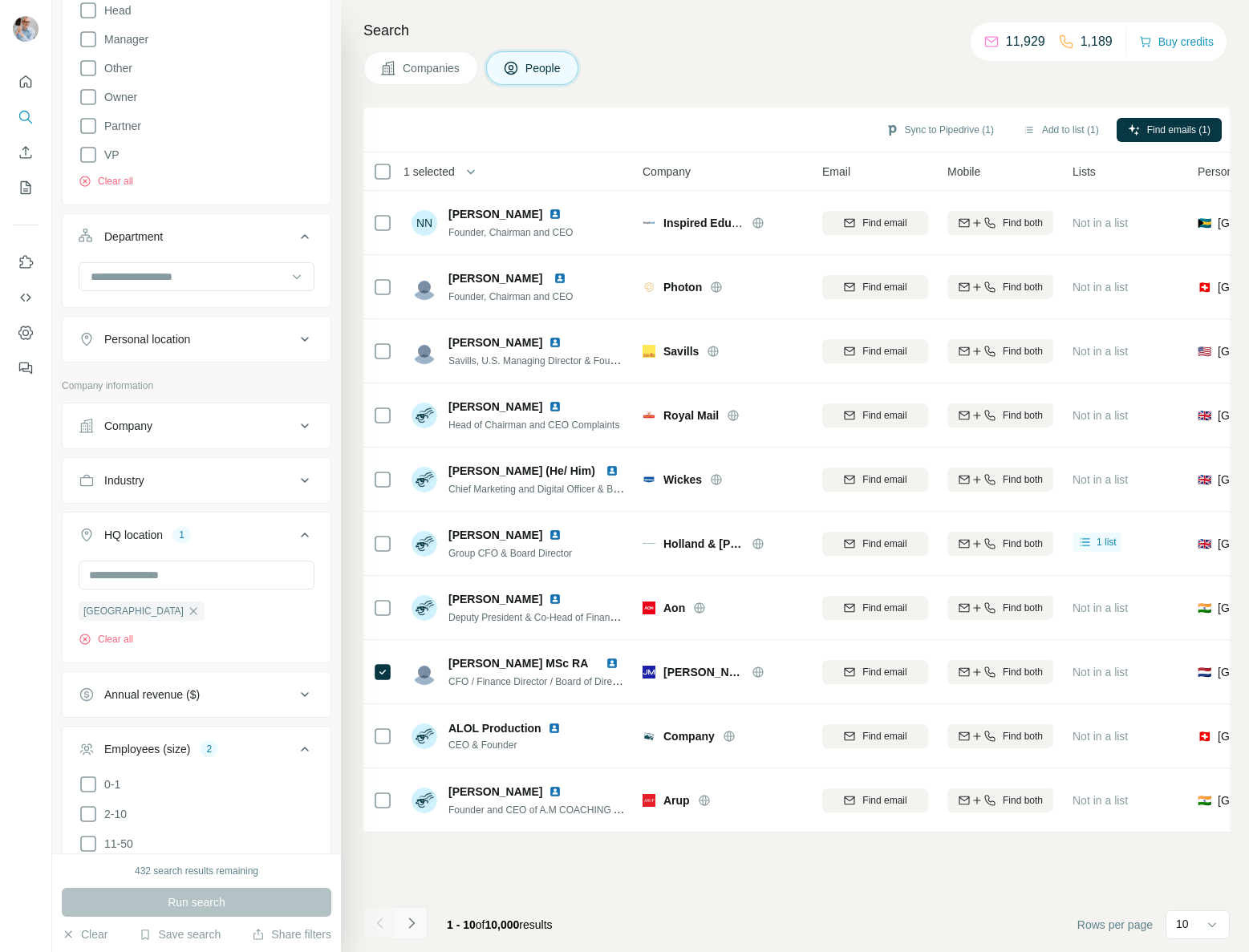
click at [414, 921] on icon "Navigate to next page" at bounding box center [411, 922] width 16 height 16
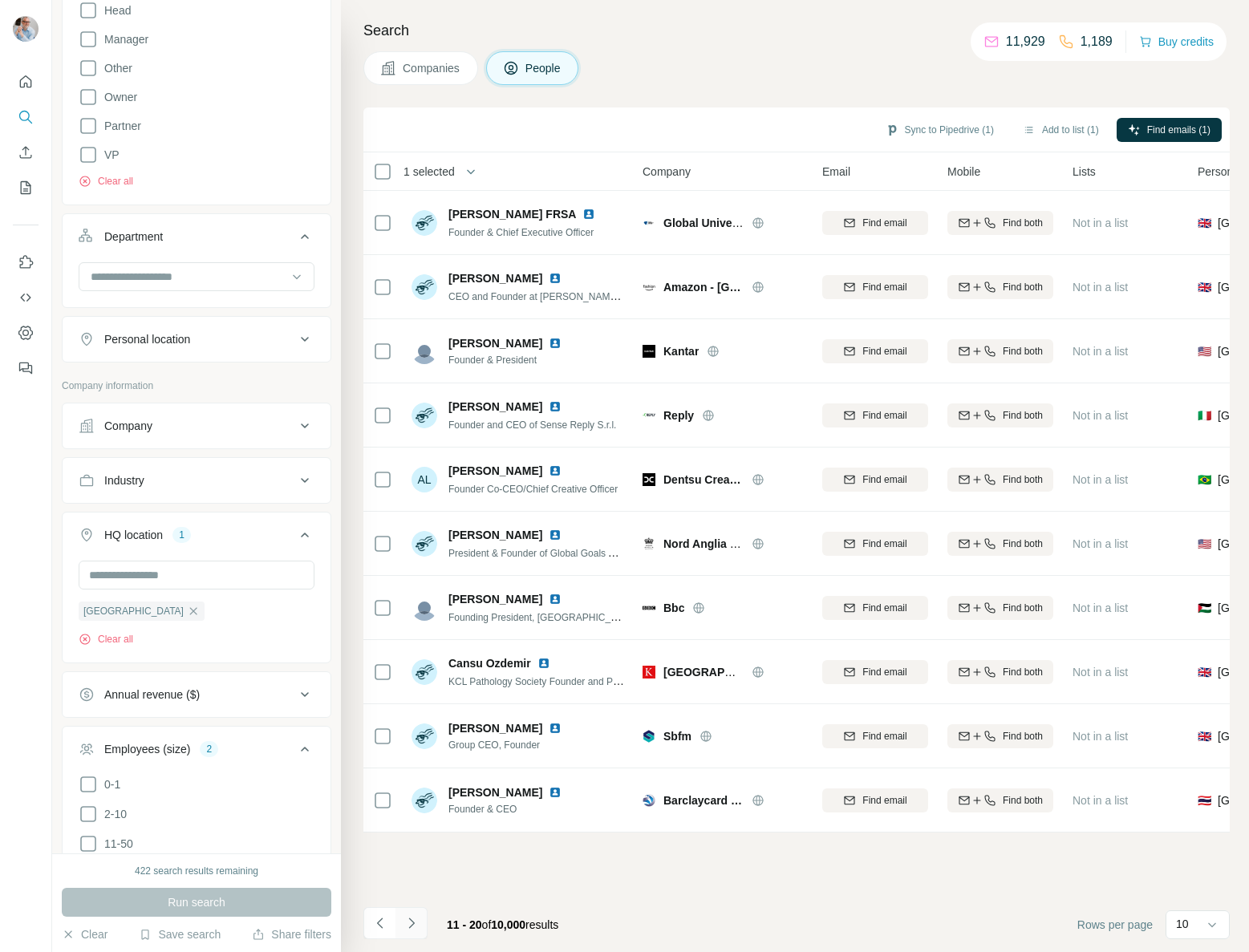
click at [422, 921] on button "Navigate to next page" at bounding box center [411, 922] width 32 height 32
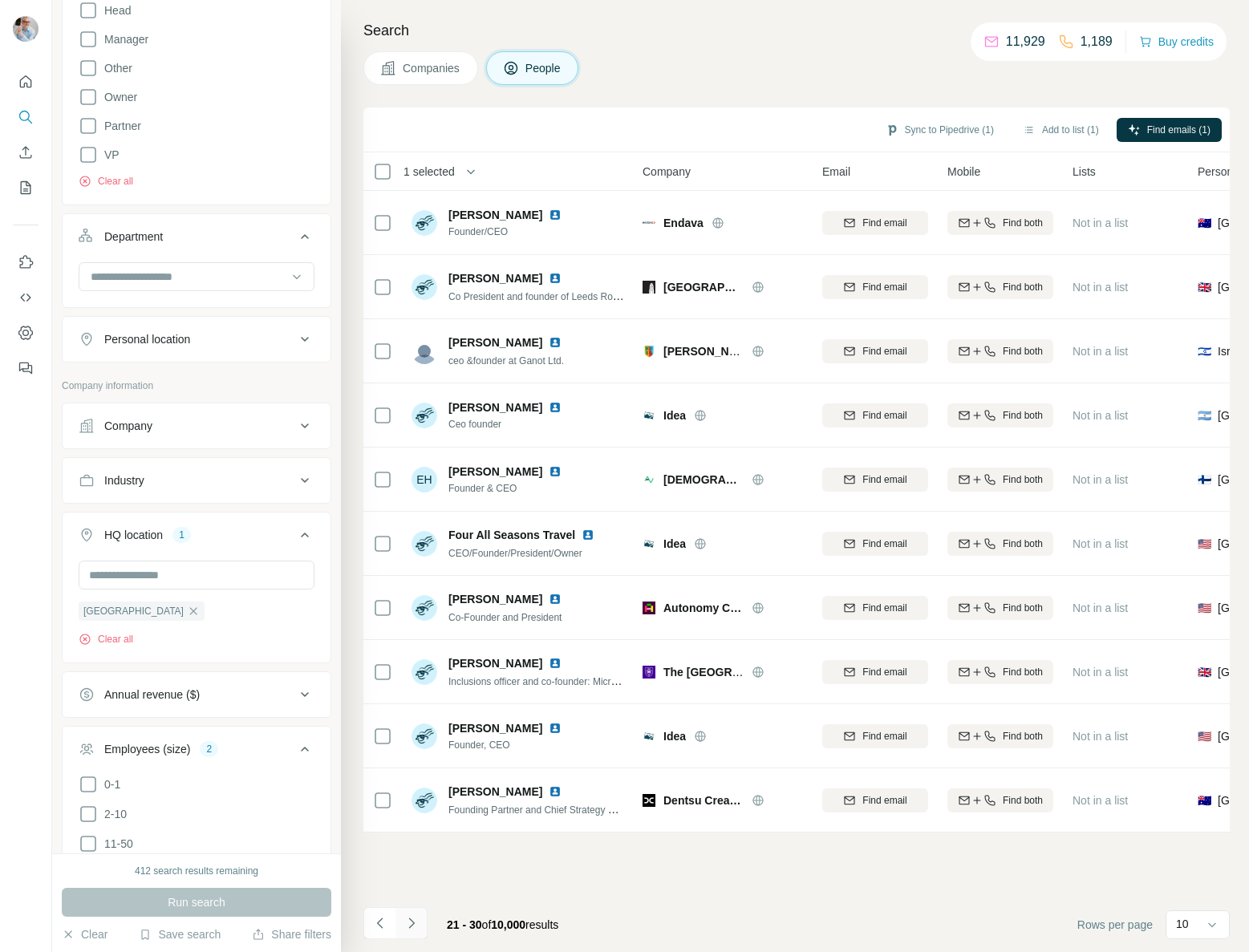
click at [418, 925] on icon "Navigate to next page" at bounding box center [411, 922] width 16 height 16
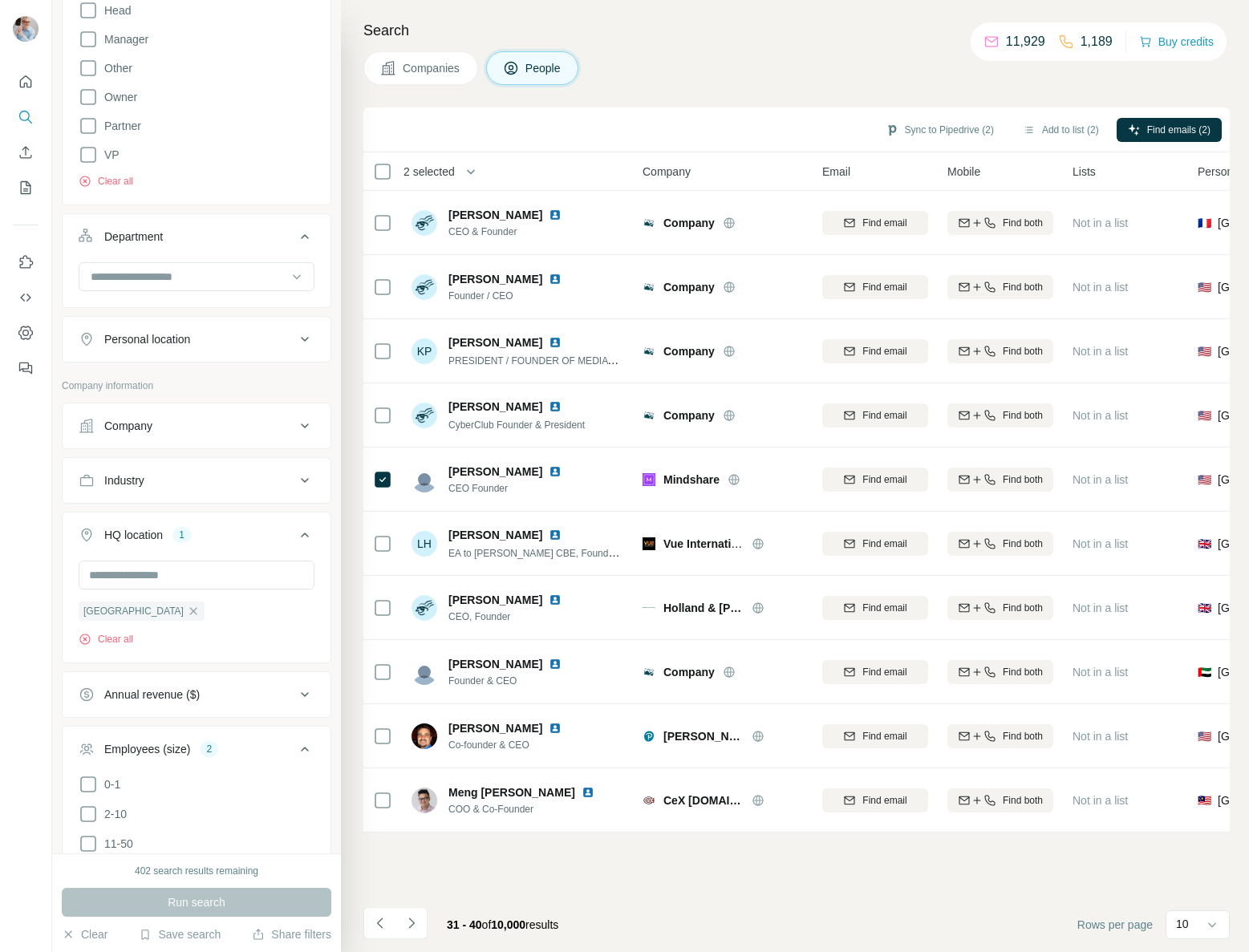
click at [413, 920] on icon "Navigate to next page" at bounding box center [411, 922] width 16 height 16
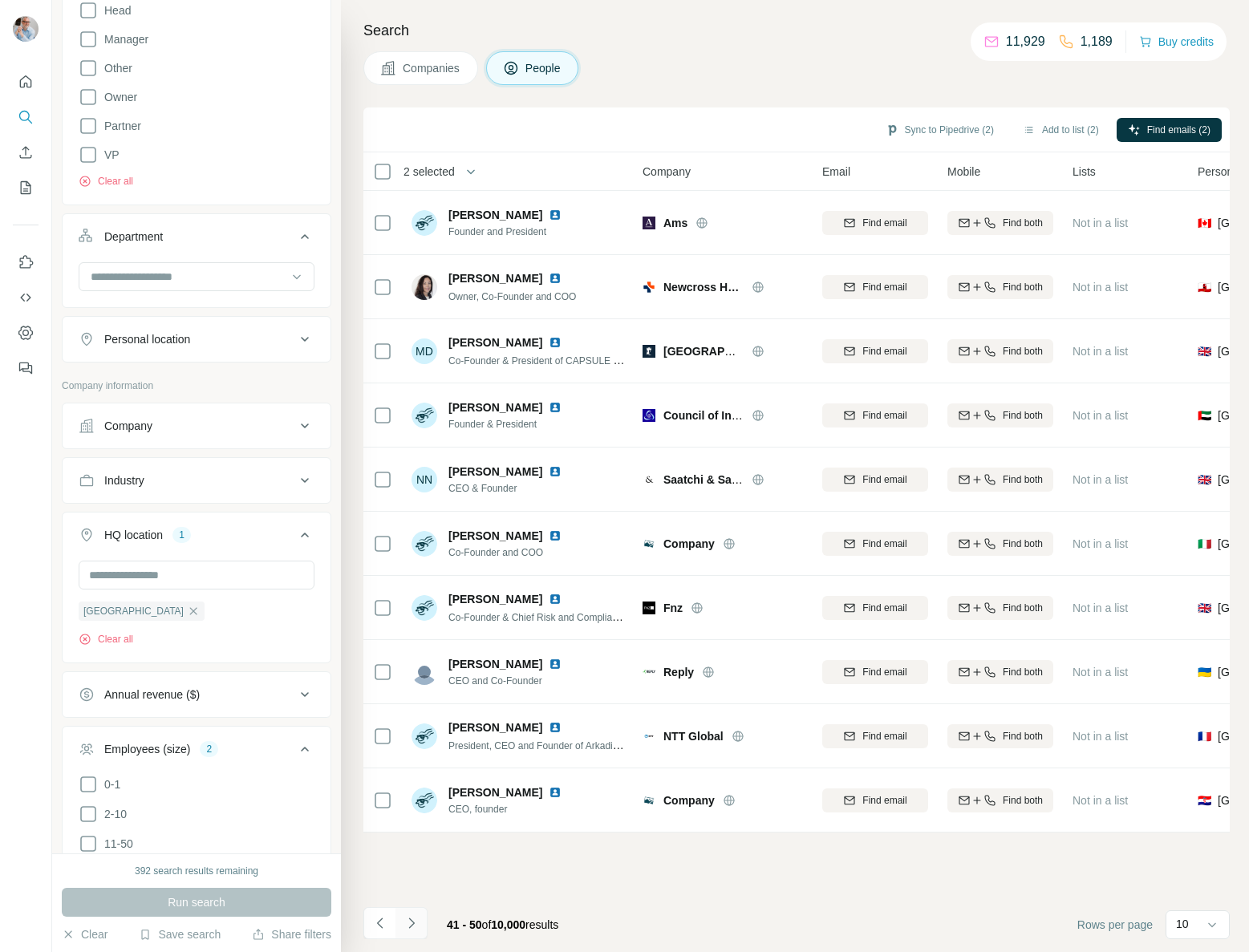
click at [406, 929] on icon "Navigate to next page" at bounding box center [411, 922] width 16 height 16
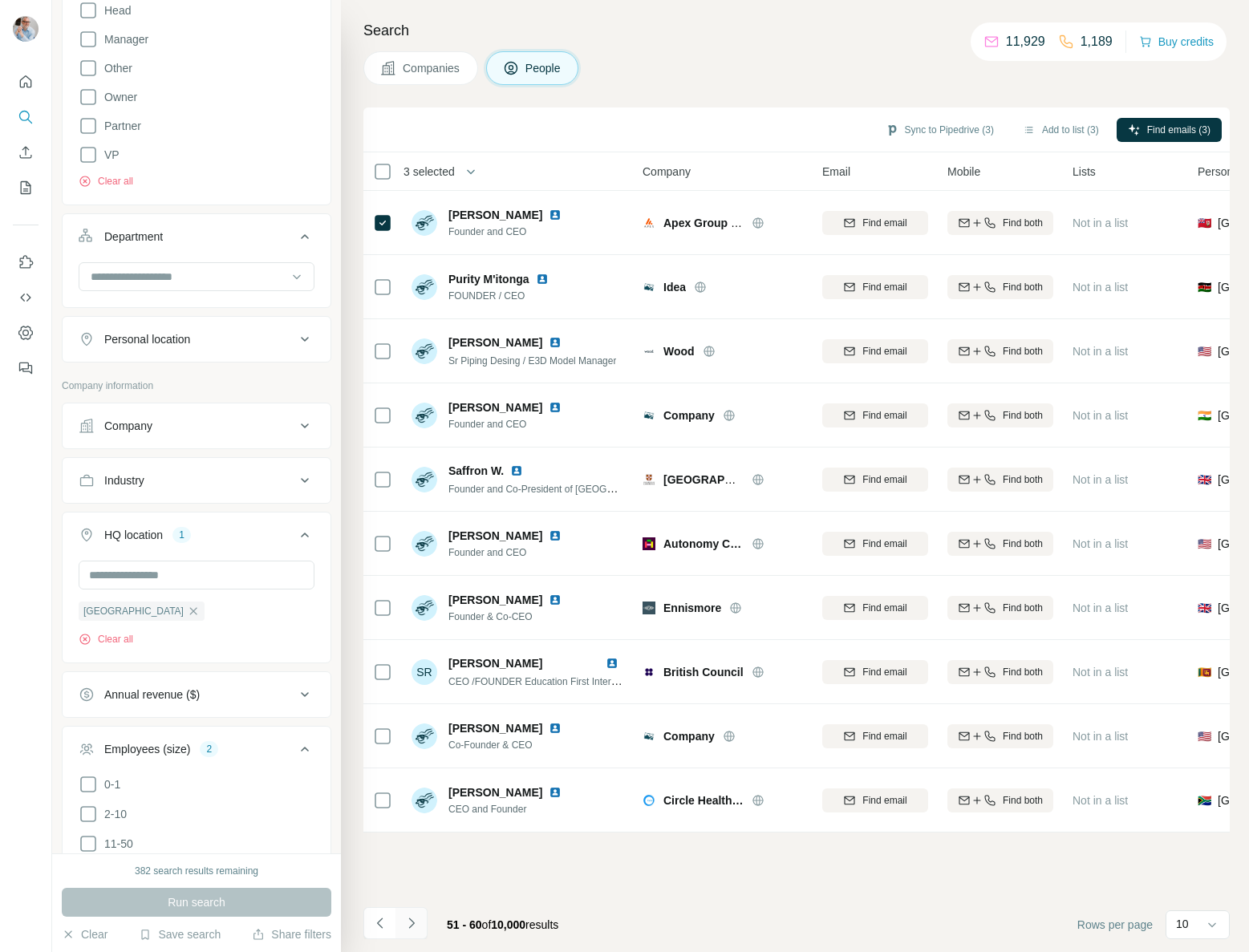
click at [413, 929] on icon "Navigate to next page" at bounding box center [411, 922] width 16 height 16
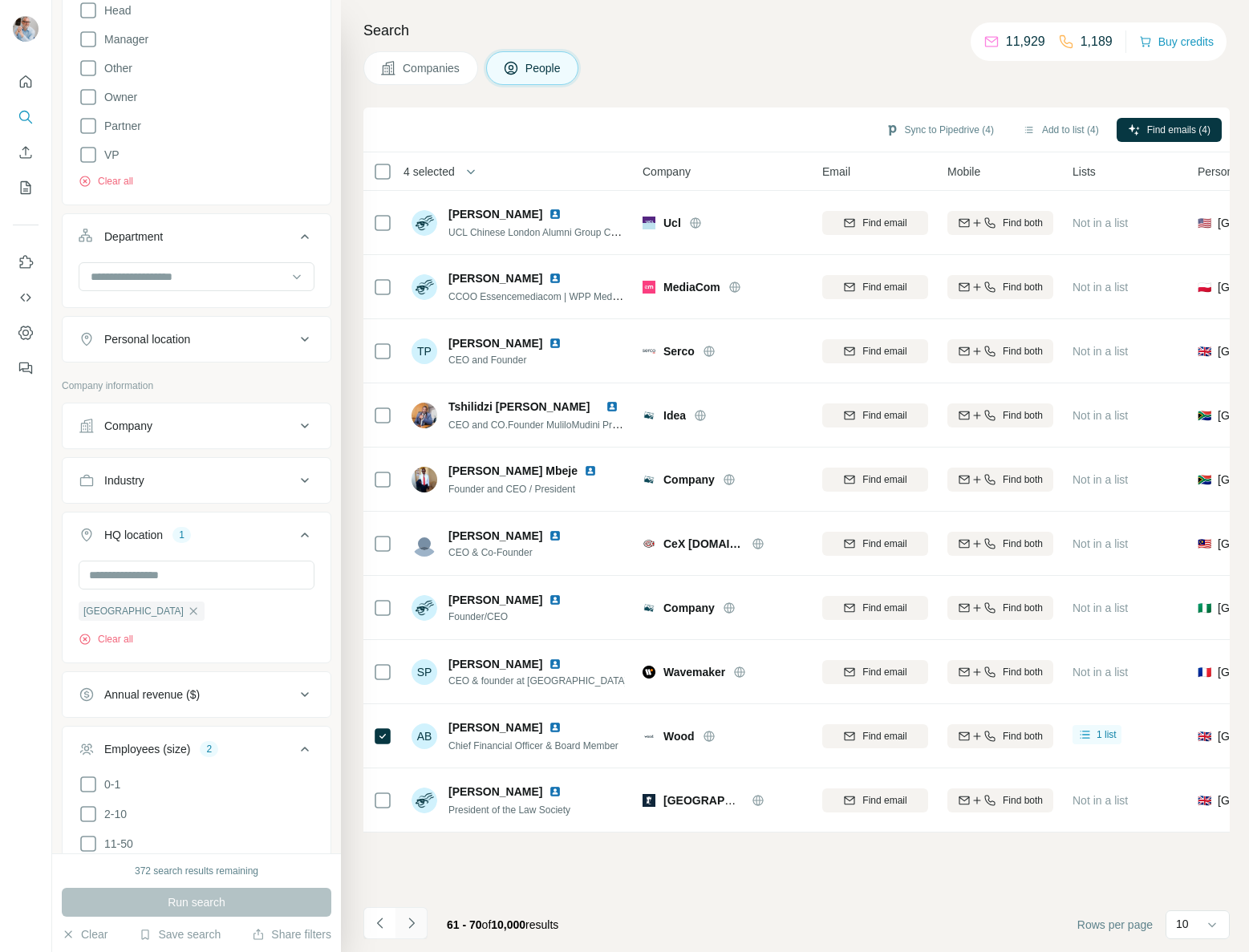
click at [411, 922] on icon "Navigate to next page" at bounding box center [411, 922] width 16 height 16
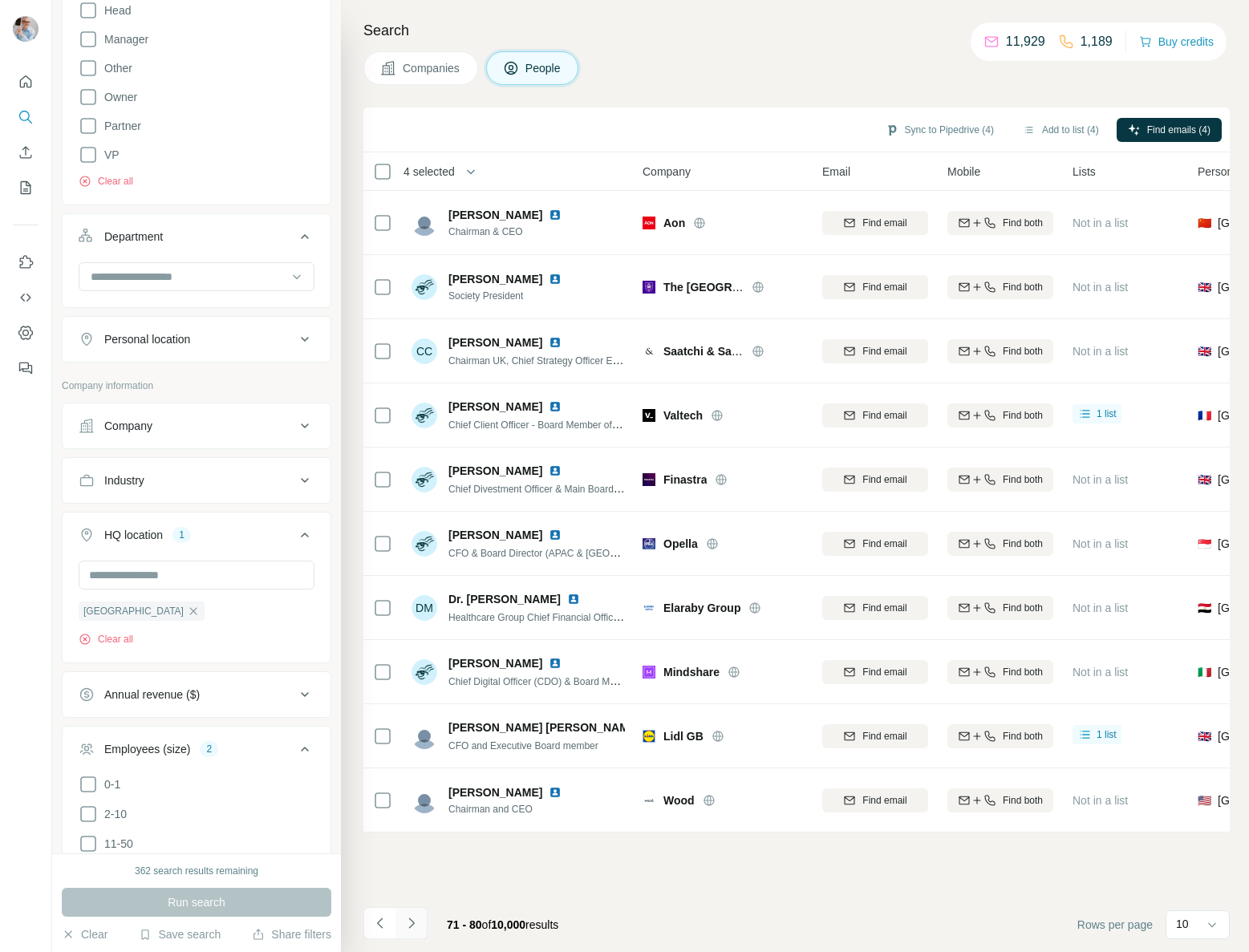
click at [411, 922] on icon "Navigate to next page" at bounding box center [411, 922] width 16 height 16
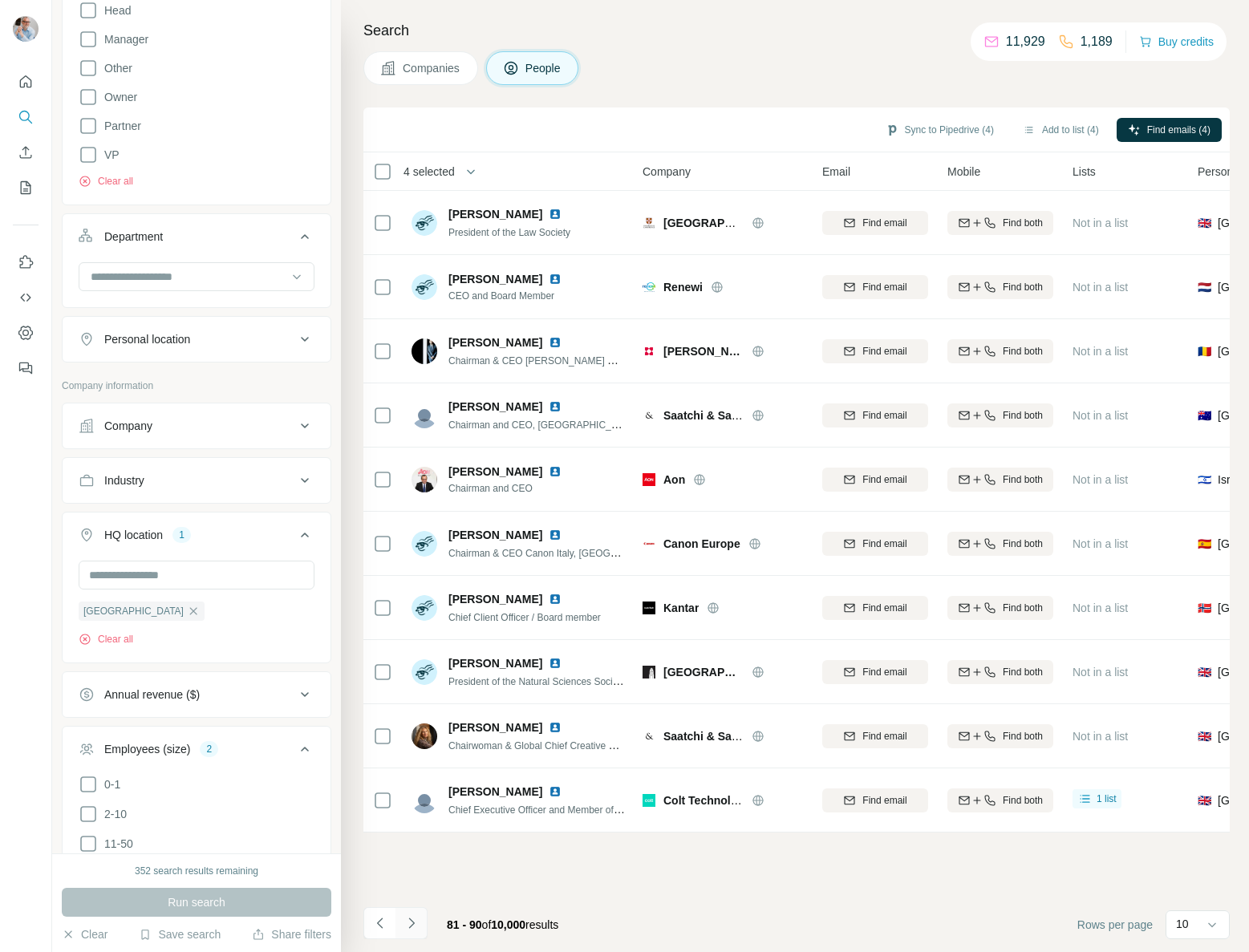
click at [414, 924] on icon "Navigate to next page" at bounding box center [411, 922] width 16 height 16
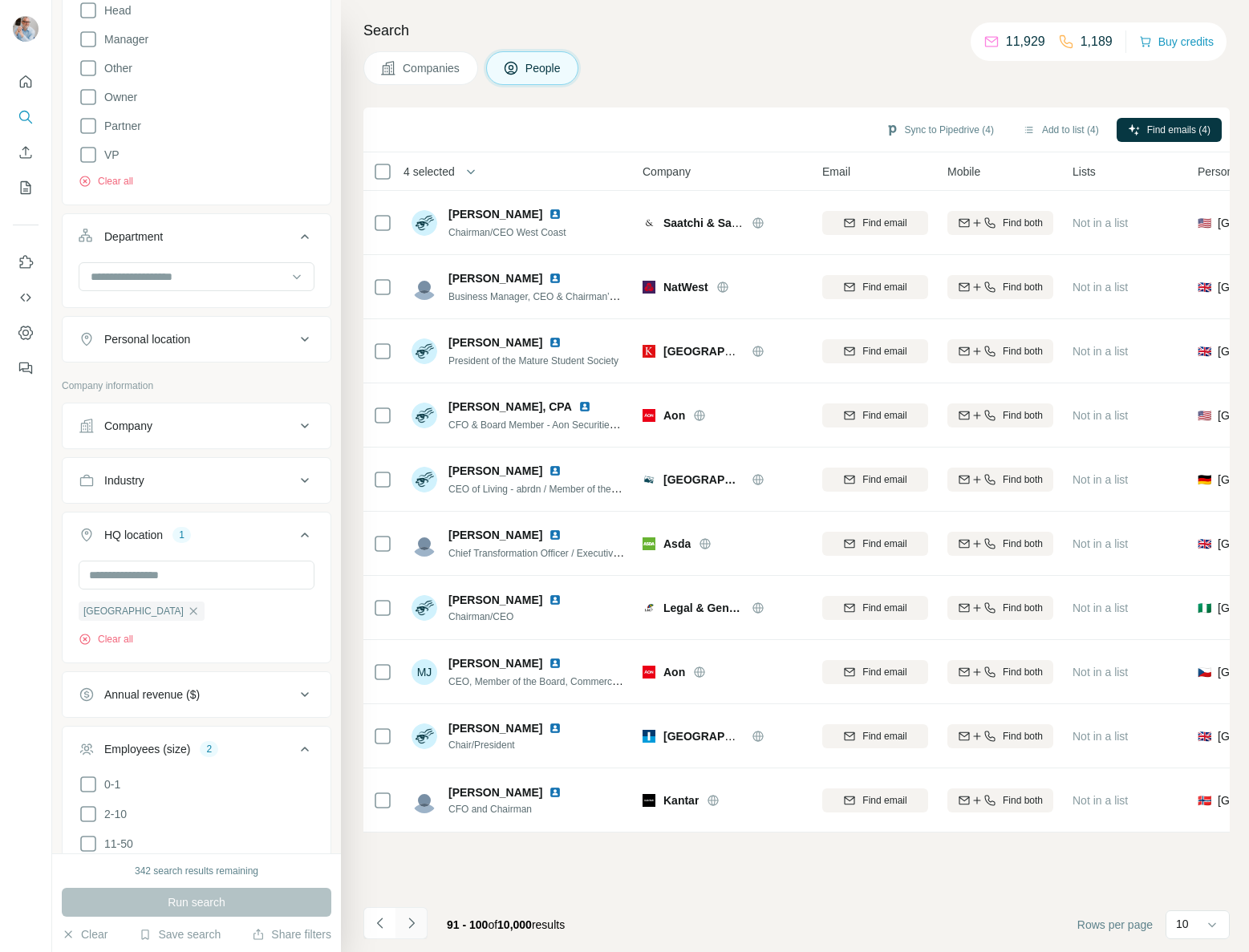
click at [416, 924] on icon "Navigate to next page" at bounding box center [411, 922] width 16 height 16
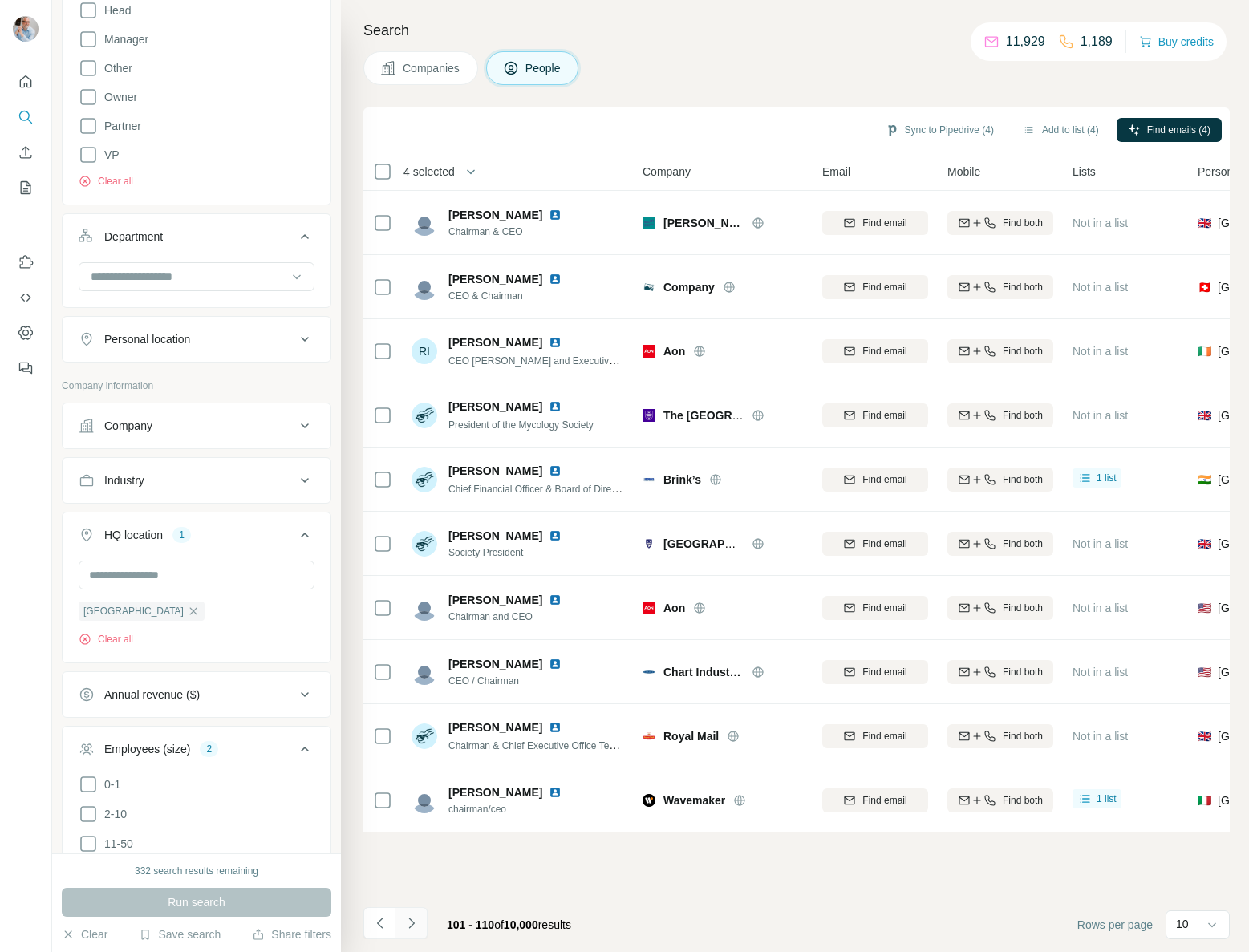
click at [409, 922] on icon "Navigate to next page" at bounding box center [411, 922] width 16 height 16
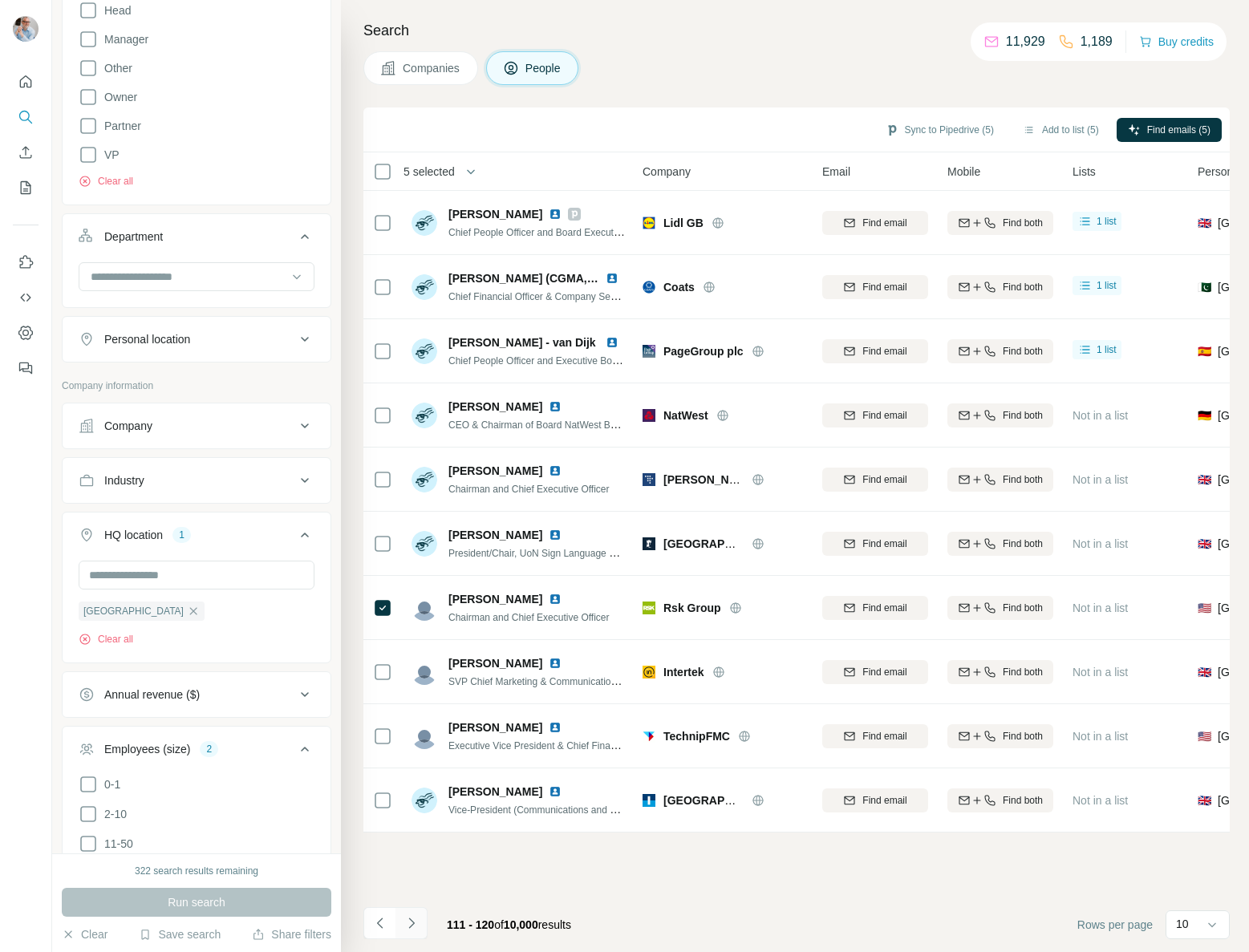
click at [415, 925] on icon "Navigate to next page" at bounding box center [411, 922] width 16 height 16
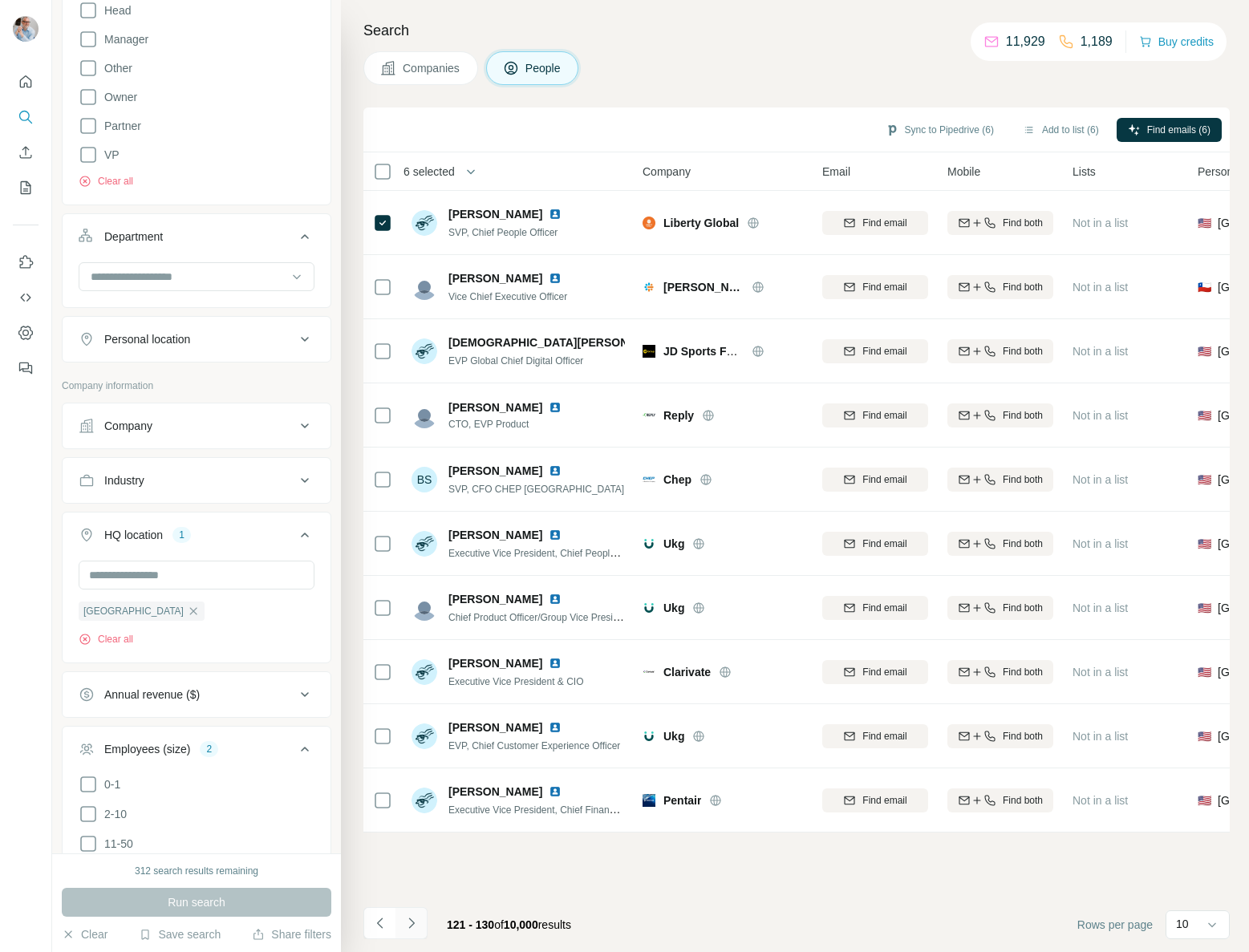
click at [417, 925] on icon "Navigate to next page" at bounding box center [411, 922] width 16 height 16
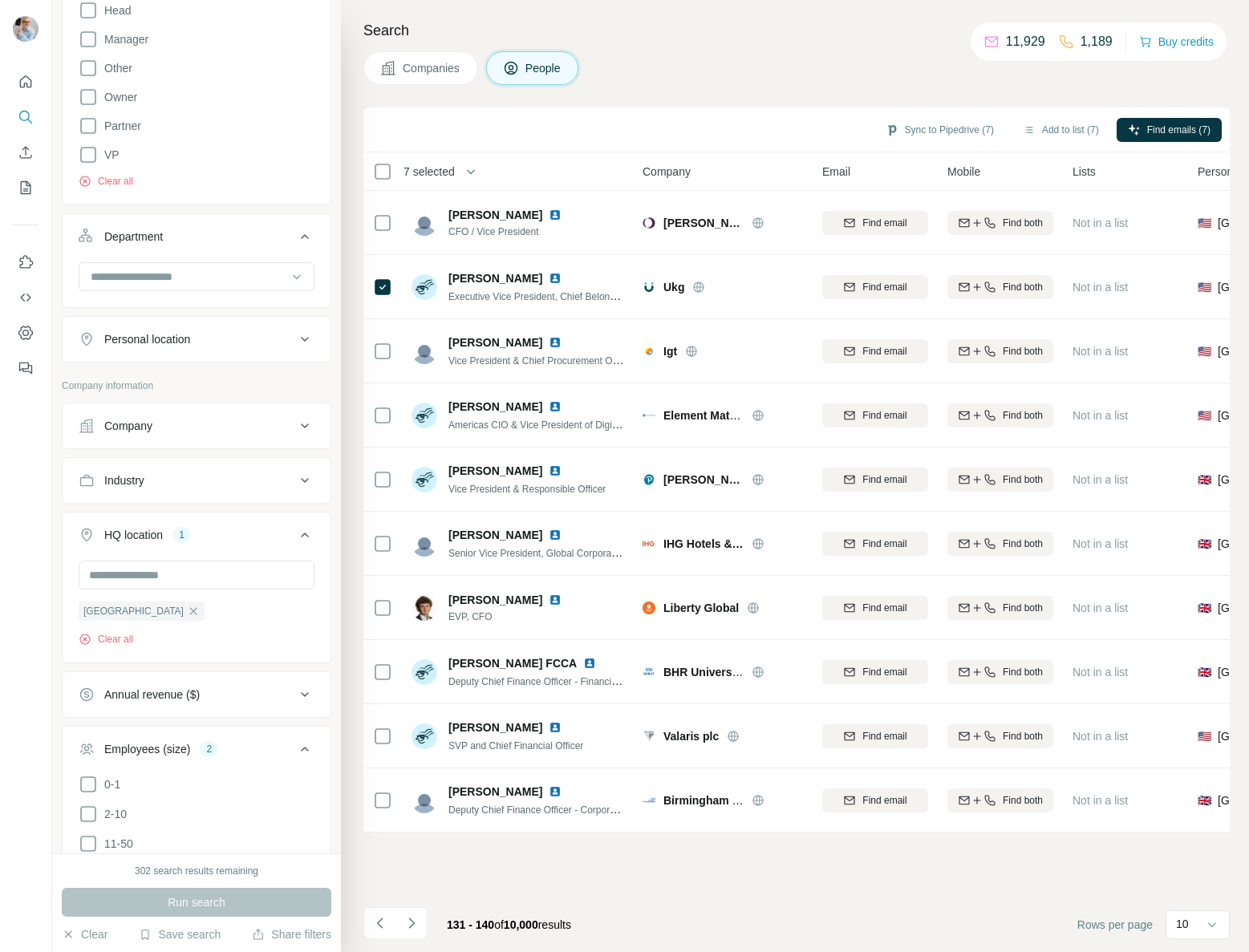
click at [407, 921] on icon "Navigate to next page" at bounding box center [411, 922] width 16 height 16
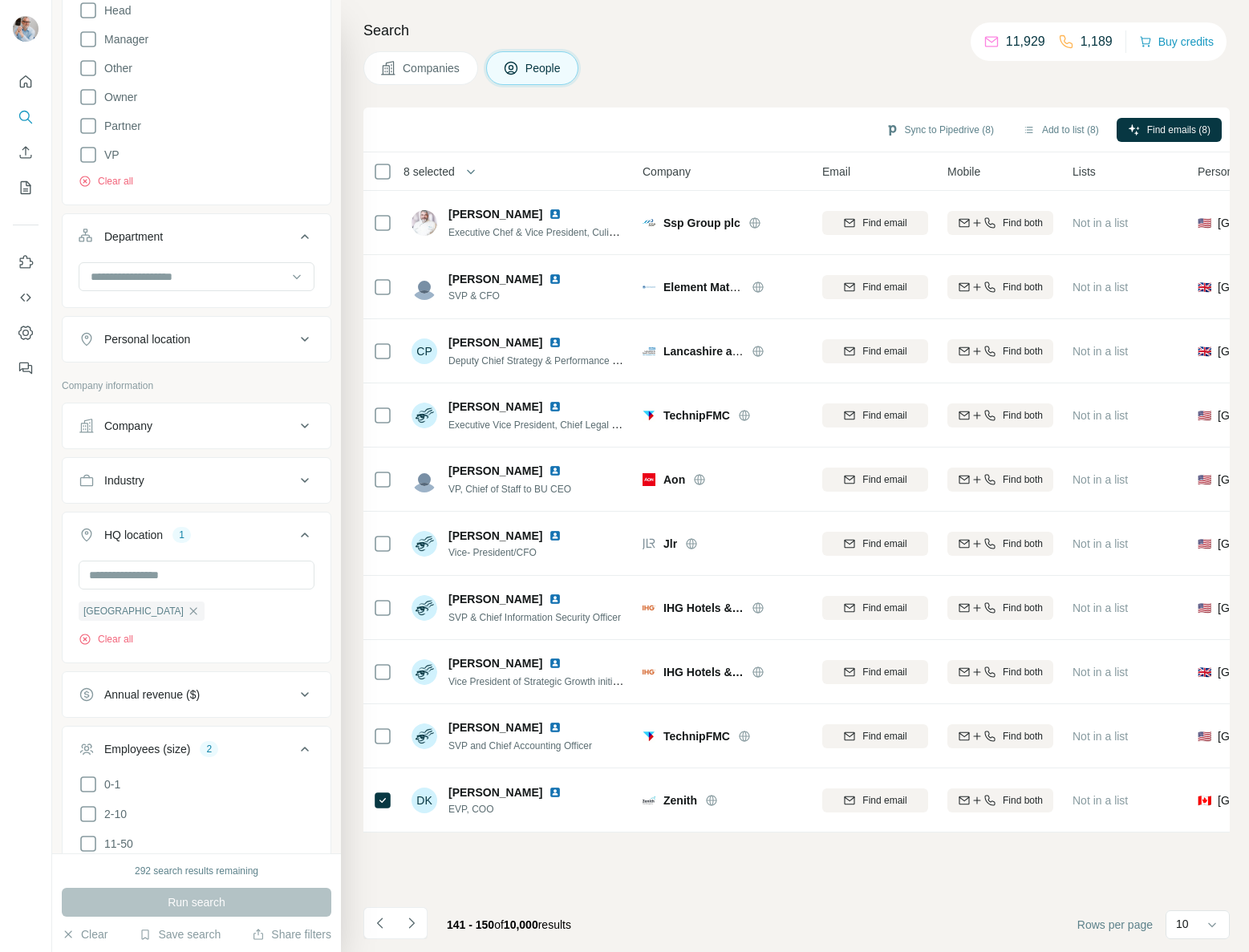
click at [413, 924] on icon "Navigate to next page" at bounding box center [411, 922] width 16 height 16
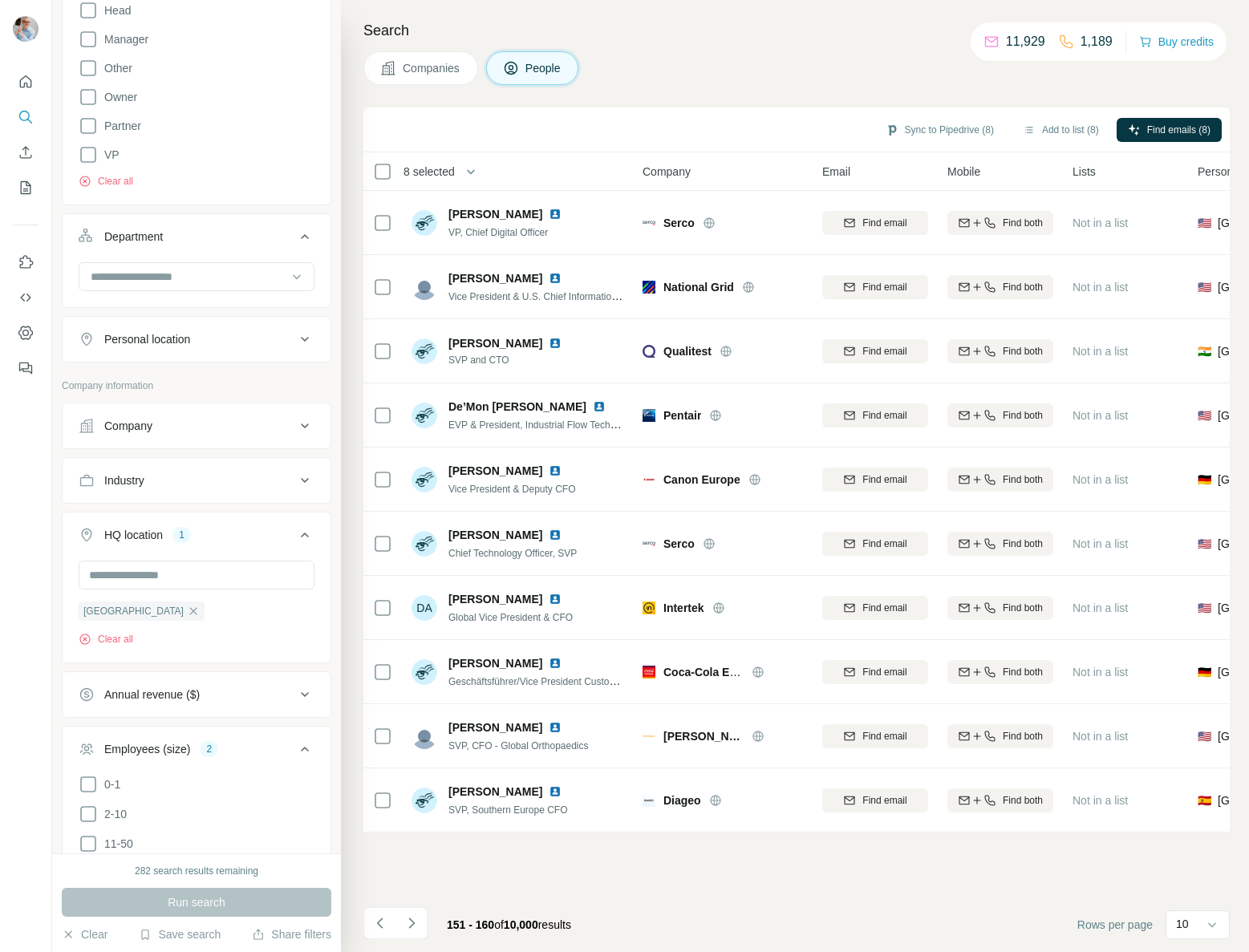
click at [416, 927] on icon "Navigate to next page" at bounding box center [411, 922] width 16 height 16
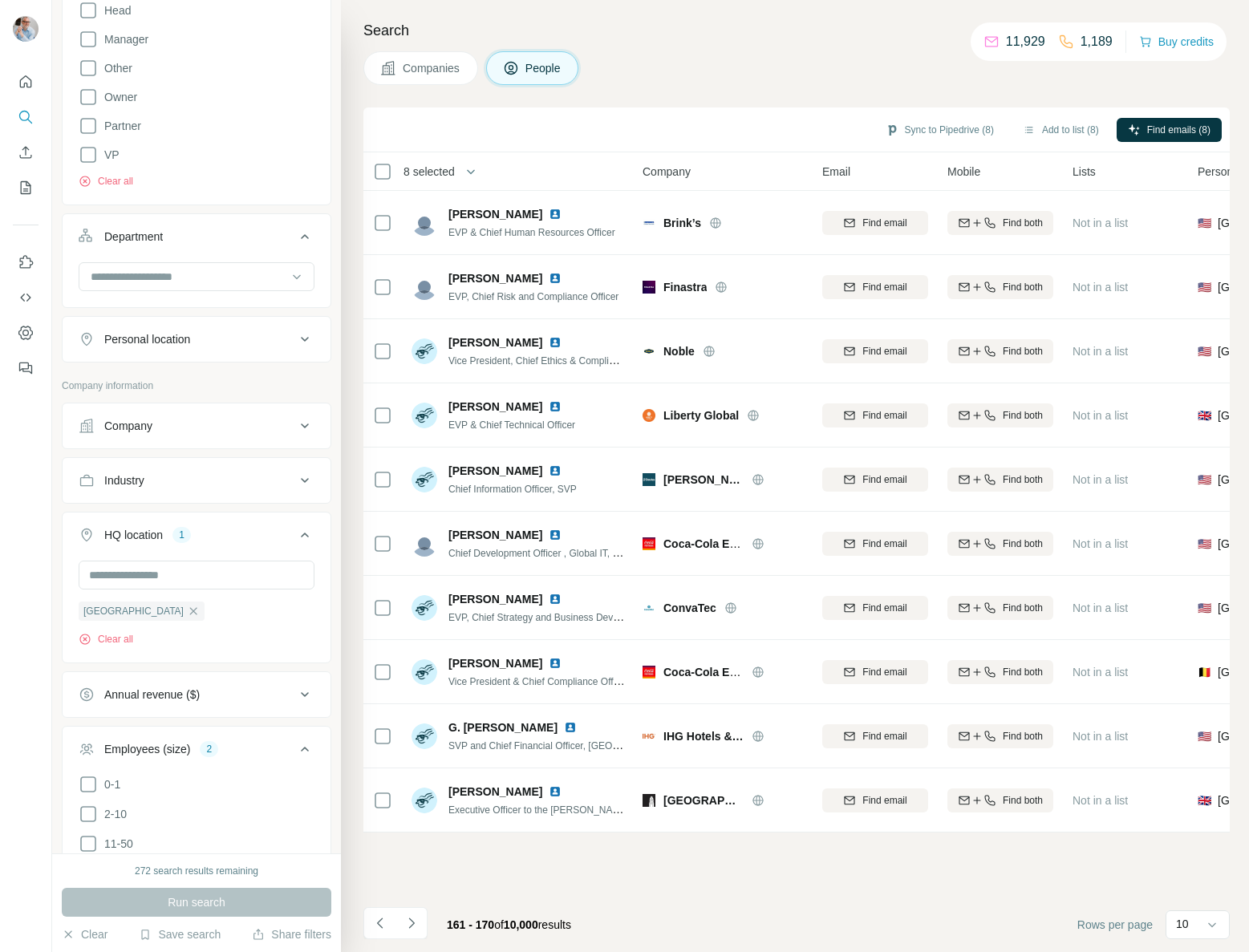
click at [411, 922] on icon "Navigate to next page" at bounding box center [411, 922] width 16 height 16
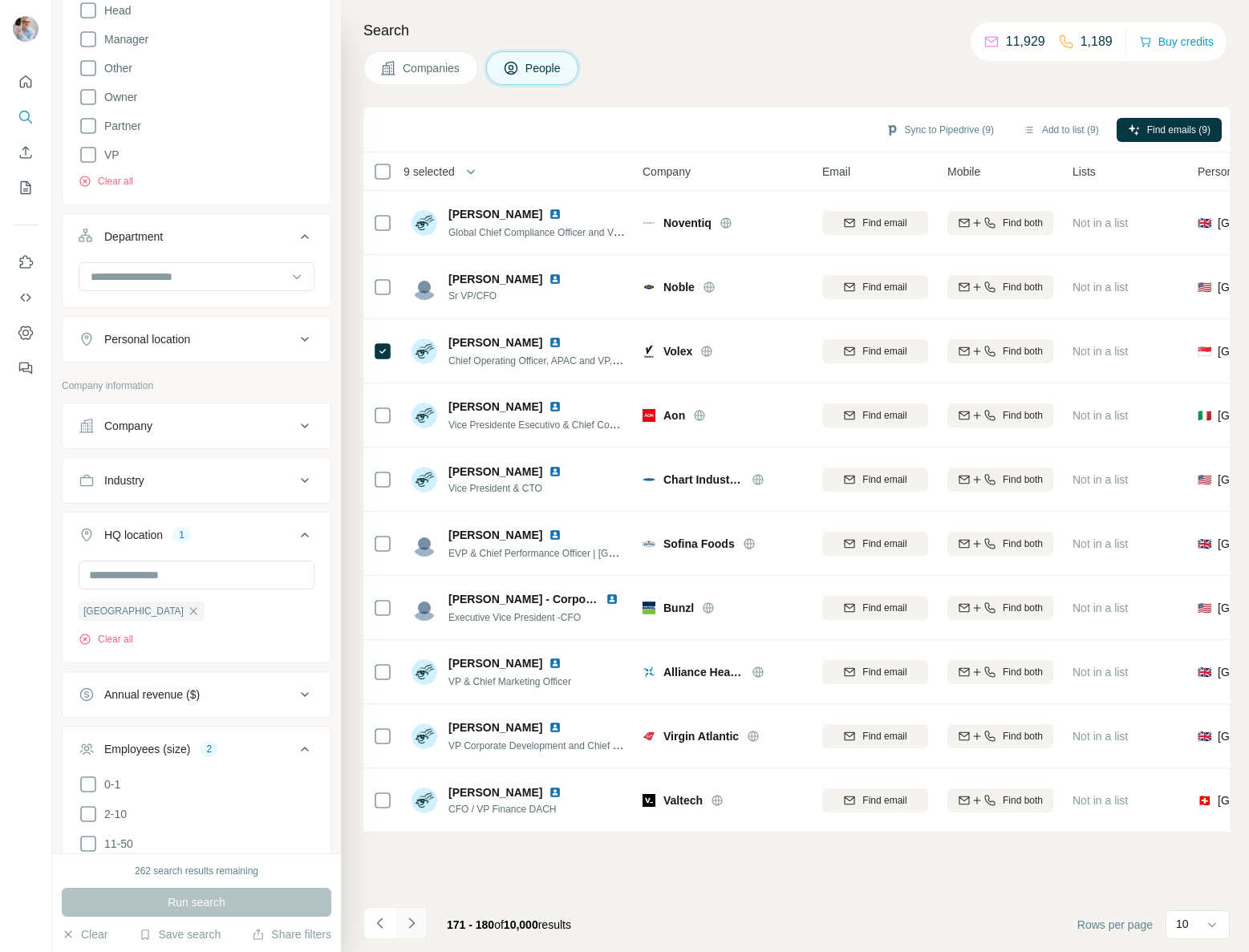
click at [413, 921] on icon "Navigate to next page" at bounding box center [411, 922] width 16 height 16
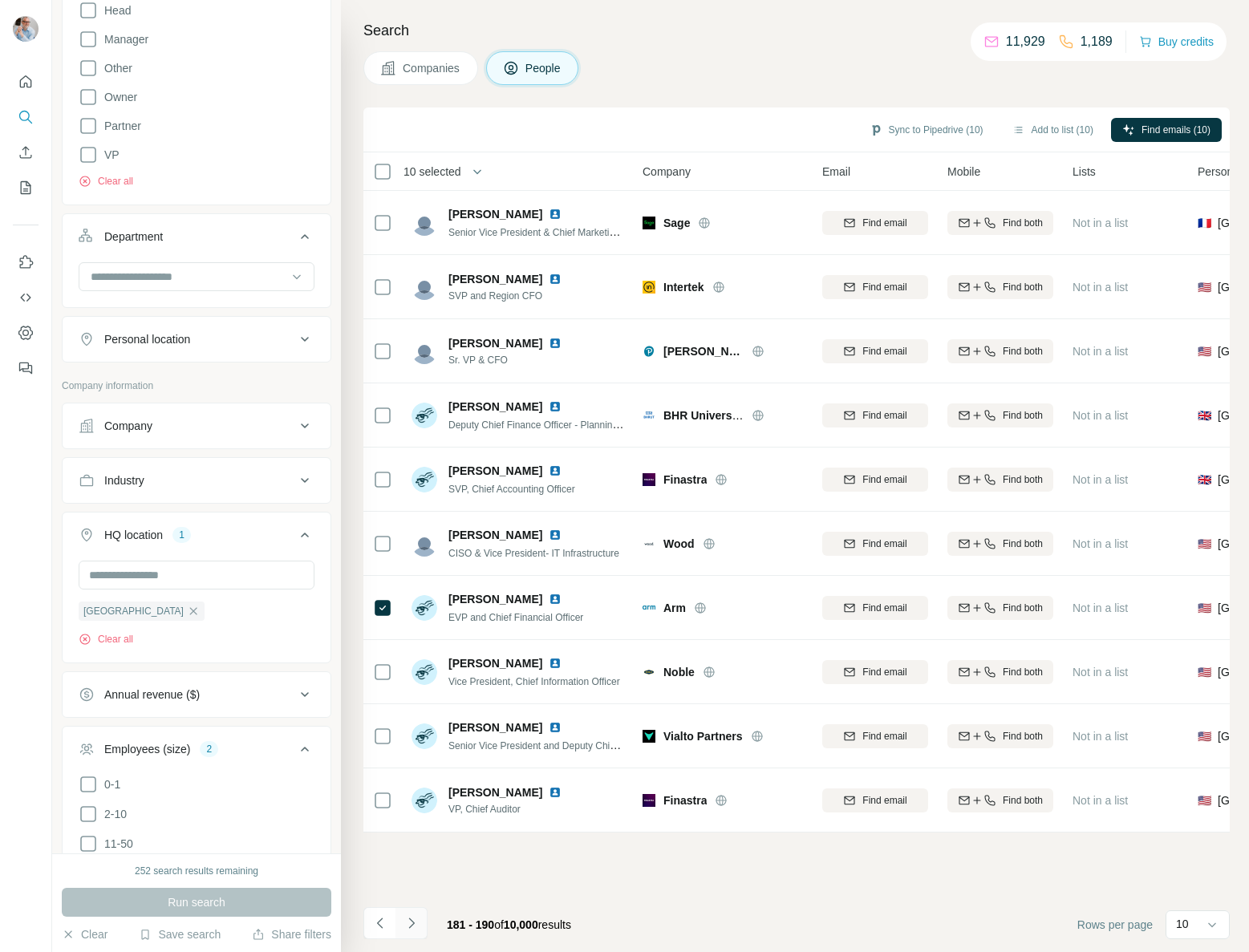
click at [410, 922] on icon "Navigate to next page" at bounding box center [411, 922] width 16 height 16
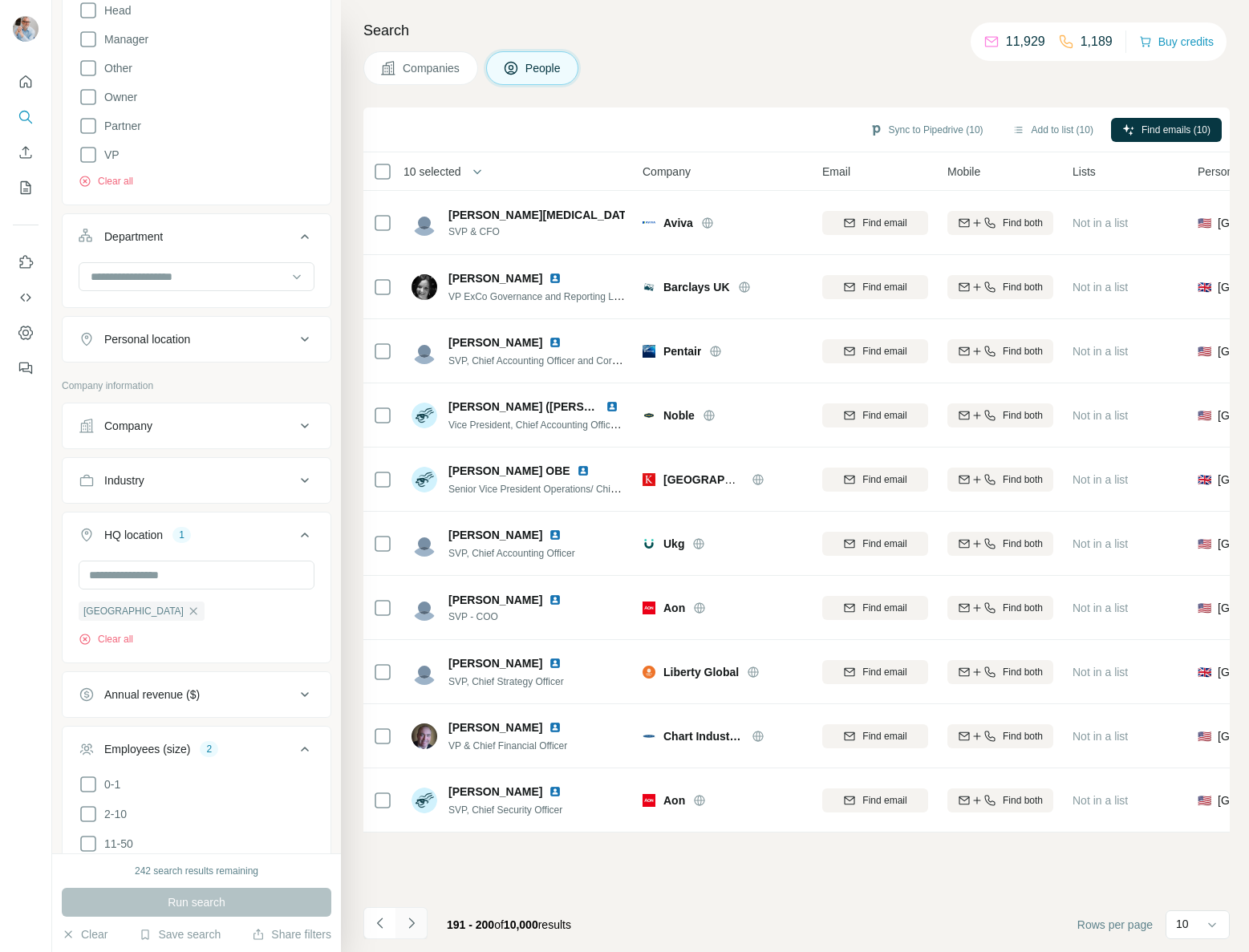
click at [413, 923] on icon "Navigate to next page" at bounding box center [411, 922] width 16 height 16
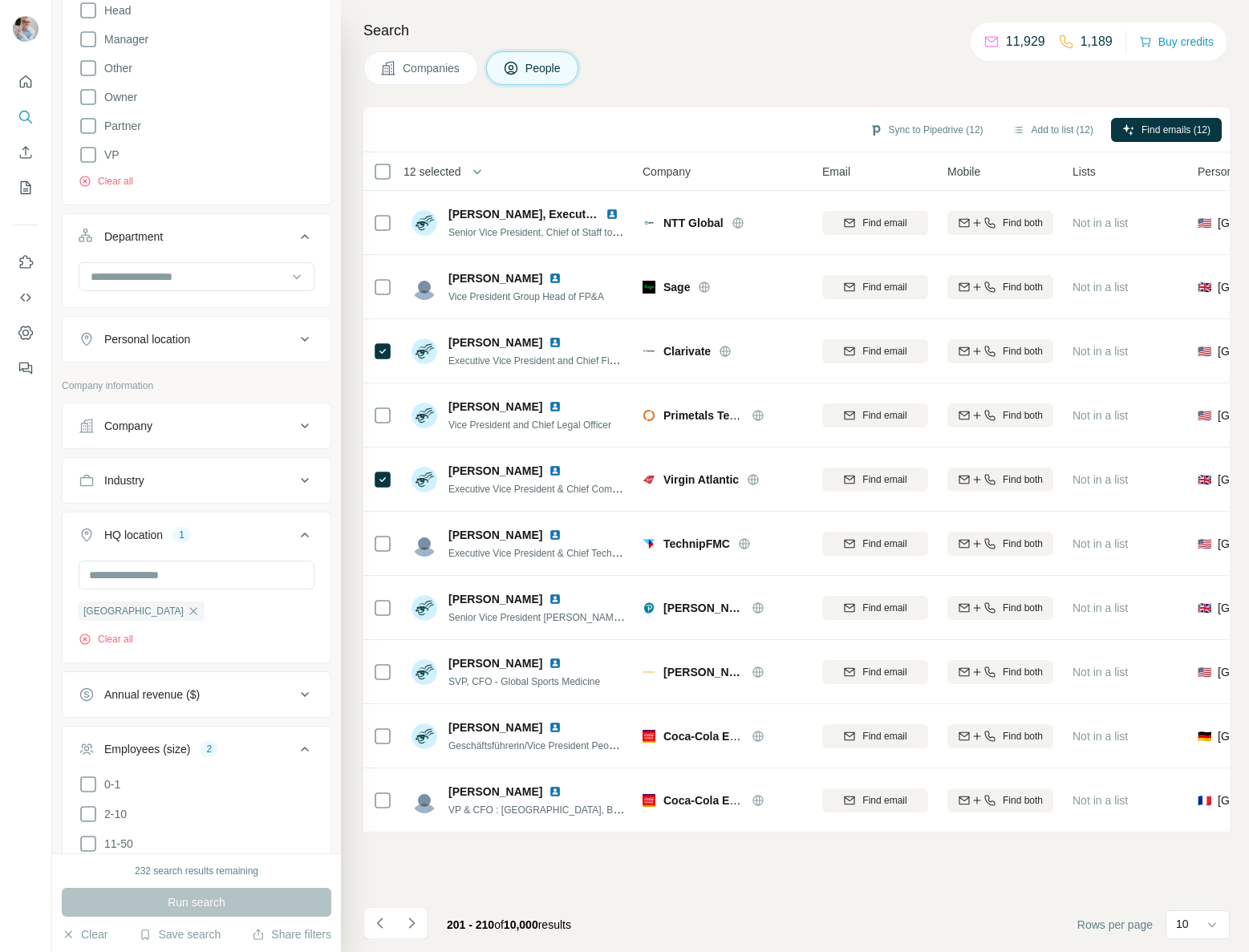
click at [411, 923] on icon "Navigate to next page" at bounding box center [411, 922] width 16 height 16
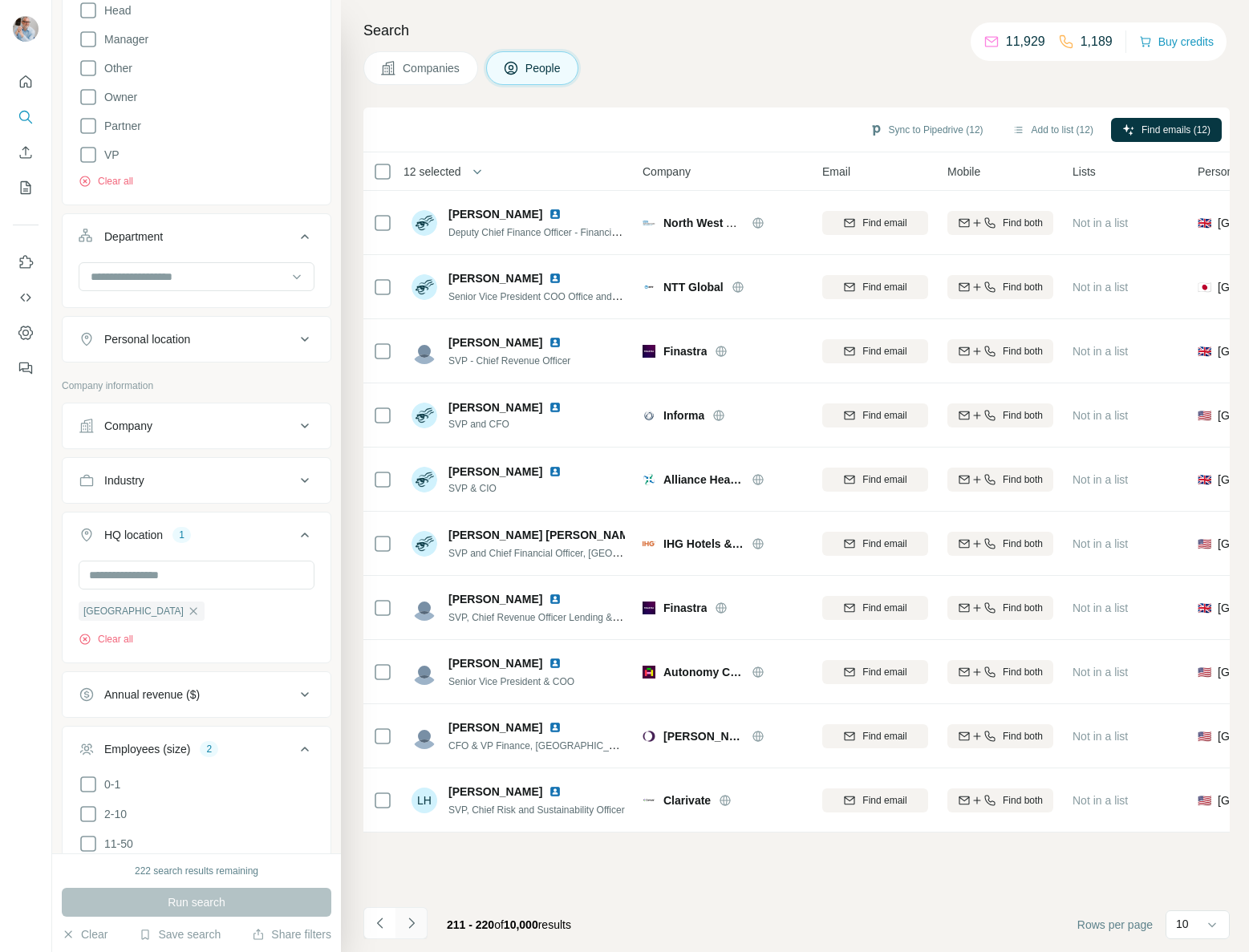
click at [418, 923] on icon "Navigate to next page" at bounding box center [411, 922] width 16 height 16
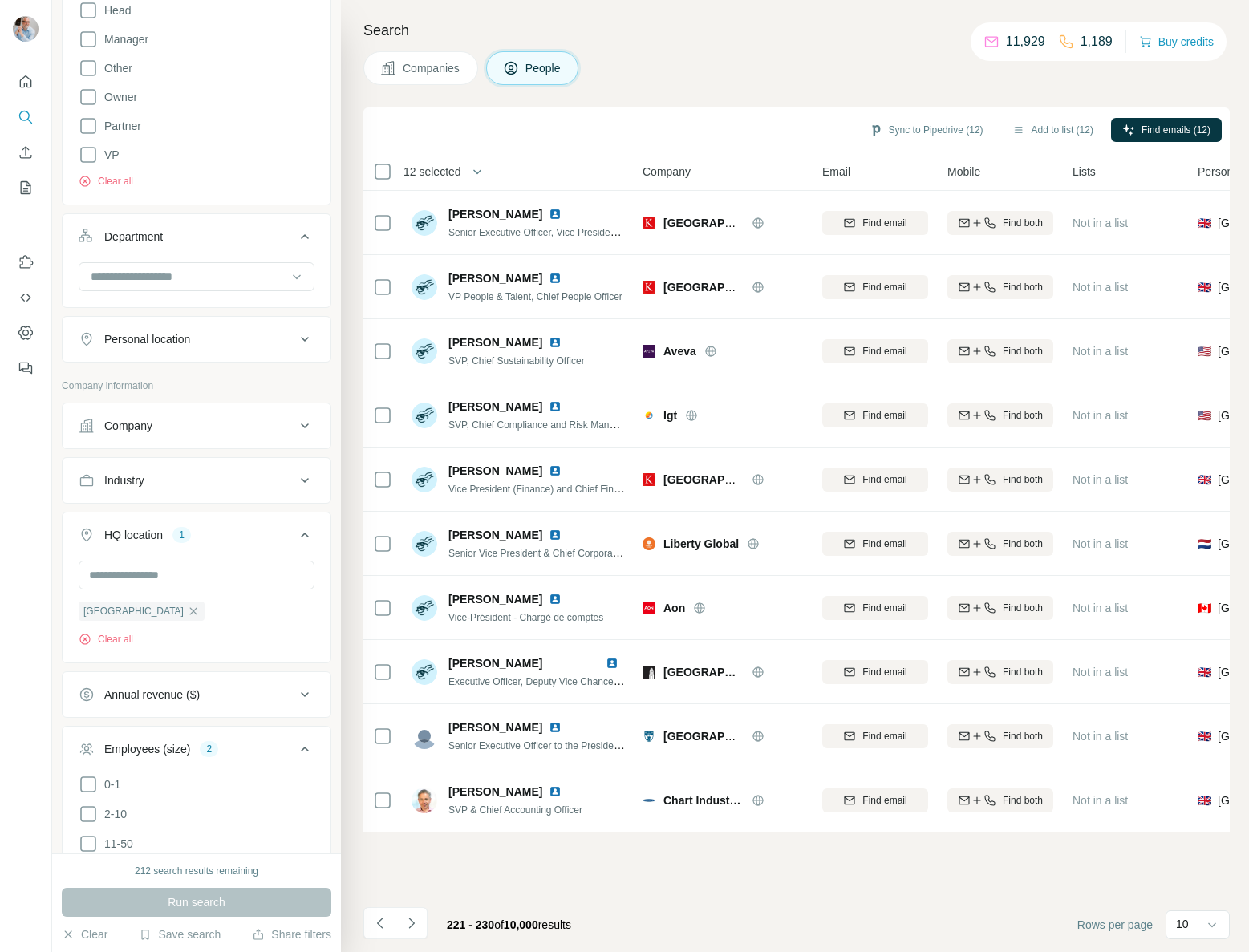
click at [416, 928] on icon "Navigate to next page" at bounding box center [411, 922] width 16 height 16
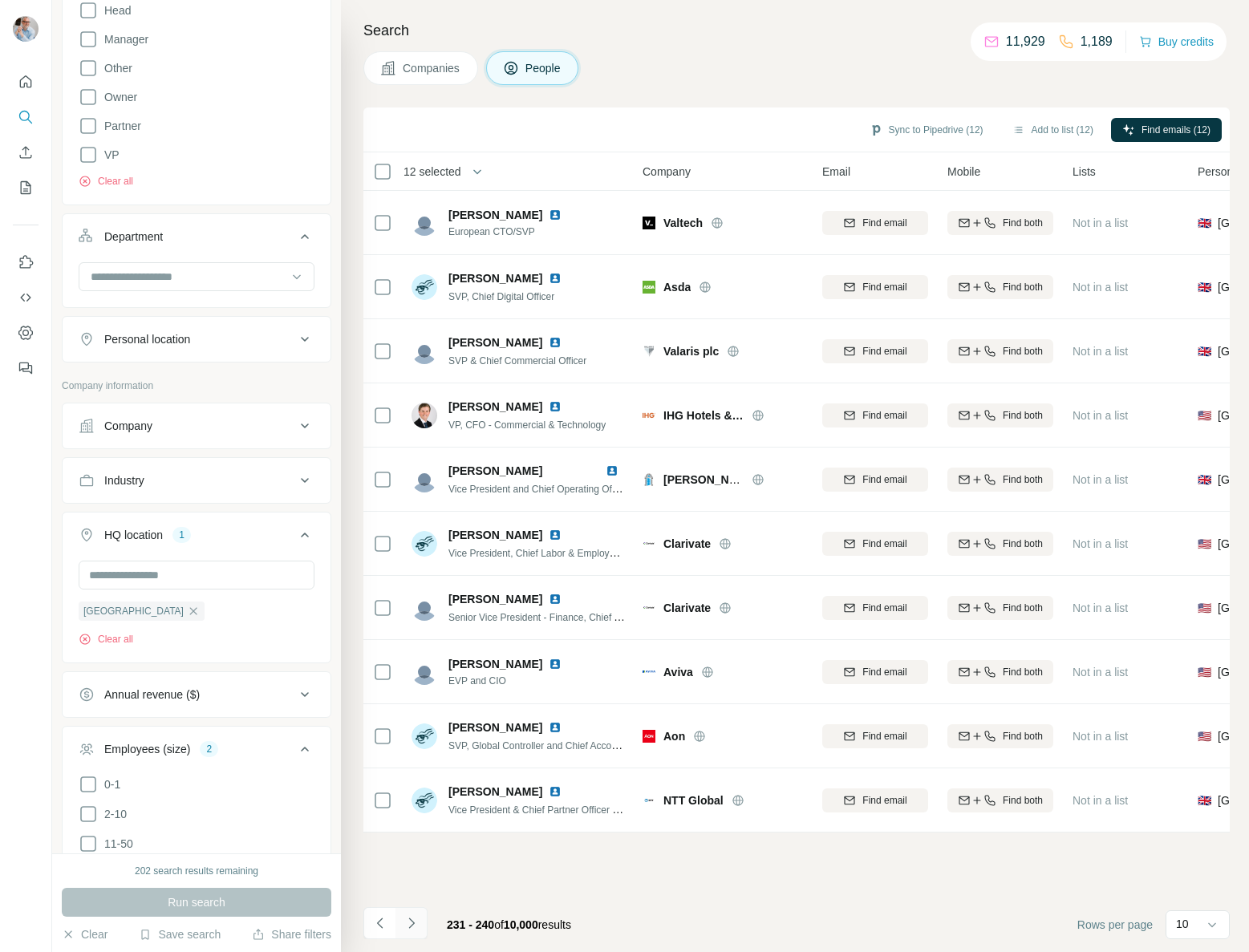
click at [412, 928] on icon "Navigate to next page" at bounding box center [411, 922] width 16 height 16
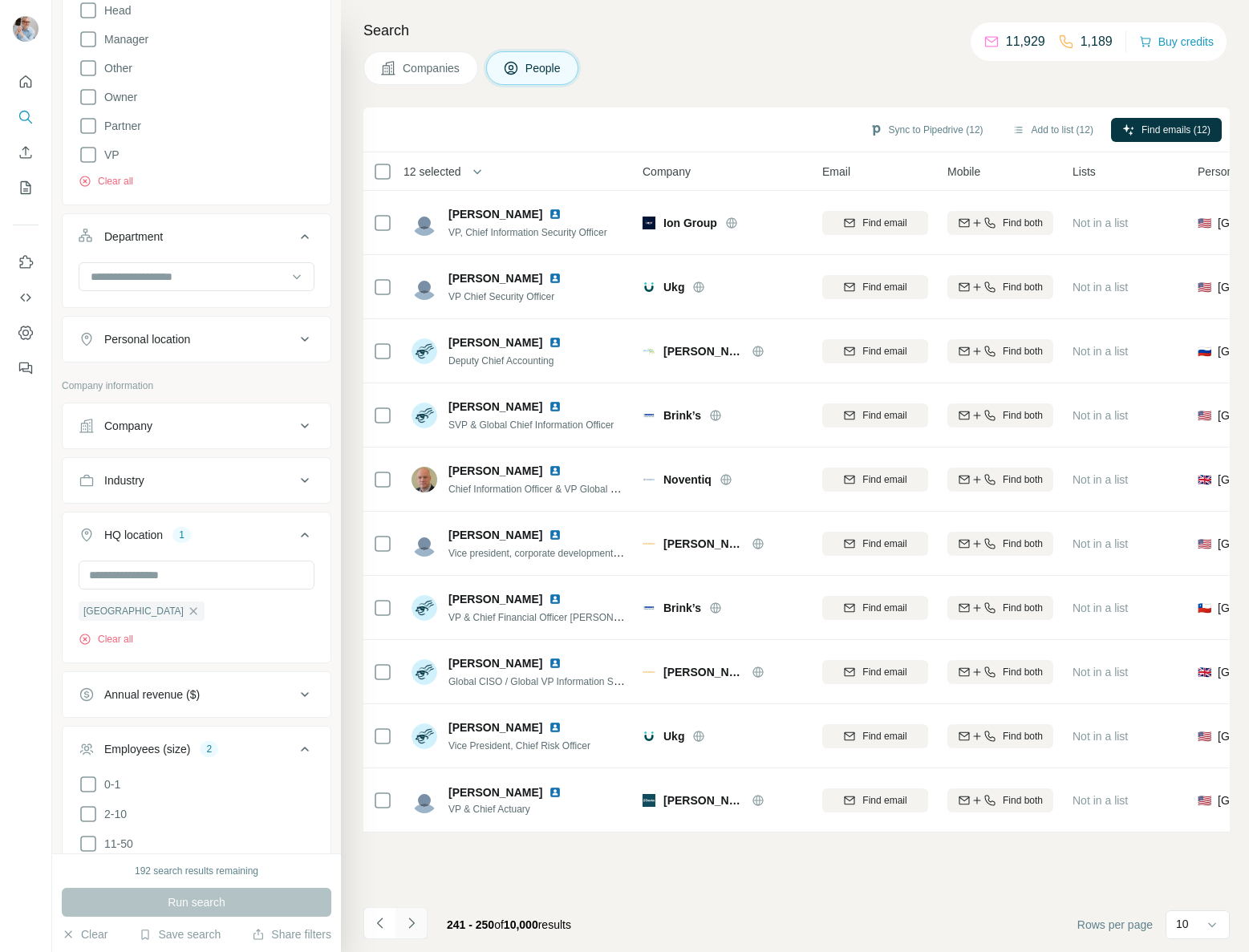
click at [412, 928] on icon "Navigate to next page" at bounding box center [411, 922] width 16 height 16
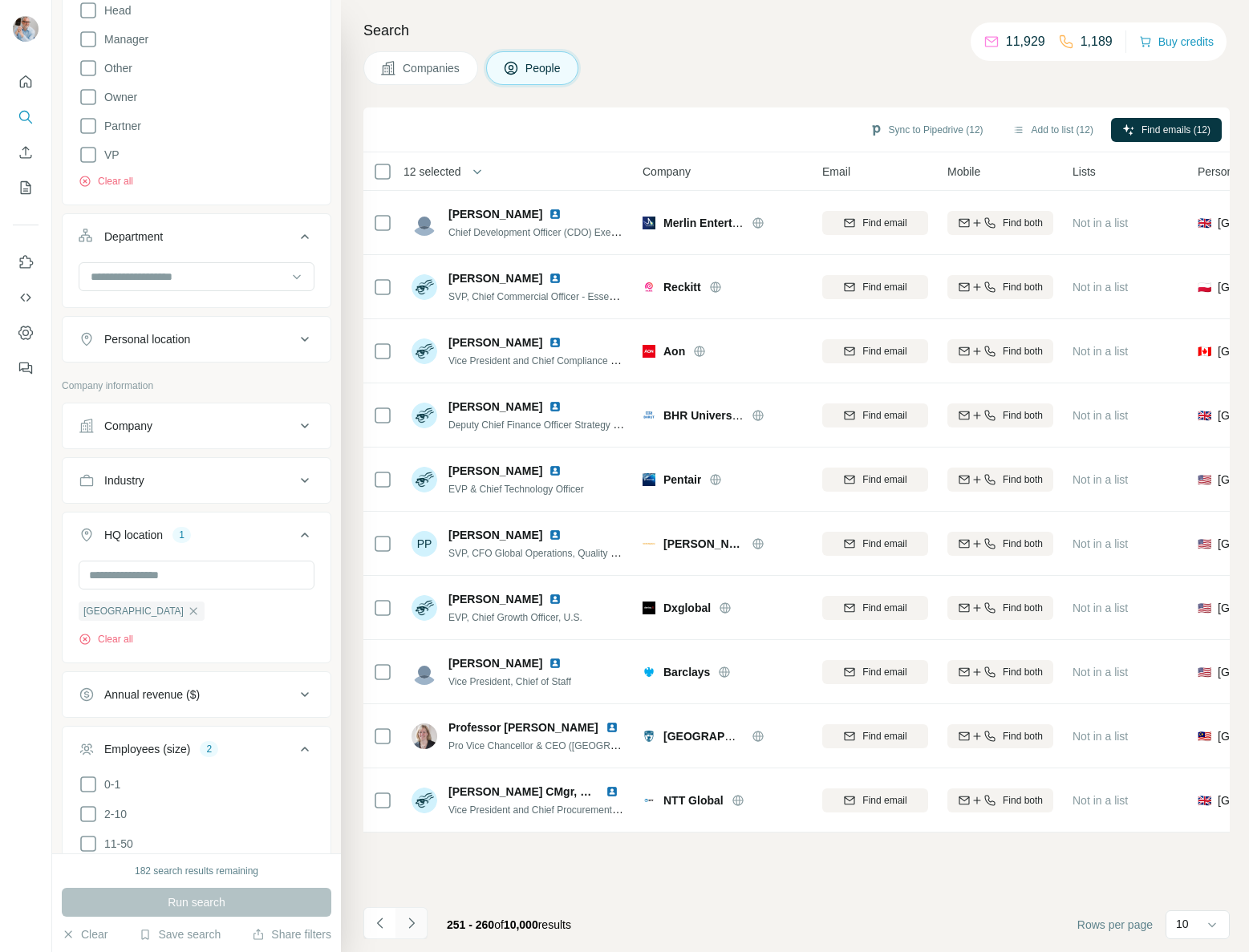
click at [412, 928] on icon "Navigate to next page" at bounding box center [411, 922] width 16 height 16
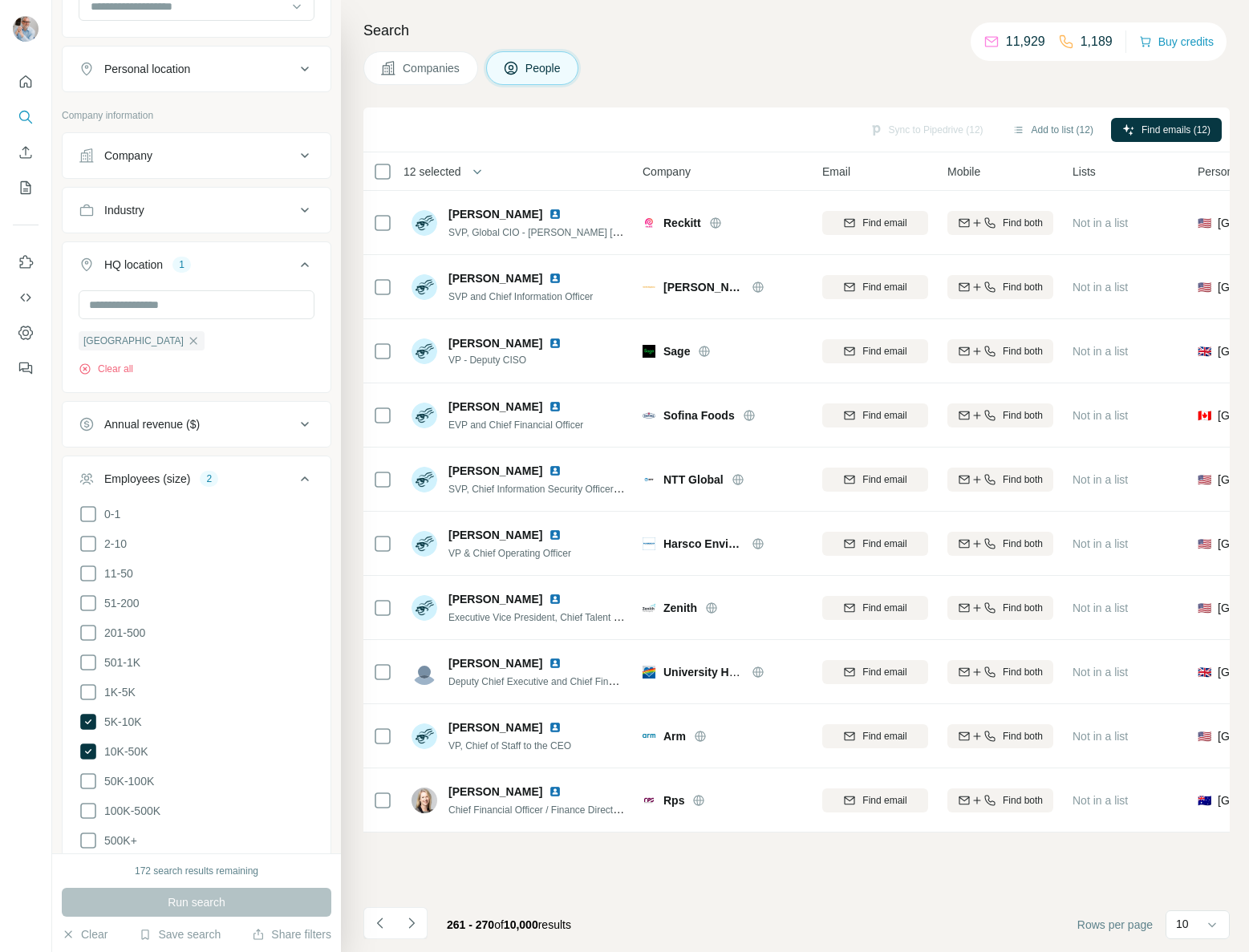
scroll to position [801, 0]
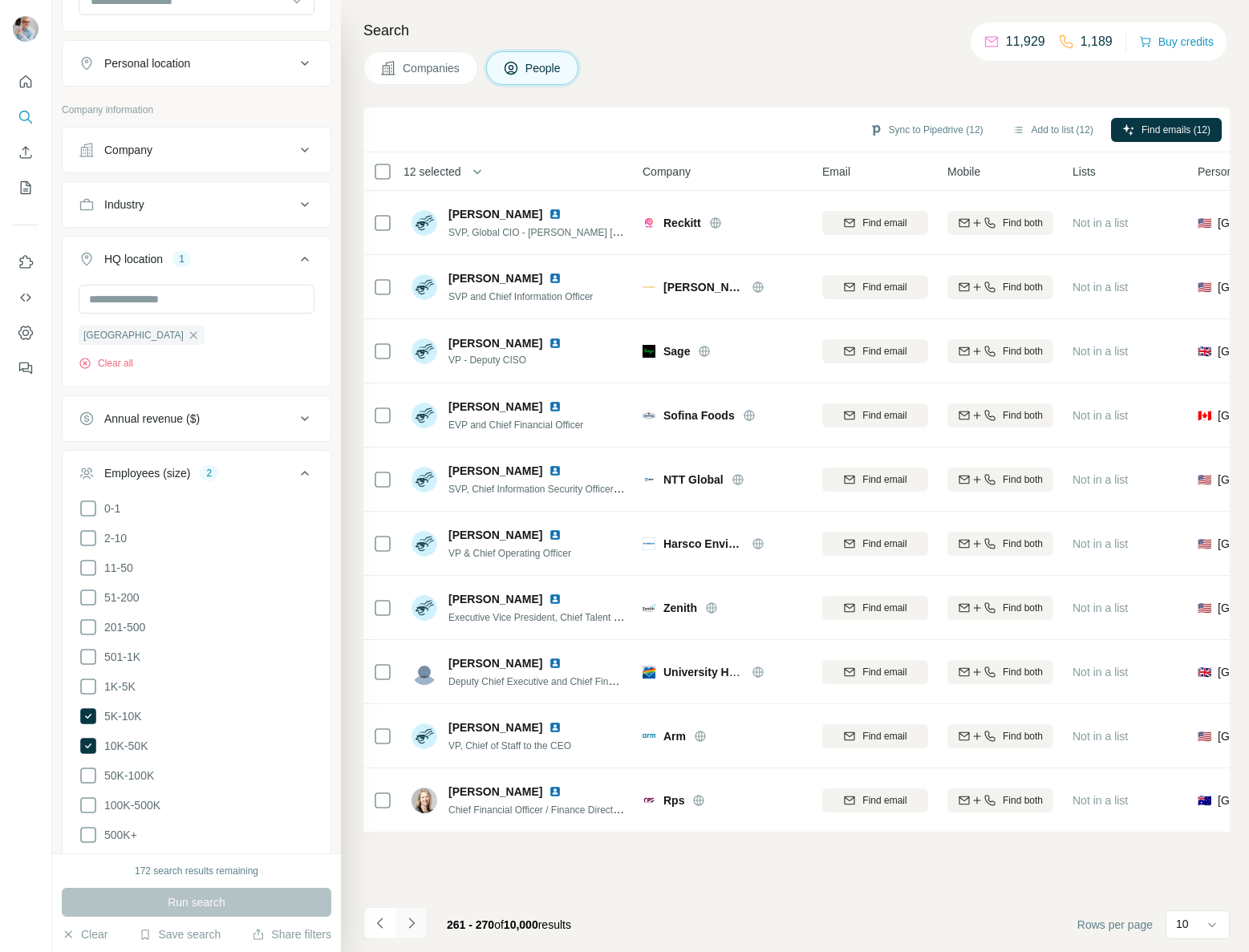
click at [411, 921] on icon "Navigate to next page" at bounding box center [411, 922] width 6 height 10
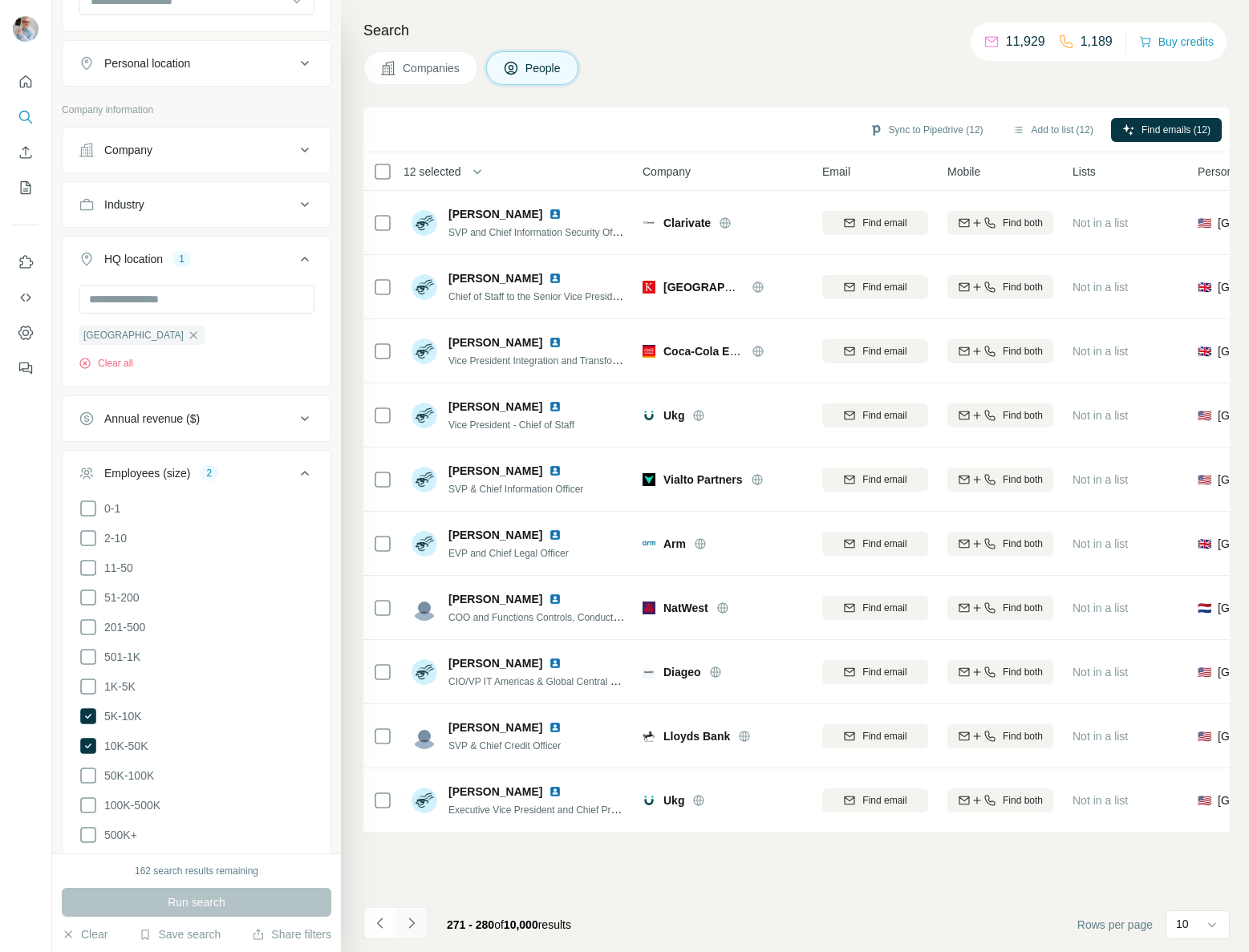
click at [411, 921] on icon "Navigate to next page" at bounding box center [411, 922] width 6 height 10
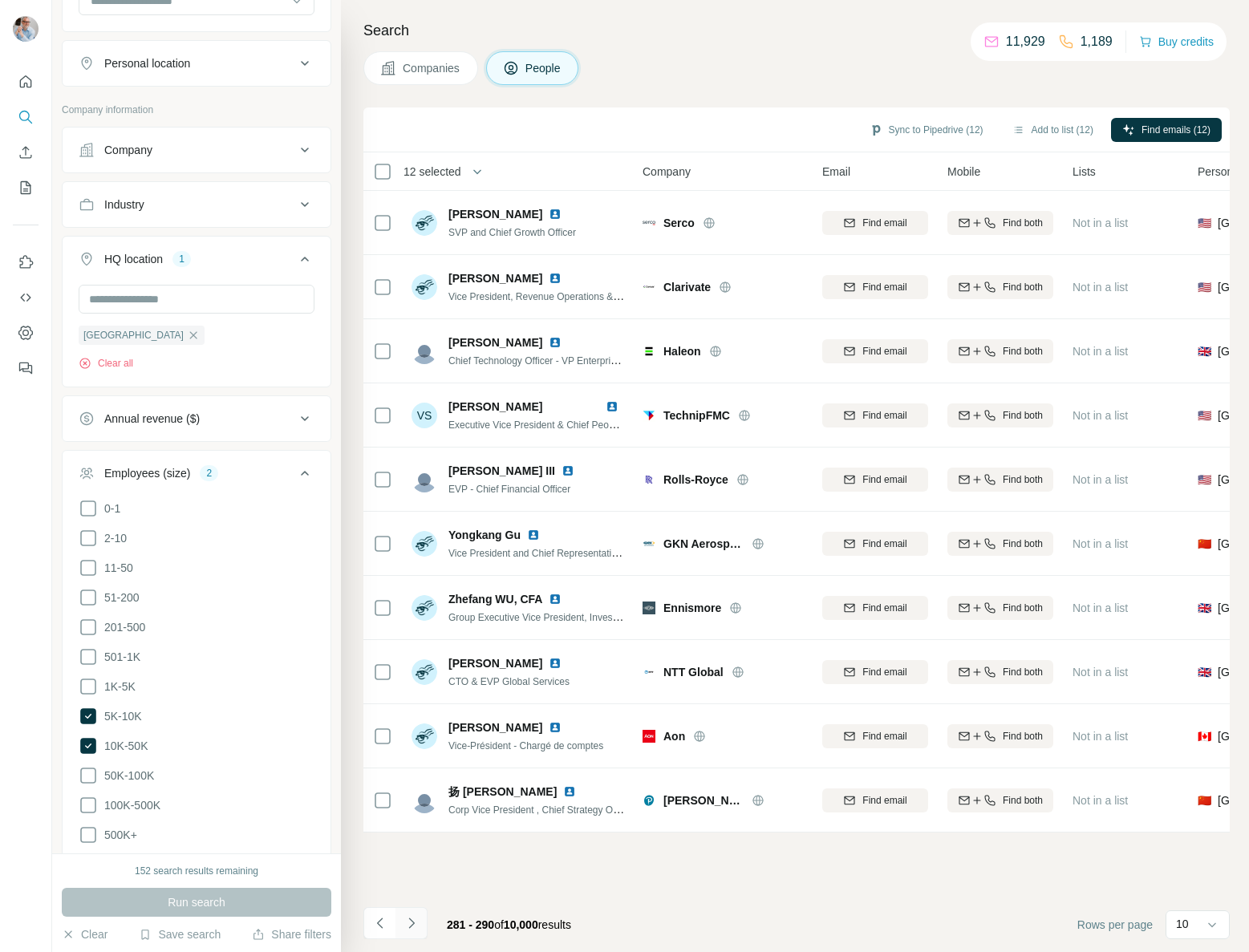
click at [411, 921] on icon "Navigate to next page" at bounding box center [411, 922] width 6 height 10
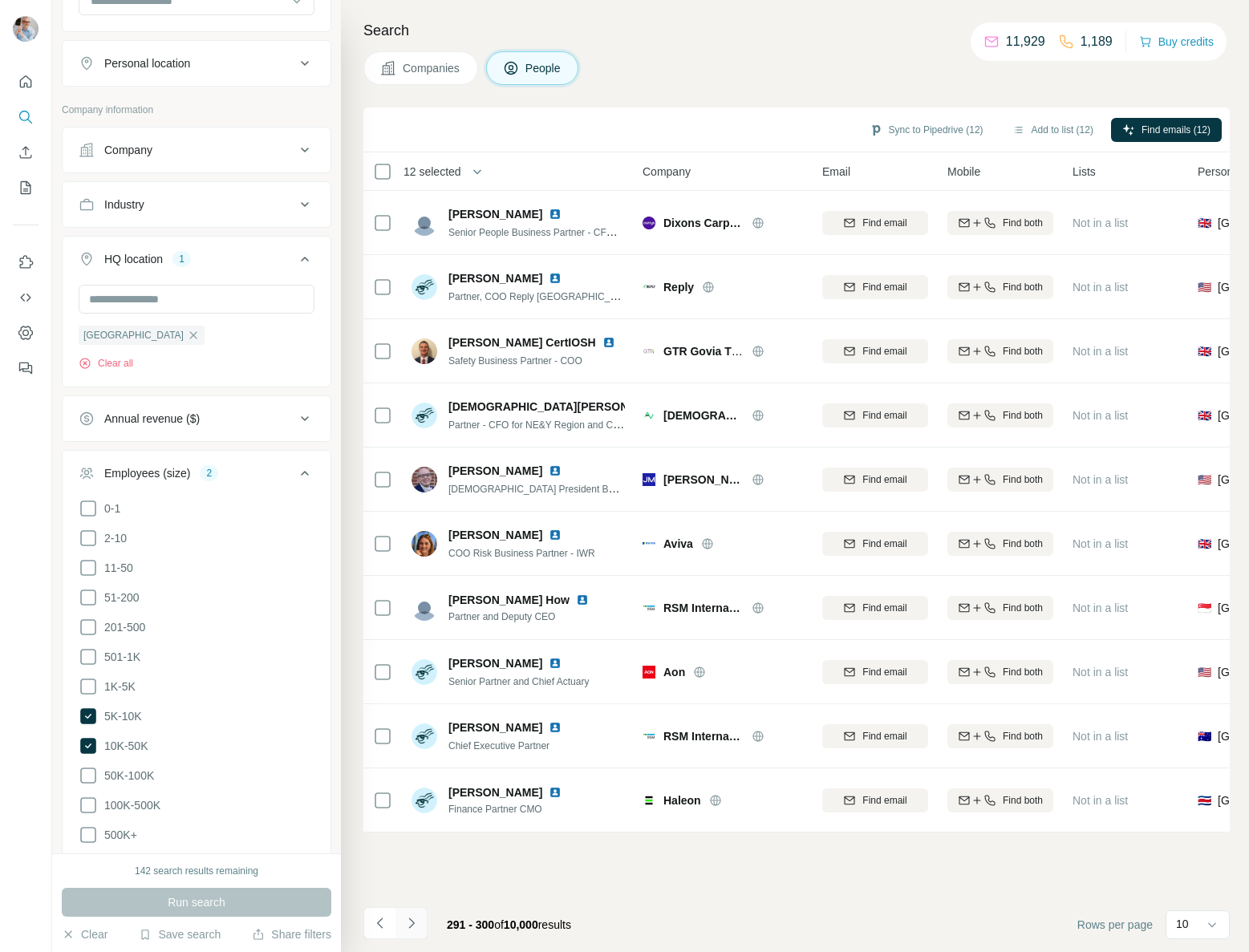
click at [411, 921] on icon "Navigate to next page" at bounding box center [411, 922] width 6 height 10
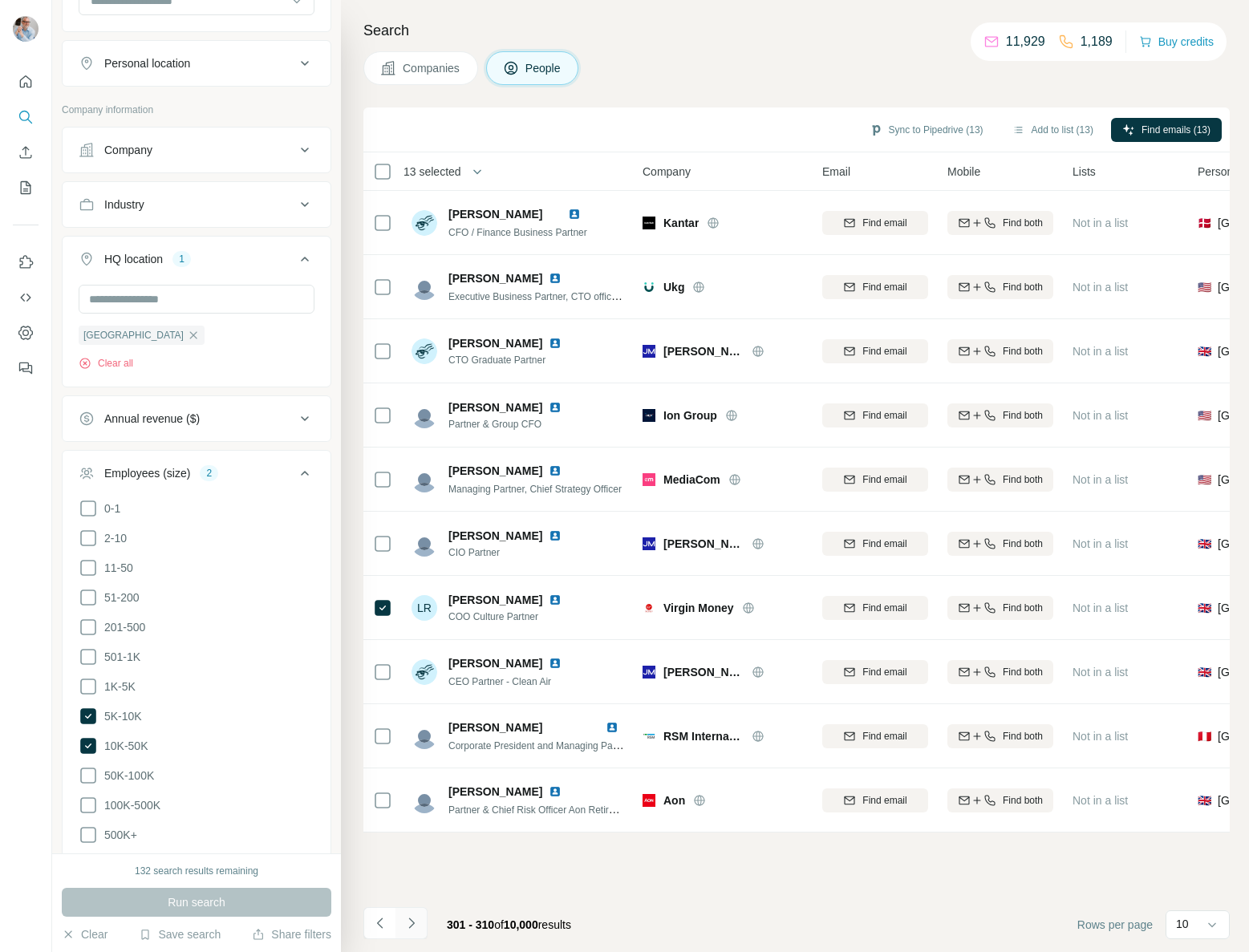
click at [413, 922] on icon "Navigate to next page" at bounding box center [411, 922] width 6 height 10
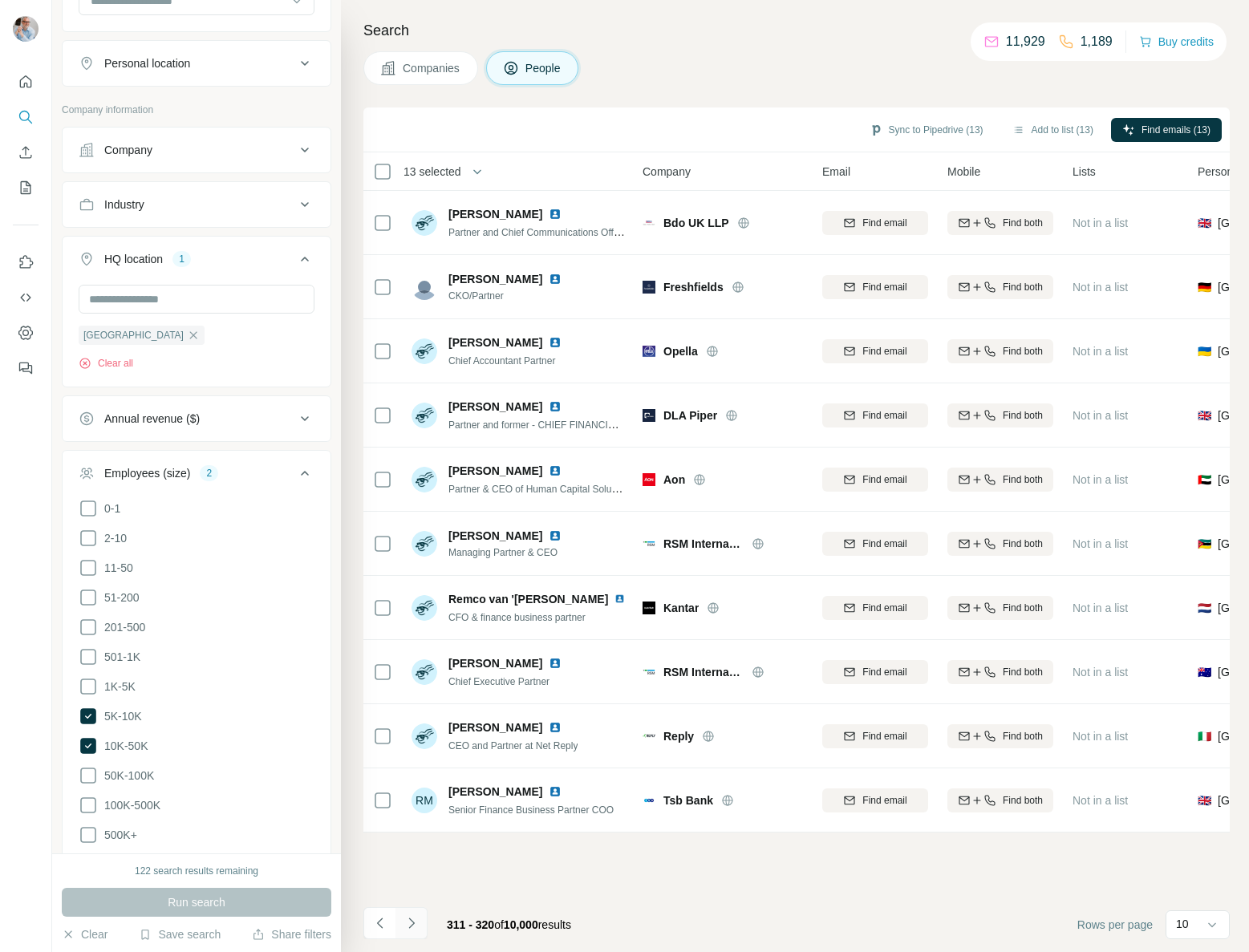
click at [413, 920] on icon "Navigate to next page" at bounding box center [411, 922] width 16 height 16
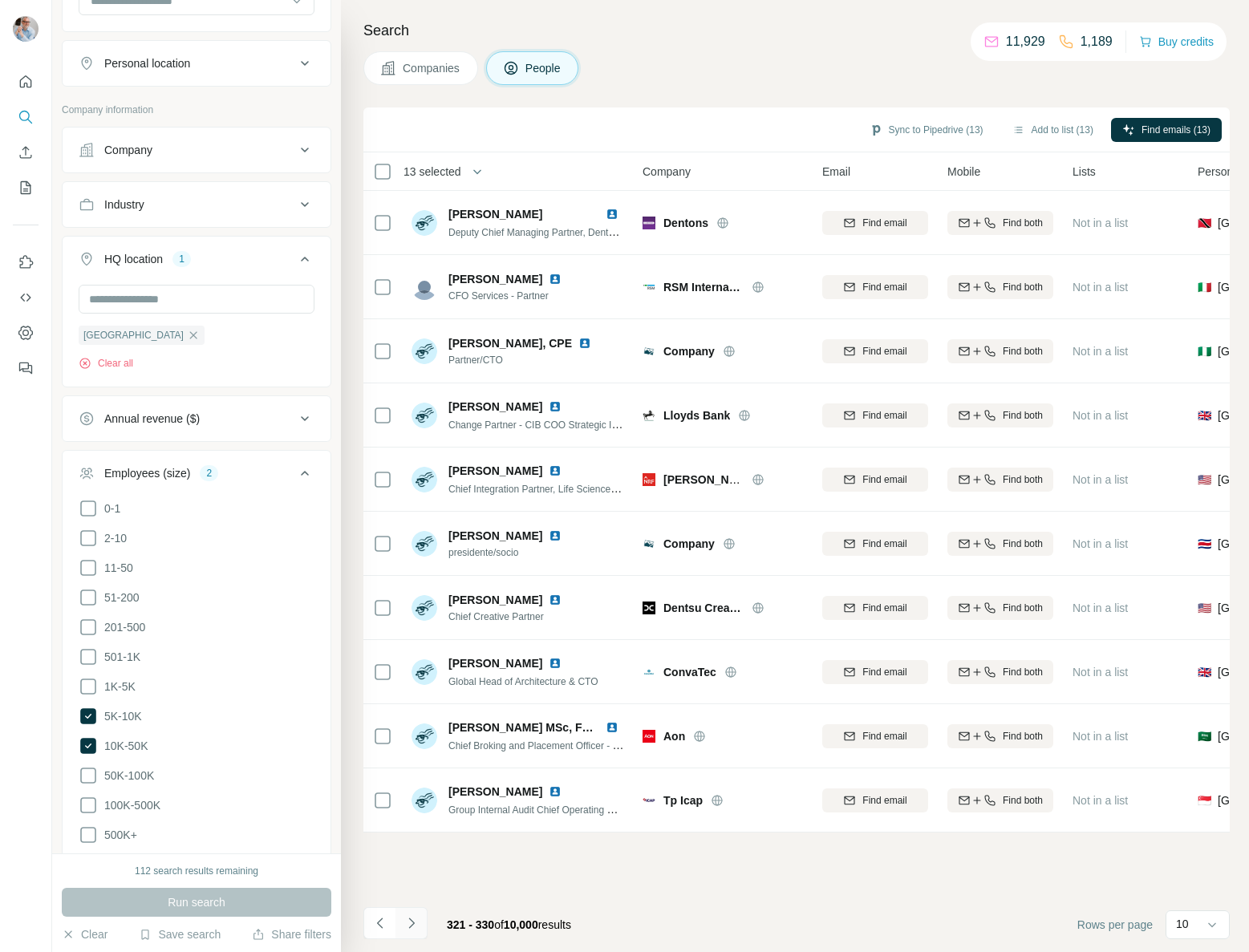
click at [413, 922] on icon "Navigate to next page" at bounding box center [411, 922] width 16 height 16
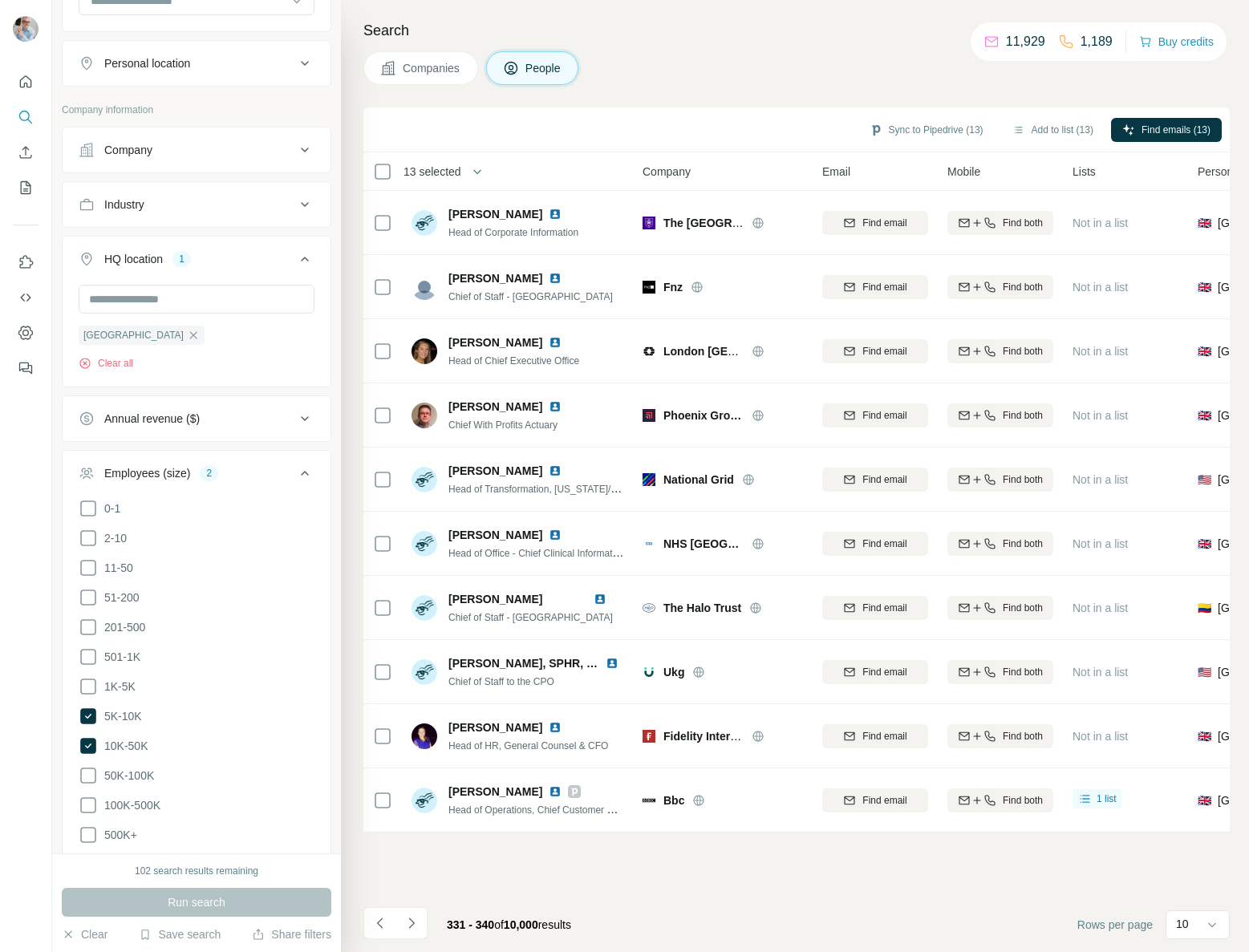
click at [410, 918] on icon "Navigate to next page" at bounding box center [411, 922] width 16 height 16
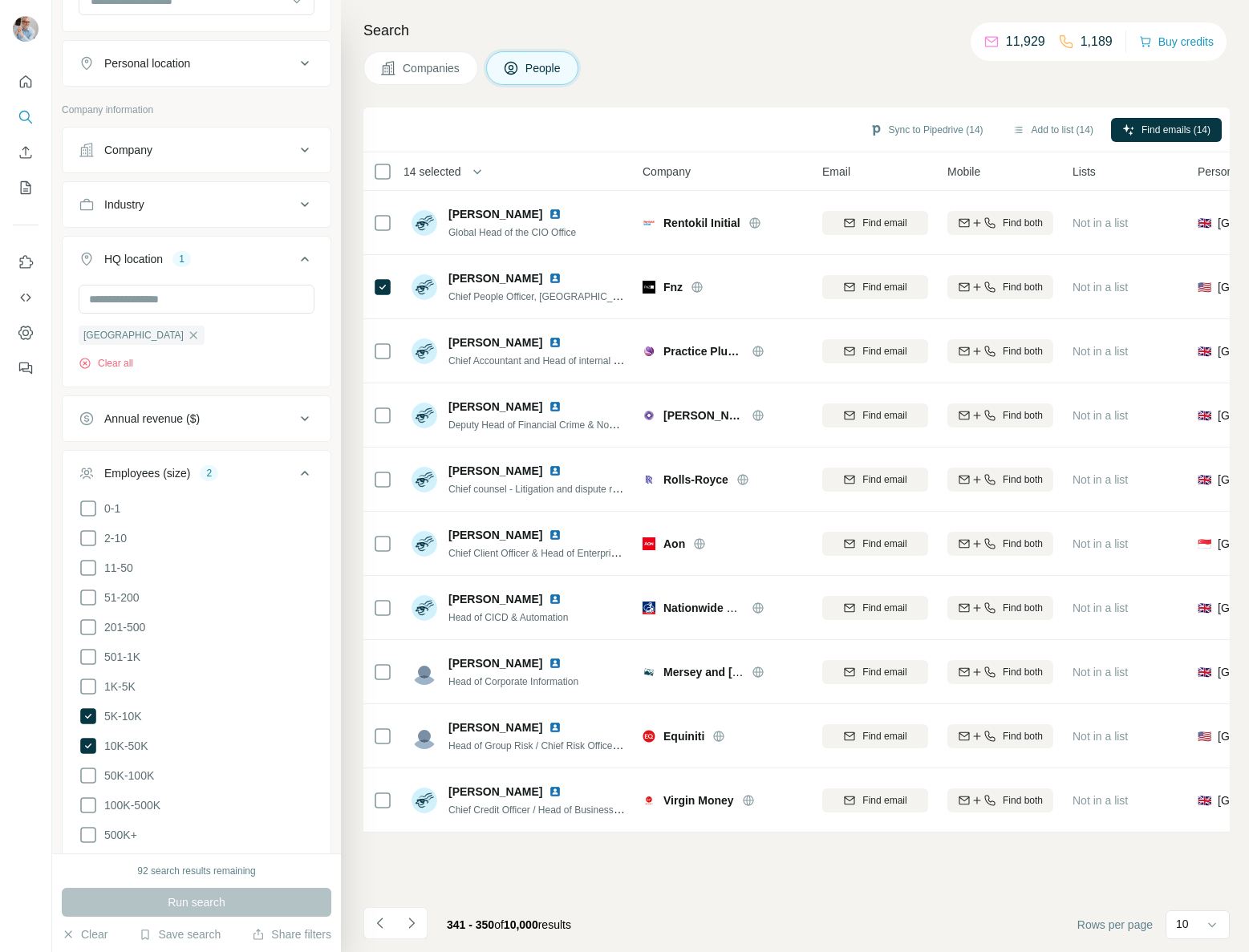
click at [414, 928] on icon "Navigate to next page" at bounding box center [411, 922] width 16 height 16
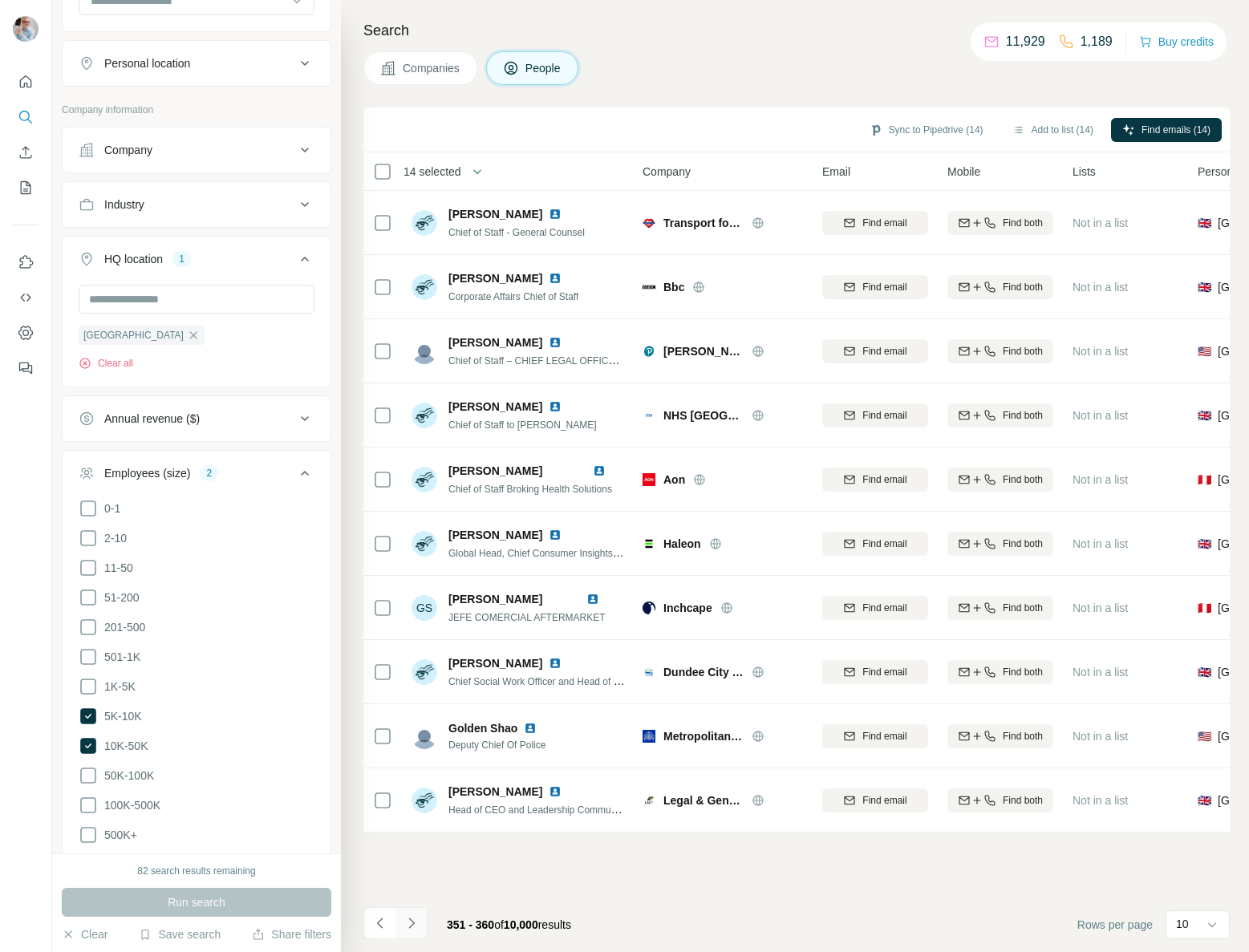
click at [412, 925] on icon "Navigate to next page" at bounding box center [411, 922] width 16 height 16
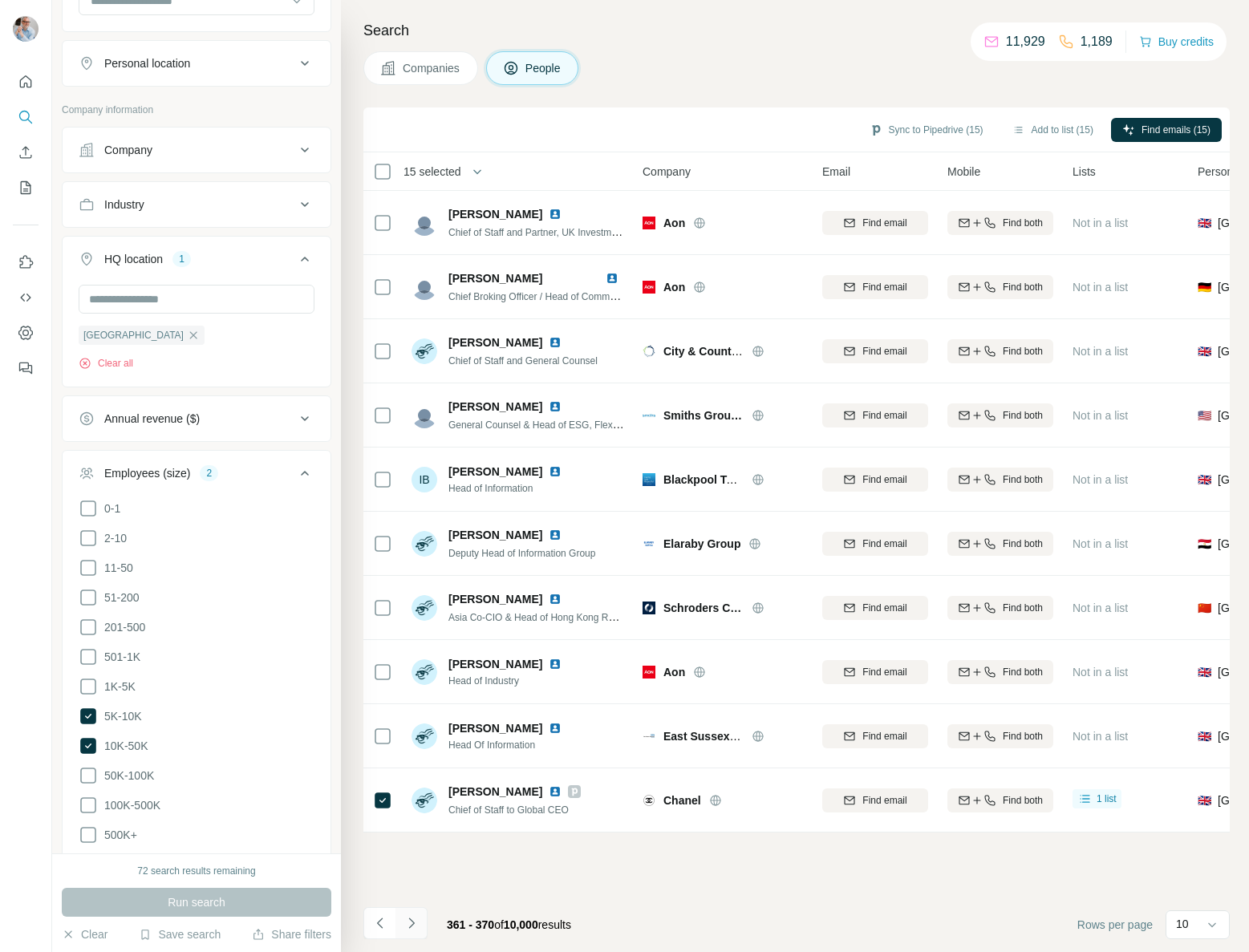
click at [411, 922] on icon "Navigate to next page" at bounding box center [411, 922] width 16 height 16
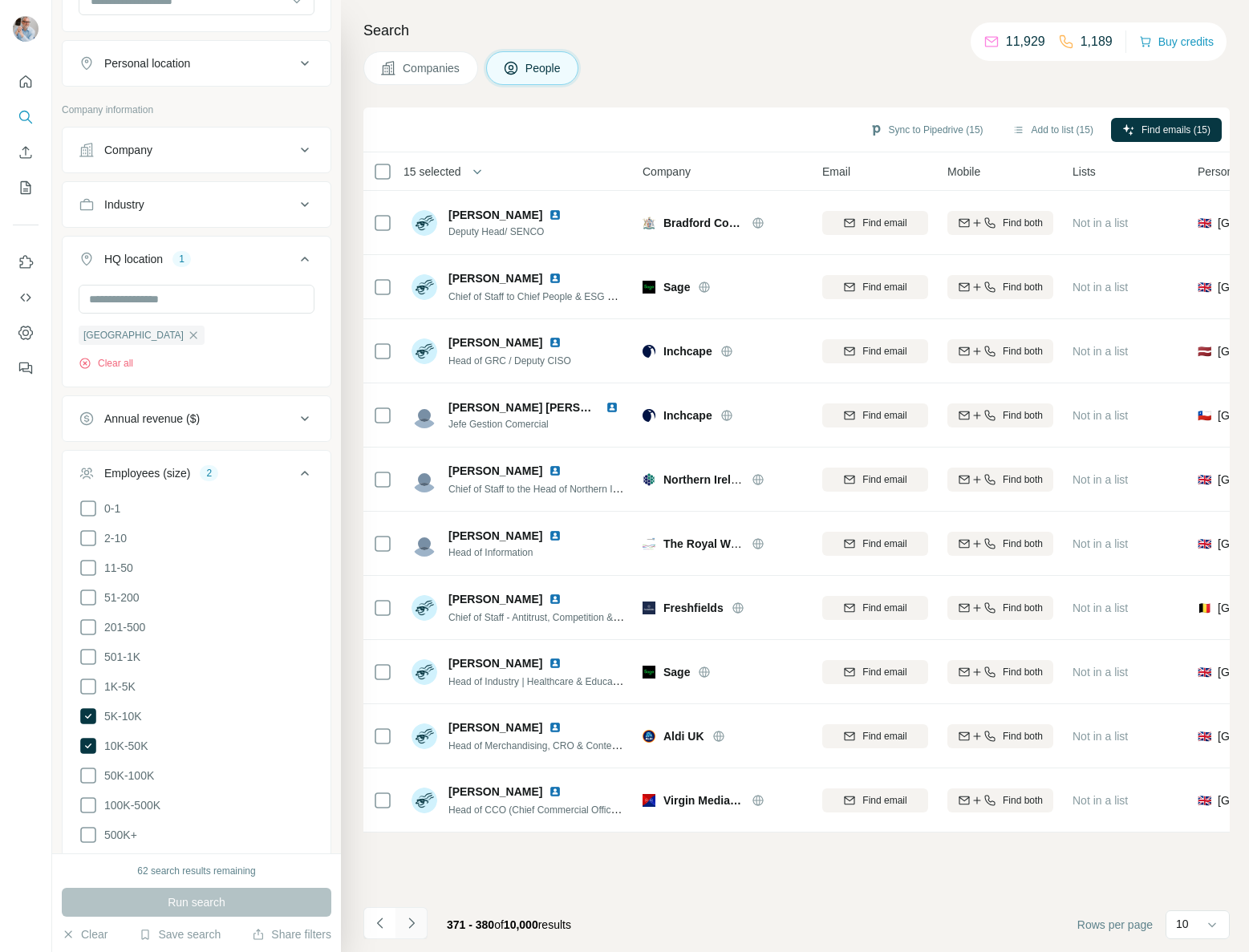
click at [415, 919] on icon "Navigate to next page" at bounding box center [411, 922] width 16 height 16
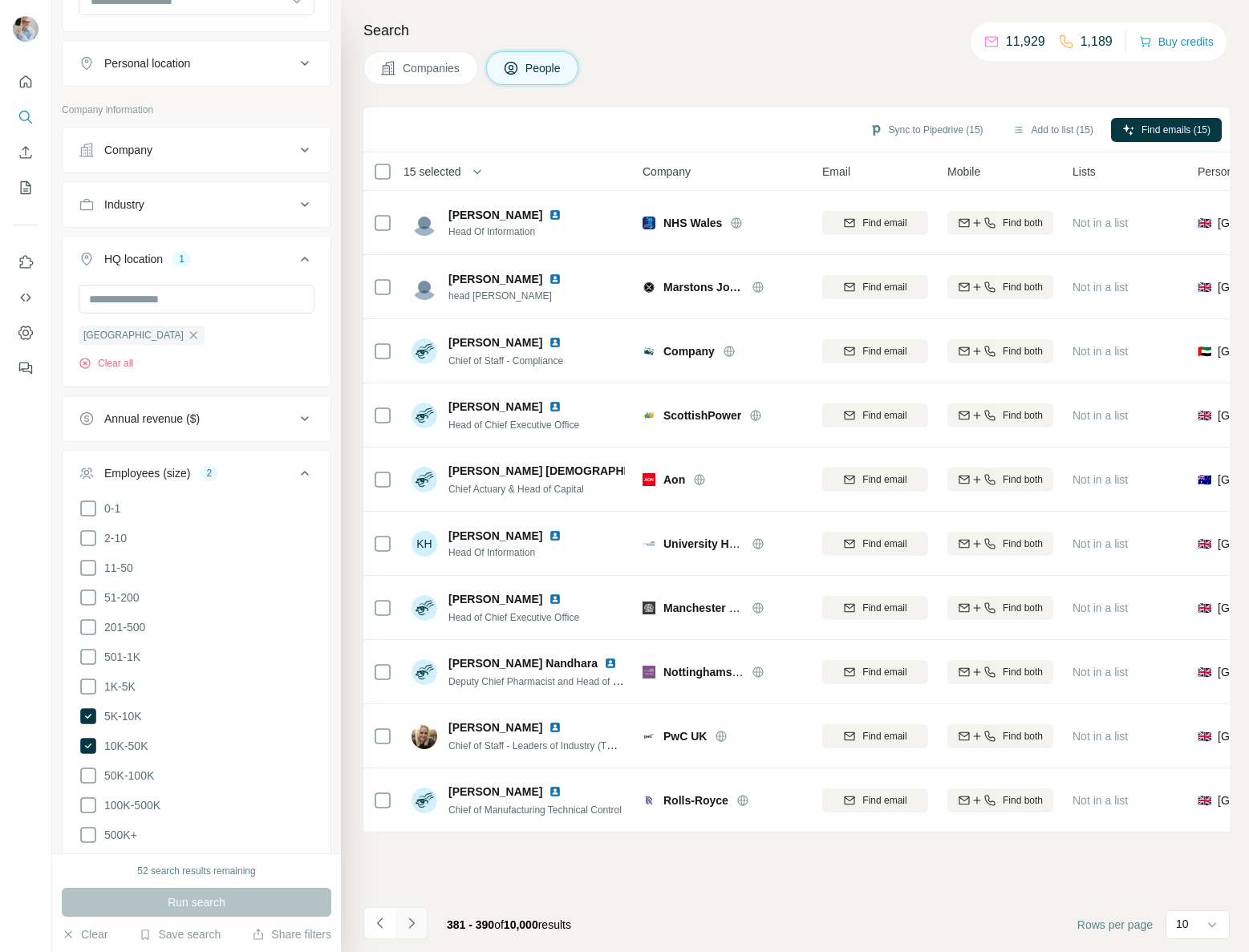
click at [406, 922] on icon "Navigate to next page" at bounding box center [411, 922] width 16 height 16
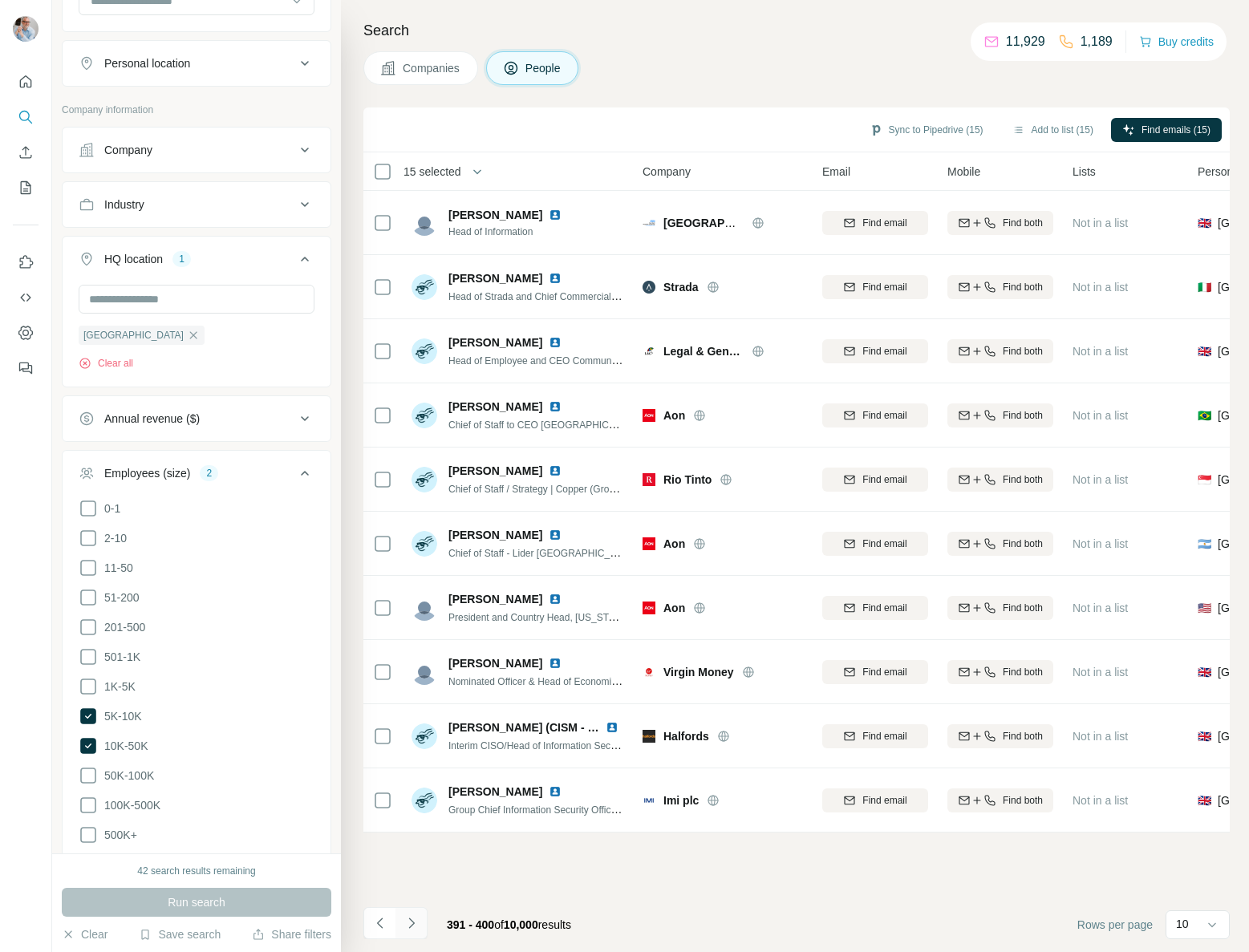
click at [418, 922] on icon "Navigate to next page" at bounding box center [411, 922] width 16 height 16
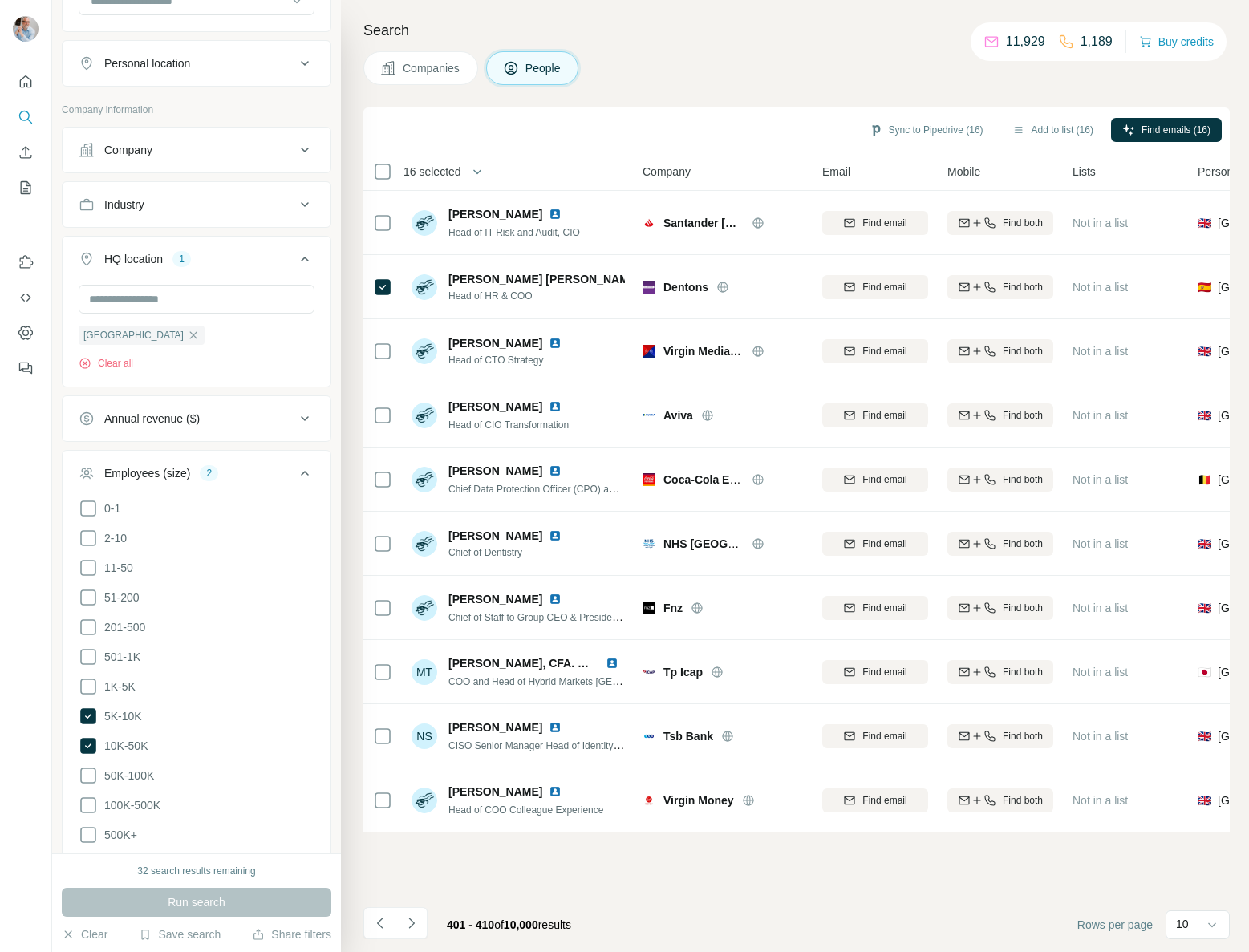
click at [415, 922] on icon "Navigate to next page" at bounding box center [411, 922] width 16 height 16
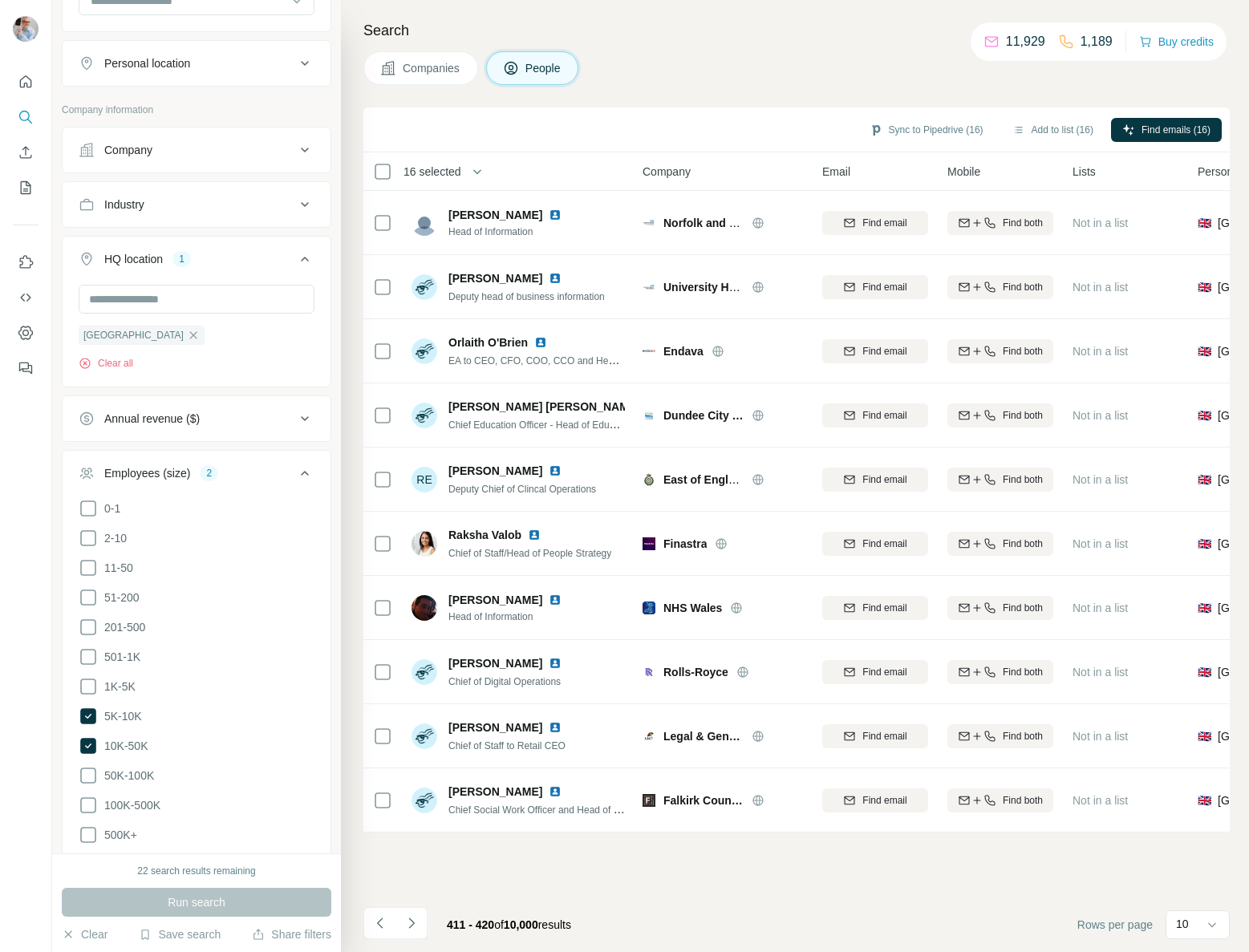
click at [412, 925] on icon "Navigate to next page" at bounding box center [411, 922] width 16 height 16
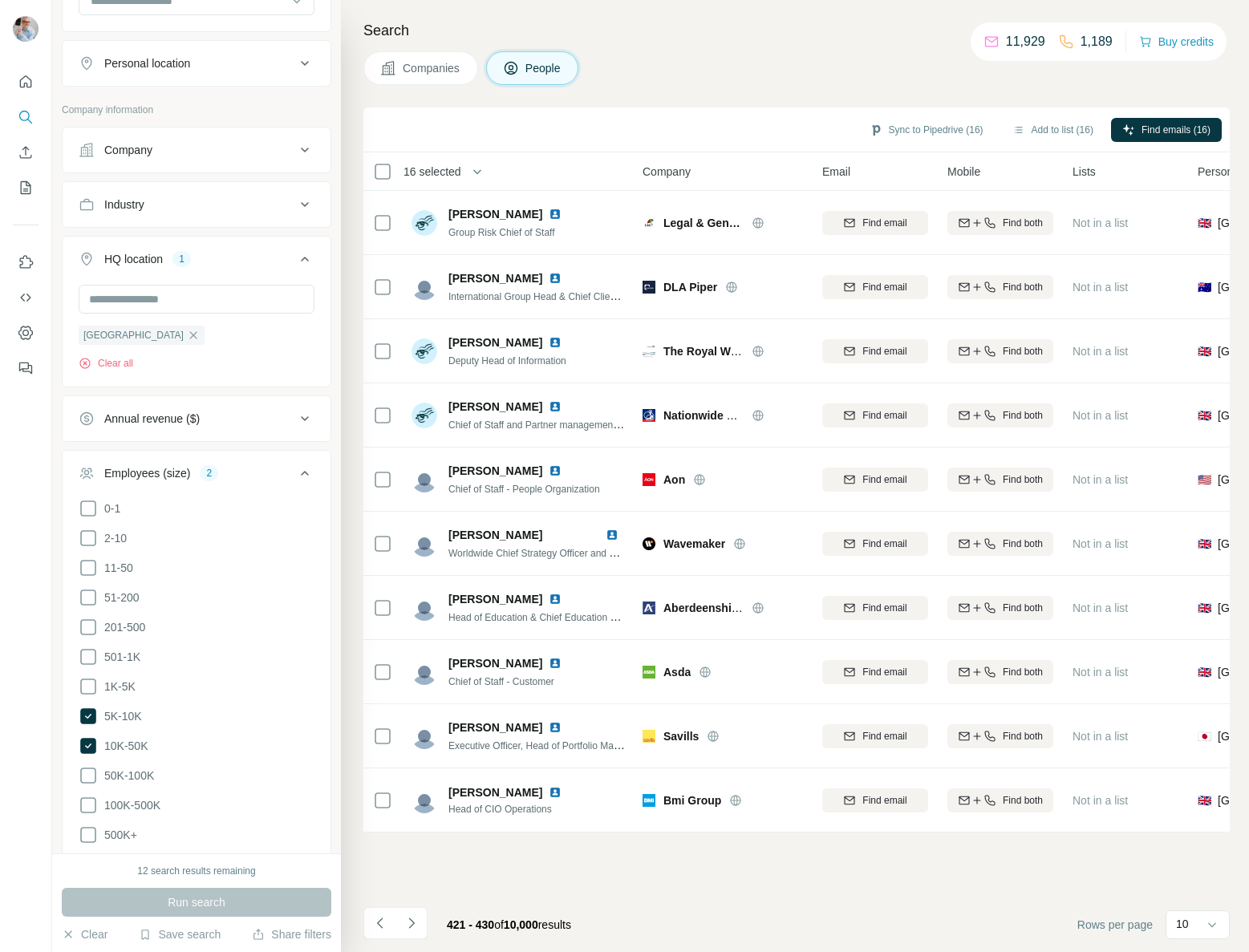
click at [411, 924] on icon "Navigate to next page" at bounding box center [411, 922] width 6 height 10
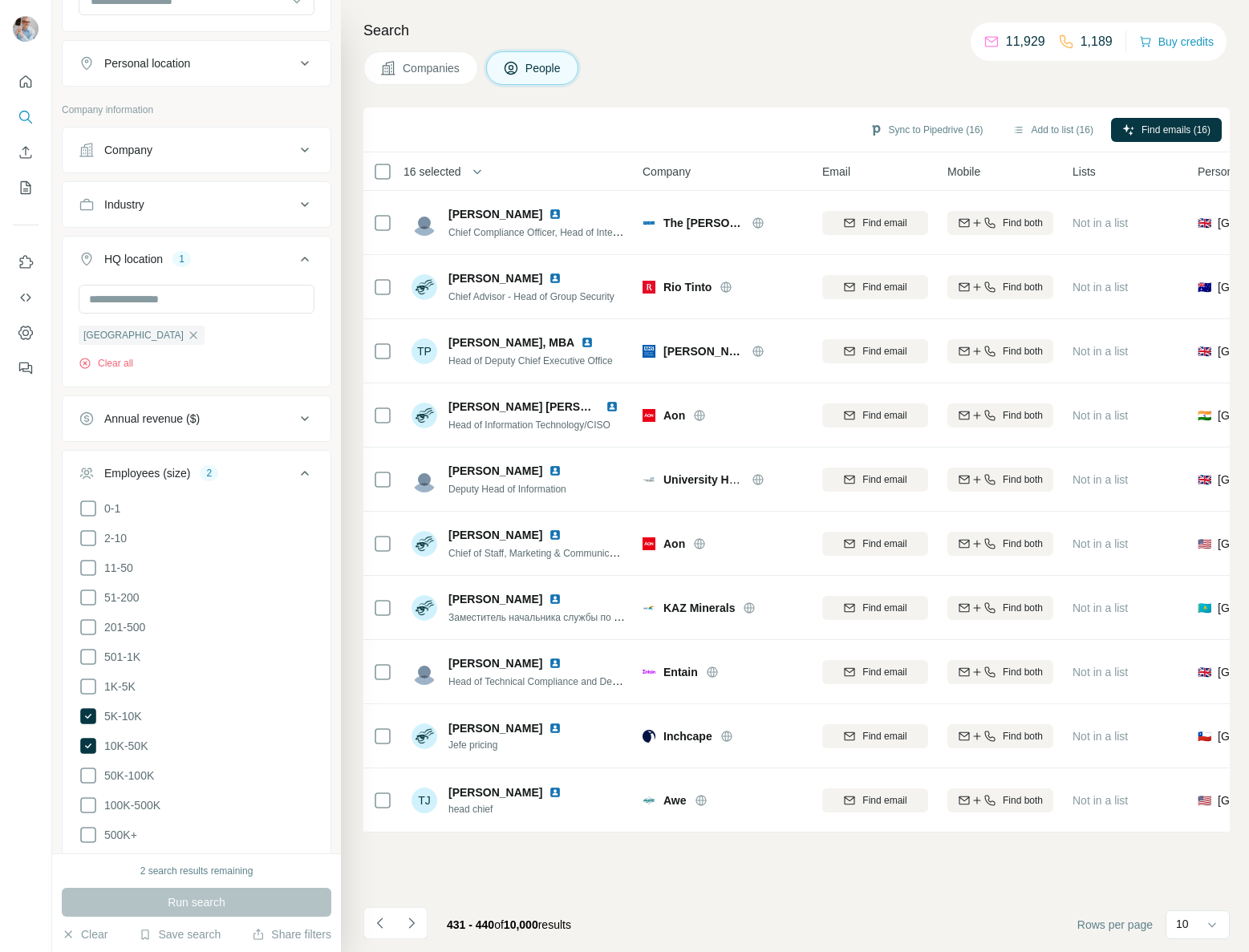
click at [411, 922] on icon "Navigate to next page" at bounding box center [411, 922] width 16 height 16
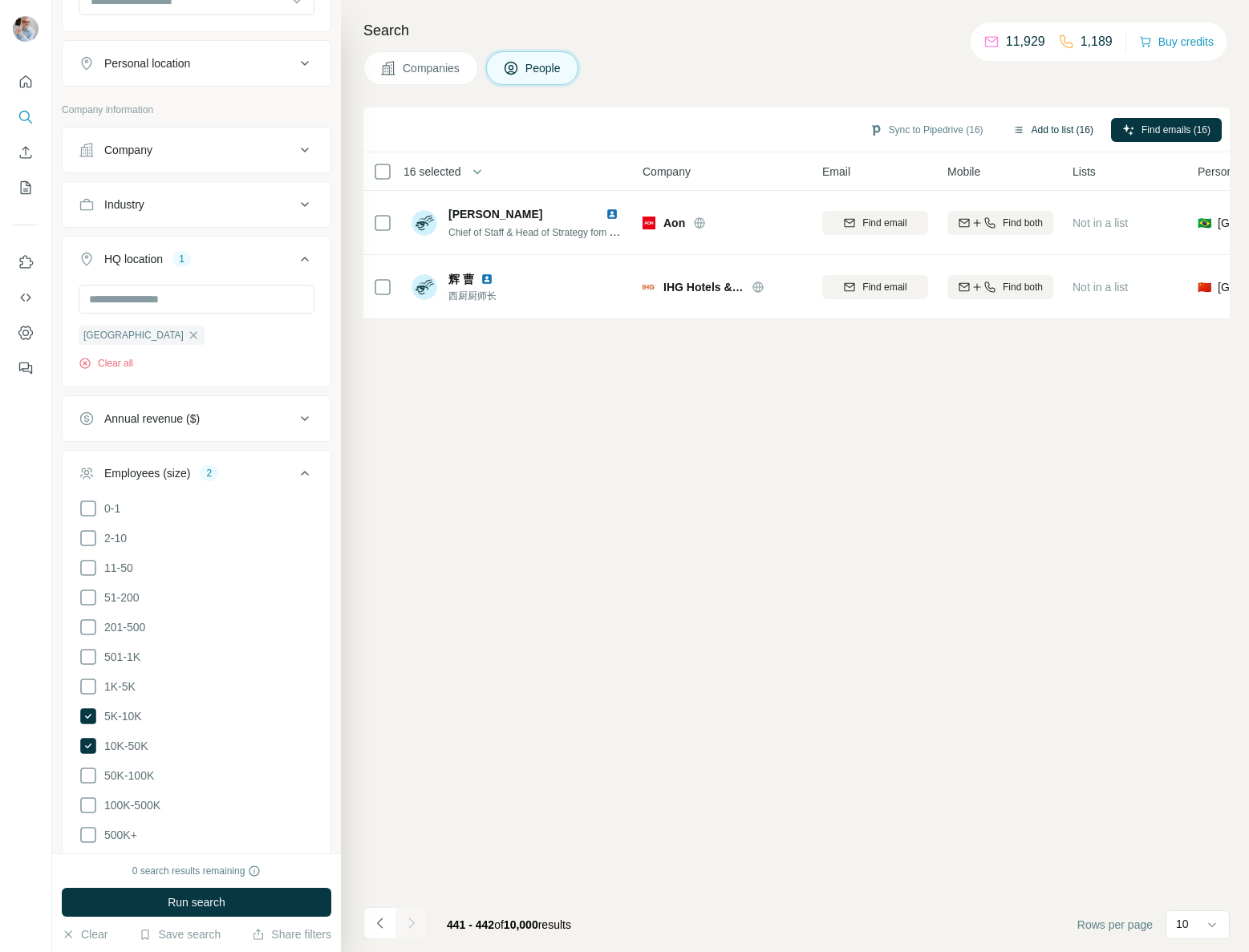
click at [1035, 136] on button "Add to list (16)" at bounding box center [1053, 130] width 103 height 24
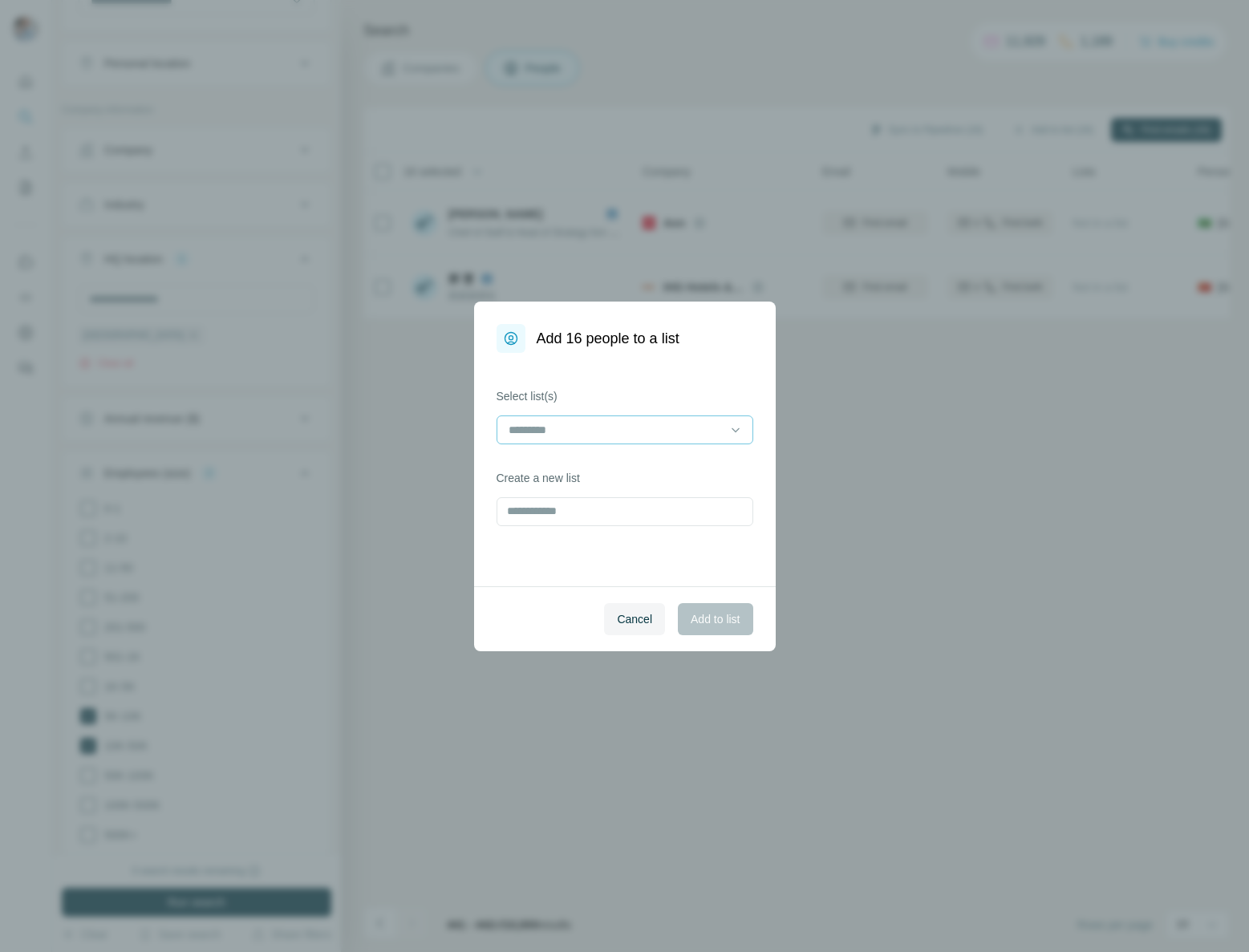
click at [635, 431] on input at bounding box center [615, 429] width 216 height 18
click at [577, 469] on p "[DATE] Out Reach" at bounding box center [556, 465] width 92 height 16
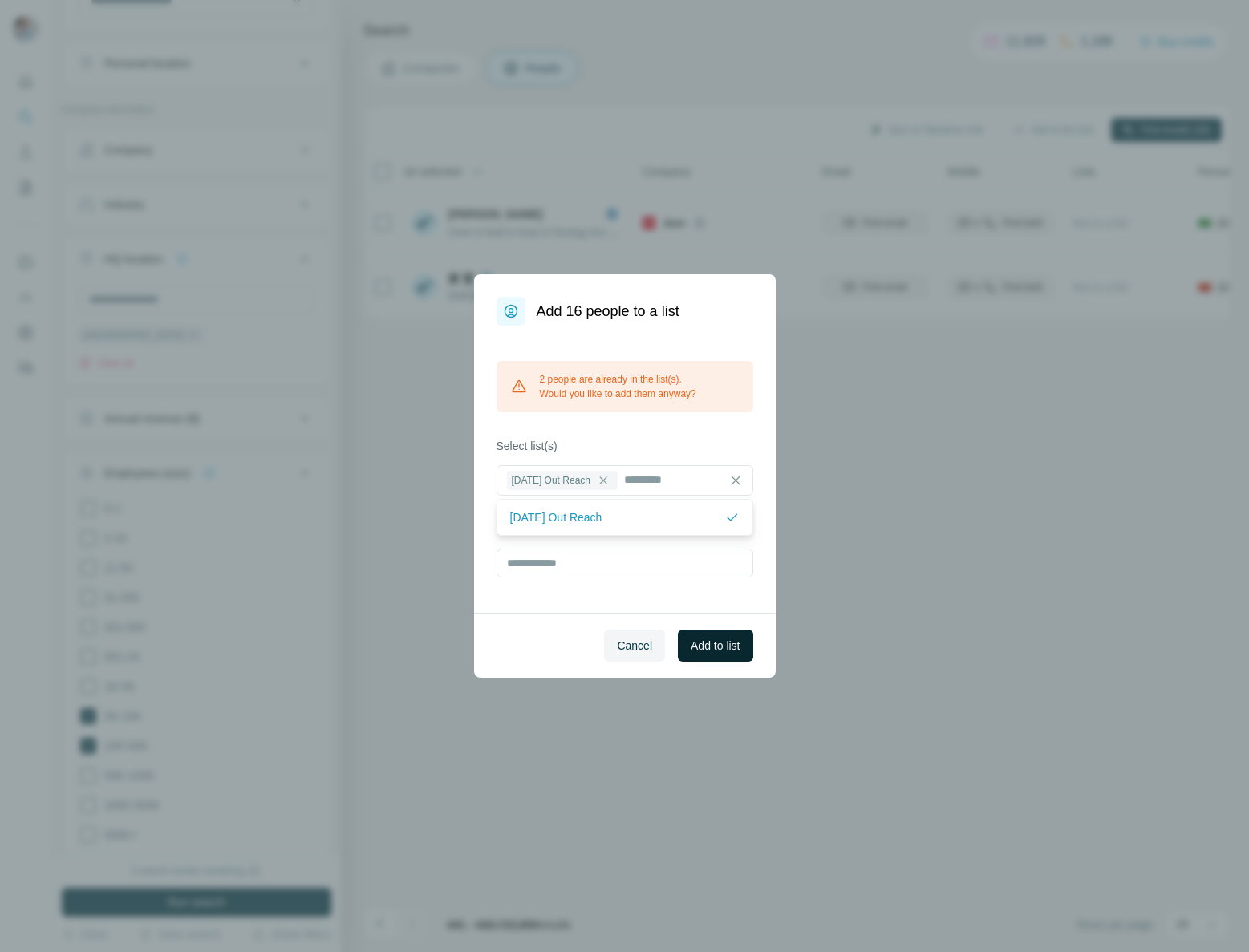
click at [710, 644] on span "Add to list" at bounding box center [715, 645] width 49 height 16
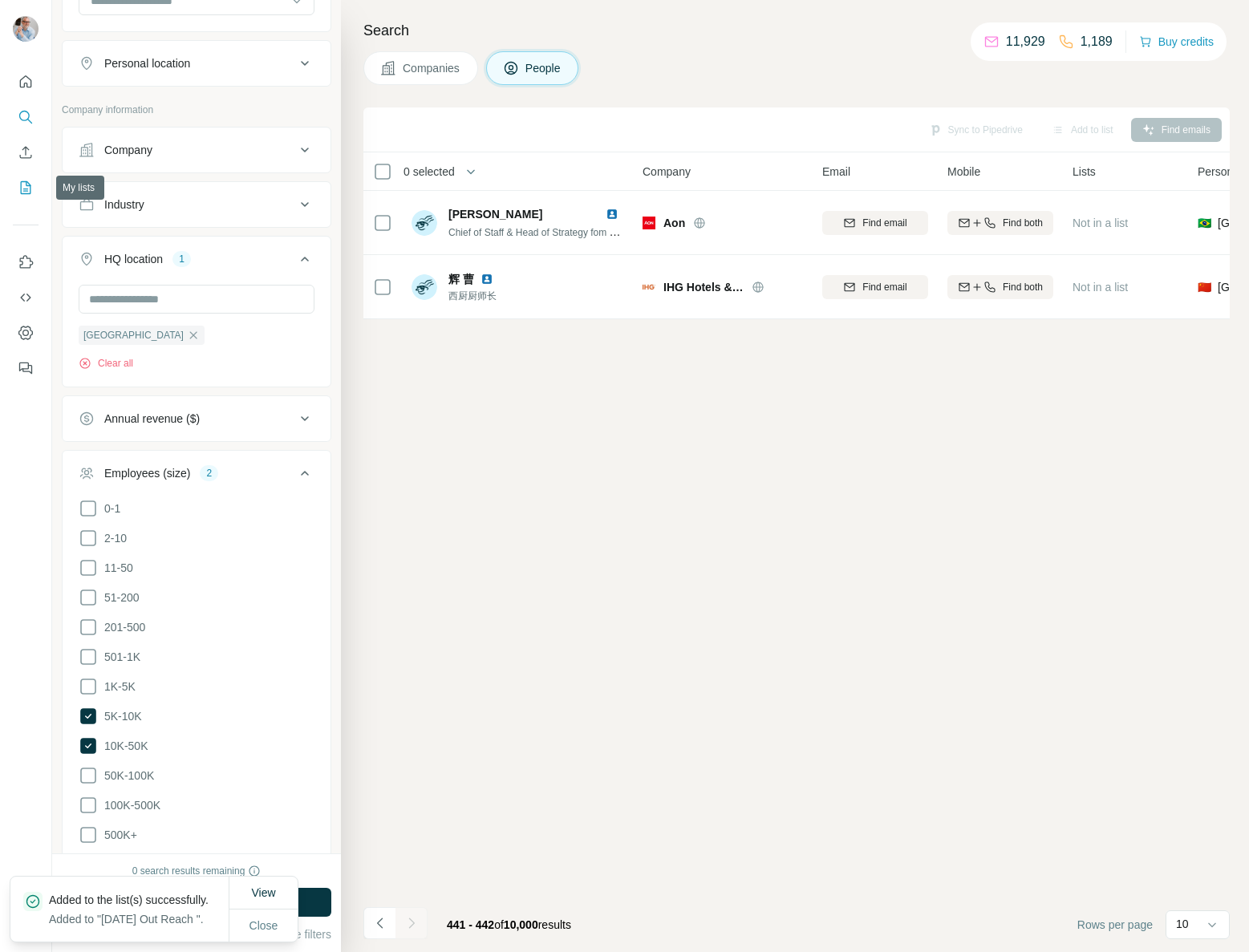
click at [22, 179] on icon "My lists" at bounding box center [25, 187] width 16 height 16
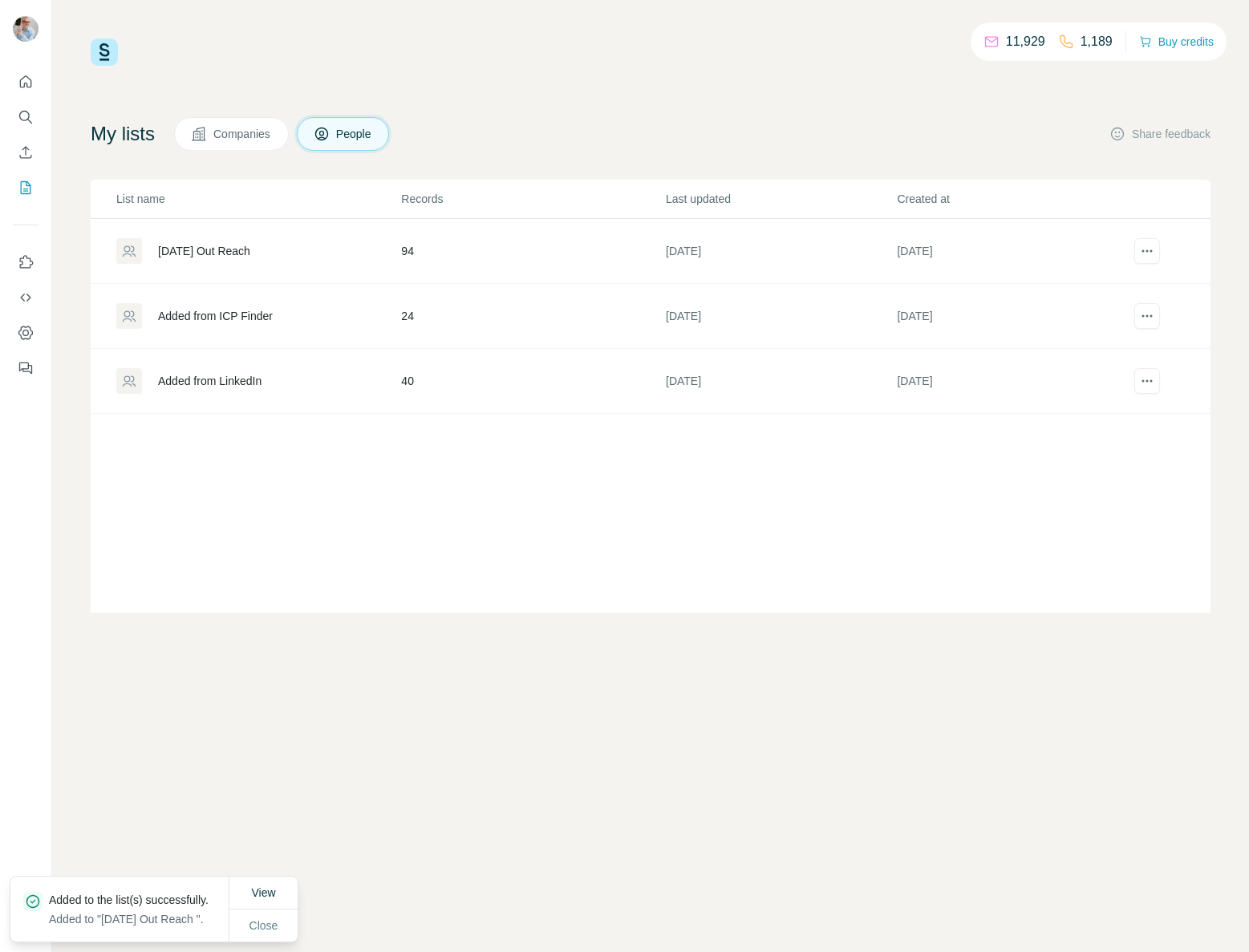
click at [230, 247] on div "[DATE] Out Reach" at bounding box center [204, 250] width 92 height 16
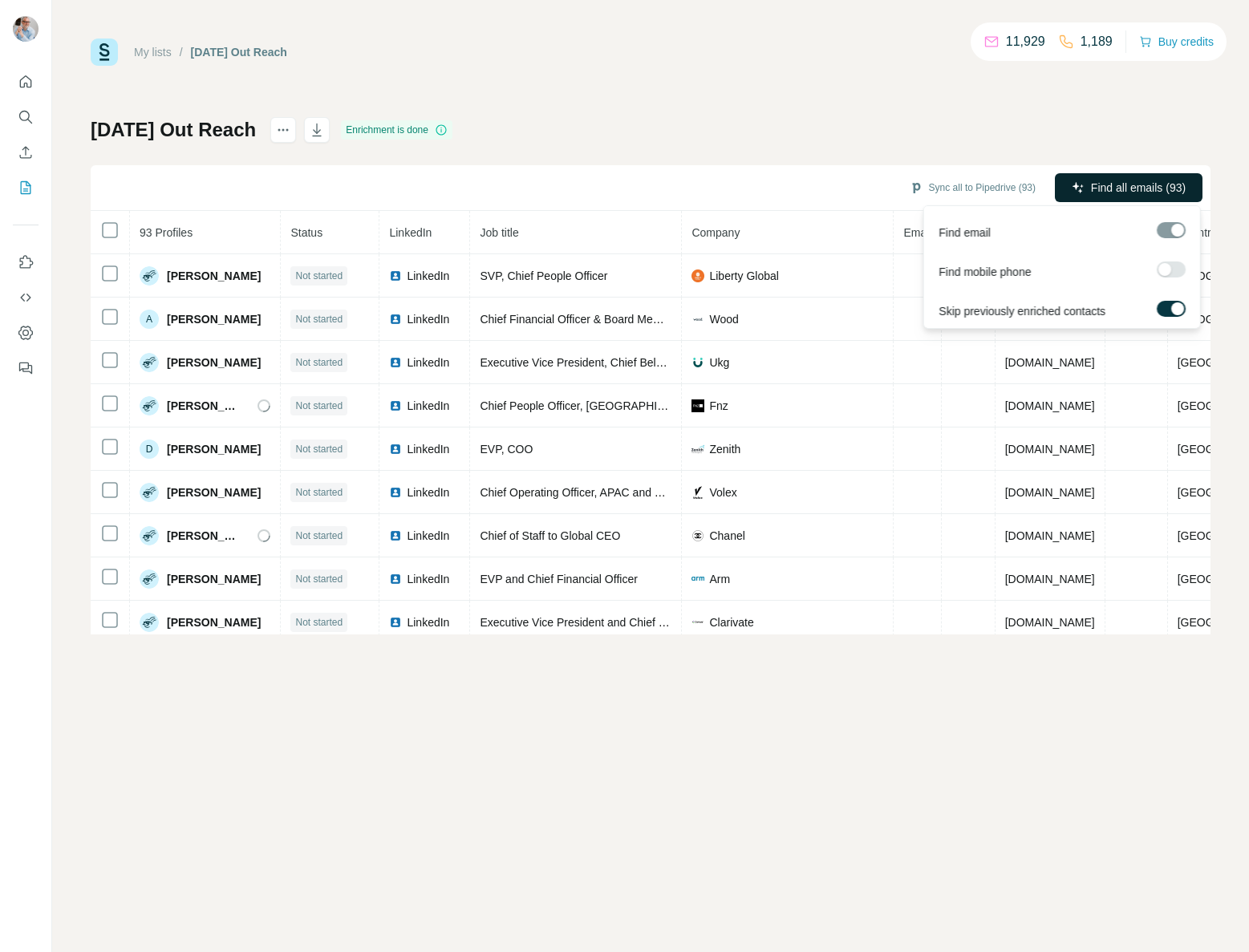
click at [1123, 187] on span "Find all emails (93)" at bounding box center [1138, 187] width 94 height 16
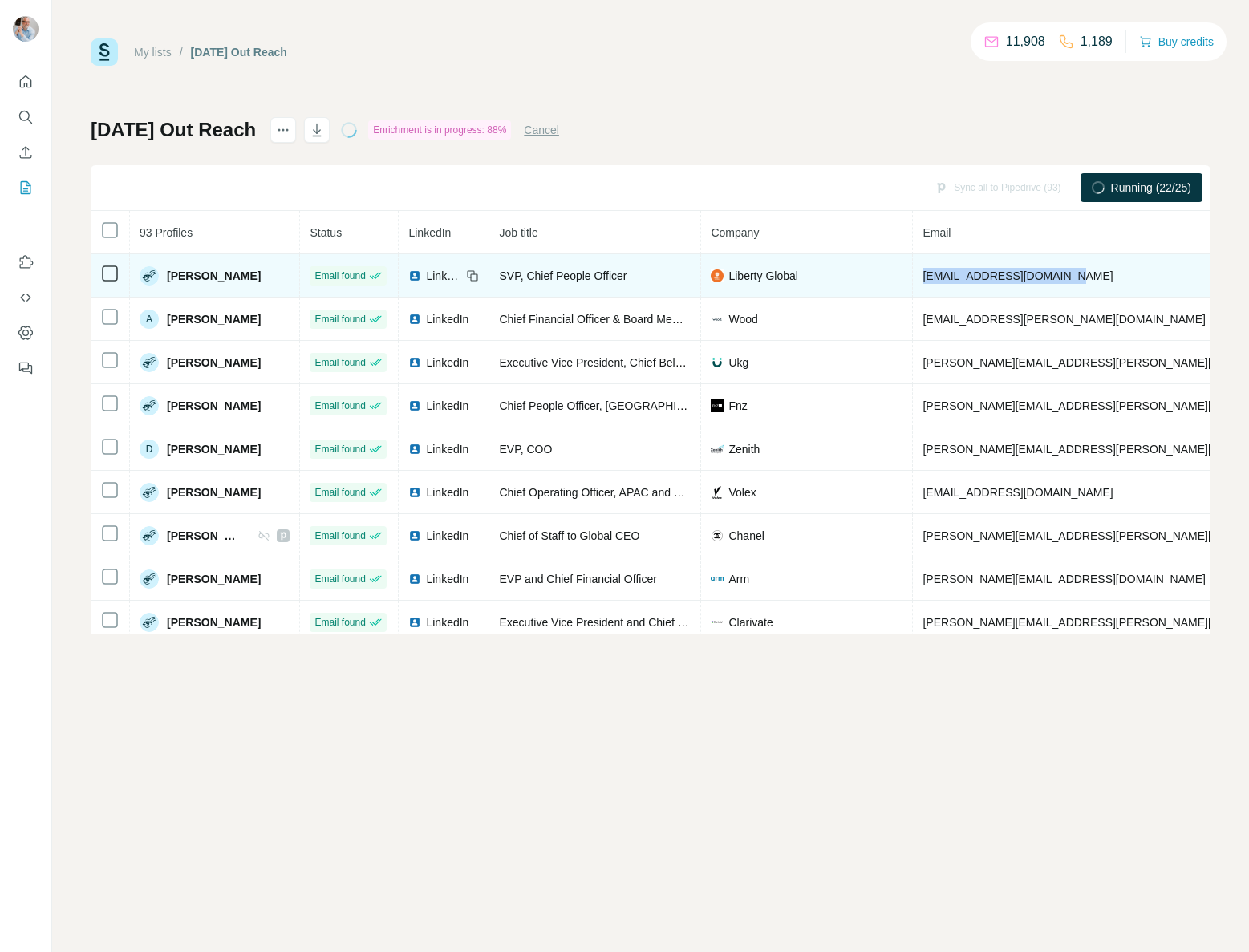
drag, startPoint x: 995, startPoint y: 277, endPoint x: 886, endPoint y: 276, distance: 109.0
click at [913, 276] on td "[EMAIL_ADDRESS][DOMAIN_NAME]" at bounding box center [1110, 275] width 395 height 43
copy span "[EMAIL_ADDRESS][DOMAIN_NAME]"
click at [426, 277] on span "LinkedIn" at bounding box center [443, 275] width 35 height 16
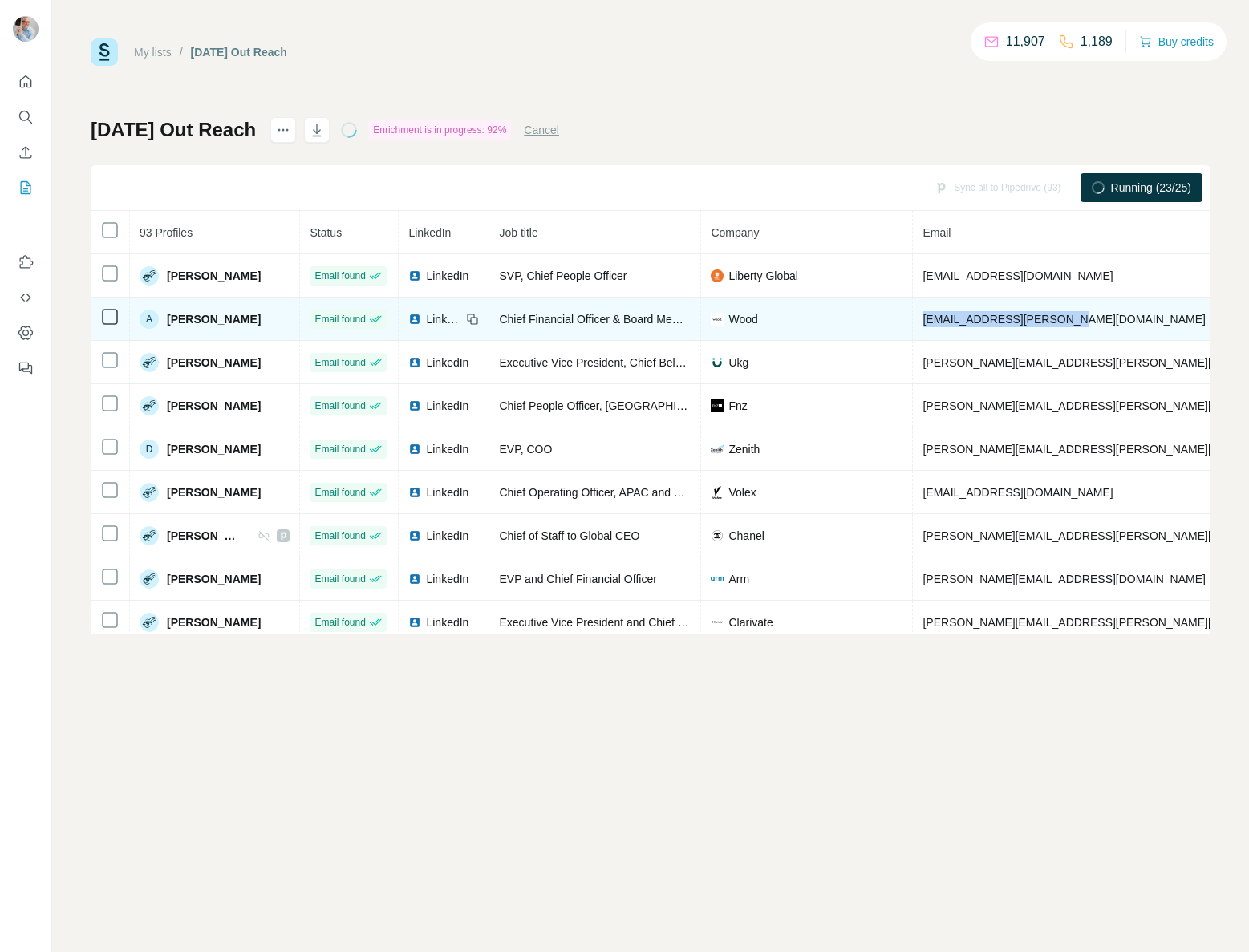
drag, startPoint x: 1050, startPoint y: 314, endPoint x: 891, endPoint y: 319, distance: 159.1
click at [913, 319] on td "[EMAIL_ADDRESS][PERSON_NAME][DOMAIN_NAME]" at bounding box center [1110, 319] width 395 height 43
copy span "[EMAIL_ADDRESS][PERSON_NAME][DOMAIN_NAME]"
click at [426, 319] on span "LinkedIn" at bounding box center [443, 319] width 35 height 16
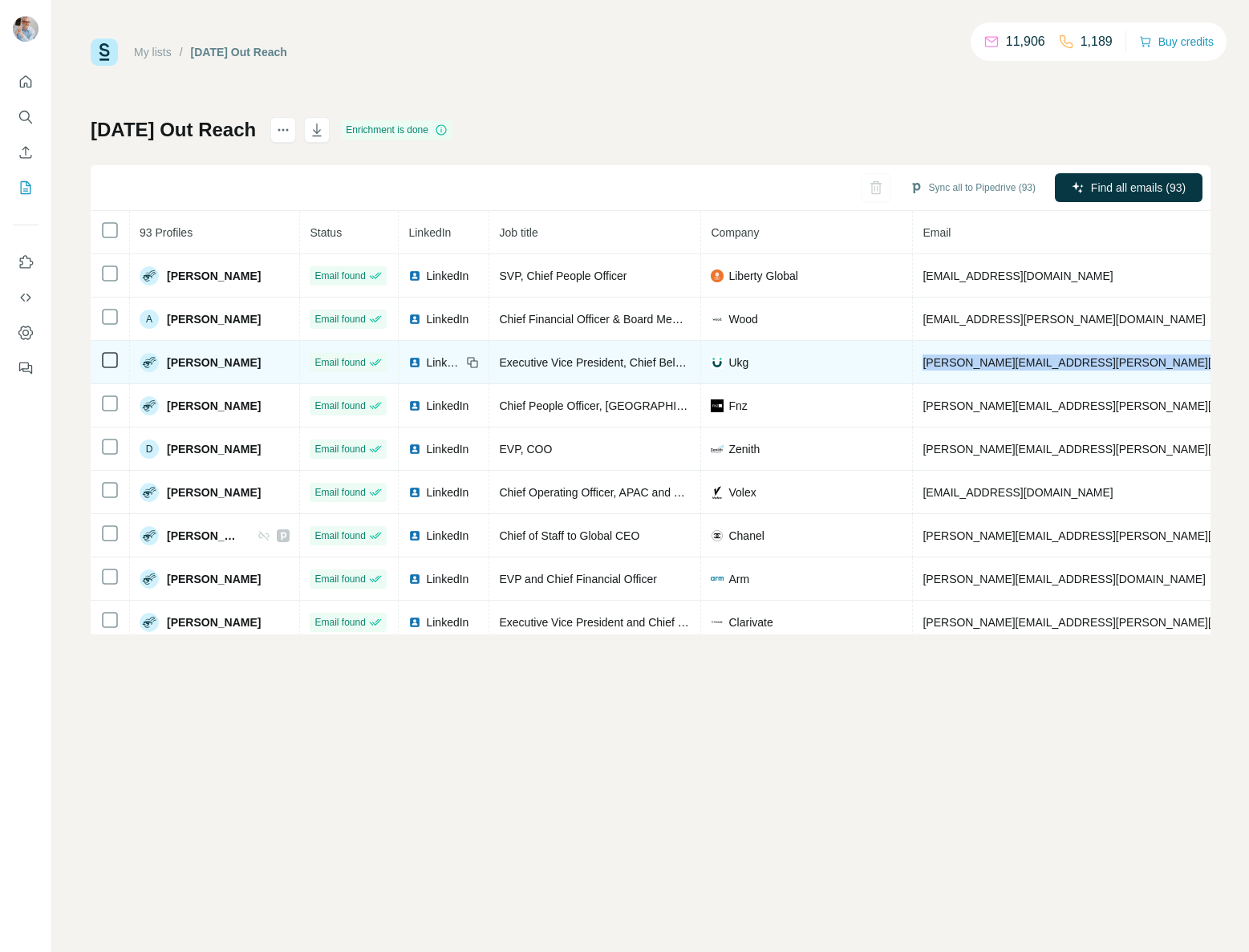
drag, startPoint x: 1073, startPoint y: 363, endPoint x: 906, endPoint y: 363, distance: 167.0
click at [888, 364] on tr "[PERSON_NAME] Email found LinkedIn Executive Vice President, Chief Belonging, E…" at bounding box center [899, 362] width 1617 height 43
copy span "[PERSON_NAME][EMAIL_ADDRESS][PERSON_NAME][DOMAIN_NAME]"
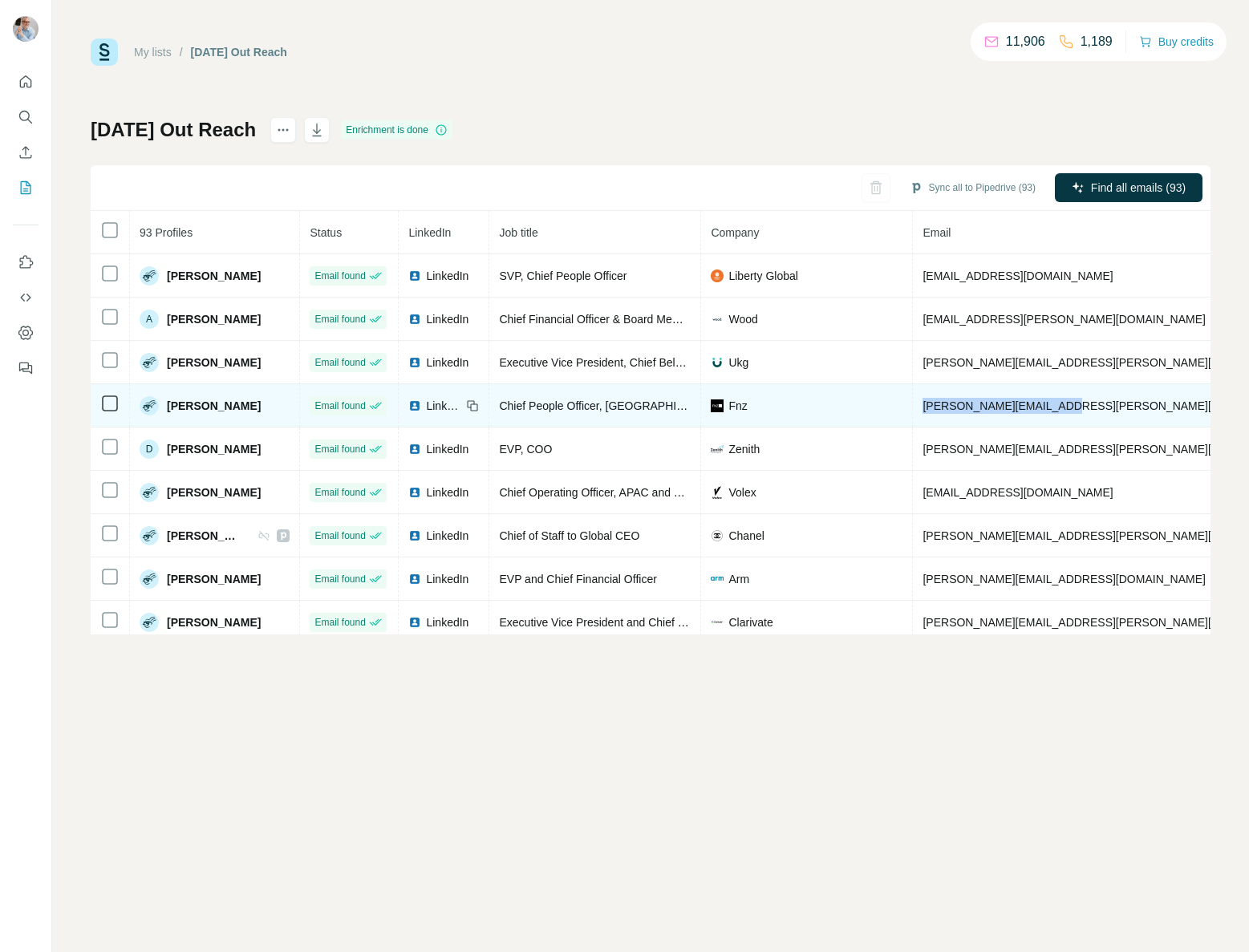
drag, startPoint x: 1037, startPoint y: 411, endPoint x: 892, endPoint y: 407, distance: 145.1
click at [913, 407] on td "[PERSON_NAME][EMAIL_ADDRESS][PERSON_NAME][DOMAIN_NAME]" at bounding box center [1110, 405] width 395 height 43
copy span "[PERSON_NAME][EMAIL_ADDRESS][PERSON_NAME][DOMAIN_NAME]"
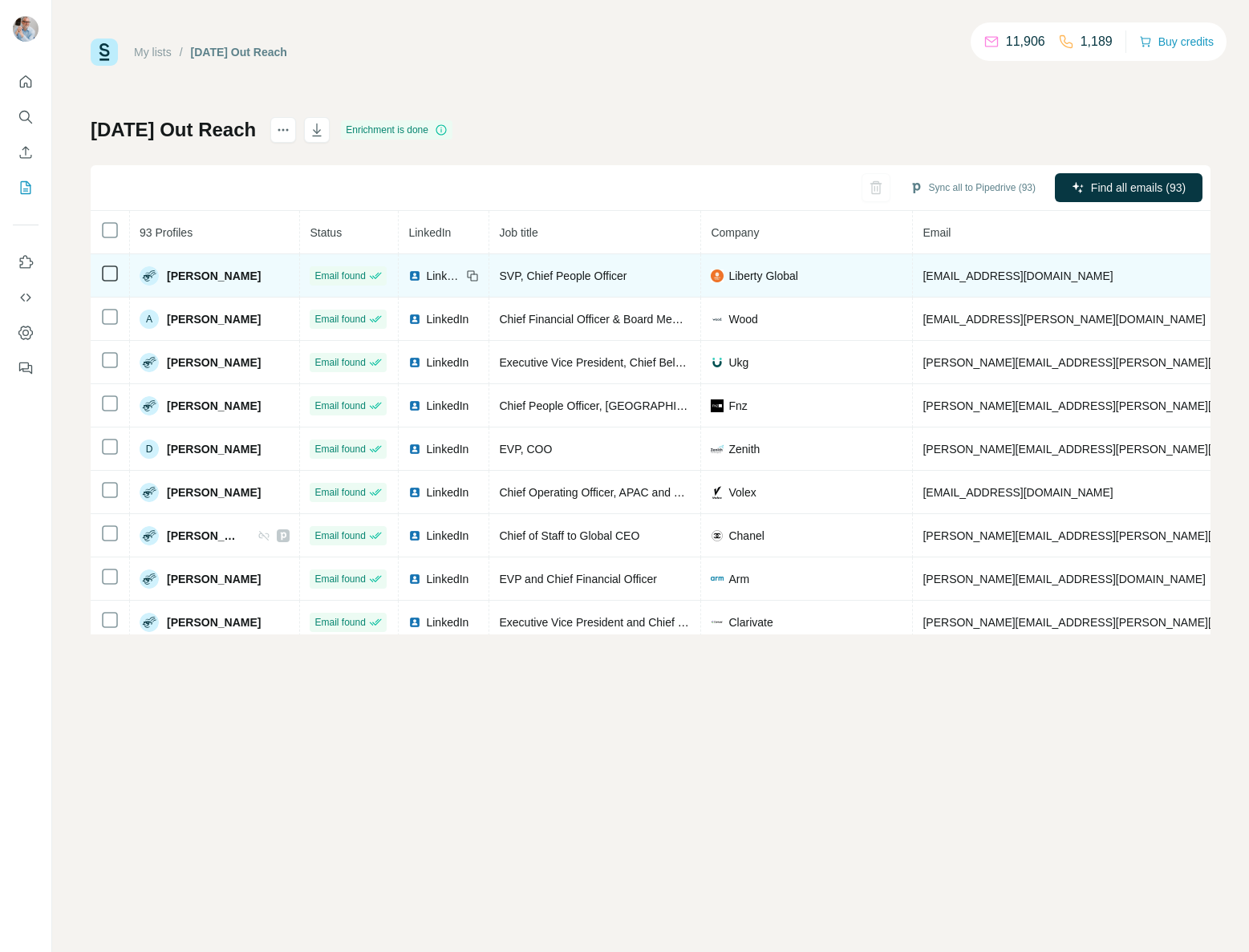
click at [1049, 274] on td "[EMAIL_ADDRESS][DOMAIN_NAME]" at bounding box center [1110, 275] width 395 height 43
drag, startPoint x: 982, startPoint y: 275, endPoint x: 892, endPoint y: 277, distance: 90.0
click at [913, 277] on td "[EMAIL_ADDRESS][DOMAIN_NAME]" at bounding box center [1110, 275] width 395 height 43
copy span "[EMAIL_ADDRESS][DOMAIN_NAME]"
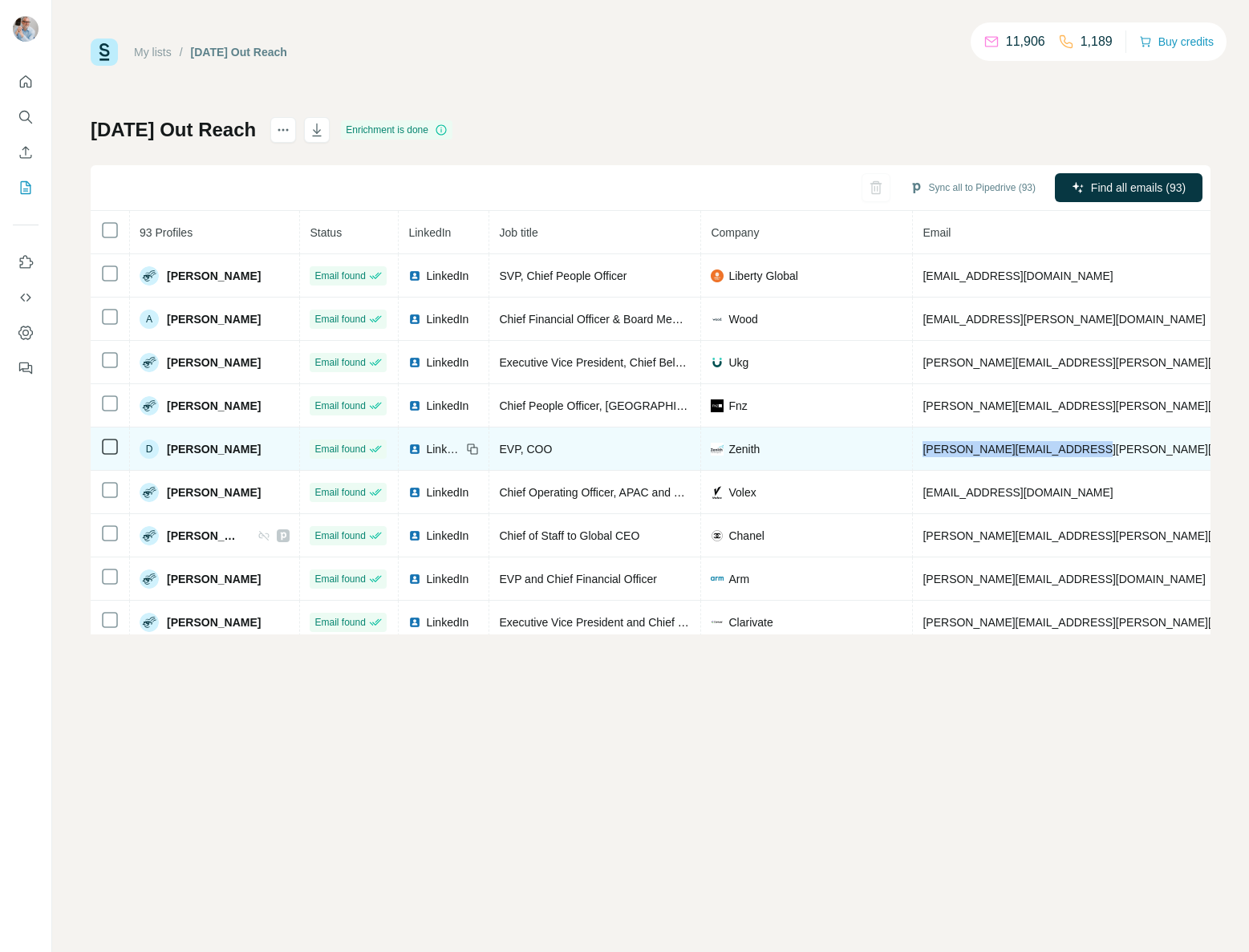
drag, startPoint x: 1038, startPoint y: 450, endPoint x: 892, endPoint y: 447, distance: 146.0
click at [913, 447] on td "[PERSON_NAME][EMAIL_ADDRESS][PERSON_NAME][DOMAIN_NAME]" at bounding box center [1110, 449] width 395 height 43
copy span "[PERSON_NAME][EMAIL_ADDRESS][PERSON_NAME][DOMAIN_NAME]"
click at [426, 448] on span "LinkedIn" at bounding box center [443, 449] width 35 height 16
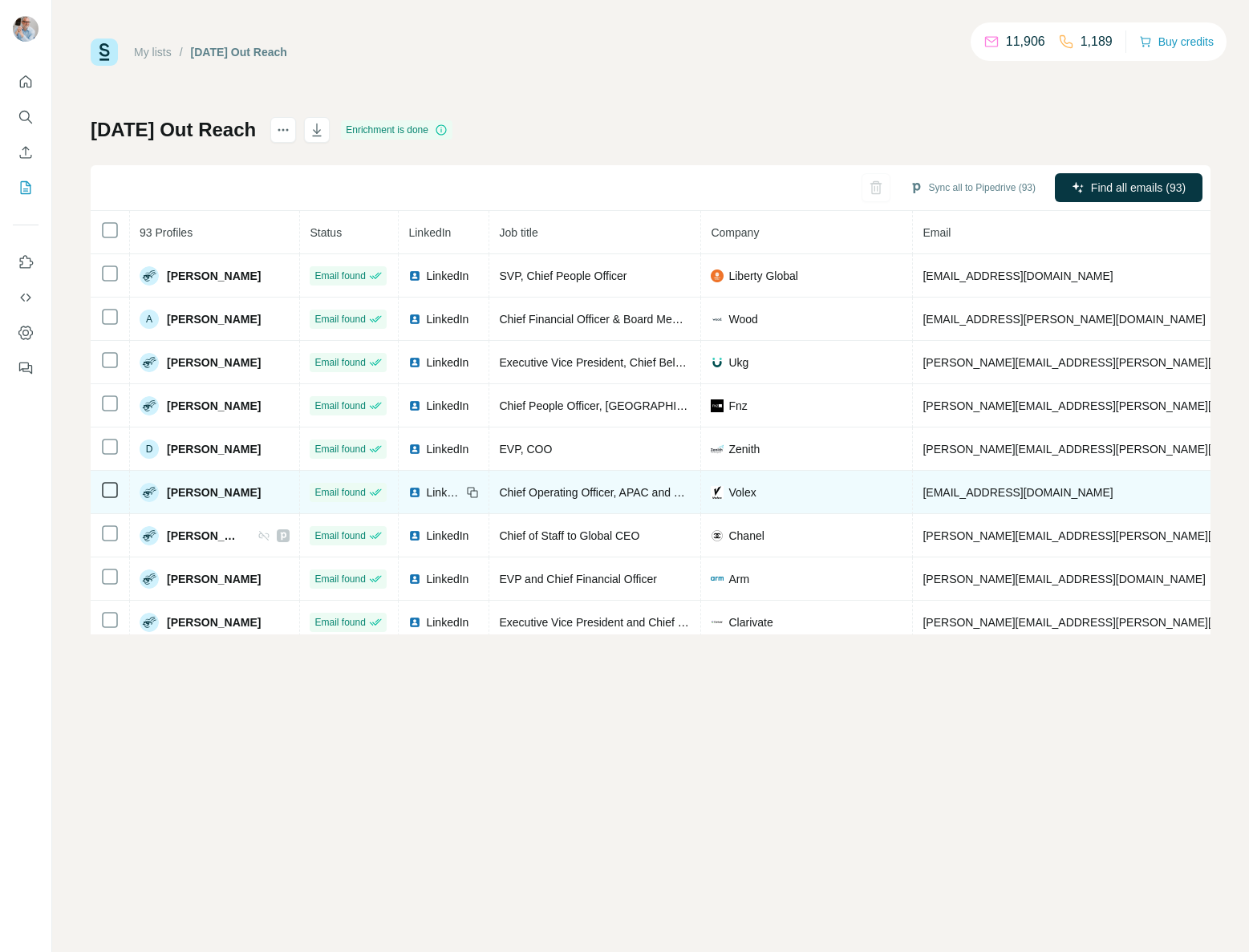
click at [1043, 496] on td "[EMAIL_ADDRESS][DOMAIN_NAME]" at bounding box center [1110, 492] width 395 height 43
drag, startPoint x: 1049, startPoint y: 495, endPoint x: 901, endPoint y: 496, distance: 148.0
click at [913, 496] on td "[EMAIL_ADDRESS][DOMAIN_NAME]" at bounding box center [1110, 492] width 395 height 43
copy span "[EMAIL_ADDRESS][DOMAIN_NAME]"
click at [426, 494] on span "LinkedIn" at bounding box center [443, 491] width 35 height 16
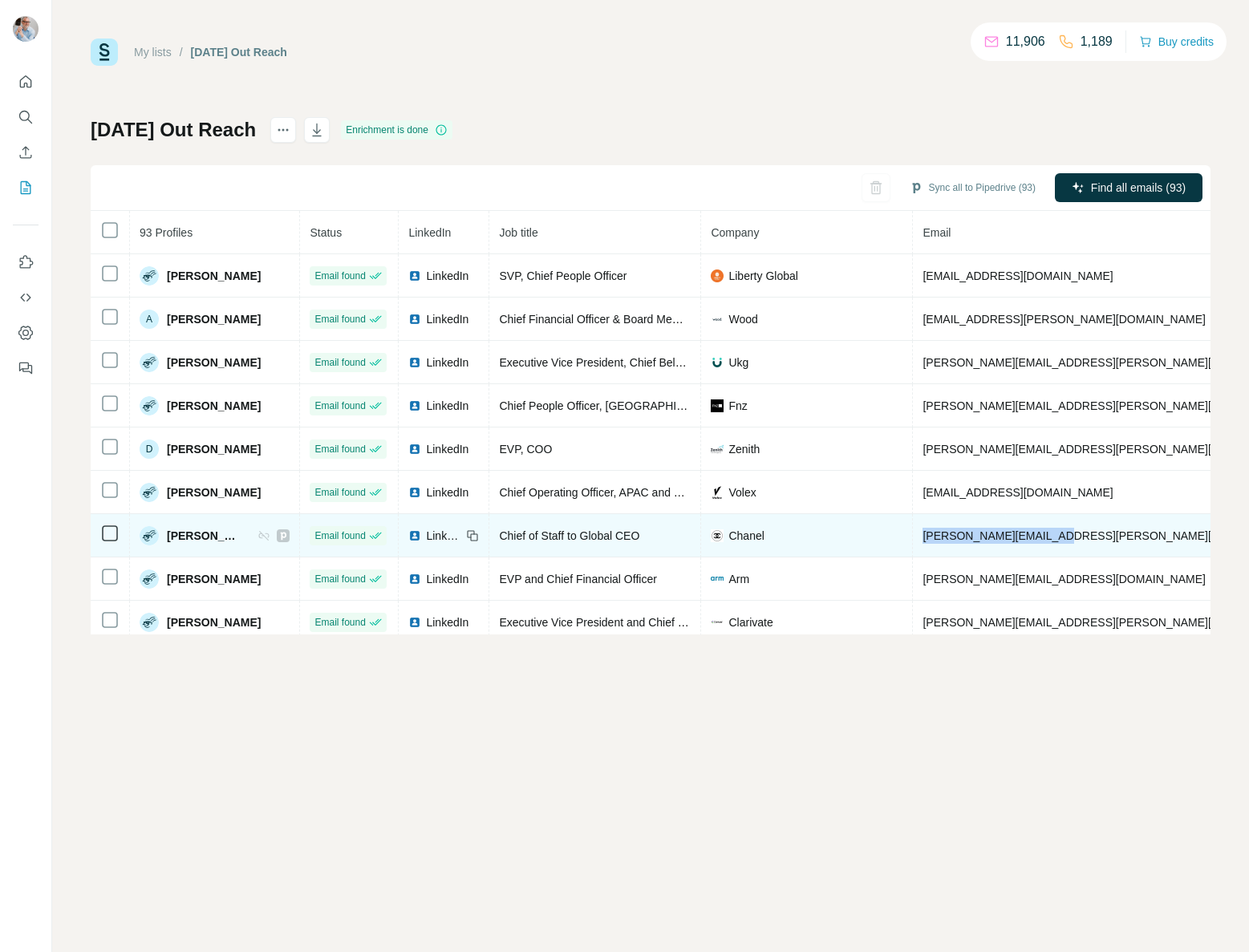
drag, startPoint x: 1025, startPoint y: 535, endPoint x: 889, endPoint y: 533, distance: 136.0
click at [913, 533] on td "[PERSON_NAME][EMAIL_ADDRESS][PERSON_NAME][DOMAIN_NAME]" at bounding box center [1110, 536] width 395 height 43
copy span "[PERSON_NAME][EMAIL_ADDRESS][PERSON_NAME][DOMAIN_NAME]"
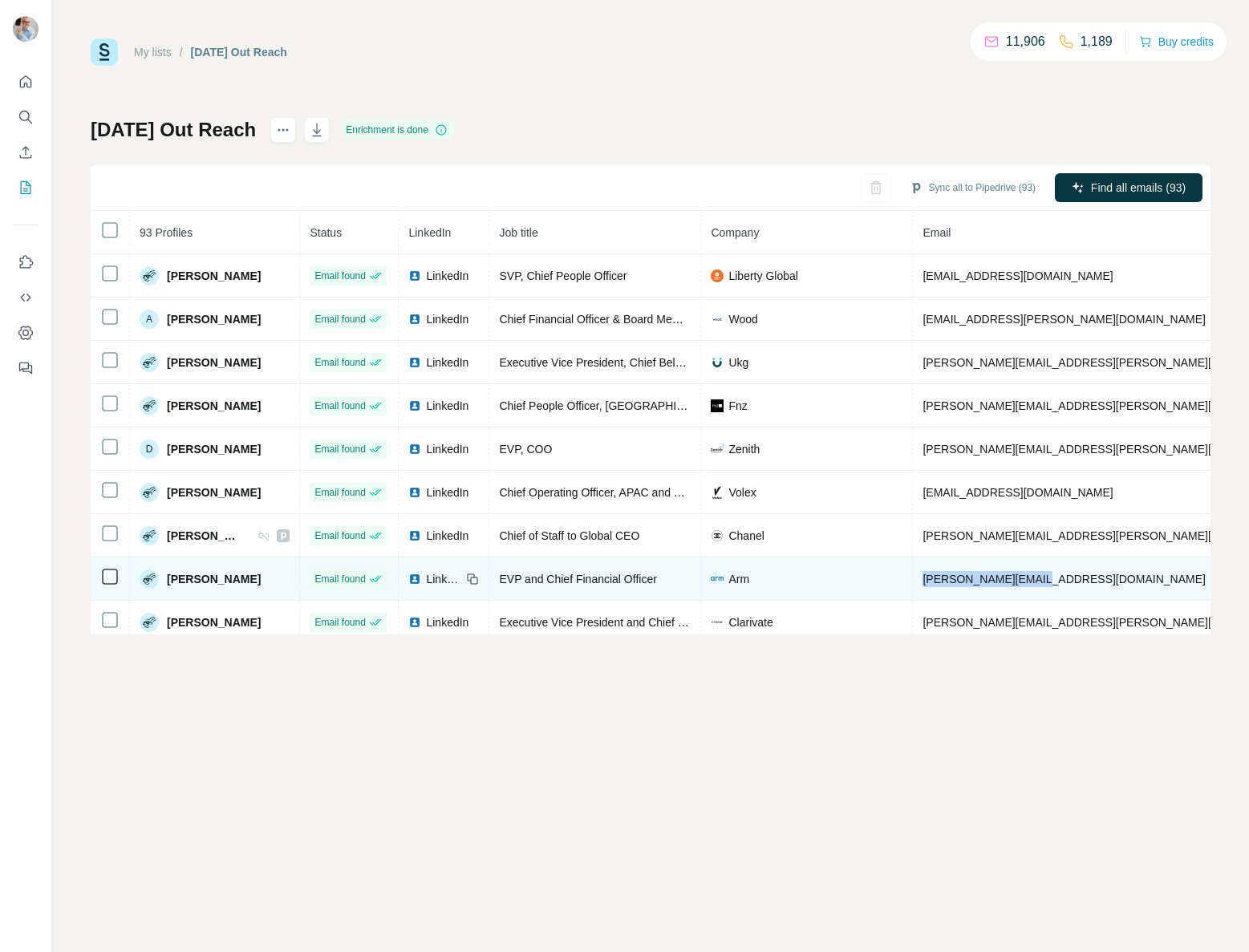
drag, startPoint x: 1018, startPoint y: 575, endPoint x: 891, endPoint y: 578, distance: 127.0
click at [913, 578] on td "[PERSON_NAME][EMAIL_ADDRESS][DOMAIN_NAME]" at bounding box center [1110, 578] width 395 height 43
copy span "[PERSON_NAME][EMAIL_ADDRESS][DOMAIN_NAME]"
click at [426, 579] on span "LinkedIn" at bounding box center [443, 578] width 35 height 16
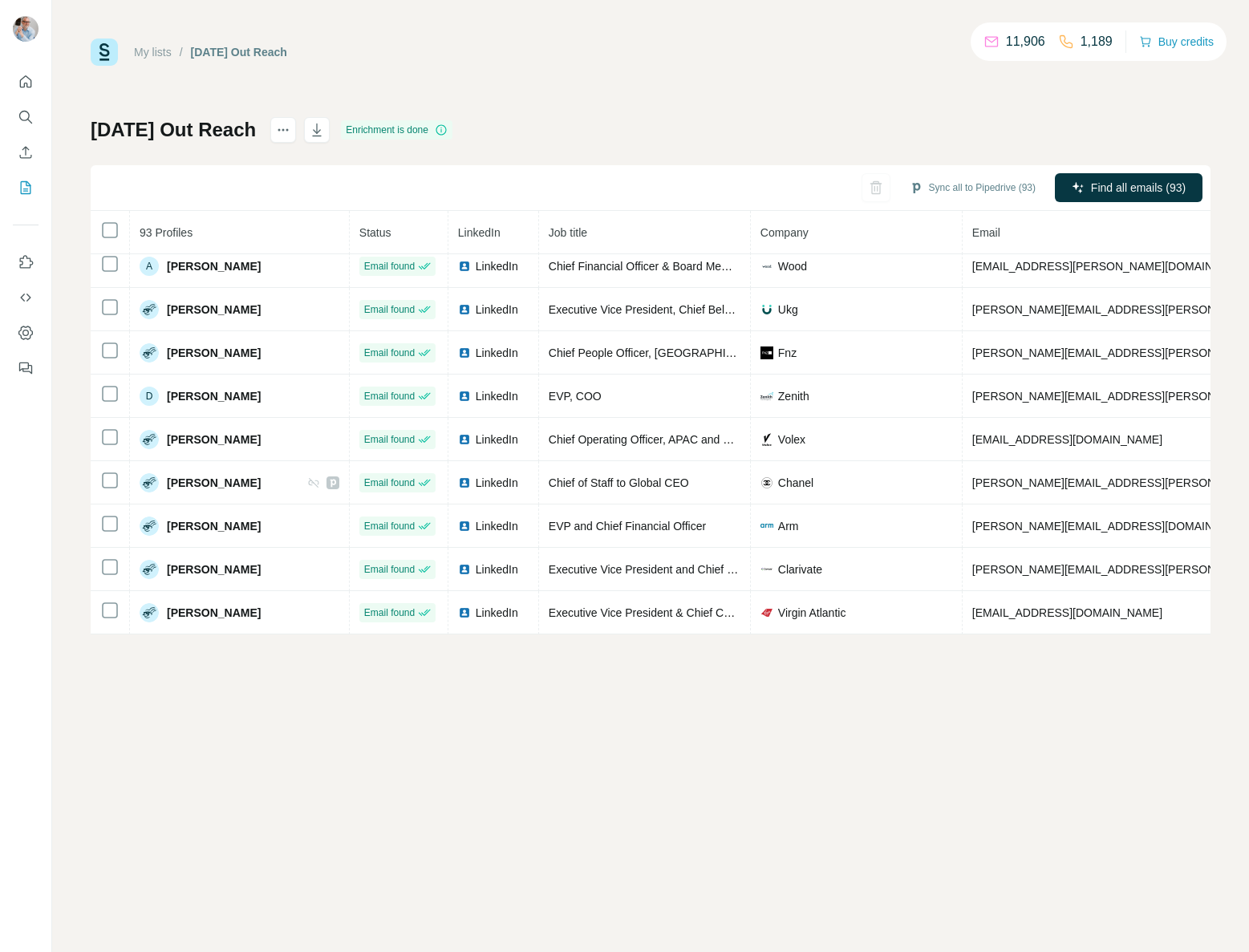
scroll to position [117, 0]
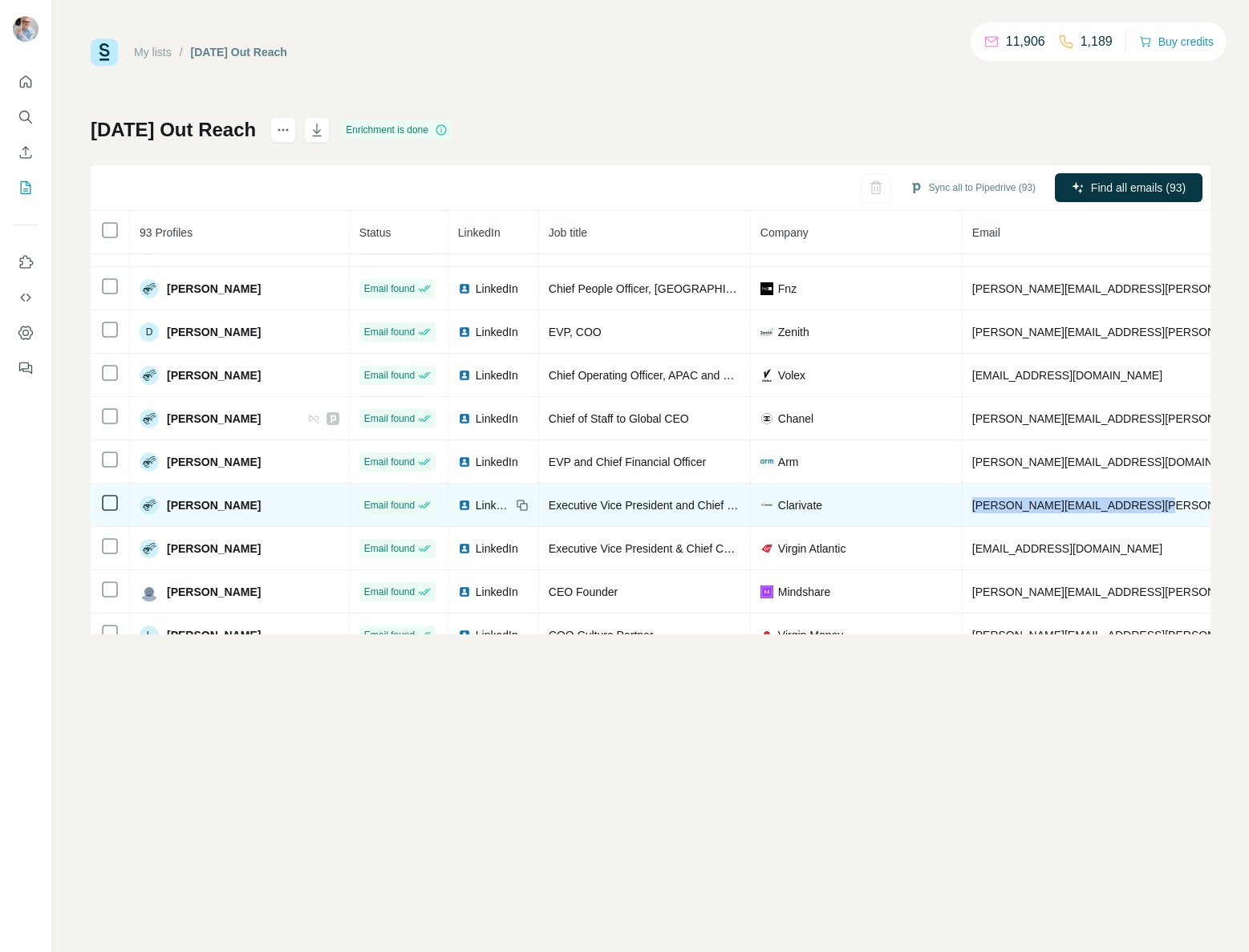
drag, startPoint x: 1097, startPoint y: 503, endPoint x: 925, endPoint y: 507, distance: 172.0
click at [963, 507] on td "[PERSON_NAME][EMAIL_ADDRESS][PERSON_NAME][DOMAIN_NAME]" at bounding box center [1207, 505] width 488 height 43
copy span "[PERSON_NAME][EMAIL_ADDRESS][PERSON_NAME][DOMAIN_NAME]"
click at [476, 505] on span "LinkedIn" at bounding box center [493, 504] width 35 height 16
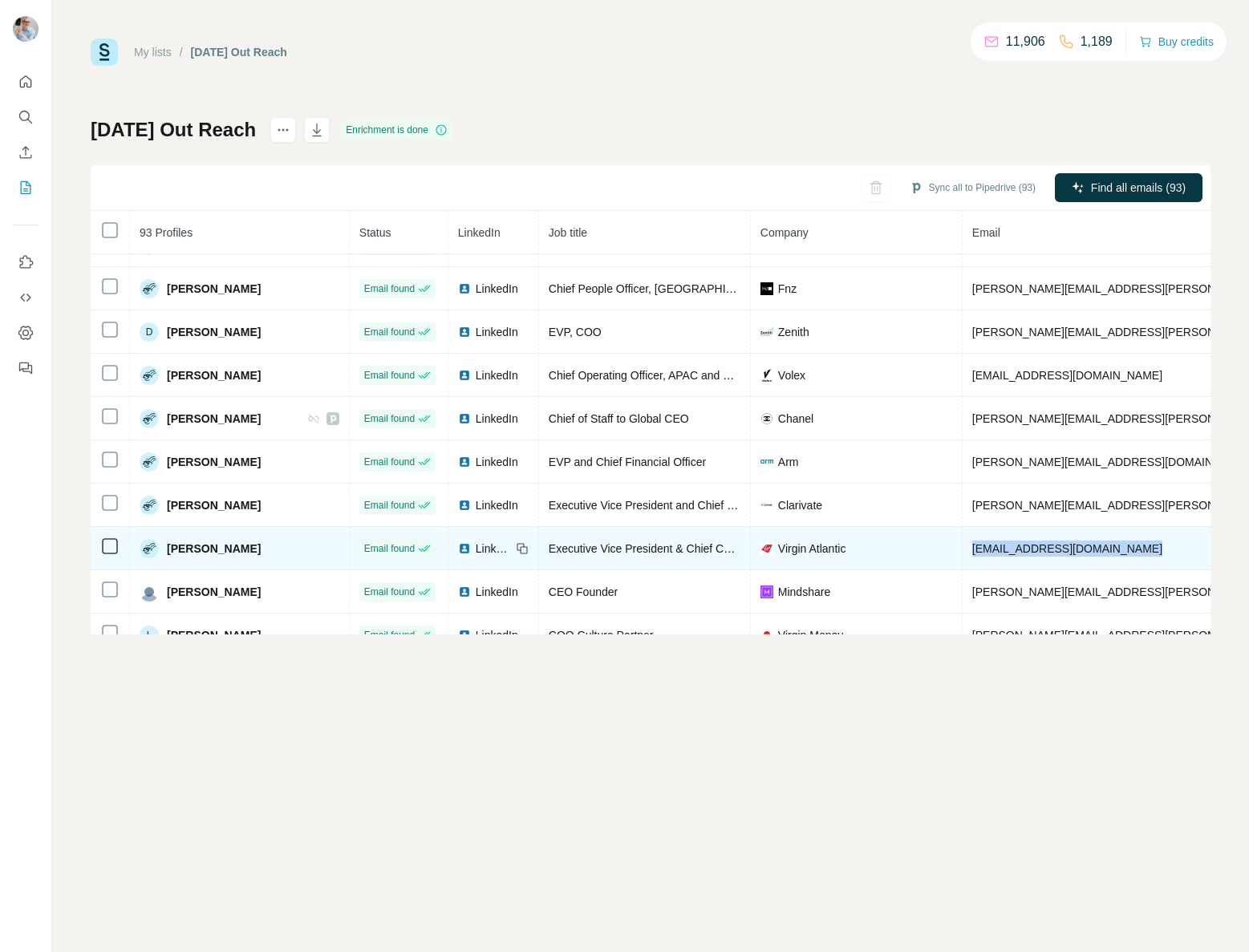
drag, startPoint x: 1097, startPoint y: 548, endPoint x: 921, endPoint y: 551, distance: 176.0
click at [963, 551] on td "[EMAIL_ADDRESS][DOMAIN_NAME]" at bounding box center [1207, 548] width 488 height 43
click at [476, 546] on span "LinkedIn" at bounding box center [493, 548] width 35 height 16
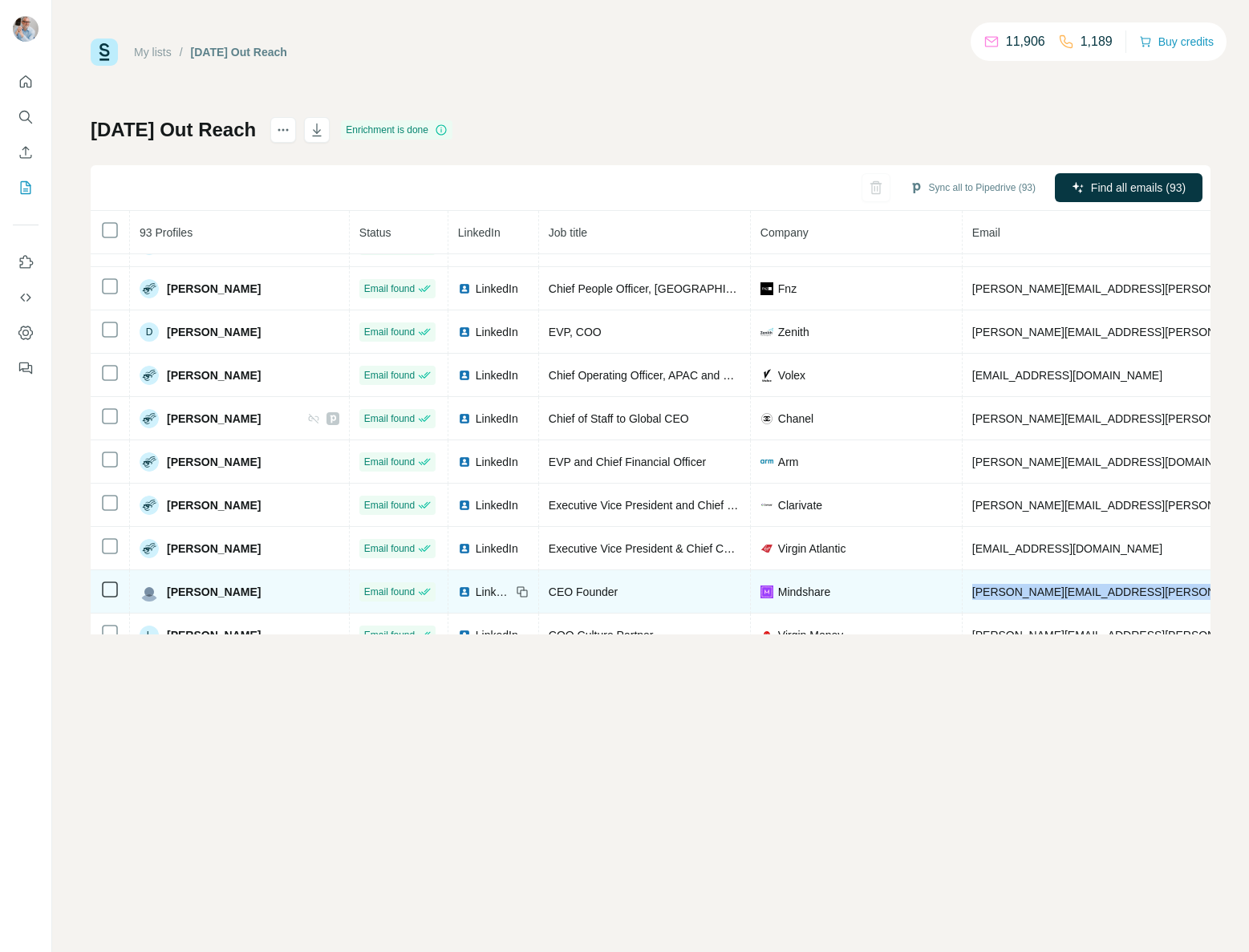
drag, startPoint x: 1134, startPoint y: 591, endPoint x: 930, endPoint y: 593, distance: 204.0
click at [963, 596] on td "[PERSON_NAME][EMAIL_ADDRESS][PERSON_NAME][DOMAIN_NAME]" at bounding box center [1207, 591] width 488 height 43
click at [476, 593] on span "LinkedIn" at bounding box center [493, 591] width 35 height 16
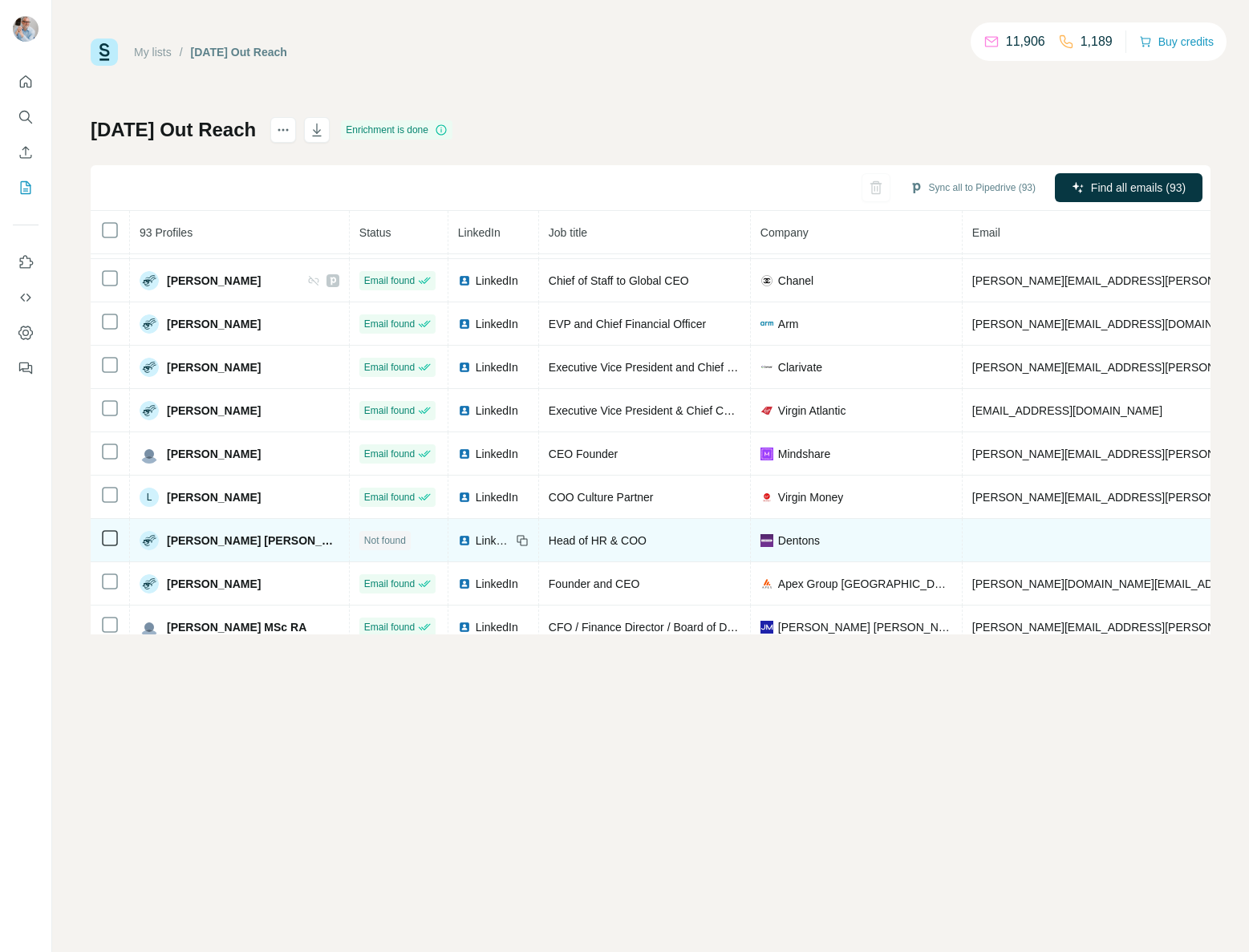
scroll to position [259, 0]
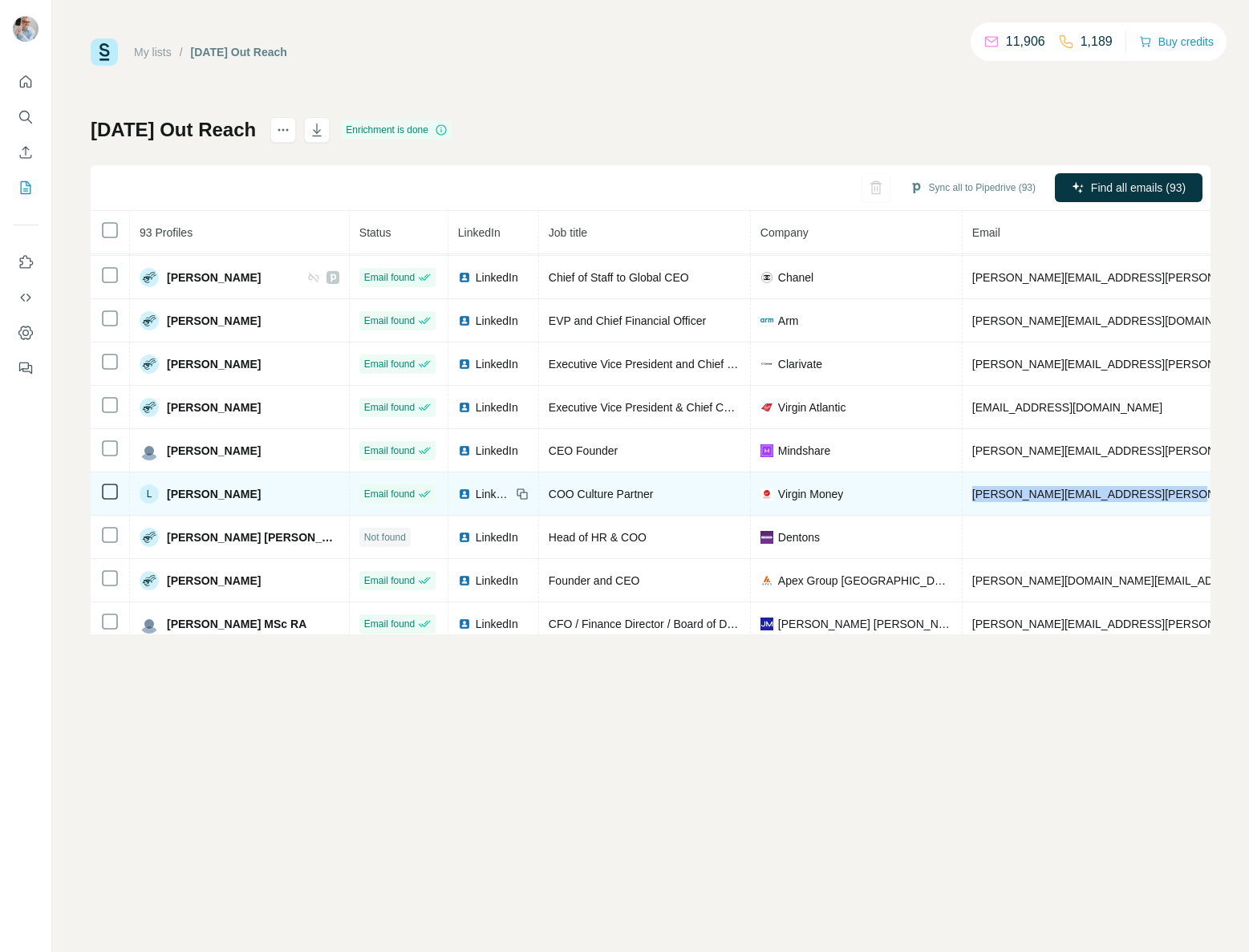
drag, startPoint x: 1121, startPoint y: 492, endPoint x: 919, endPoint y: 492, distance: 202.0
click at [963, 492] on td "[PERSON_NAME][EMAIL_ADDRESS][PERSON_NAME][DOMAIN_NAME]" at bounding box center [1207, 493] width 488 height 43
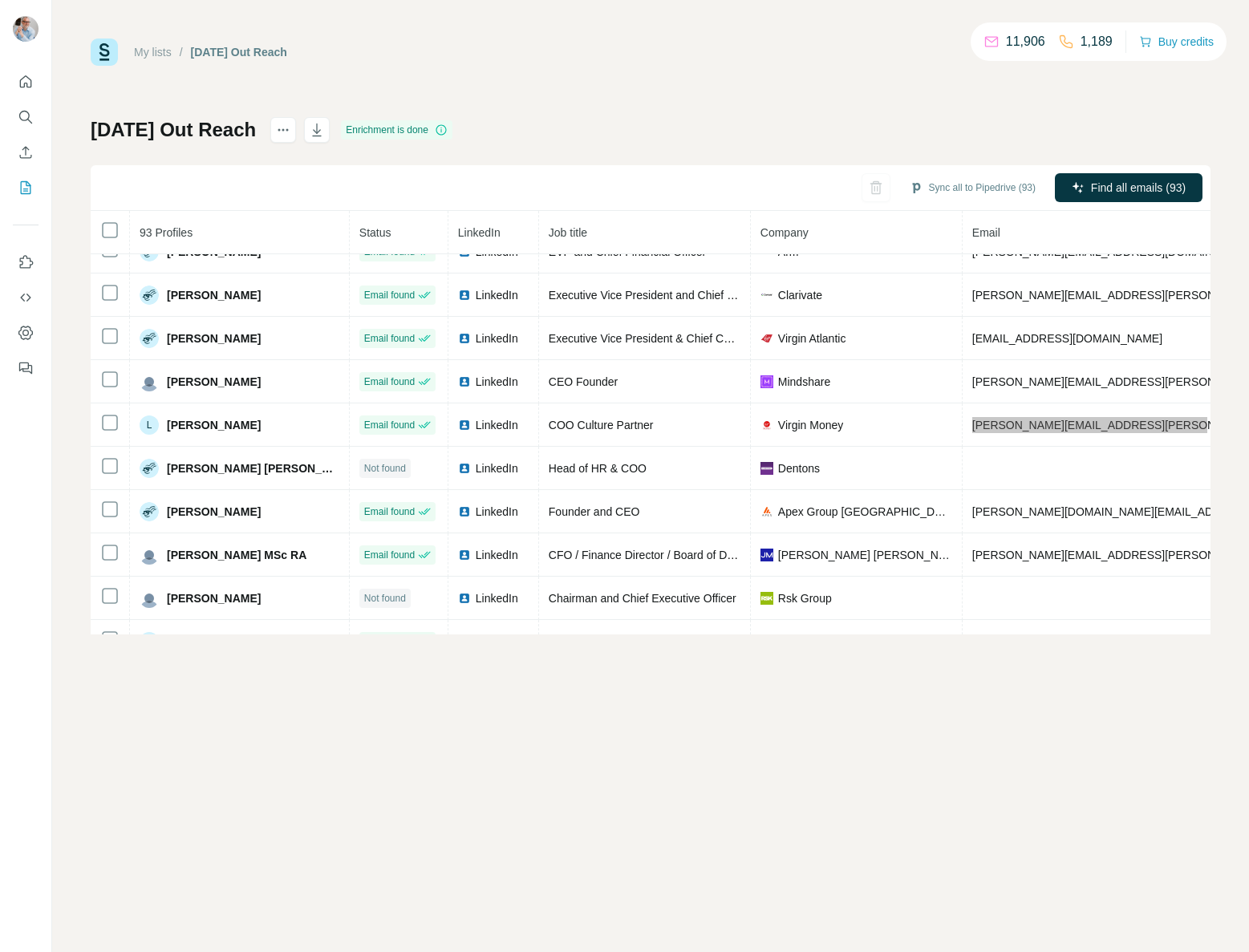
scroll to position [335, 0]
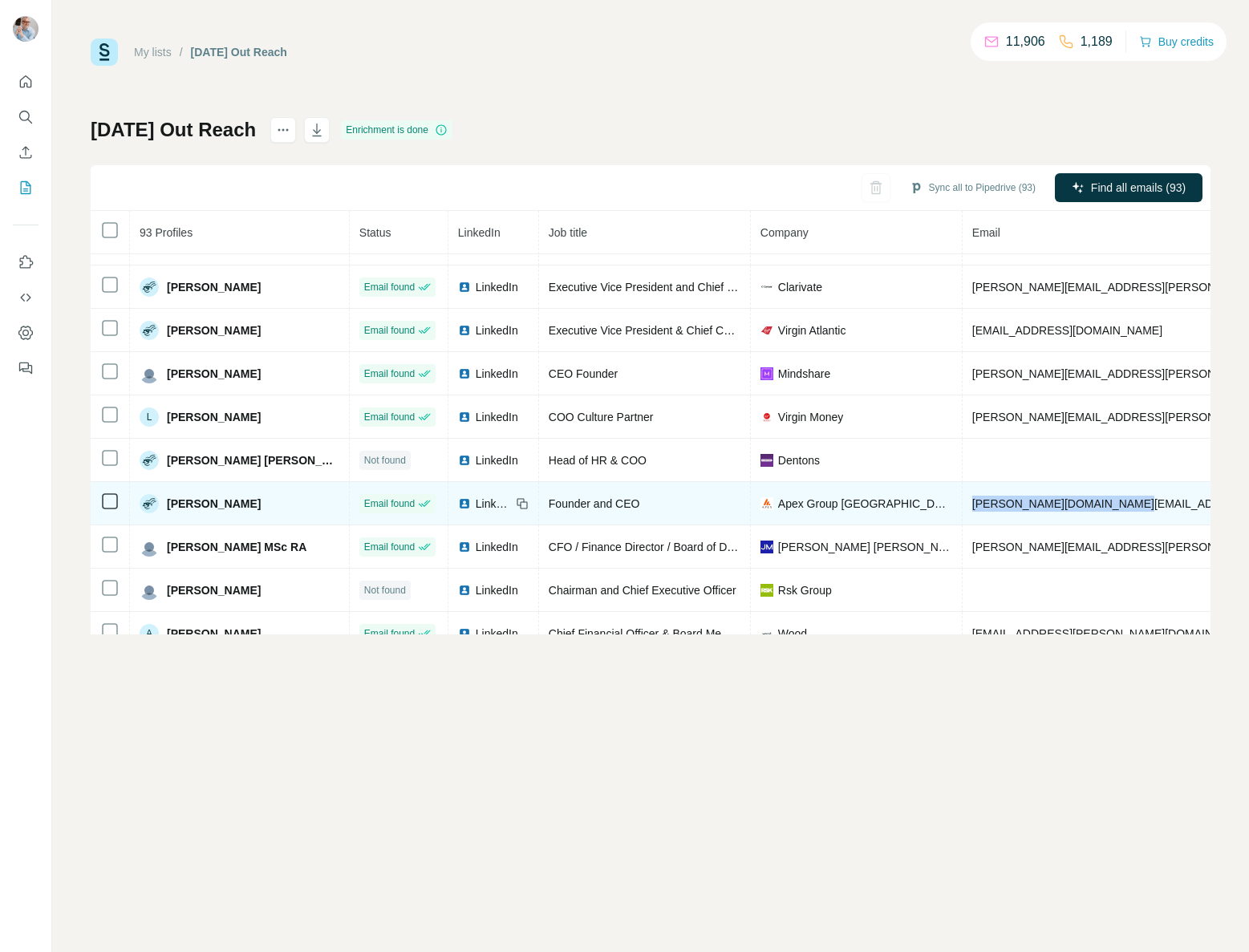
drag, startPoint x: 1087, startPoint y: 501, endPoint x: 937, endPoint y: 502, distance: 150.0
click at [963, 502] on td "[PERSON_NAME][DOMAIN_NAME][EMAIL_ADDRESS][PERSON_NAME][DOMAIN_NAME]" at bounding box center [1207, 503] width 488 height 43
click at [476, 502] on span "LinkedIn" at bounding box center [493, 503] width 35 height 16
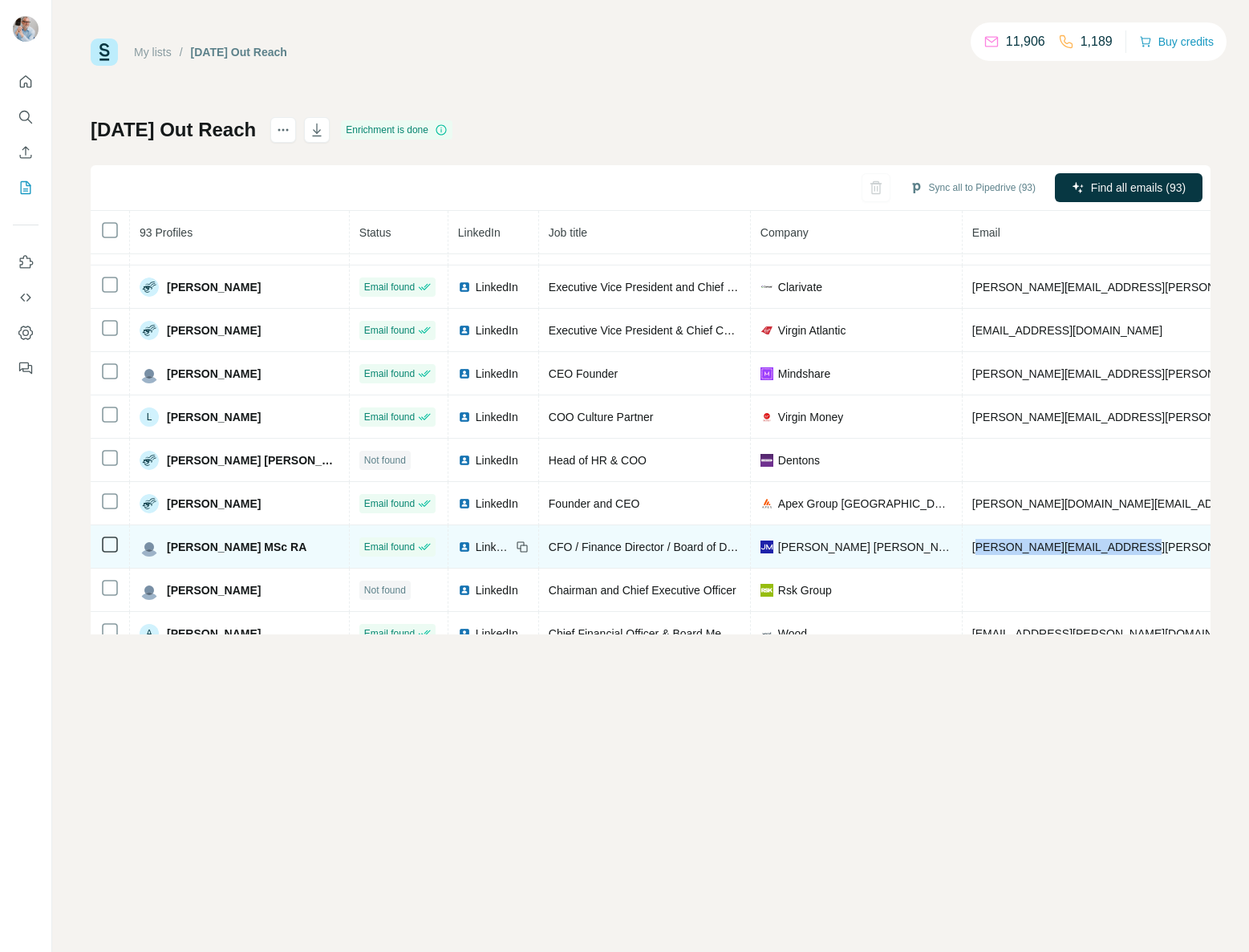
drag, startPoint x: 1101, startPoint y: 545, endPoint x: 926, endPoint y: 545, distance: 175.0
click at [963, 545] on td "[PERSON_NAME][EMAIL_ADDRESS][PERSON_NAME][PERSON_NAME][DOMAIN_NAME]" at bounding box center [1207, 547] width 488 height 43
click at [1110, 545] on td "[PERSON_NAME][EMAIL_ADDRESS][PERSON_NAME][PERSON_NAME][DOMAIN_NAME]" at bounding box center [1207, 547] width 488 height 43
drag, startPoint x: 1108, startPoint y: 545, endPoint x: 922, endPoint y: 548, distance: 186.0
click at [963, 548] on td "[PERSON_NAME][EMAIL_ADDRESS][PERSON_NAME][PERSON_NAME][DOMAIN_NAME]" at bounding box center [1207, 547] width 488 height 43
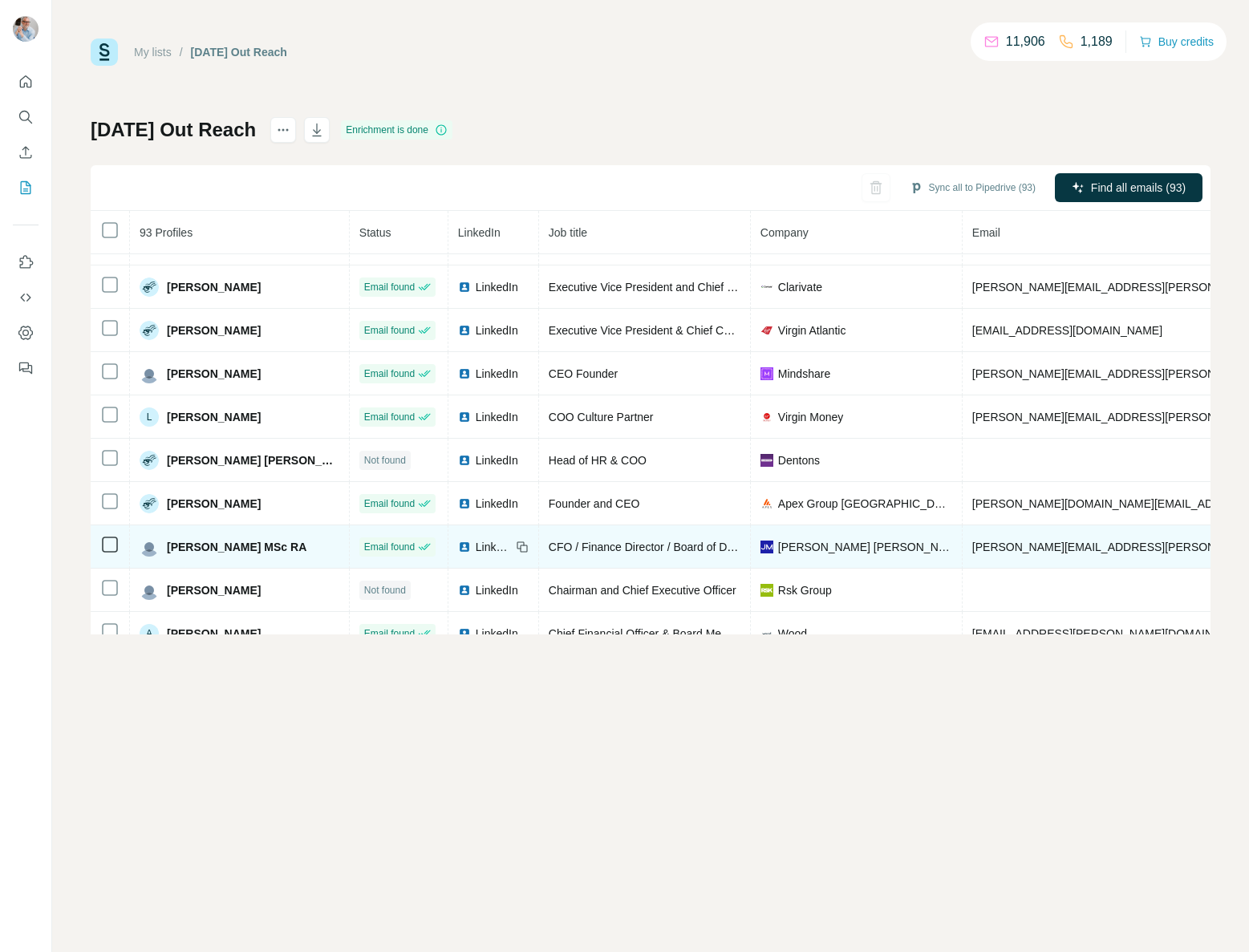
click at [476, 544] on span "LinkedIn" at bounding box center [493, 546] width 35 height 16
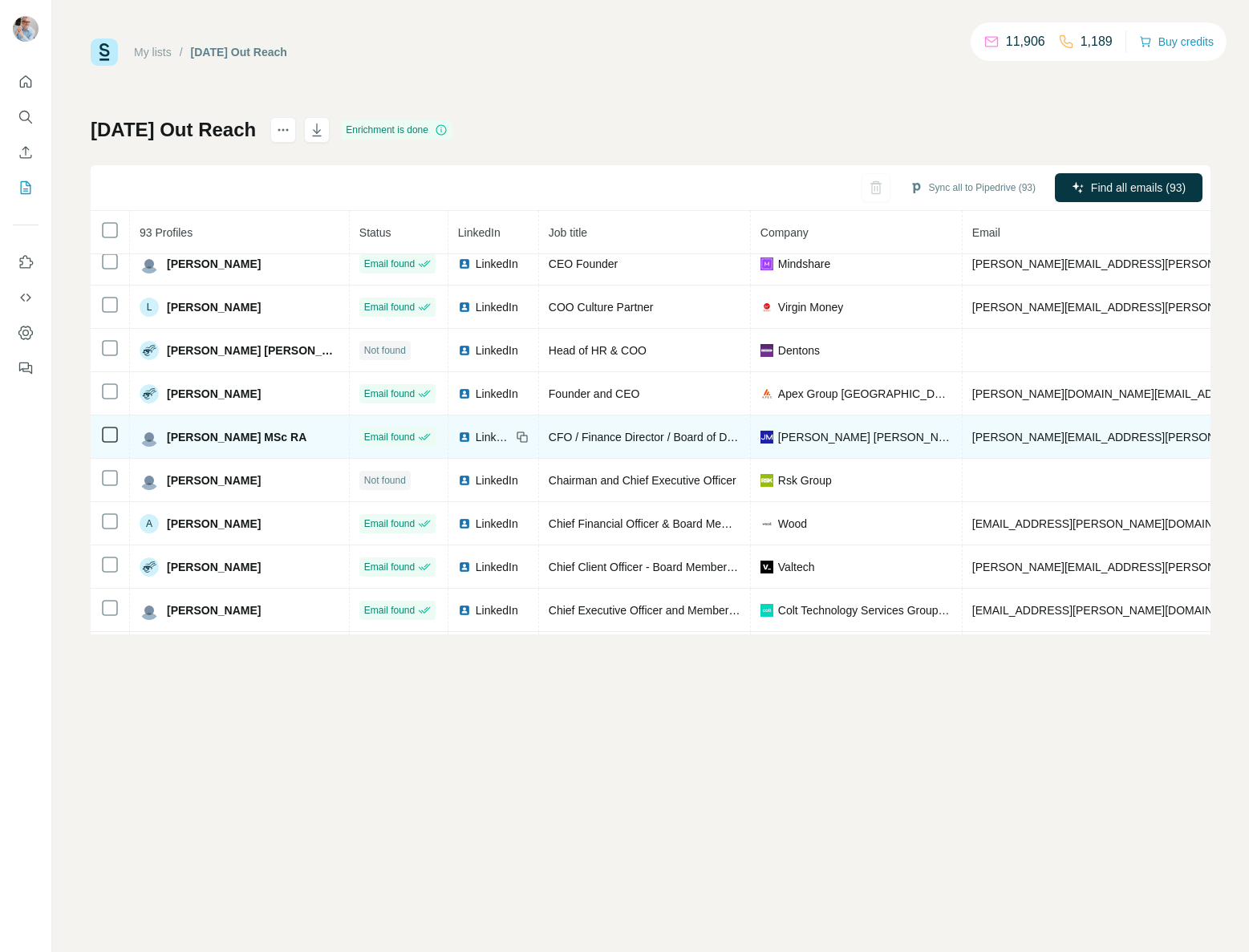
scroll to position [458, 0]
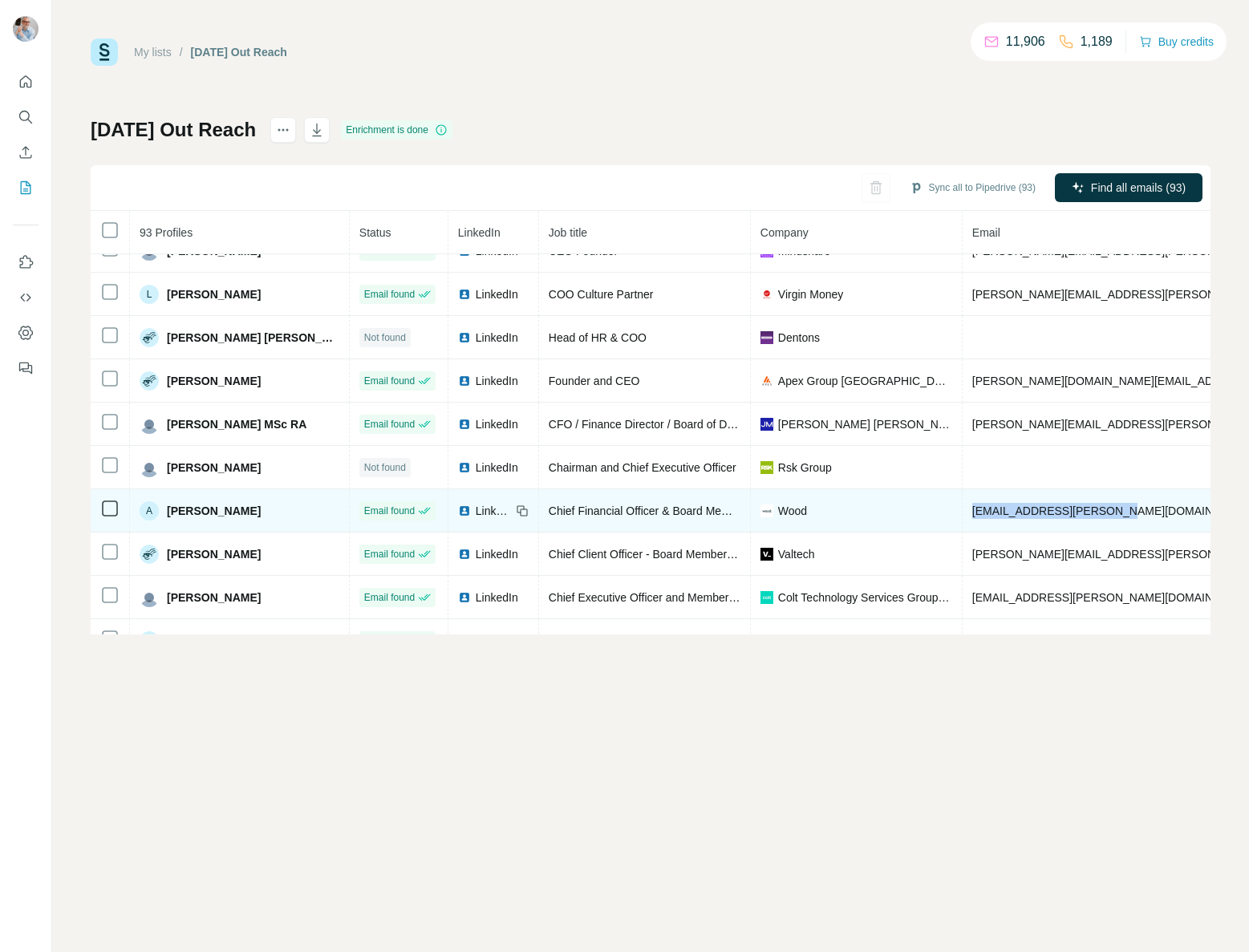
drag, startPoint x: 1091, startPoint y: 509, endPoint x: 922, endPoint y: 511, distance: 169.0
click at [963, 512] on td "[EMAIL_ADDRESS][PERSON_NAME][DOMAIN_NAME]" at bounding box center [1207, 511] width 488 height 43
click at [476, 511] on span "LinkedIn" at bounding box center [493, 510] width 35 height 16
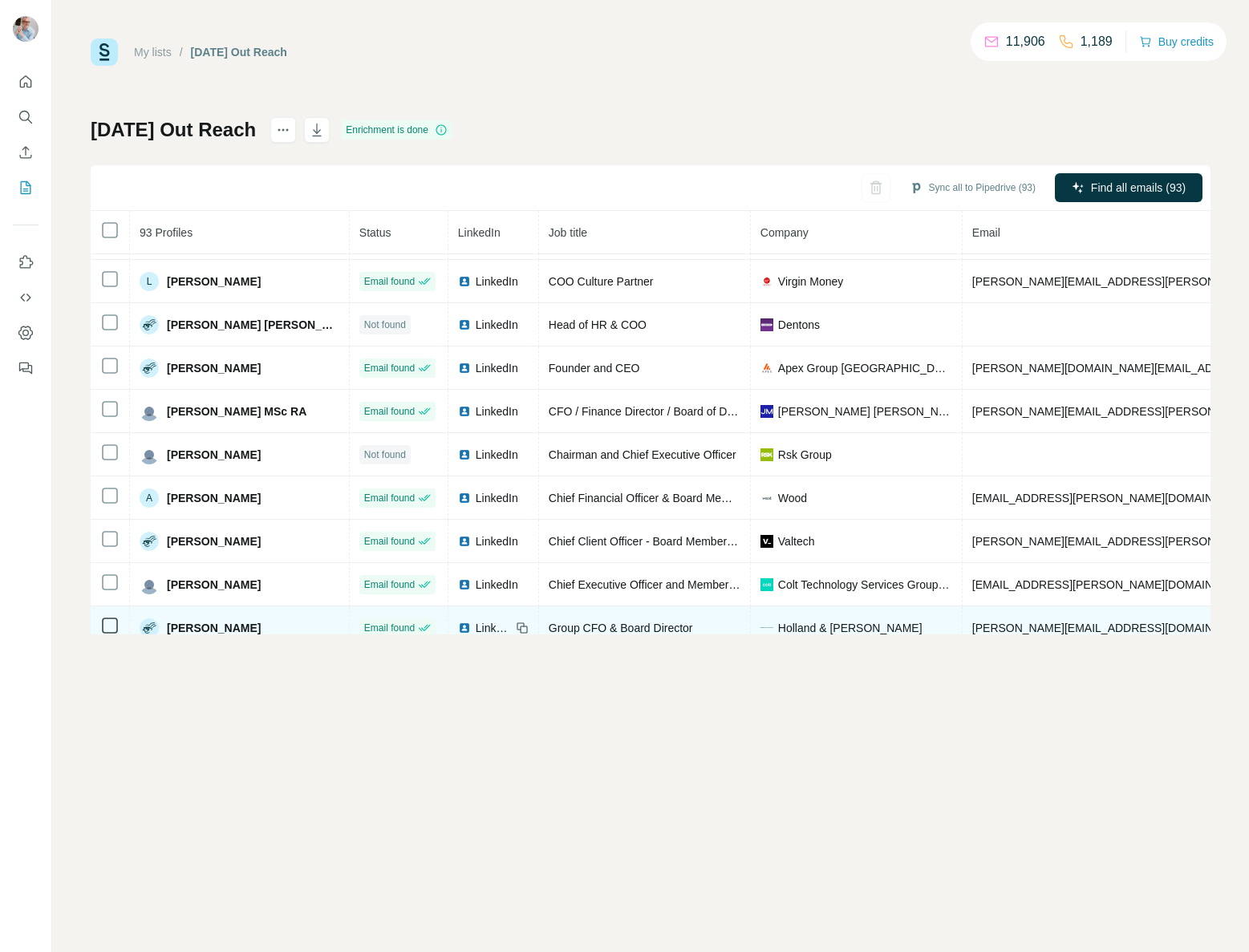
scroll to position [486, 0]
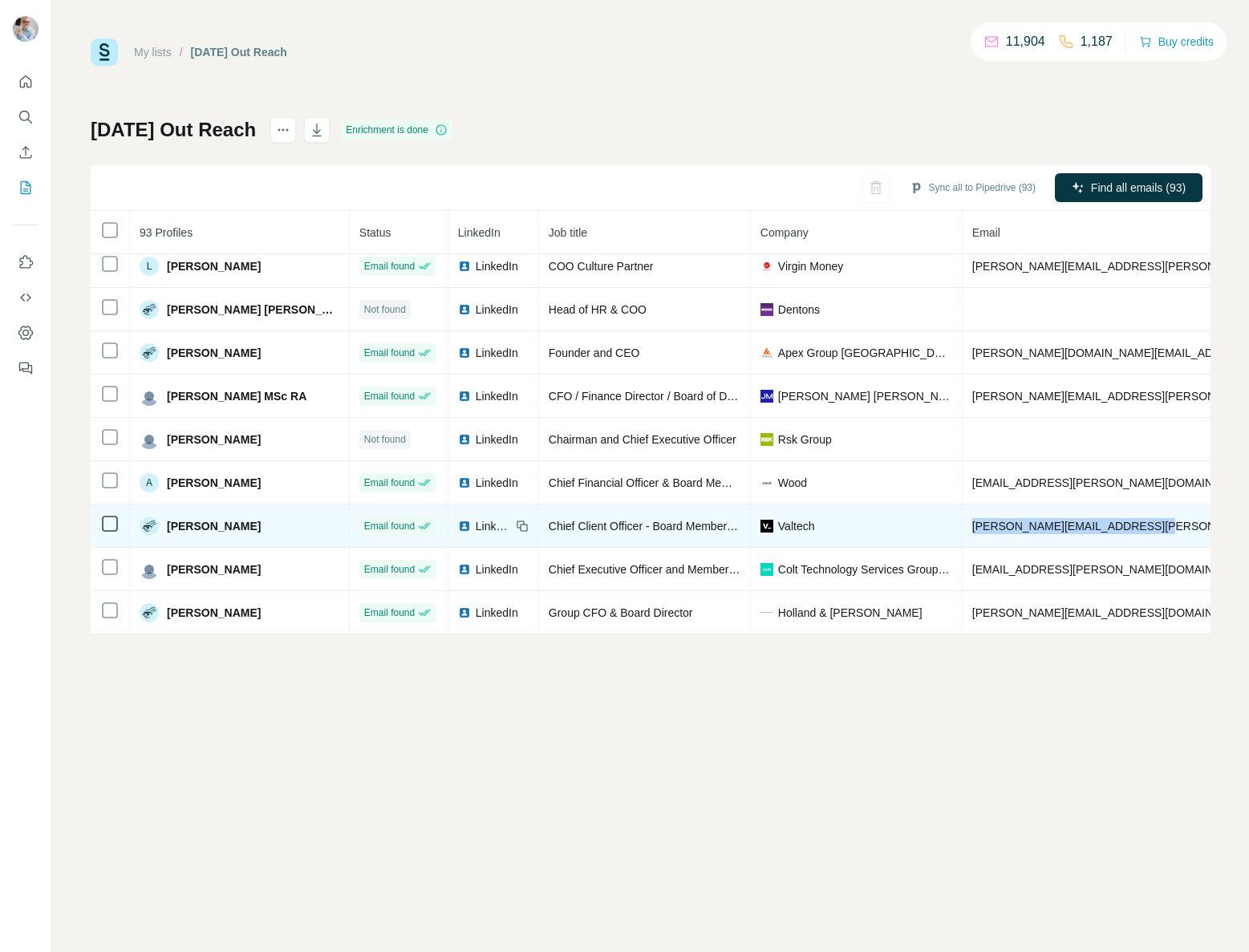
drag, startPoint x: 1148, startPoint y: 522, endPoint x: 968, endPoint y: 525, distance: 180.0
click at [965, 525] on td "[PERSON_NAME][EMAIL_ADDRESS][PERSON_NAME][DOMAIN_NAME]" at bounding box center [1207, 525] width 488 height 43
click at [480, 524] on span "LinkedIn" at bounding box center [493, 525] width 35 height 16
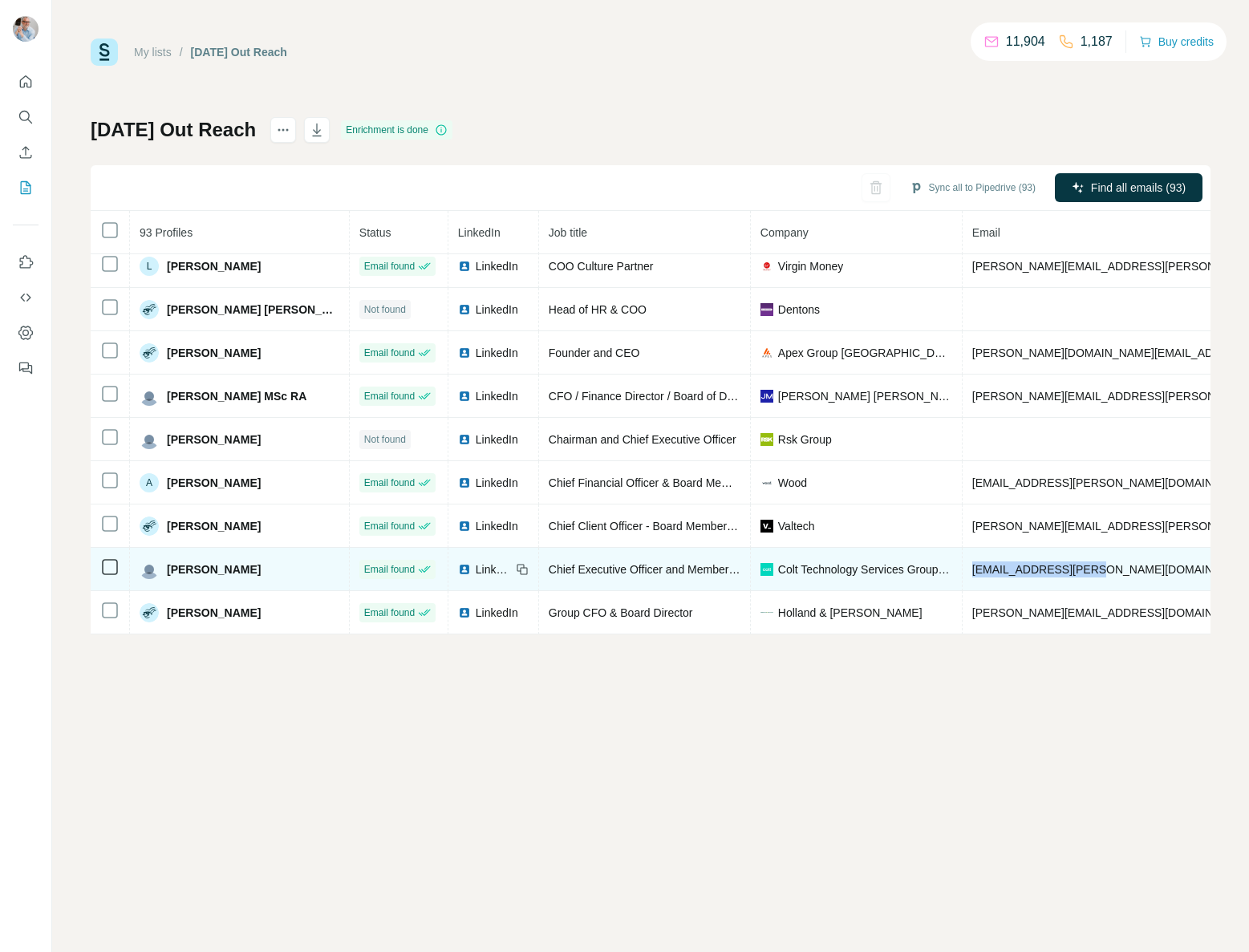
drag, startPoint x: 1108, startPoint y: 568, endPoint x: 964, endPoint y: 572, distance: 144.1
click at [964, 572] on td "[EMAIL_ADDRESS][PERSON_NAME][DOMAIN_NAME]" at bounding box center [1207, 569] width 488 height 43
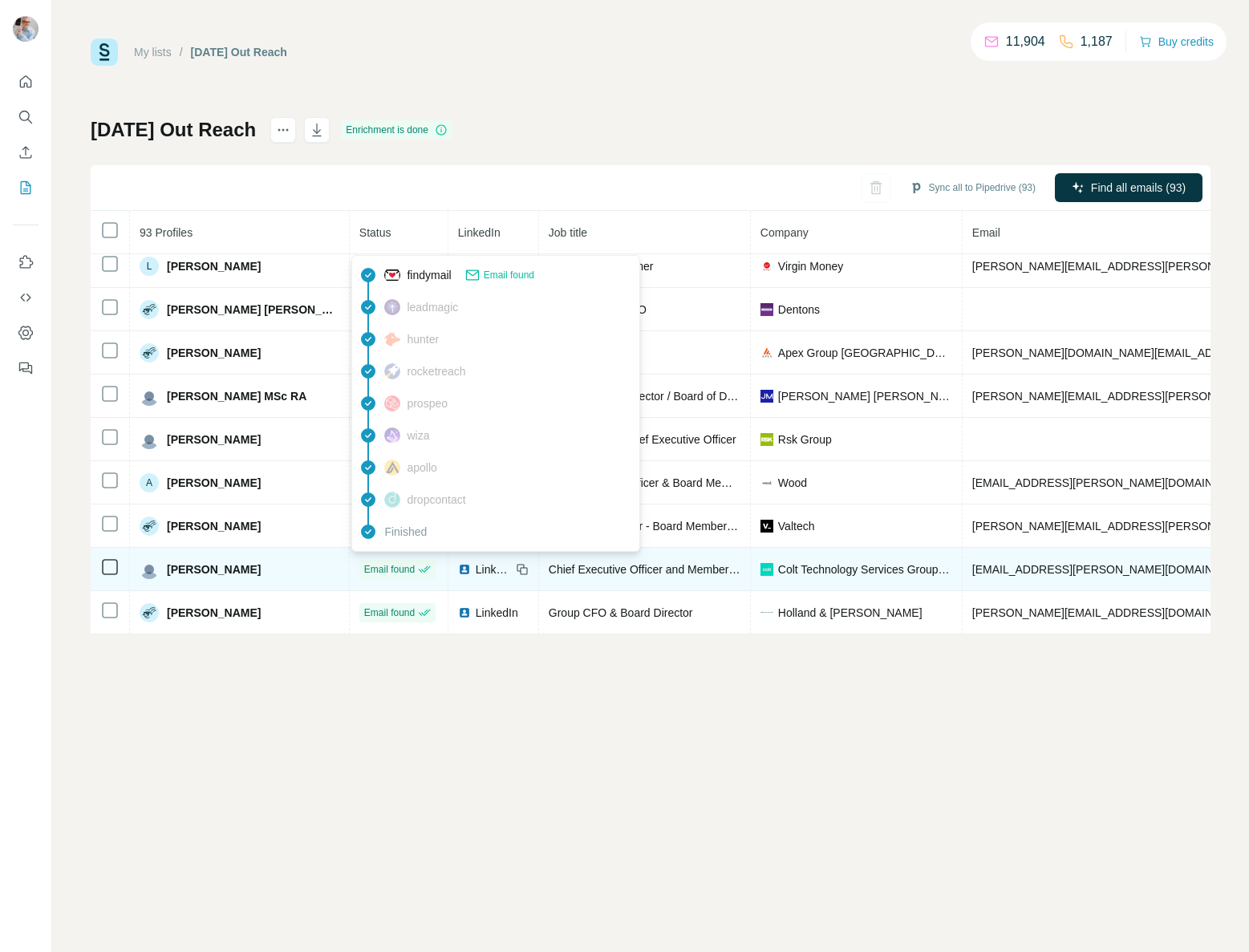
click at [383, 569] on span "Email found" at bounding box center [389, 570] width 51 height 15
click at [476, 566] on span "LinkedIn" at bounding box center [493, 569] width 35 height 16
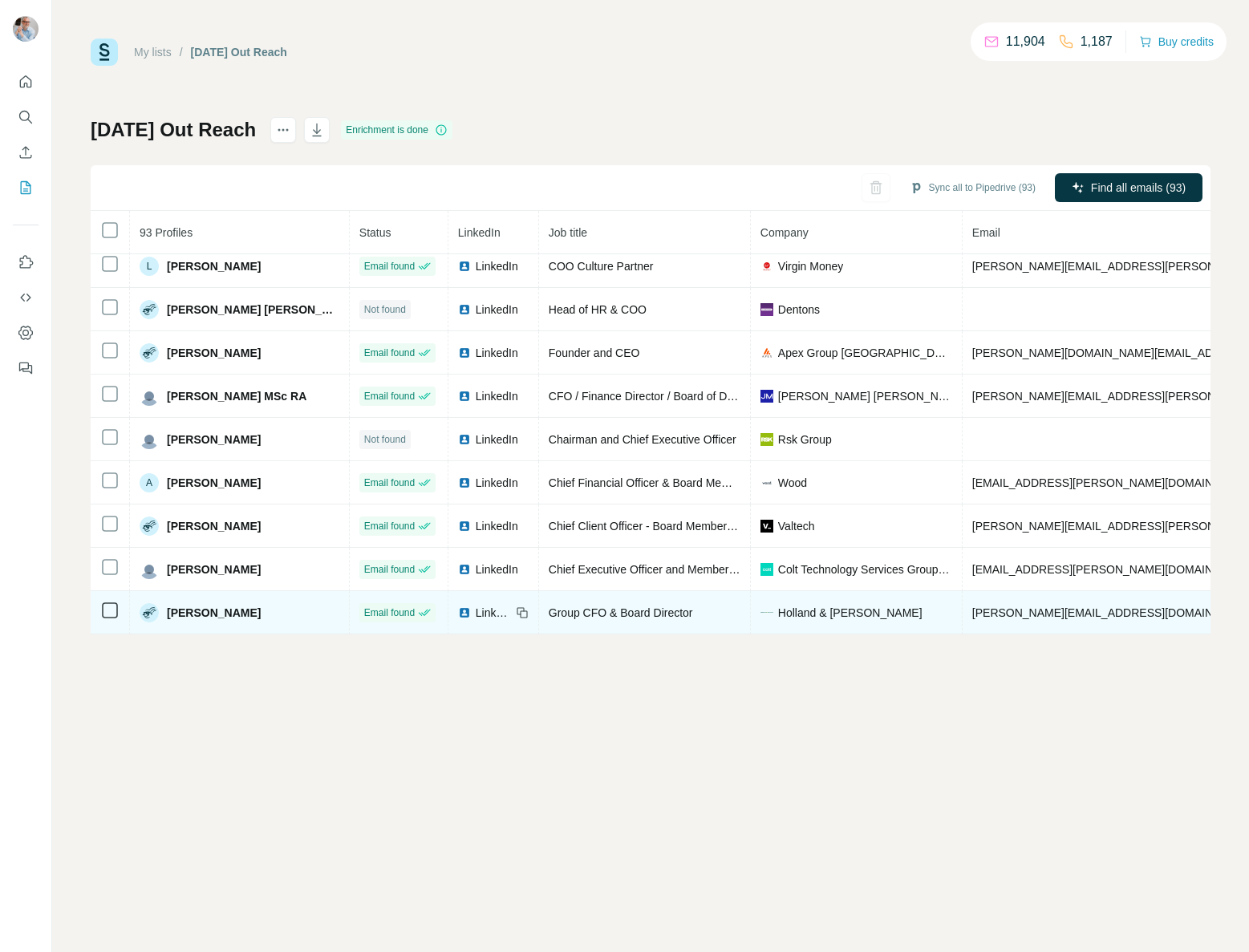
scroll to position [521, 0]
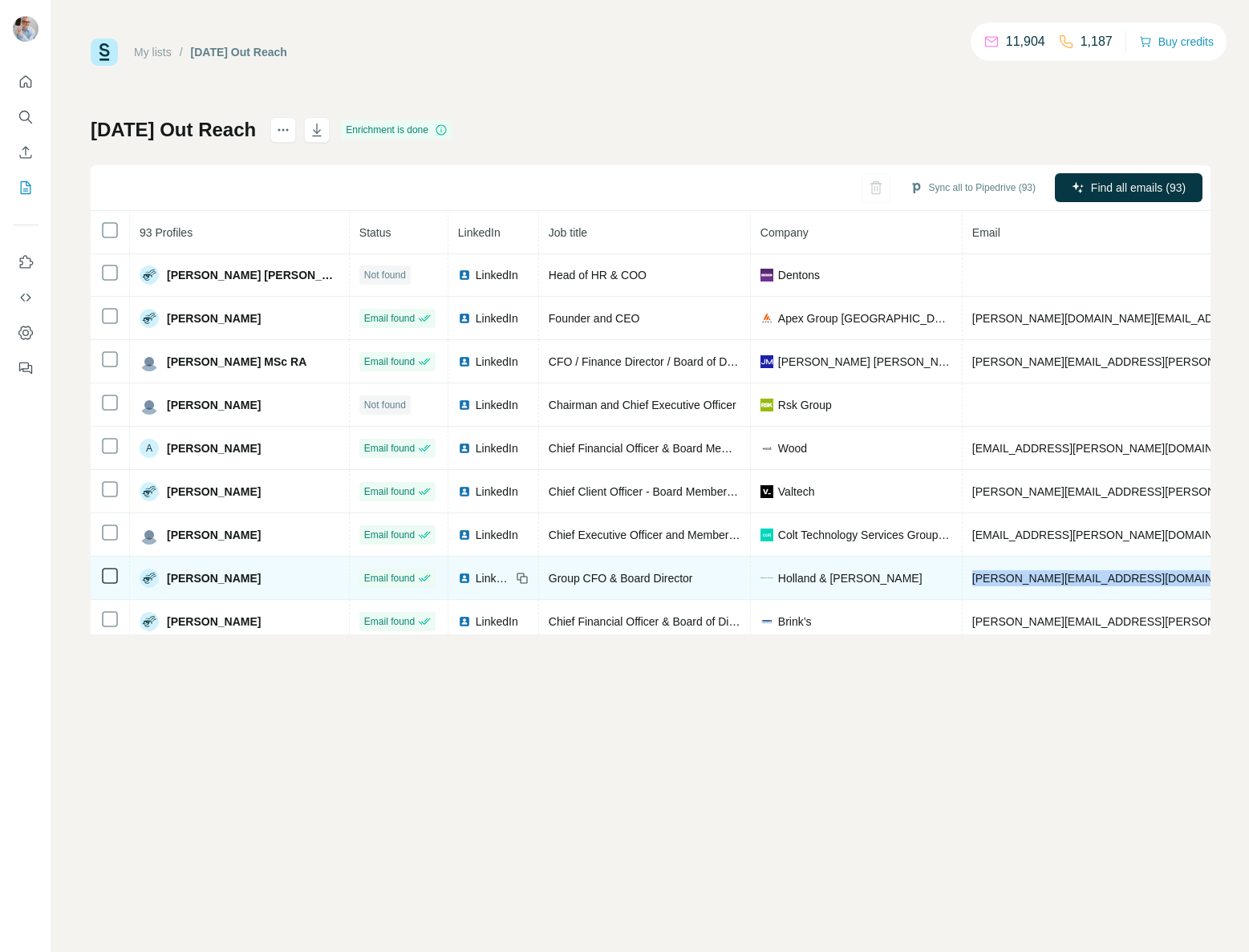
drag, startPoint x: 1167, startPoint y: 575, endPoint x: 977, endPoint y: 579, distance: 190.0
click at [965, 580] on td "[PERSON_NAME][EMAIL_ADDRESS][DOMAIN_NAME]" at bounding box center [1207, 578] width 488 height 43
click at [479, 577] on span "LinkedIn" at bounding box center [493, 577] width 35 height 16
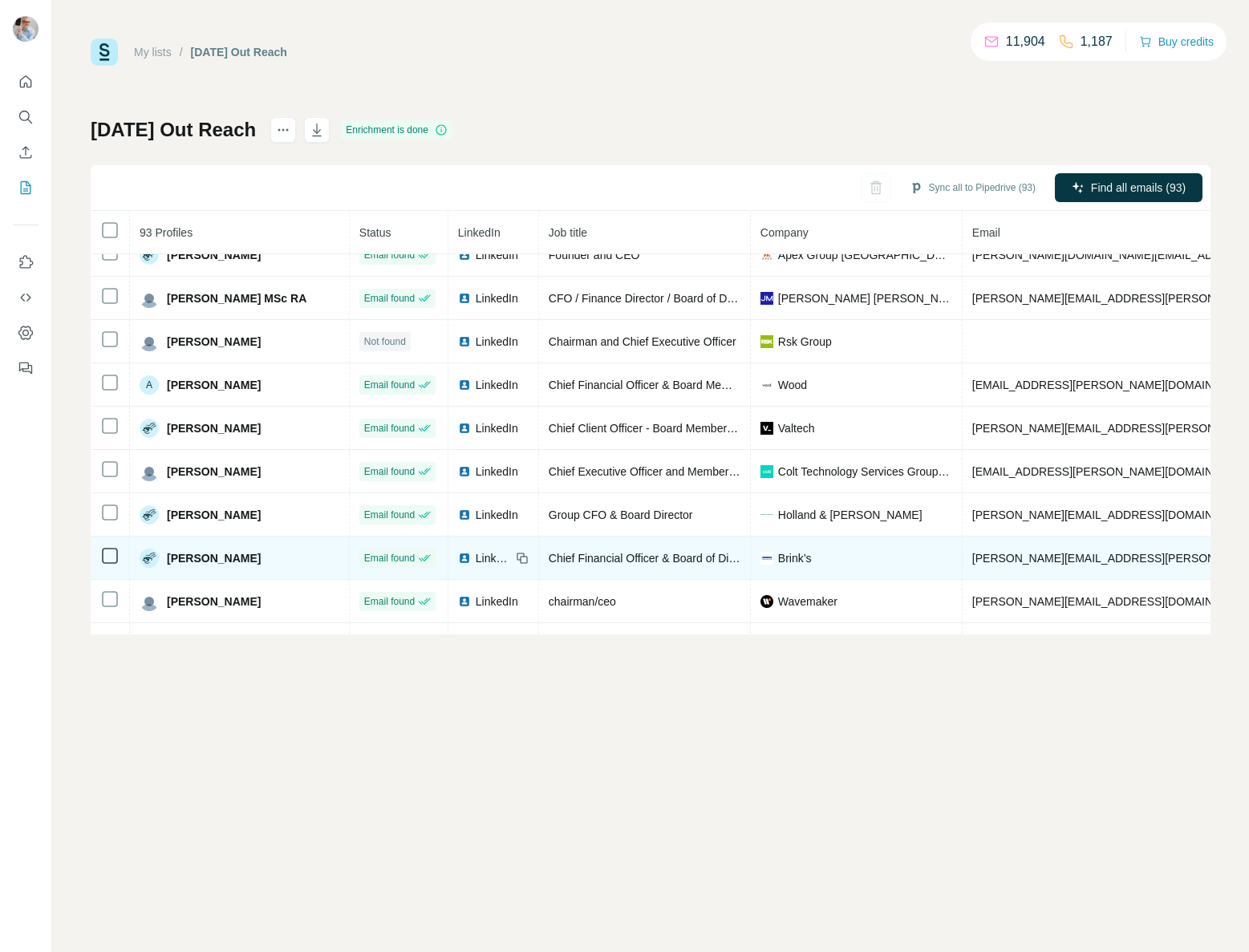
scroll to position [585, 0]
drag, startPoint x: 1145, startPoint y: 557, endPoint x: 965, endPoint y: 557, distance: 180.0
click at [965, 557] on td "[PERSON_NAME][EMAIL_ADDRESS][PERSON_NAME][DOMAIN_NAME]" at bounding box center [1207, 556] width 488 height 43
click at [482, 556] on span "LinkedIn" at bounding box center [493, 556] width 35 height 16
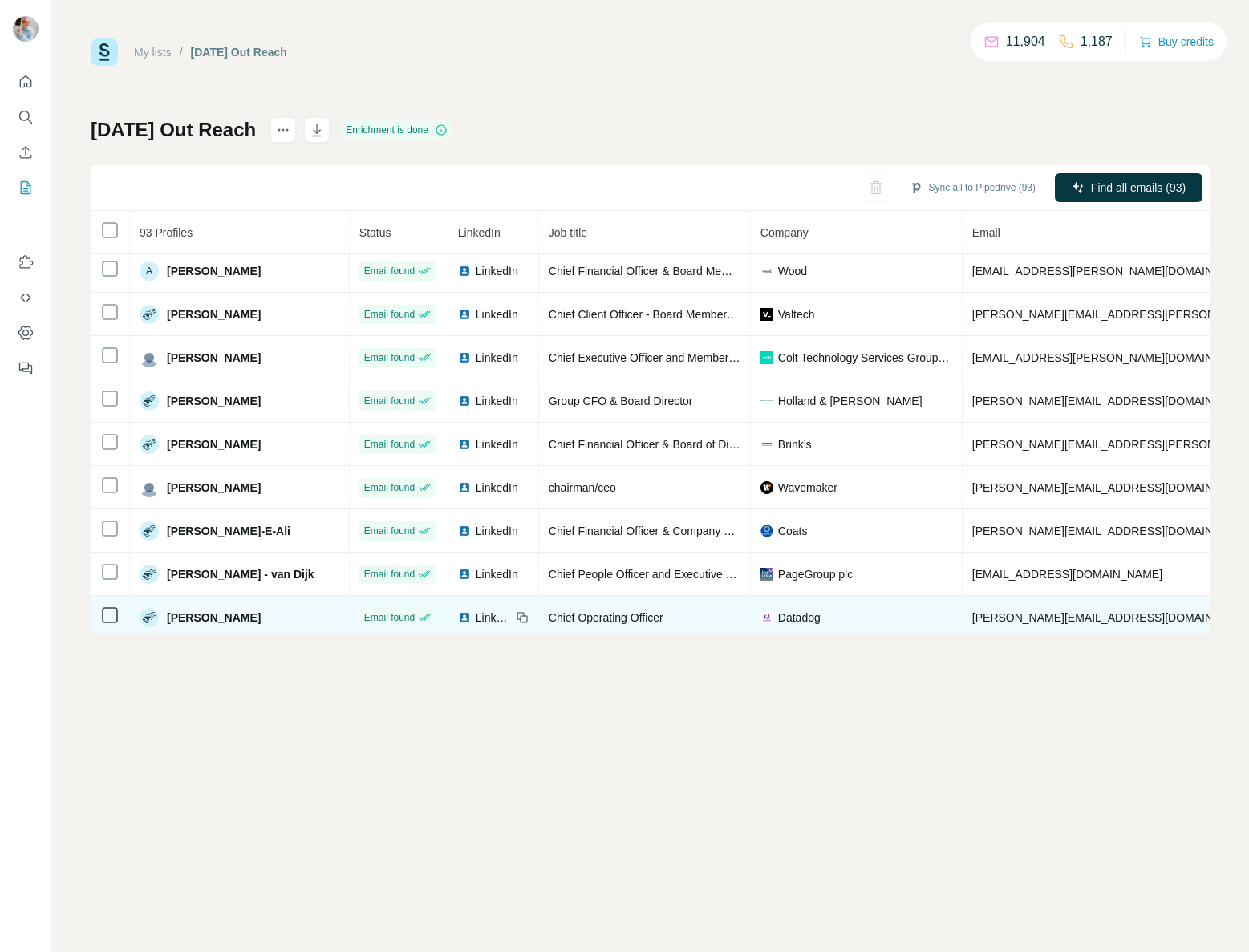
scroll to position [709, 0]
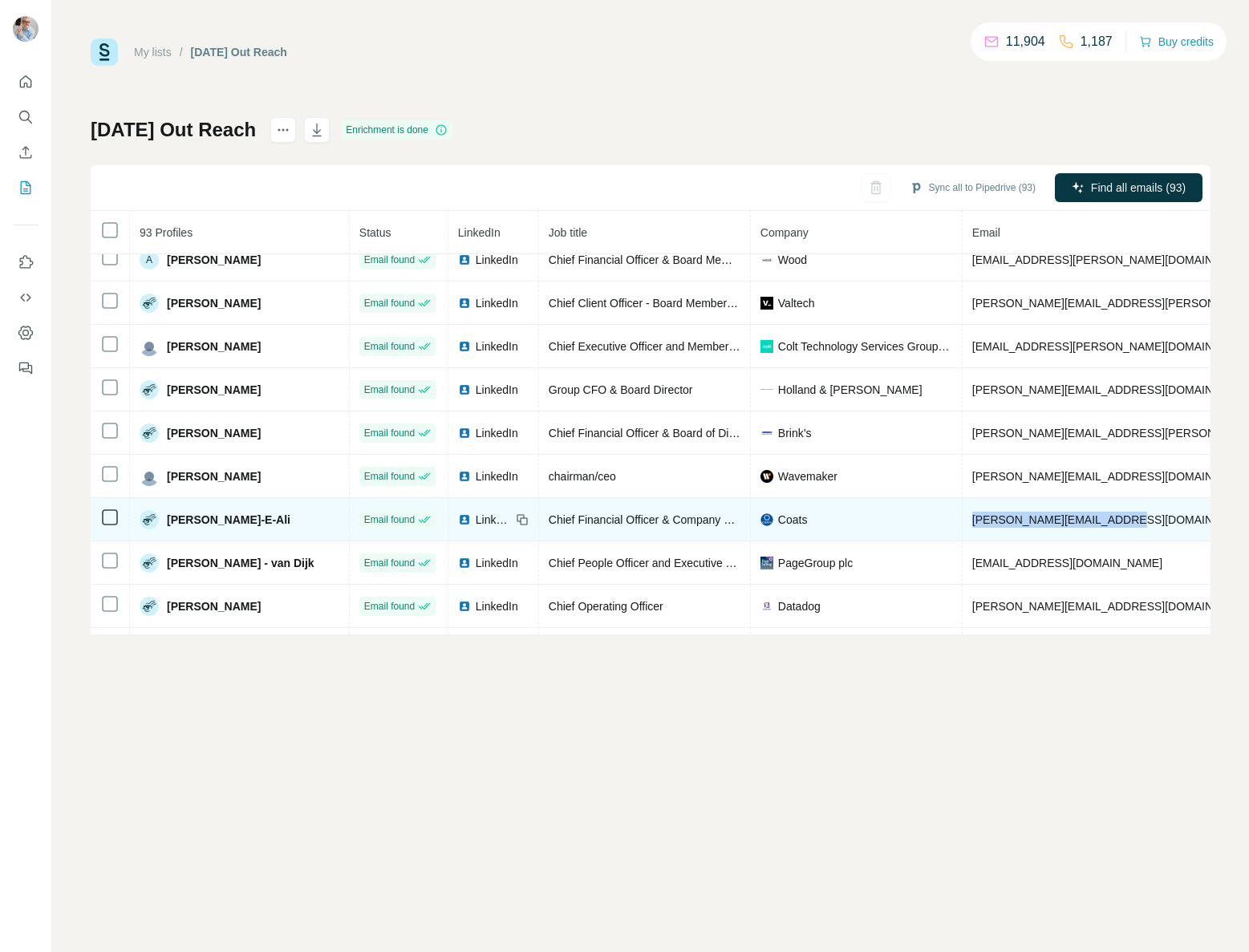
drag, startPoint x: 1122, startPoint y: 512, endPoint x: 972, endPoint y: 514, distance: 150.0
click at [964, 513] on td "[PERSON_NAME][EMAIL_ADDRESS][DOMAIN_NAME]" at bounding box center [1207, 519] width 488 height 43
click at [1127, 508] on td "[PERSON_NAME][EMAIL_ADDRESS][DOMAIN_NAME]" at bounding box center [1207, 519] width 488 height 43
drag, startPoint x: 1101, startPoint y: 519, endPoint x: 968, endPoint y: 520, distance: 133.0
click at [967, 520] on td "[PERSON_NAME][EMAIL_ADDRESS][DOMAIN_NAME]" at bounding box center [1207, 519] width 488 height 43
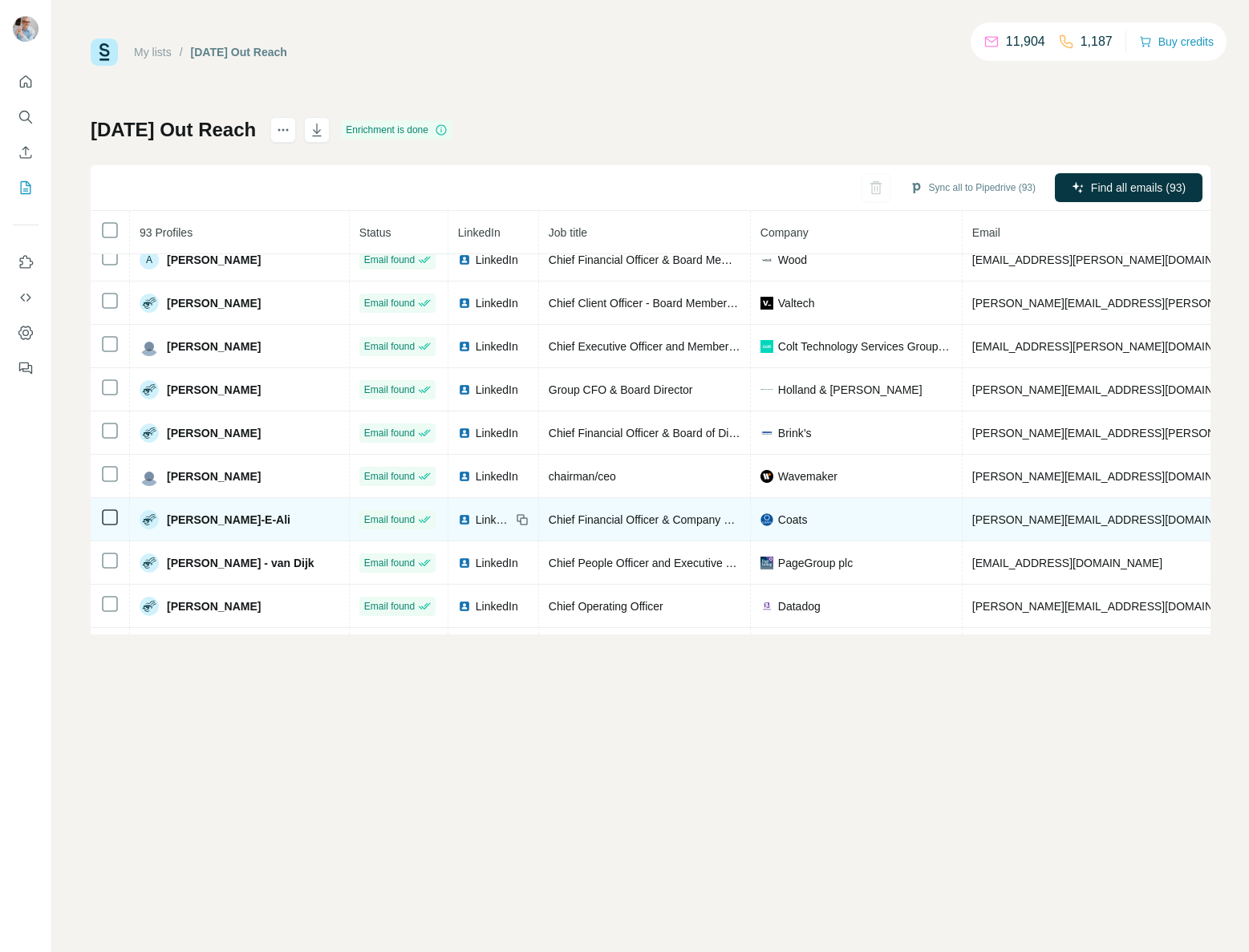
click at [491, 520] on span "LinkedIn" at bounding box center [493, 519] width 35 height 16
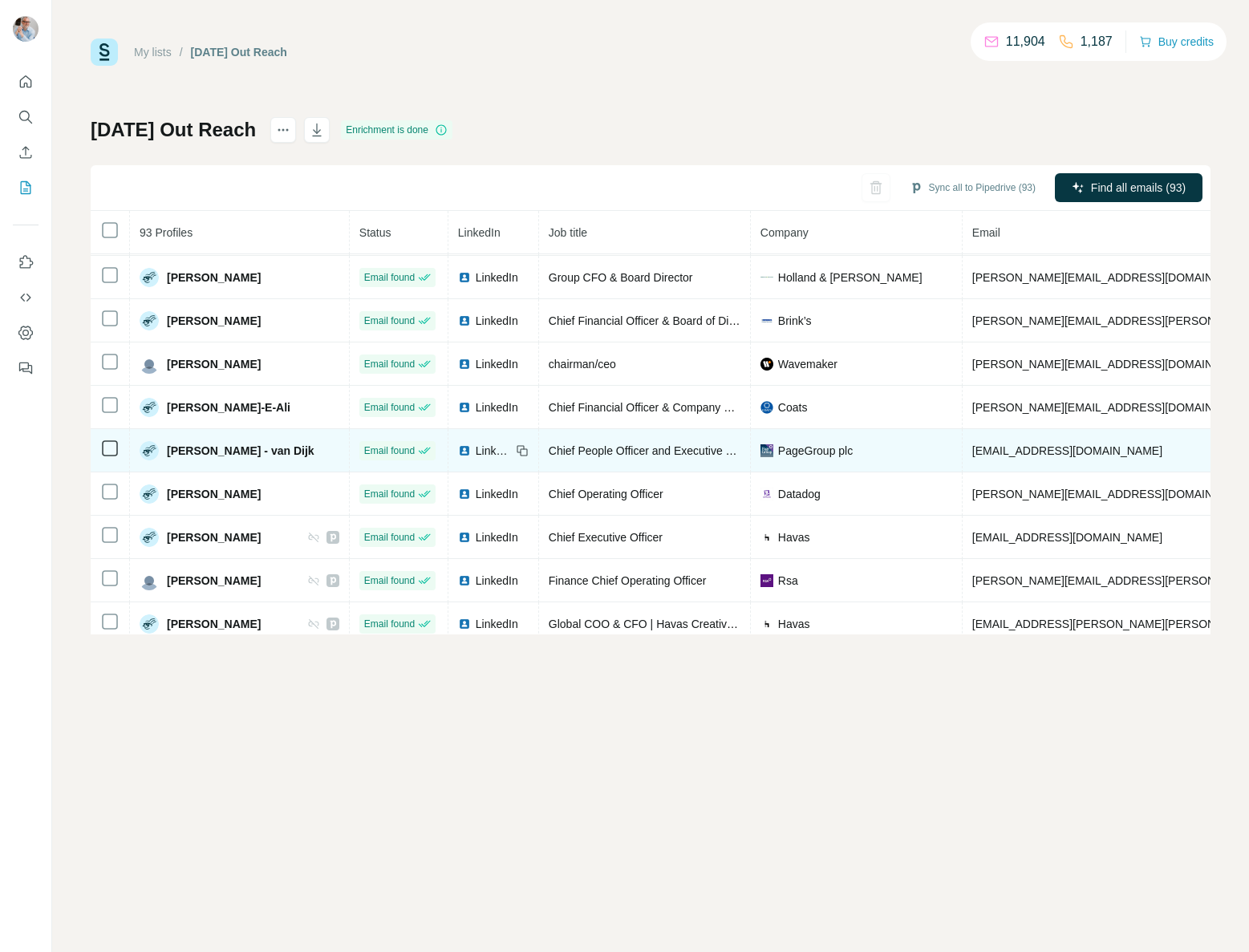
scroll to position [825, 0]
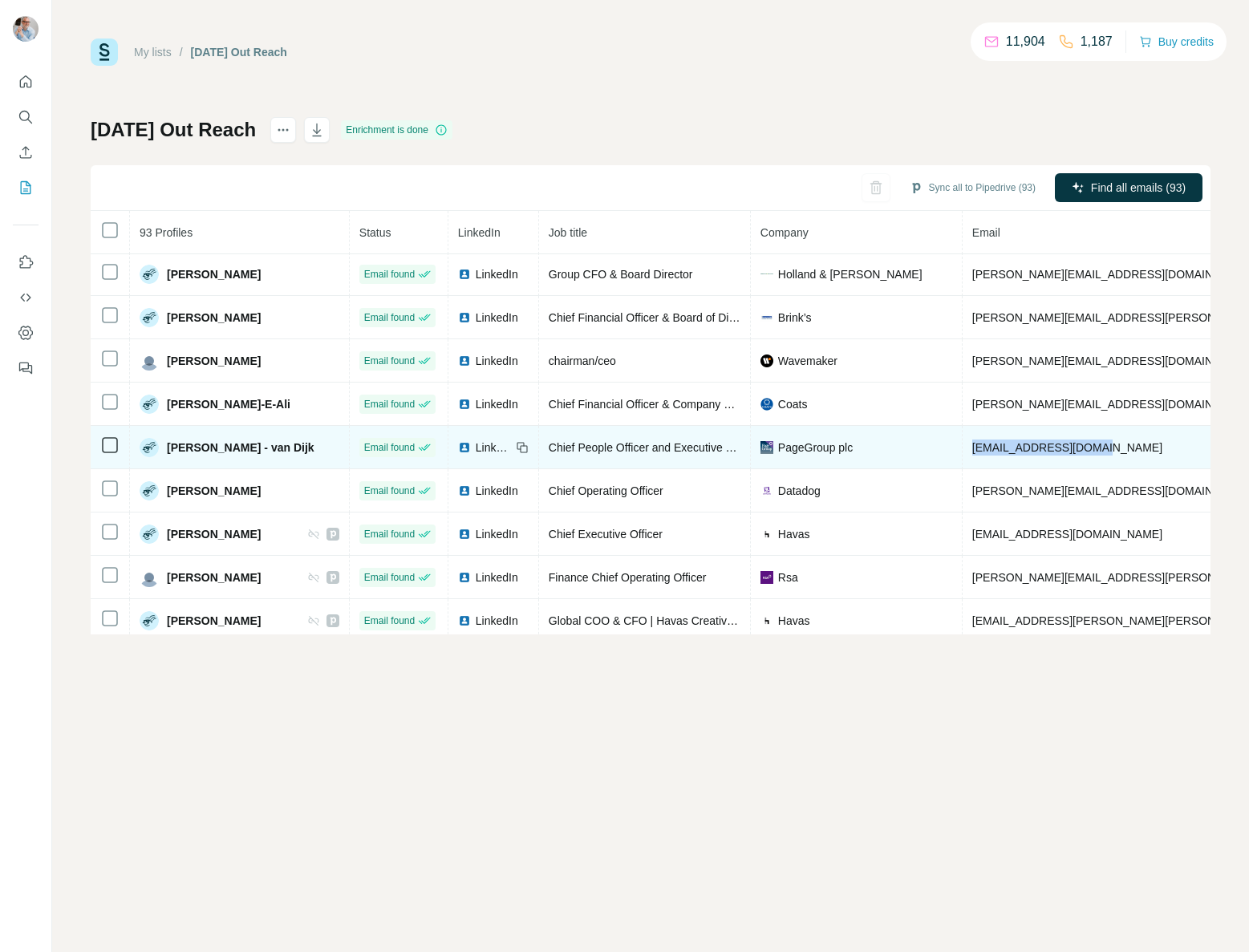
drag, startPoint x: 1129, startPoint y: 447, endPoint x: 985, endPoint y: 445, distance: 144.0
click at [963, 446] on td "[EMAIL_ADDRESS][DOMAIN_NAME]" at bounding box center [1207, 447] width 488 height 43
click at [484, 440] on span "LinkedIn" at bounding box center [493, 447] width 35 height 16
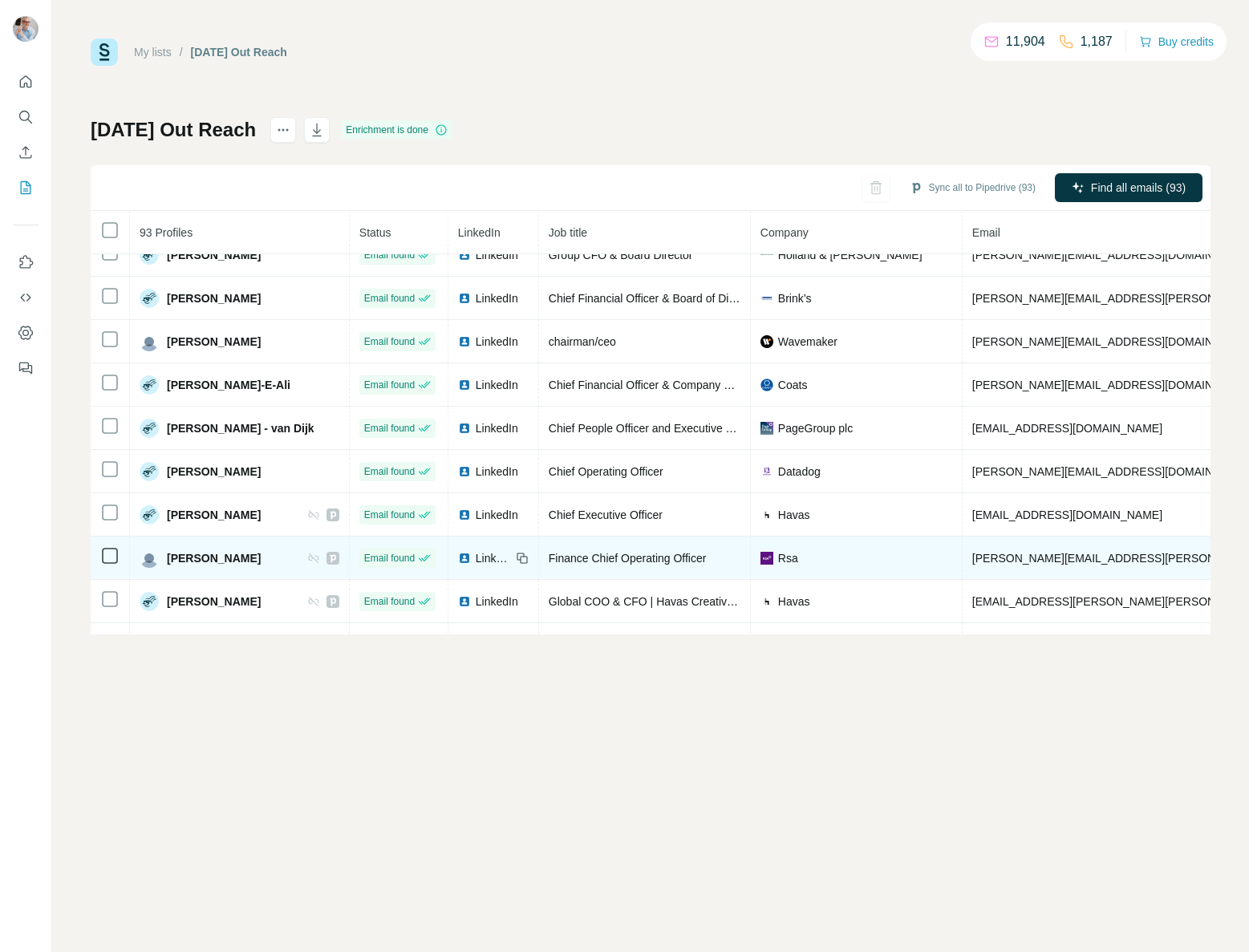
scroll to position [845, 0]
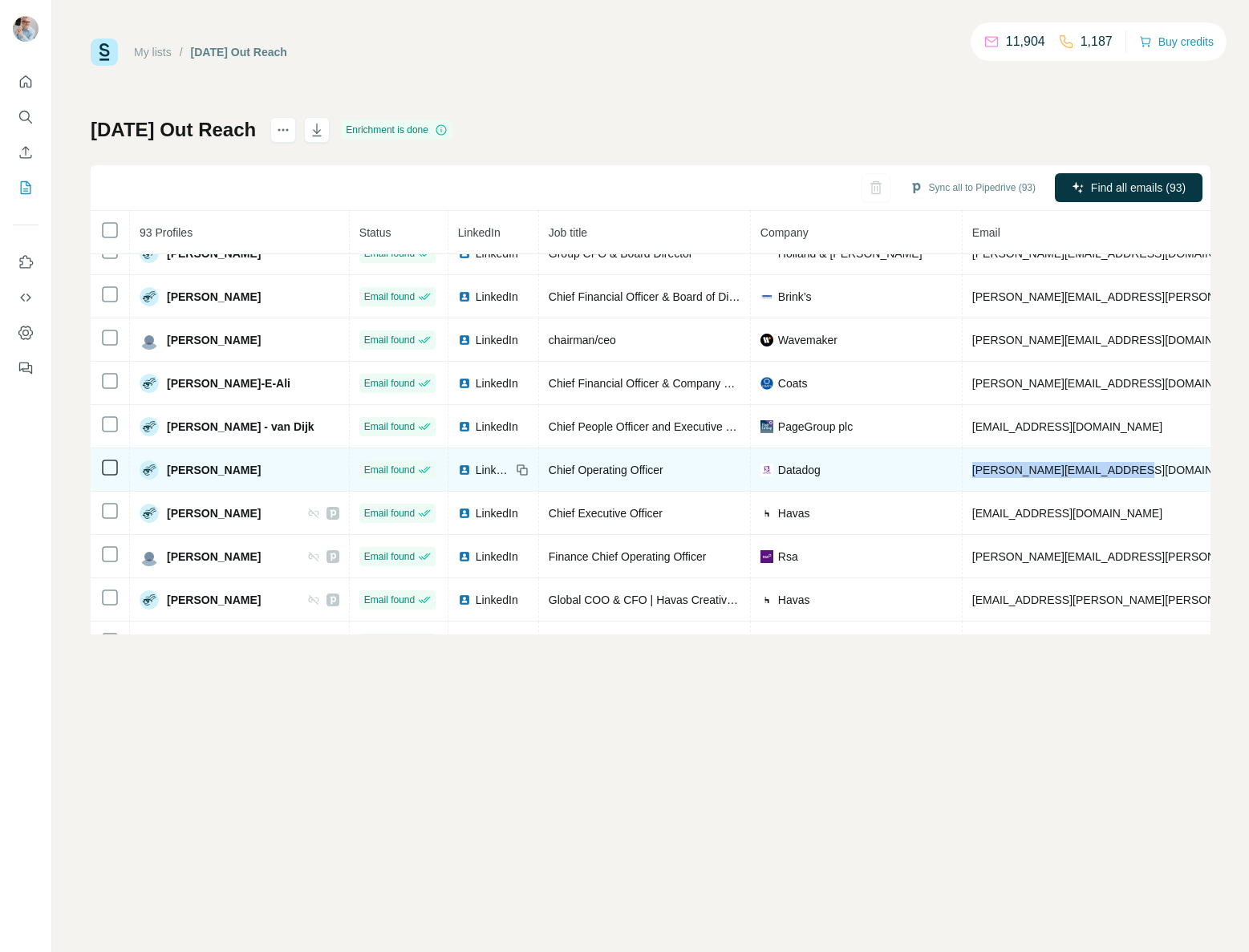
drag, startPoint x: 1118, startPoint y: 468, endPoint x: 974, endPoint y: 470, distance: 144.0
click at [966, 470] on td "[PERSON_NAME][EMAIL_ADDRESS][DOMAIN_NAME]" at bounding box center [1207, 469] width 488 height 43
click at [479, 472] on span "LinkedIn" at bounding box center [493, 469] width 35 height 16
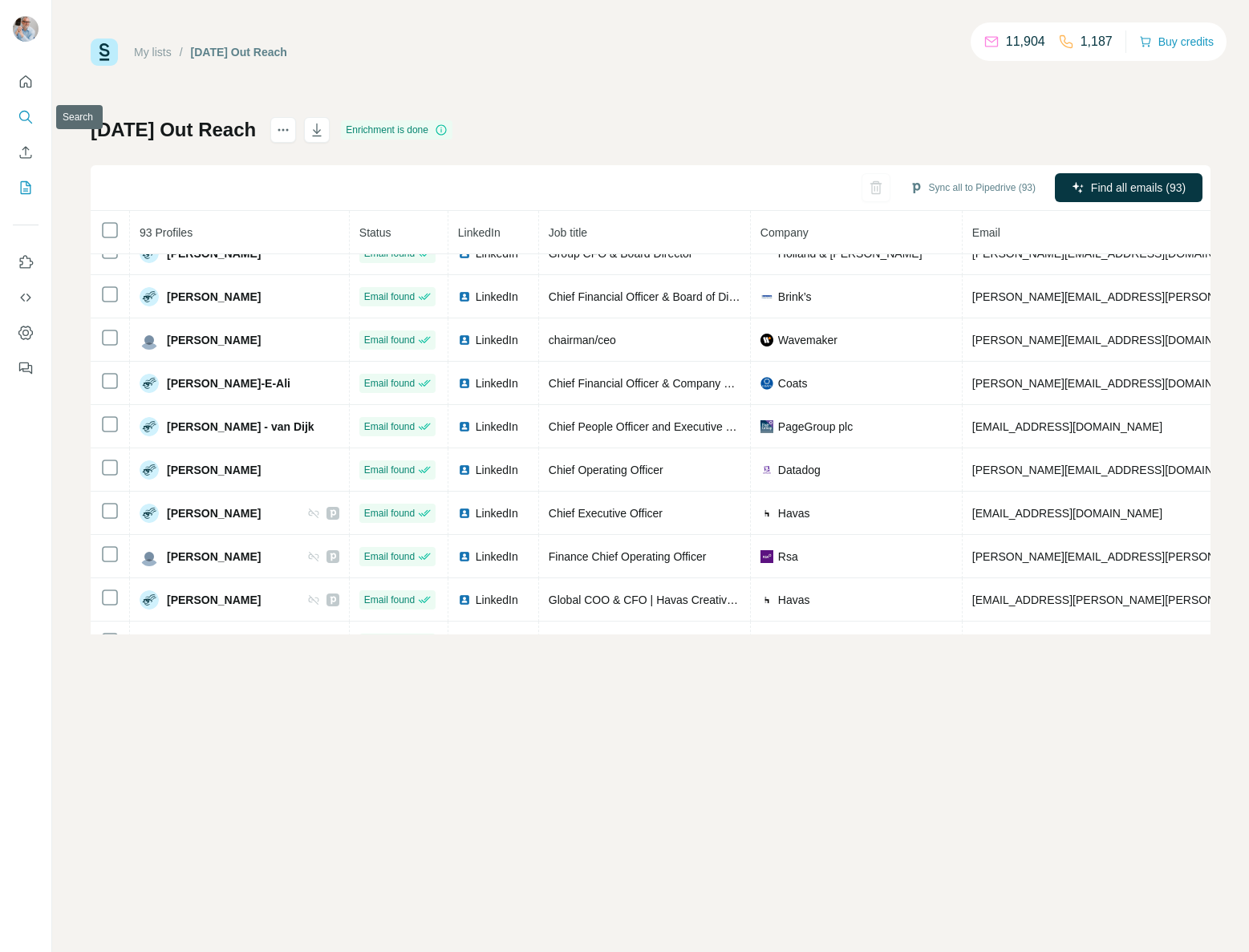
click at [23, 110] on icon "Search" at bounding box center [25, 116] width 16 height 16
